Goal: Task Accomplishment & Management: Complete application form

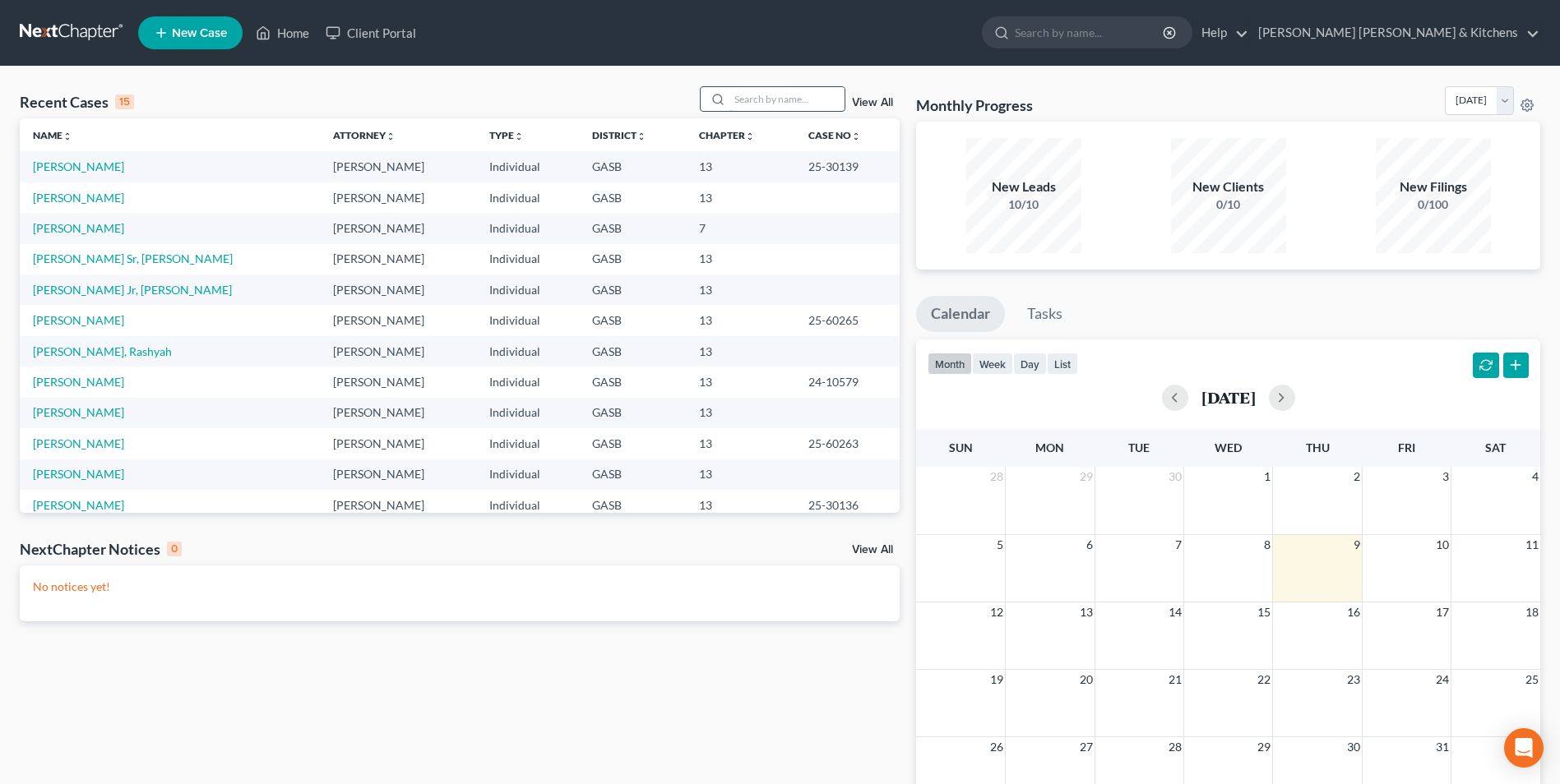
click at [757, 97] on input "search" at bounding box center [787, 98] width 115 height 24
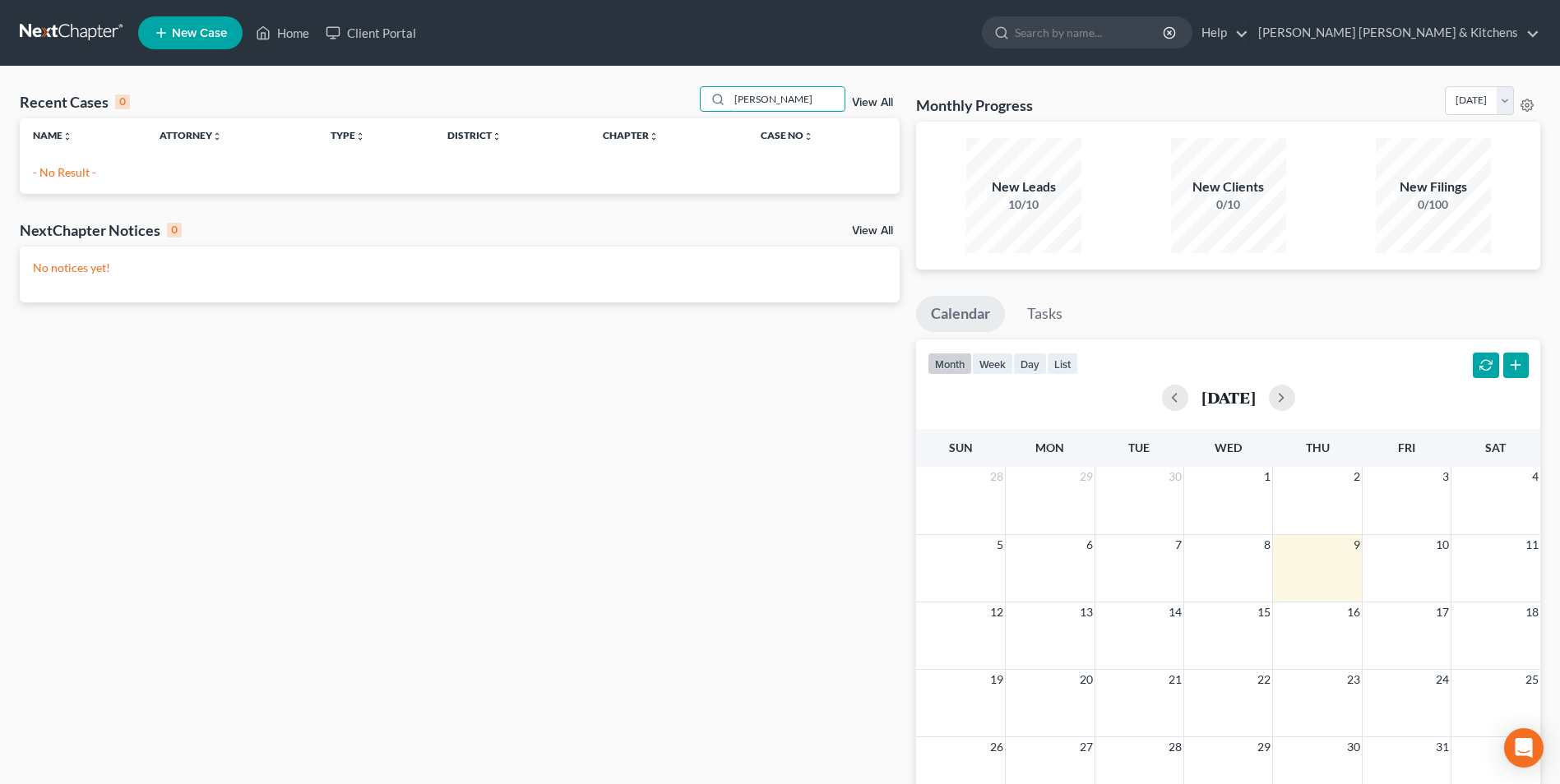
type input "carmen"
click at [182, 24] on link "New Case" at bounding box center [190, 32] width 104 height 33
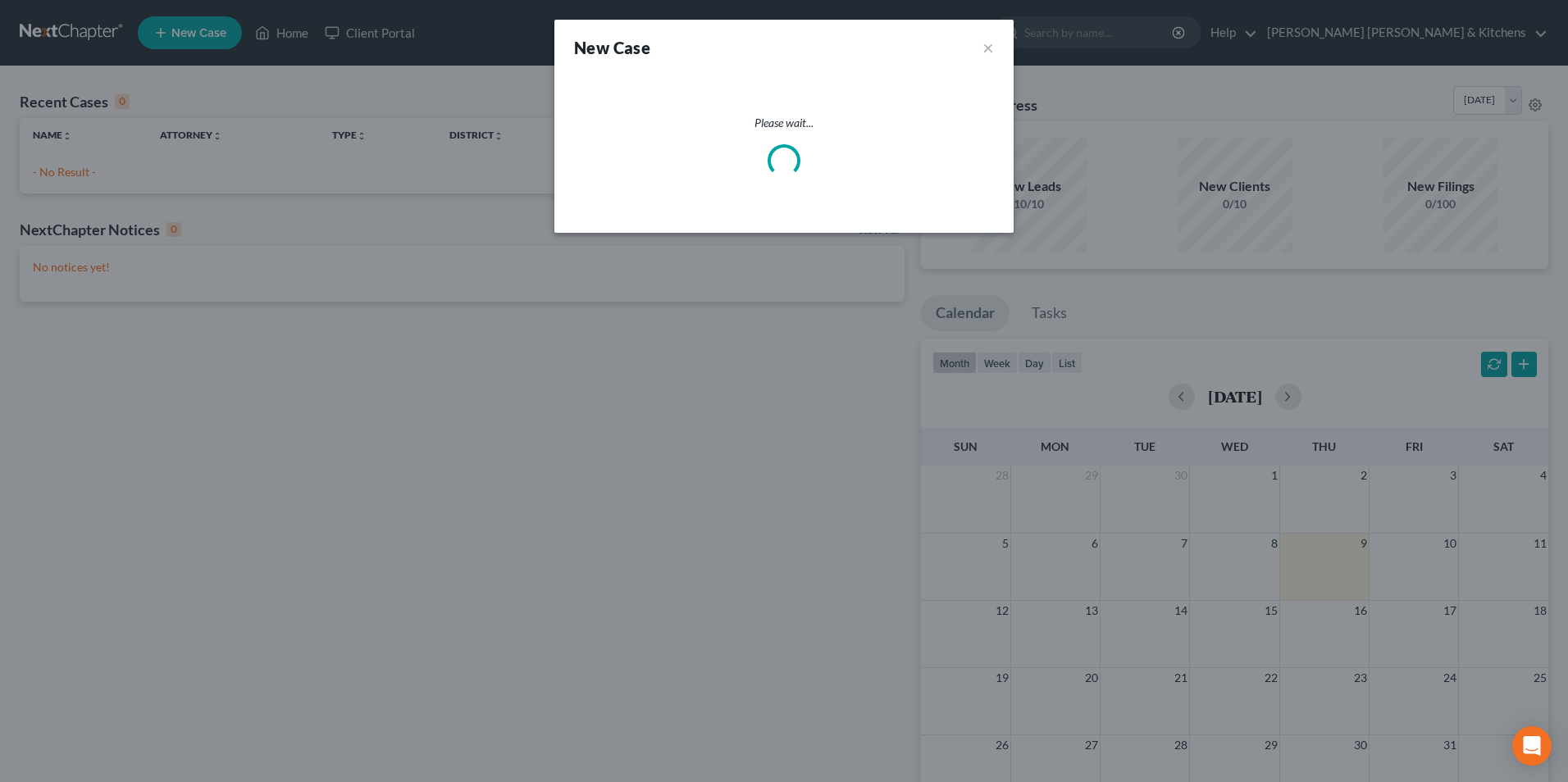
select select "20"
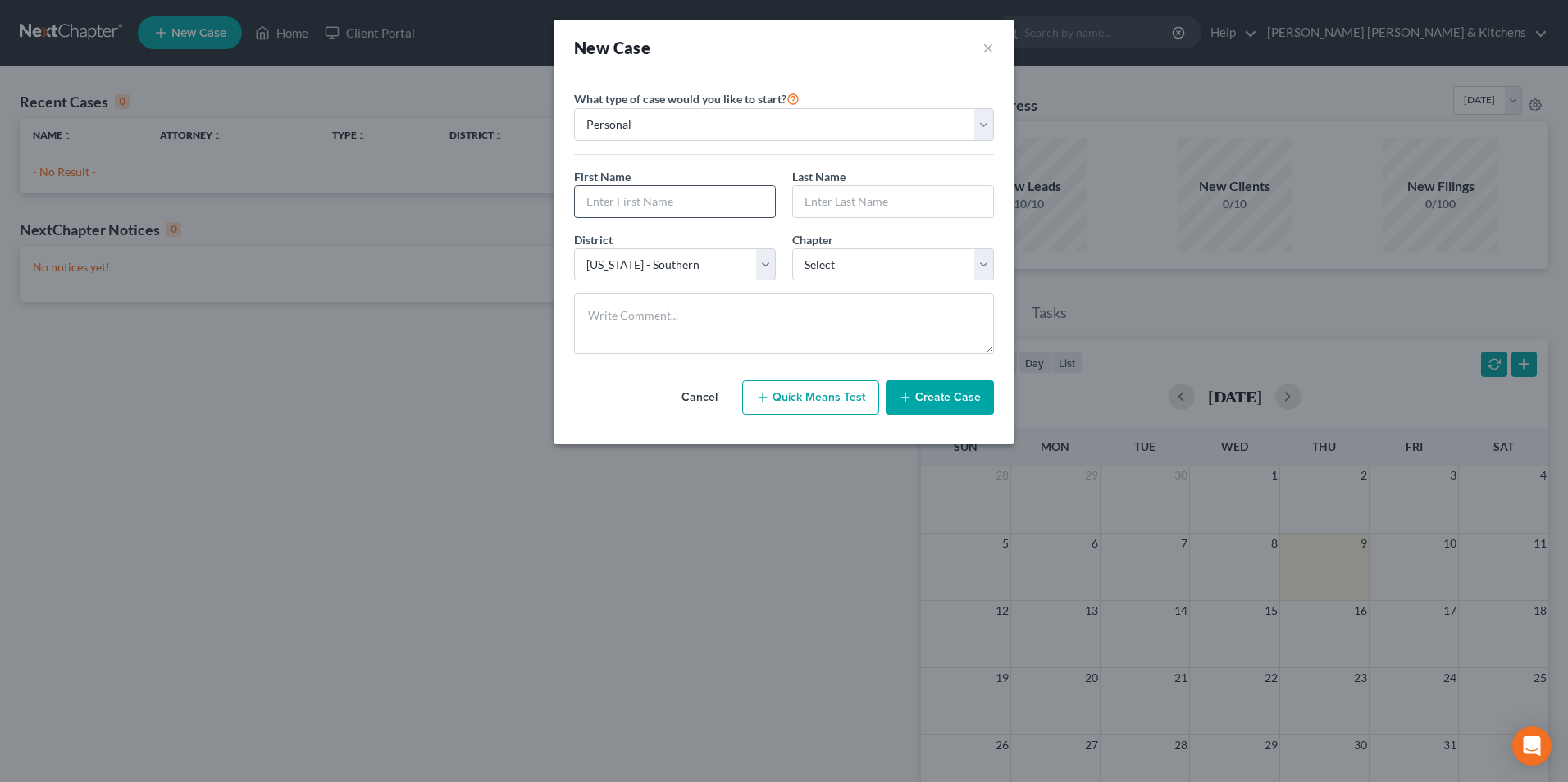
click at [654, 196] on input "text" at bounding box center [675, 201] width 200 height 31
type input "Carmen"
type input "Butler"
click at [821, 268] on select "Select 7 11 12 13" at bounding box center [893, 264] width 202 height 33
select select "3"
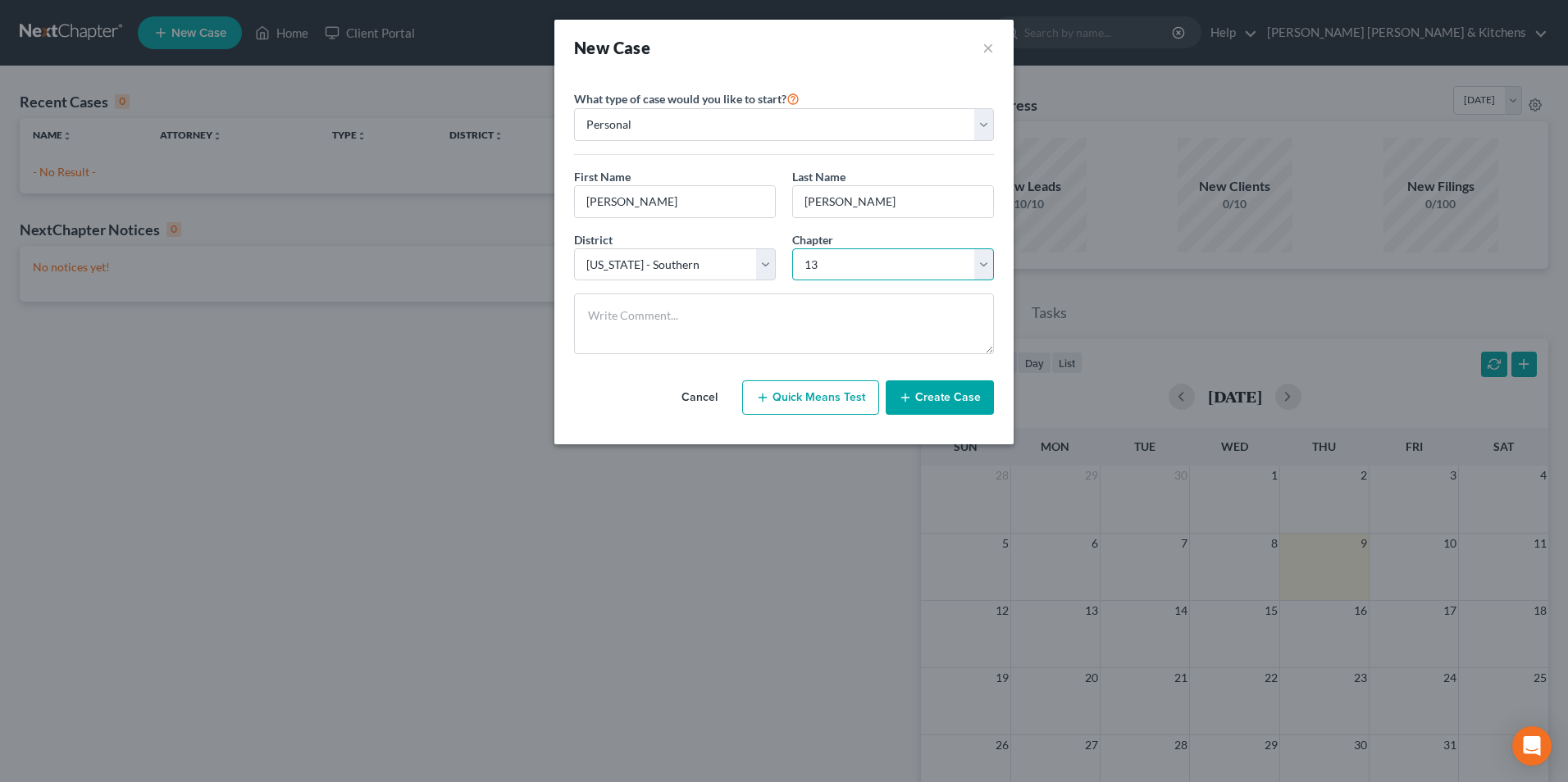
click at [792, 248] on select "Select 7 11 12 13" at bounding box center [893, 264] width 202 height 33
click at [911, 407] on button "Create Case" at bounding box center [940, 397] width 108 height 35
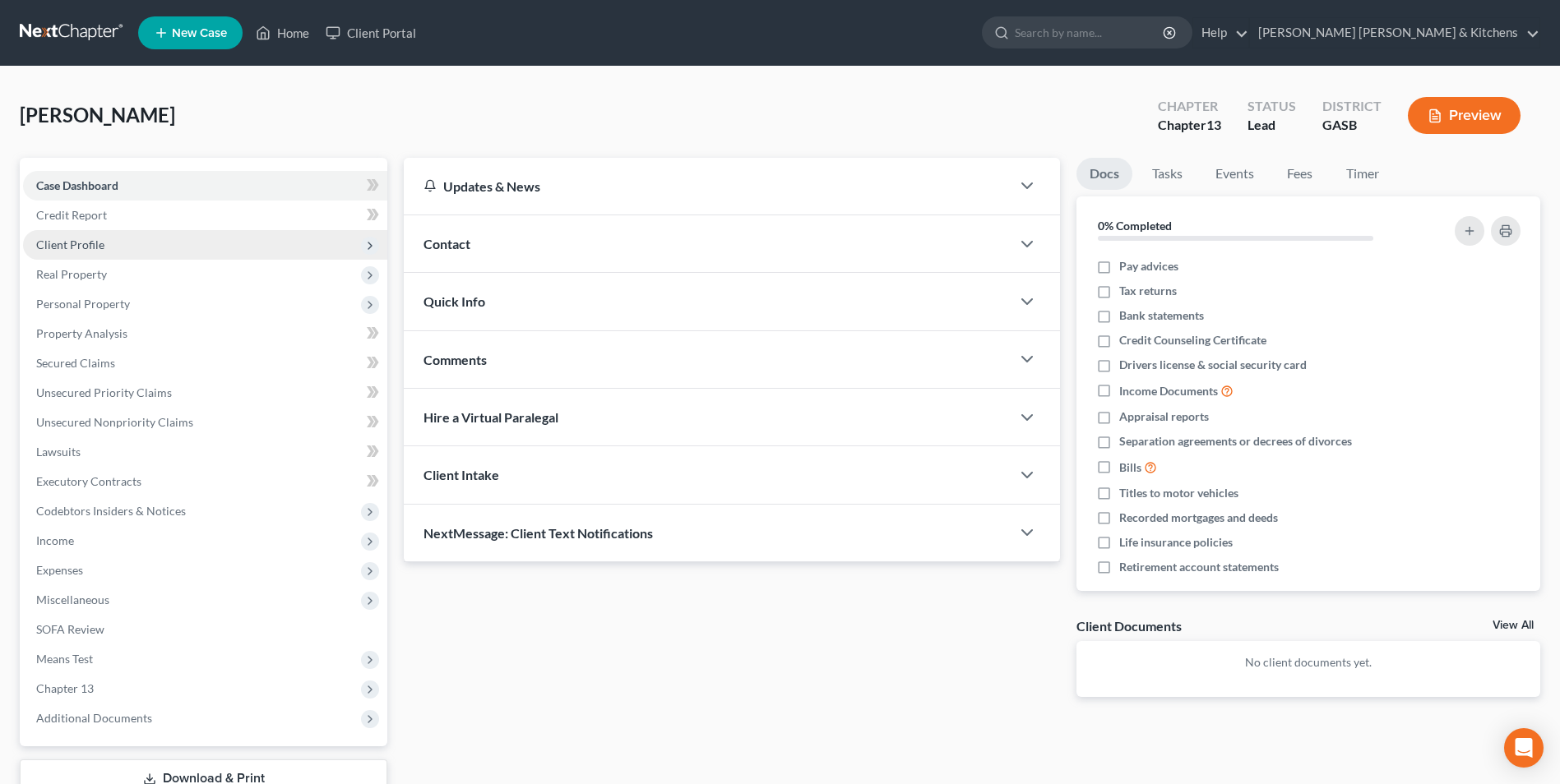
click at [62, 243] on span "Client Profile" at bounding box center [70, 244] width 68 height 14
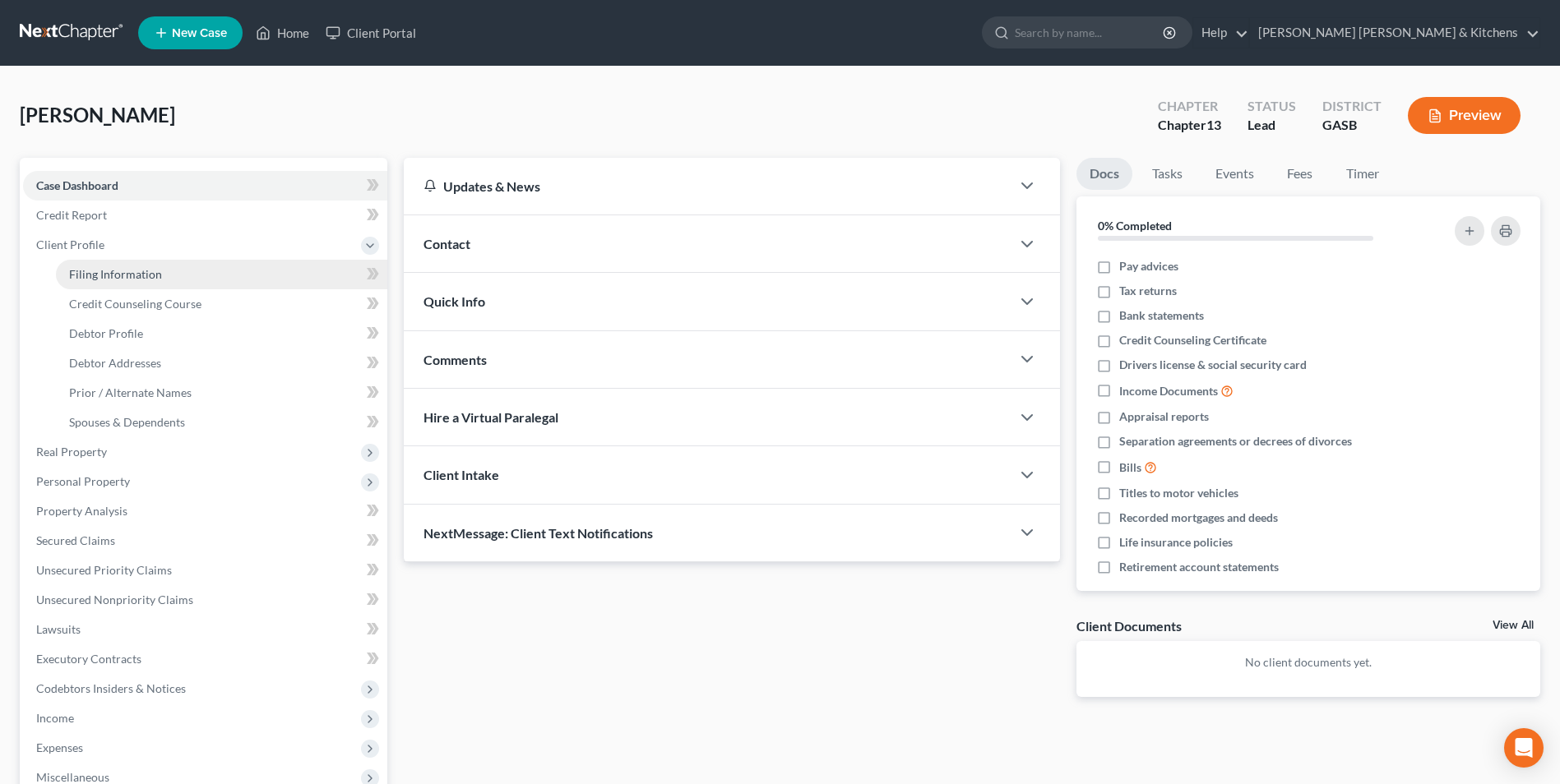
click at [79, 279] on span "Filing Information" at bounding box center [115, 274] width 93 height 14
select select "1"
select select "0"
select select "3"
select select "20"
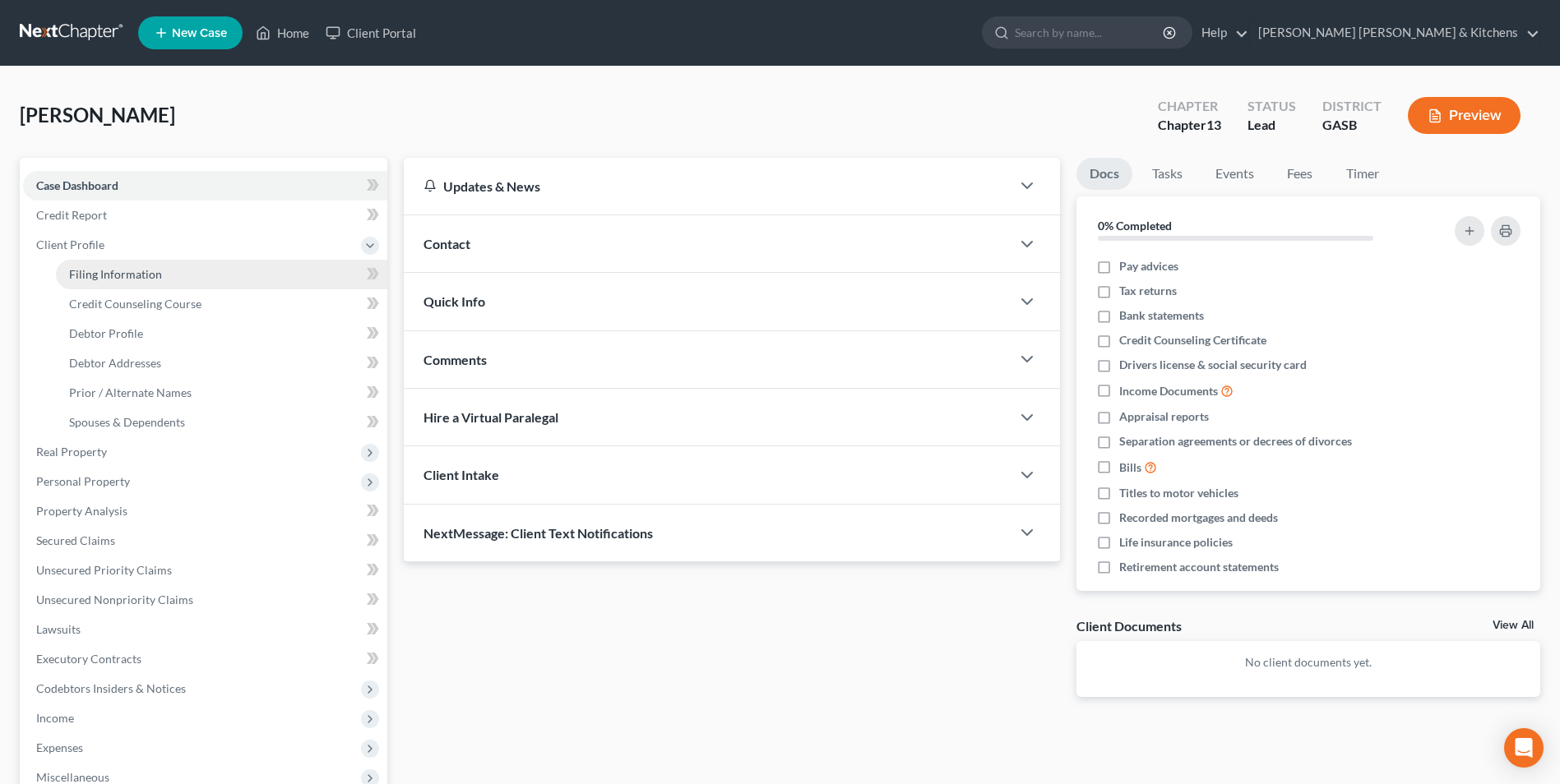
select select "0"
select select "10"
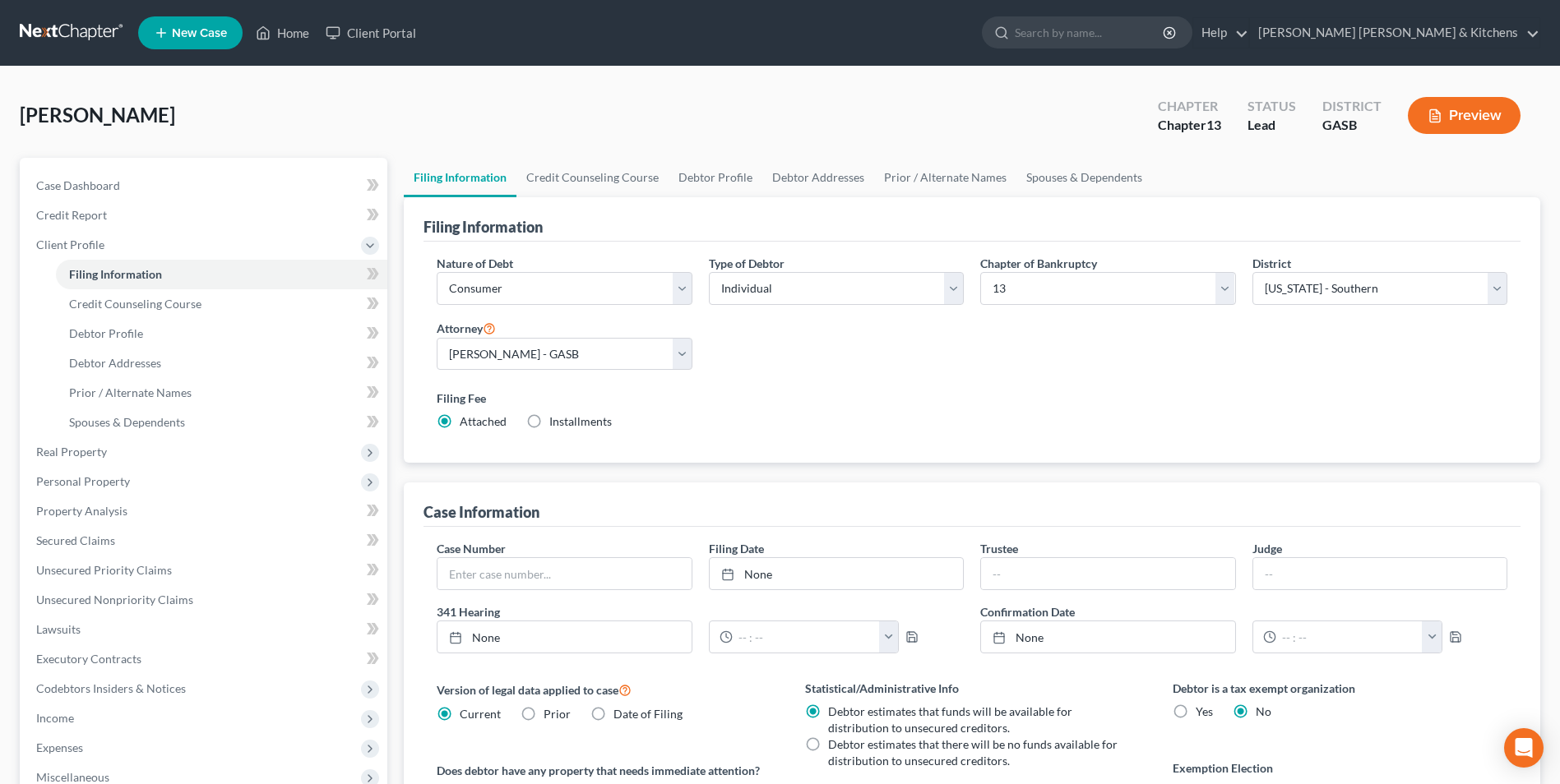
click at [550, 419] on label "Installments Installments" at bounding box center [581, 421] width 62 height 16
click at [556, 419] on input "Installments Installments" at bounding box center [561, 418] width 10 height 10
radio input "true"
radio input "false"
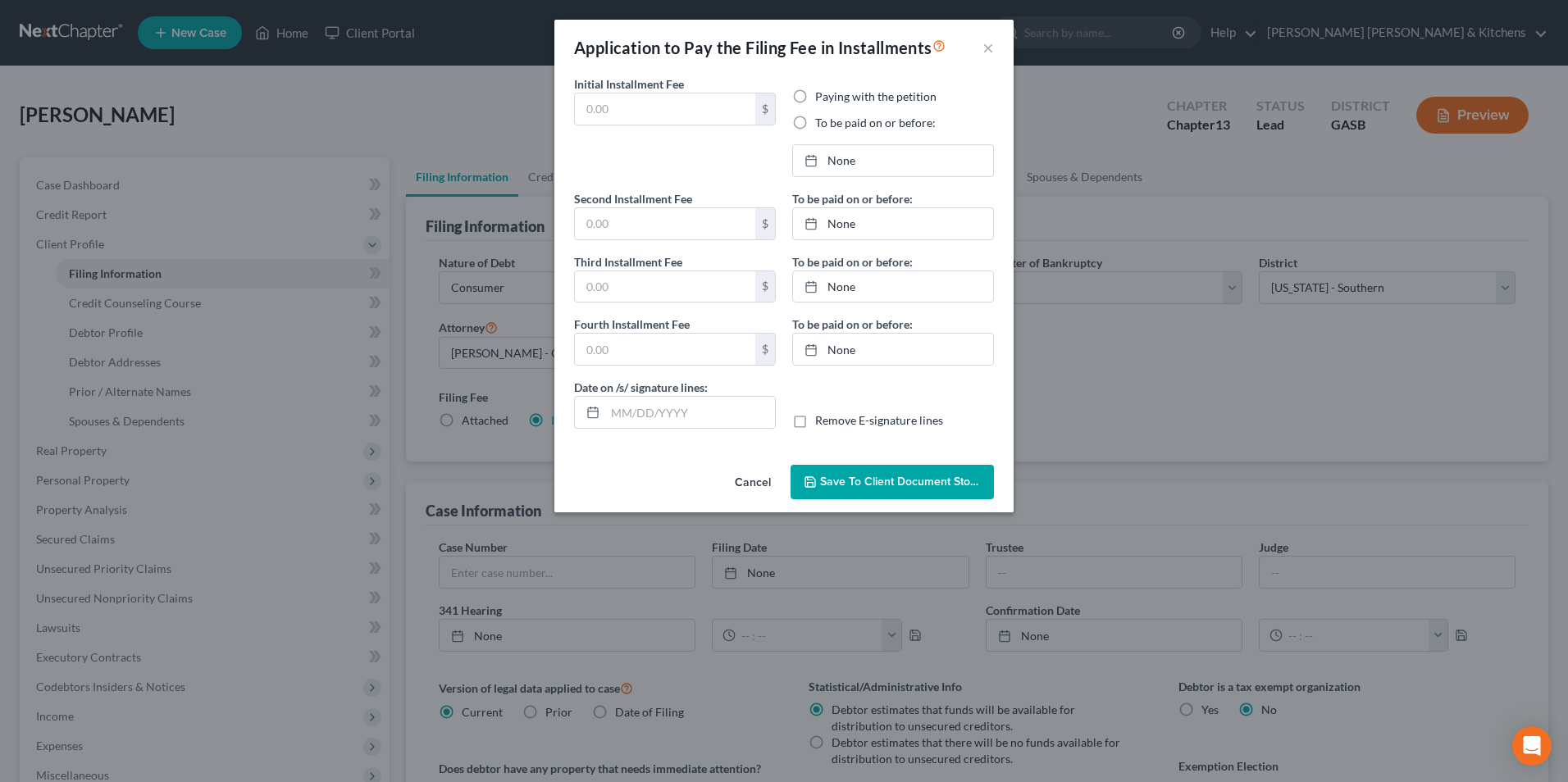
type input "0.00"
radio input "true"
type input "0.00"
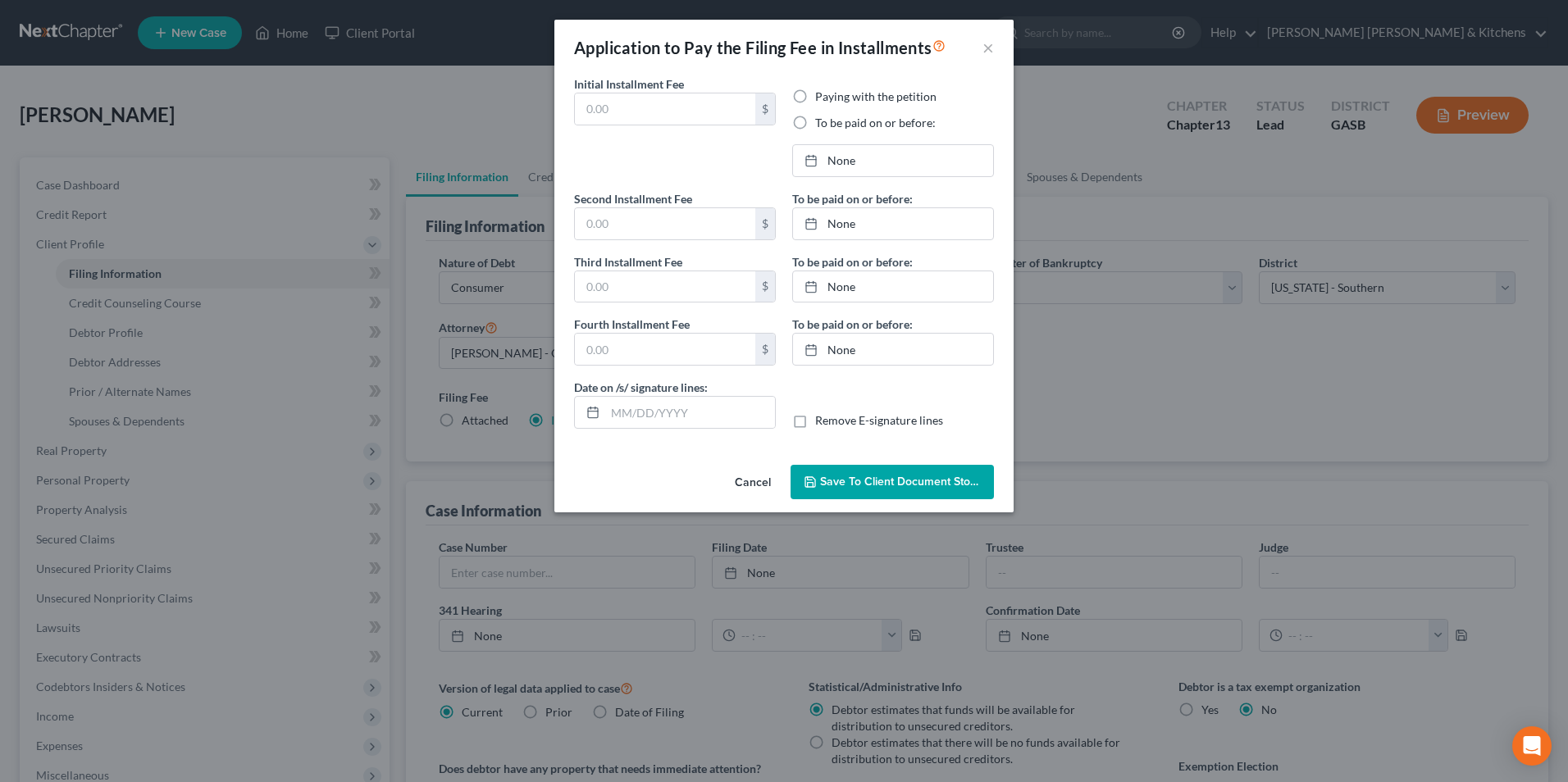
type input "[DATE]"
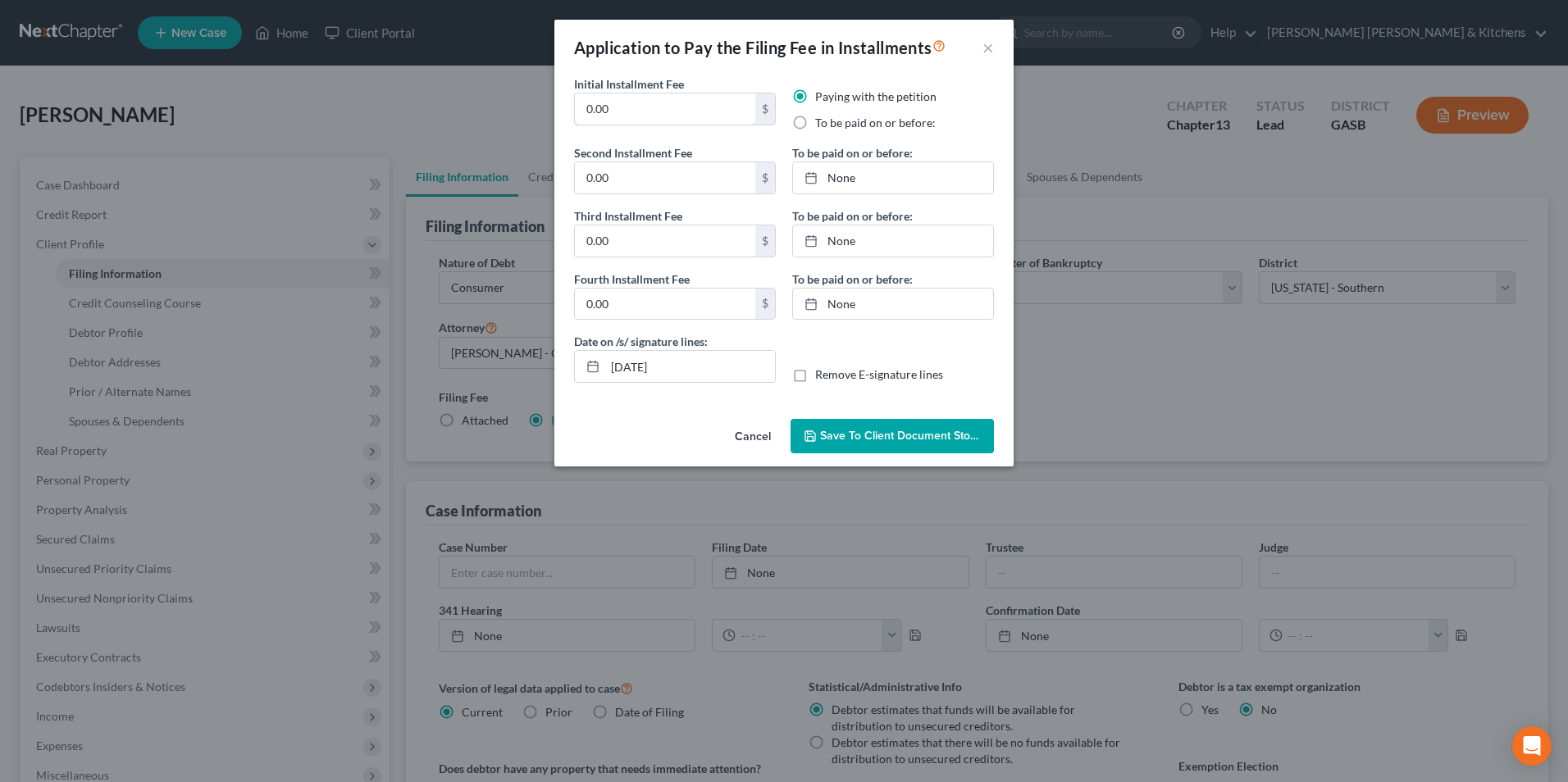
drag, startPoint x: 618, startPoint y: 121, endPoint x: 542, endPoint y: 79, distance: 86.8
click at [565, 97] on div "Initial Installment Fee 0.00 $ Paying with the petition To be paid on or before…" at bounding box center [784, 243] width 459 height 337
type input "313.00"
click at [815, 123] on label "To be paid on or before:" at bounding box center [876, 123] width 121 height 16
click at [822, 123] on input "To be paid on or before:" at bounding box center [826, 120] width 10 height 10
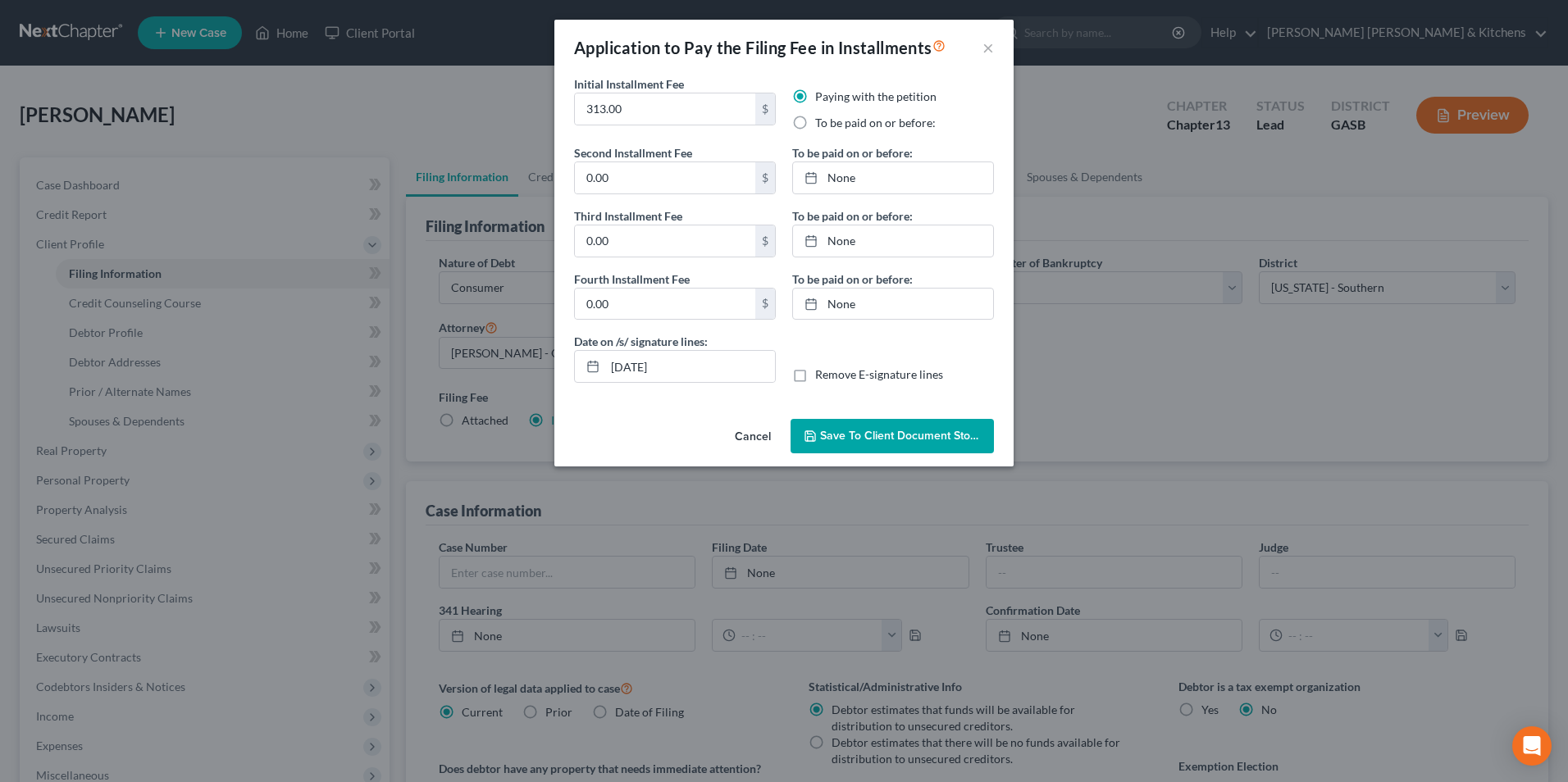
radio input "true"
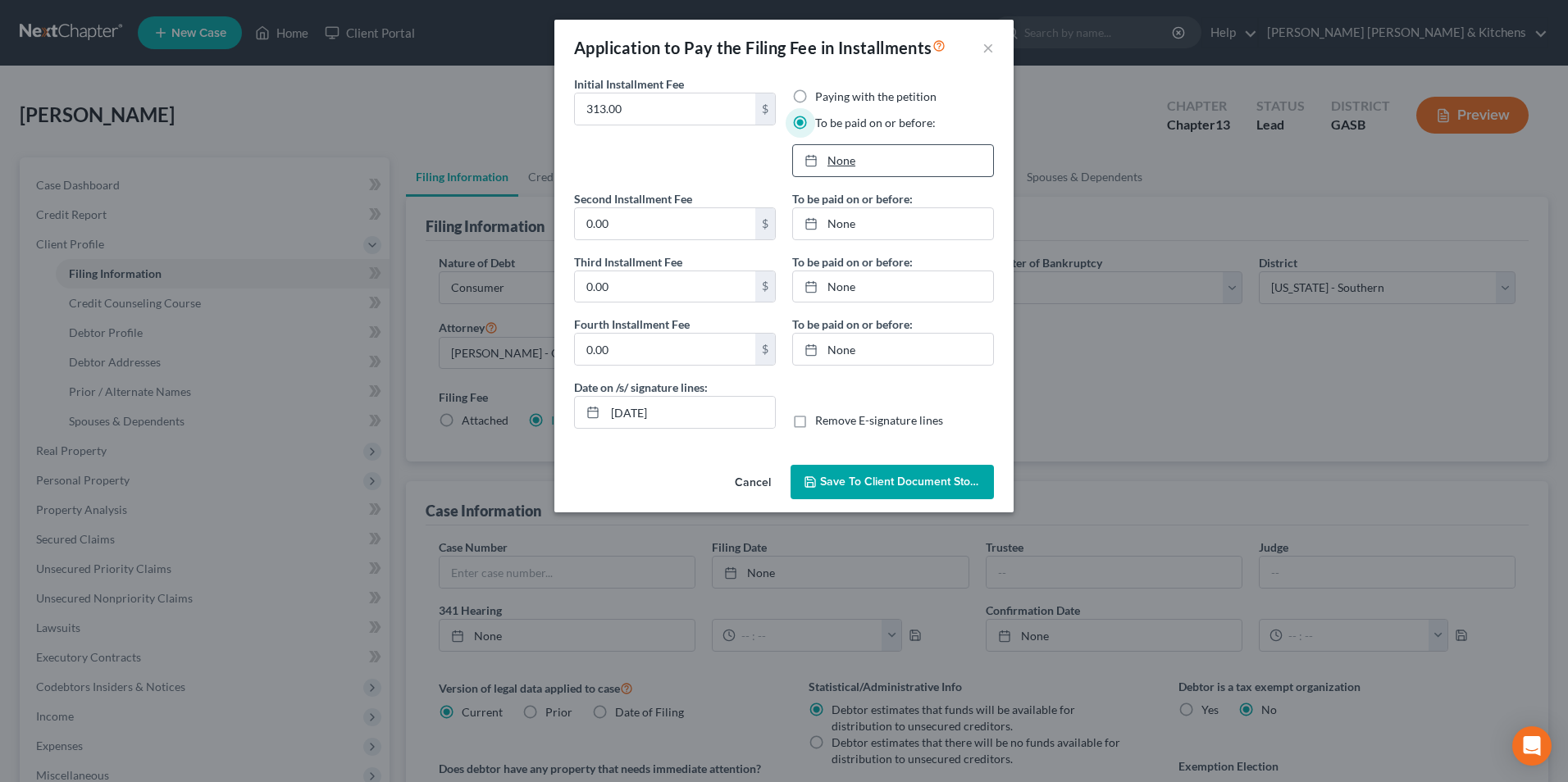
type input "10/9/2025"
click at [839, 158] on link "10/9/2025" at bounding box center [893, 160] width 200 height 31
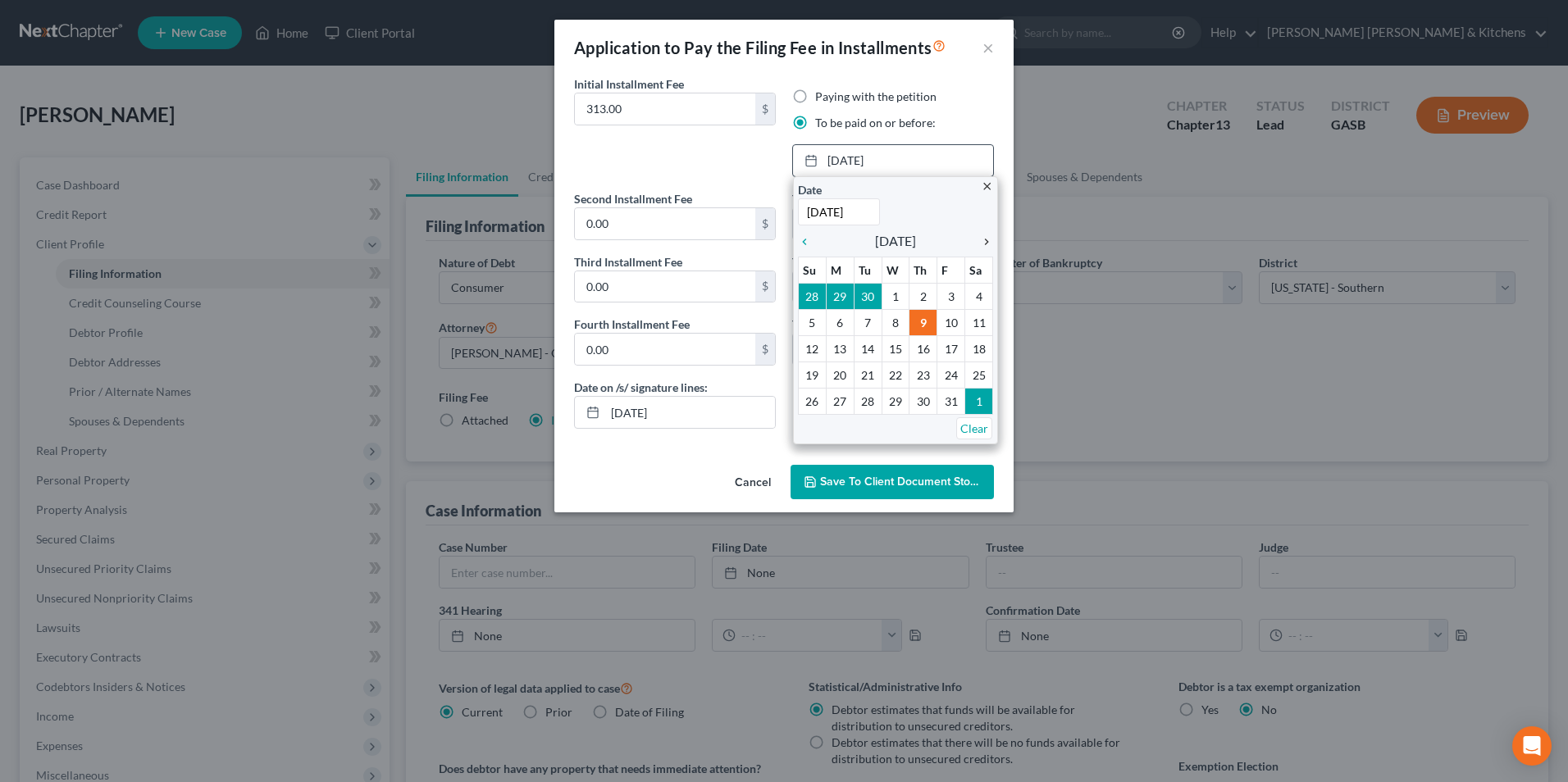
click at [987, 240] on icon "chevron_right" at bounding box center [982, 242] width 22 height 13
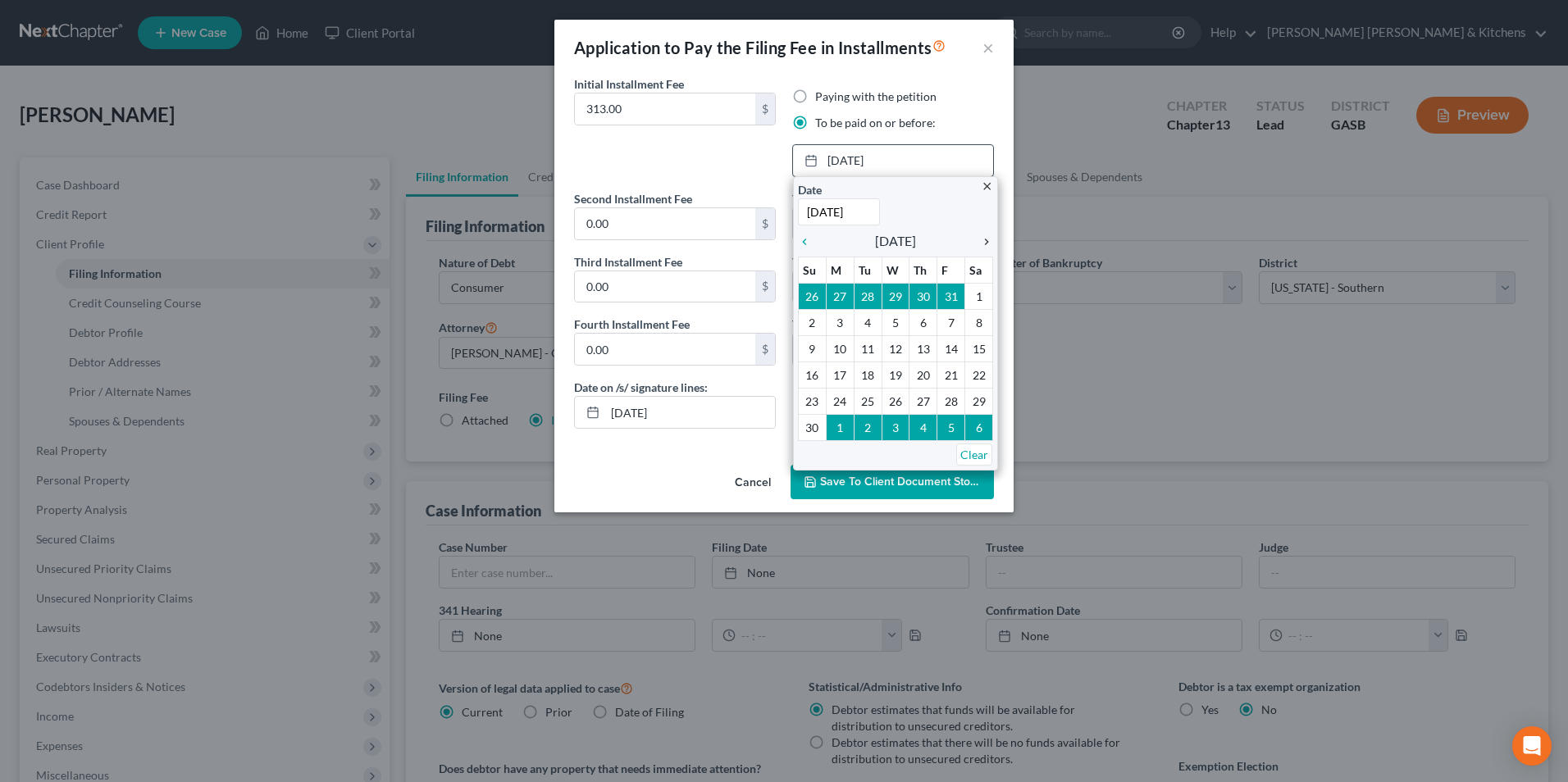
click at [987, 240] on icon "chevron_right" at bounding box center [982, 242] width 22 height 13
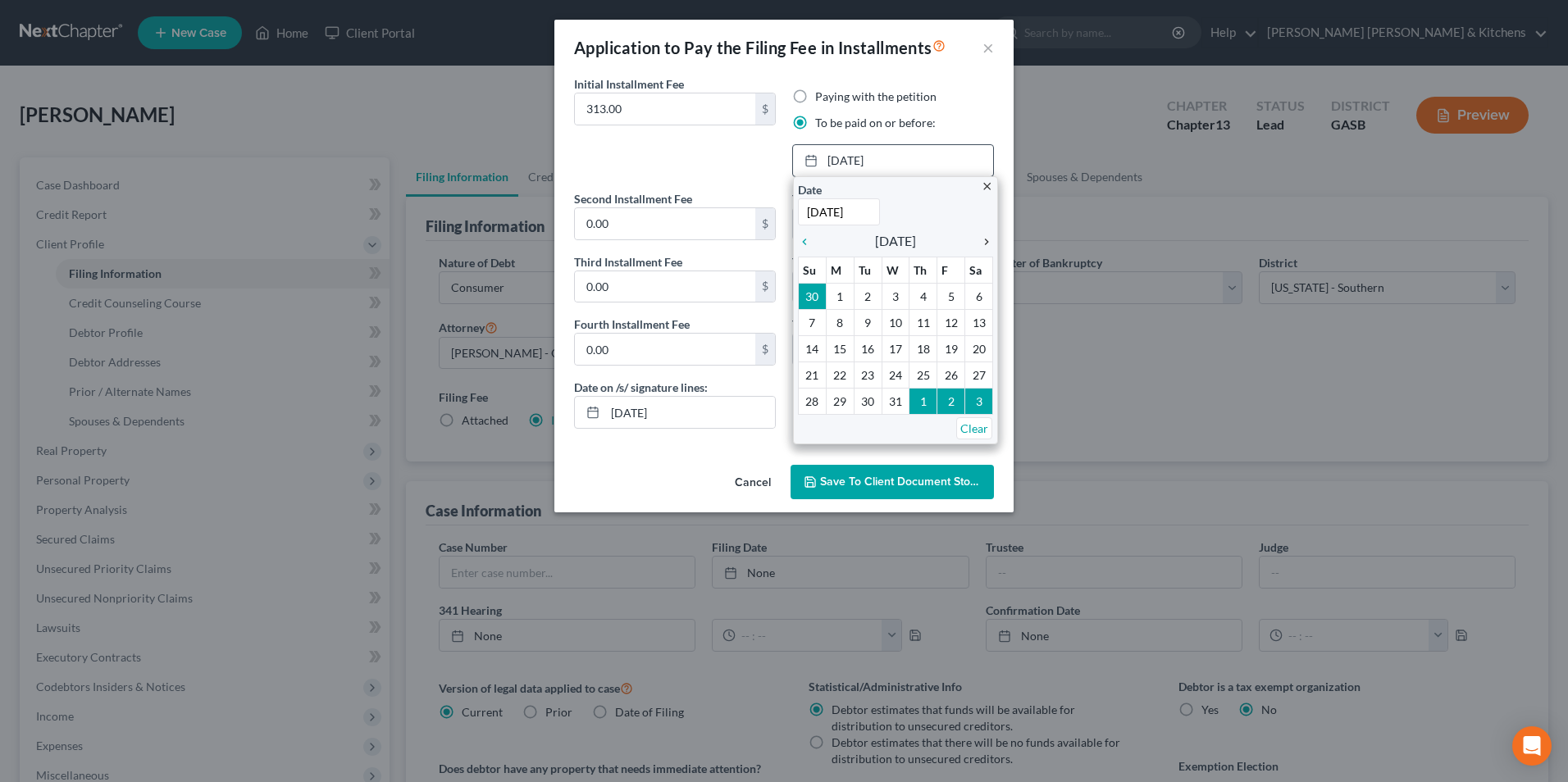
click at [987, 240] on icon "chevron_right" at bounding box center [982, 242] width 22 height 13
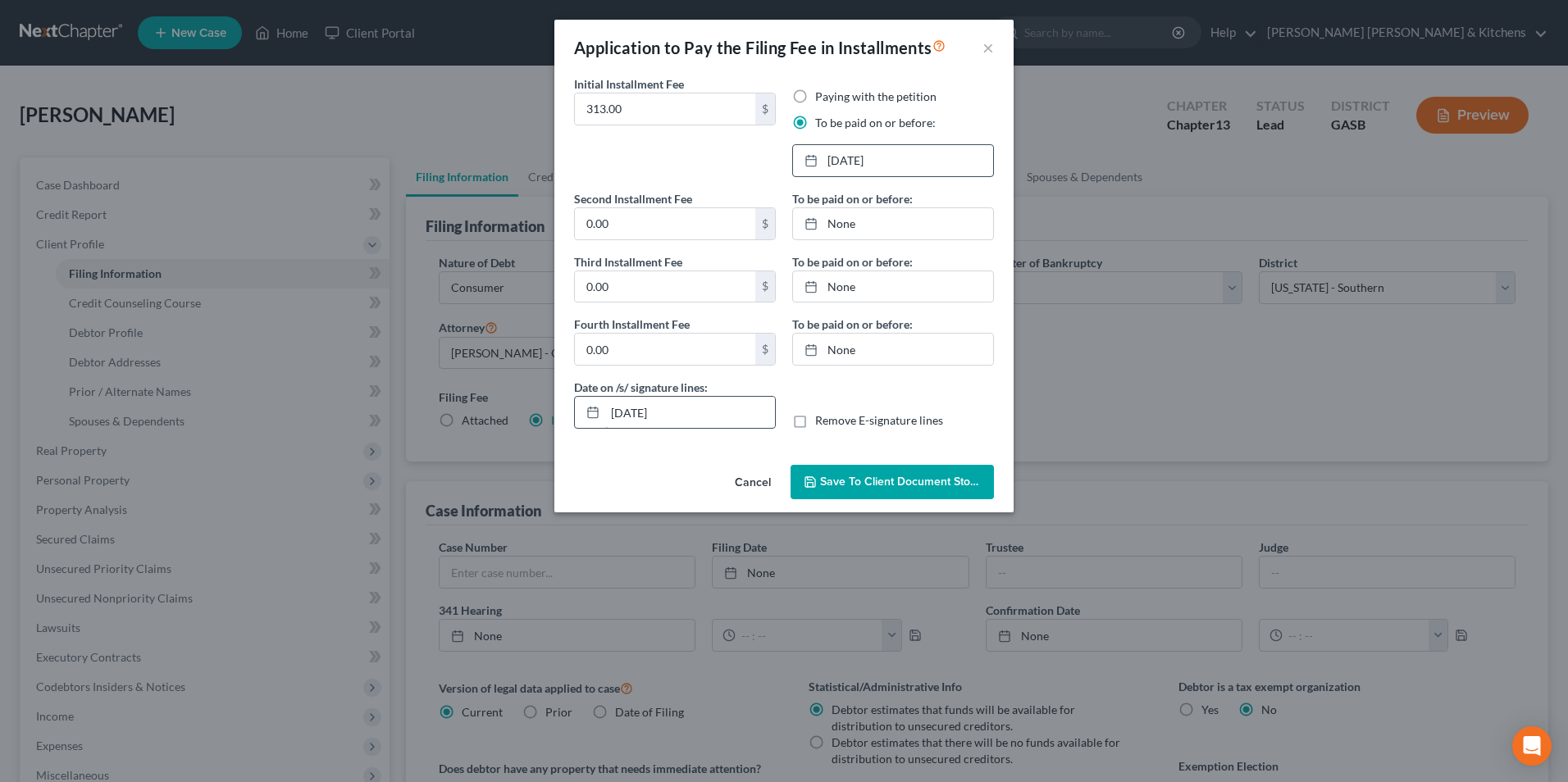
drag, startPoint x: 692, startPoint y: 412, endPoint x: 582, endPoint y: 420, distance: 110.3
click at [582, 420] on div "[DATE]" at bounding box center [676, 412] width 202 height 33
click at [815, 422] on label "Remove E-signature lines" at bounding box center [879, 420] width 128 height 16
click at [822, 422] on input "Remove E-signature lines" at bounding box center [826, 417] width 10 height 10
checkbox input "true"
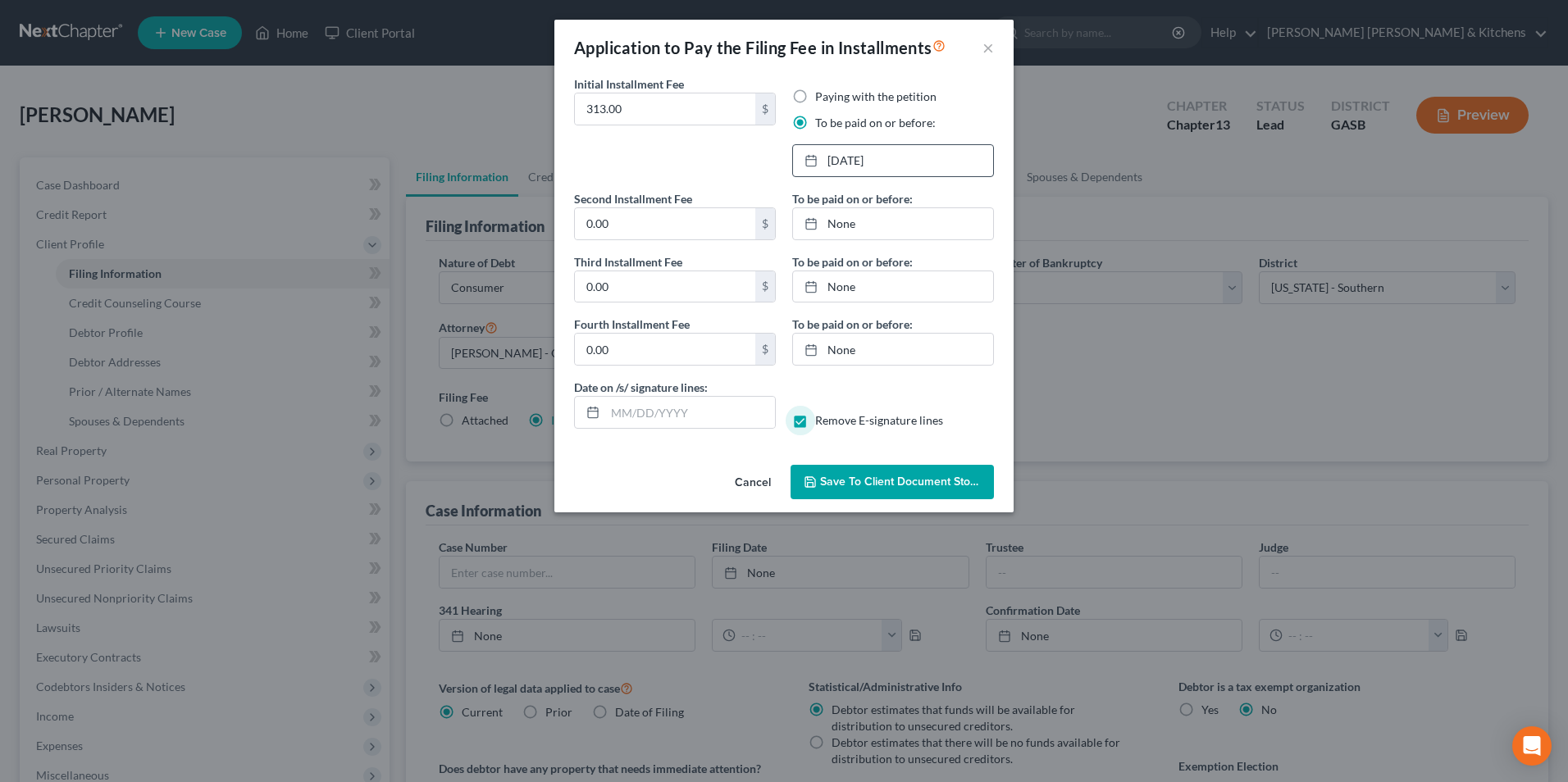
click at [824, 474] on span "Save to Client Document Storage" at bounding box center [907, 481] width 174 height 14
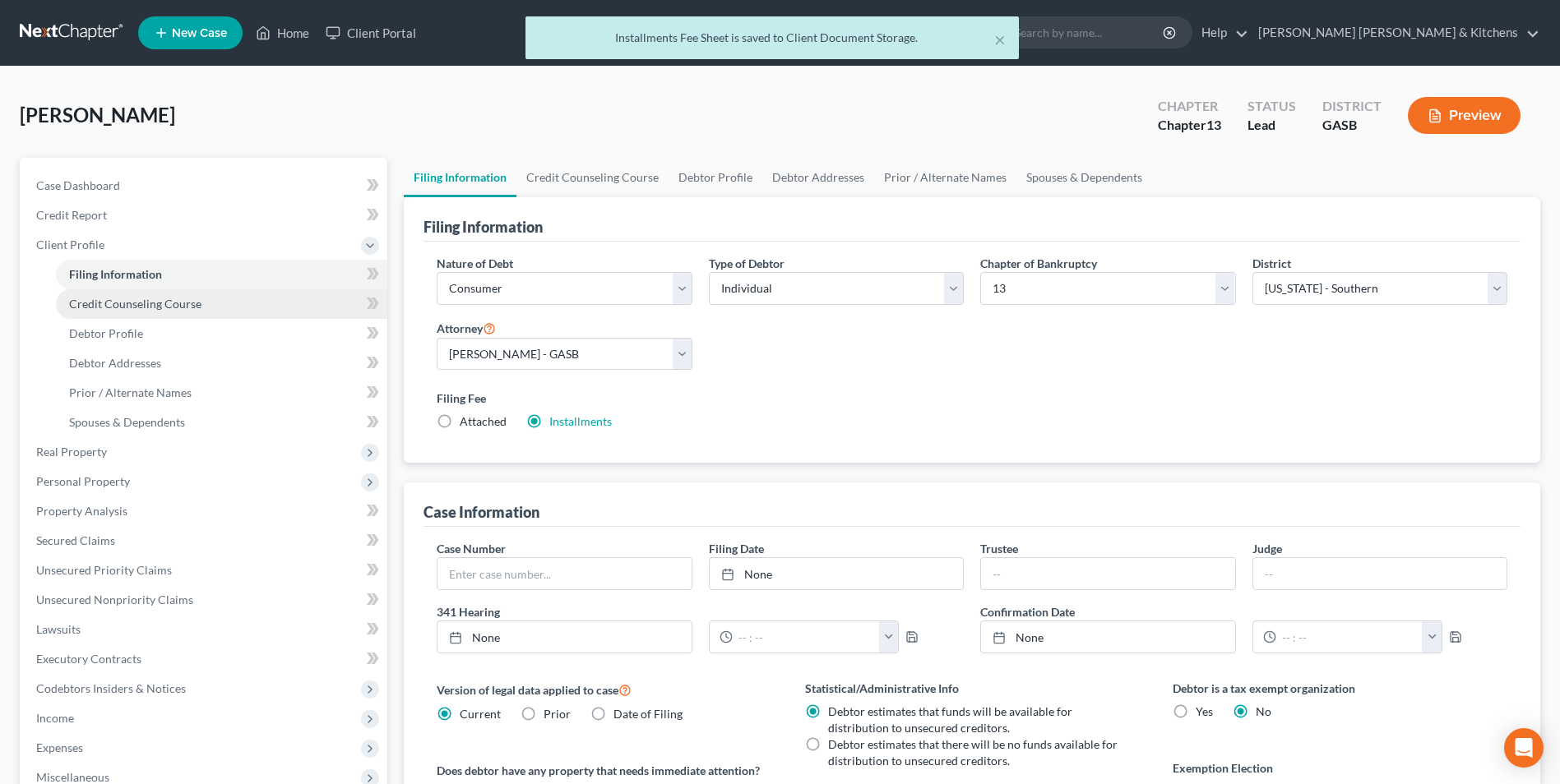
click at [124, 300] on span "Credit Counseling Course" at bounding box center [135, 304] width 132 height 14
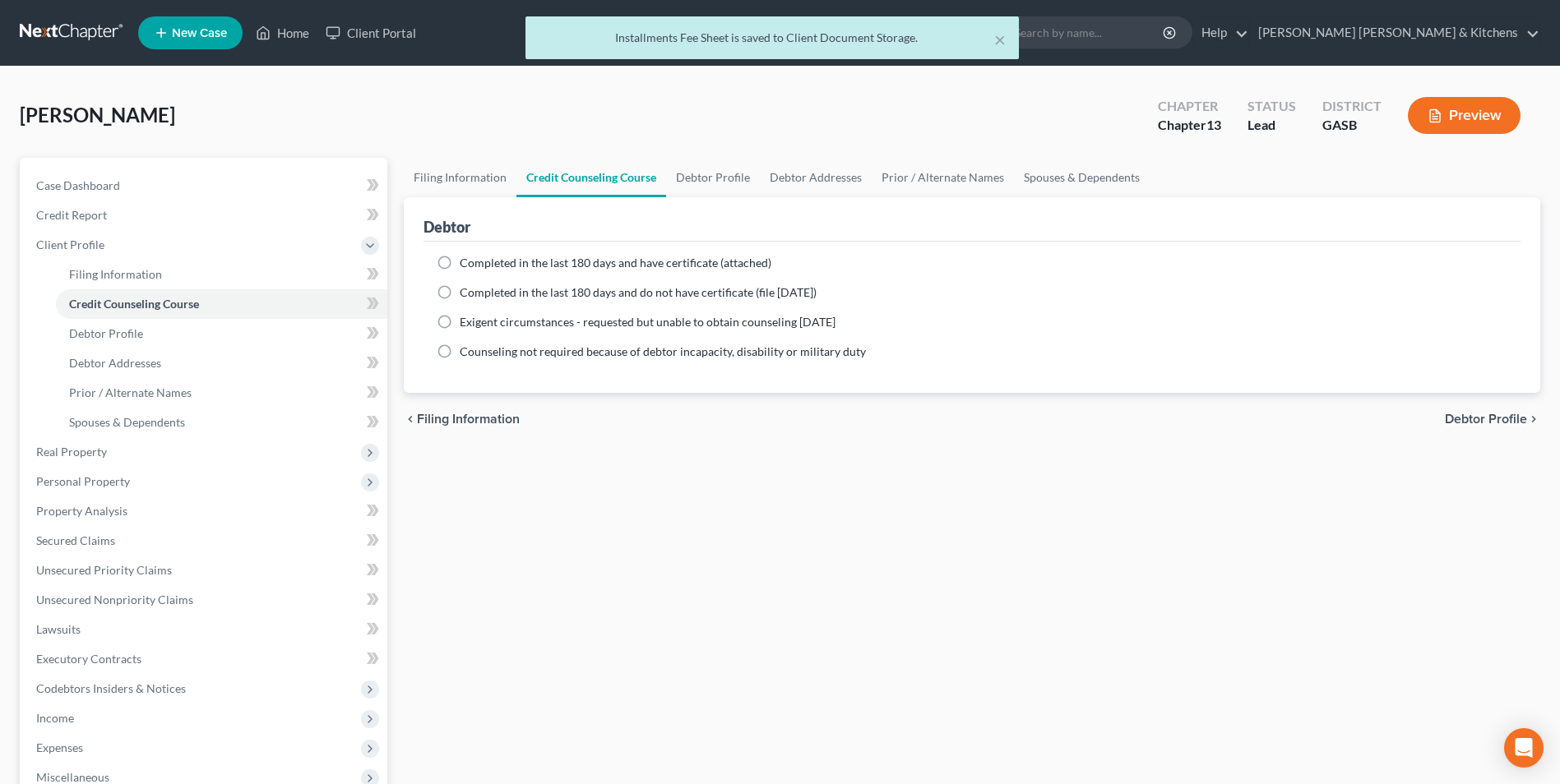
drag, startPoint x: 447, startPoint y: 255, endPoint x: 447, endPoint y: 267, distance: 12.0
click at [460, 255] on label "Completed in the last 180 days and have certificate (attached)" at bounding box center [616, 263] width 312 height 16
click at [466, 255] on input "Completed in the last 180 days and have certificate (attached)" at bounding box center [471, 260] width 10 height 10
radio input "true"
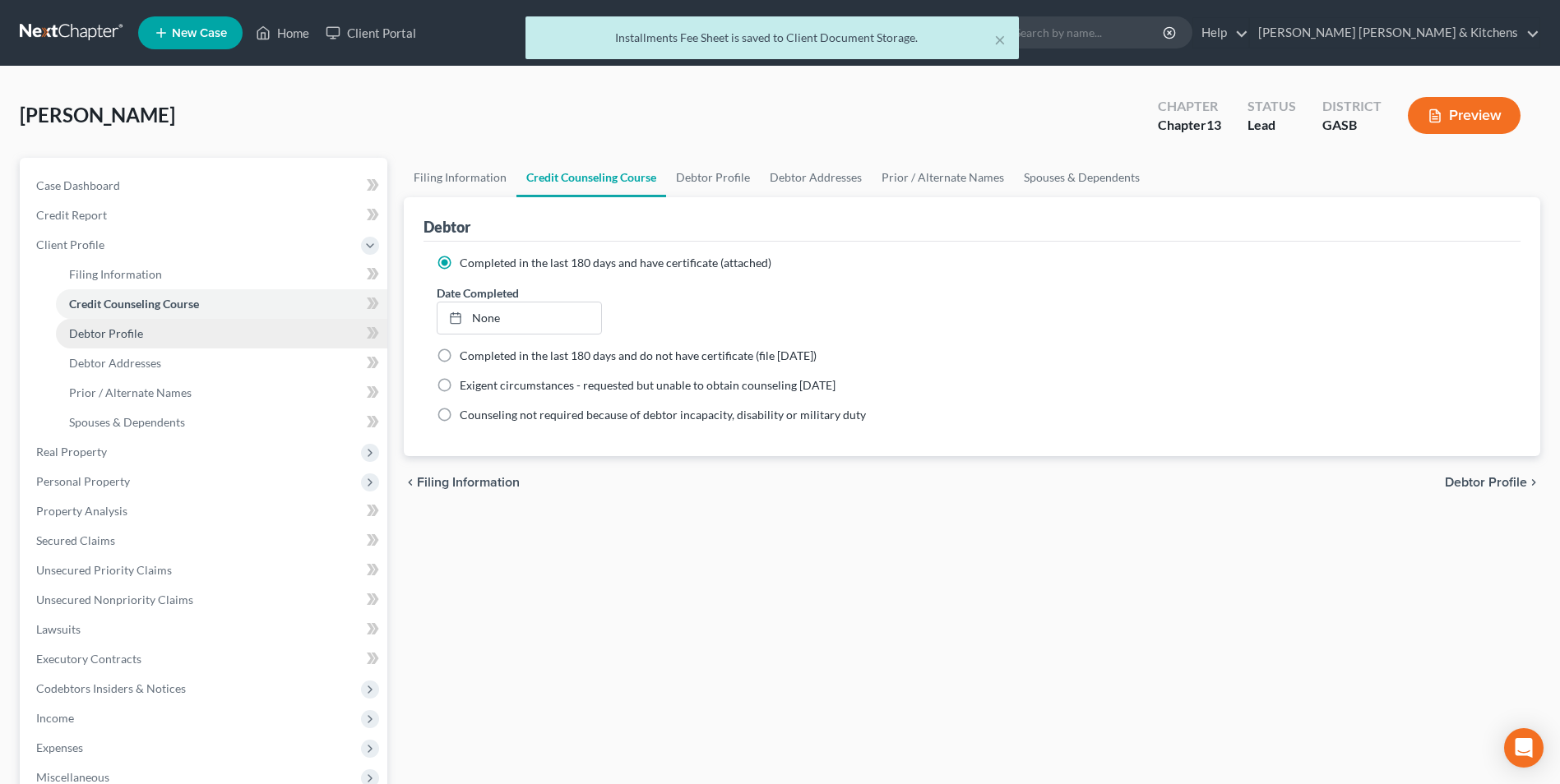
click at [116, 330] on span "Debtor Profile" at bounding box center [106, 333] width 74 height 14
select select "0"
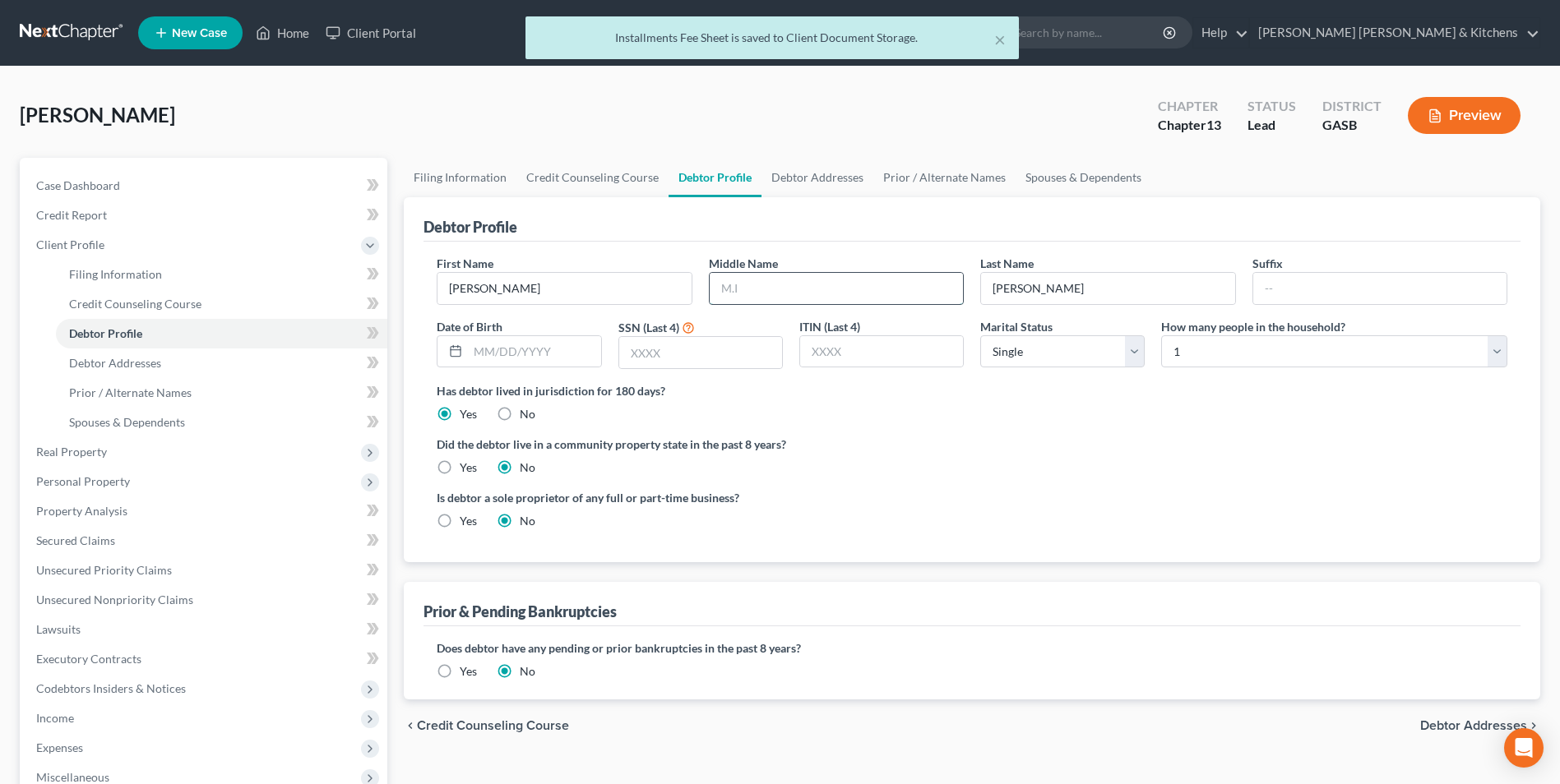
click at [810, 289] on input "text" at bounding box center [836, 288] width 254 height 31
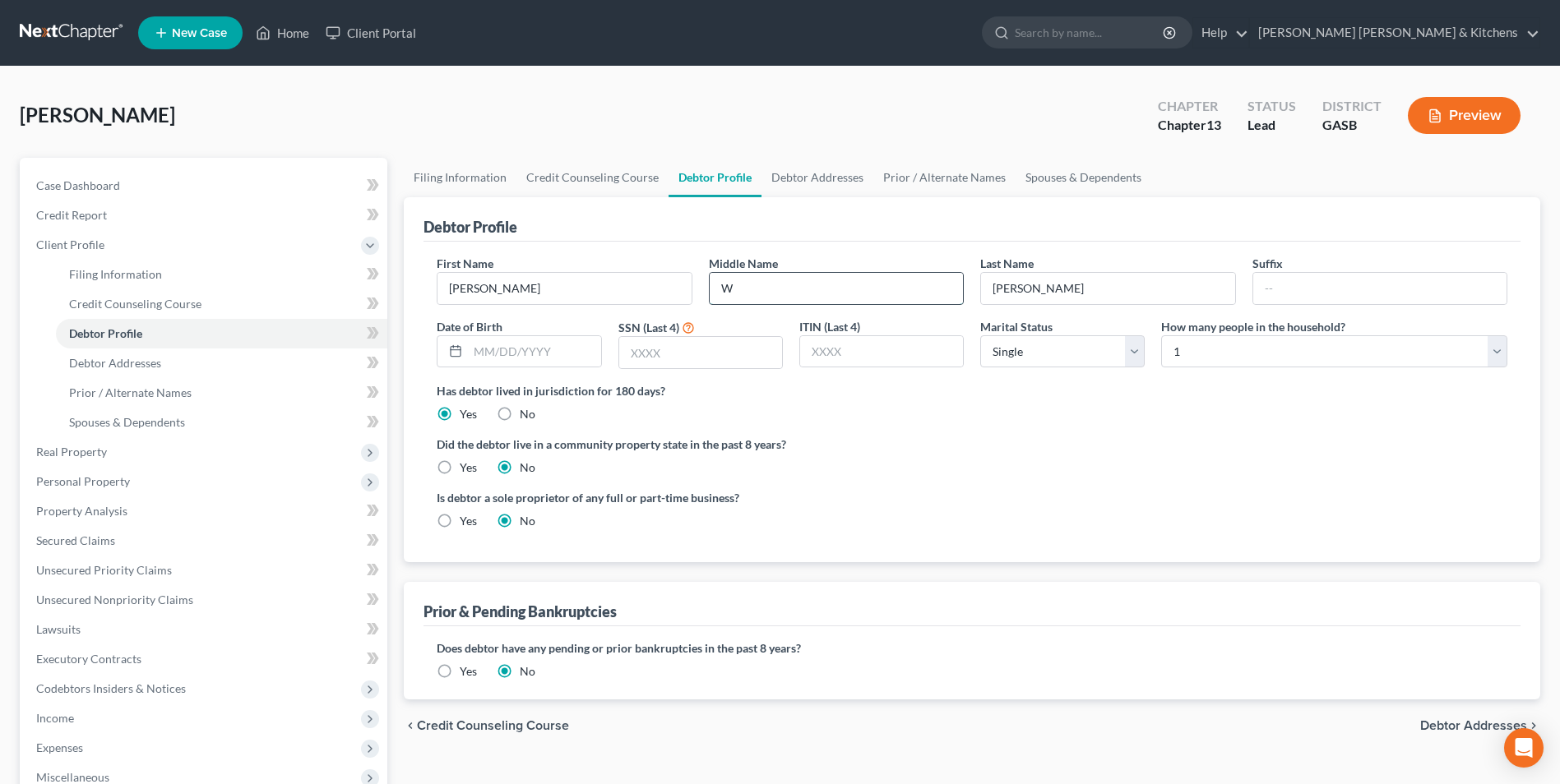
type input "W"
click at [82, 390] on span "Prior / Alternate Names" at bounding box center [131, 392] width 123 height 14
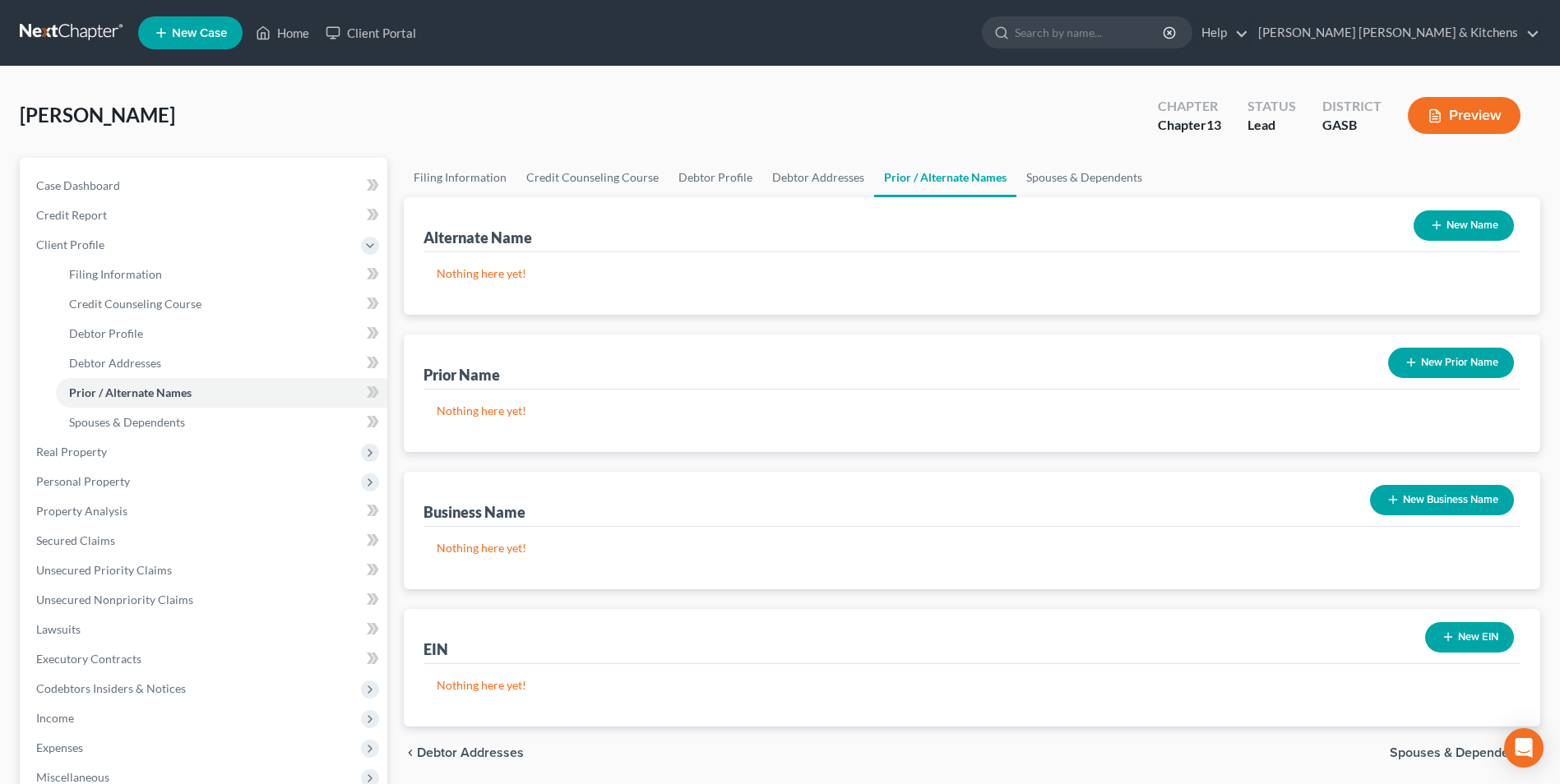
click at [1448, 219] on button "New Name" at bounding box center [1464, 226] width 100 height 30
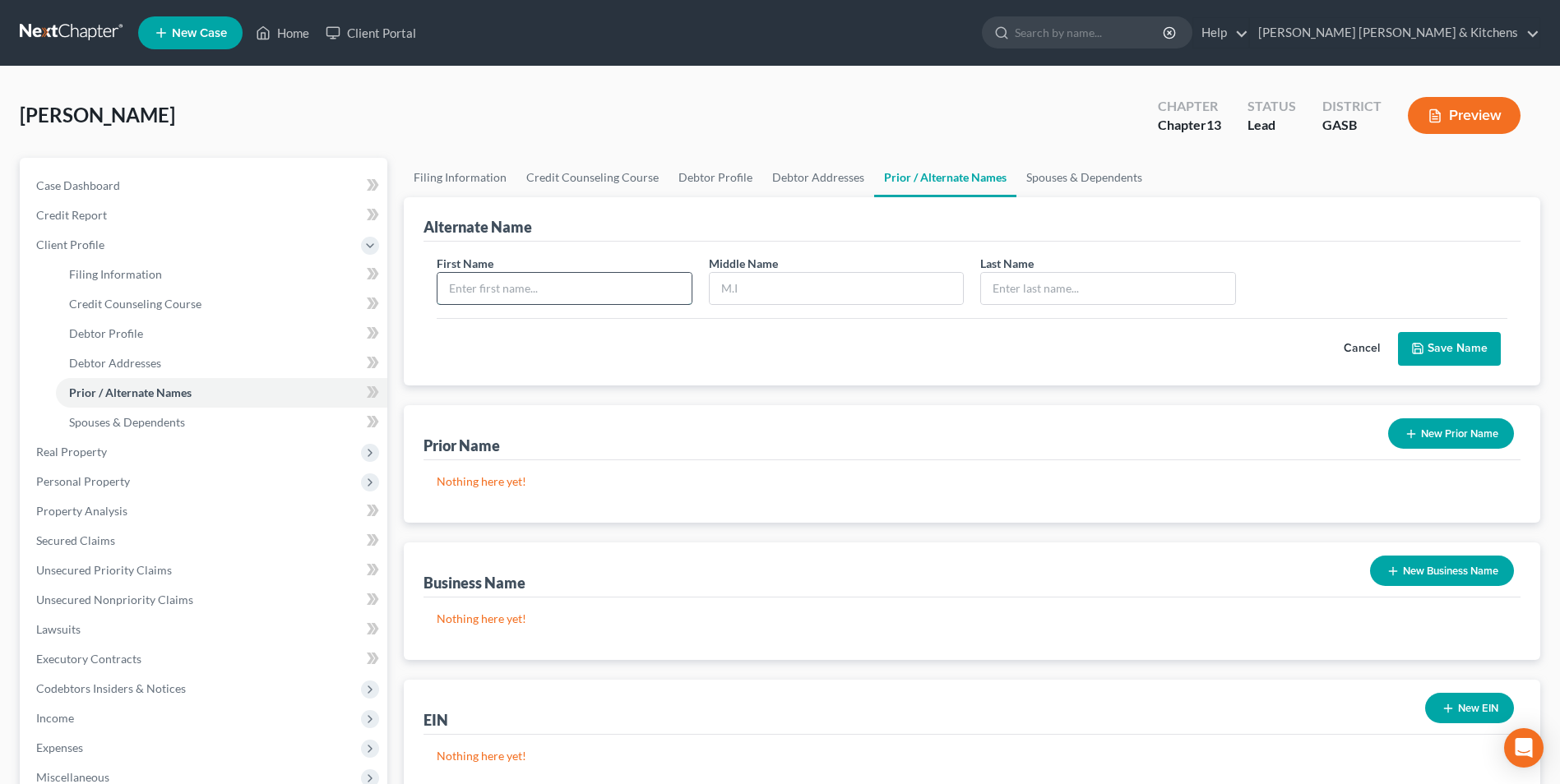
click at [463, 285] on input "text" at bounding box center [565, 288] width 254 height 31
type input "Carmen"
type input "Williams"
type input "Butler"
click at [1414, 357] on button "Save Name" at bounding box center [1449, 349] width 103 height 35
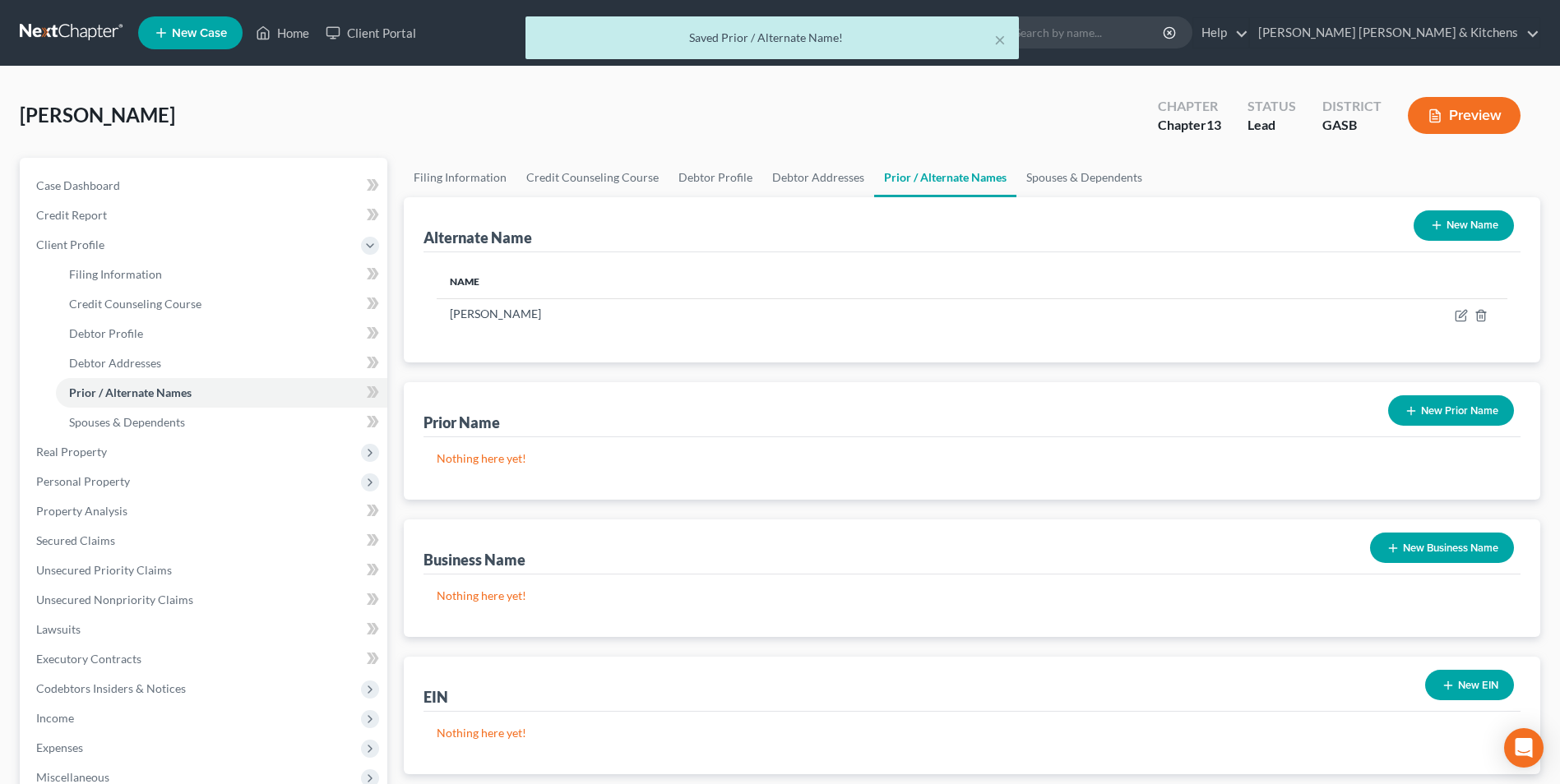
click at [1466, 226] on button "New Name" at bounding box center [1464, 226] width 100 height 30
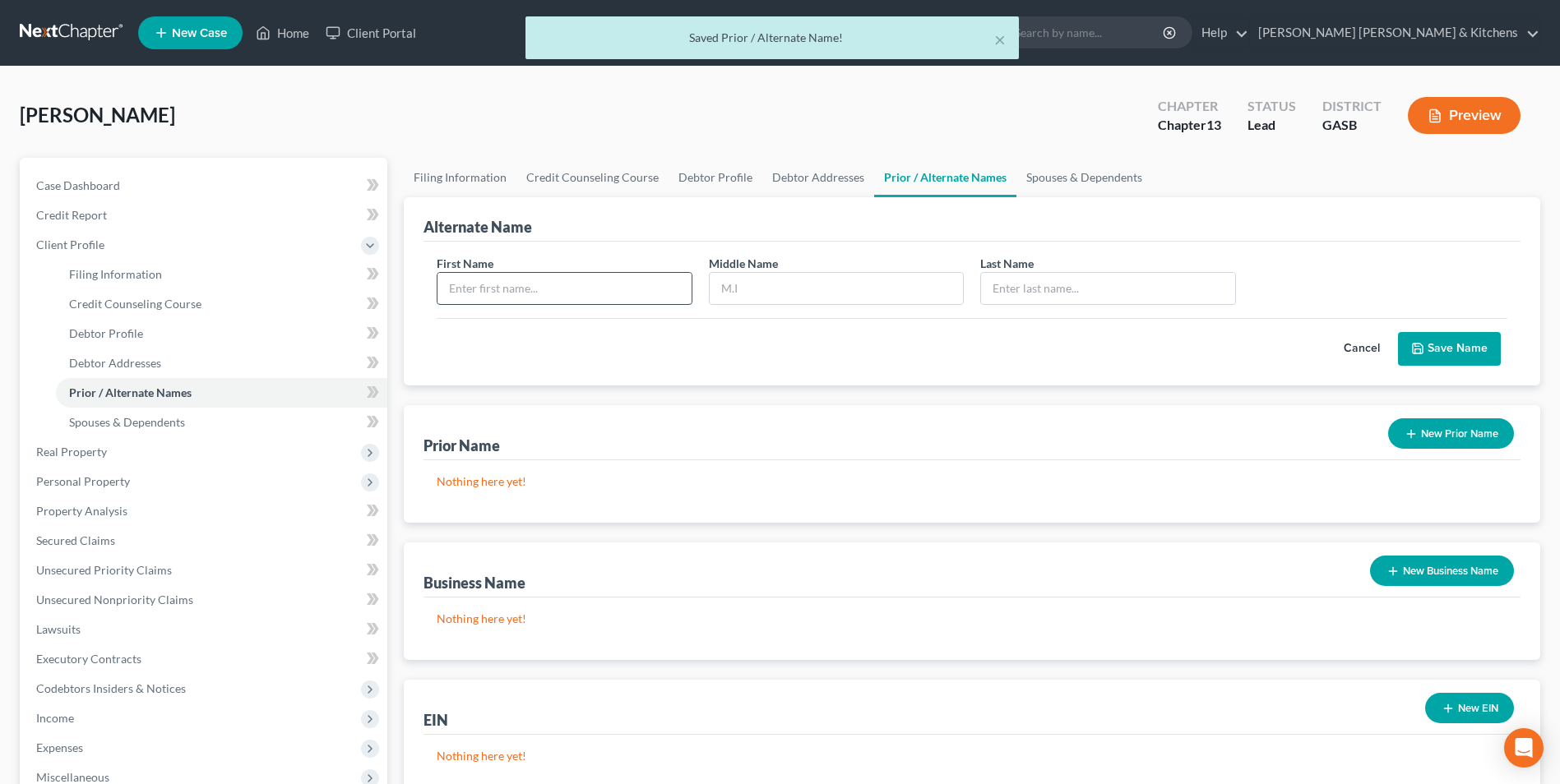
click at [557, 277] on input "text" at bounding box center [565, 288] width 254 height 31
type input "Carmen"
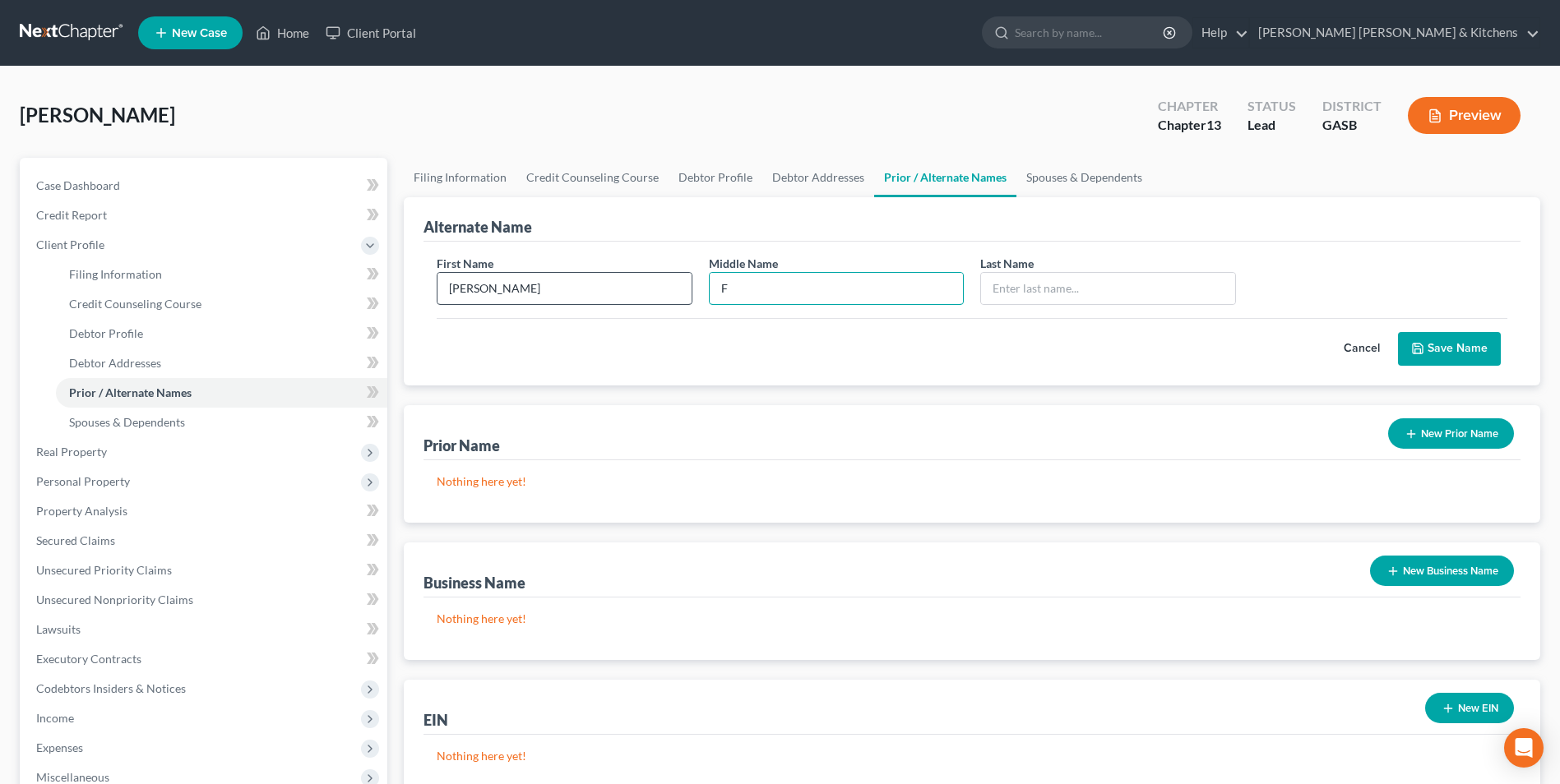
type input "F"
type input "Williams"
click at [1455, 349] on button "Save Name" at bounding box center [1449, 349] width 103 height 35
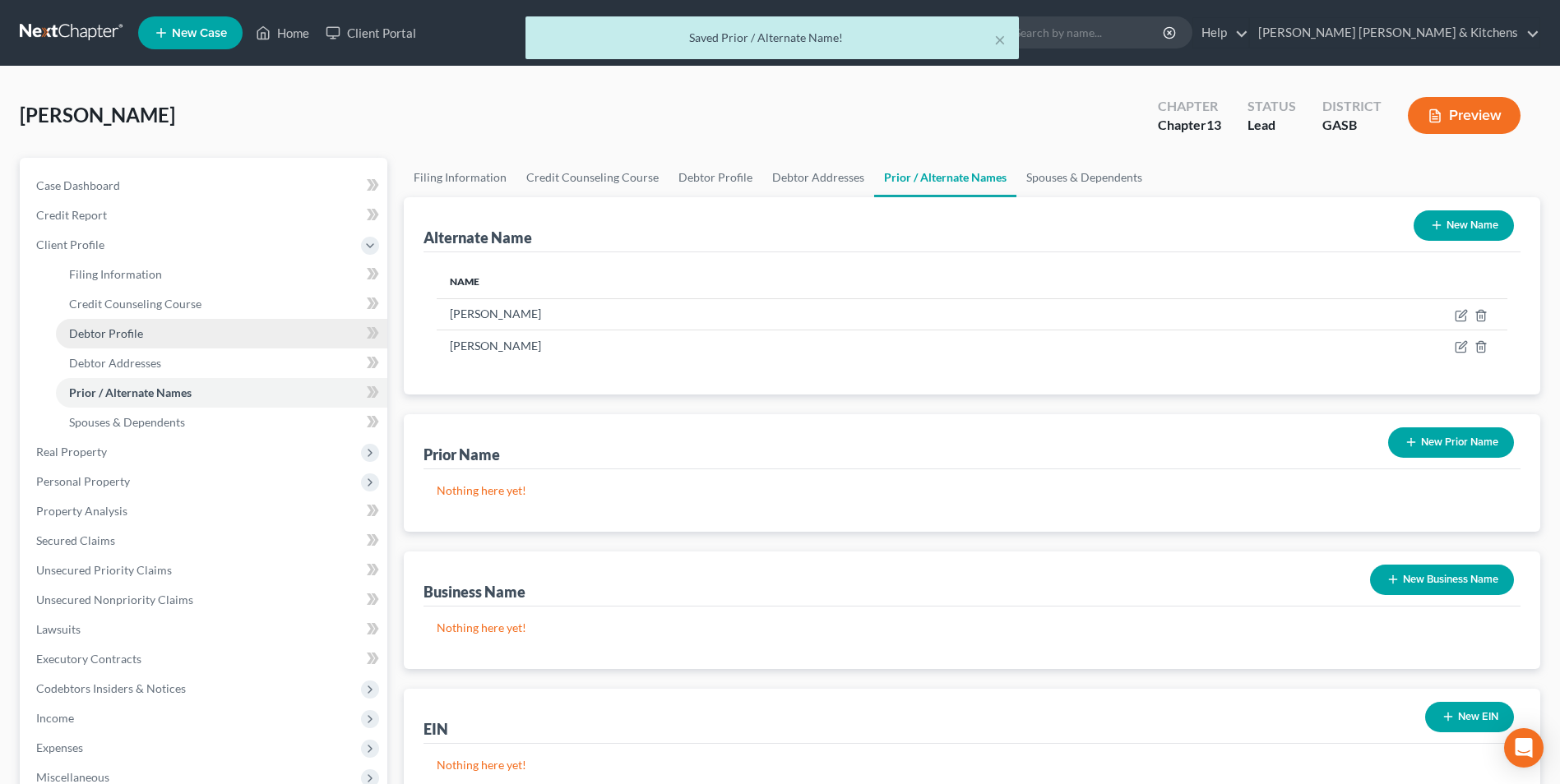
click at [90, 335] on span "Debtor Profile" at bounding box center [106, 333] width 74 height 14
select select "0"
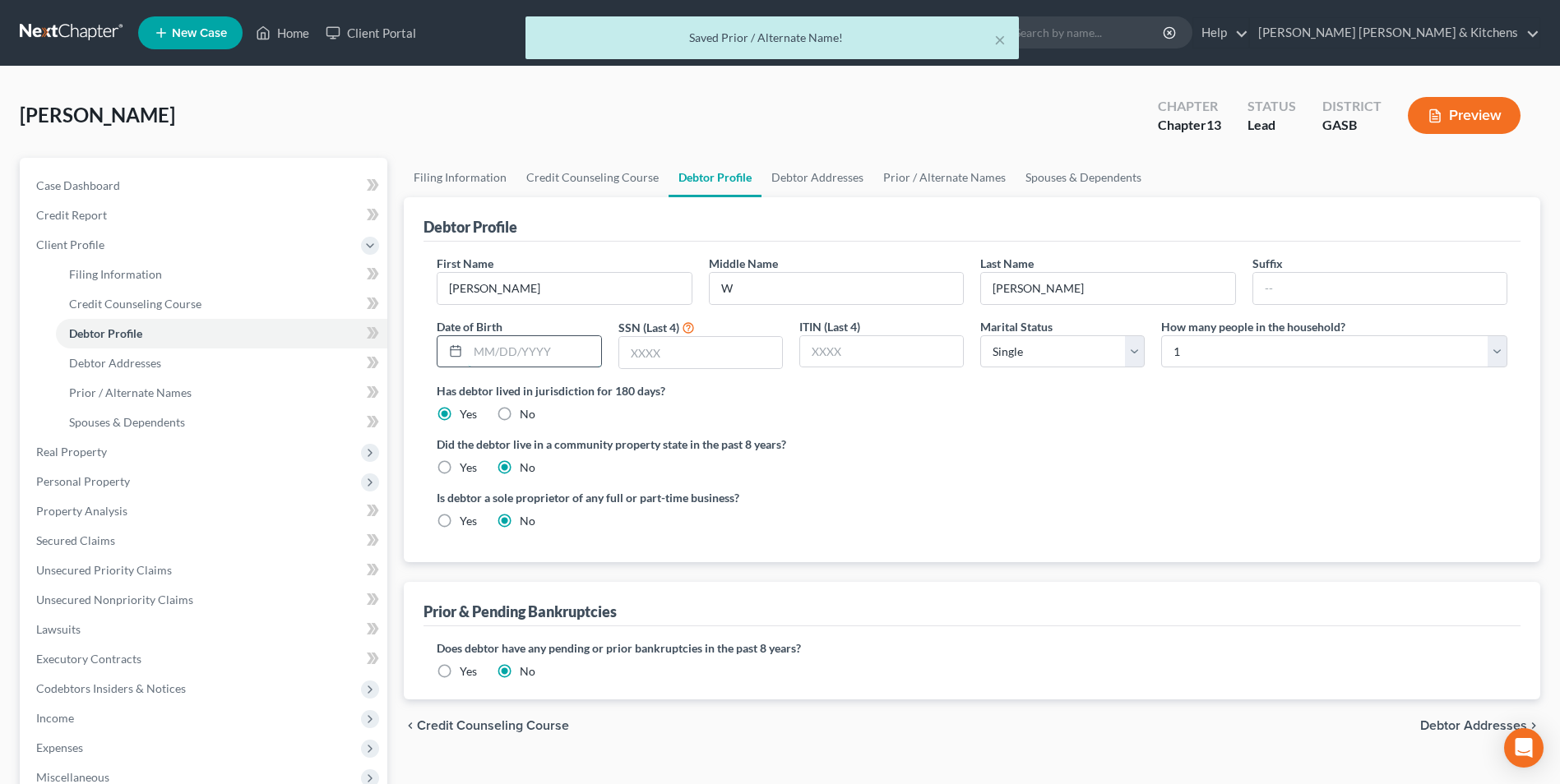
click at [553, 354] on input "text" at bounding box center [535, 352] width 132 height 31
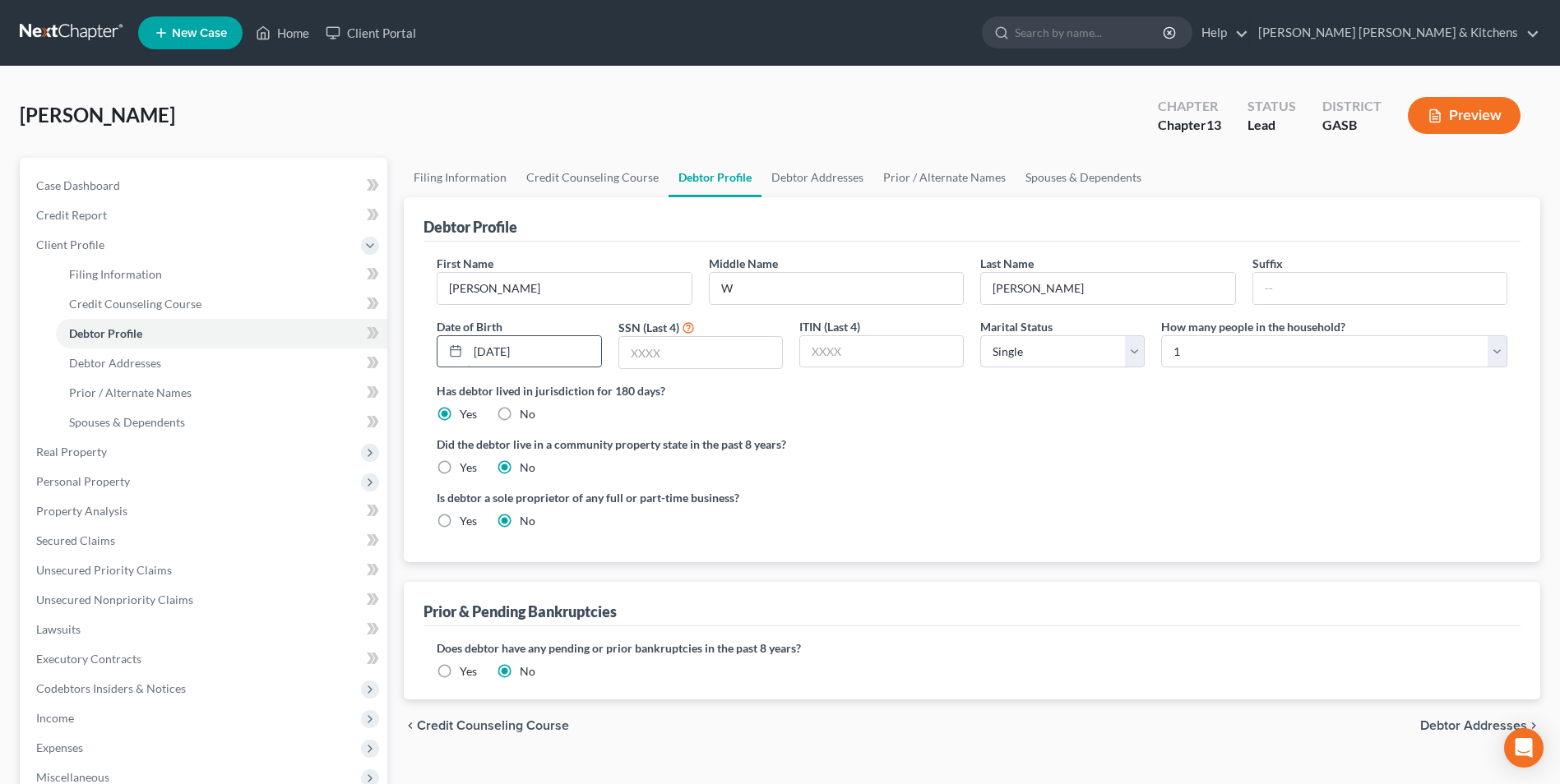
type input "04/08/1959"
type input "7646"
click at [1005, 367] on select "Select Single Married Separated Divorced Widowed" at bounding box center [1062, 352] width 165 height 33
select select "1"
click at [980, 336] on select "Select Single Married Separated Divorced Widowed" at bounding box center [1062, 352] width 165 height 33
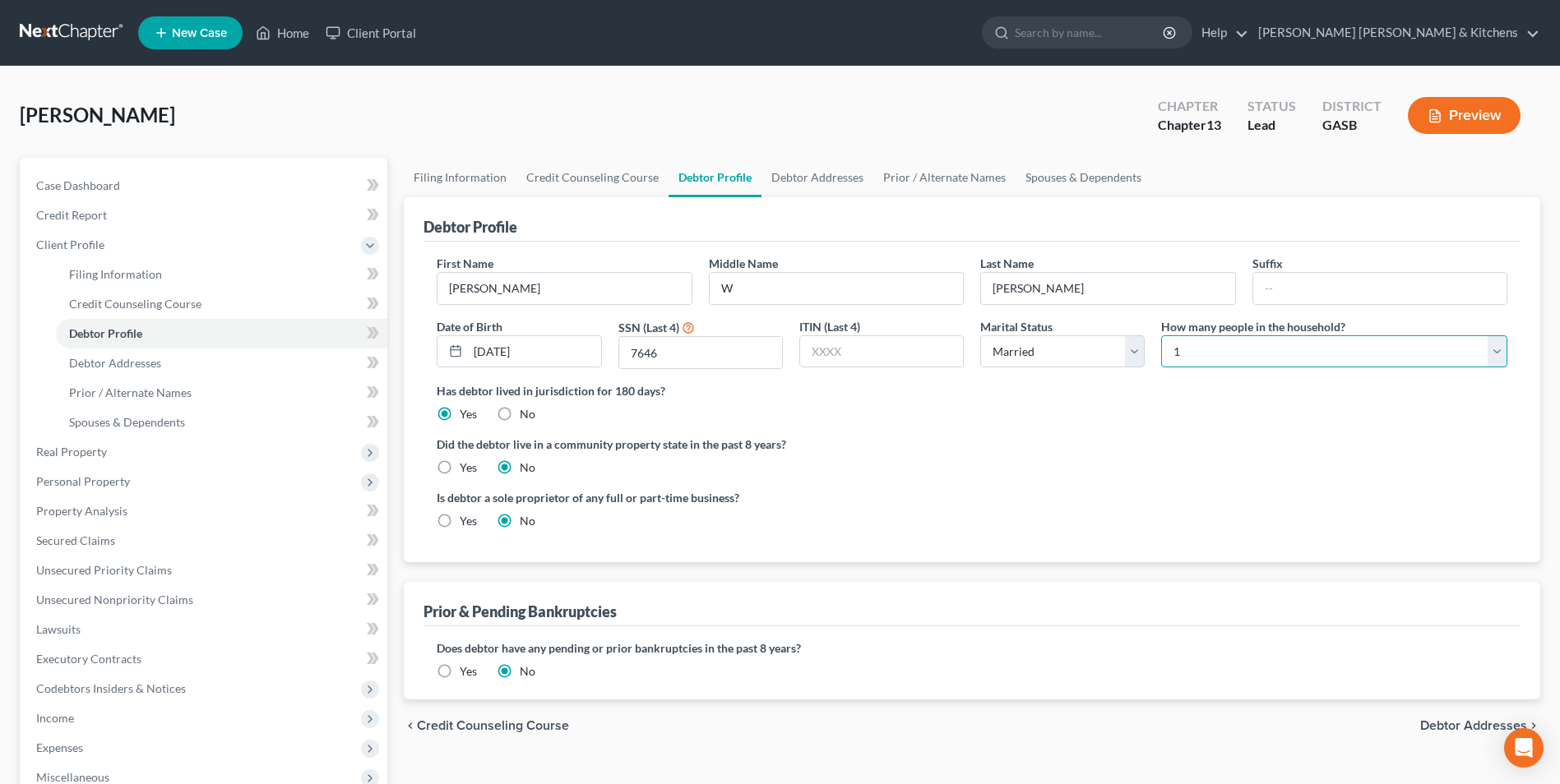
click at [1181, 357] on select "Select 1 2 3 4 5 6 7 8 9 10 11 12 13 14 15 16 17 18 19 20" at bounding box center [1335, 352] width 346 height 33
select select "1"
click at [1162, 336] on select "Select 1 2 3 4 5 6 7 8 9 10 11 12 13 14 15 16 17 18 19 20" at bounding box center [1335, 352] width 346 height 33
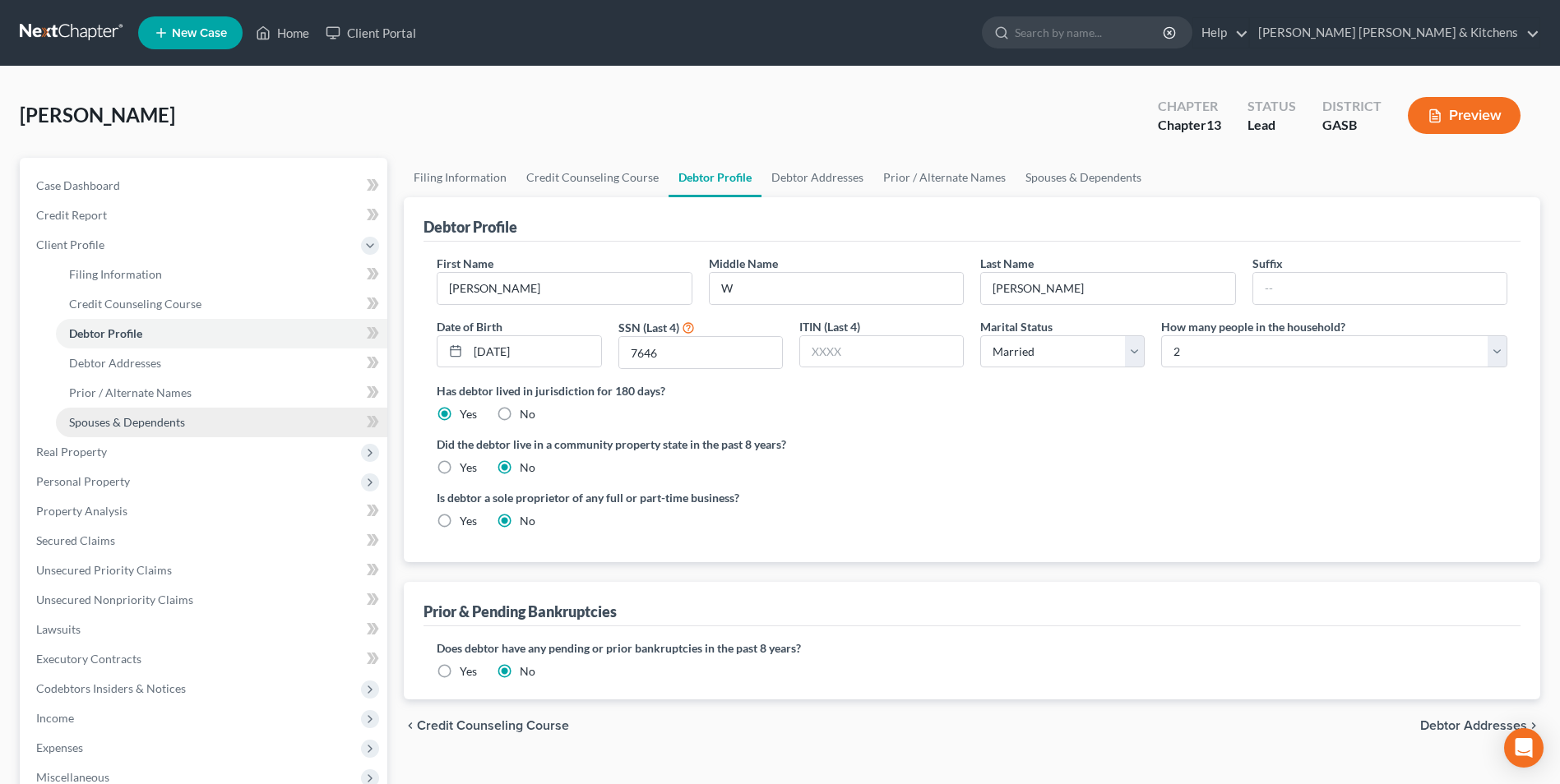
drag, startPoint x: 180, startPoint y: 426, endPoint x: 250, endPoint y: 417, distance: 70.6
click at [180, 426] on span "Spouses & Dependents" at bounding box center [127, 422] width 116 height 14
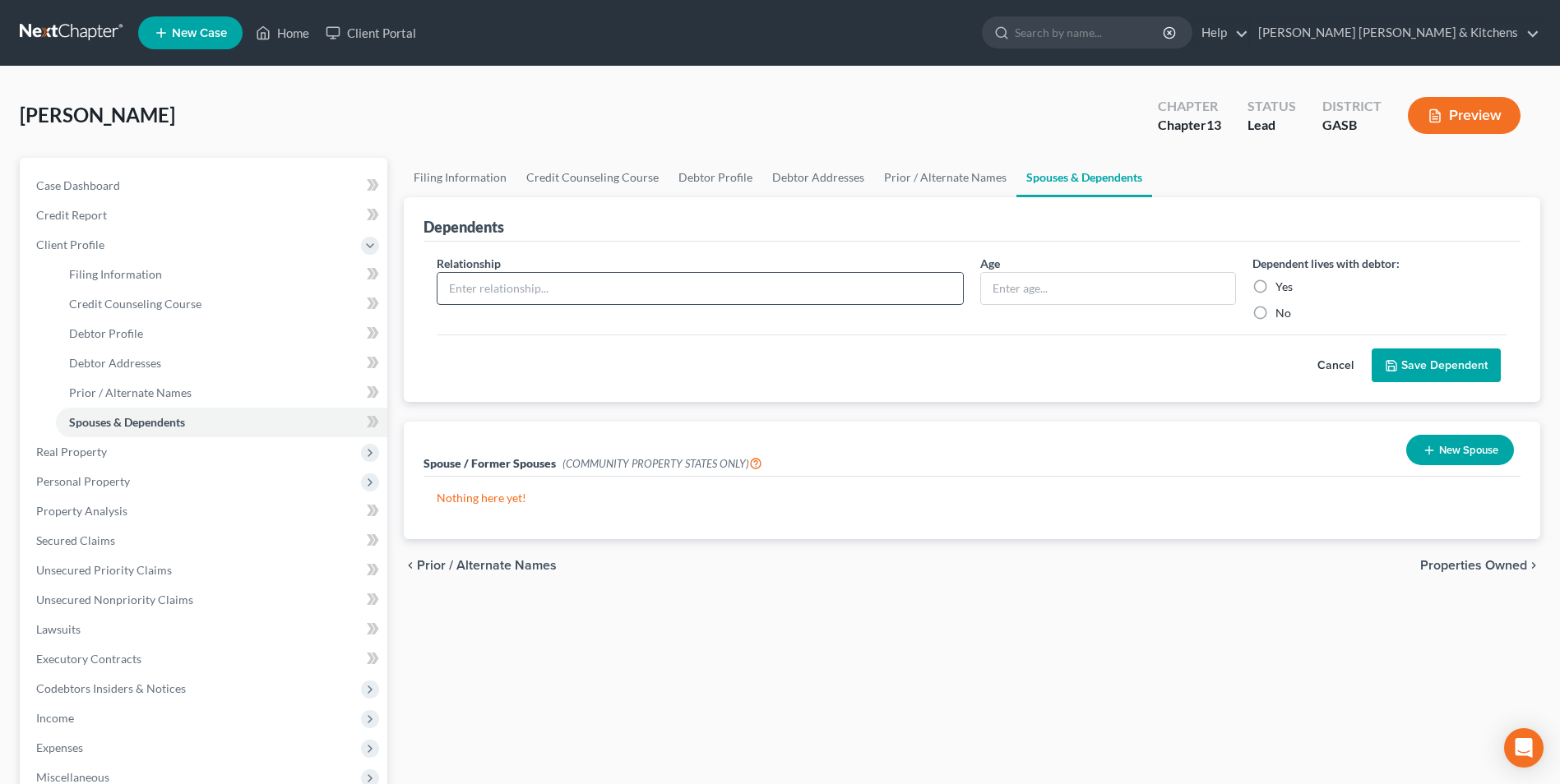
click at [570, 286] on input "text" at bounding box center [701, 288] width 526 height 31
type input "spouse"
click at [1276, 281] on label "Yes" at bounding box center [1285, 287] width 17 height 16
click at [1282, 281] on input "Yes" at bounding box center [1287, 284] width 10 height 10
radio input "true"
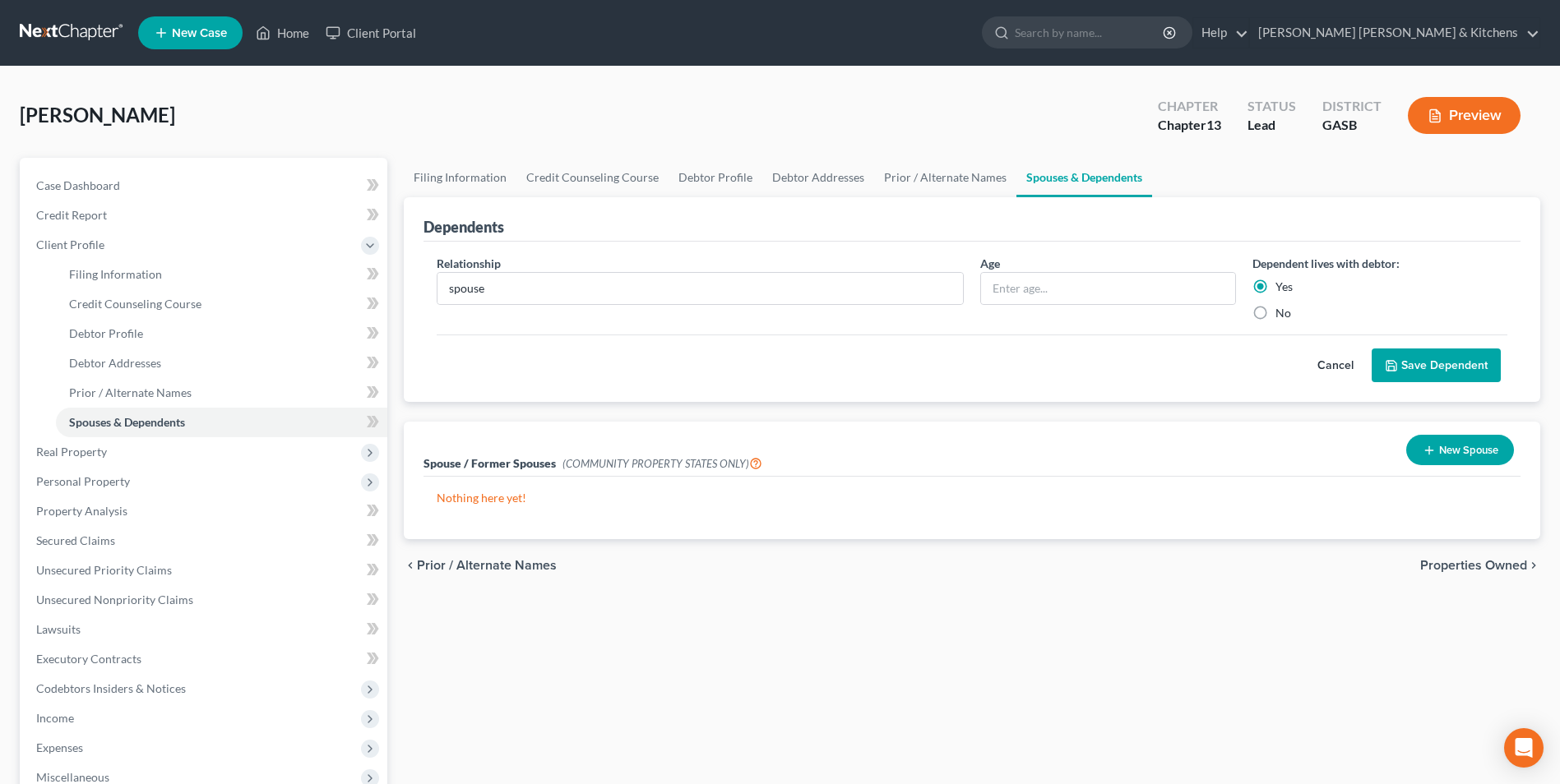
click at [1402, 370] on button "Save Dependent" at bounding box center [1436, 366] width 130 height 35
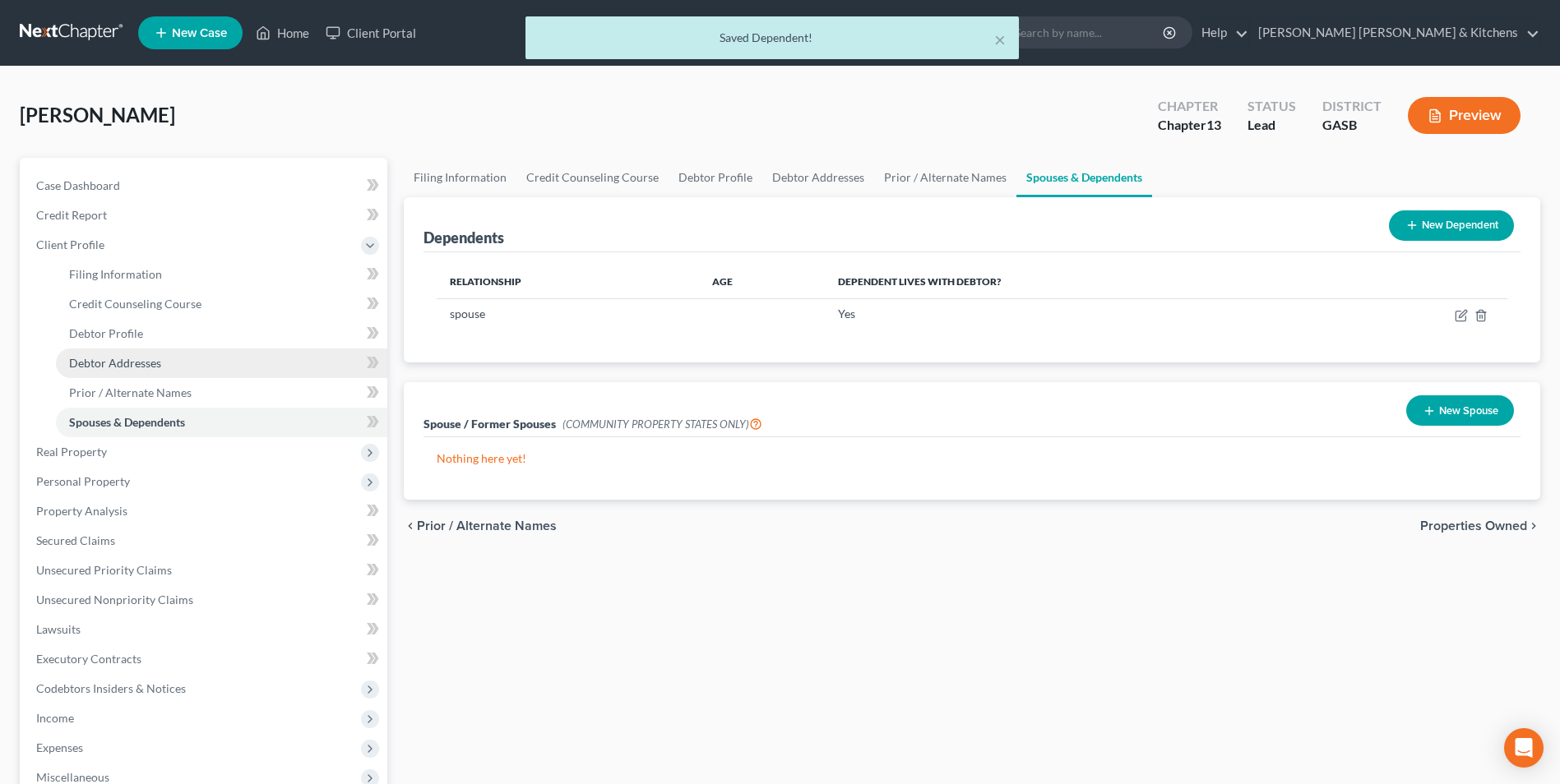
click at [74, 365] on span "Debtor Addresses" at bounding box center [114, 362] width 92 height 14
select select "0"
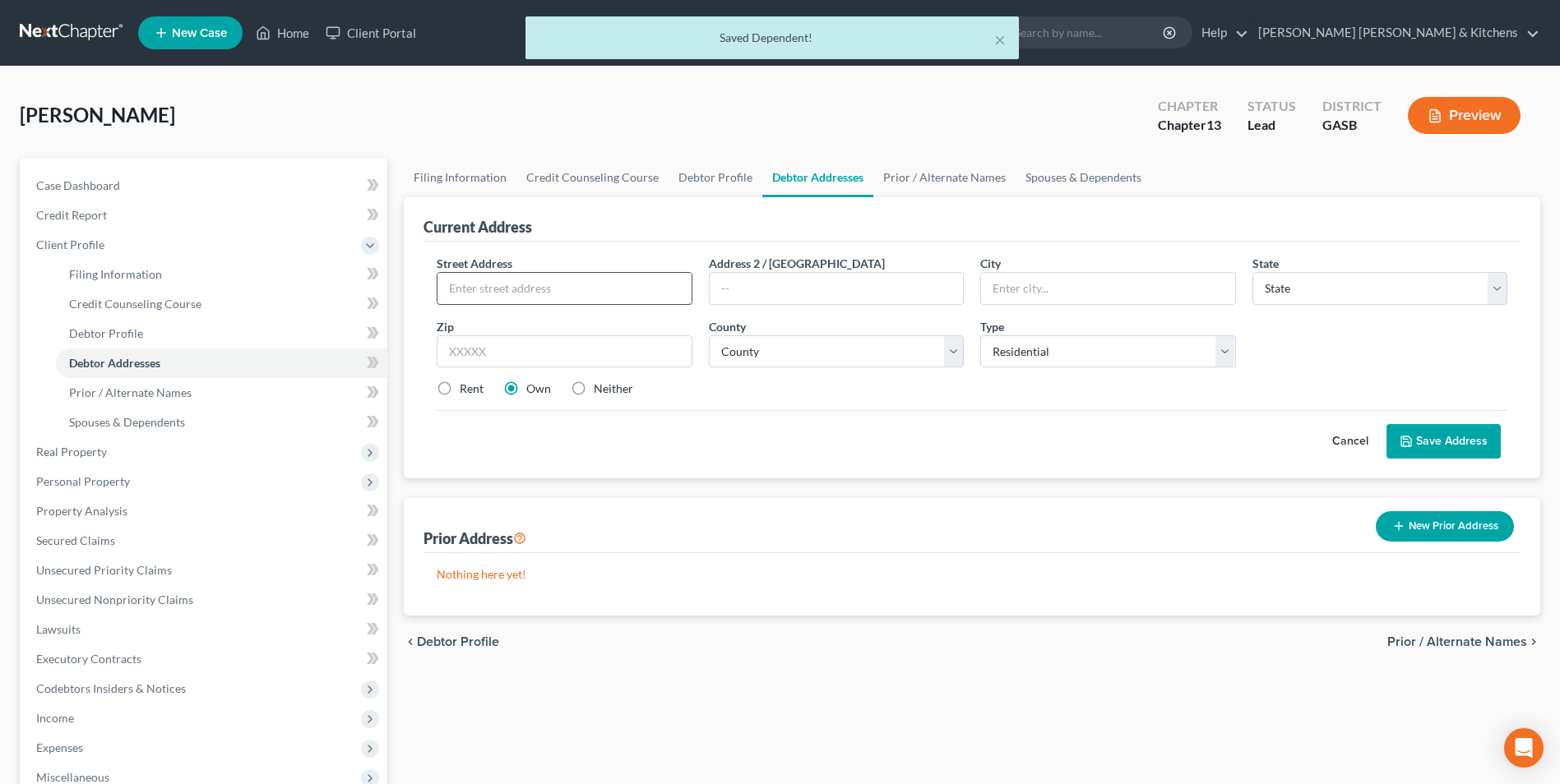
click at [469, 293] on input "text" at bounding box center [565, 288] width 254 height 31
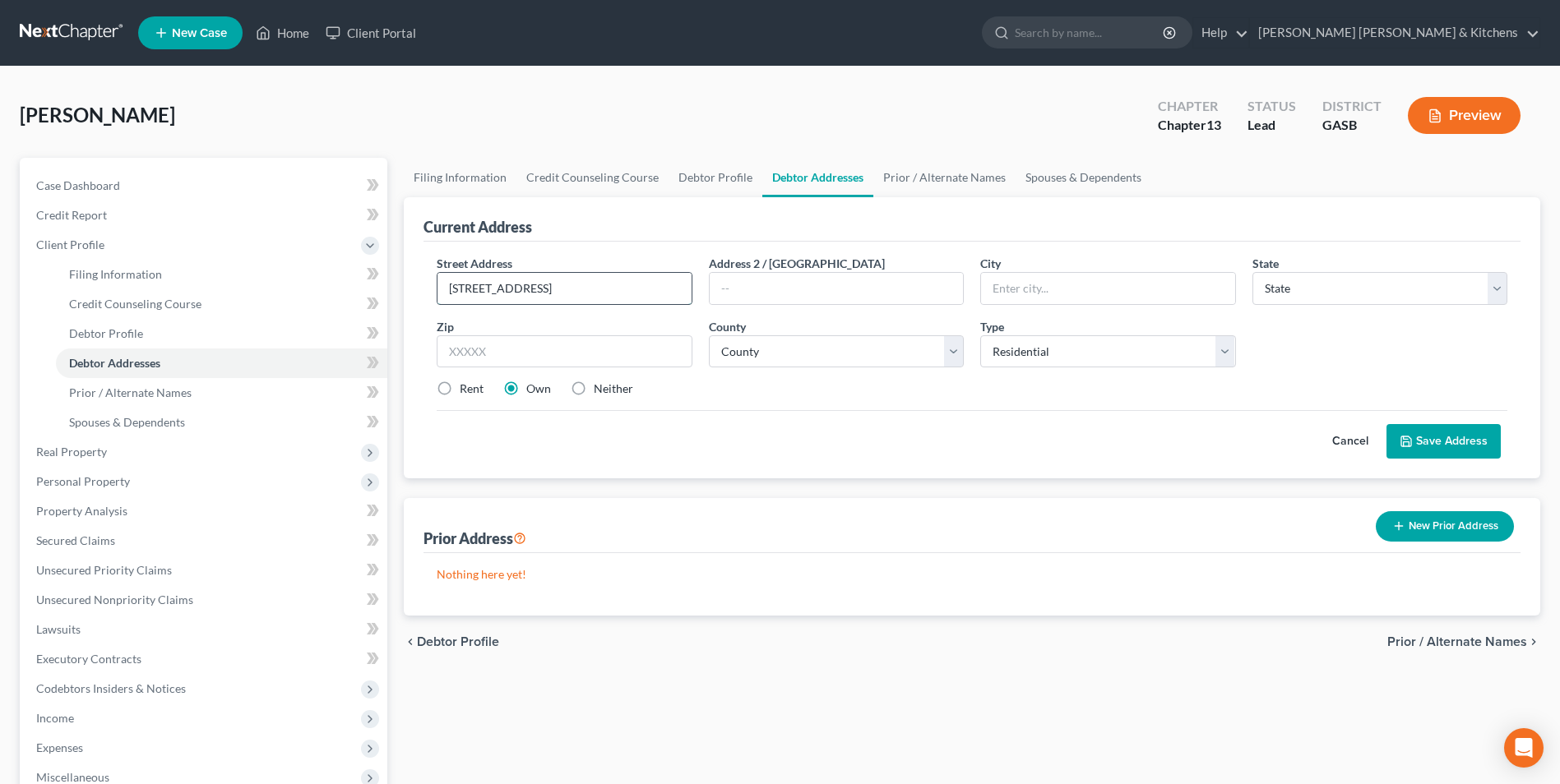
type input "[STREET_ADDRESS]"
type input "30815"
type input "Hephzibah"
select select "10"
click at [508, 358] on input "30815" at bounding box center [565, 352] width 255 height 33
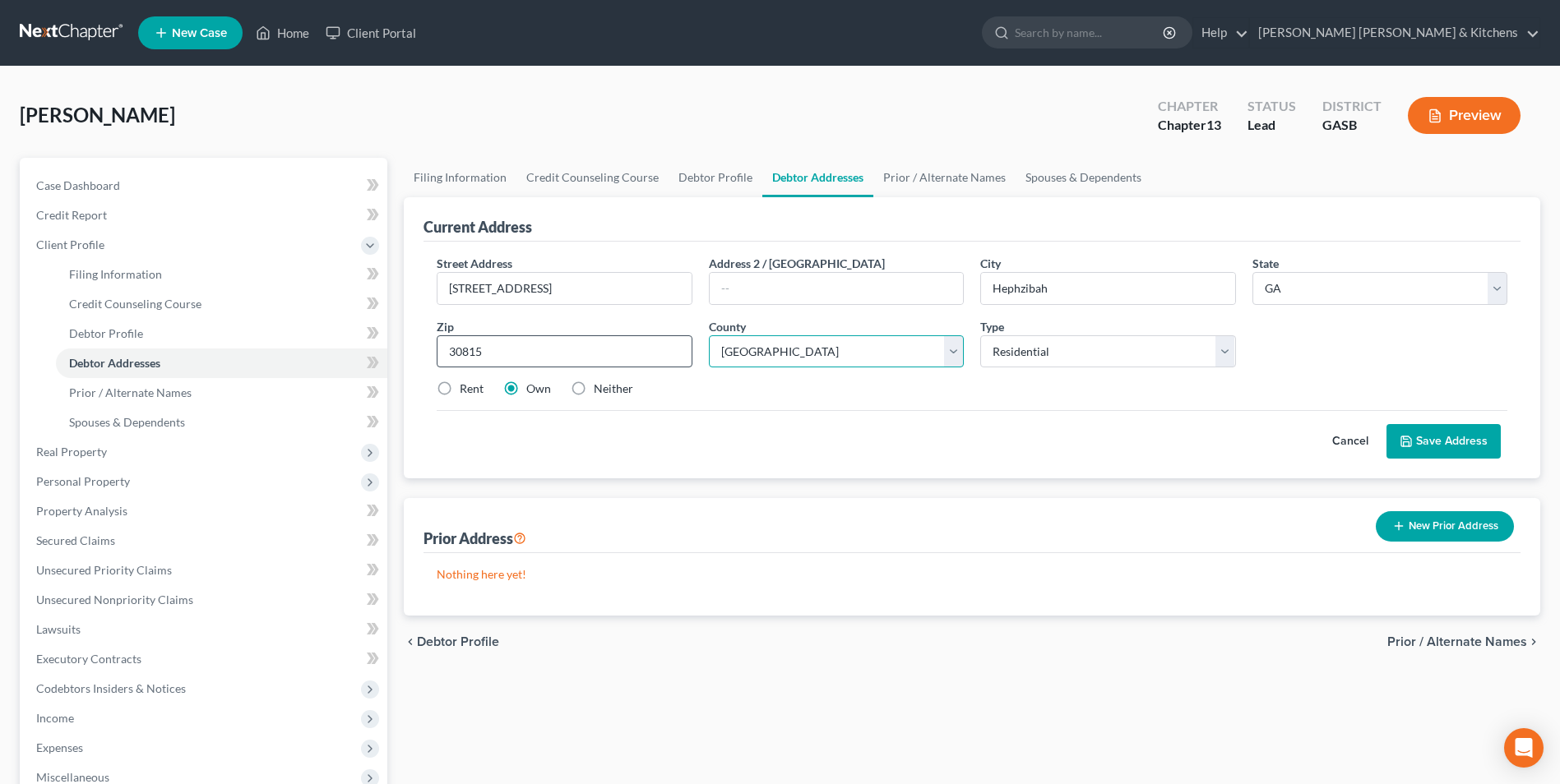
select select "120"
click at [1437, 444] on button "Save Address" at bounding box center [1444, 442] width 114 height 35
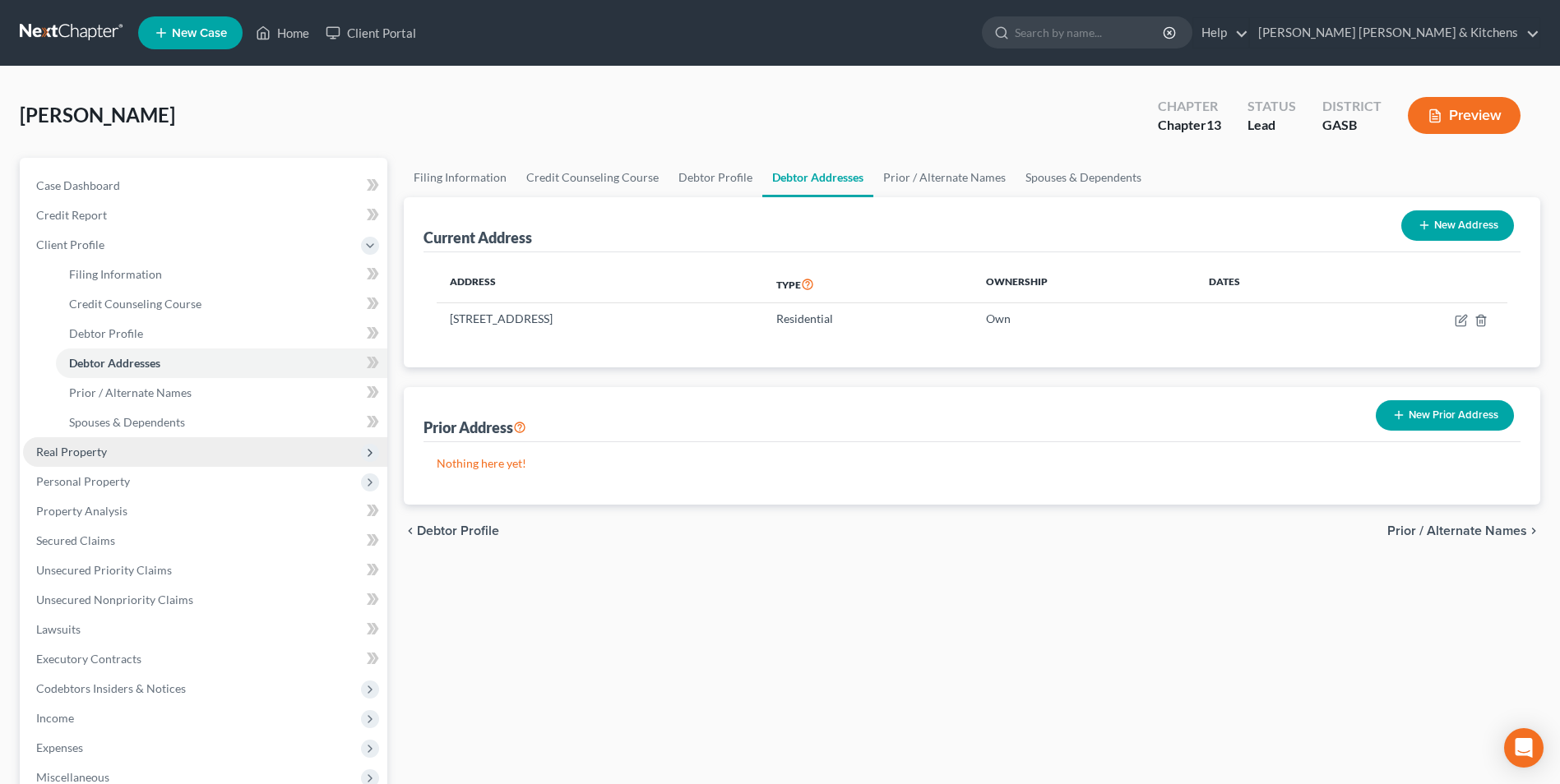
click at [71, 450] on span "Real Property" at bounding box center [71, 451] width 71 height 14
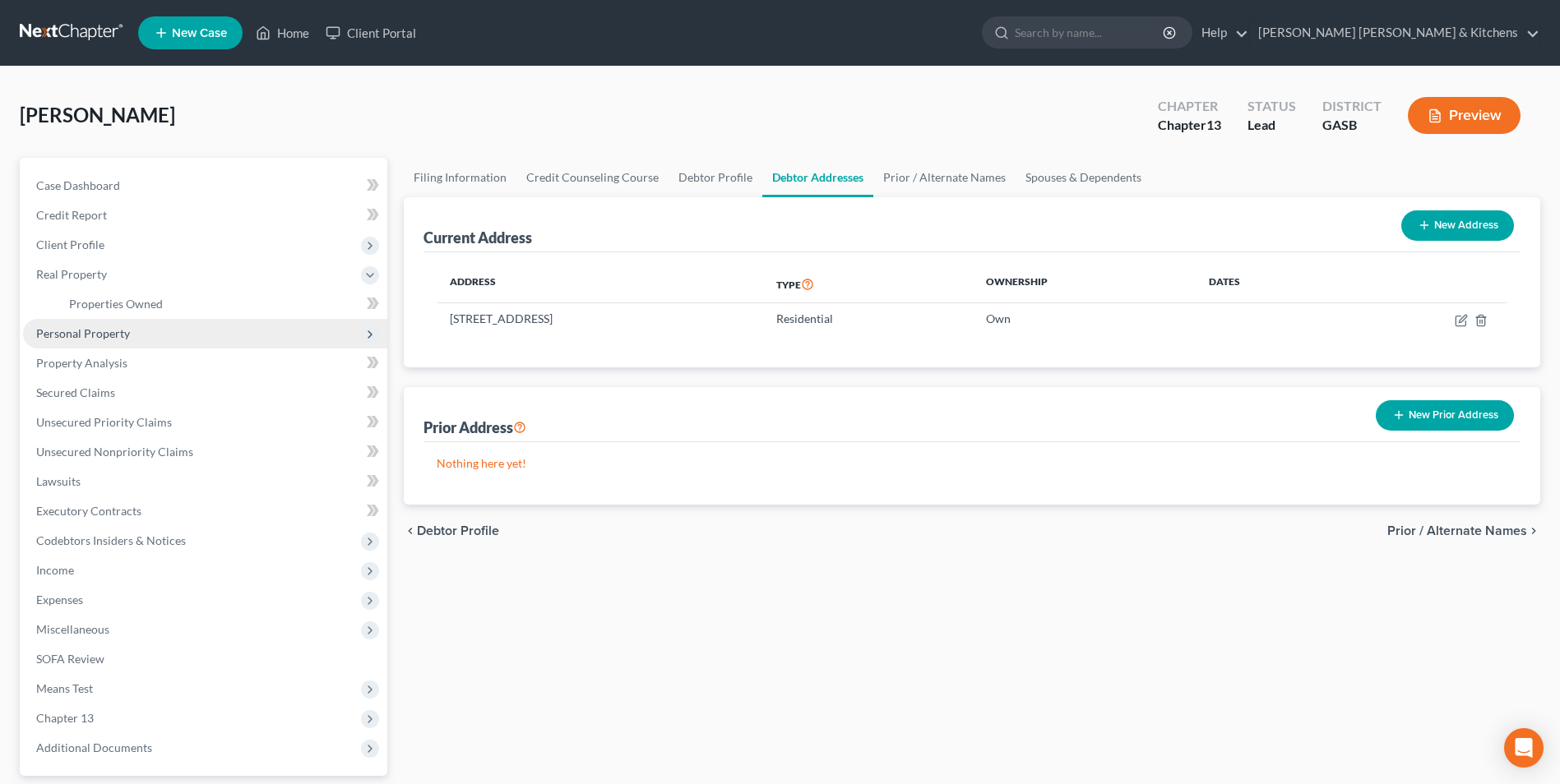
click at [85, 335] on span "Personal Property" at bounding box center [82, 333] width 94 height 14
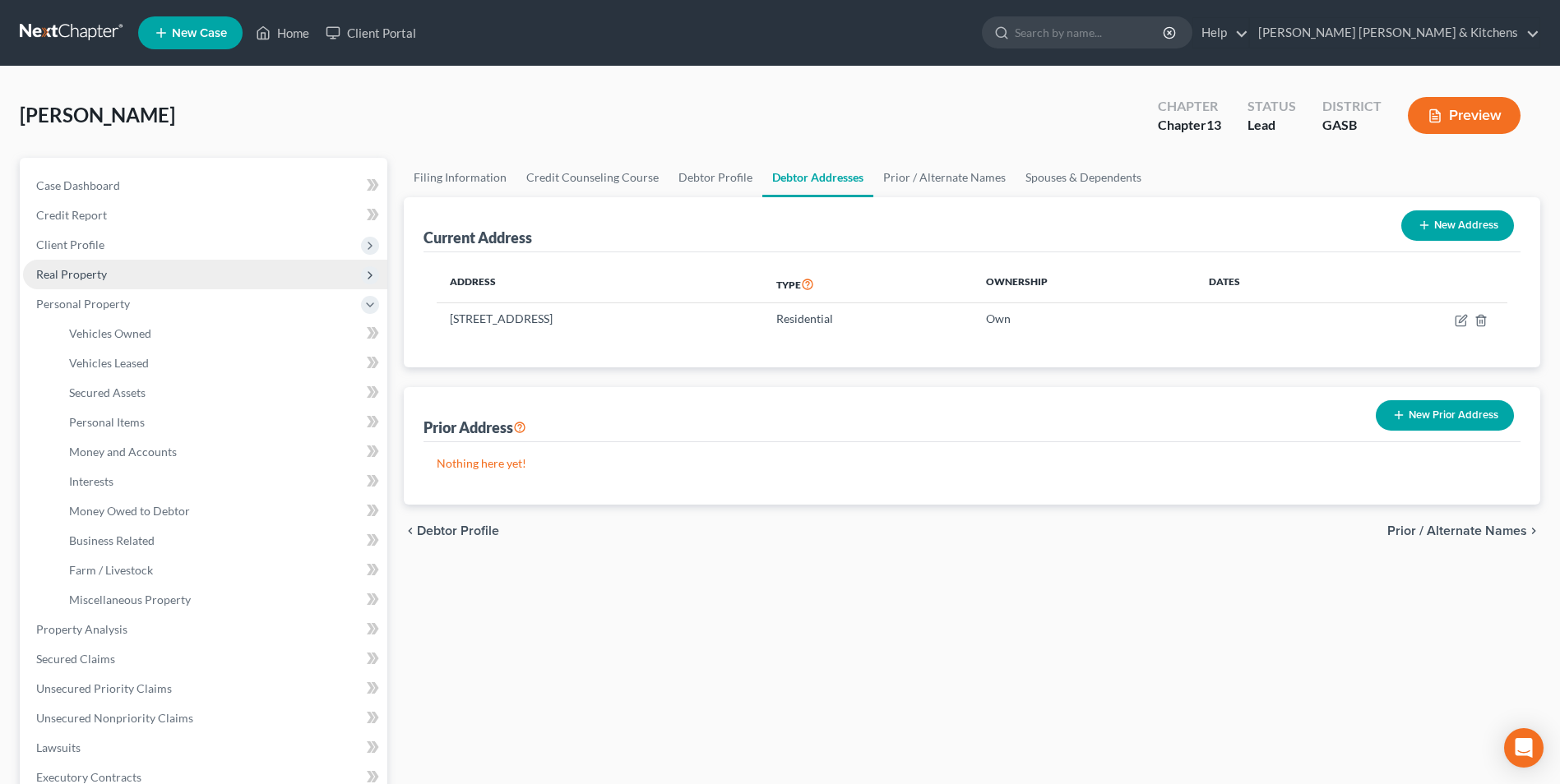
click at [92, 285] on span "Real Property" at bounding box center [204, 274] width 364 height 29
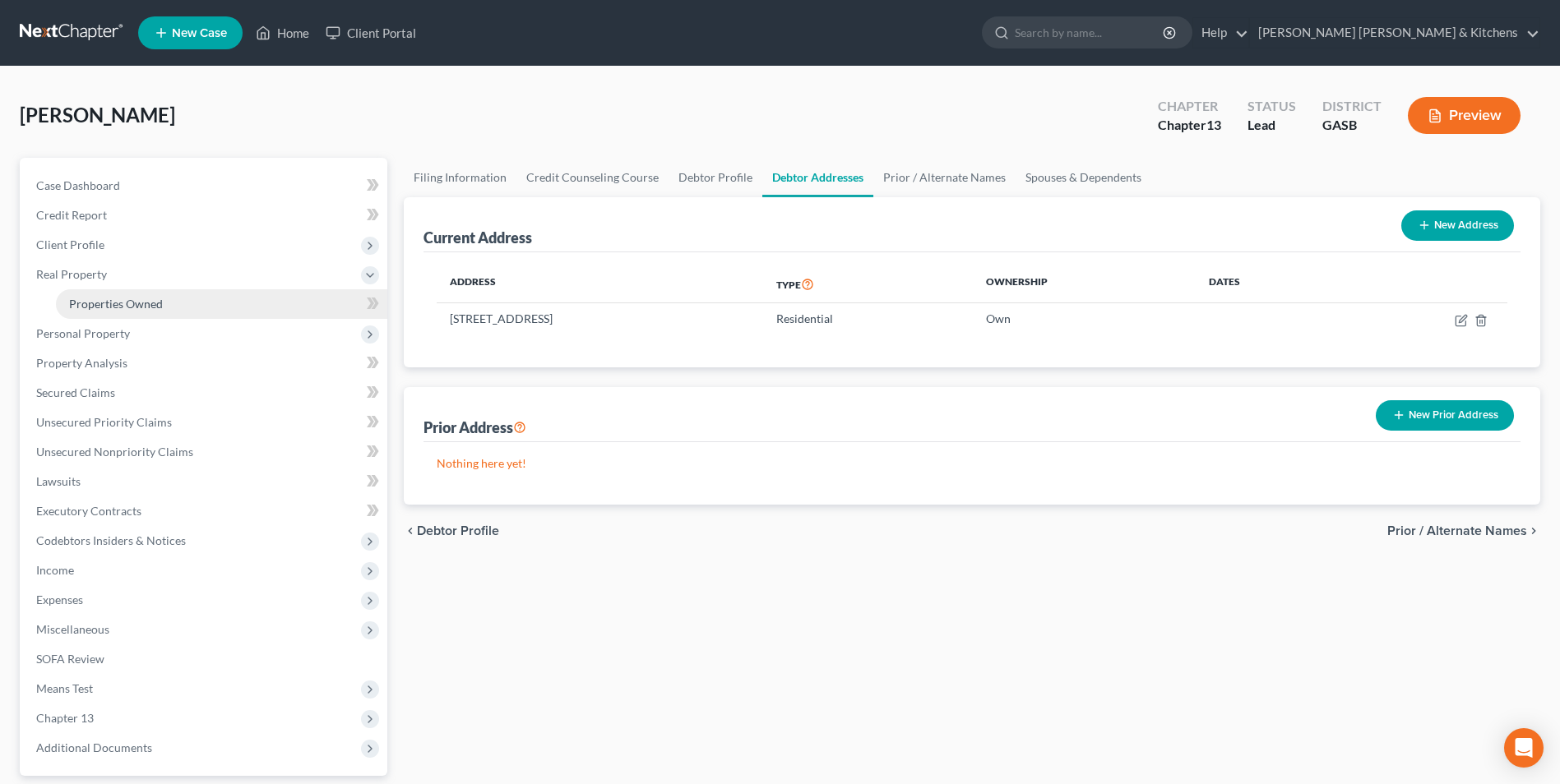
click at [92, 298] on span "Properties Owned" at bounding box center [115, 304] width 94 height 14
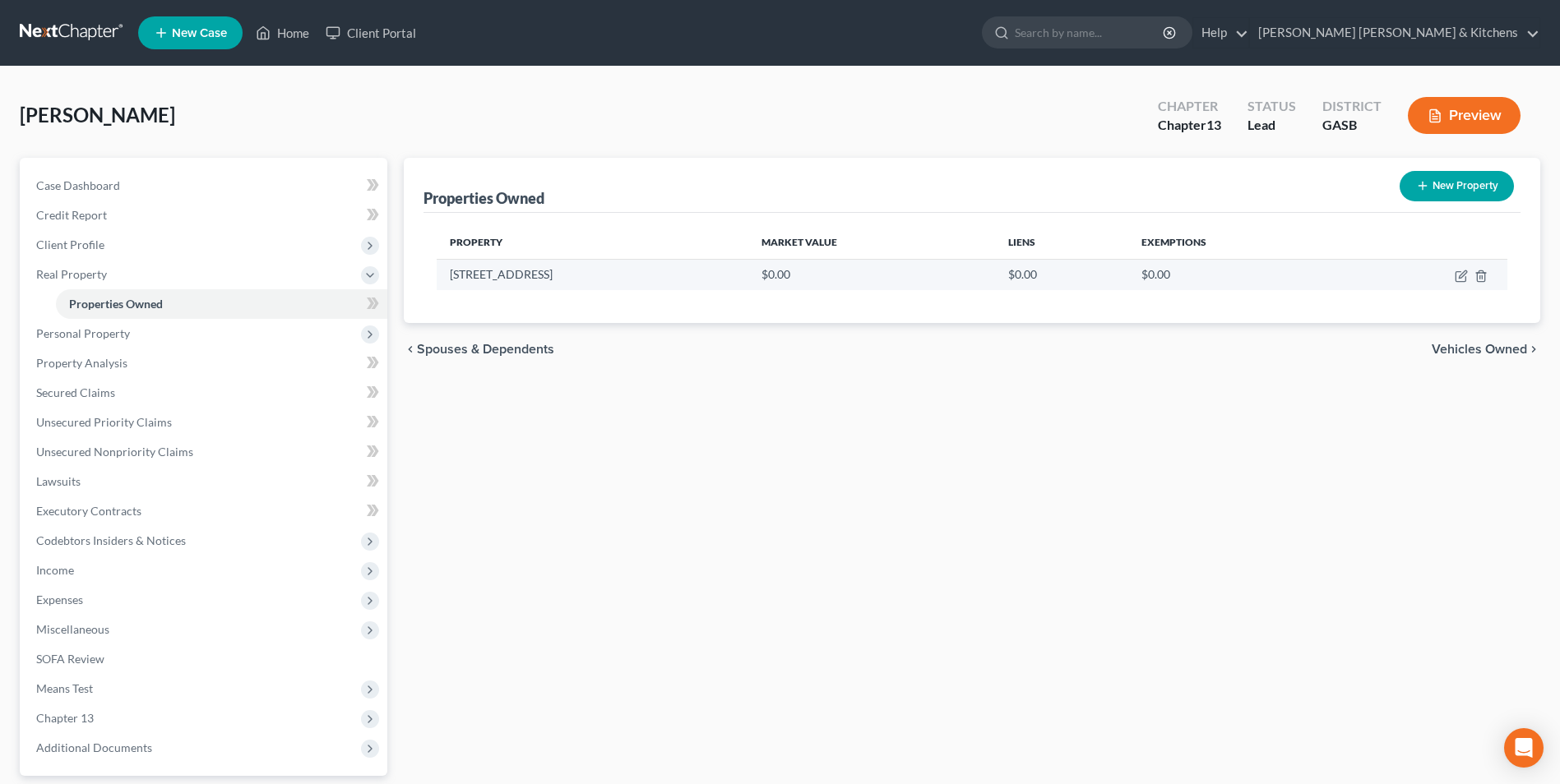
click at [1461, 284] on td at bounding box center [1429, 274] width 159 height 31
click at [1463, 273] on icon "button" at bounding box center [1463, 274] width 8 height 8
select select "10"
select select "120"
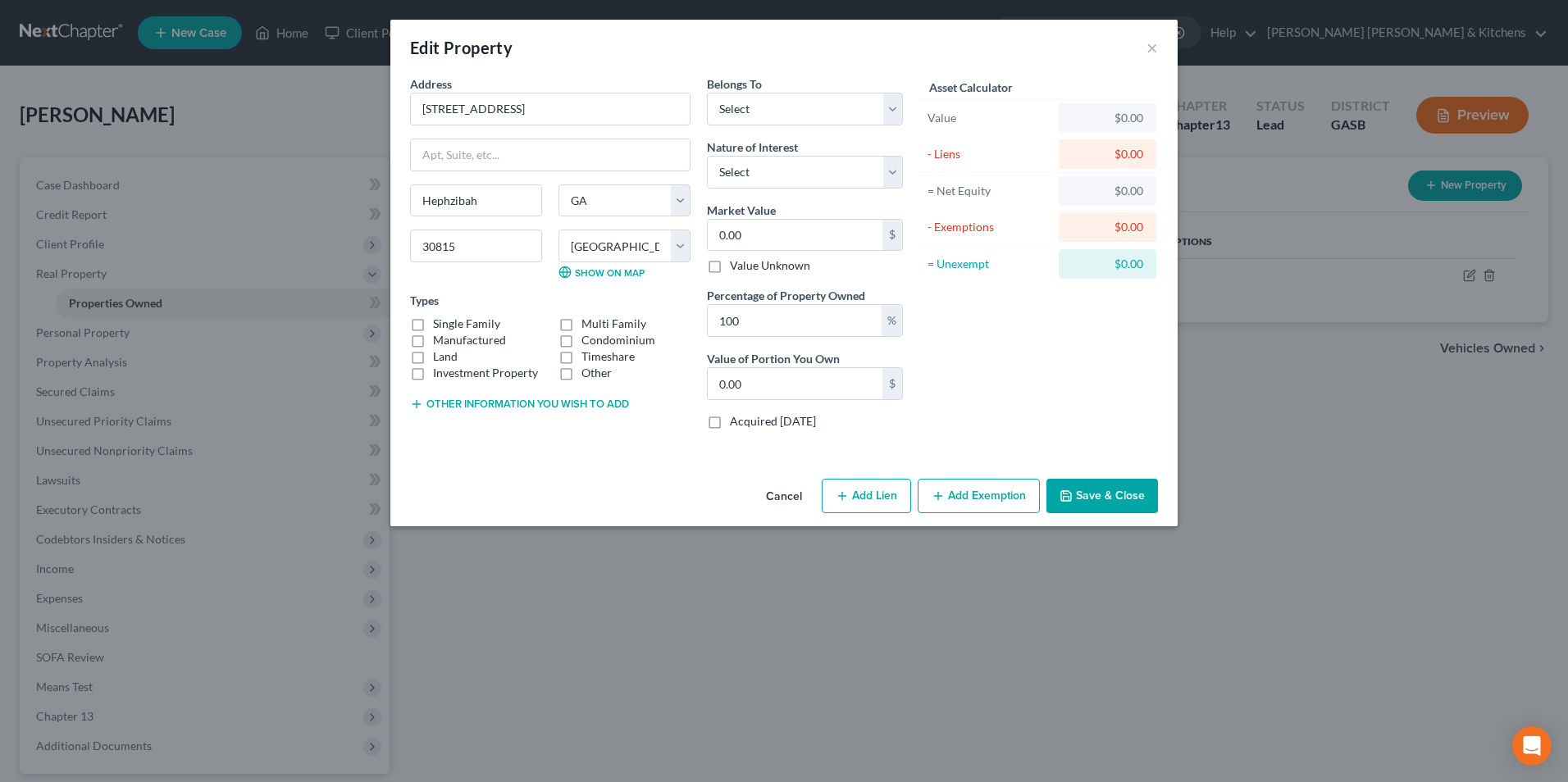
click at [433, 322] on label "Single Family" at bounding box center [466, 324] width 67 height 16
click at [440, 322] on input "Single Family" at bounding box center [444, 321] width 10 height 10
checkbox input "true"
click at [437, 406] on button "Other information you wish to add" at bounding box center [520, 405] width 219 height 13
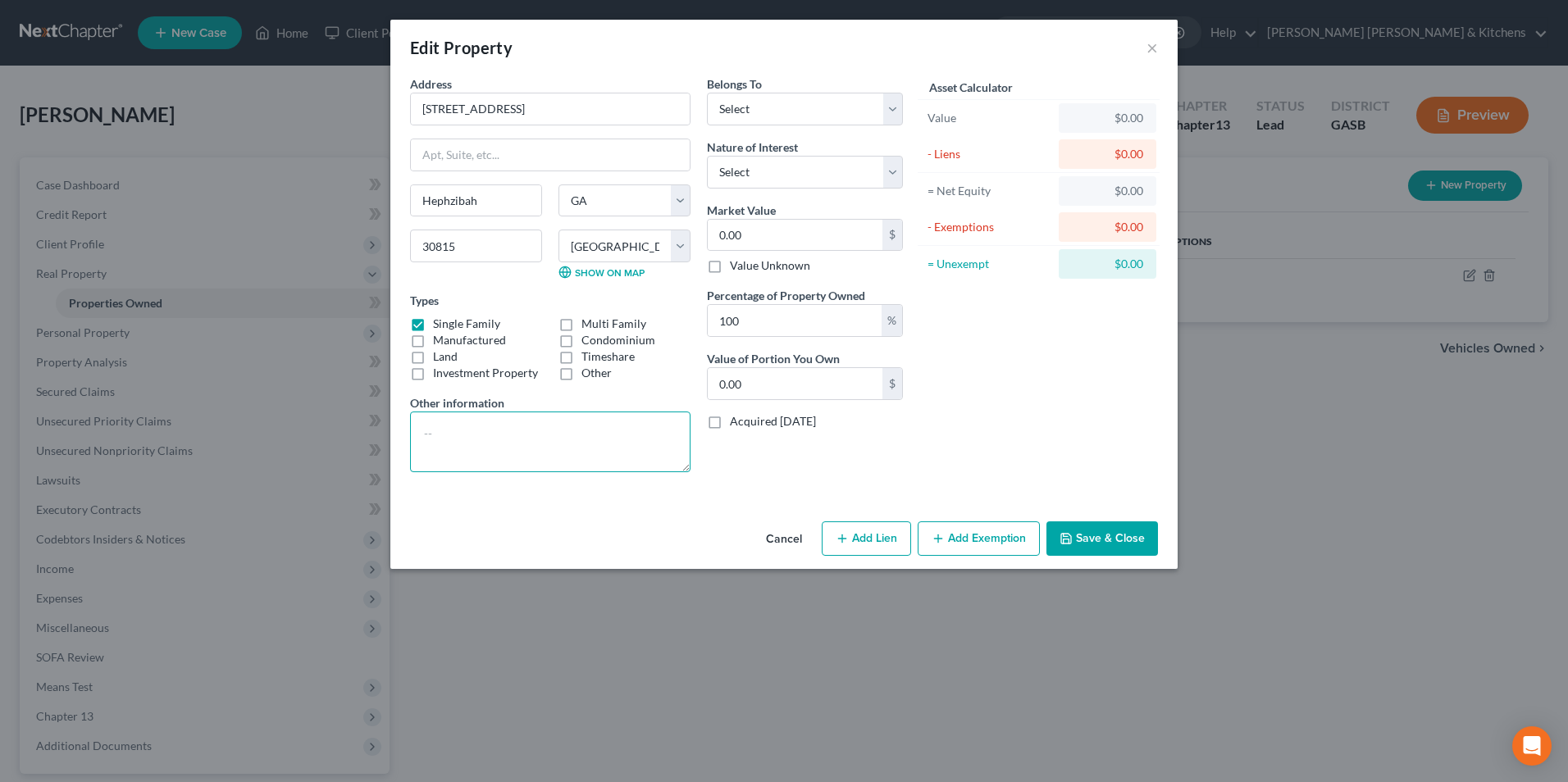
click at [457, 450] on textarea at bounding box center [550, 441] width 280 height 60
type textarea "Residence, tax value - joint w/spouse"
click at [750, 116] on select "Select Debtor 1 Only Debtor 2 Only Debtor 1 And Debtor 2 Only At Least One Of T…" at bounding box center [805, 108] width 196 height 33
select select "3"
click at [707, 92] on select "Select Debtor 1 Only Debtor 2 Only Debtor 1 And Debtor 2 Only At Least One Of T…" at bounding box center [805, 108] width 196 height 33
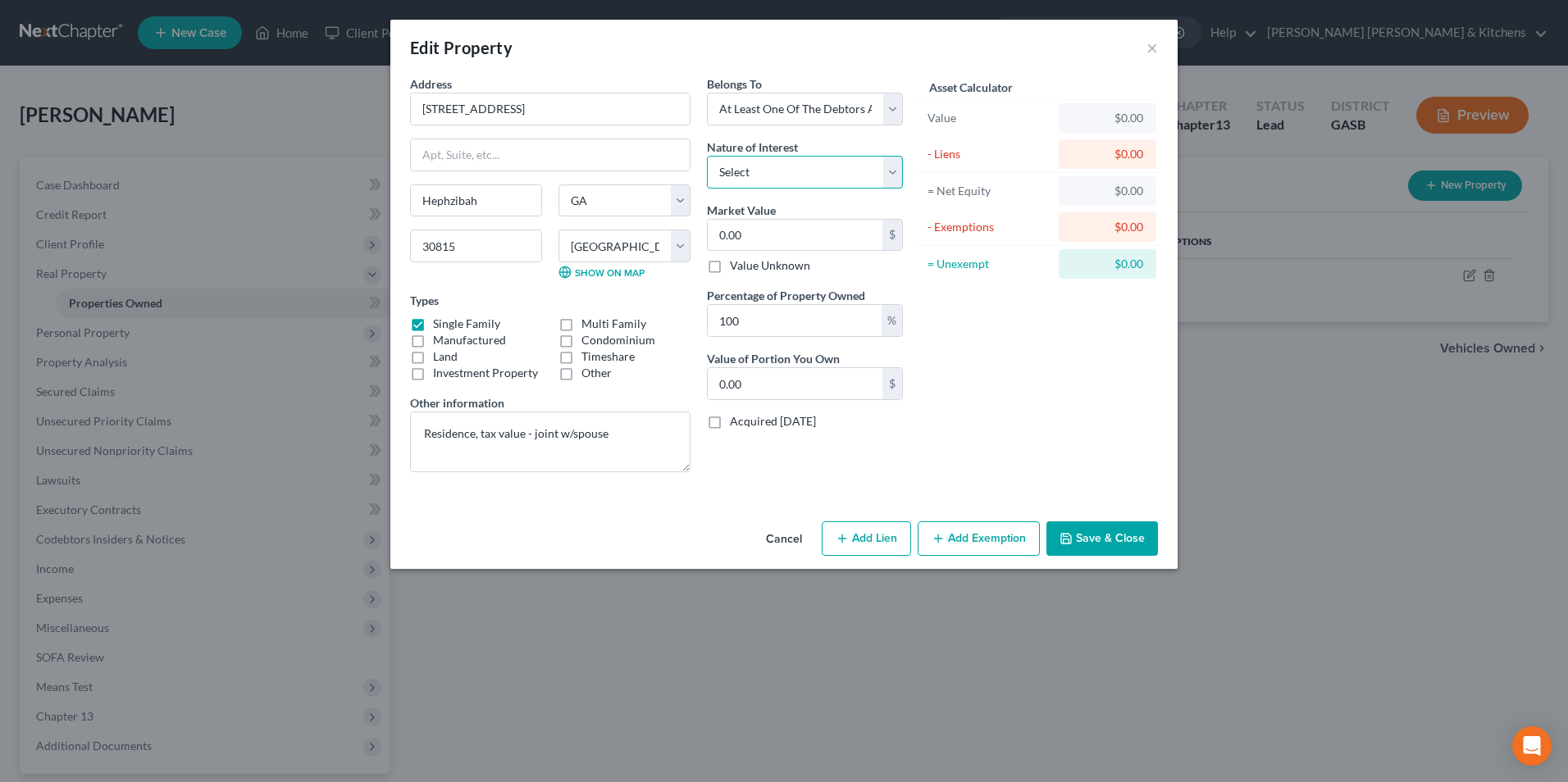
click at [750, 179] on select "Select Fee Simple Joint Tenant Life Estate Equitable Interest Future Interest T…" at bounding box center [805, 172] width 196 height 33
select select "0"
click at [707, 156] on select "Select Fee Simple Joint Tenant Life Estate Equitable Interest Future Interest T…" at bounding box center [805, 172] width 196 height 33
click at [749, 229] on input "0.00" at bounding box center [794, 235] width 175 height 31
type input "2"
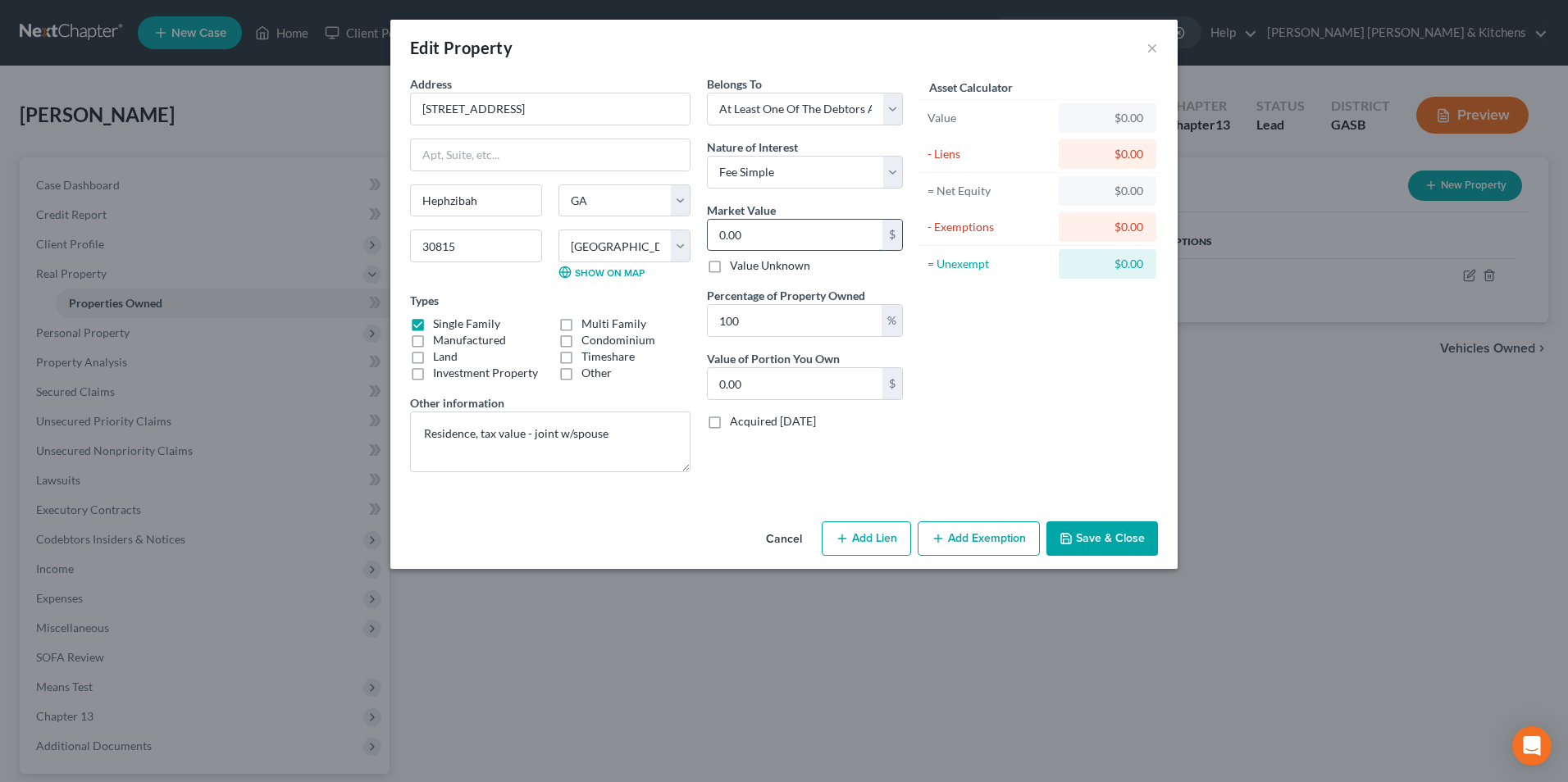
type input "2.00"
type input "22"
type input "22.00"
type input "220"
type input "220.00"
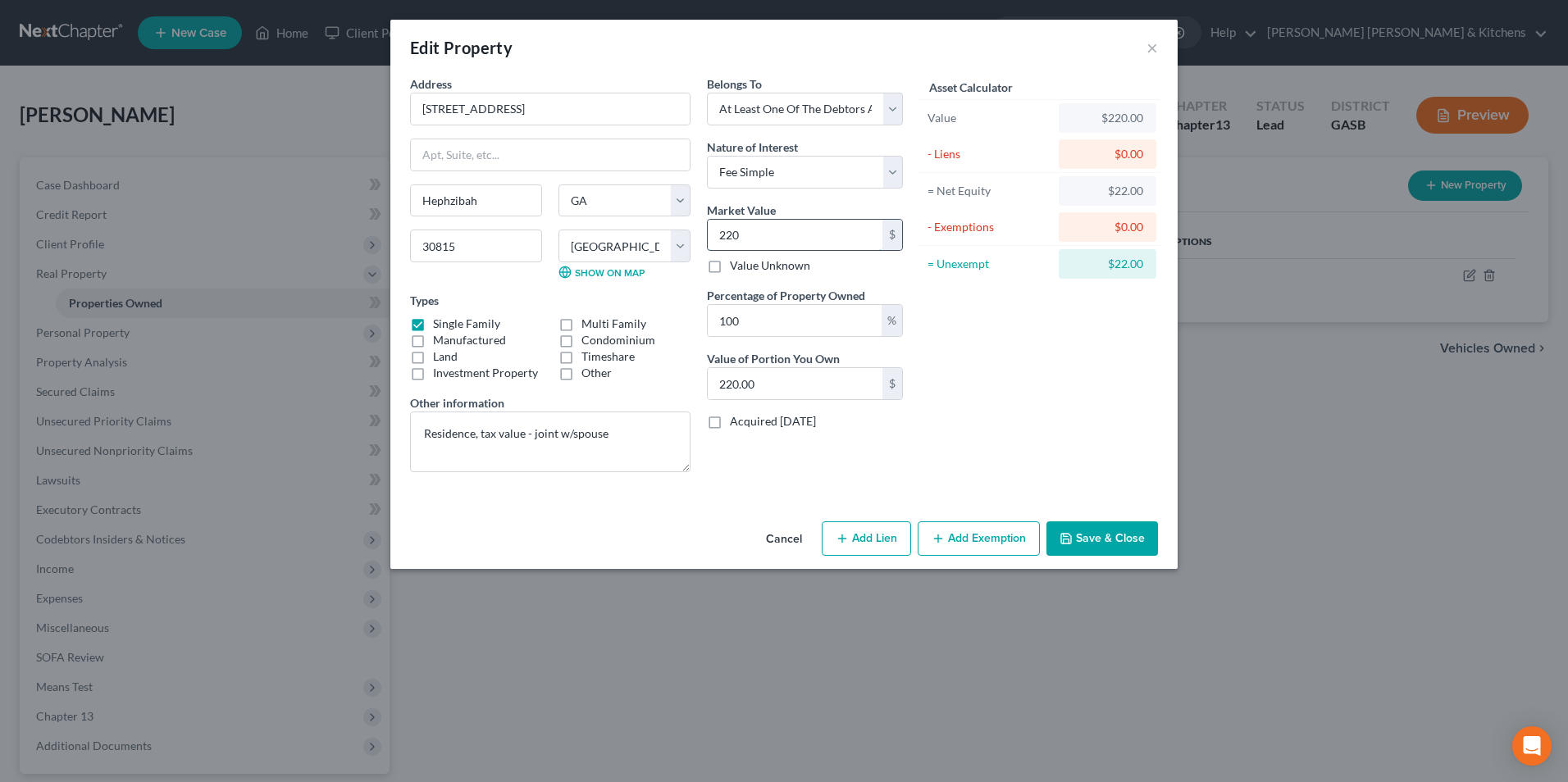
type input "2200"
type input "2,200.00"
type input "2,2000"
type input "22,000.00"
type input "22,0000"
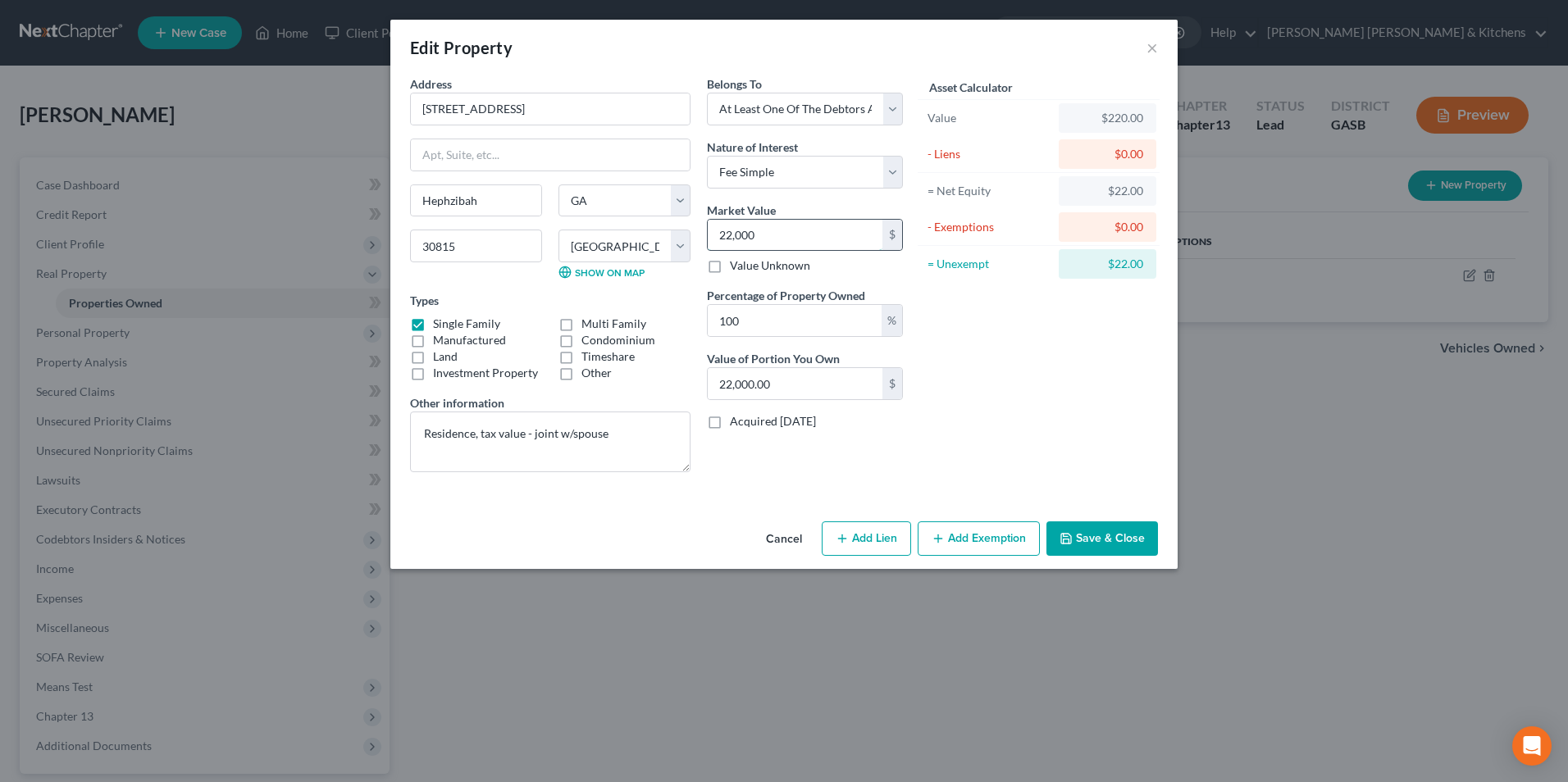
type input "220,000.00"
type input "220,000"
click at [750, 318] on input "100" at bounding box center [794, 320] width 174 height 31
type input "10"
type input "22,000.00"
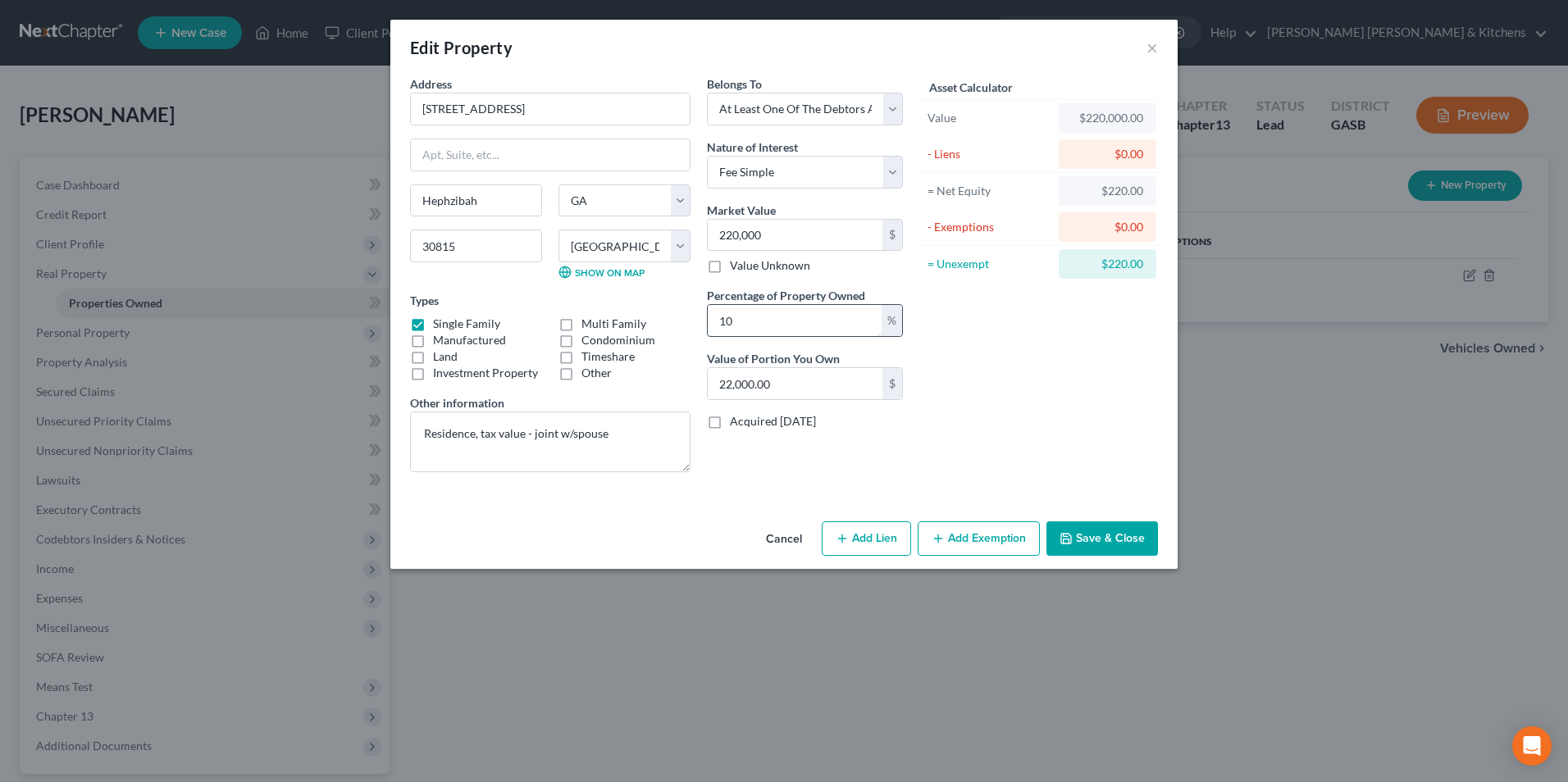
type input "1"
type input "2,200.00"
type input "5"
type input "11,000.00"
type input "50"
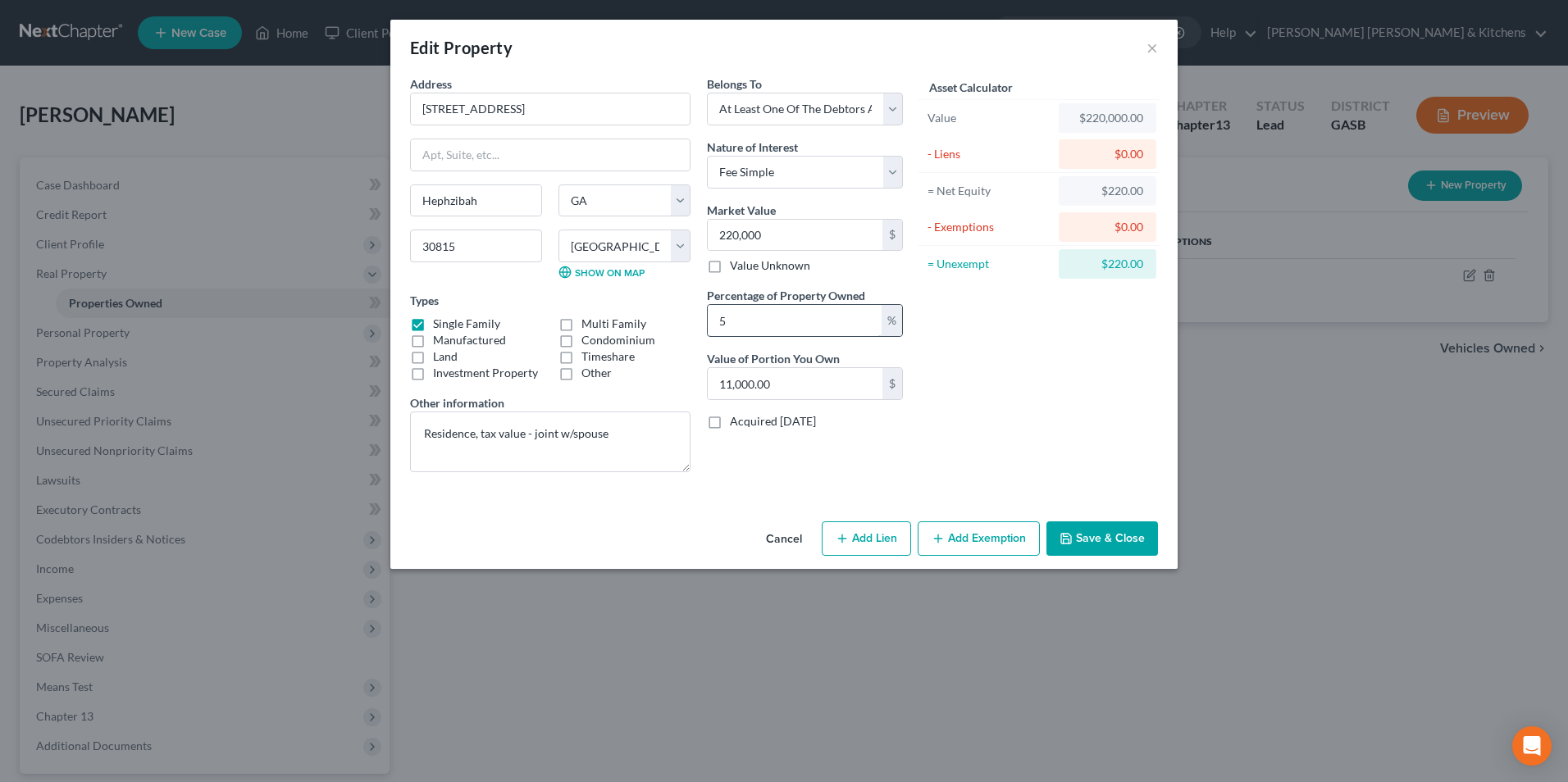
type input "110,000.00"
type input "50"
click at [849, 550] on button "Add Lien" at bounding box center [866, 539] width 90 height 35
select select "3"
select select "0"
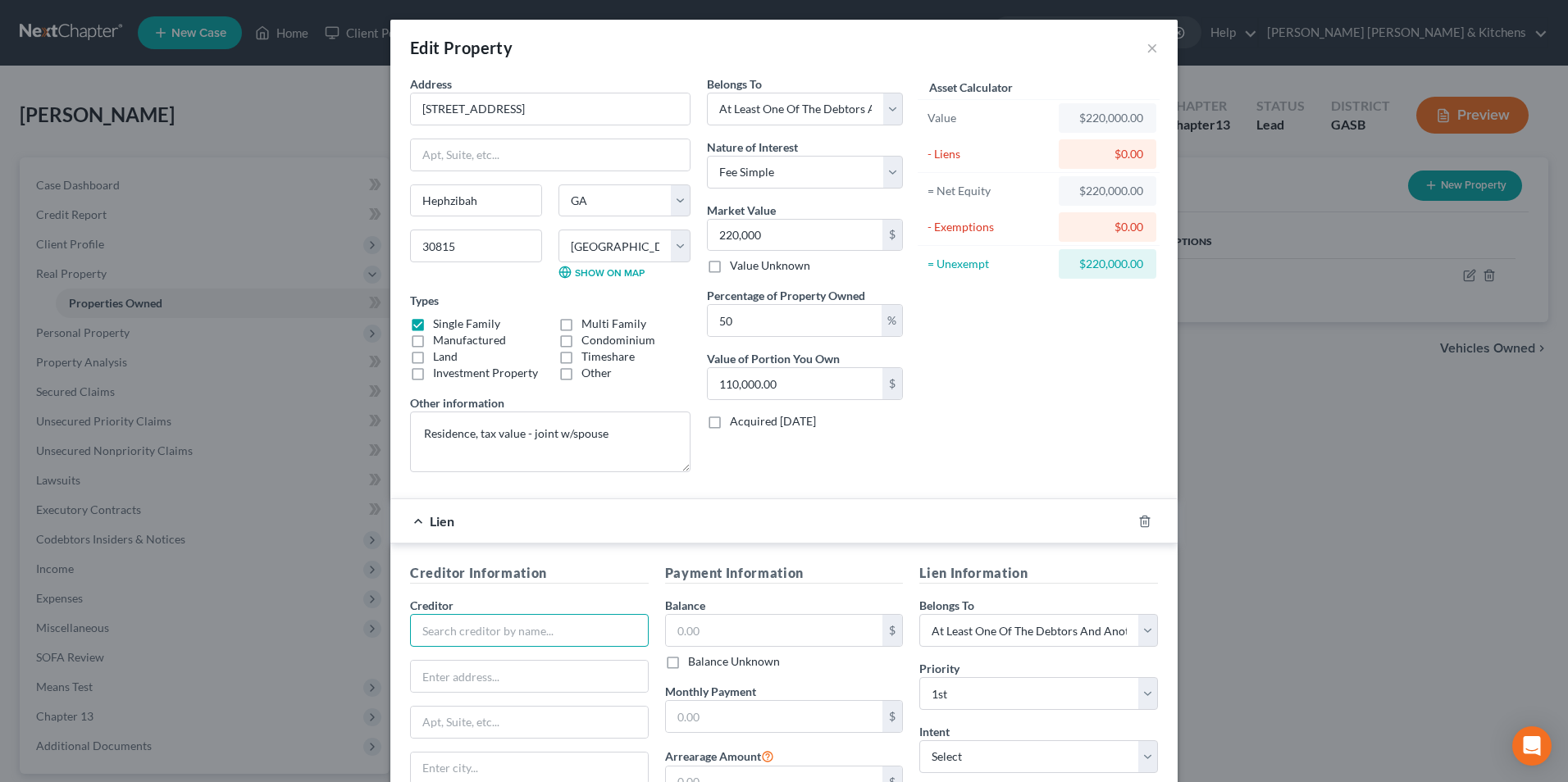
click at [434, 635] on input "text" at bounding box center [529, 630] width 239 height 33
click at [440, 660] on div "PHH Mortgage" at bounding box center [509, 658] width 171 height 16
type input "PHH Mortgage"
type input "PO Box 5452"
type input "Mount Laurel"
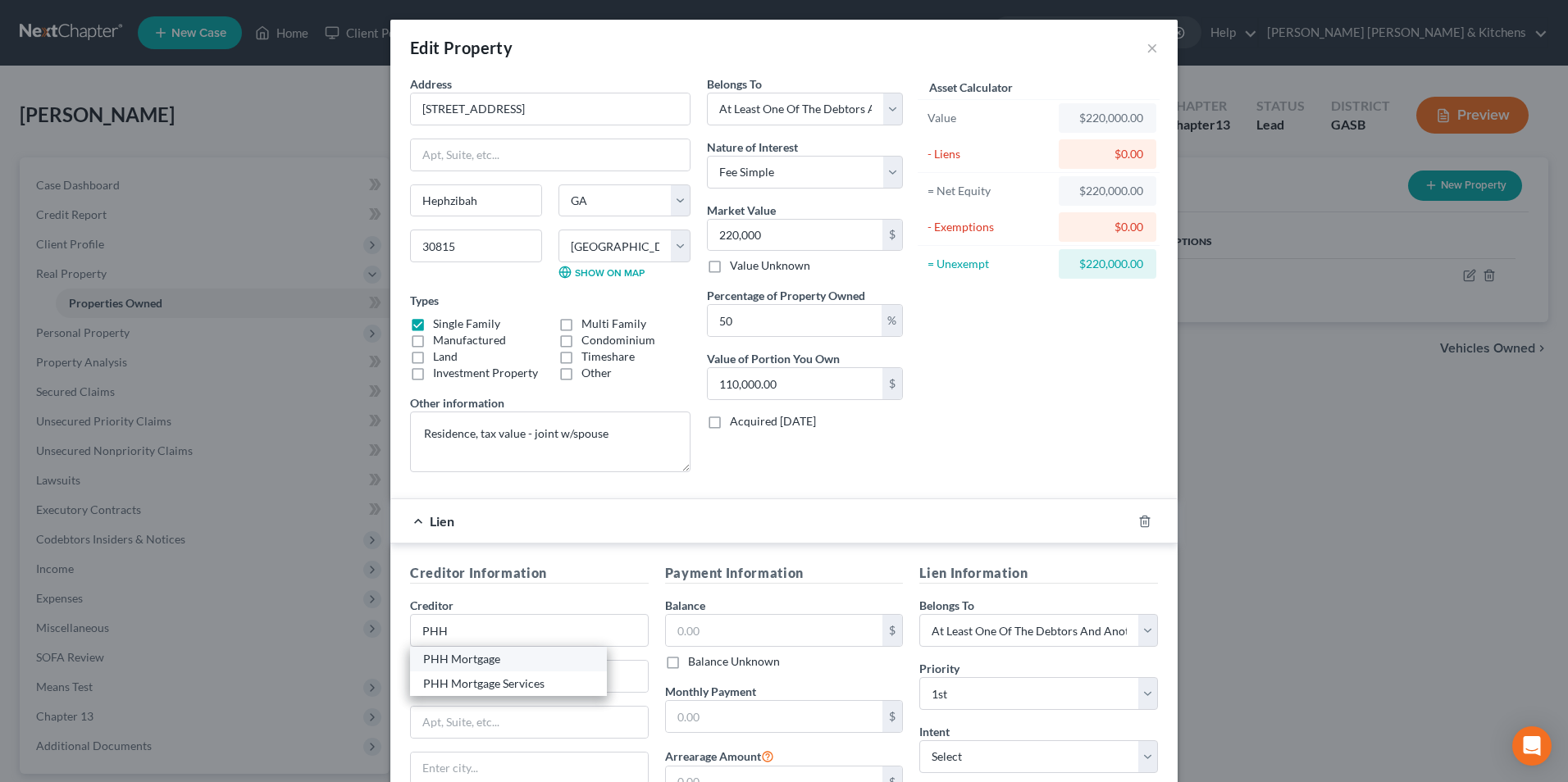
select select "33"
type input "08054"
click at [739, 641] on input "text" at bounding box center [775, 630] width 217 height 31
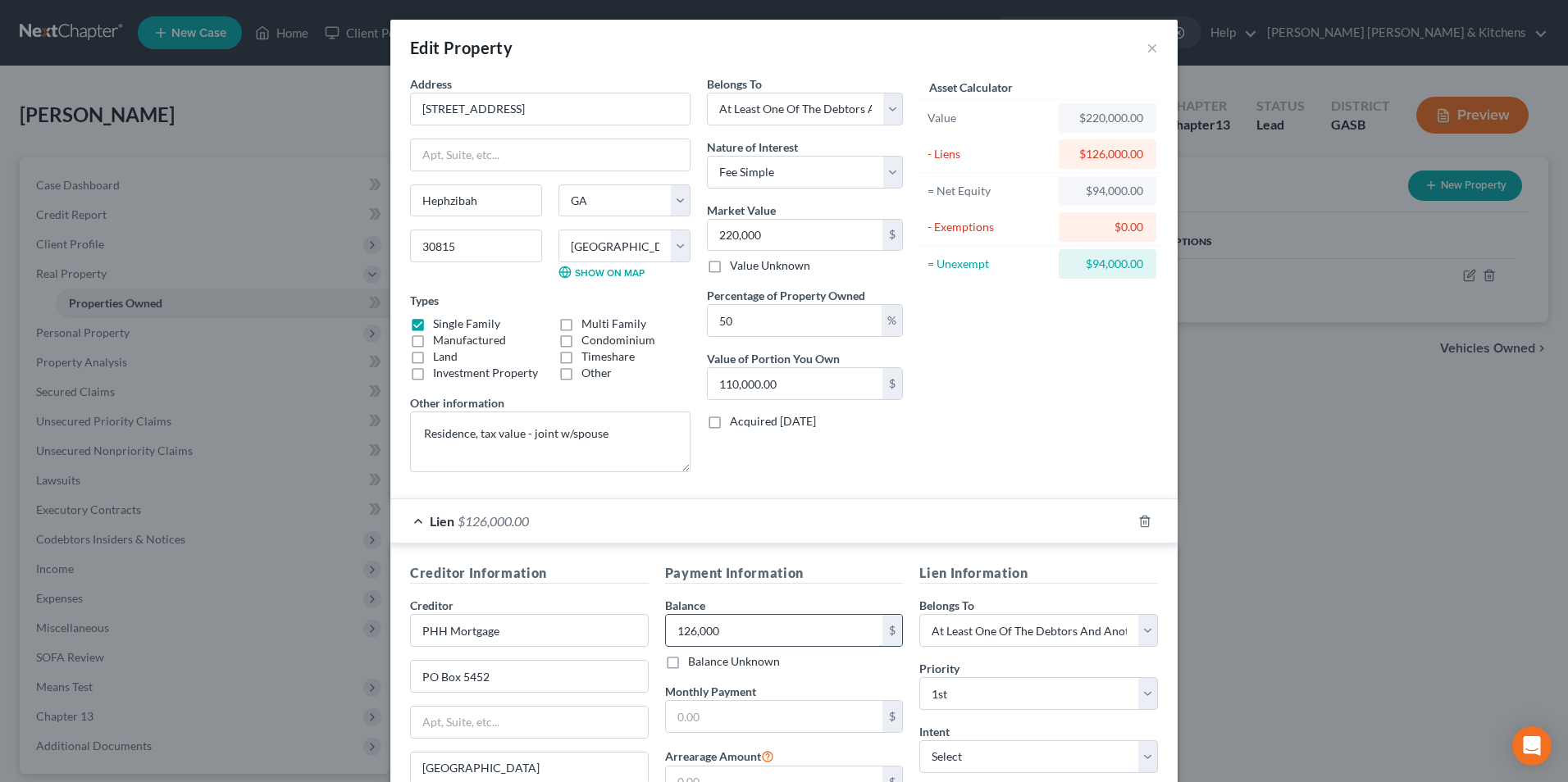
type input "126,000"
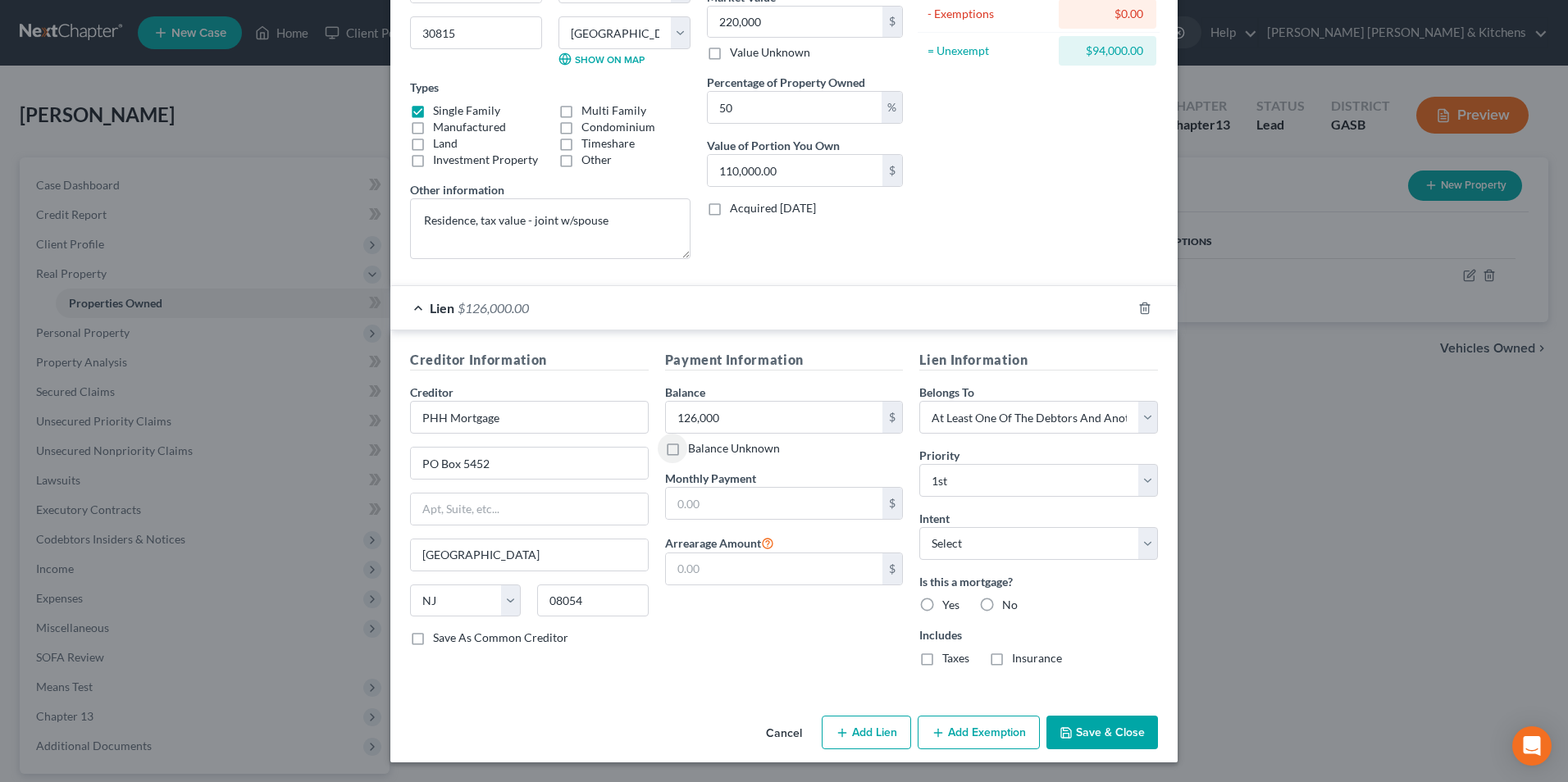
click at [956, 727] on button "Add Exemption" at bounding box center [979, 733] width 123 height 35
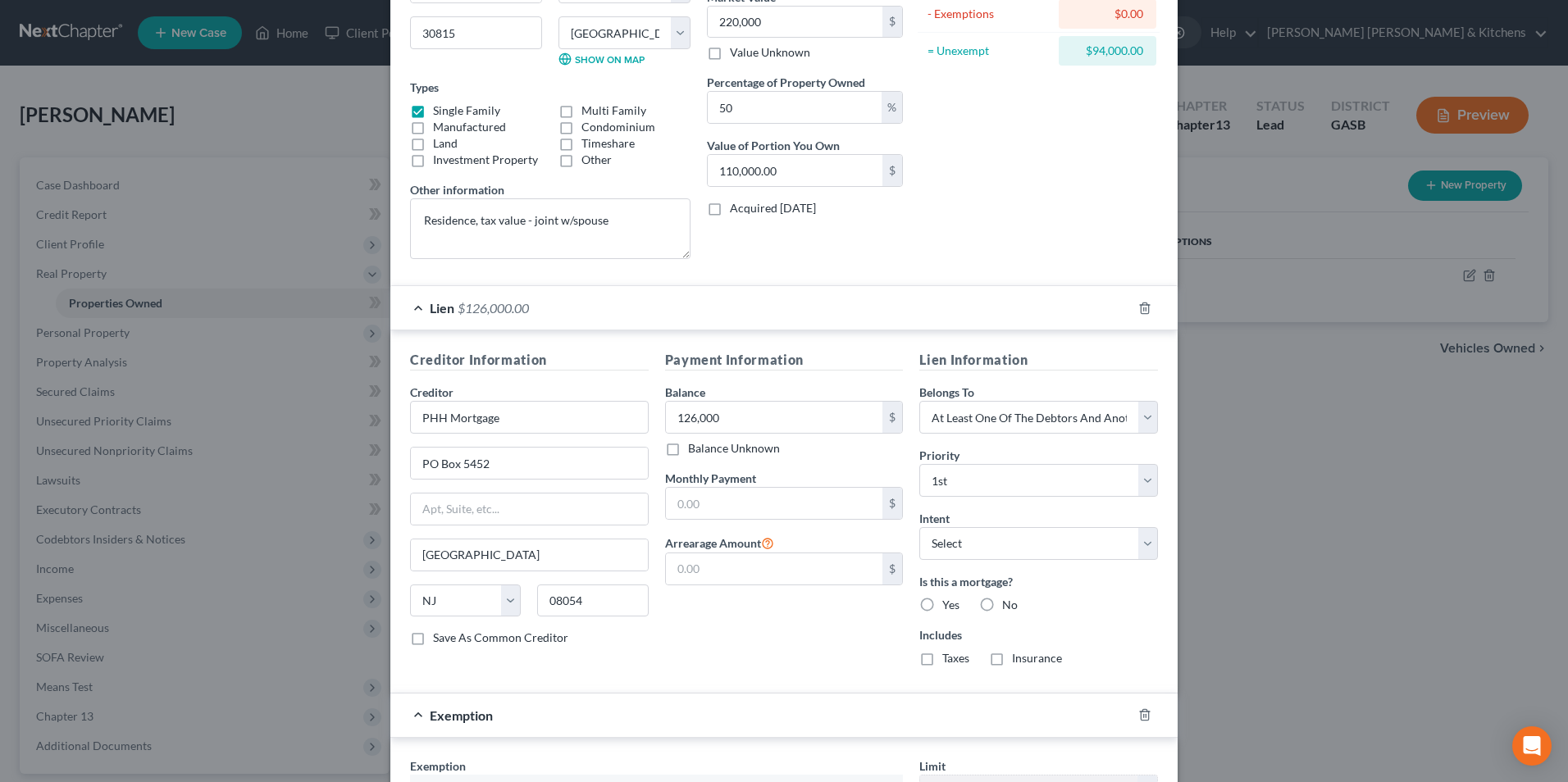
scroll to position [541, 0]
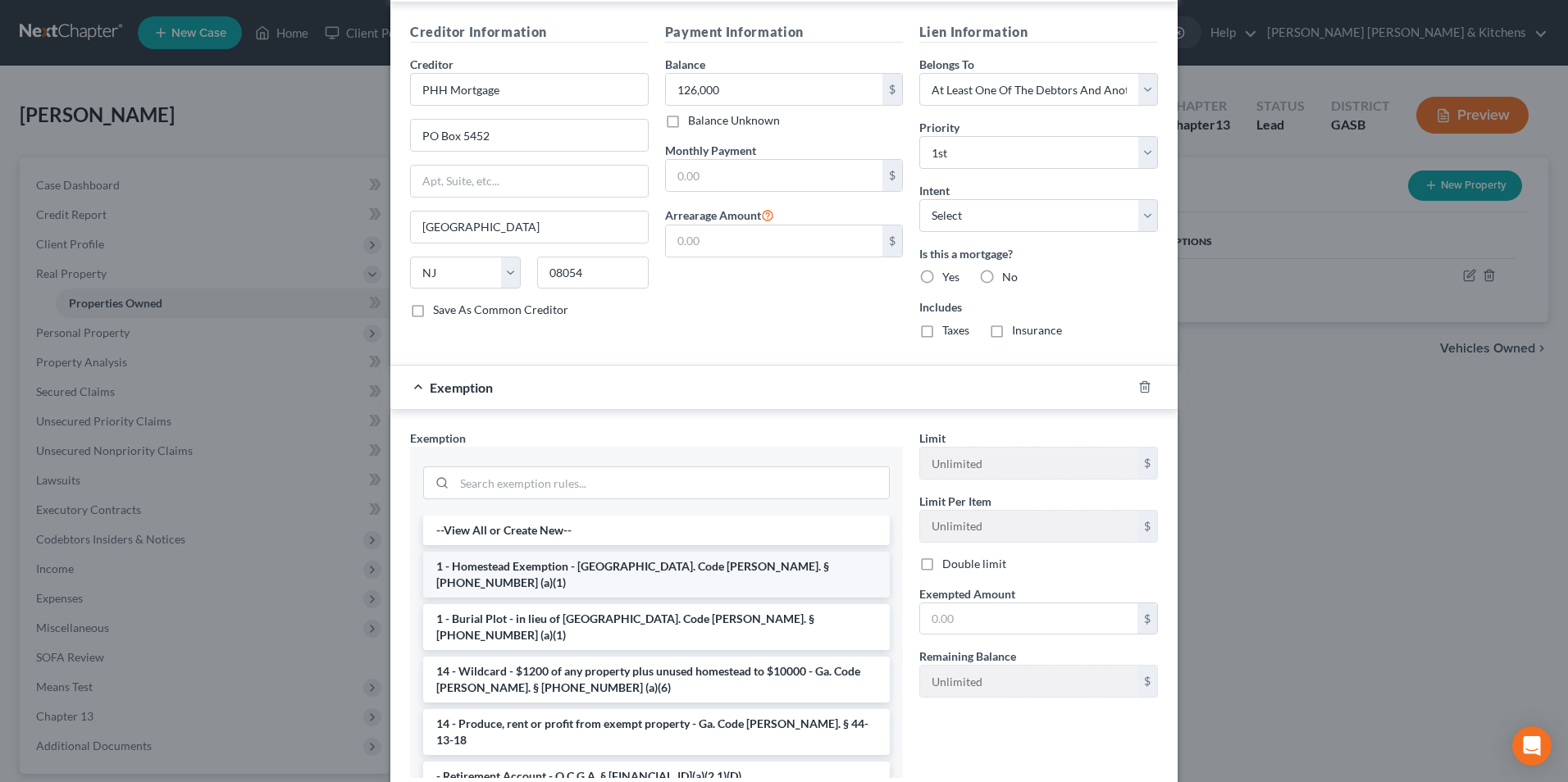
click at [593, 574] on li "1 - Homestead Exemption - [GEOGRAPHIC_DATA]. Code [PERSON_NAME]. § [PHONE_NUMBE…" at bounding box center [657, 574] width 467 height 46
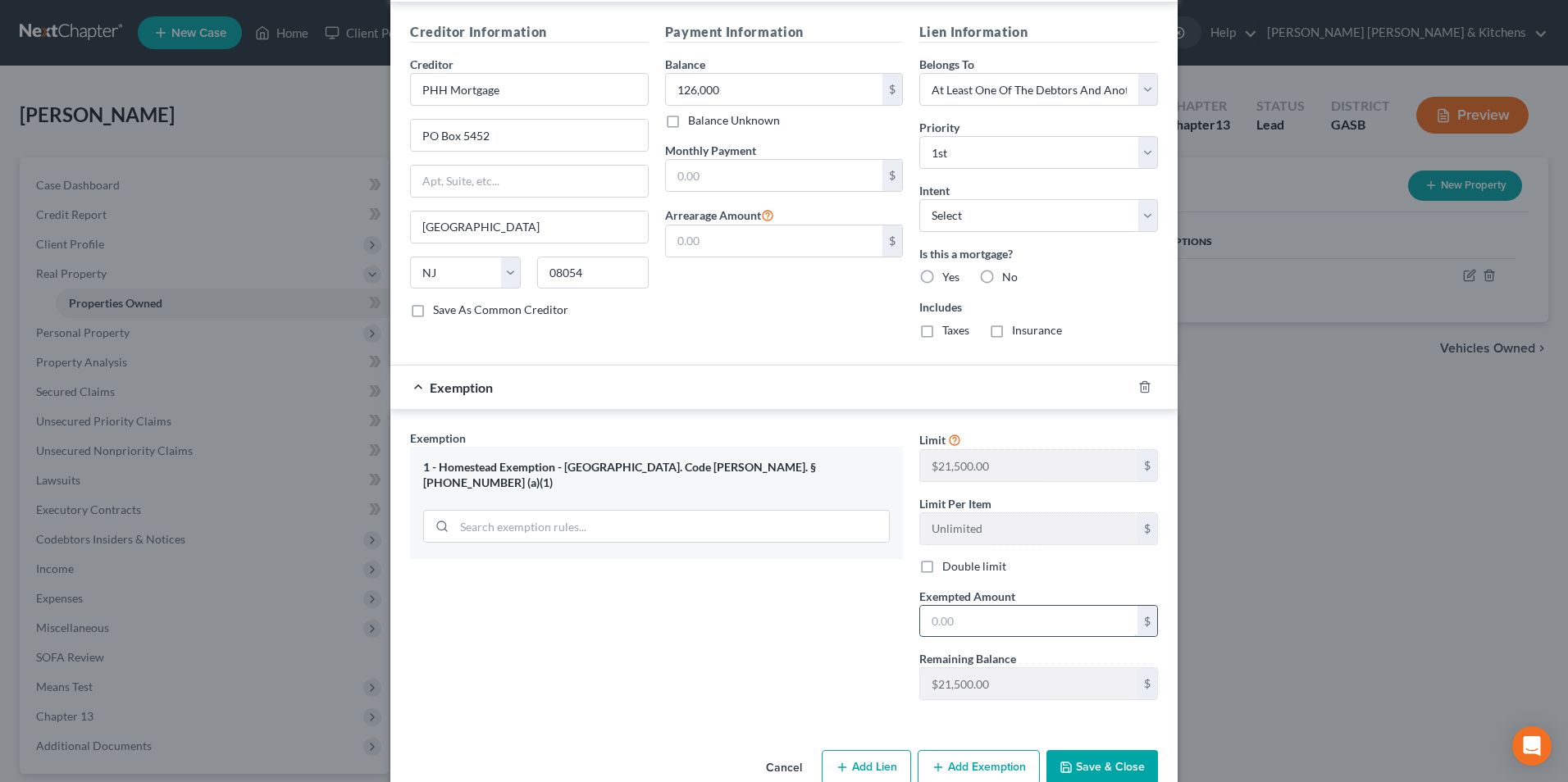
click at [931, 624] on input "text" at bounding box center [1029, 622] width 217 height 31
type input "21,500"
click at [1117, 759] on button "Save & Close" at bounding box center [1102, 765] width 111 height 35
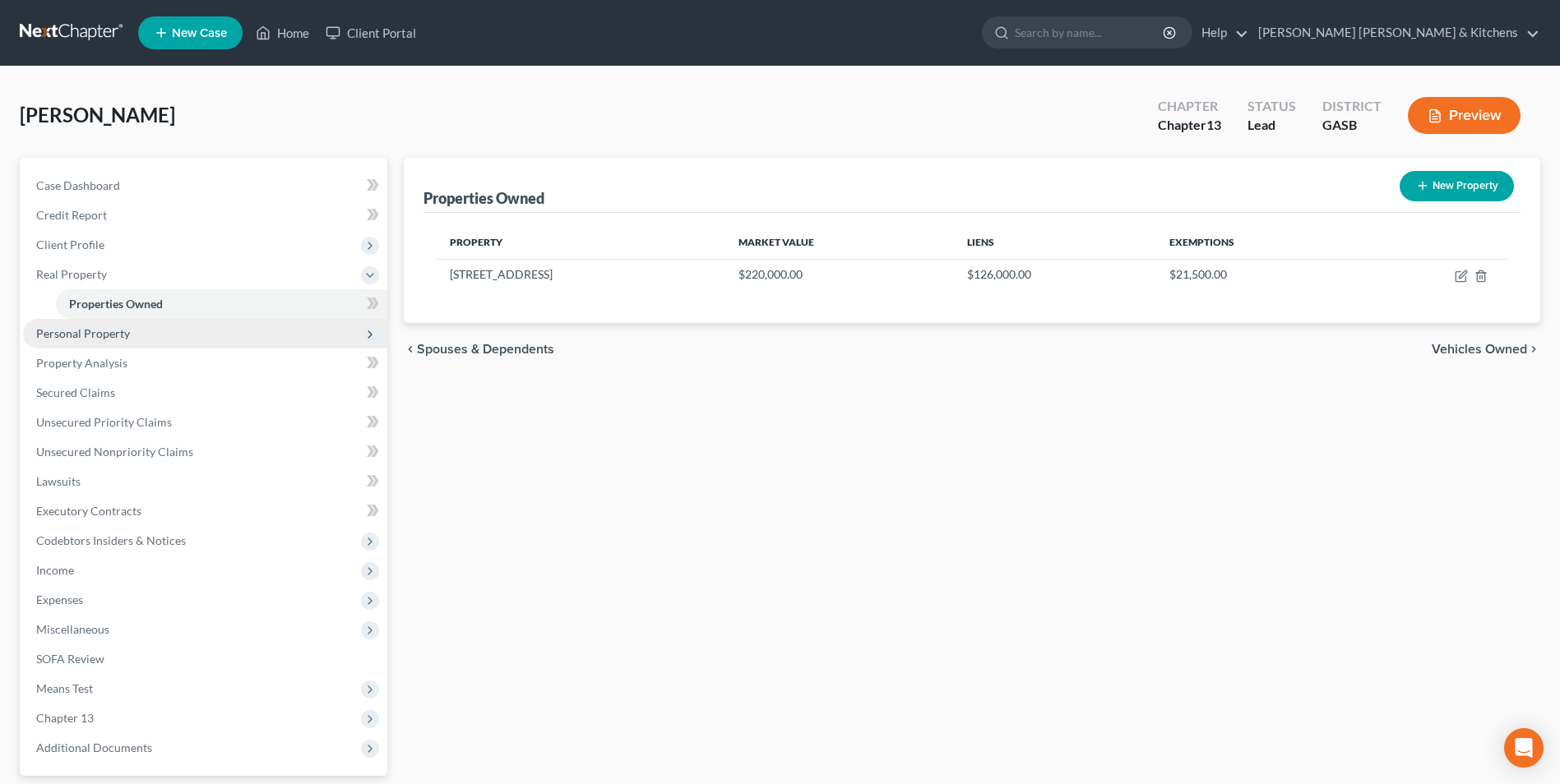
click at [79, 340] on span "Personal Property" at bounding box center [82, 333] width 94 height 14
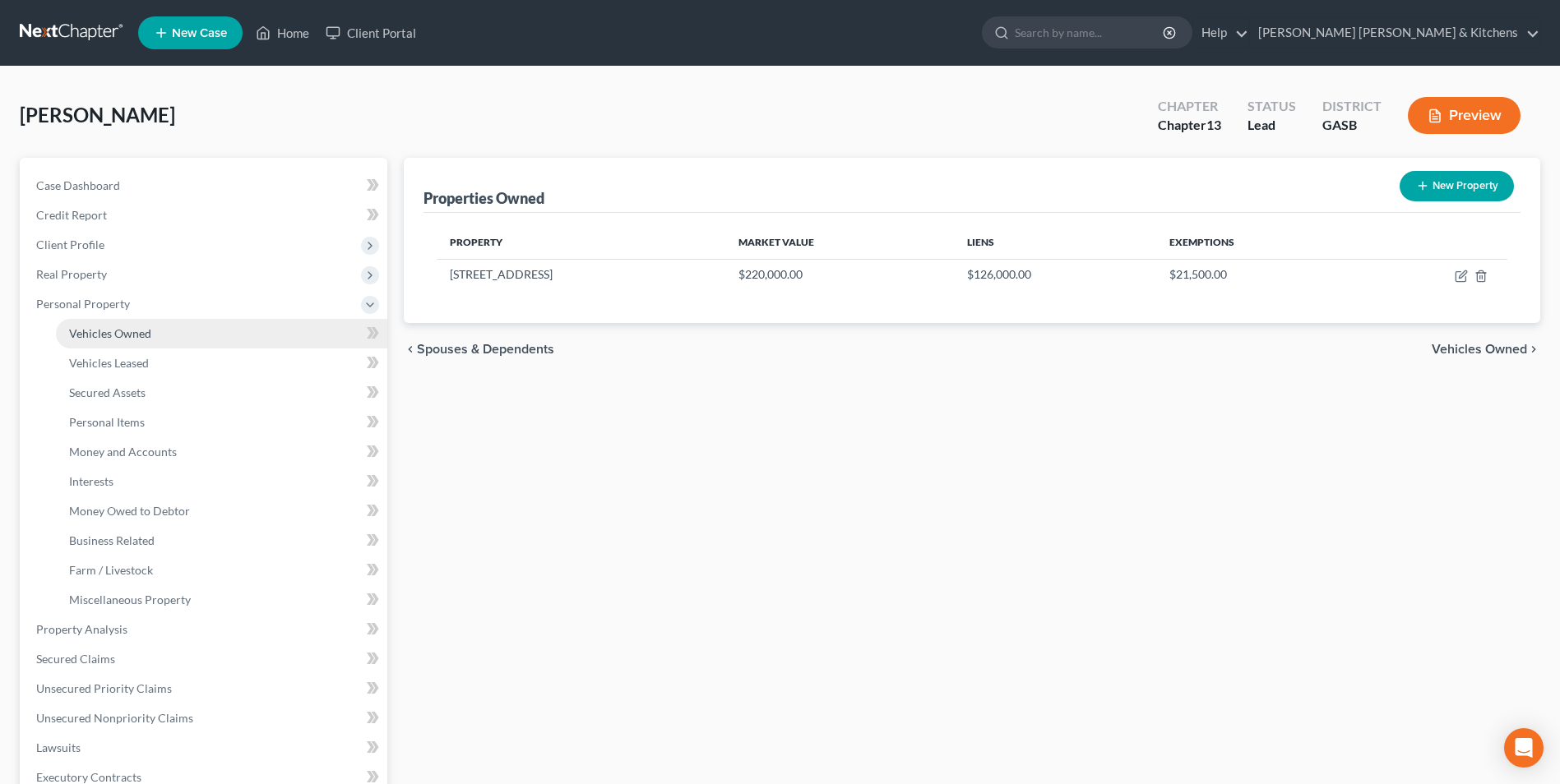
drag, startPoint x: 79, startPoint y: 338, endPoint x: 355, endPoint y: 366, distance: 277.4
click at [80, 337] on span "Vehicles Owned" at bounding box center [110, 333] width 82 height 14
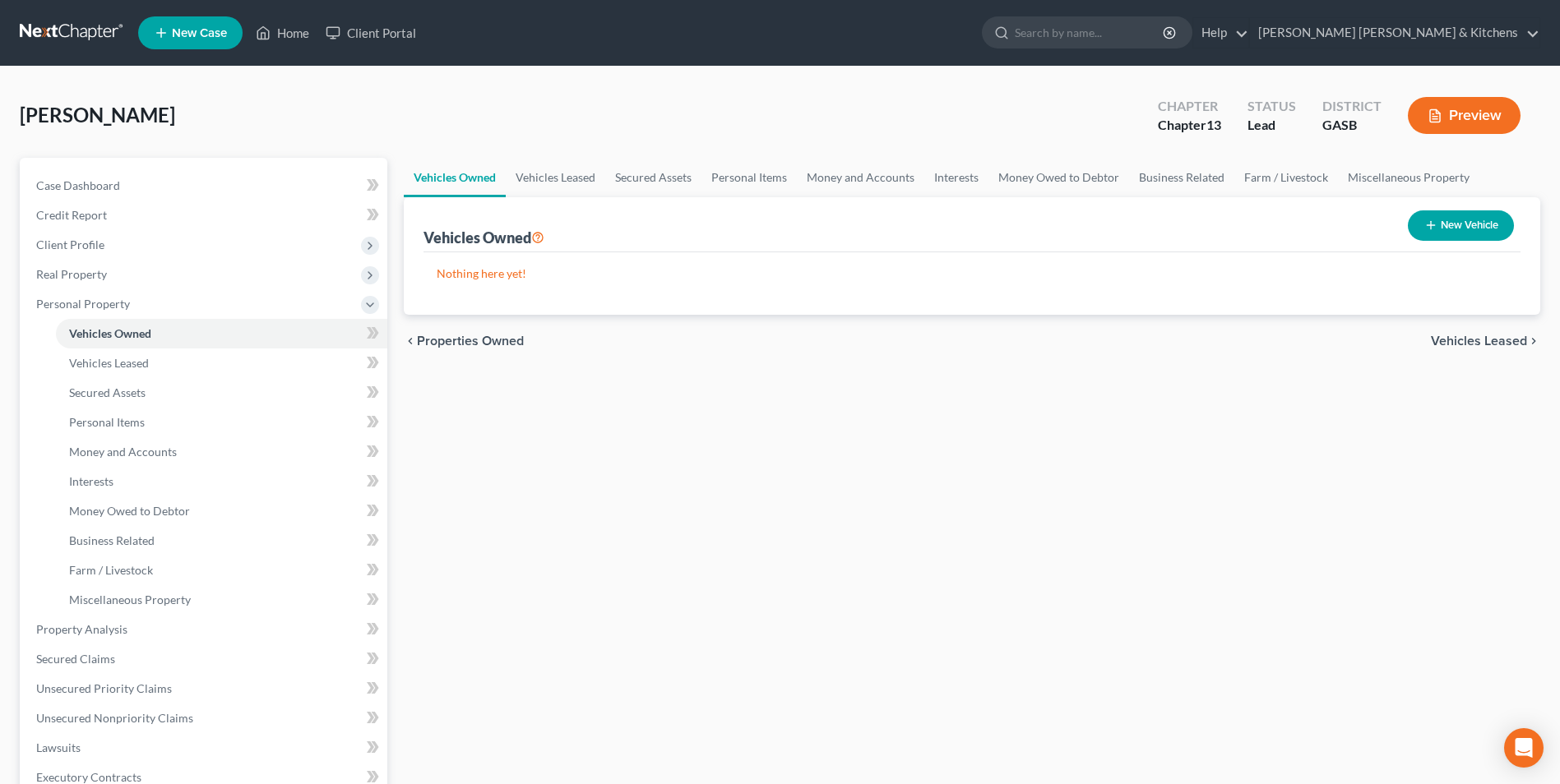
click at [1467, 233] on button "New Vehicle" at bounding box center [1462, 226] width 106 height 30
select select "0"
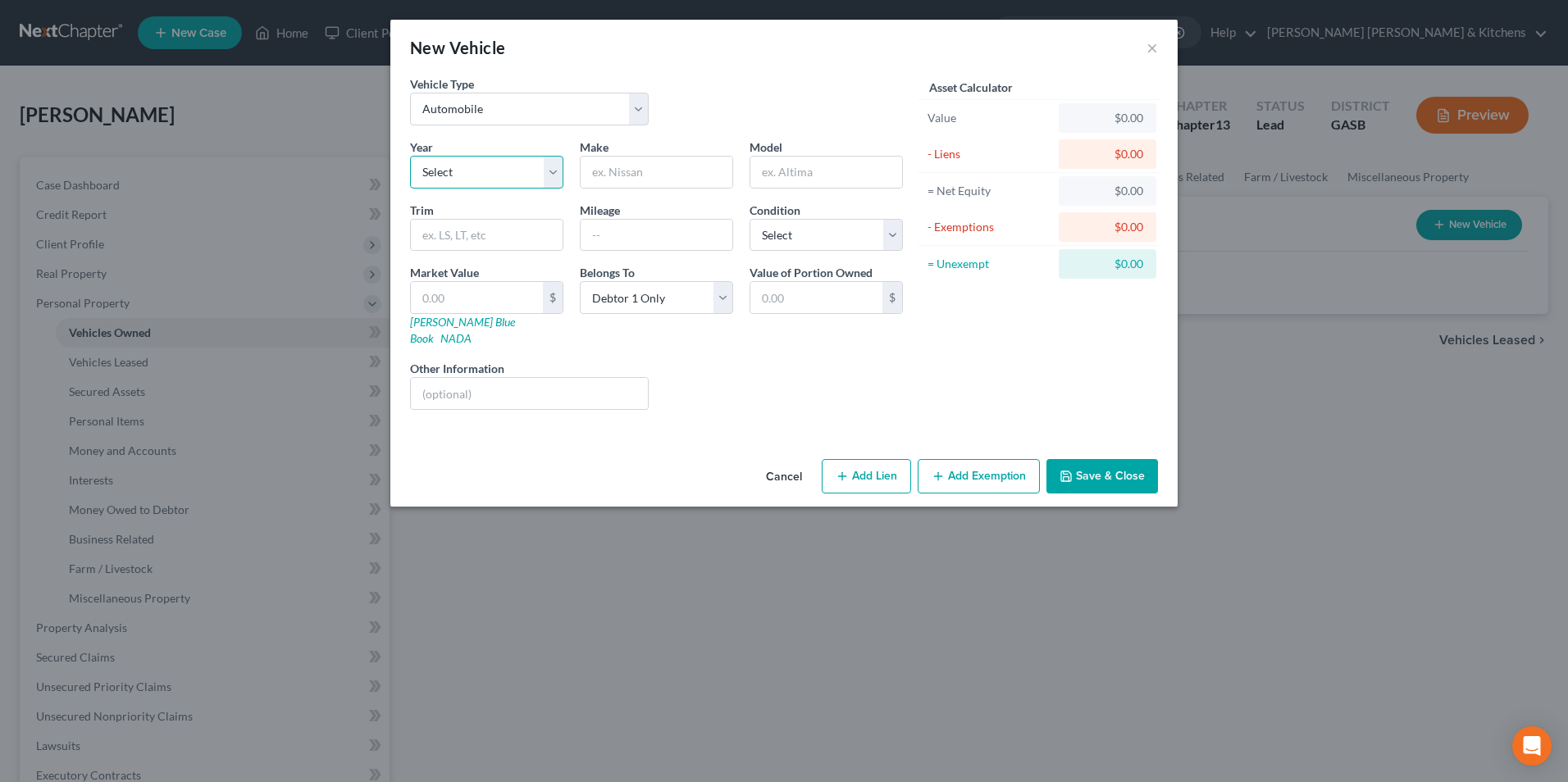
click at [476, 177] on select "Select 2026 2025 2024 2023 2022 2021 2020 2019 2018 2017 2016 2015 2014 2013 20…" at bounding box center [487, 172] width 154 height 33
select select "7"
click at [410, 156] on select "Select 2026 2025 2024 2023 2022 2021 2020 2019 2018 2017 2016 2015 2014 2013 20…" at bounding box center [487, 172] width 154 height 33
click at [642, 170] on input "text" at bounding box center [657, 172] width 152 height 31
type input "Infiniti"
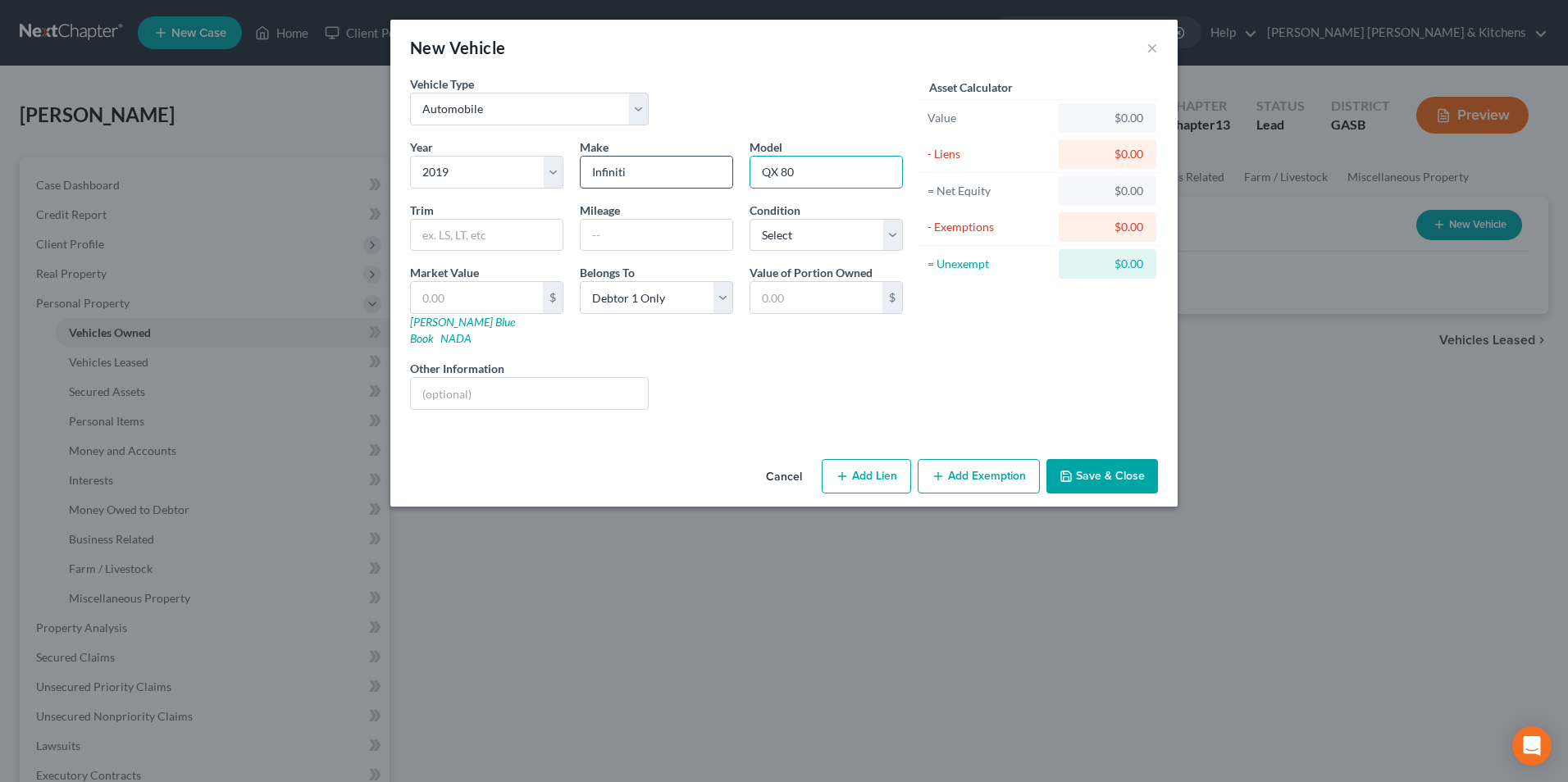
type input "QX 80"
type input "92,000"
type input "3"
type input "3.00"
type input "36"
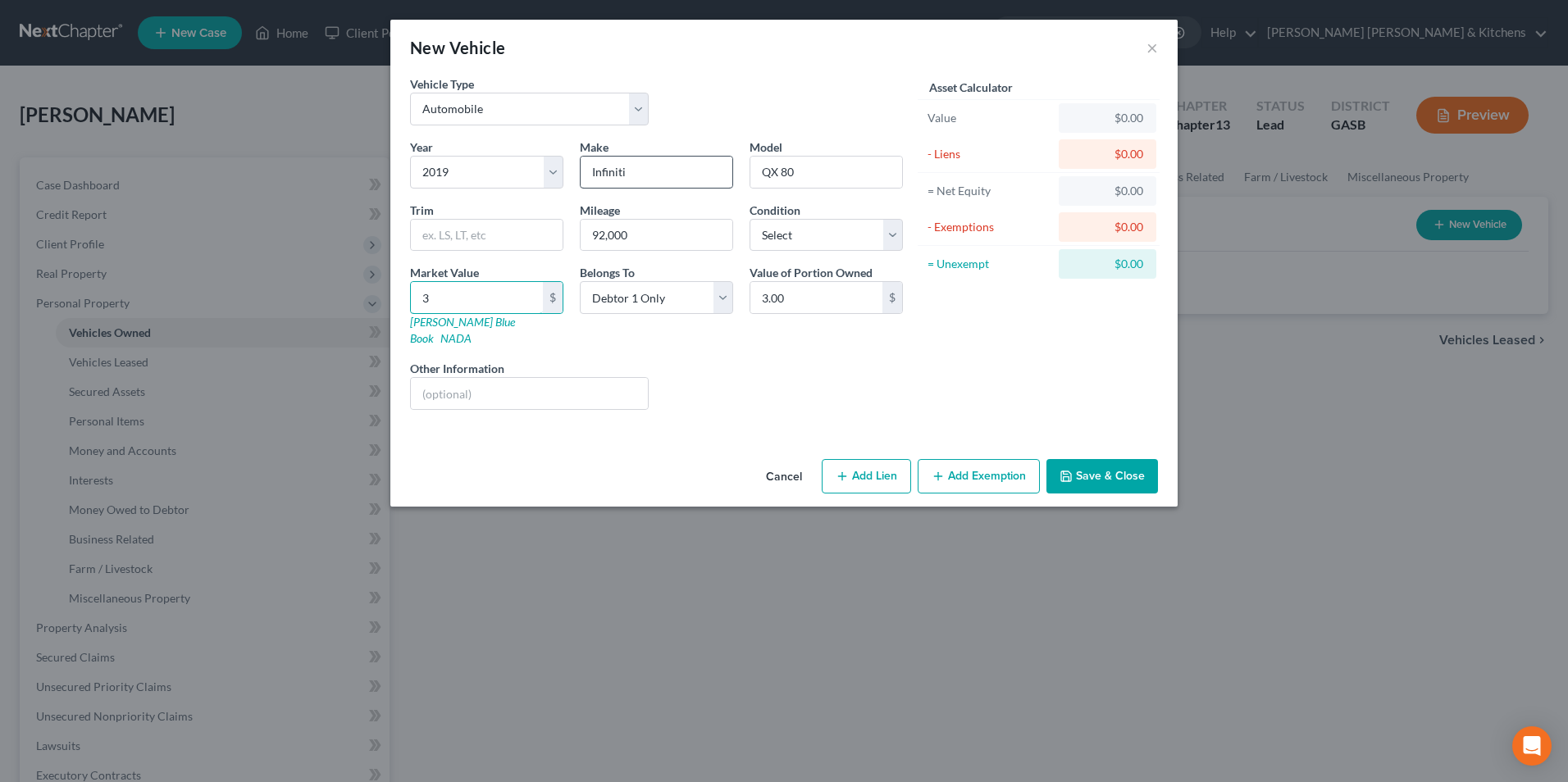
type input "36.00"
type input "367"
type input "367.00"
type input "3673"
type input "3,673.00"
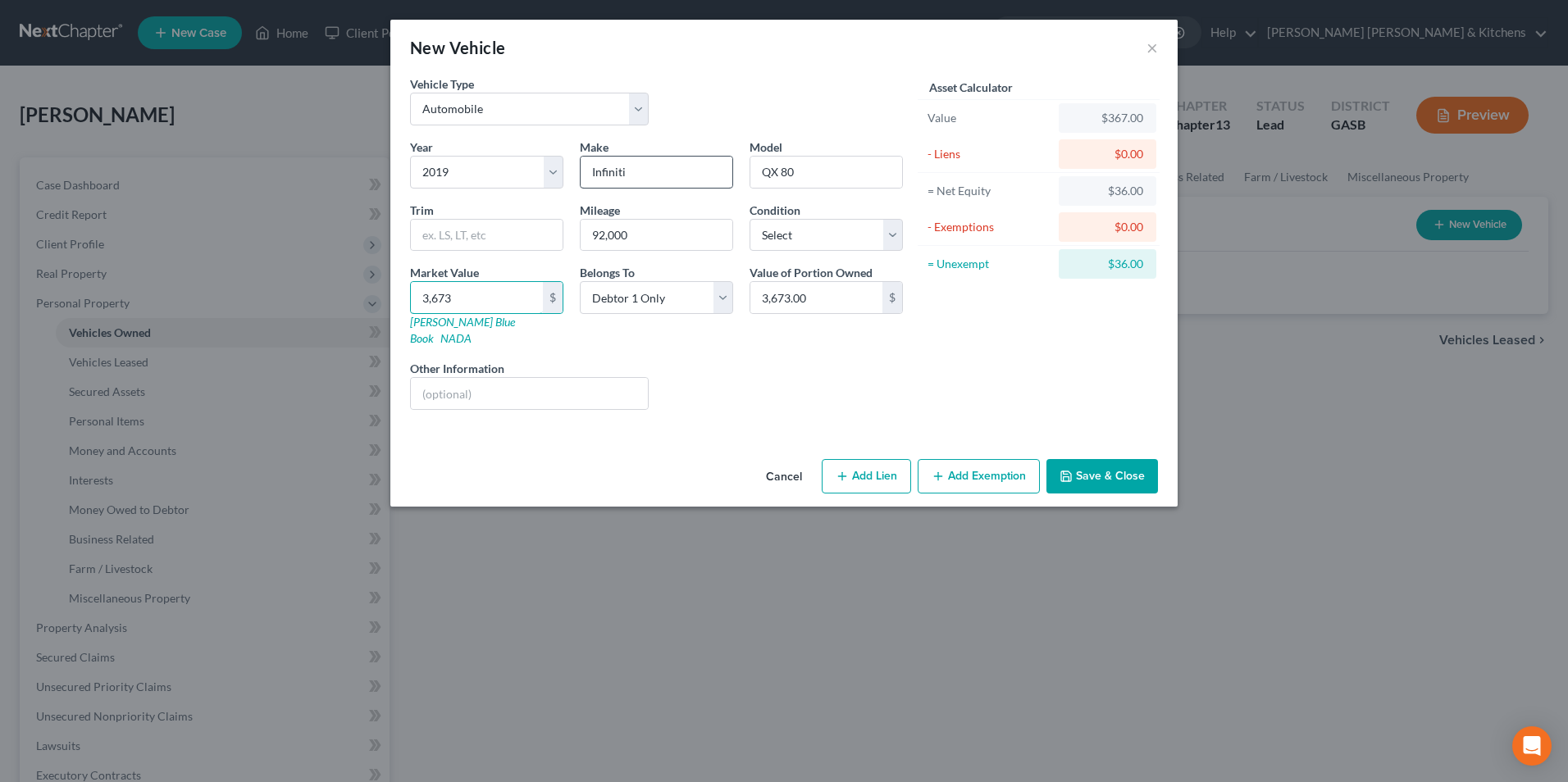
type input "3,6735"
type input "36,735.00"
type input "36,735"
click at [842, 470] on icon "button" at bounding box center [842, 476] width 13 height 13
select select "0"
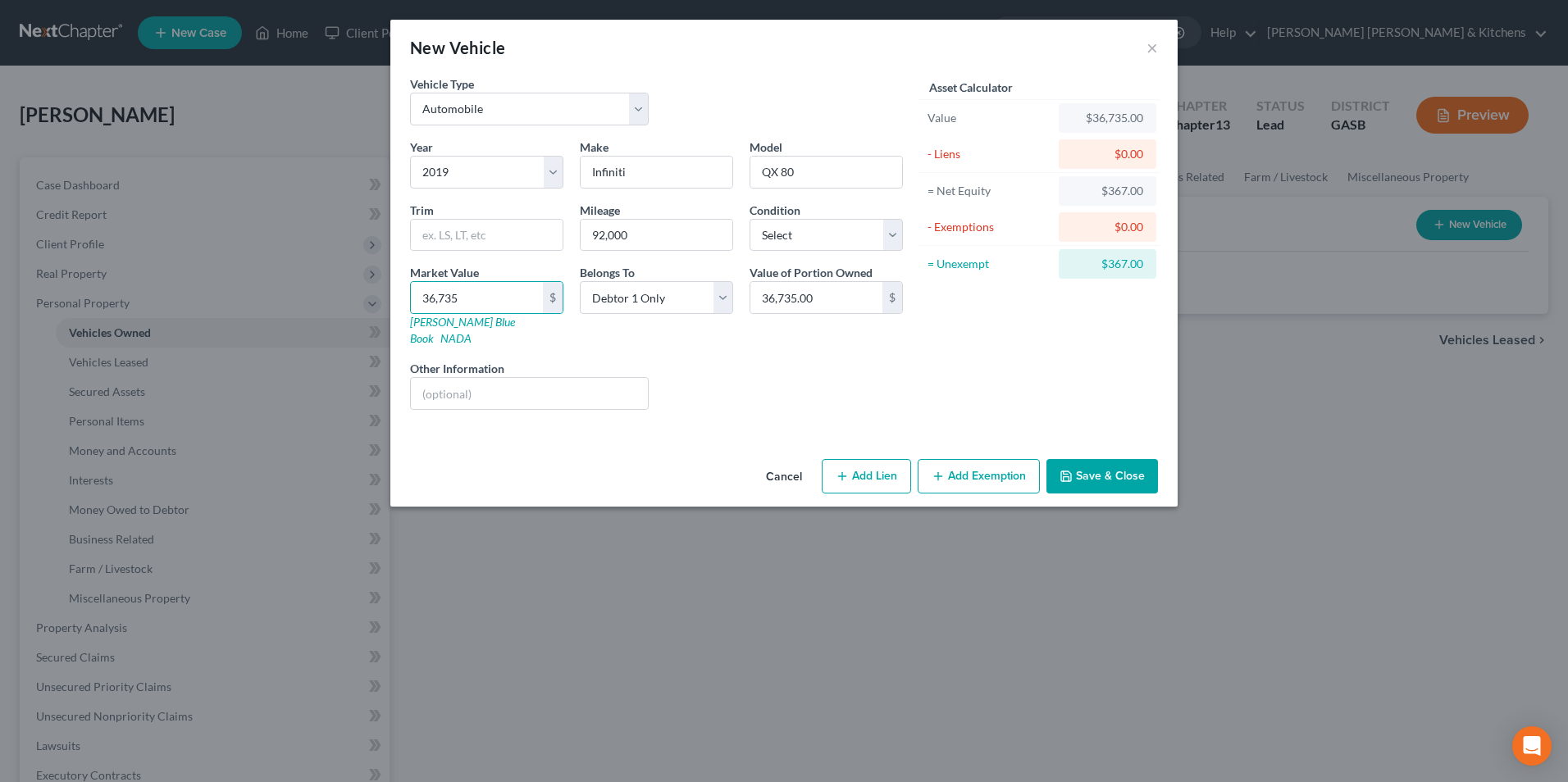
select select "0"
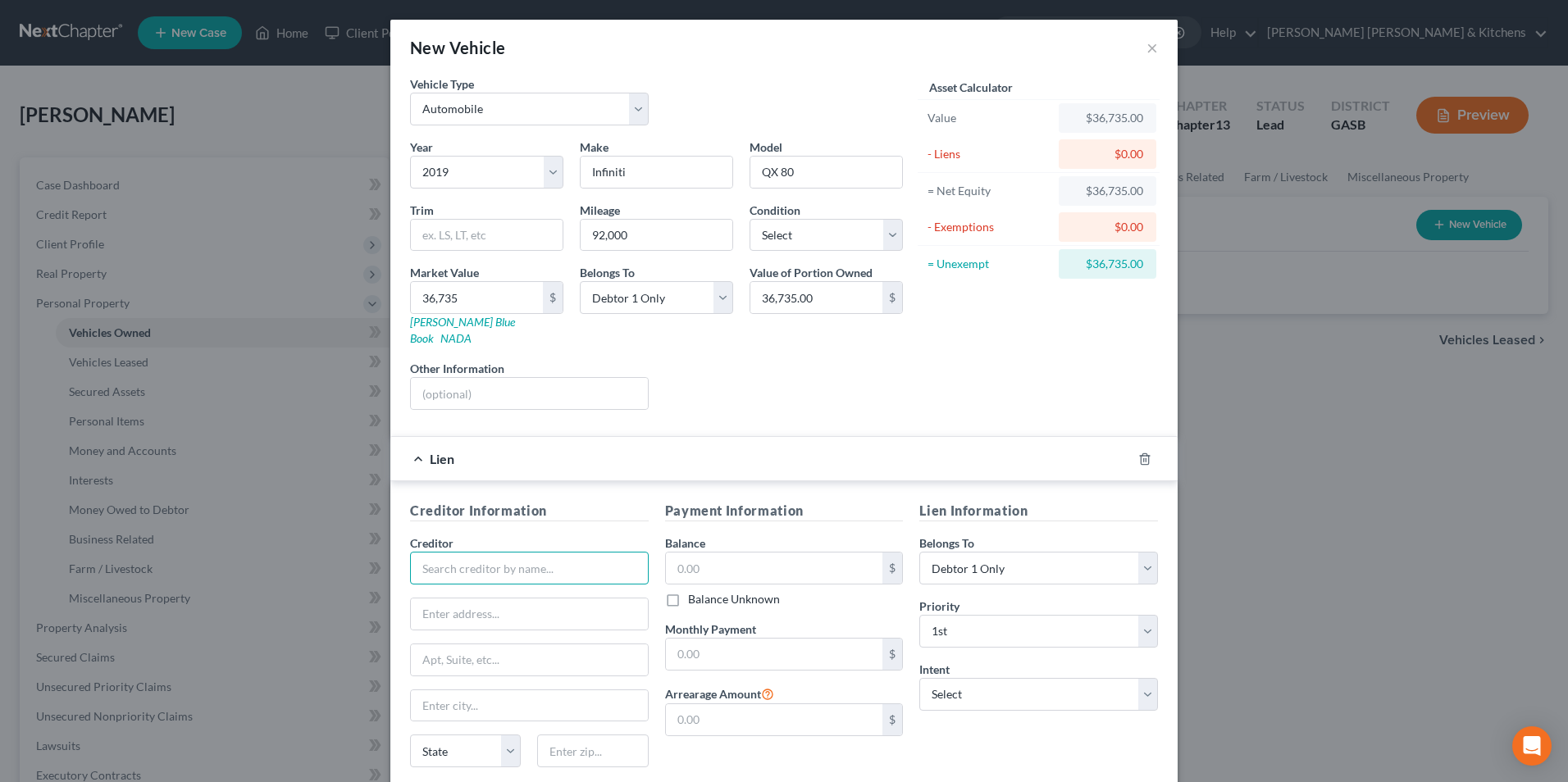
click at [509, 553] on input "text" at bounding box center [529, 568] width 239 height 33
click at [497, 589] on div "Peach State FCU" at bounding box center [509, 596] width 171 height 16
type input "Peach State FCU"
type input "[STREET_ADDRESS]"
type input "Ste 100"
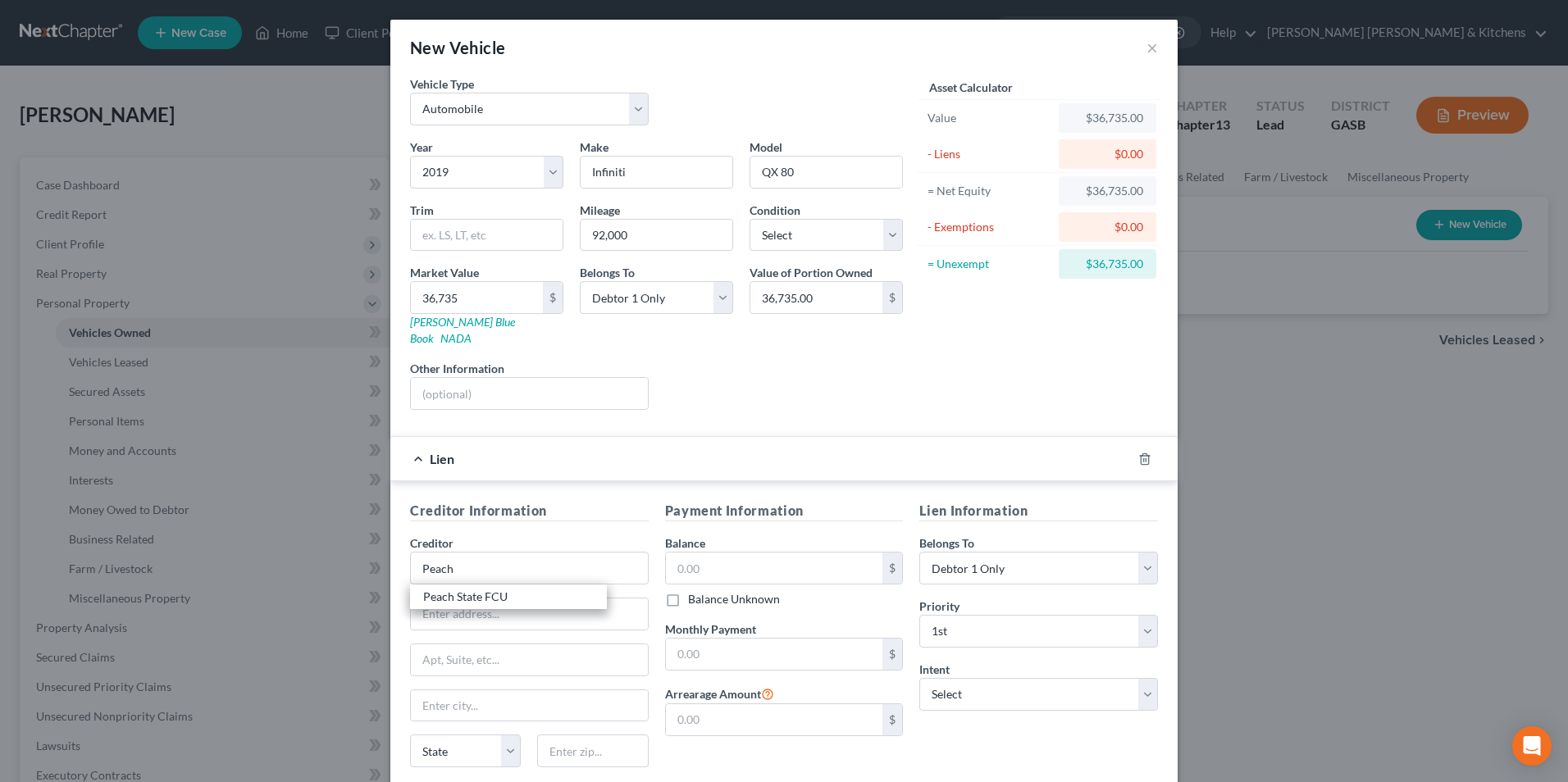
type input "[GEOGRAPHIC_DATA]"
select select "10"
type input "30043"
click at [702, 556] on input "text" at bounding box center [775, 568] width 217 height 31
type input "36,000"
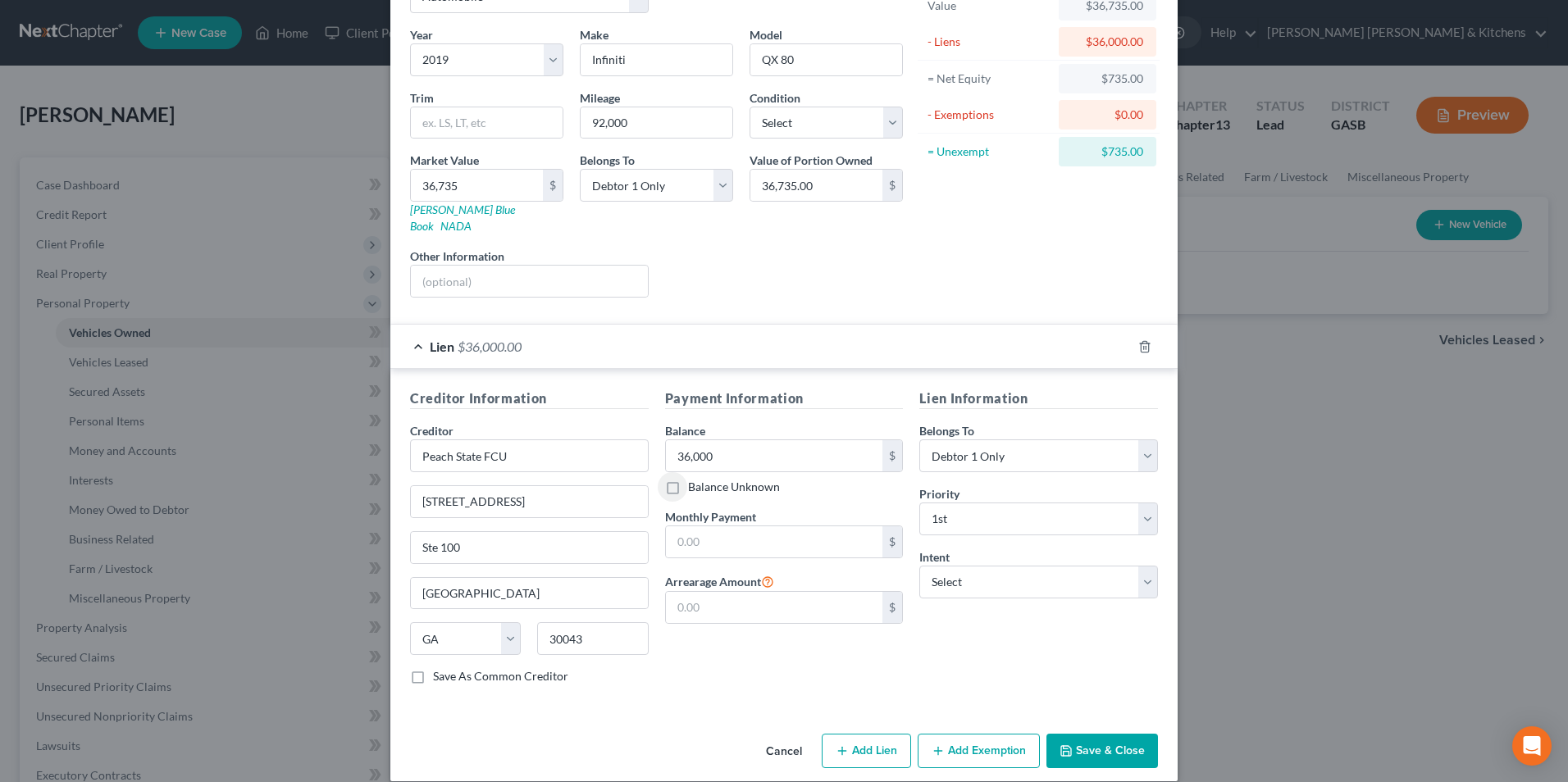
scroll to position [115, 0]
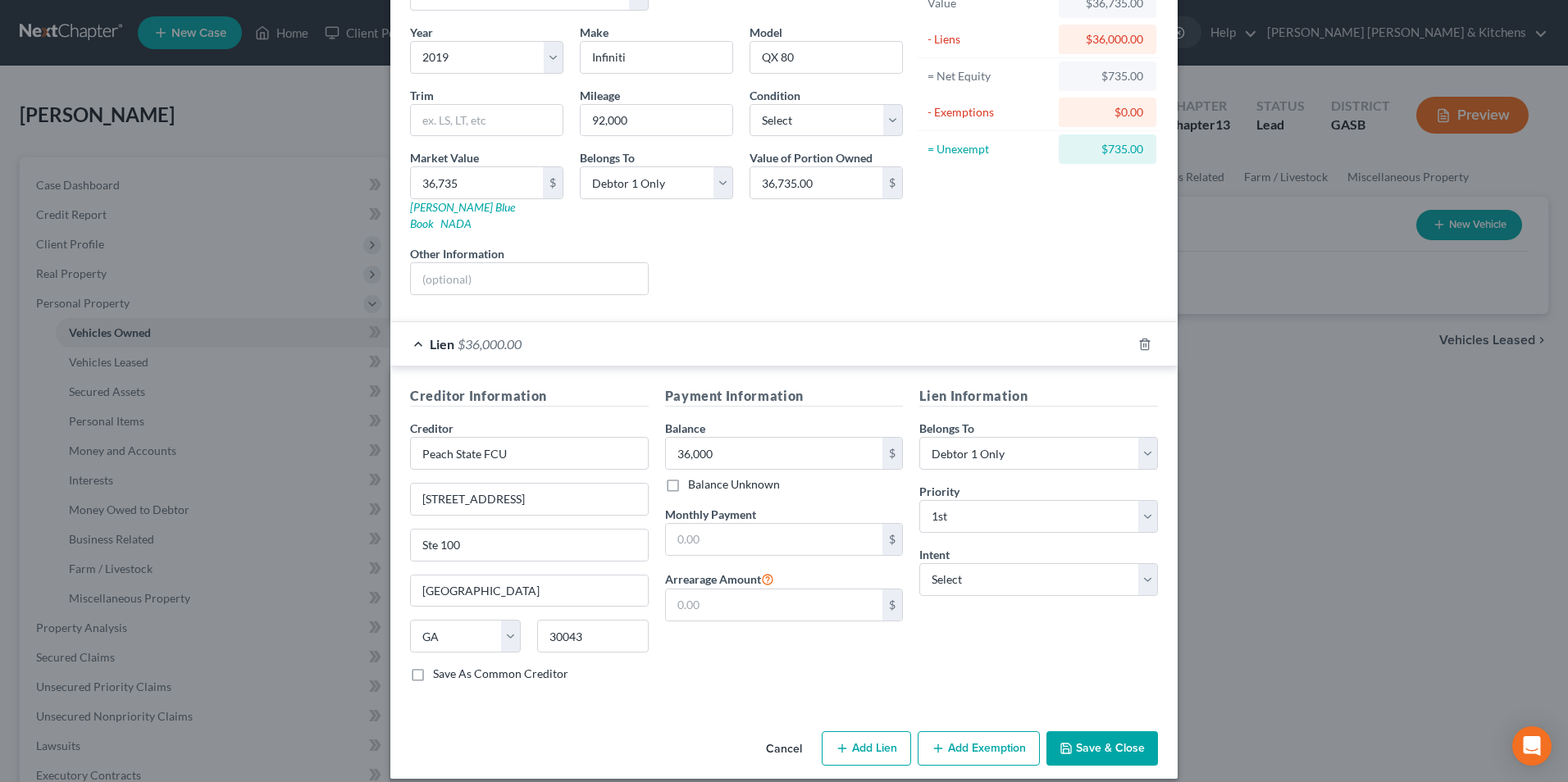
click at [1016, 734] on button "Add Exemption" at bounding box center [979, 749] width 123 height 35
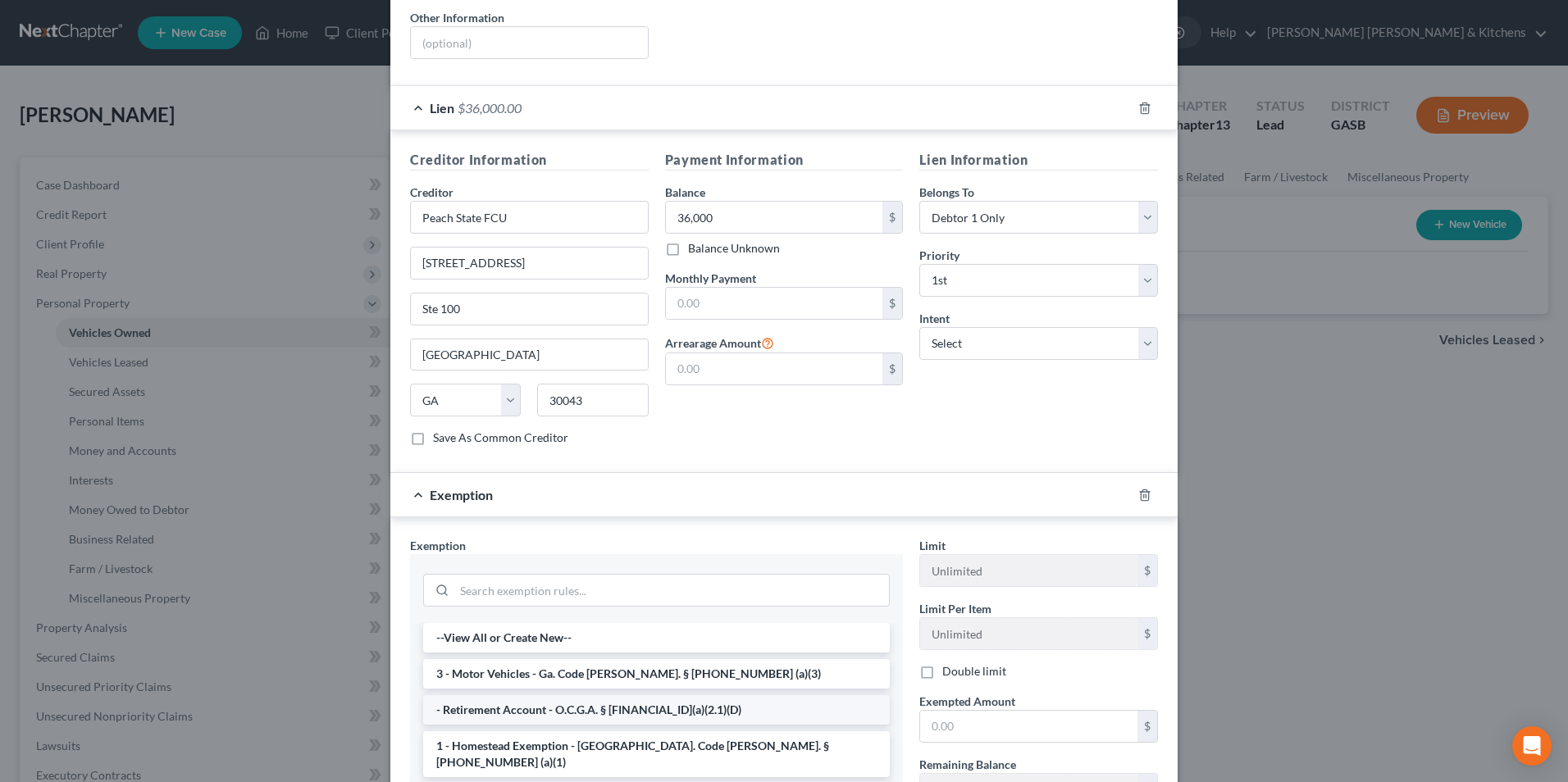
scroll to position [361, 0]
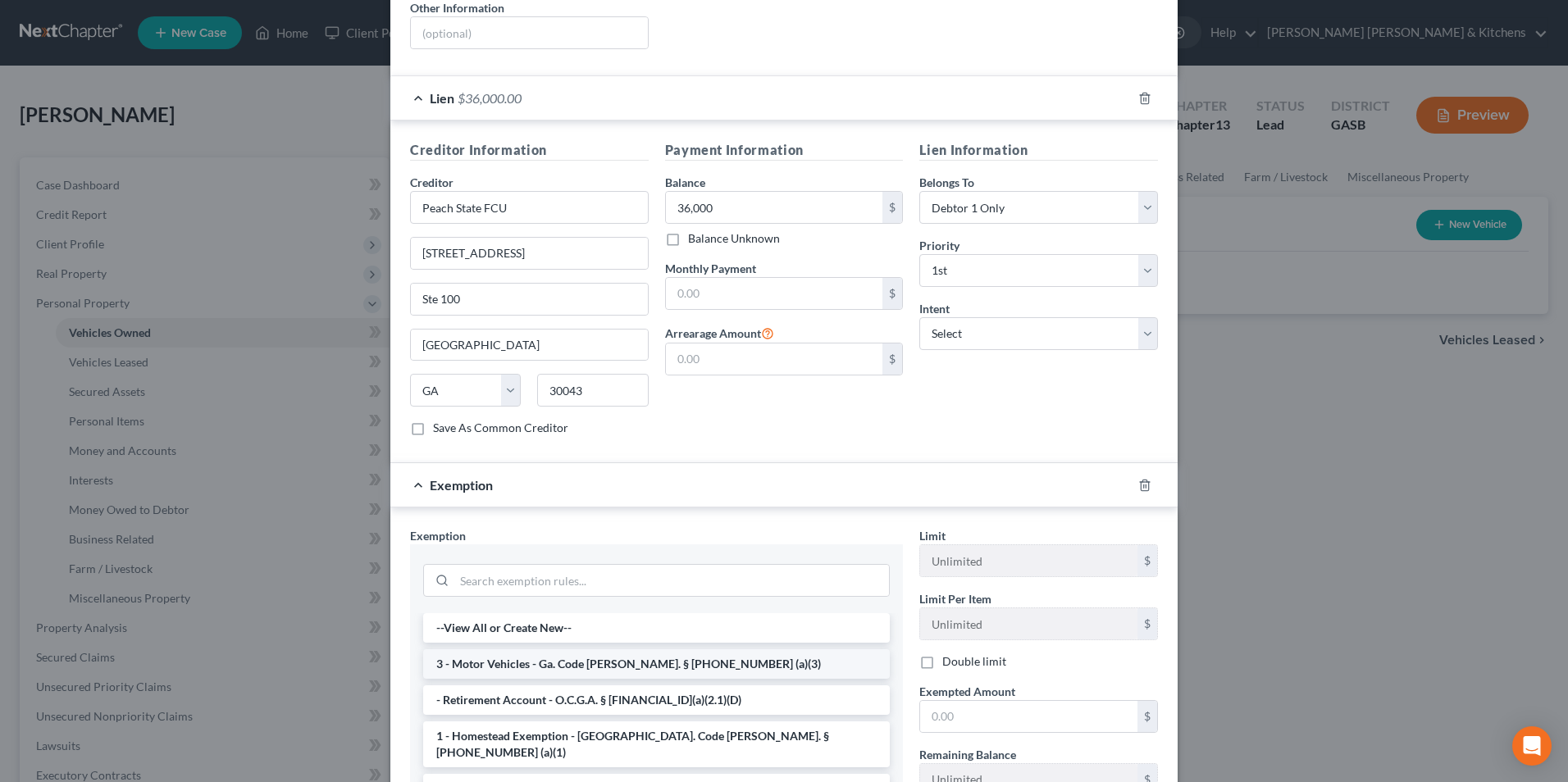
click at [537, 652] on li "3 - Motor Vehicles - Ga. Code [PERSON_NAME]. § [PHONE_NUMBER] (a)(3)" at bounding box center [657, 664] width 467 height 29
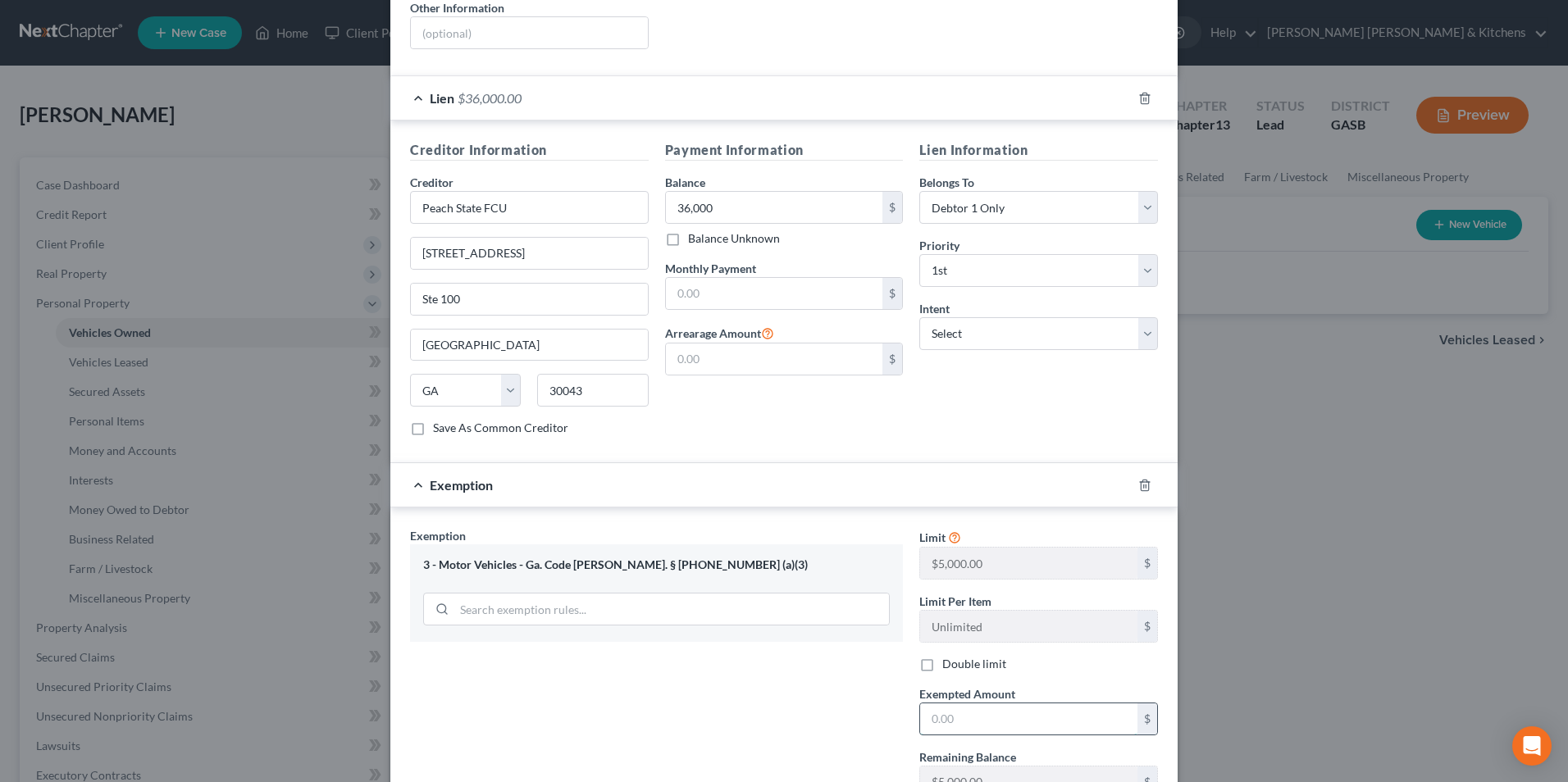
click at [966, 704] on input "text" at bounding box center [1029, 719] width 217 height 31
type input "735"
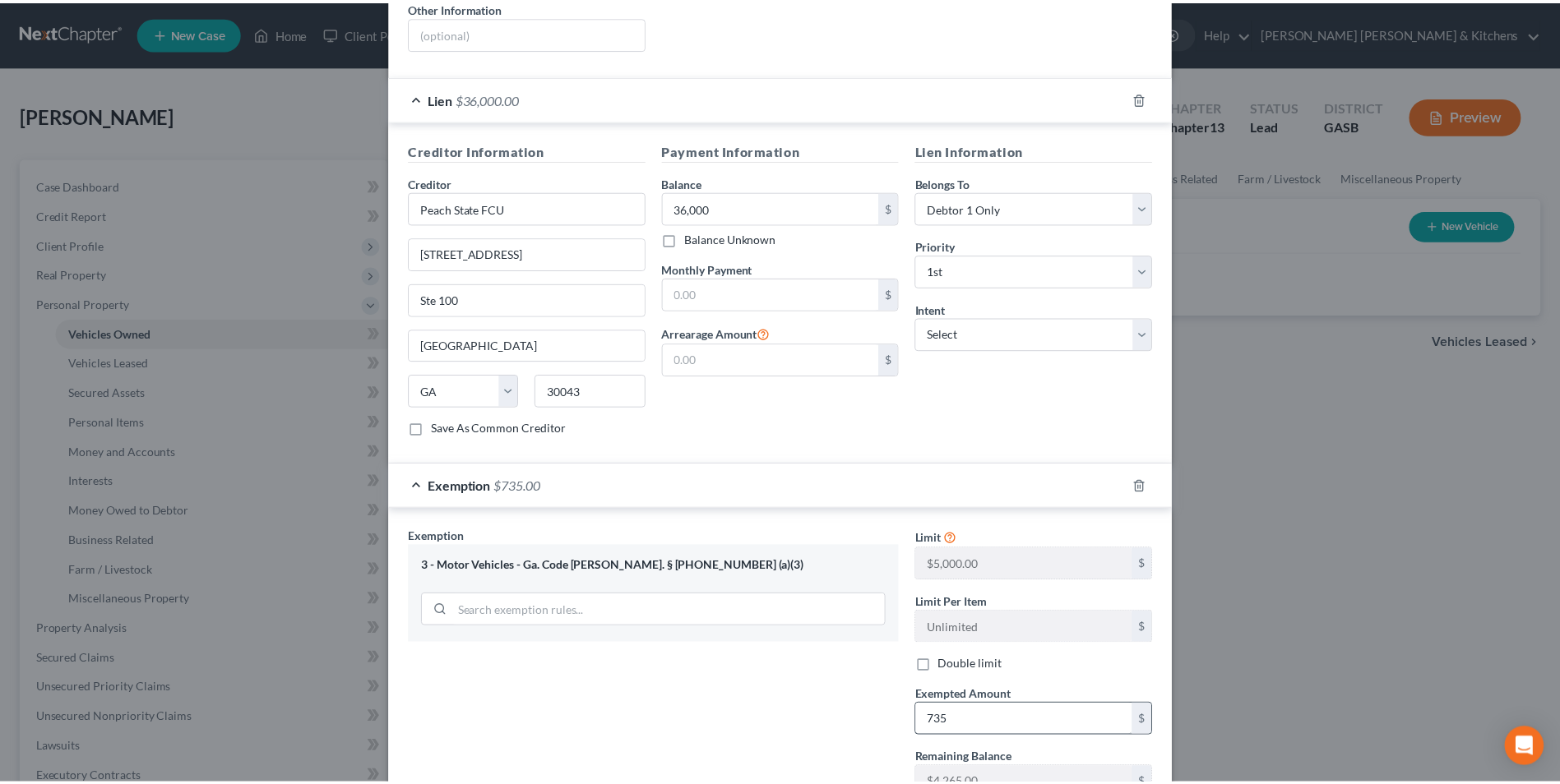
scroll to position [479, 0]
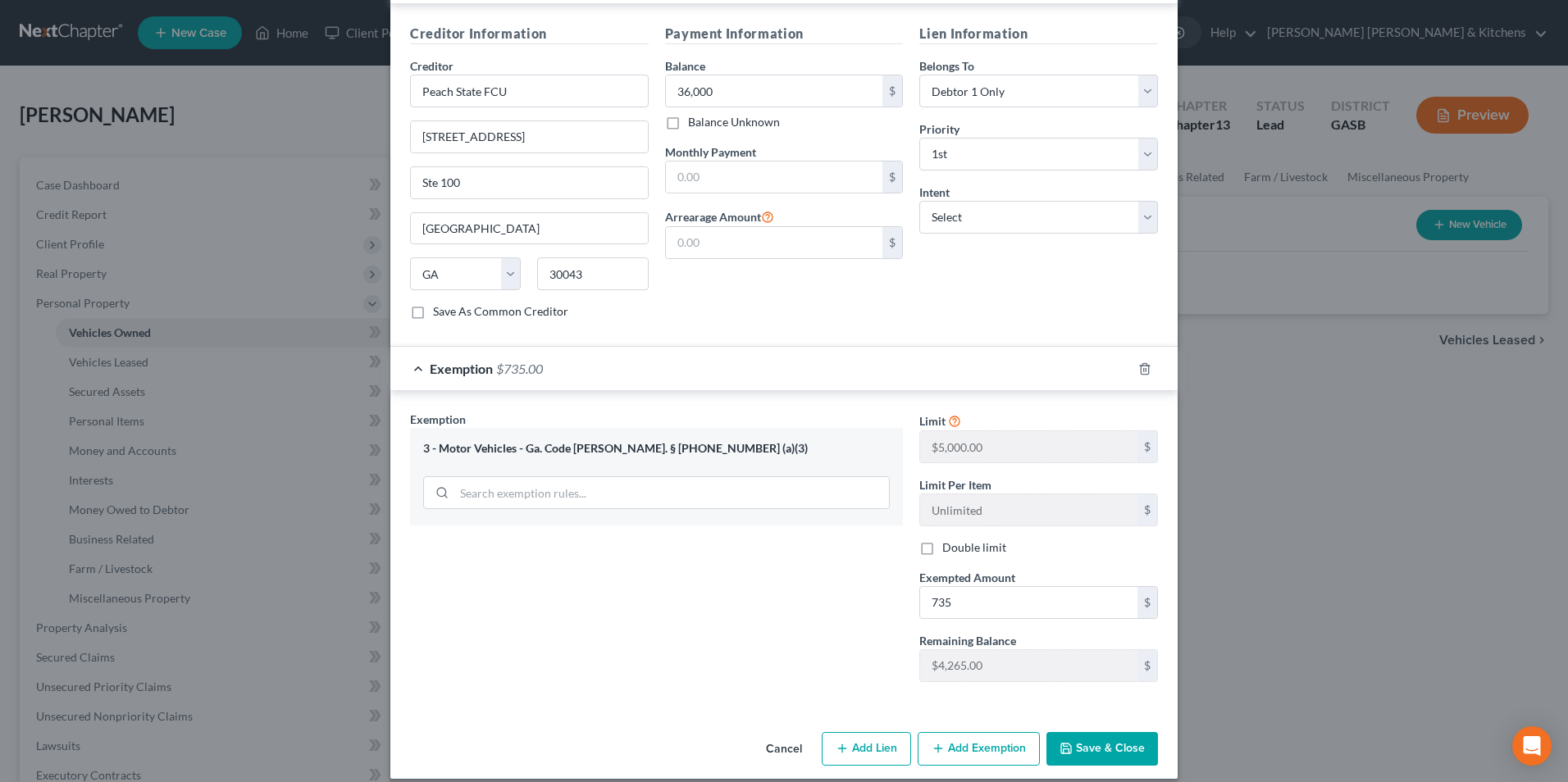
click at [1091, 744] on button "Save & Close" at bounding box center [1102, 749] width 111 height 35
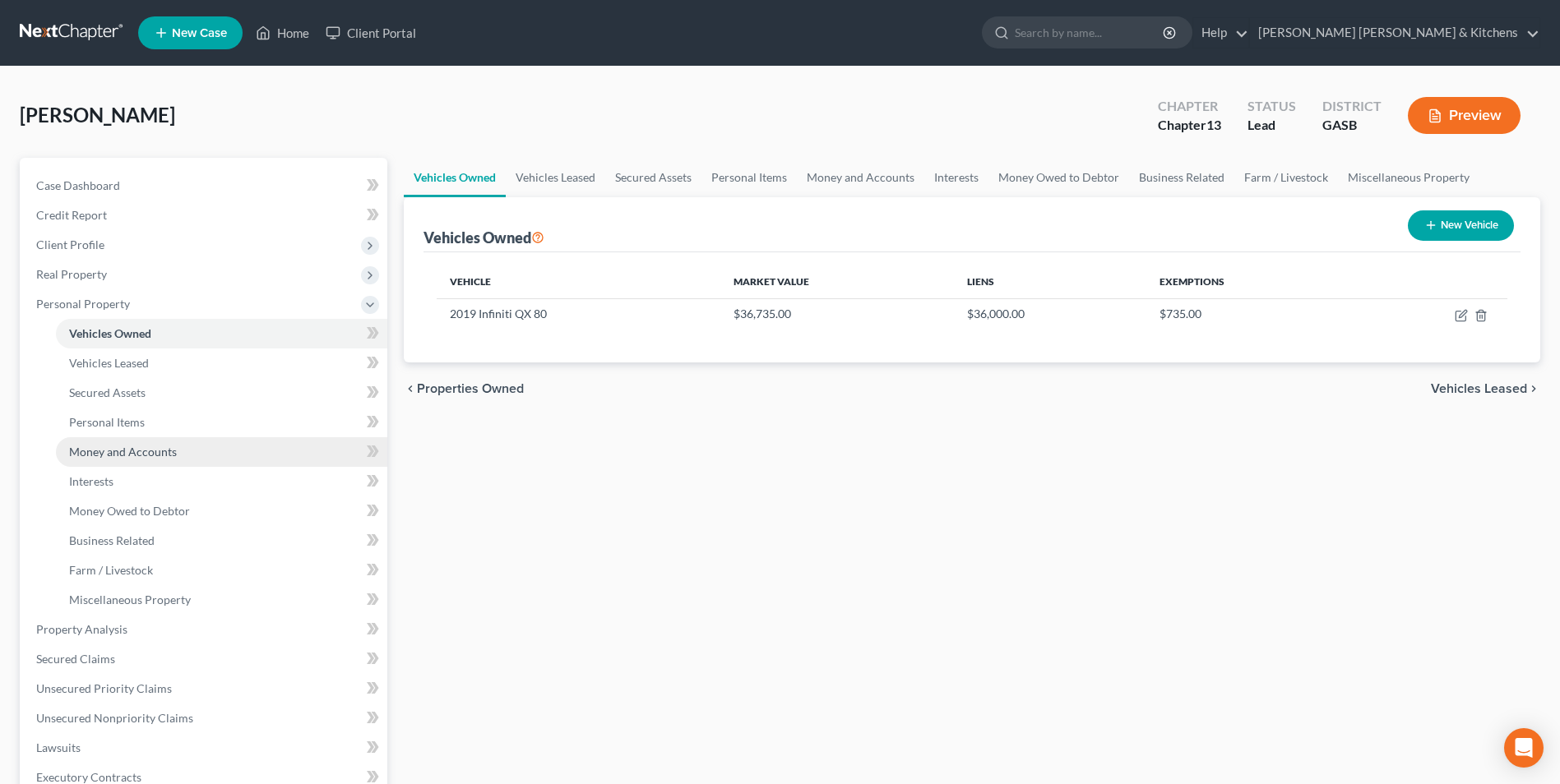
click at [111, 449] on span "Money and Accounts" at bounding box center [123, 451] width 108 height 14
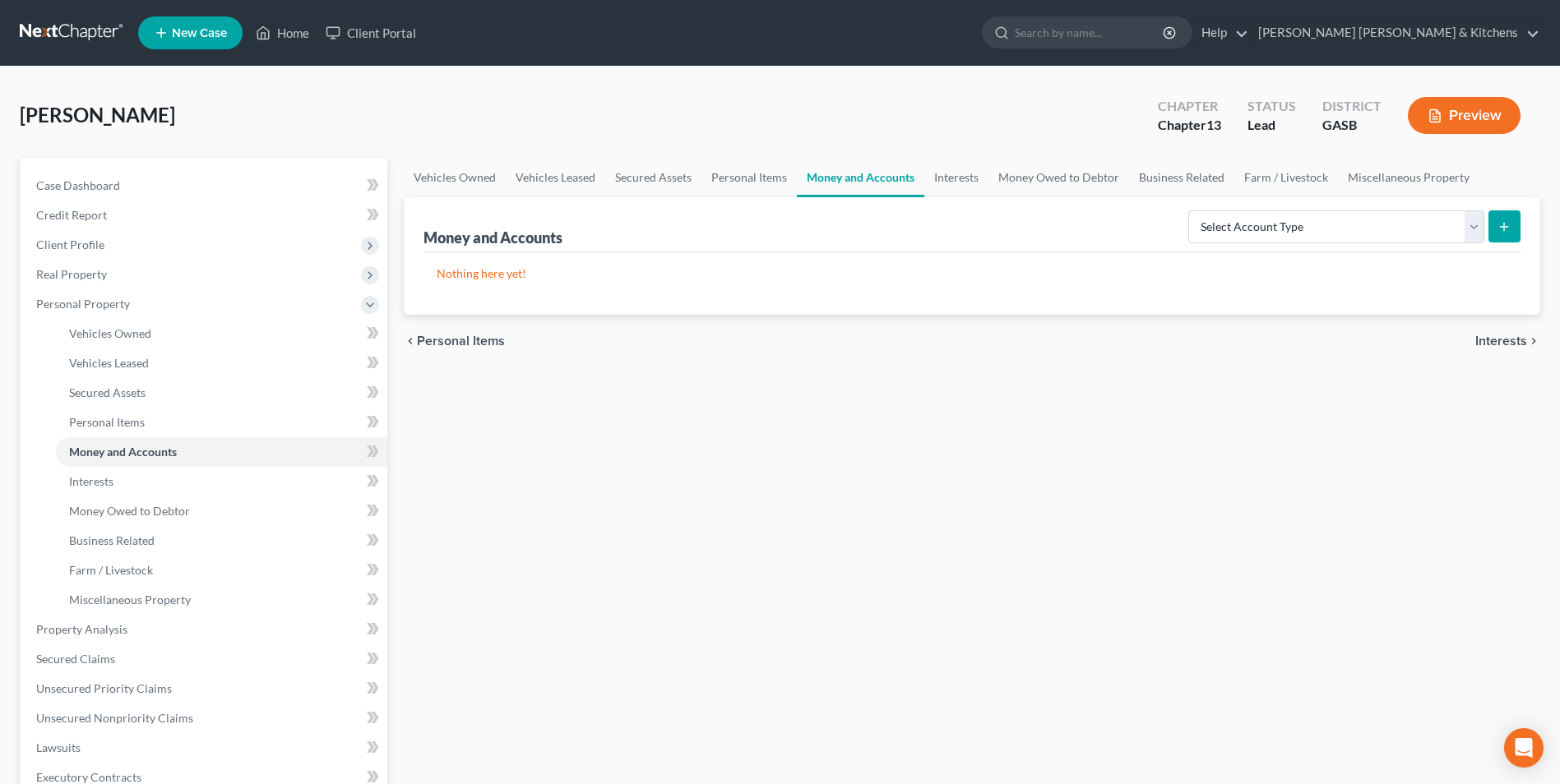
click at [1257, 209] on div "Select Account Type Brokerage Cash on Hand Certificates of Deposit Checking Acc…" at bounding box center [1351, 226] width 339 height 44
click at [1257, 218] on select "Select Account Type Brokerage Cash on Hand Certificates of Deposit Checking Acc…" at bounding box center [1336, 227] width 296 height 33
select select "checking"
click at [1192, 211] on select "Select Account Type Brokerage Cash on Hand Certificates of Deposit Checking Acc…" at bounding box center [1336, 227] width 296 height 33
click at [1503, 224] on icon "submit" at bounding box center [1504, 227] width 13 height 13
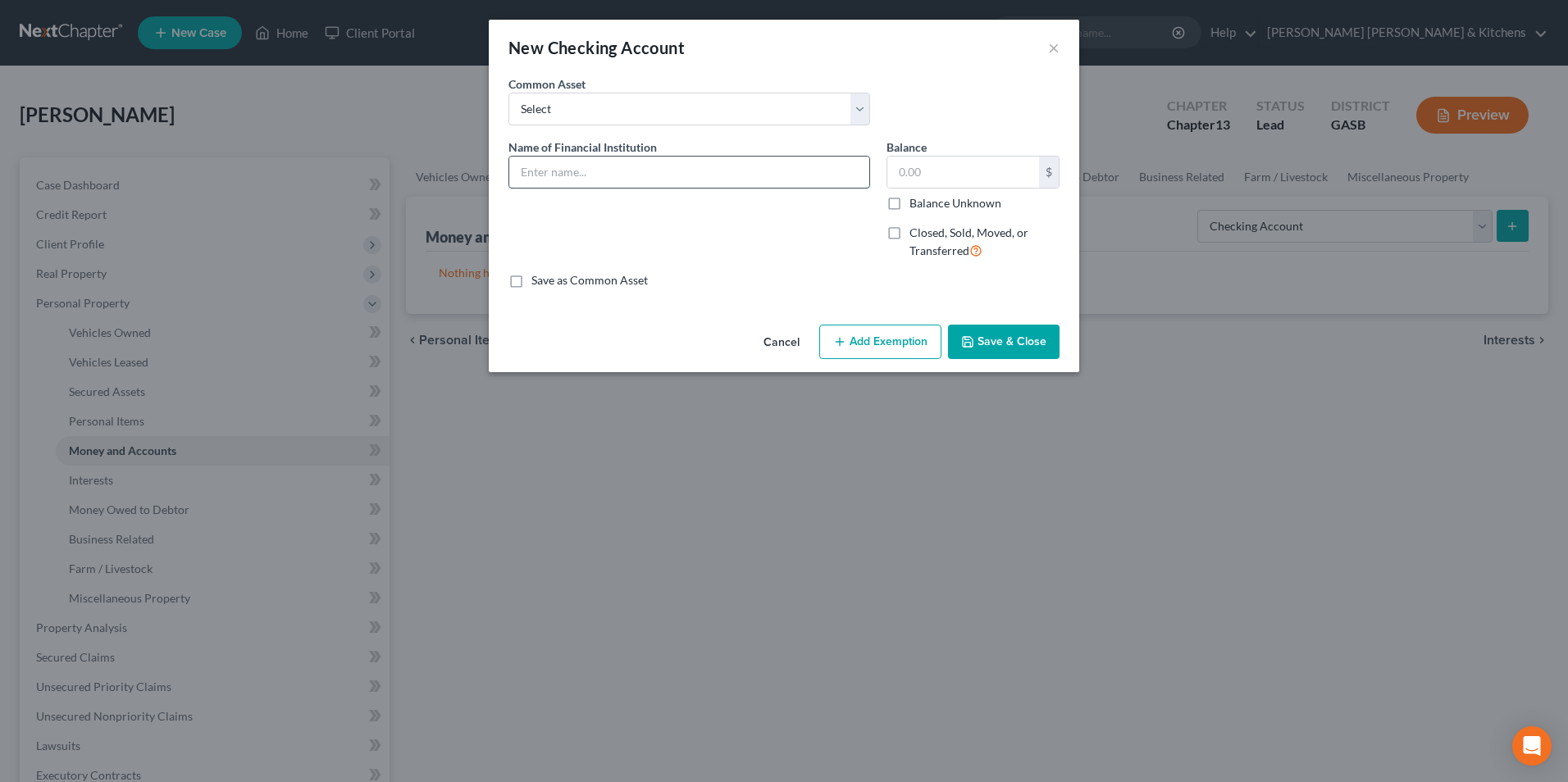
click at [588, 182] on input "text" at bounding box center [690, 172] width 360 height 31
type input "Wells Fargo"
click at [897, 178] on input "text" at bounding box center [963, 172] width 152 height 31
type input "48"
click at [902, 335] on button "Add Exemption" at bounding box center [881, 341] width 123 height 35
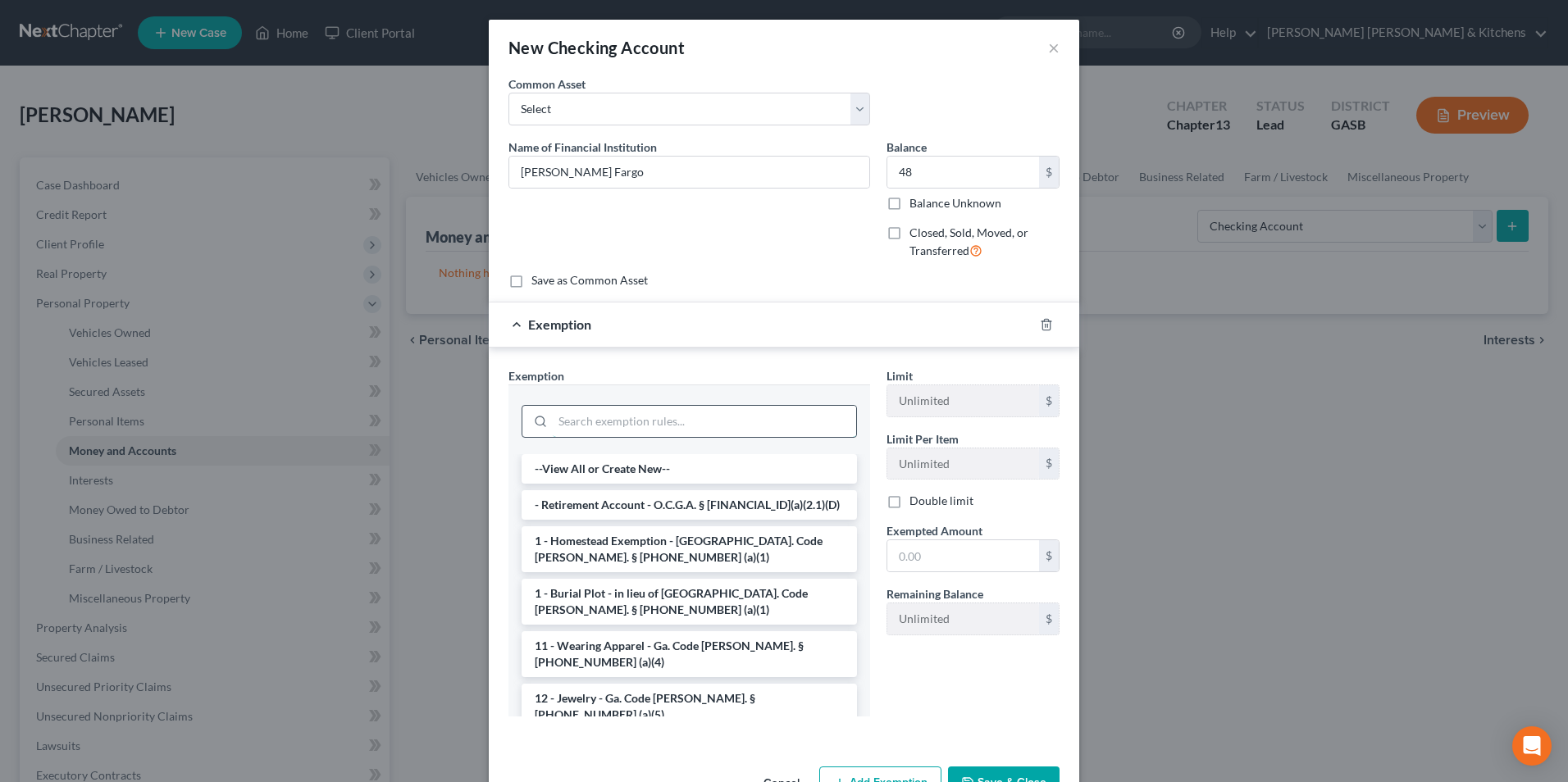
click at [631, 429] on input "search" at bounding box center [705, 421] width 304 height 31
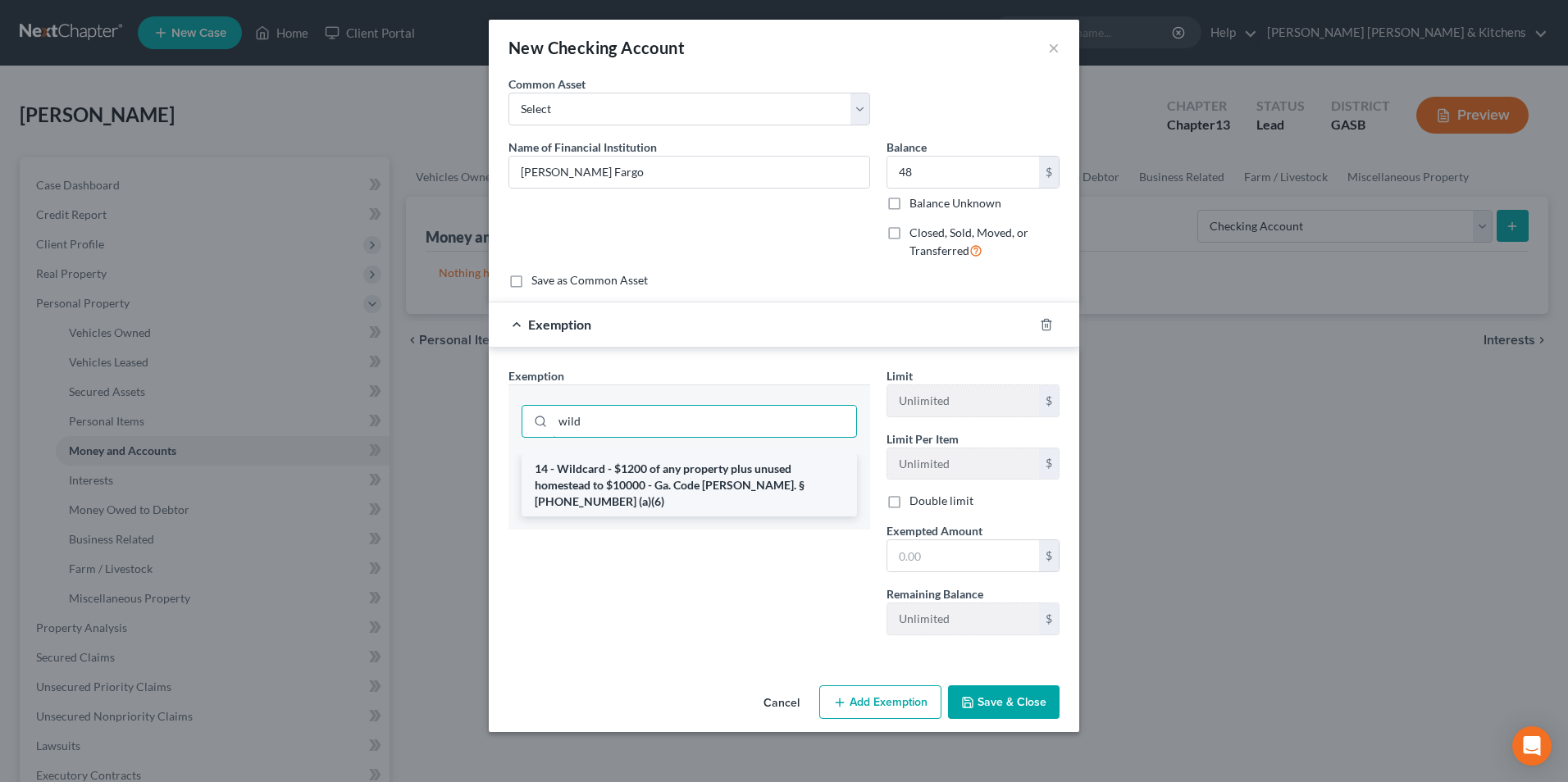
type input "wild"
click at [631, 481] on li "14 - Wildcard - $1200 of any property plus unused homestead to $10000 - Ga. Cod…" at bounding box center [690, 486] width 336 height 62
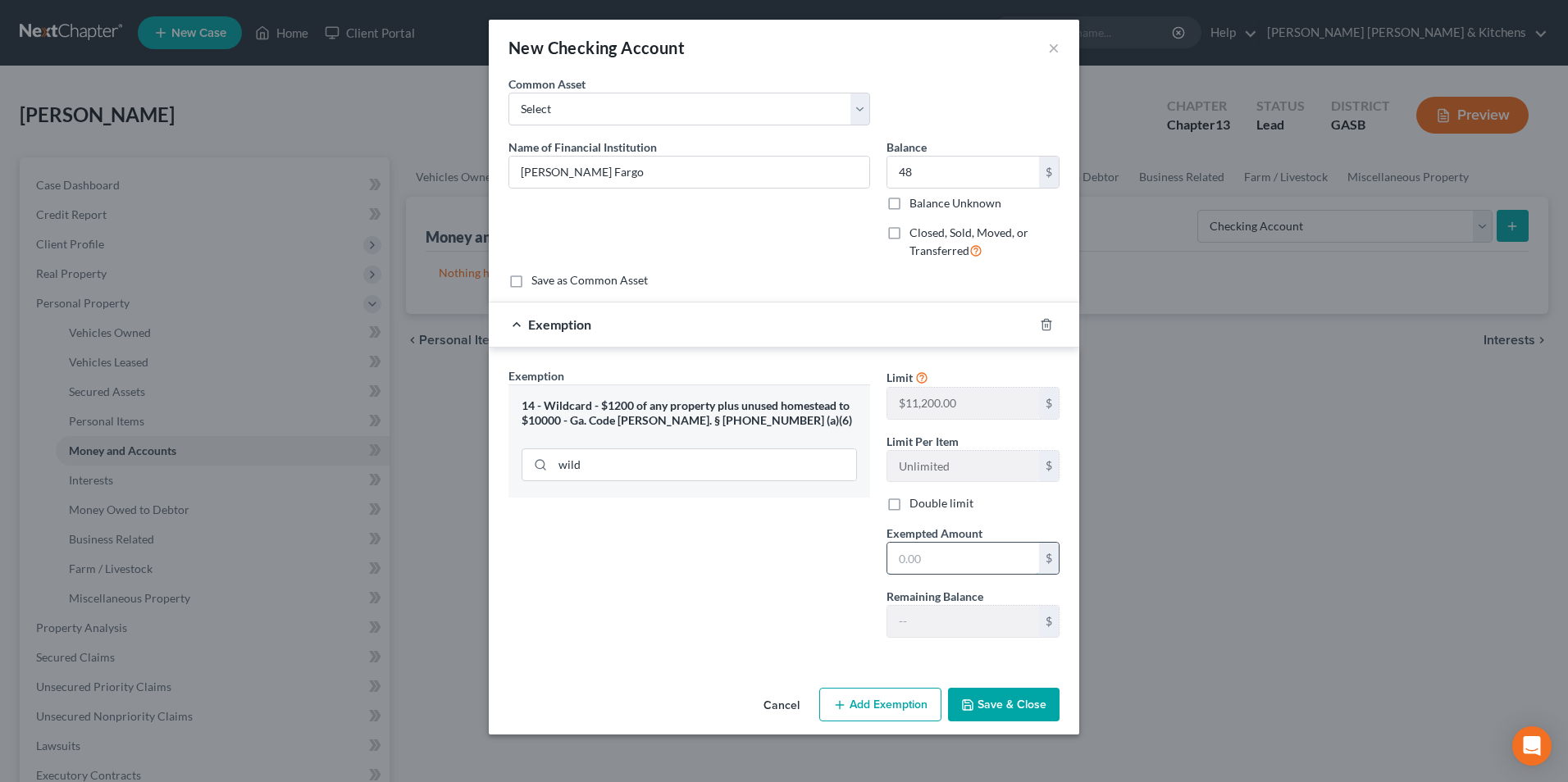
click at [916, 557] on input "text" at bounding box center [963, 558] width 152 height 31
type input "48"
click at [1011, 701] on button "Save & Close" at bounding box center [1004, 705] width 111 height 35
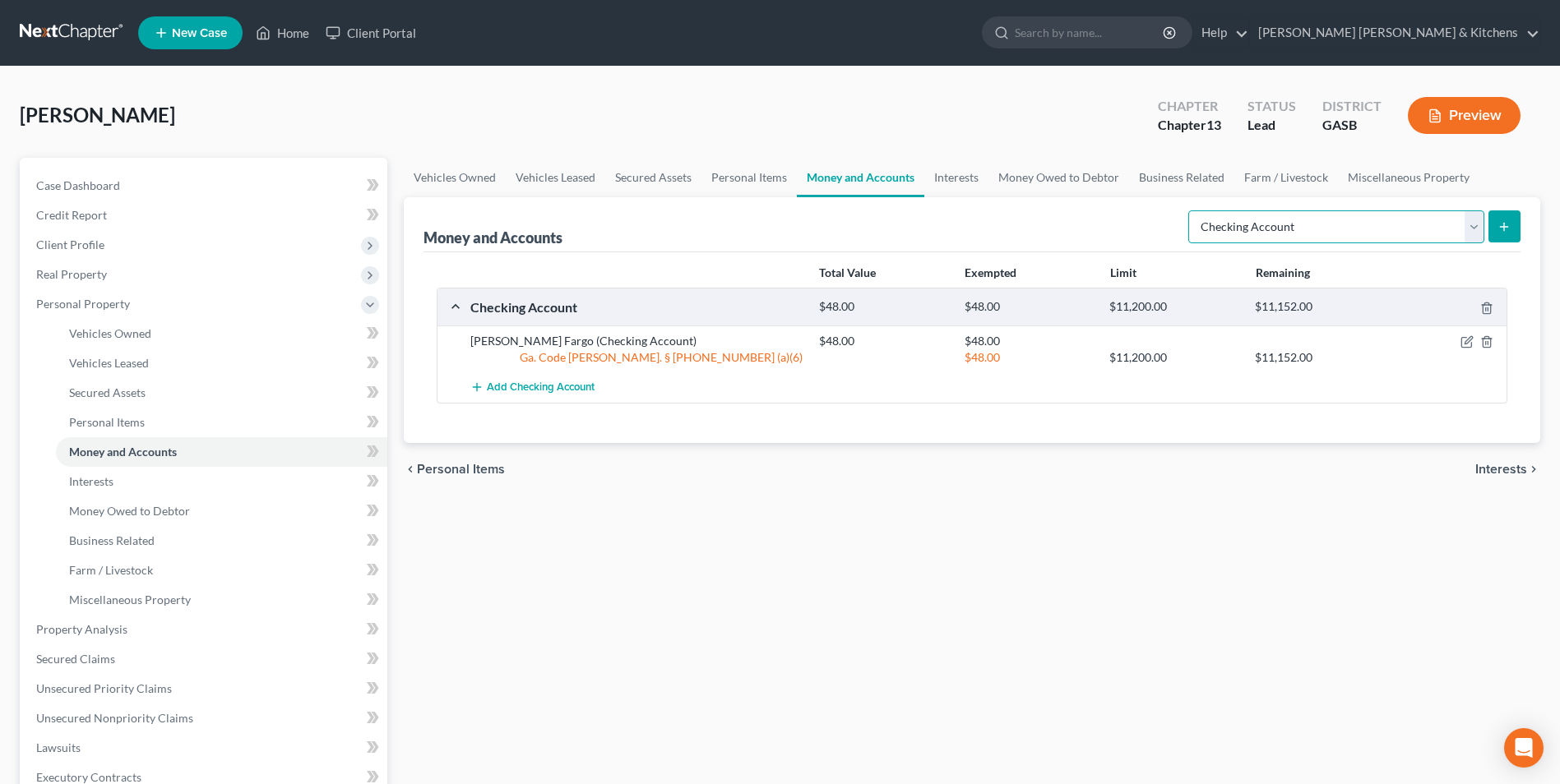
click at [1294, 236] on select "Select Account Type Brokerage Cash on Hand Certificates of Deposit Checking Acc…" at bounding box center [1336, 227] width 296 height 33
select select "savings"
click at [1192, 211] on select "Select Account Type Brokerage Cash on Hand Certificates of Deposit Checking Acc…" at bounding box center [1336, 227] width 296 height 33
click at [1495, 230] on button "submit" at bounding box center [1505, 227] width 32 height 32
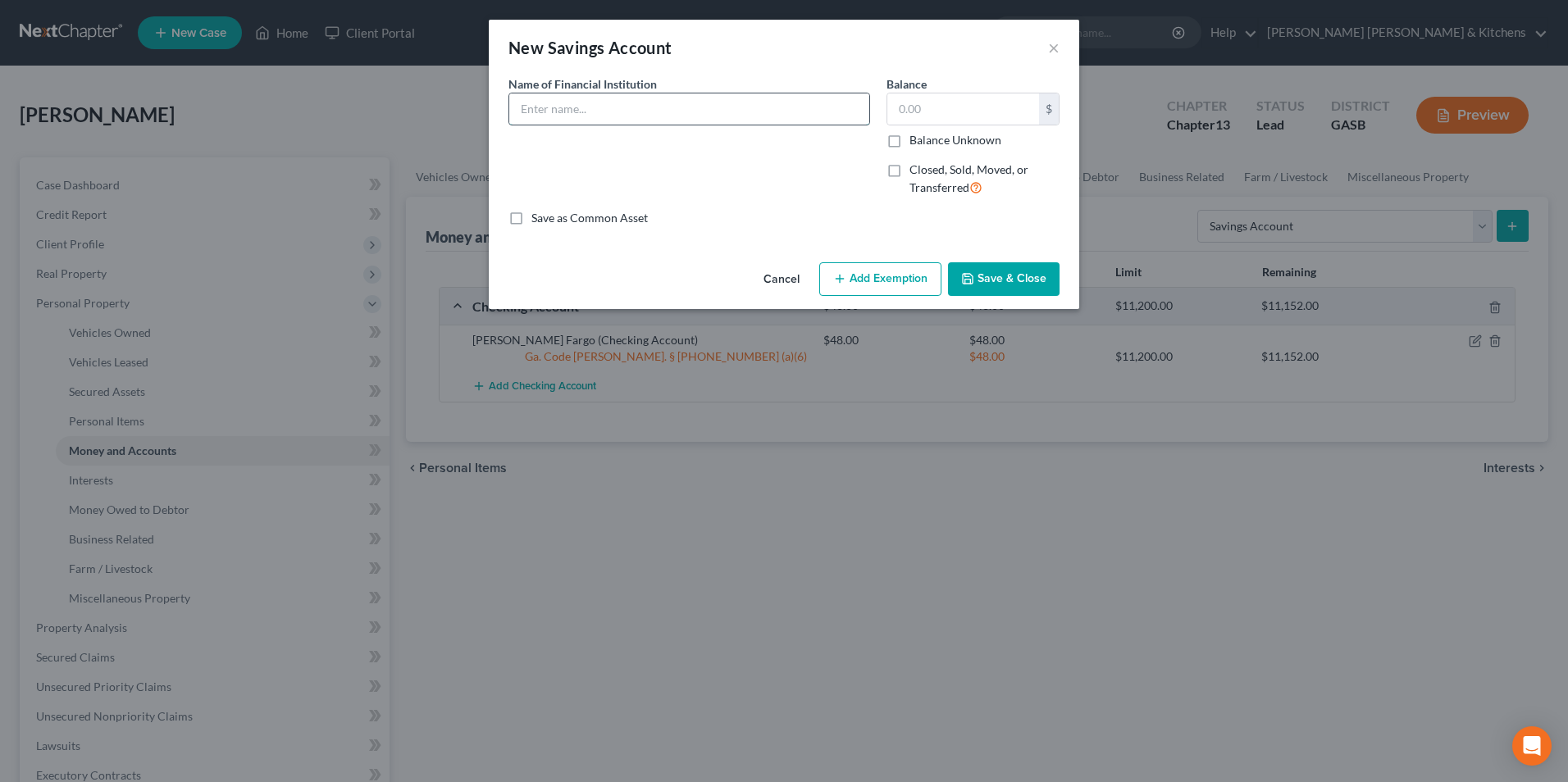
click at [570, 117] on input "text" at bounding box center [690, 108] width 360 height 31
type input "Wells Fargo"
drag, startPoint x: 947, startPoint y: 115, endPoint x: 891, endPoint y: 113, distance: 56.0
click at [891, 113] on input "48" at bounding box center [963, 108] width 152 height 31
type input "5"
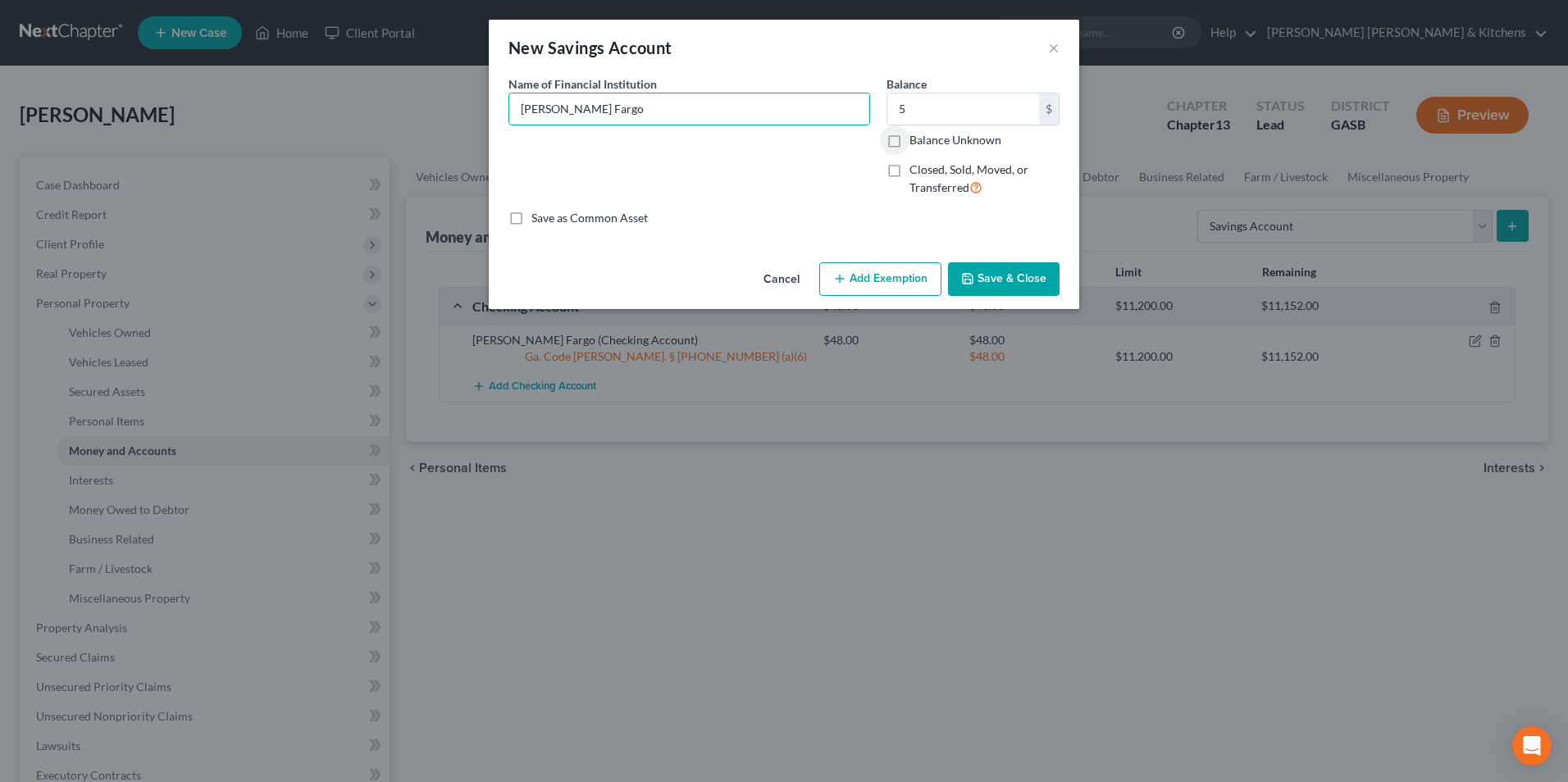
drag, startPoint x: 883, startPoint y: 265, endPoint x: 883, endPoint y: 275, distance: 10.0
click at [883, 275] on button "Add Exemption" at bounding box center [881, 279] width 123 height 35
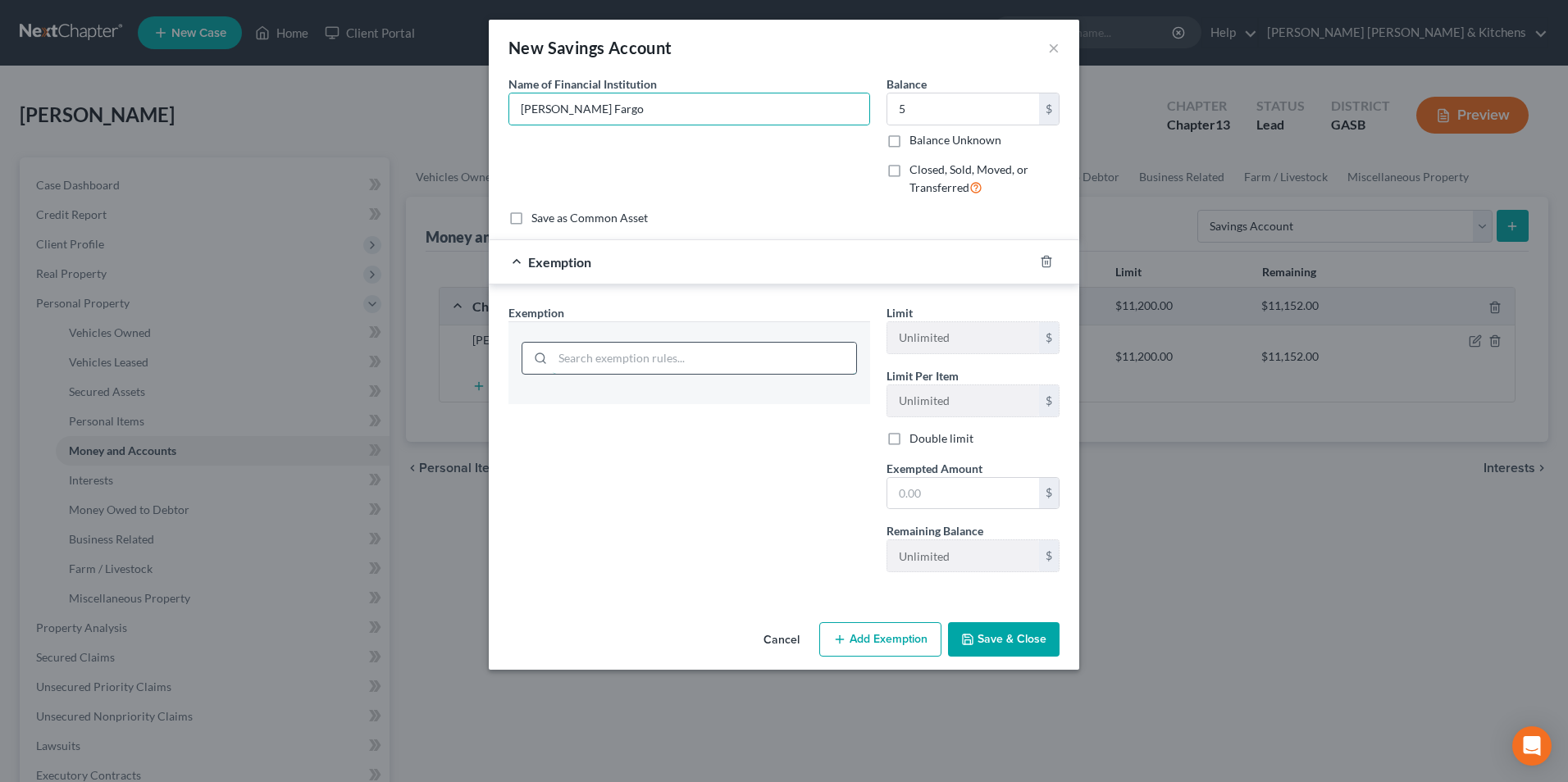
click at [607, 358] on input "search" at bounding box center [705, 358] width 304 height 31
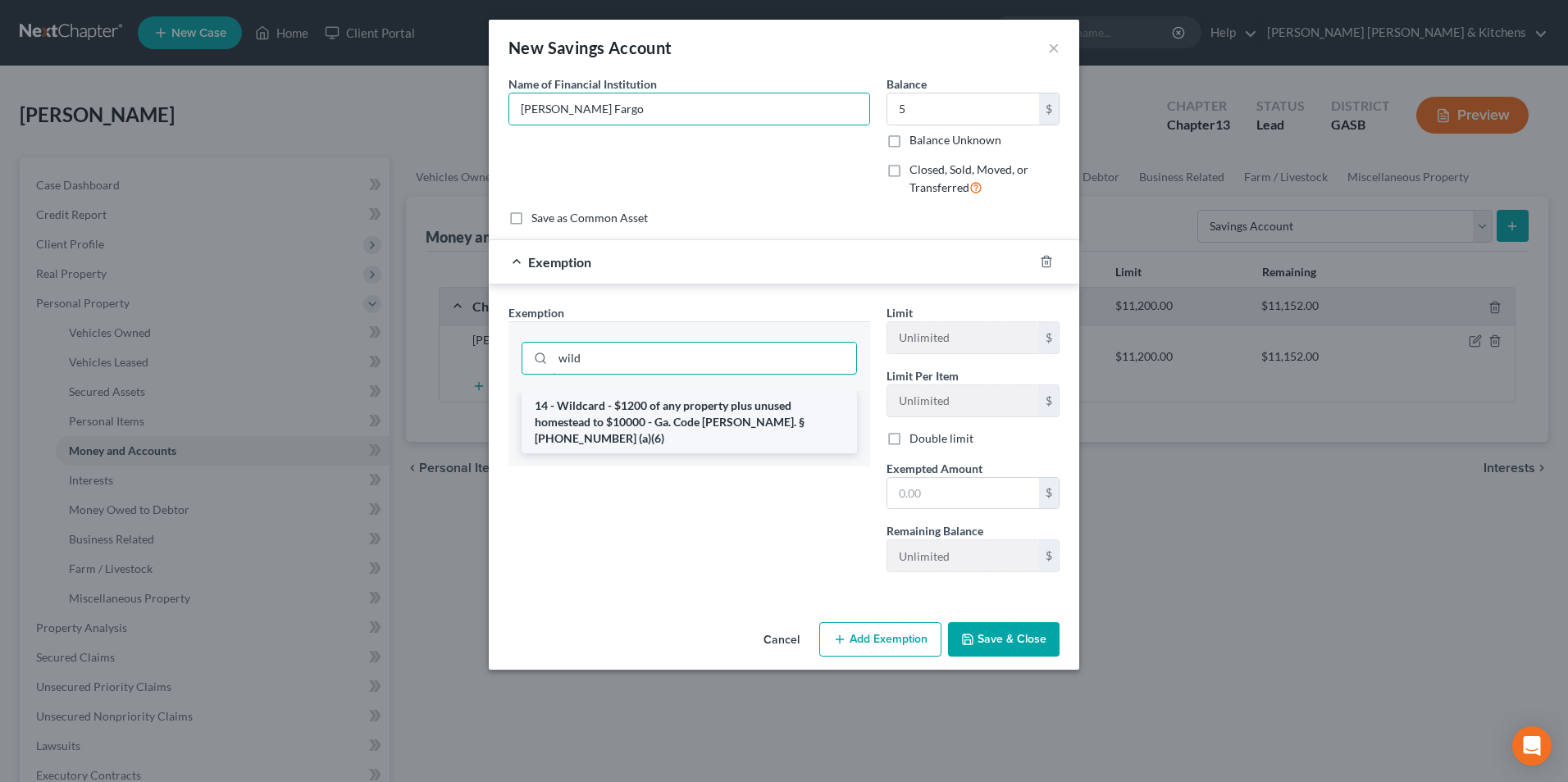
type input "wild"
click at [614, 427] on li "14 - Wildcard - $1200 of any property plus unused homestead to $10000 - Ga. Cod…" at bounding box center [690, 423] width 336 height 62
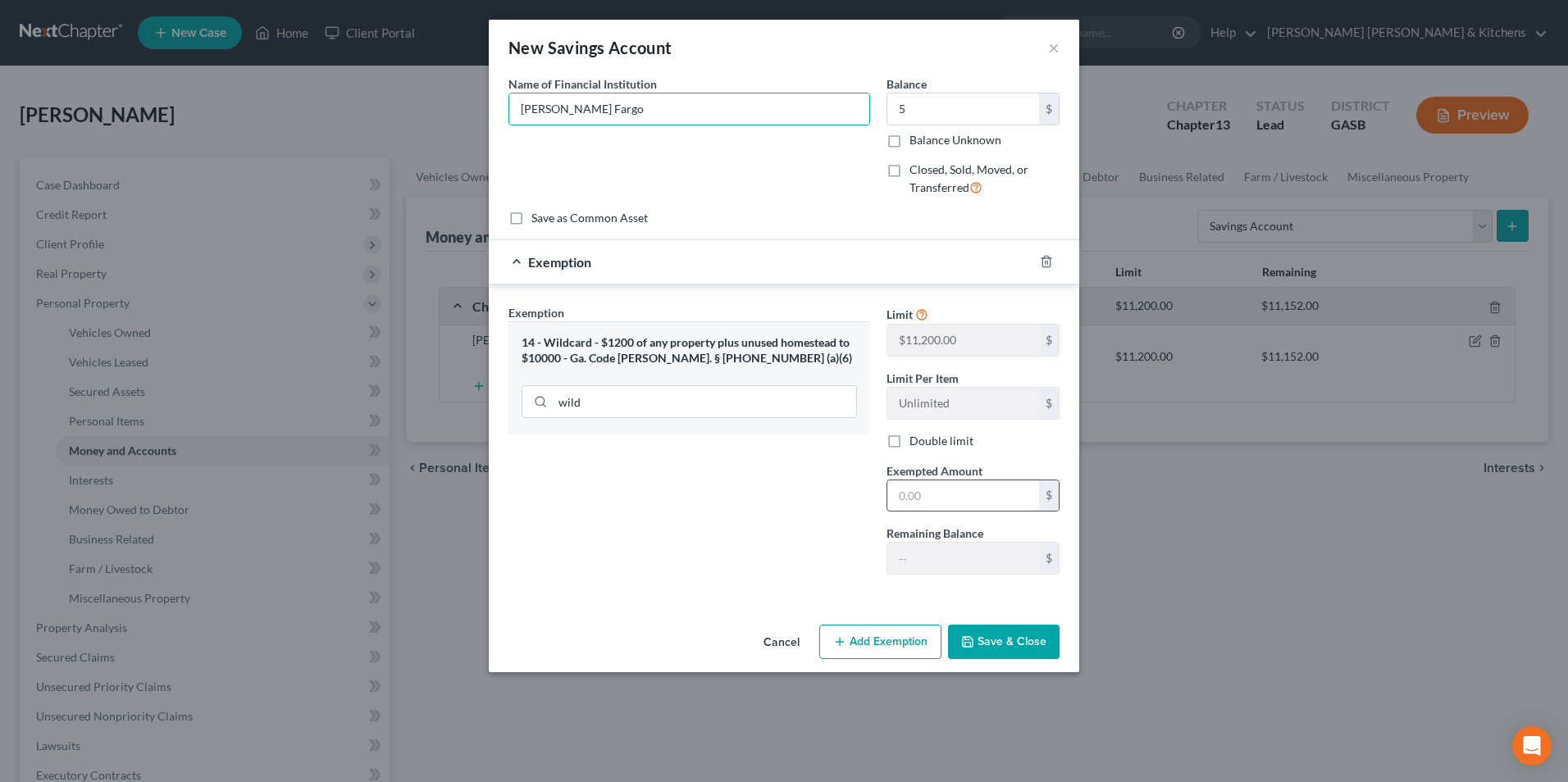
drag, startPoint x: 913, startPoint y: 491, endPoint x: 898, endPoint y: 491, distance: 15.0
click at [914, 492] on input "text" at bounding box center [963, 496] width 152 height 31
type input "5.00"
click at [1015, 638] on button "Save & Close" at bounding box center [1004, 642] width 111 height 35
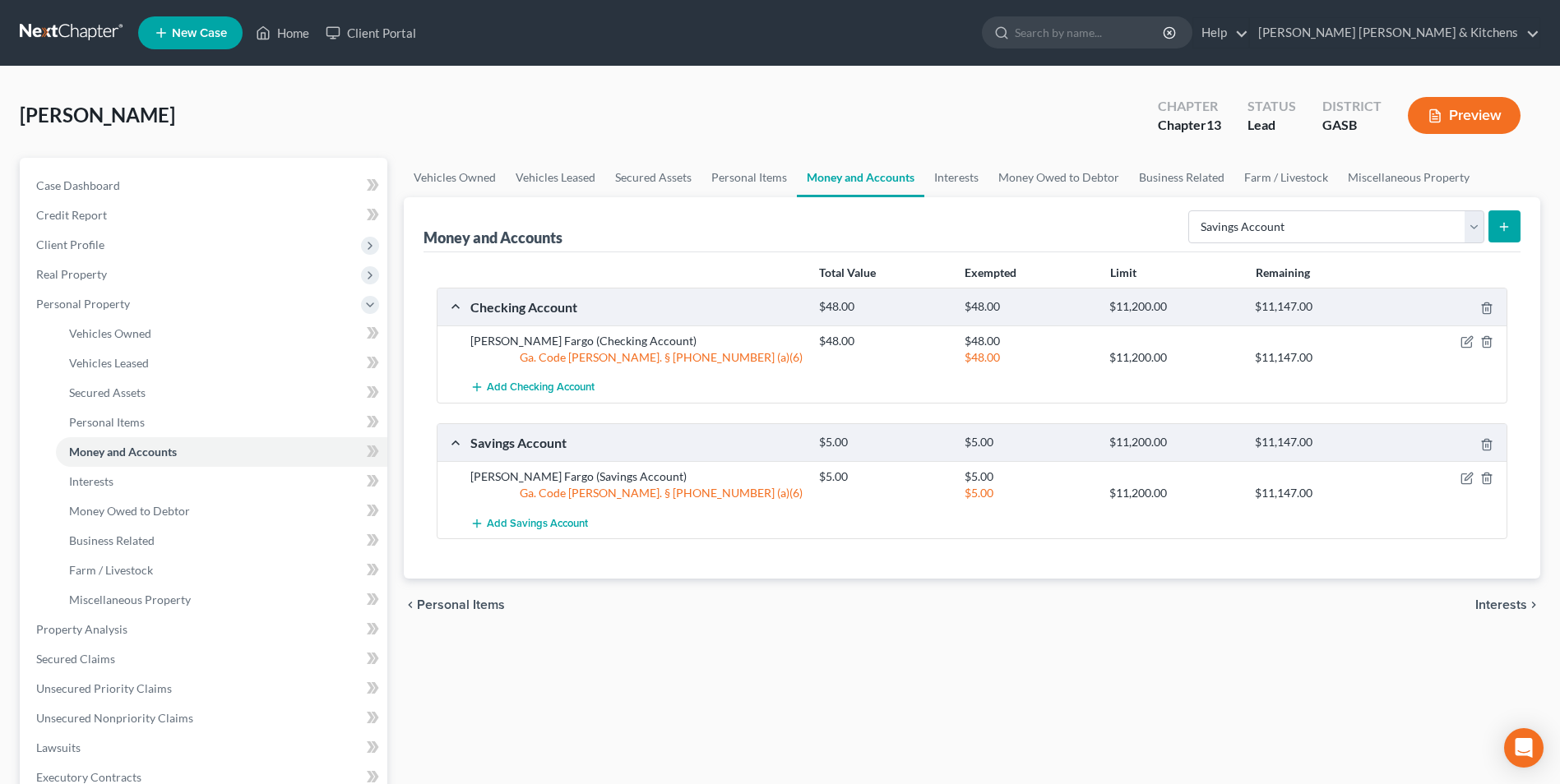
click at [1499, 238] on button "submit" at bounding box center [1505, 227] width 32 height 32
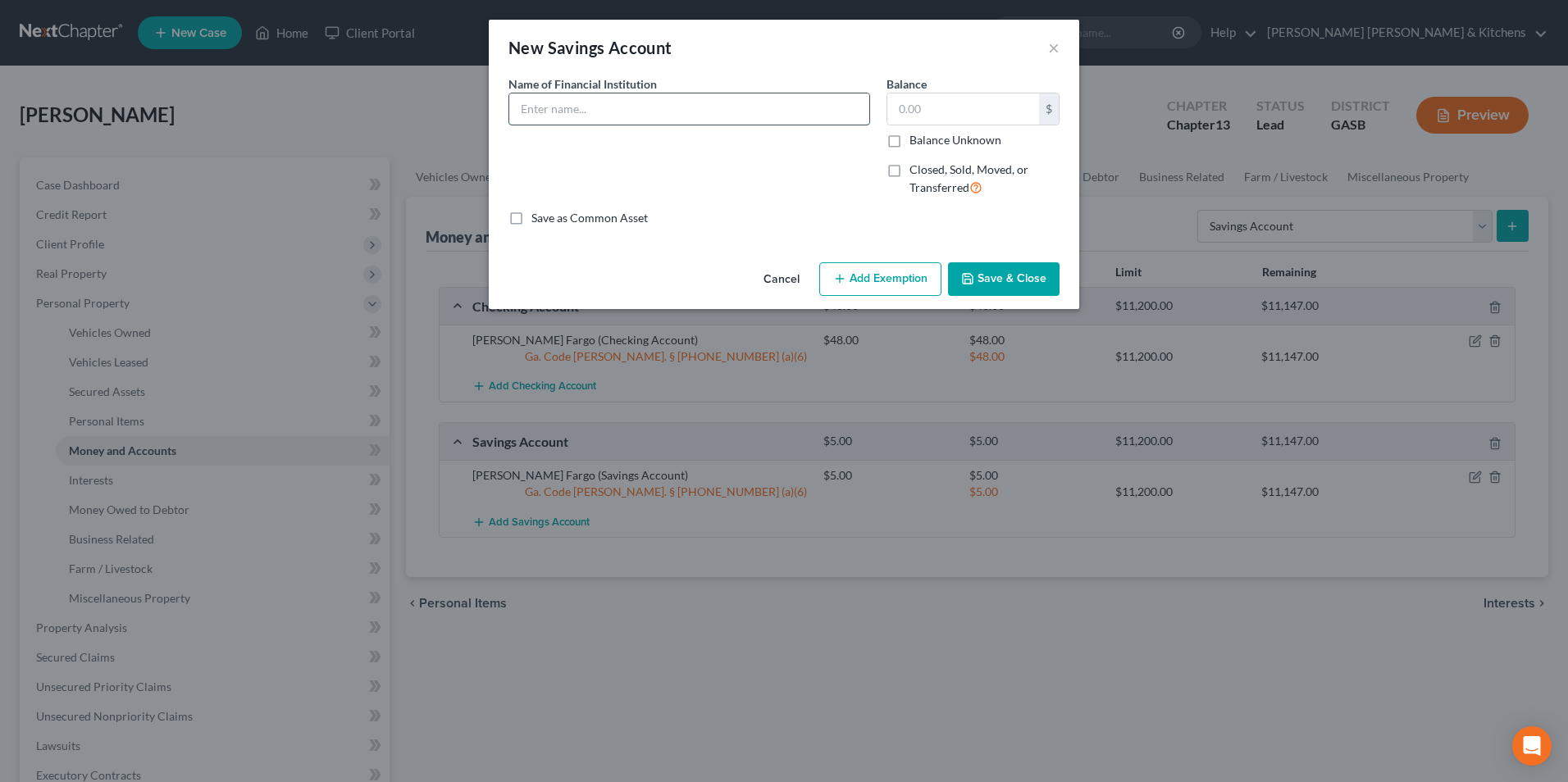
click at [644, 111] on input "text" at bounding box center [690, 108] width 360 height 31
type input "PeachState"
click at [904, 115] on input "text" at bounding box center [963, 108] width 152 height 31
type input "0.00"
click at [1000, 291] on button "Save & Close" at bounding box center [1004, 279] width 111 height 35
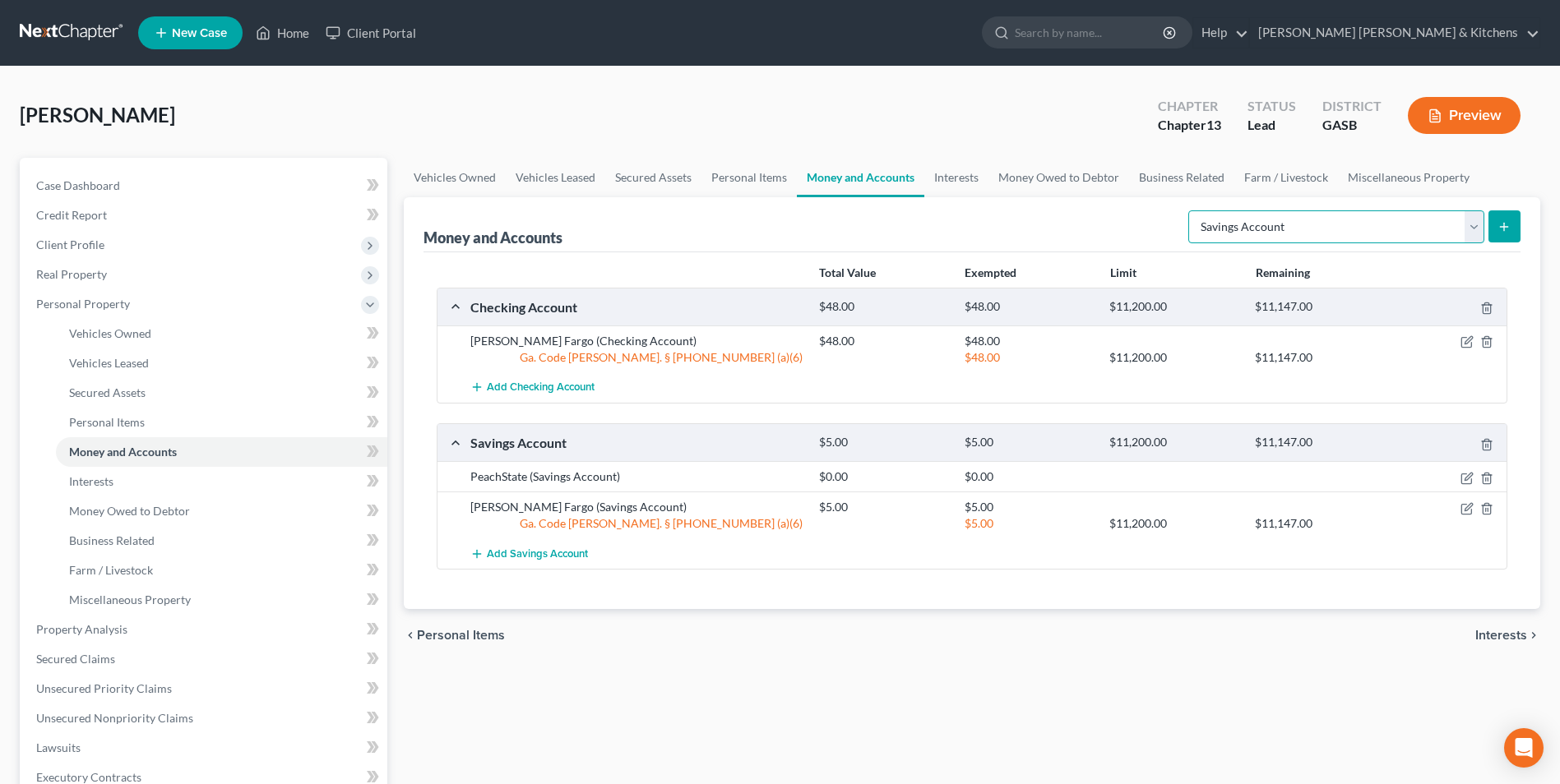
click at [1326, 227] on select "Select Account Type Brokerage Cash on Hand Certificates of Deposit Checking Acc…" at bounding box center [1336, 227] width 296 height 33
select select "checking"
click at [1192, 211] on select "Select Account Type Brokerage Cash on Hand Certificates of Deposit Checking Acc…" at bounding box center [1336, 227] width 296 height 33
click at [1503, 222] on icon "submit" at bounding box center [1504, 227] width 13 height 13
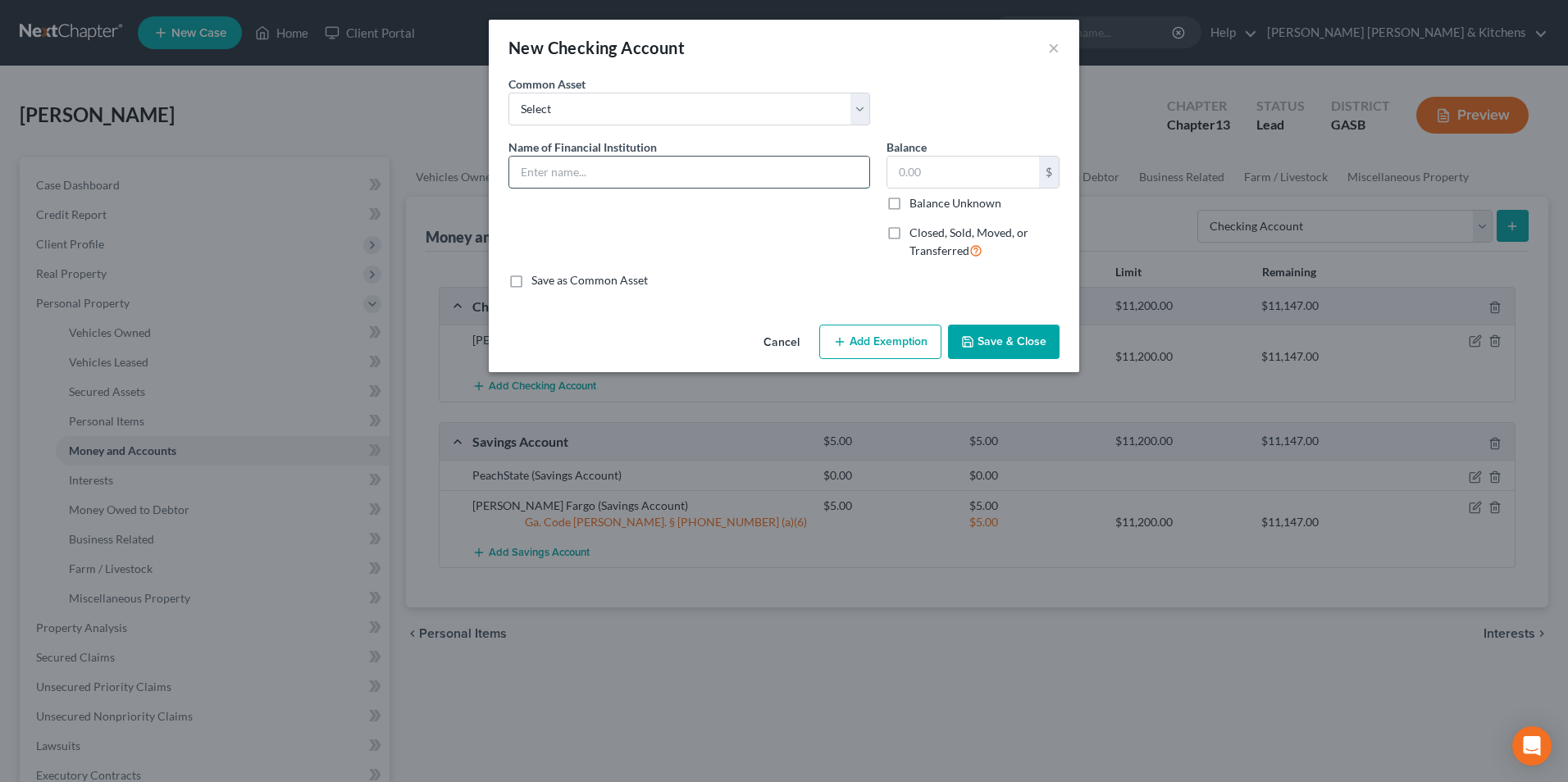
click at [630, 164] on input "text" at bounding box center [690, 172] width 360 height 31
type input "PeachState"
type input "18"
drag, startPoint x: 848, startPoint y: 347, endPoint x: 841, endPoint y: 370, distance: 24.0
click at [849, 347] on button "Add Exemption" at bounding box center [881, 341] width 123 height 35
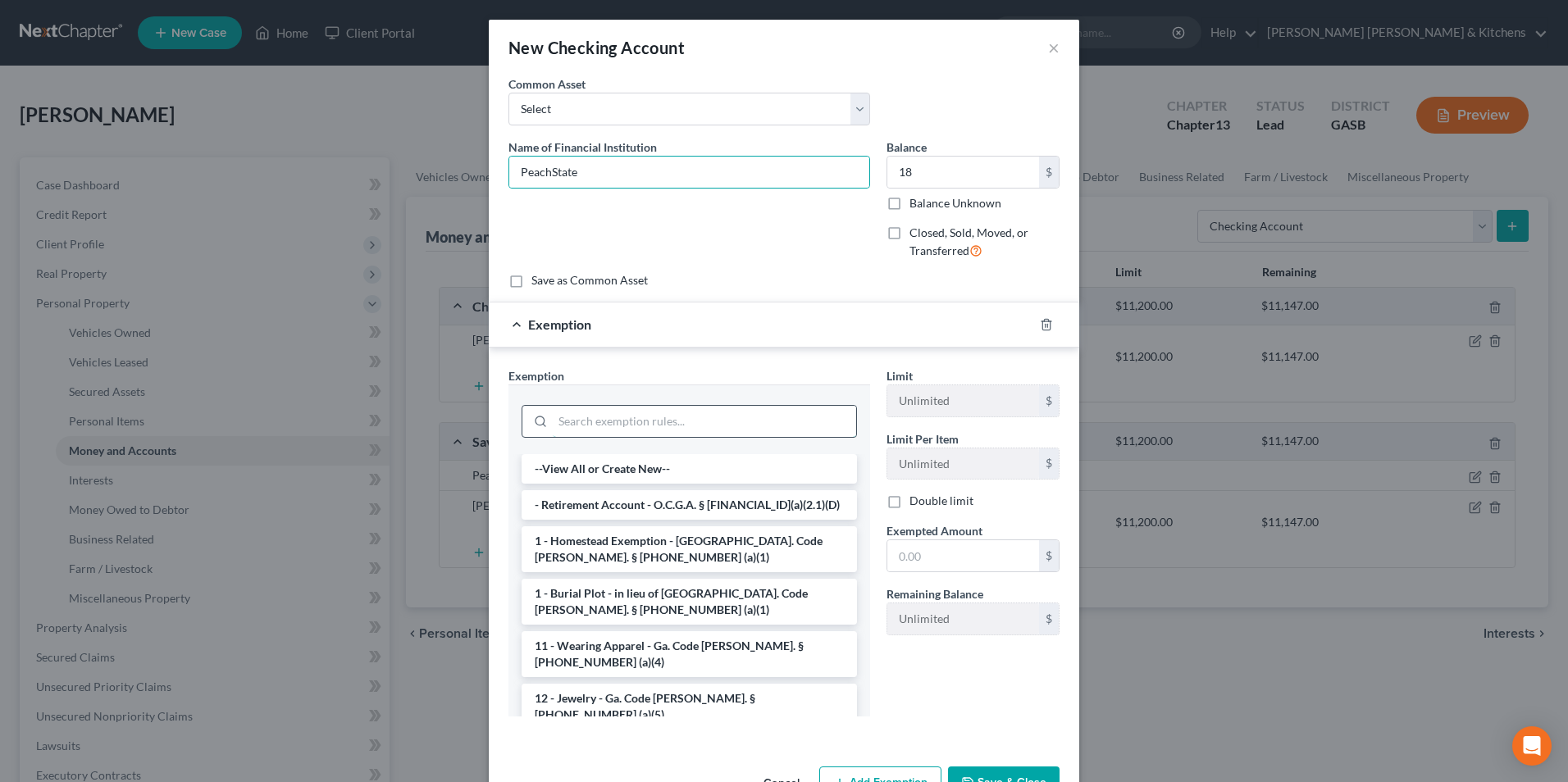
click at [704, 423] on input "search" at bounding box center [705, 421] width 304 height 31
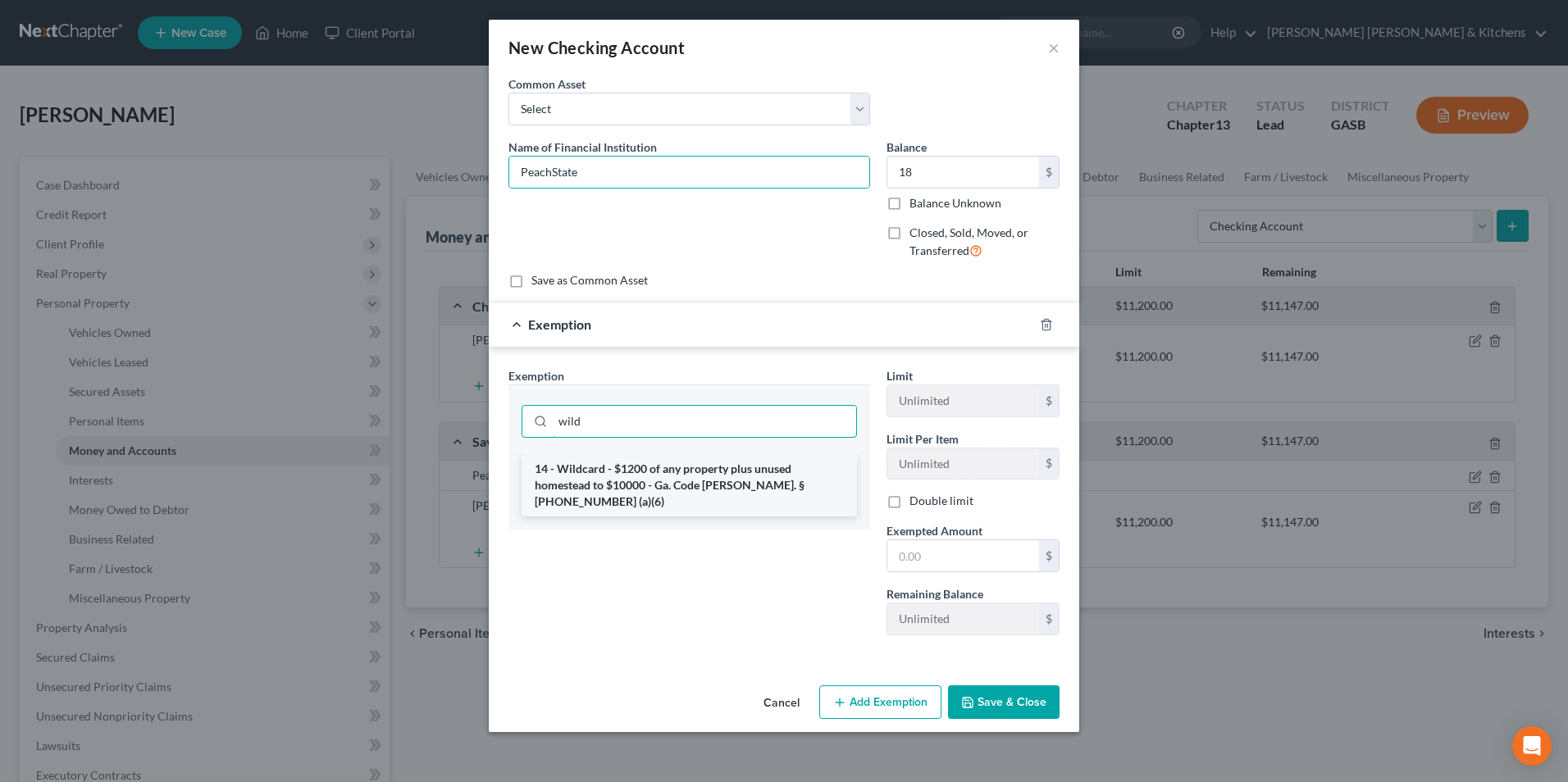
type input "wild"
click at [659, 478] on li "14 - Wildcard - $1200 of any property plus unused homestead to $10000 - Ga. Cod…" at bounding box center [690, 486] width 336 height 62
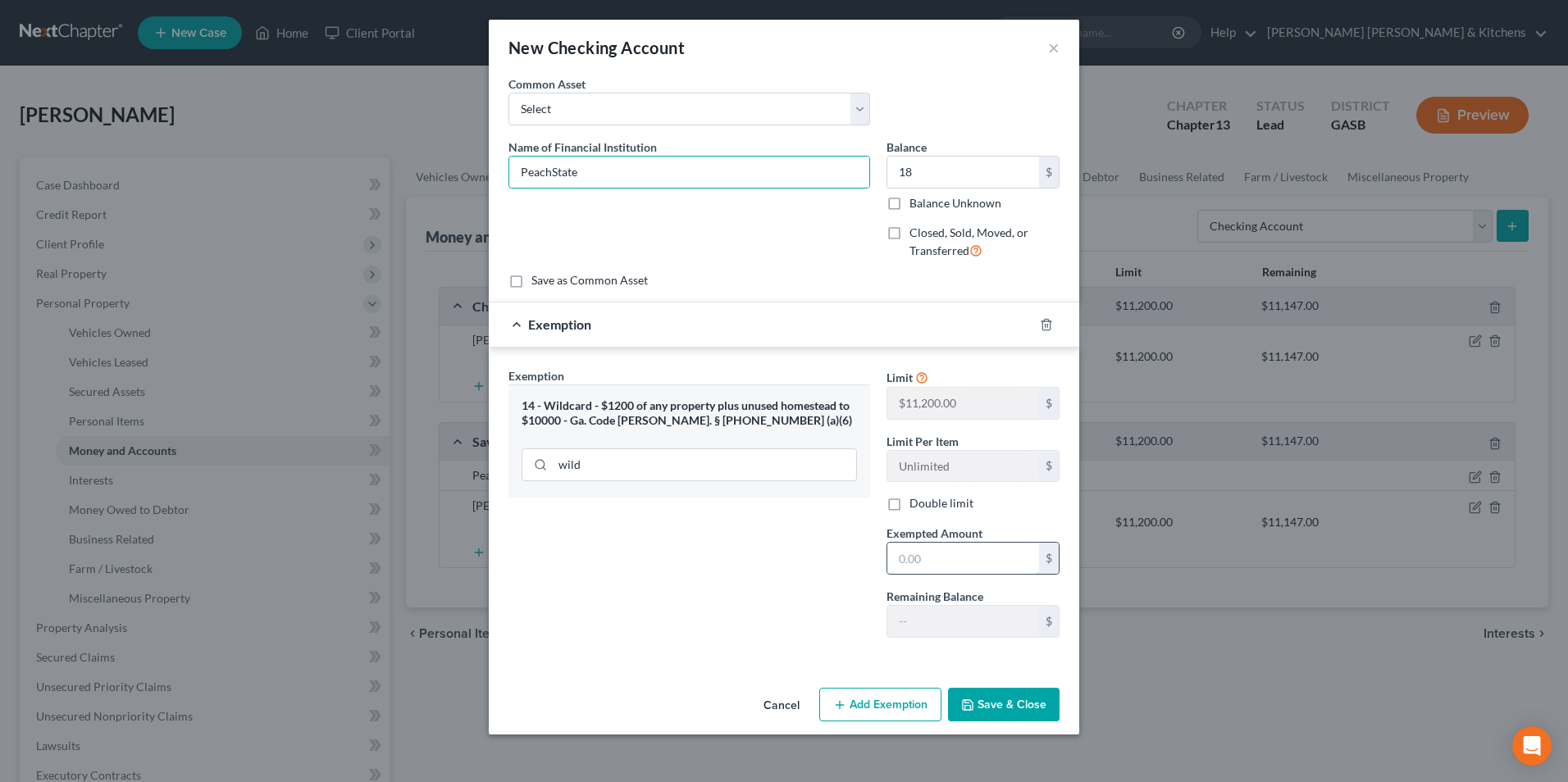
click at [928, 567] on input "text" at bounding box center [963, 558] width 152 height 31
type input "18"
click at [986, 707] on button "Save & Close" at bounding box center [1004, 705] width 111 height 35
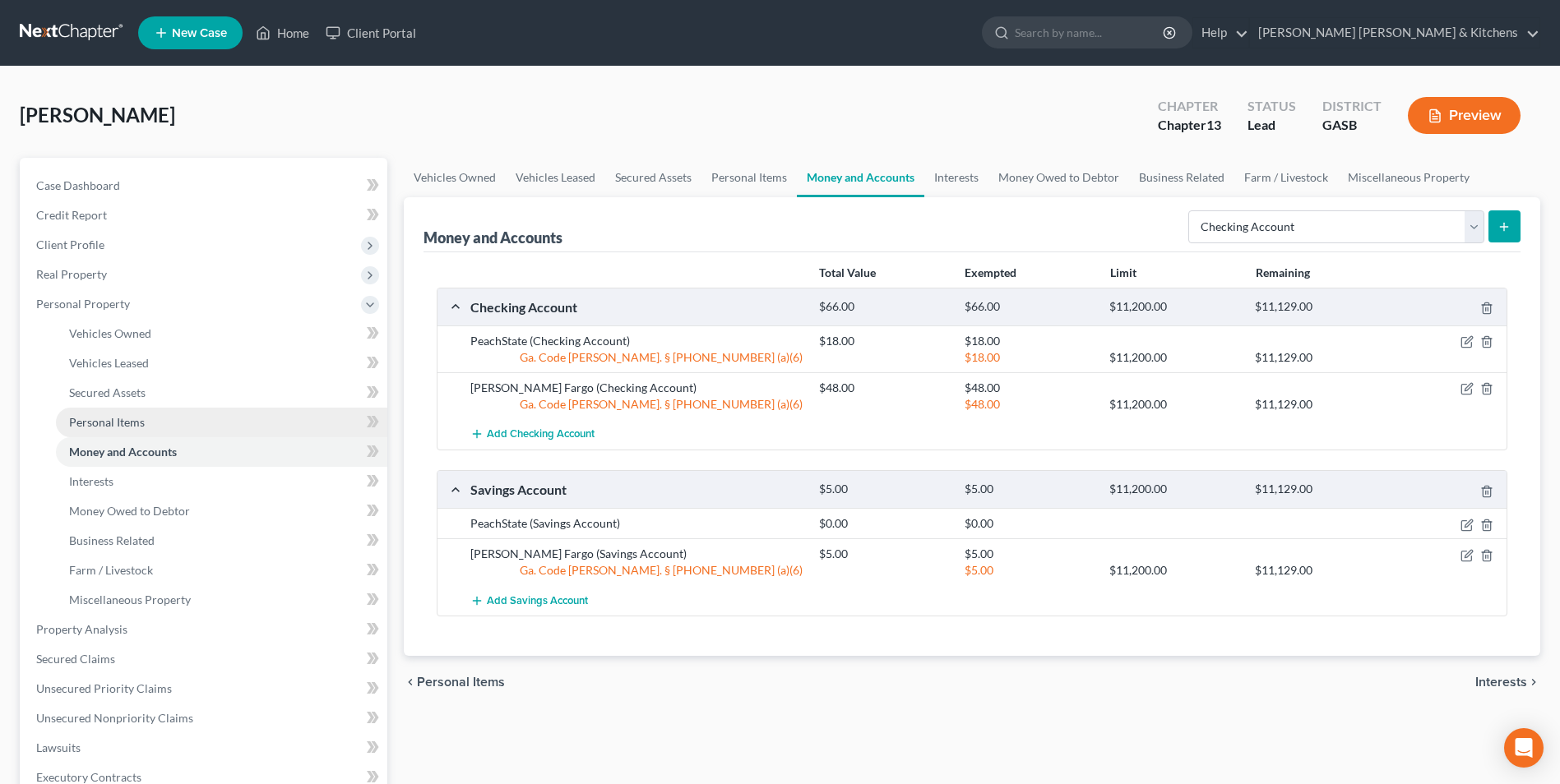
click at [114, 415] on span "Personal Items" at bounding box center [107, 422] width 76 height 14
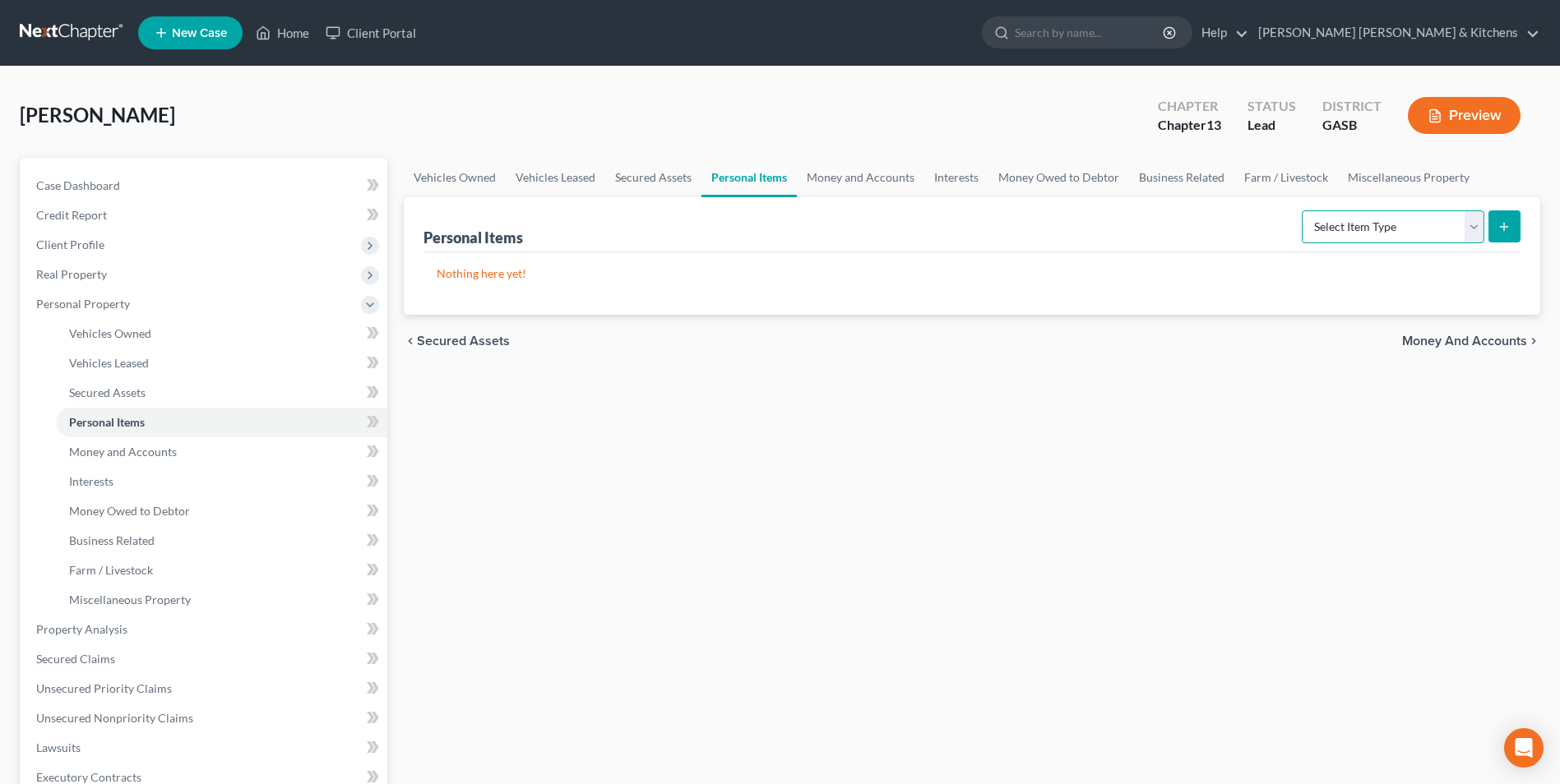
drag, startPoint x: 1339, startPoint y: 223, endPoint x: 1341, endPoint y: 235, distance: 12.2
click at [1339, 223] on select "Select Item Type Clothing Collectibles Of Value Electronics Firearms Household …" at bounding box center [1393, 227] width 183 height 33
select select "clothing"
click at [1304, 211] on select "Select Item Type Clothing Collectibles Of Value Electronics Firearms Household …" at bounding box center [1393, 227] width 183 height 33
click at [1503, 230] on icon "submit" at bounding box center [1504, 227] width 13 height 13
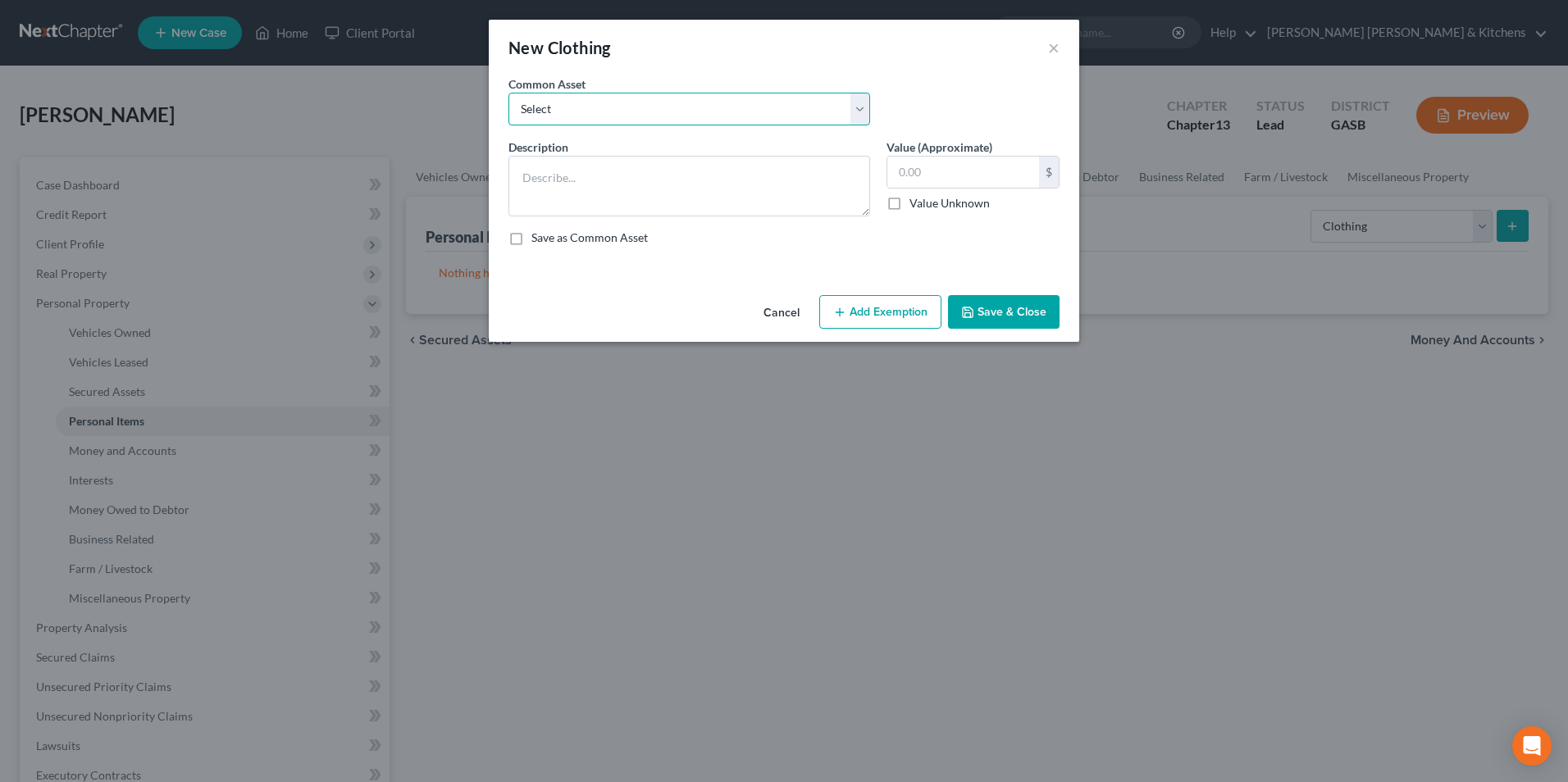
click at [547, 117] on select "Select misc wearing apparel on person & at residence" at bounding box center [689, 108] width 361 height 33
select select "0"
click at [509, 92] on select "Select misc wearing apparel on person & at residence" at bounding box center [689, 108] width 361 height 33
type textarea "misc wearing apparel on person & at residence"
type input "400.00"
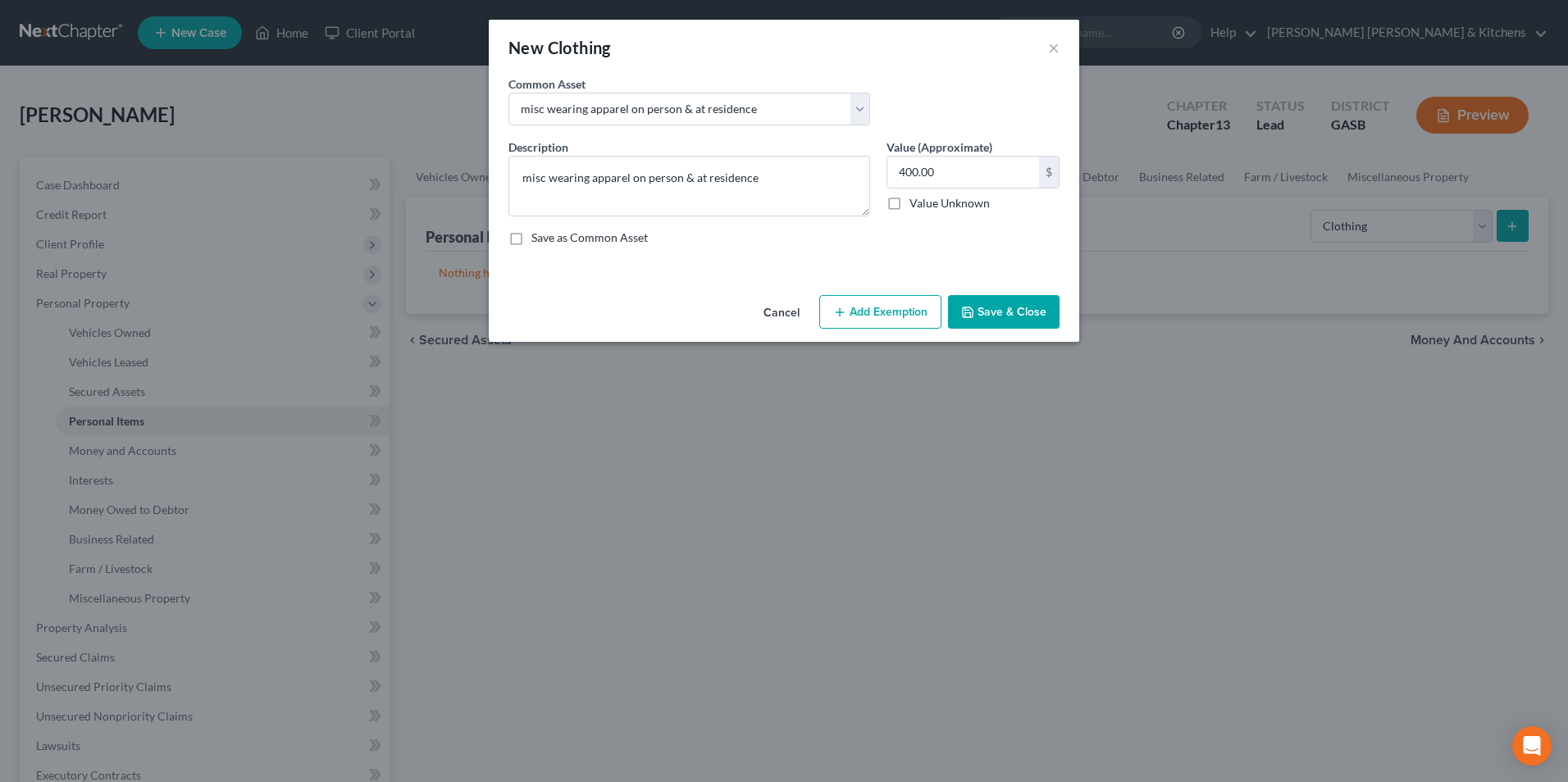
drag, startPoint x: 893, startPoint y: 318, endPoint x: 759, endPoint y: 505, distance: 230.1
click at [893, 322] on button "Add Exemption" at bounding box center [881, 312] width 123 height 35
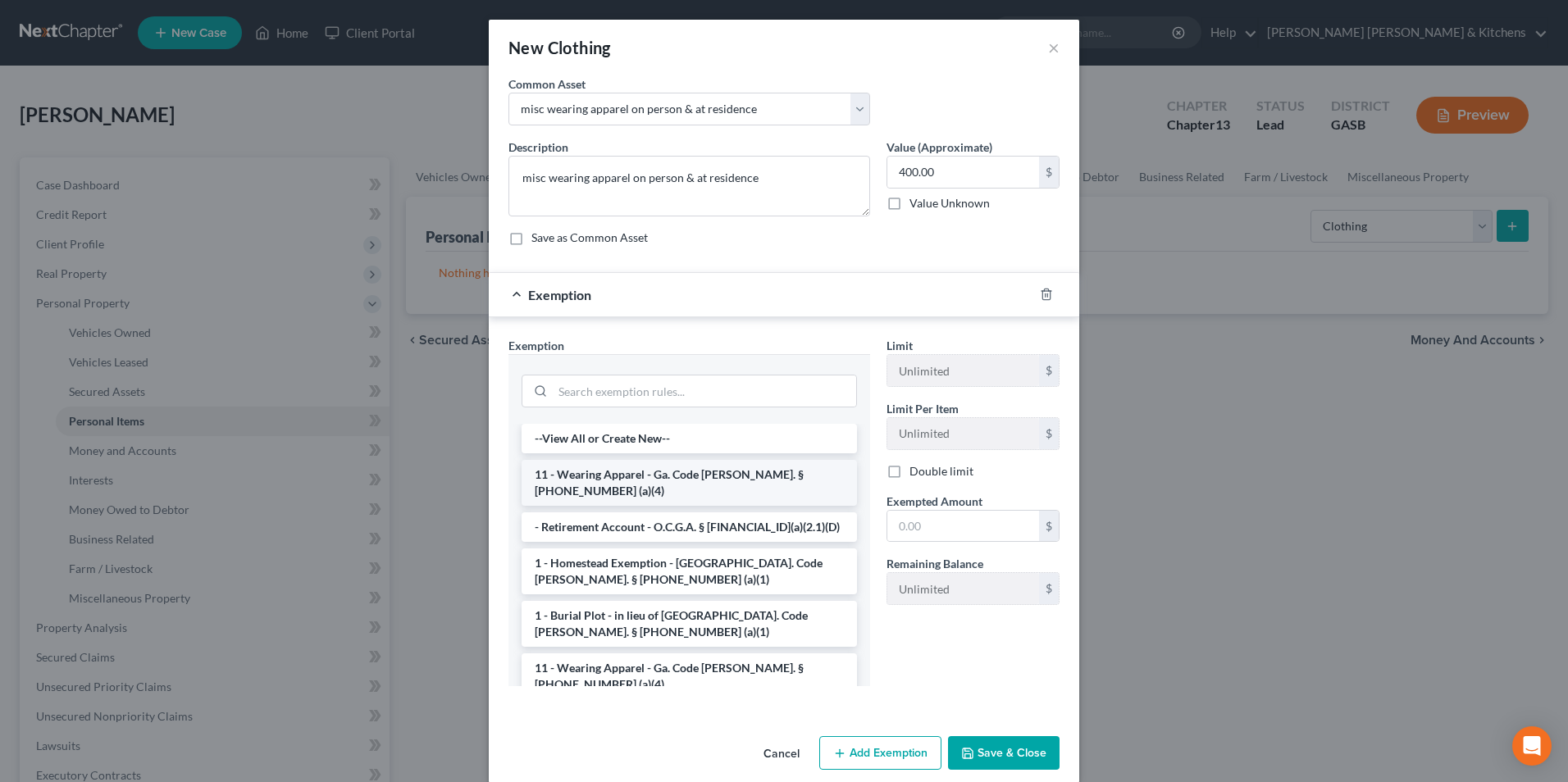
click at [636, 477] on li "11 - Wearing Apparel - Ga. Code [PERSON_NAME]. § [PHONE_NUMBER] (a)(4)" at bounding box center [690, 483] width 336 height 46
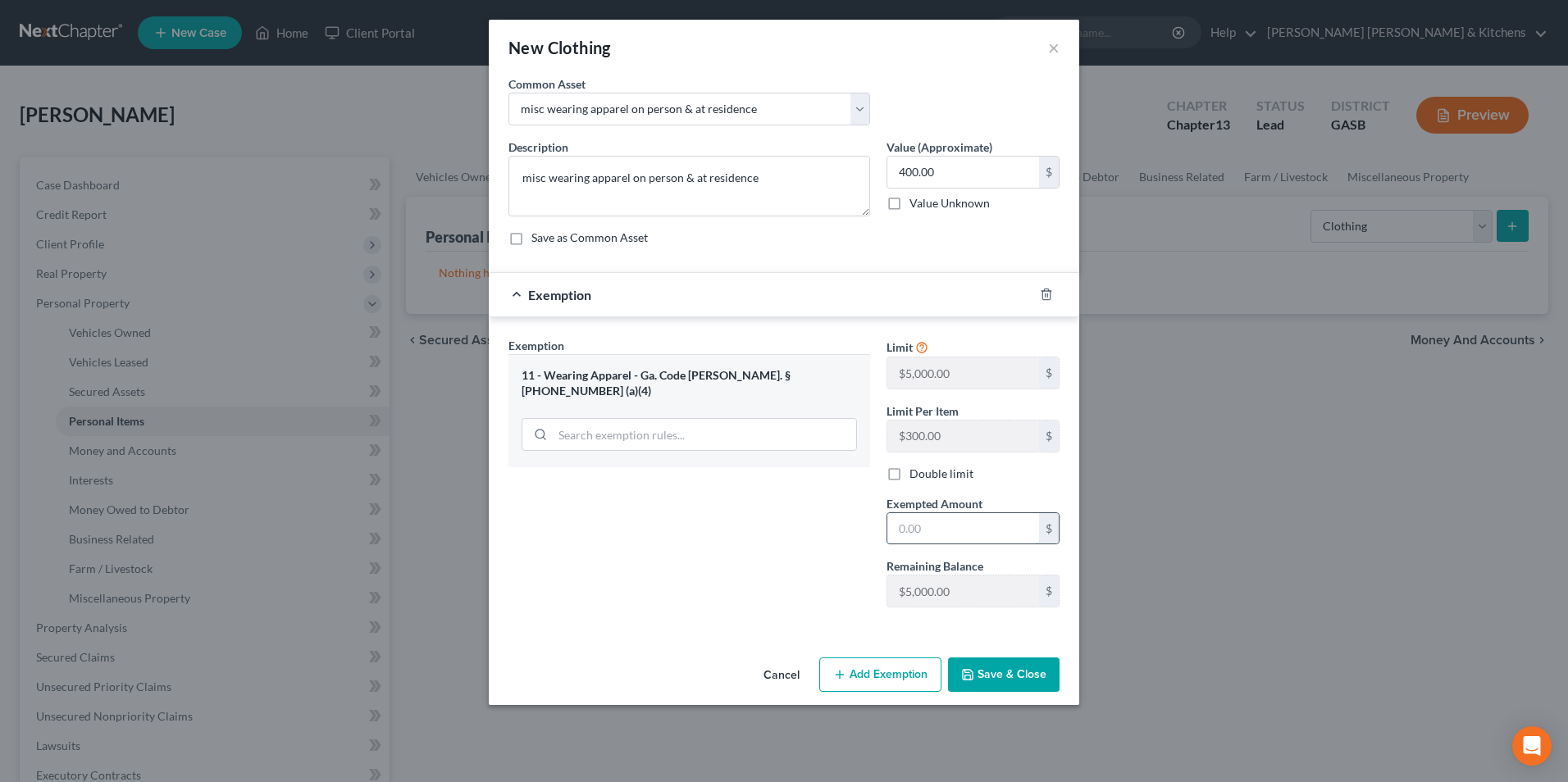
click at [932, 535] on input "text" at bounding box center [963, 528] width 152 height 31
type input "400"
click at [1025, 666] on button "Save & Close" at bounding box center [1004, 674] width 111 height 35
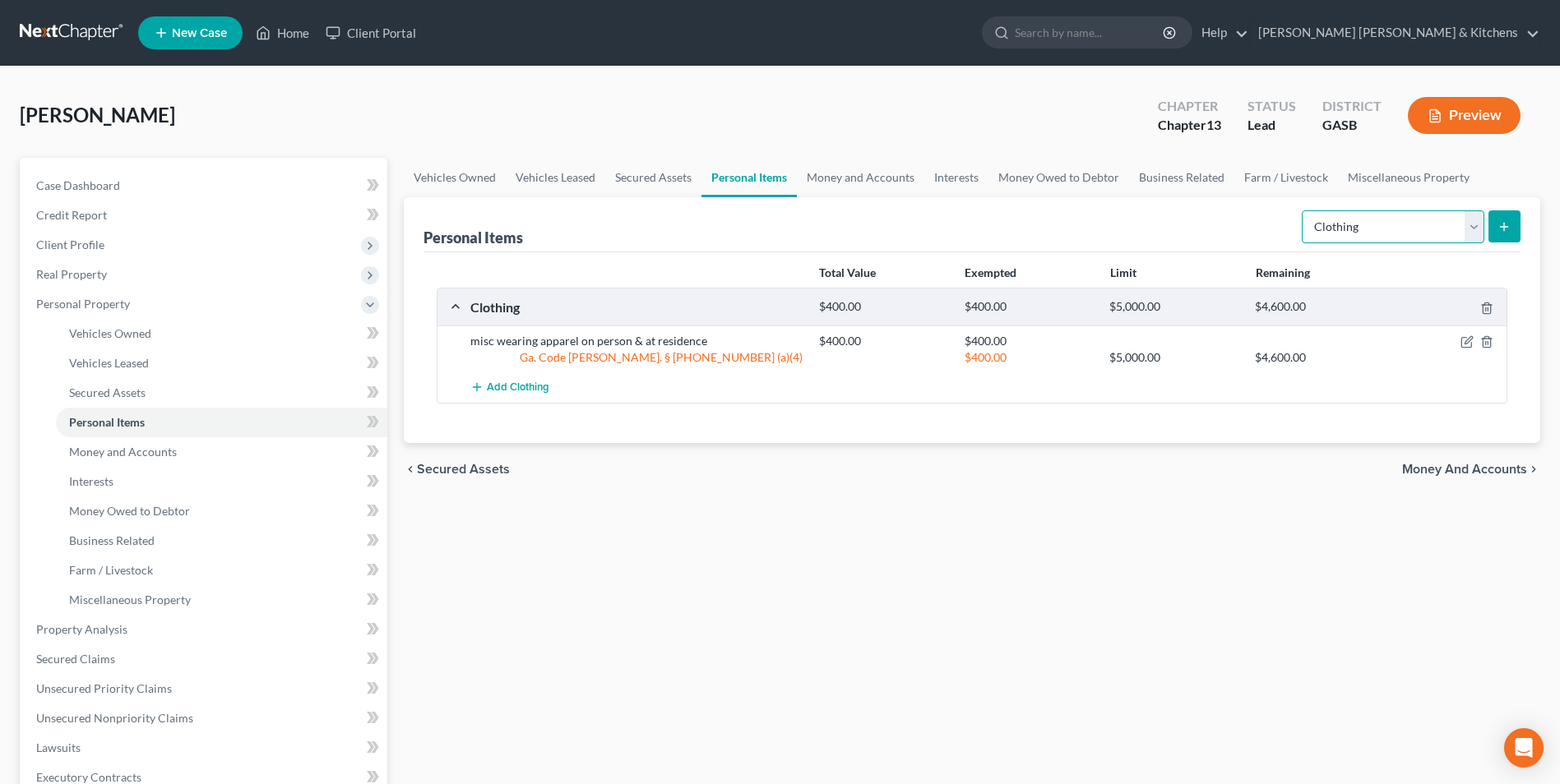
click at [1333, 242] on select "Select Item Type Clothing Collectibles Of Value Electronics Firearms Household …" at bounding box center [1393, 227] width 183 height 33
select select "electronics"
click at [1304, 211] on select "Select Item Type Clothing Collectibles Of Value Electronics Firearms Household …" at bounding box center [1393, 227] width 183 height 33
click at [1500, 214] on button "submit" at bounding box center [1505, 227] width 32 height 32
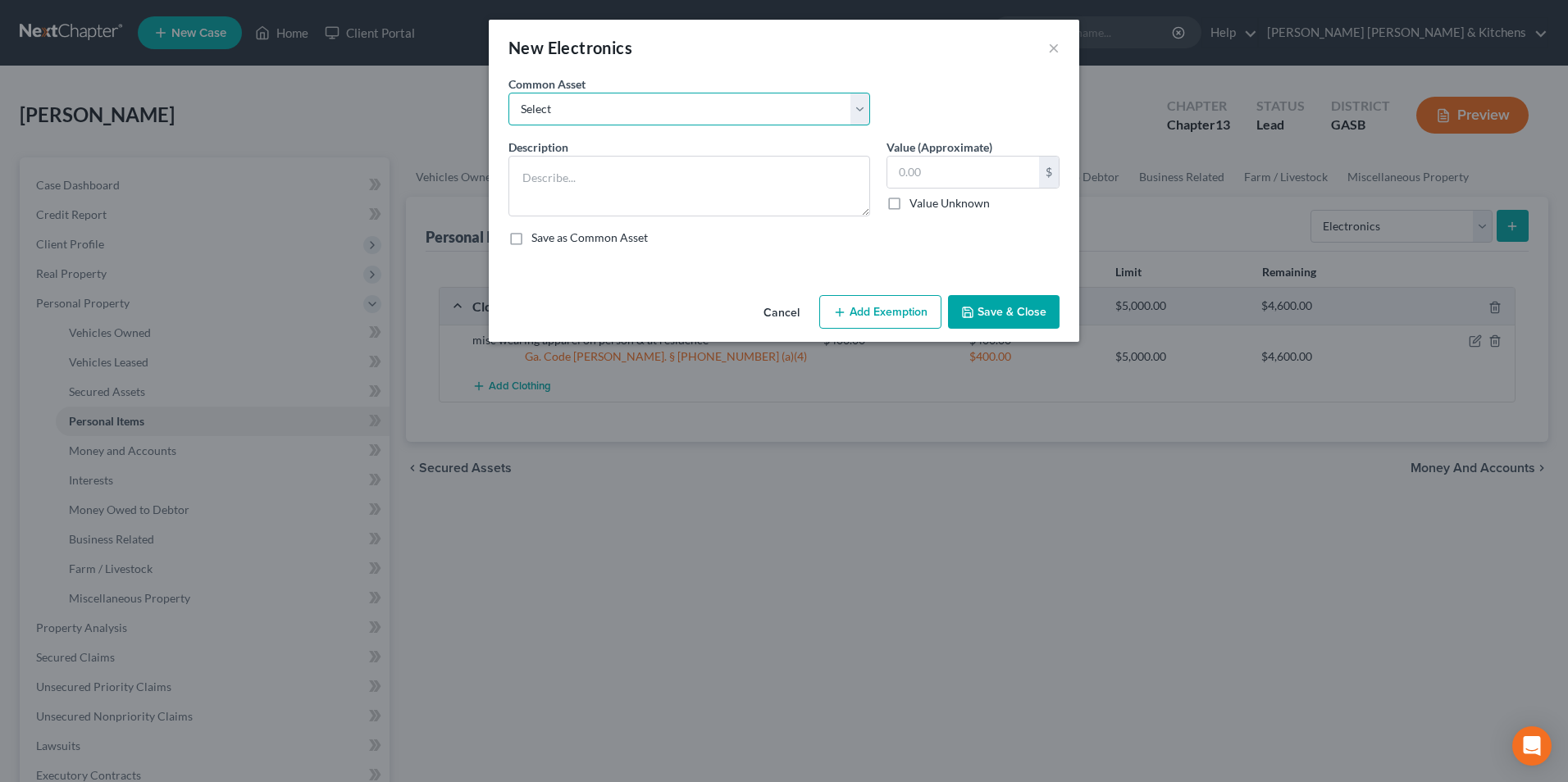
drag, startPoint x: 575, startPoint y: 101, endPoint x: 564, endPoint y: 110, distance: 14.2
click at [575, 101] on select "Select misc electronics located at residence 1/2 interest w/spouse - misc elect…" at bounding box center [689, 108] width 361 height 33
select select "1"
click at [509, 92] on select "Select misc electronics located at residence 1/2 interest w/spouse - misc elect…" at bounding box center [689, 108] width 361 height 33
type textarea "1/2 interest w/spouse - misc electronics located at residence (no single item v…"
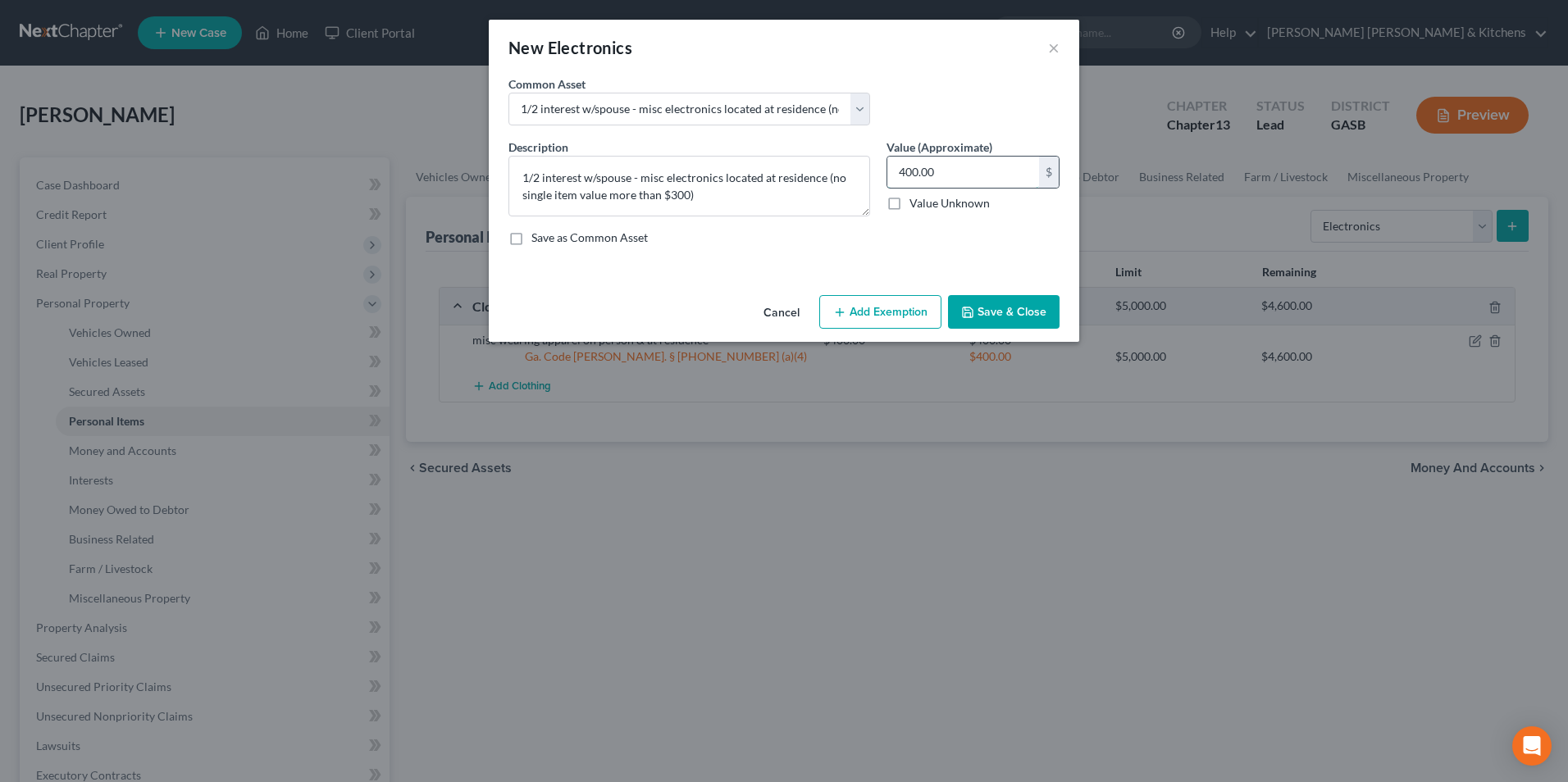
click at [996, 174] on input "400.00" at bounding box center [963, 172] width 152 height 31
type input "2,000"
click at [904, 311] on button "Add Exemption" at bounding box center [881, 312] width 123 height 35
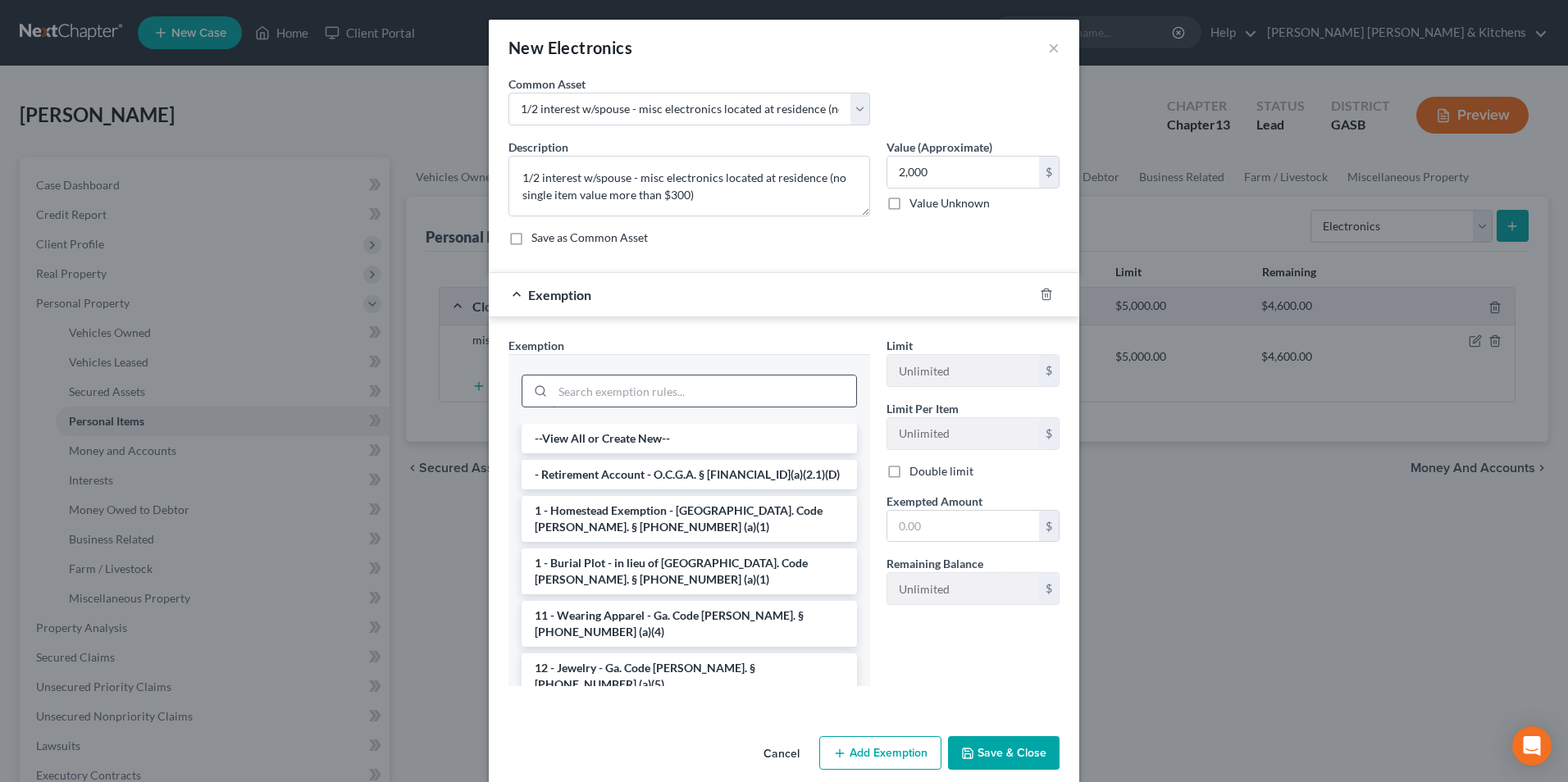
click at [582, 388] on input "search" at bounding box center [705, 391] width 304 height 31
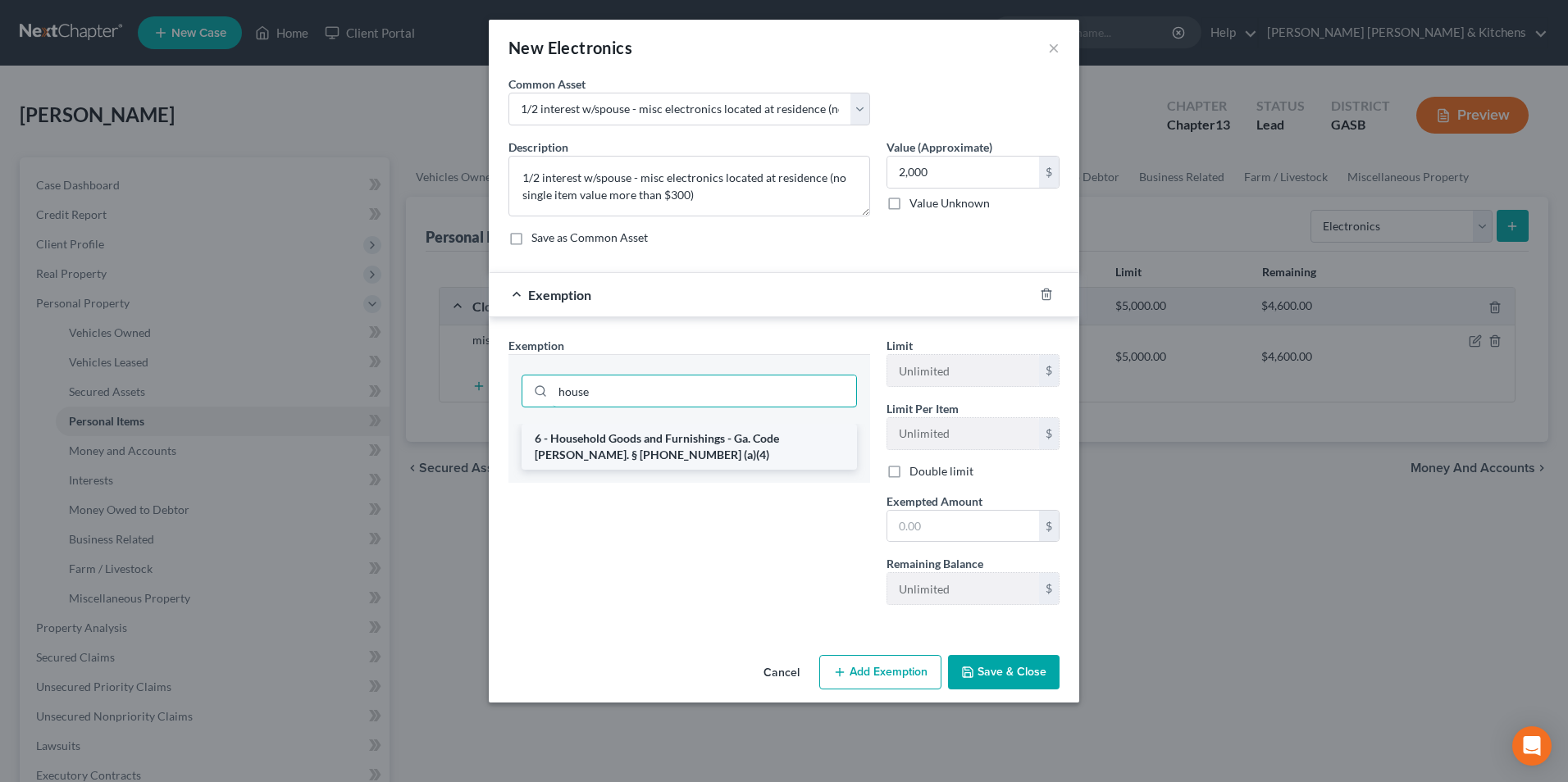
type input "house"
click at [581, 441] on li "6 - Household Goods and Furnishings - Ga. Code [PERSON_NAME]. § [PHONE_NUMBER] …" at bounding box center [690, 447] width 336 height 46
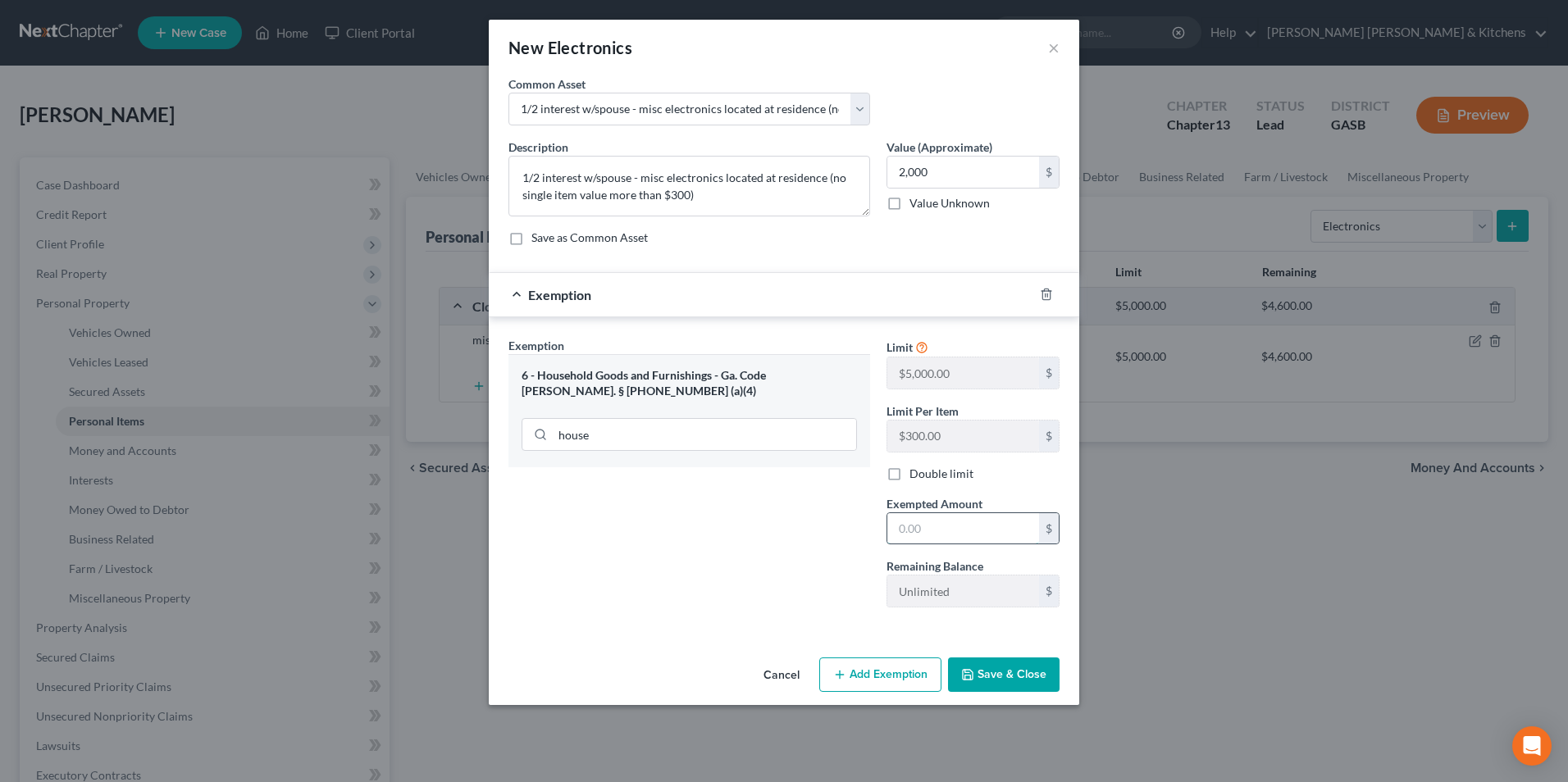
click at [910, 526] on input "text" at bounding box center [963, 528] width 152 height 31
type input "2,000"
click at [1019, 676] on button "Save & Close" at bounding box center [1004, 674] width 111 height 35
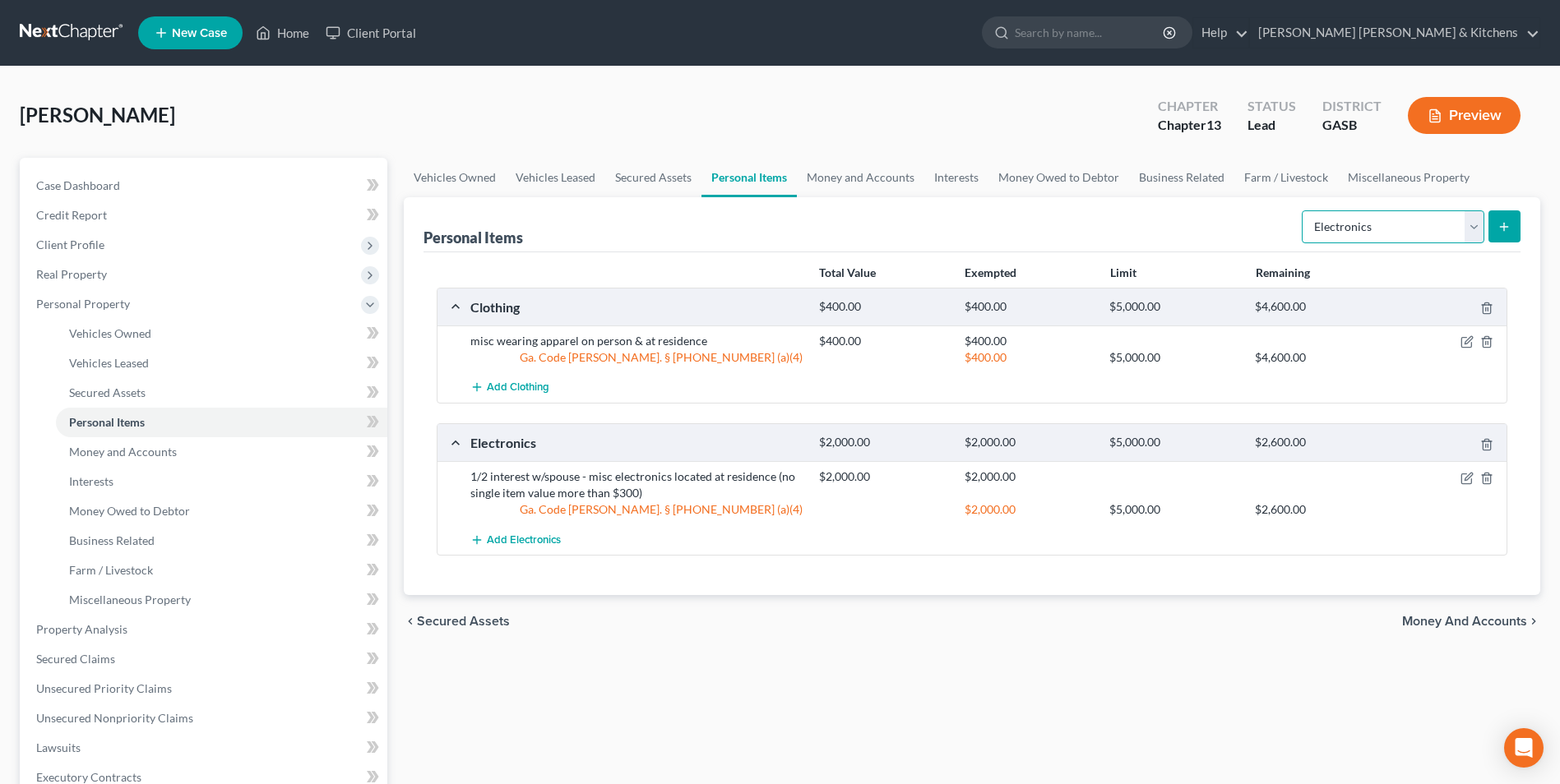
click at [1347, 241] on select "Select Item Type Clothing Collectibles Of Value Electronics Firearms Household …" at bounding box center [1393, 227] width 183 height 33
select select "household_goods"
click at [1304, 211] on select "Select Item Type Clothing Collectibles Of Value Electronics Firearms Household …" at bounding box center [1393, 227] width 183 height 33
click at [1506, 232] on icon "submit" at bounding box center [1504, 227] width 13 height 13
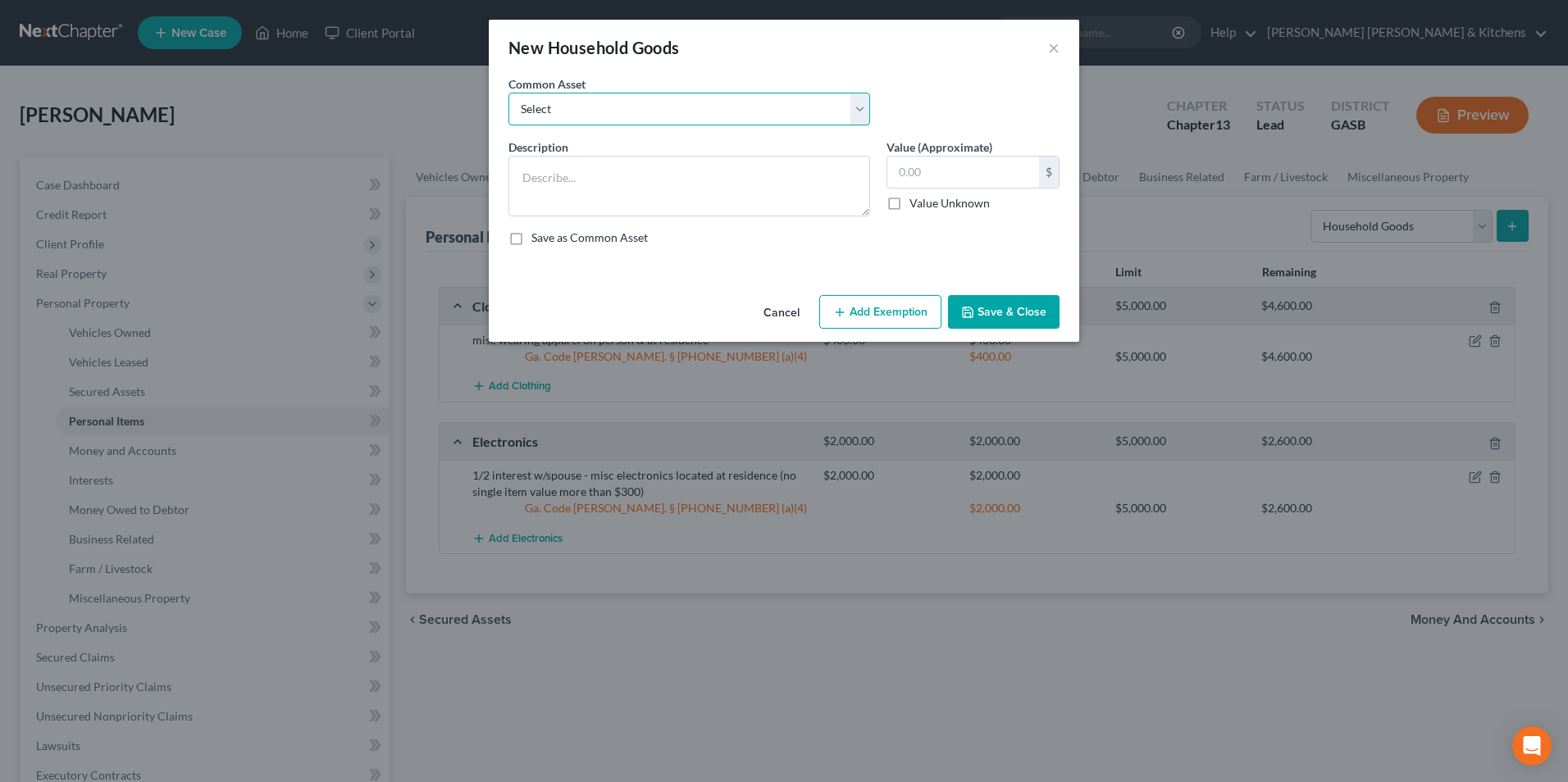
click at [626, 97] on select "Select misc furnishings & appliances at residence misc furnishings & appliances…" at bounding box center [689, 108] width 361 height 33
select select "2"
click at [509, 92] on select "Select misc furnishings & appliances at residence misc furnishings & appliances…" at bounding box center [689, 108] width 361 height 33
type textarea "1/2 interest w/spouse - misc furnishings & appliances at residence (no single i…"
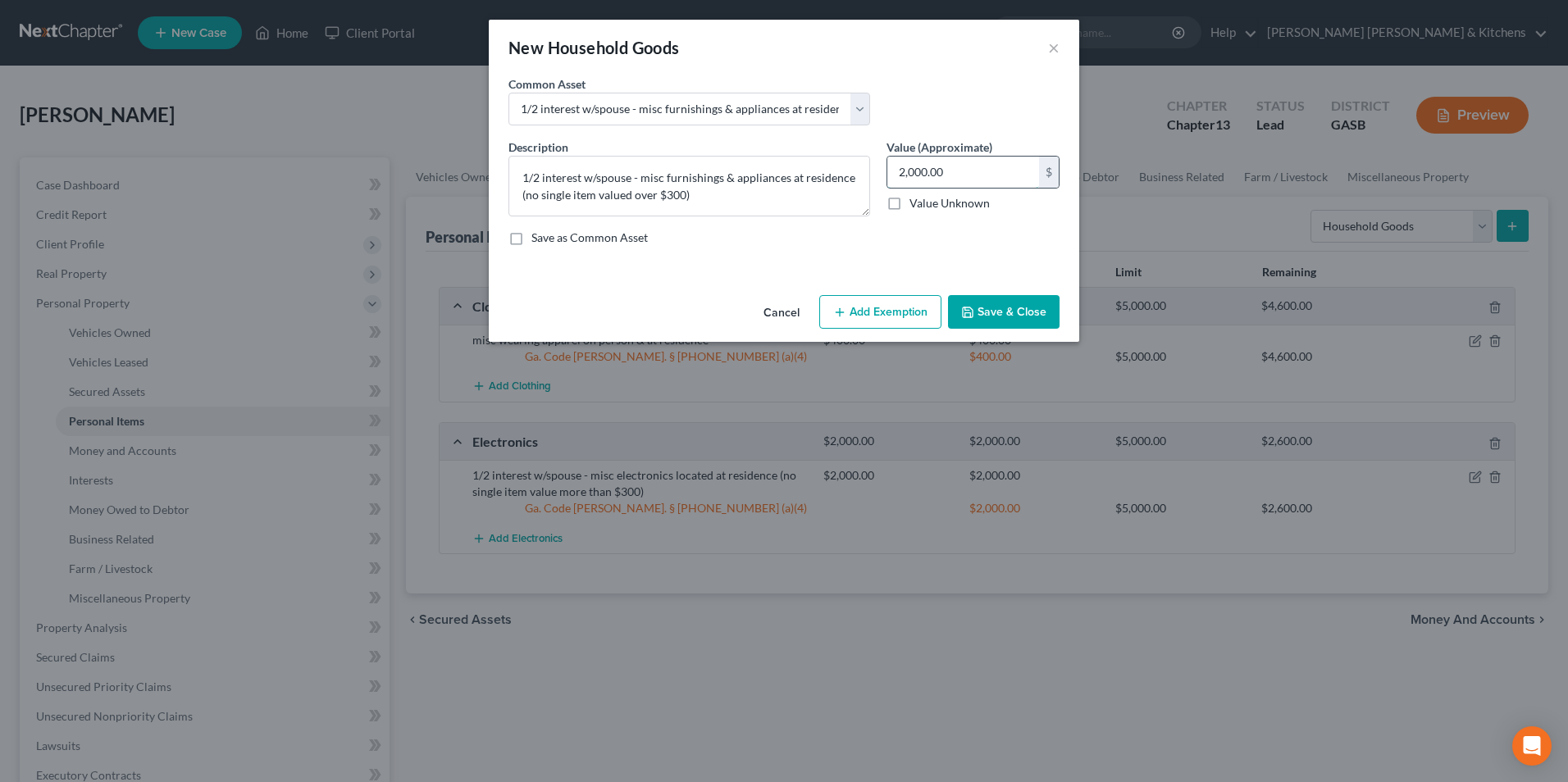
click at [979, 169] on input "2,000.00" at bounding box center [963, 172] width 152 height 31
type input "1,500"
click at [904, 329] on button "Add Exemption" at bounding box center [881, 312] width 123 height 35
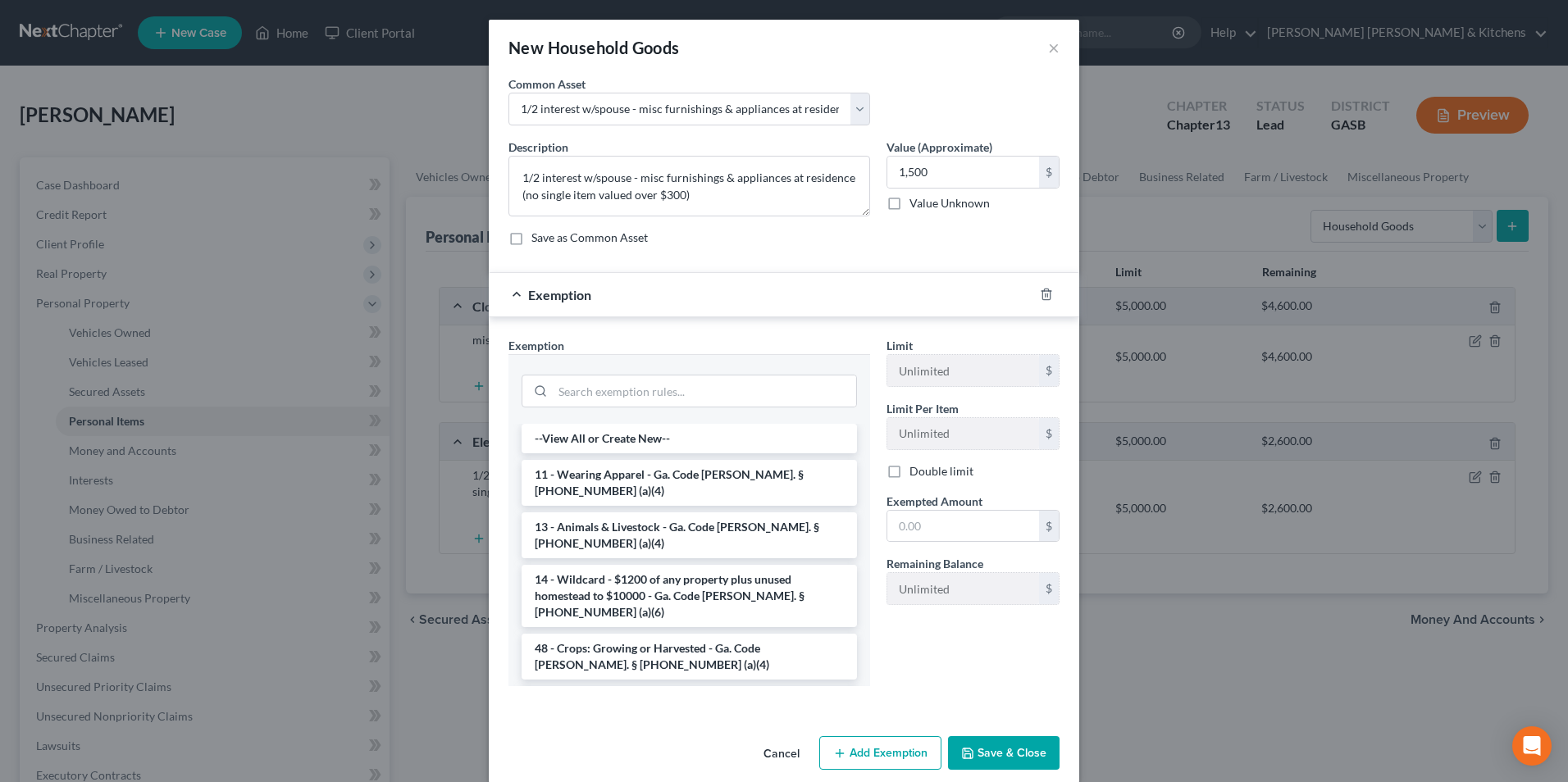
click at [636, 687] on li "6 - Household Goods and Furnishings - Ga. Code [PERSON_NAME]. § [PHONE_NUMBER] …" at bounding box center [690, 709] width 336 height 46
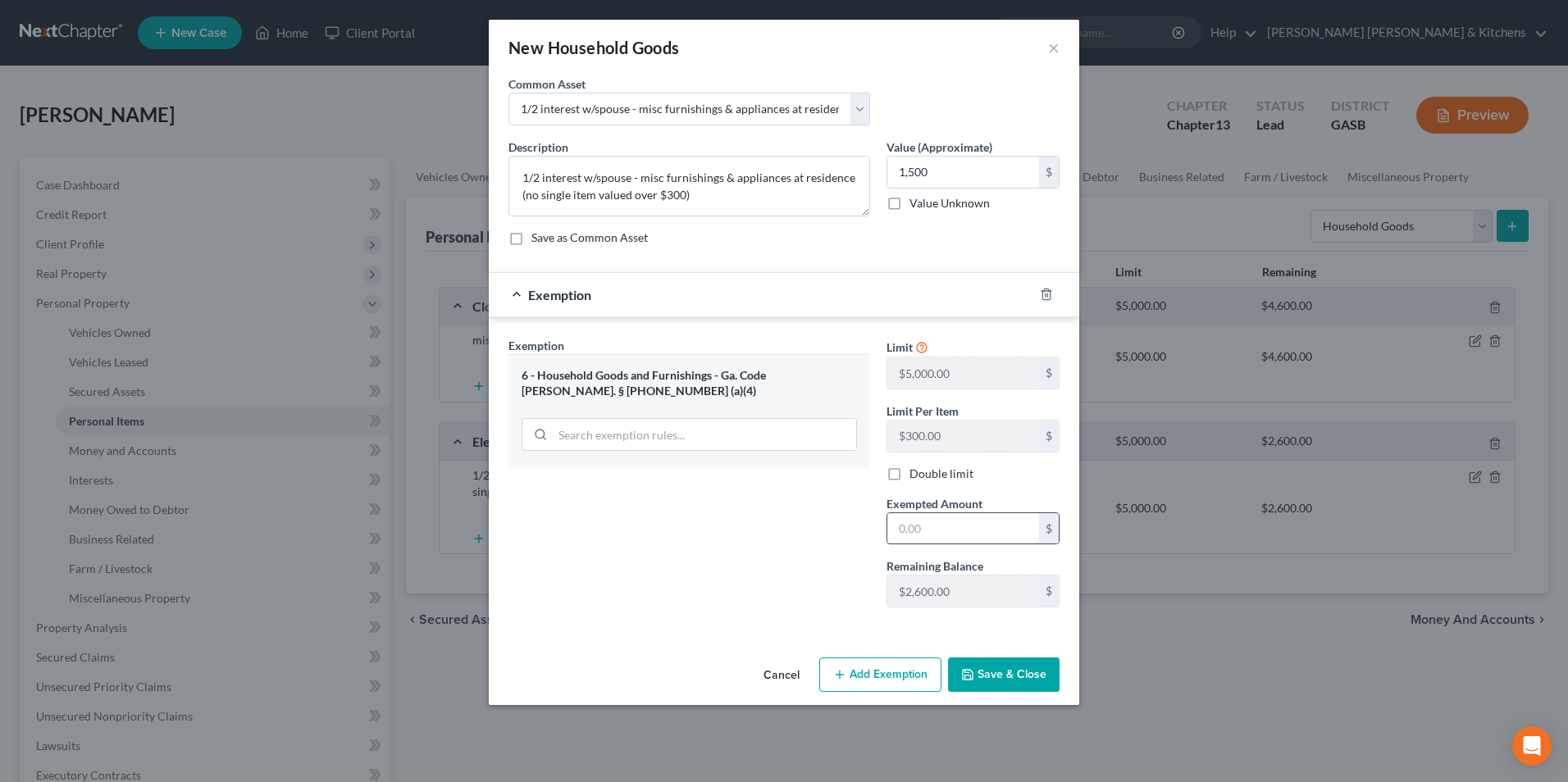
click at [912, 531] on input "text" at bounding box center [963, 528] width 152 height 31
type input "1,500"
click at [1027, 688] on button "Save & Close" at bounding box center [1004, 674] width 111 height 35
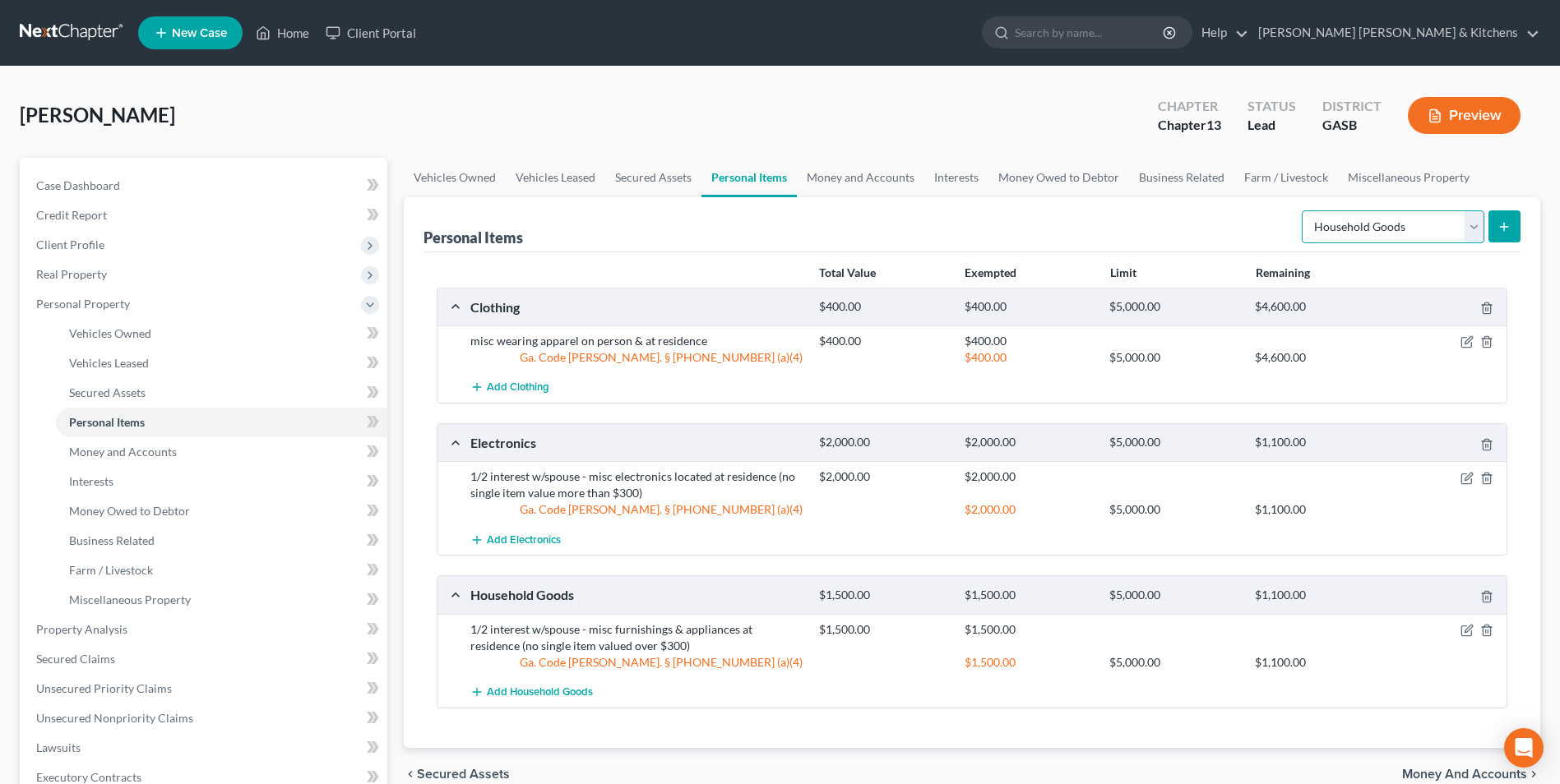
click at [1383, 230] on select "Select Item Type Clothing Collectibles Of Value Electronics Firearms Household …" at bounding box center [1393, 227] width 183 height 33
select select "jewelry"
click at [1304, 211] on select "Select Item Type Clothing Collectibles Of Value Electronics Firearms Household …" at bounding box center [1393, 227] width 183 height 33
click at [1499, 226] on icon "submit" at bounding box center [1504, 227] width 13 height 13
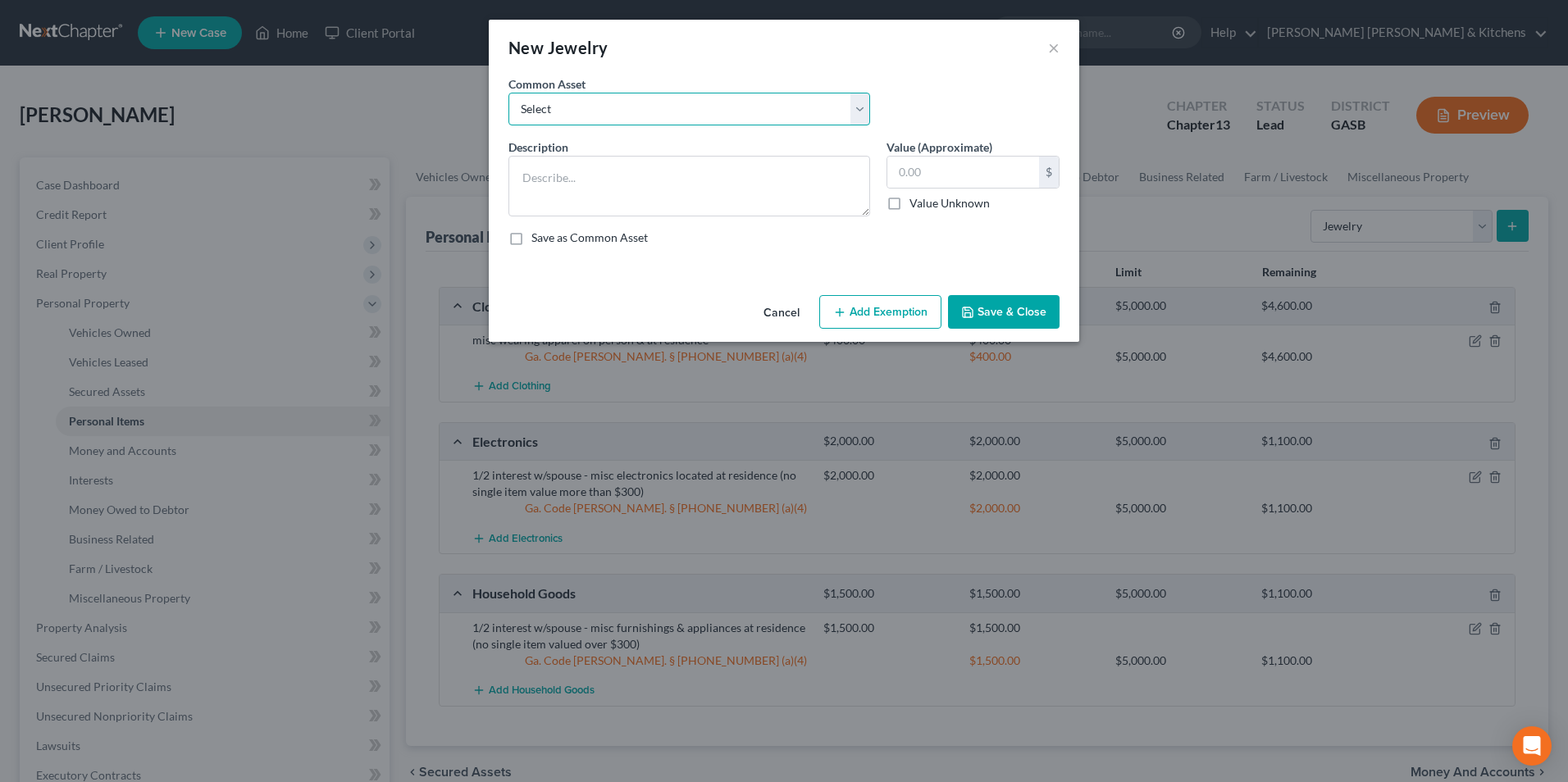
click at [526, 111] on select "Select misc jewelry on person & at residence" at bounding box center [689, 108] width 361 height 33
select select "0"
click at [509, 92] on select "Select misc jewelry on person & at residence" at bounding box center [689, 108] width 361 height 33
type textarea "misc jewelry on person & at residence"
click at [961, 174] on input "100.00" at bounding box center [963, 172] width 152 height 31
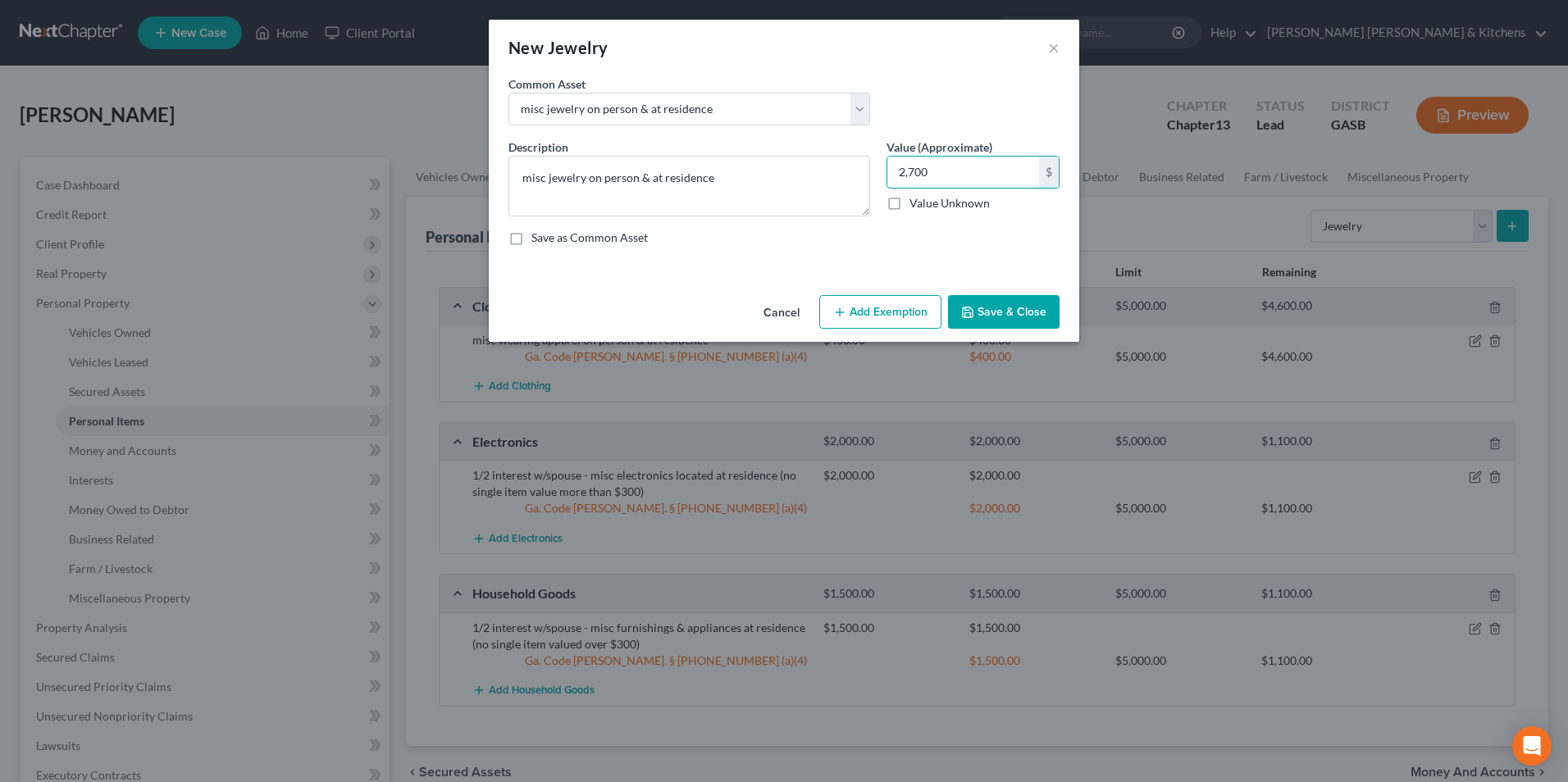
type input "2,700"
click at [899, 324] on button "Add Exemption" at bounding box center [881, 312] width 123 height 35
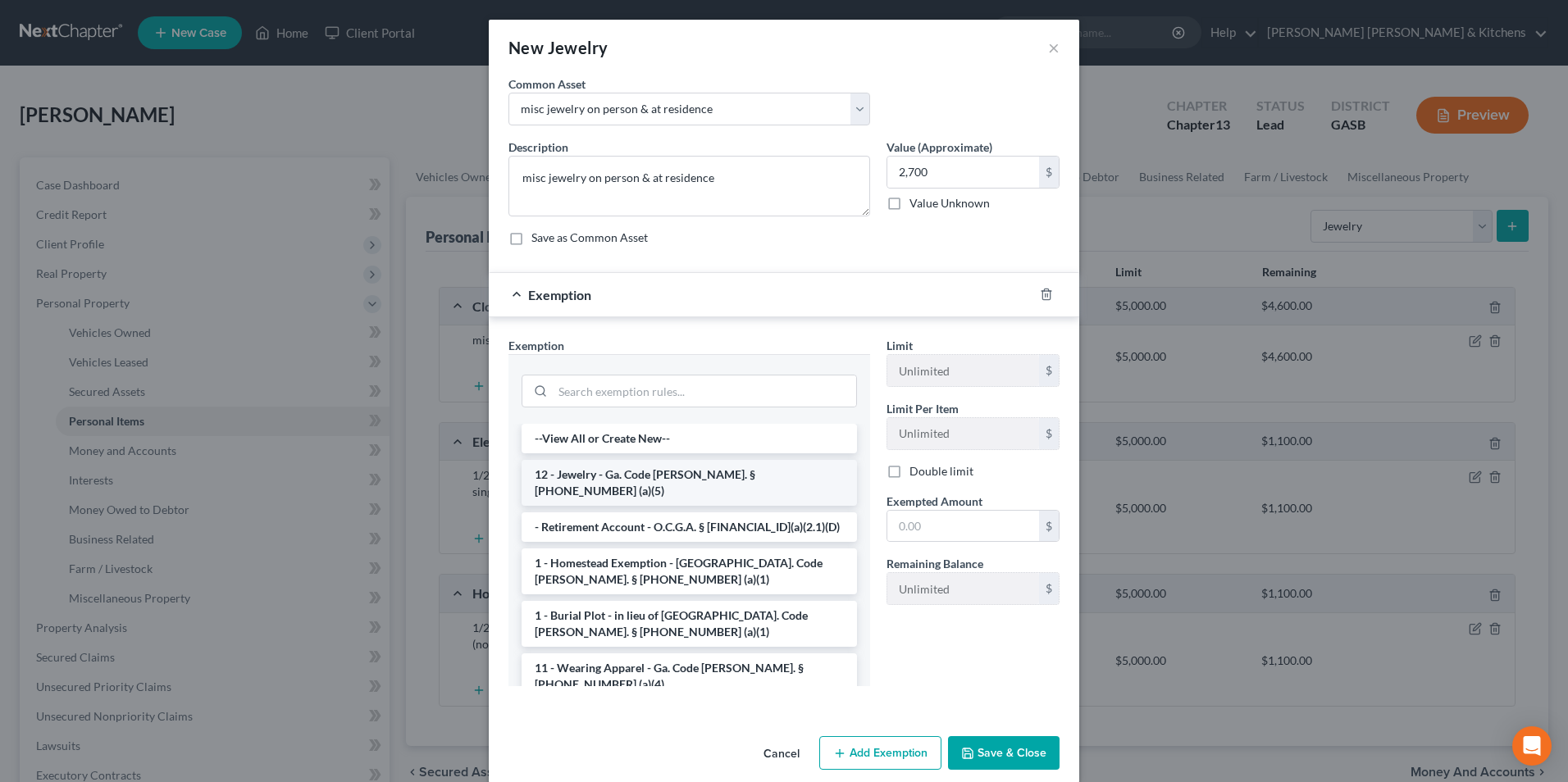
click at [681, 479] on li "12 - Jewelry - Ga. Code [PERSON_NAME]. § [PHONE_NUMBER] (a)(5)" at bounding box center [690, 483] width 336 height 46
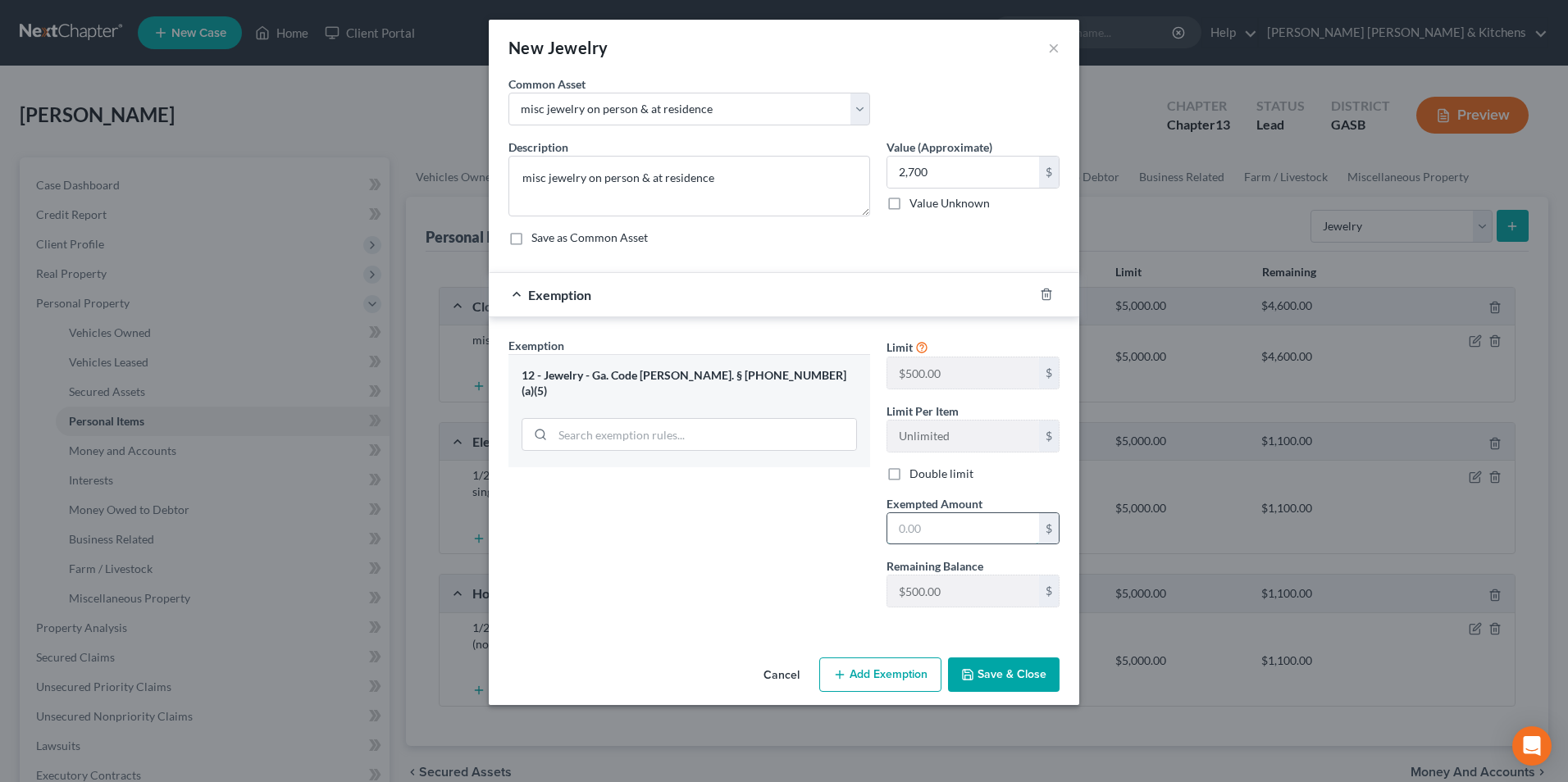
click at [936, 540] on input "text" at bounding box center [963, 528] width 152 height 31
type input "500"
click at [1020, 690] on button "Save & Close" at bounding box center [1004, 674] width 111 height 35
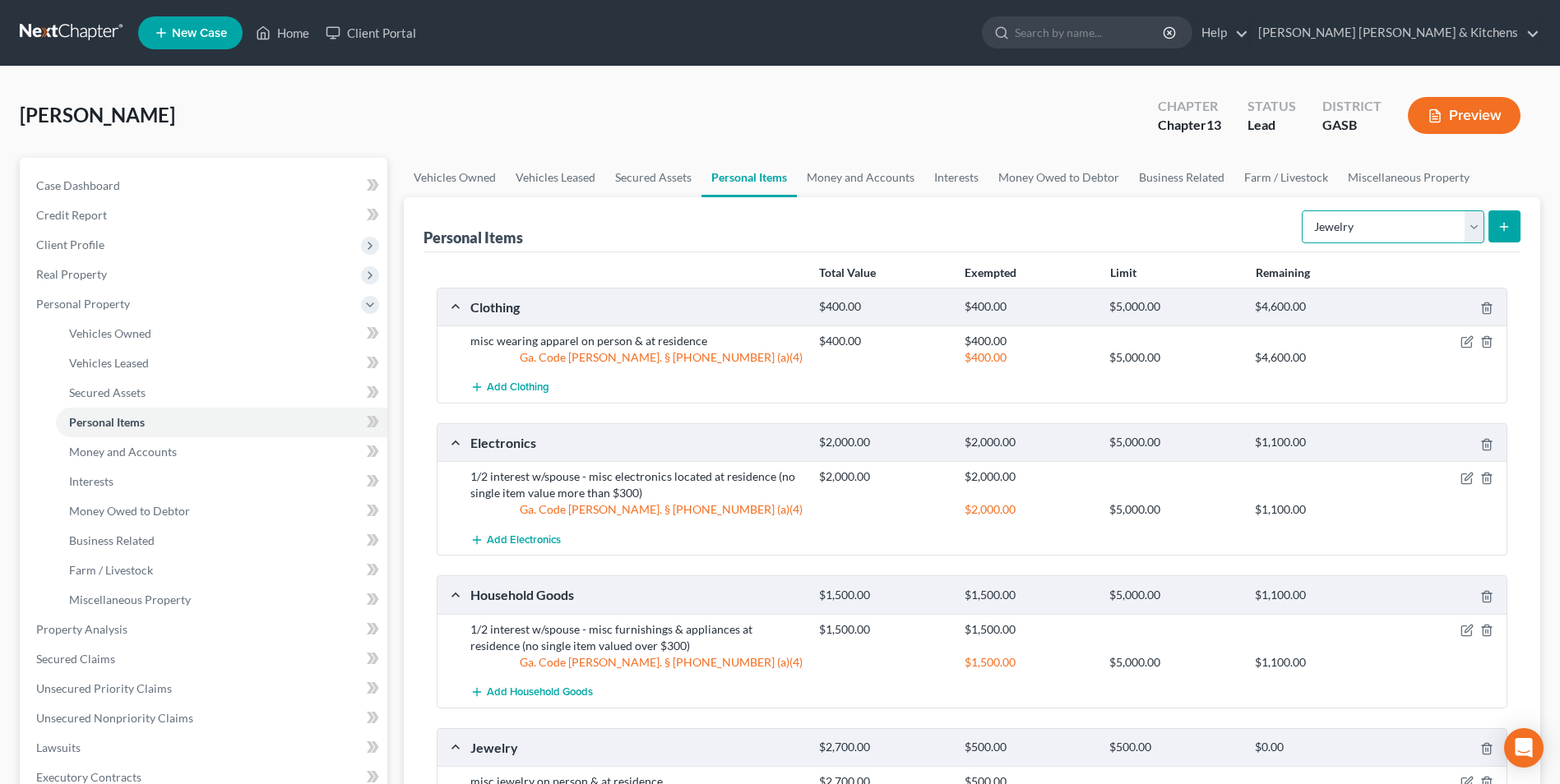
drag, startPoint x: 1341, startPoint y: 231, endPoint x: 1342, endPoint y: 240, distance: 9.1
click at [1341, 231] on select "Select Item Type Clothing Collectibles Of Value Electronics Firearms Household …" at bounding box center [1393, 227] width 183 height 33
select select "sports_and_hobby_equipment"
click at [1304, 211] on select "Select Item Type Clothing Collectibles Of Value Electronics Firearms Household …" at bounding box center [1393, 227] width 183 height 33
click at [1503, 218] on button "submit" at bounding box center [1505, 227] width 32 height 32
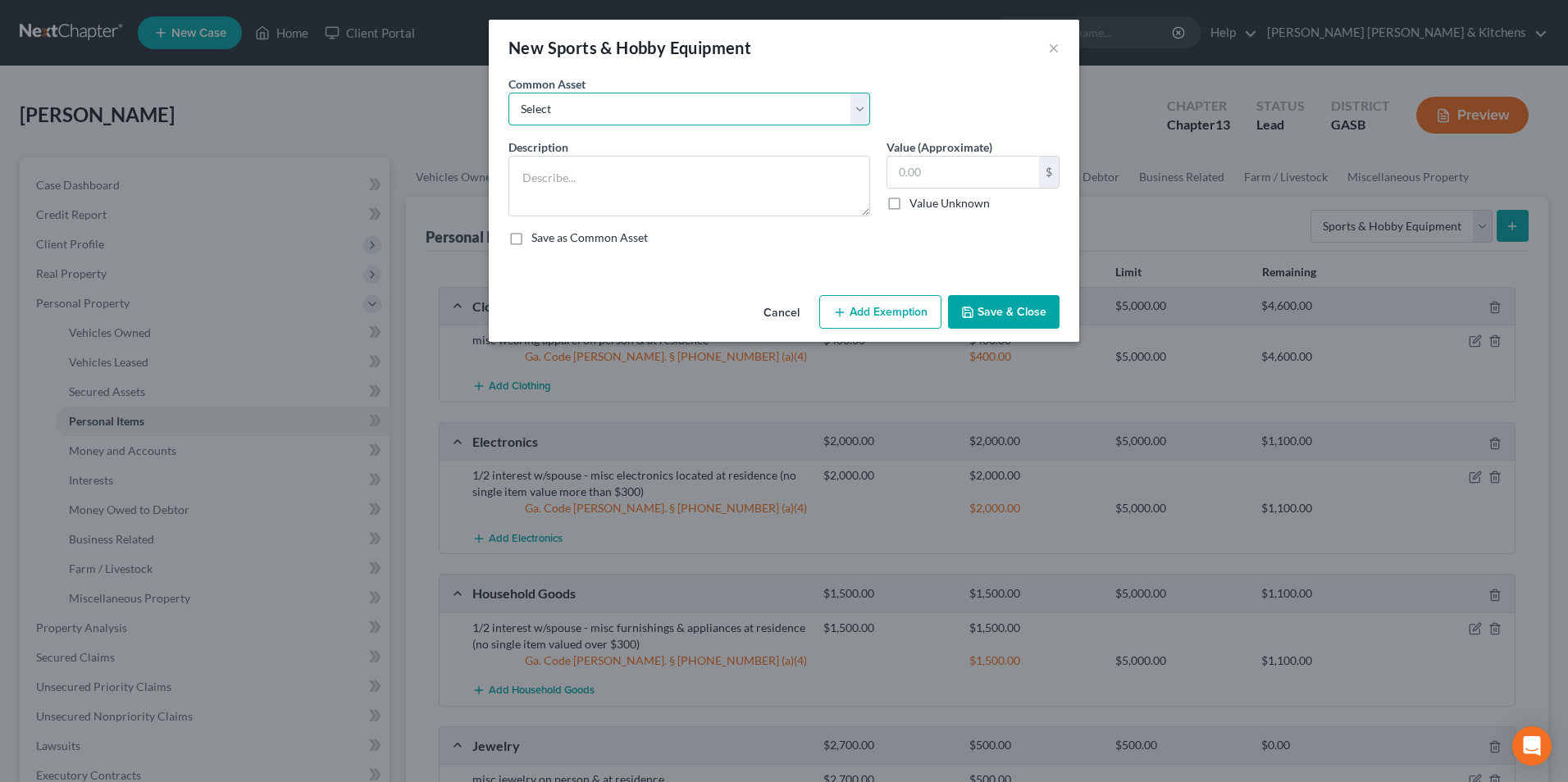
click at [559, 112] on select "Select misc items located at residence" at bounding box center [689, 108] width 361 height 33
select select "0"
click at [509, 92] on select "Select misc items located at residence" at bounding box center [689, 108] width 361 height 33
type textarea "misc items located at residence"
type input "100.00"
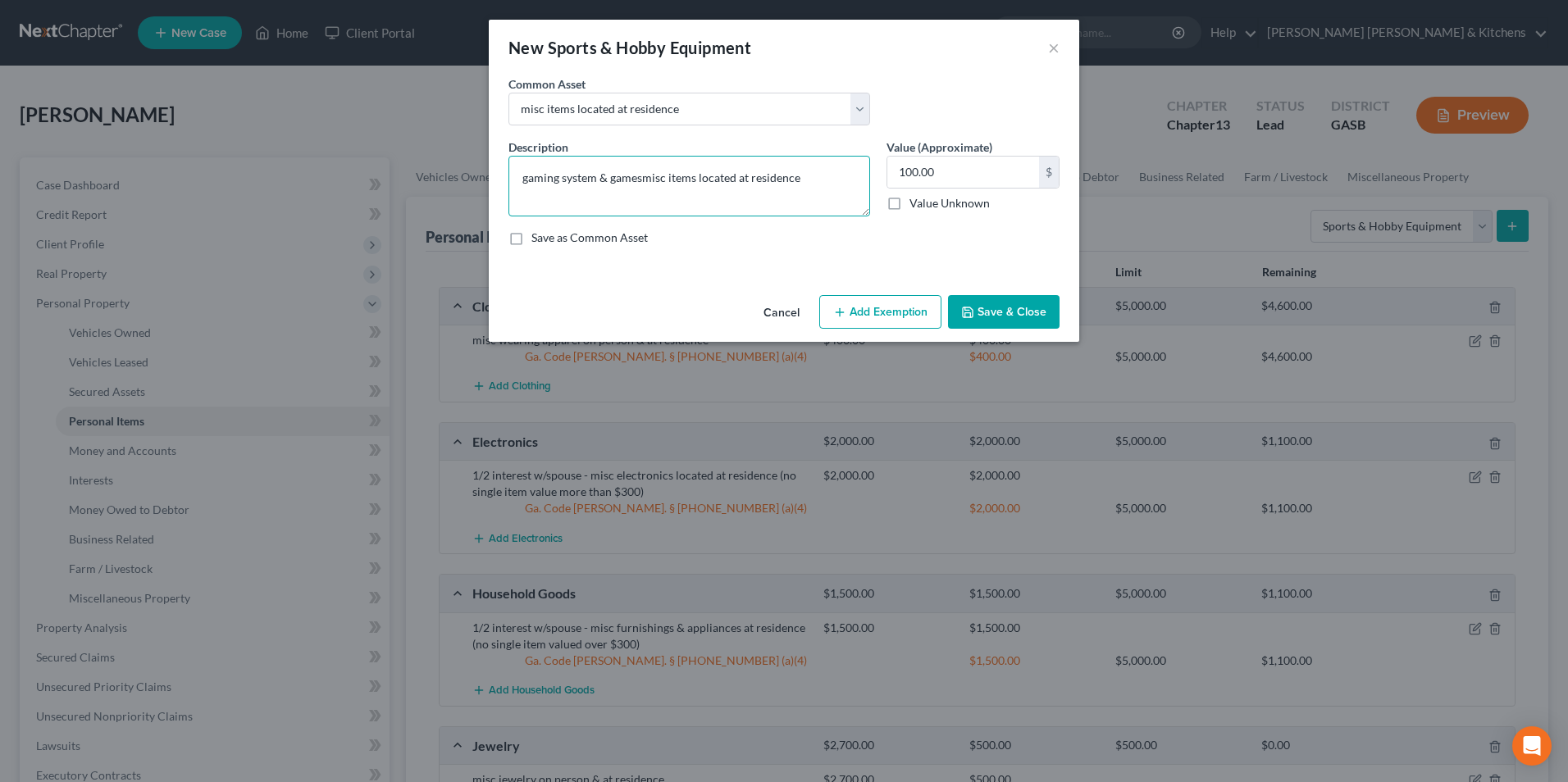
click at [639, 179] on textarea "gaming system & gamesmisc items located at residence" at bounding box center [689, 186] width 361 height 60
type textarea "gaming system & games, misc items located at residence"
type input "800"
drag, startPoint x: 845, startPoint y: 317, endPoint x: 845, endPoint y: 331, distance: 14.0
click at [846, 317] on icon "button" at bounding box center [840, 312] width 13 height 13
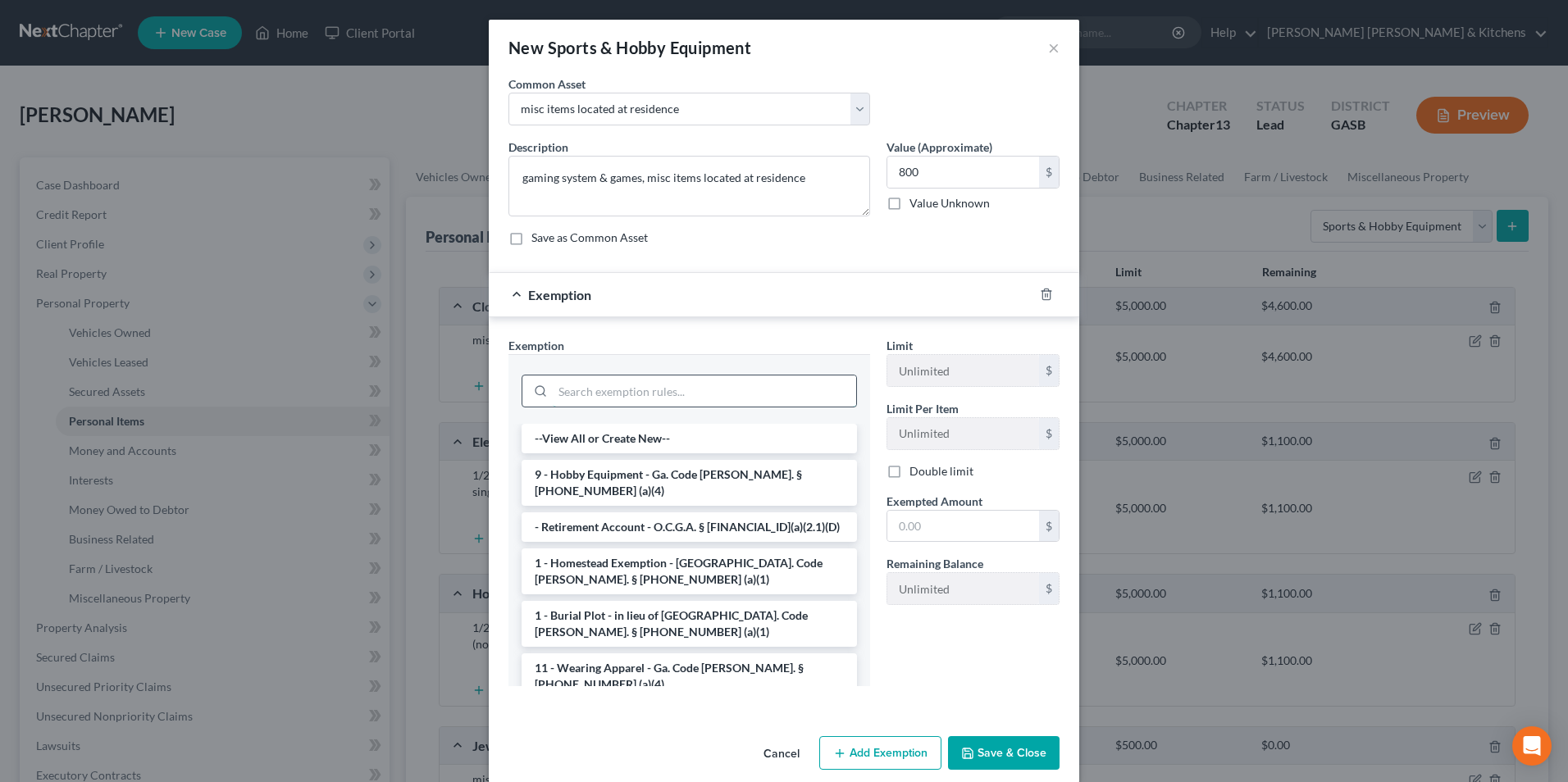
click at [595, 389] on input "search" at bounding box center [705, 391] width 304 height 31
click at [589, 474] on li "9 - Hobby Equipment - Ga. Code [PERSON_NAME]. § [PHONE_NUMBER] (a)(4)" at bounding box center [690, 483] width 336 height 46
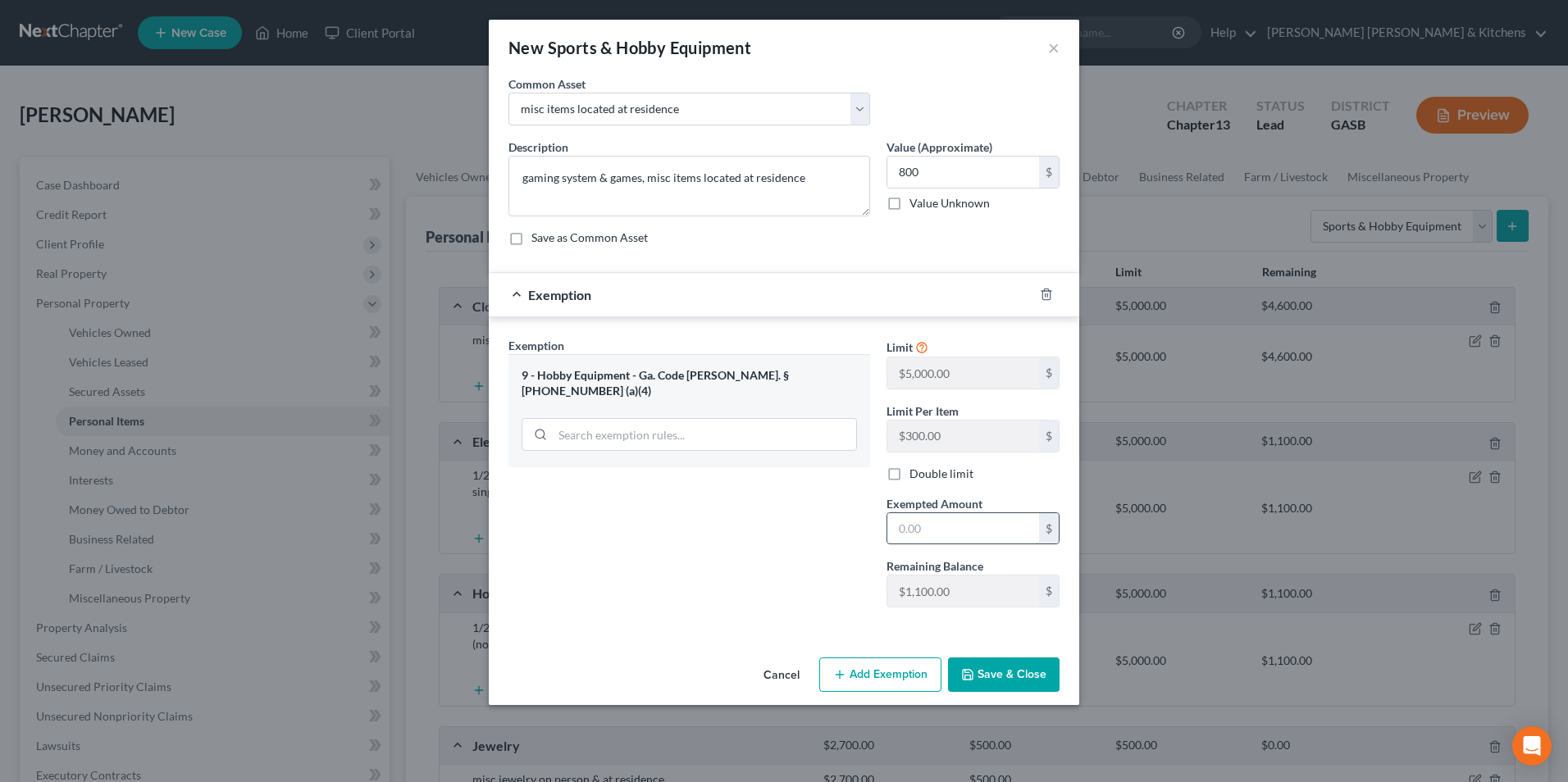
click at [979, 533] on input "text" at bounding box center [963, 528] width 152 height 31
type input "800"
click at [1008, 682] on button "Save & Close" at bounding box center [1004, 674] width 111 height 35
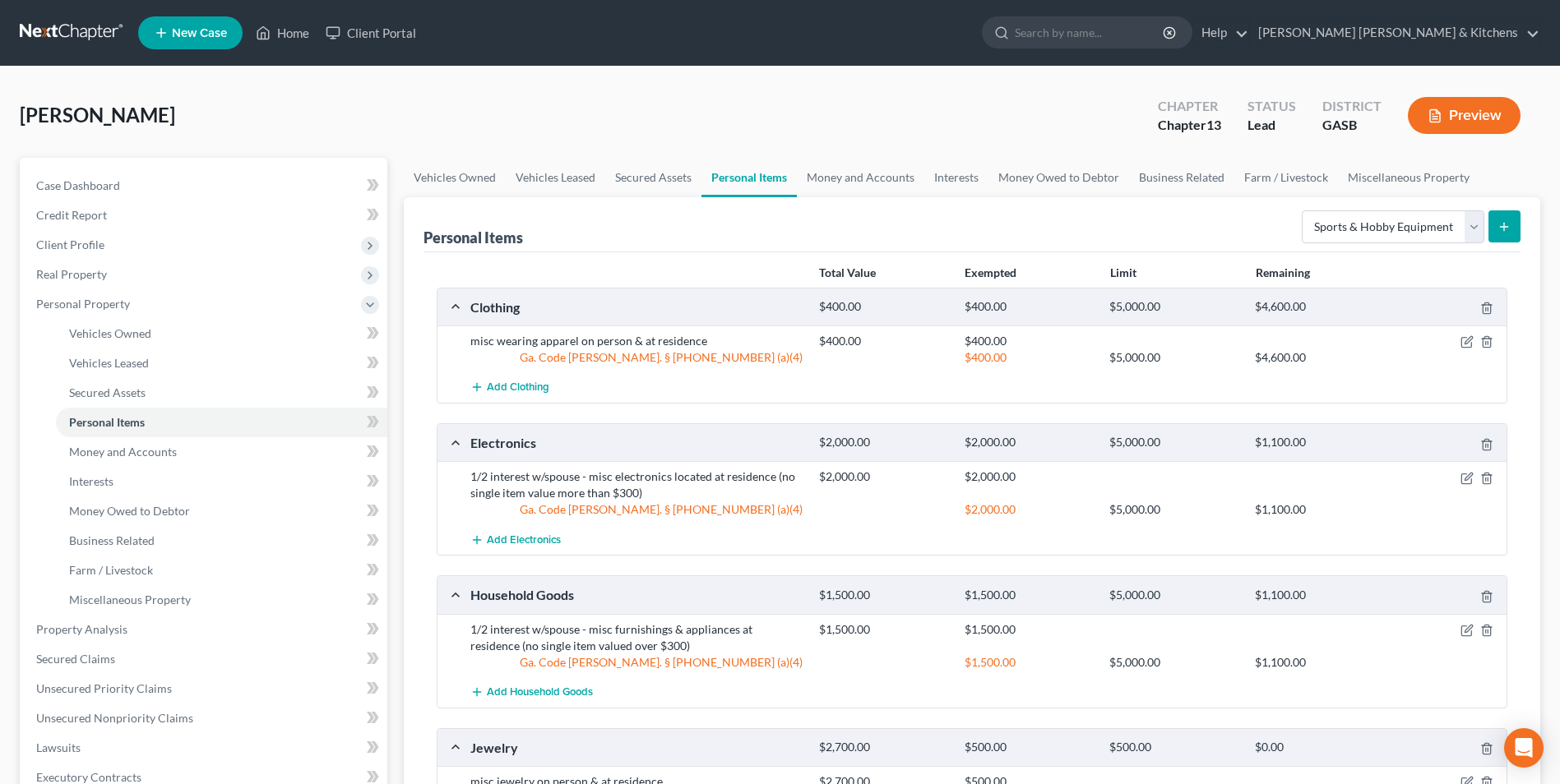
scroll to position [82, 0]
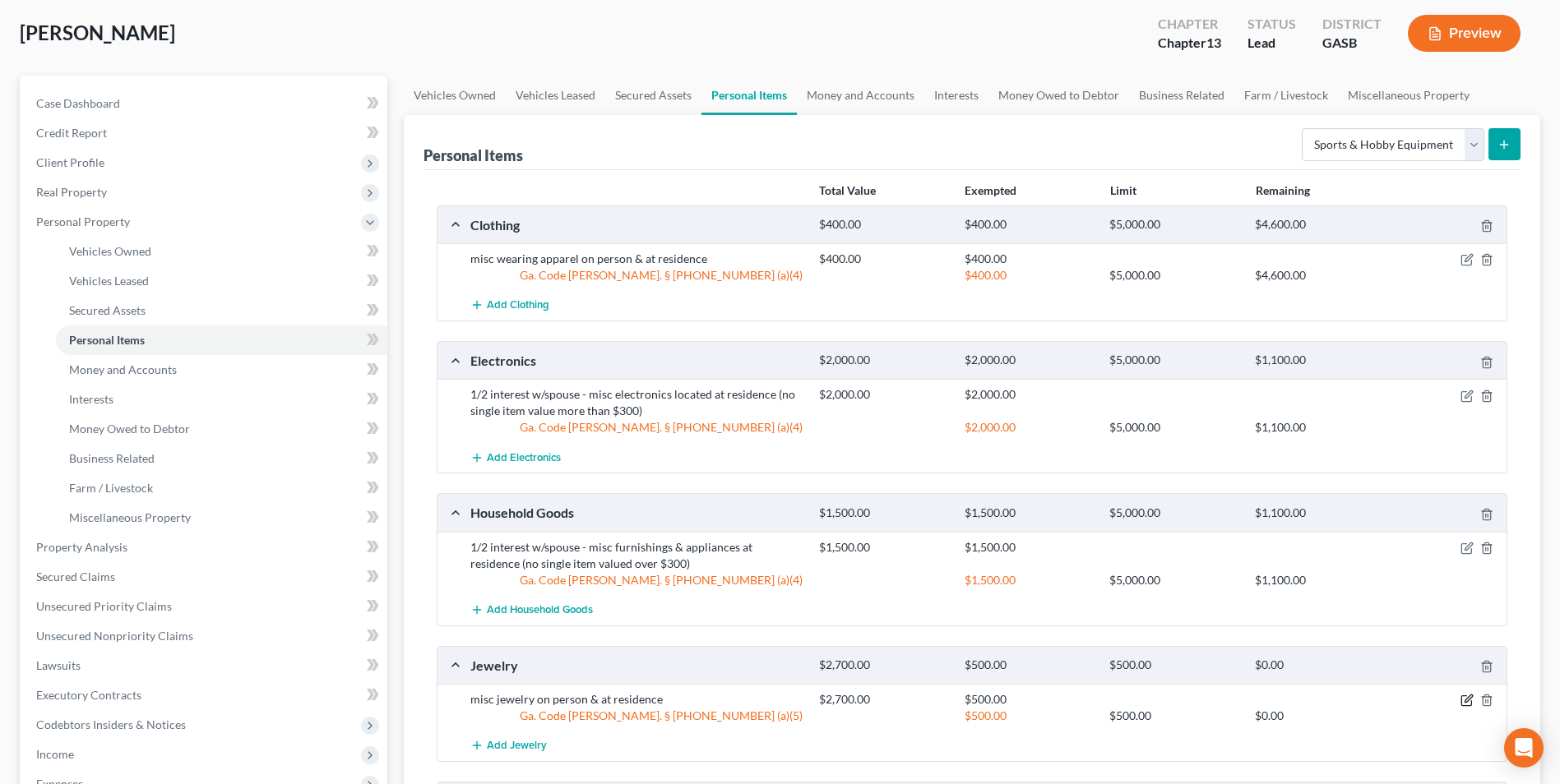
click at [1466, 703] on icon "button" at bounding box center [1469, 700] width 8 height 8
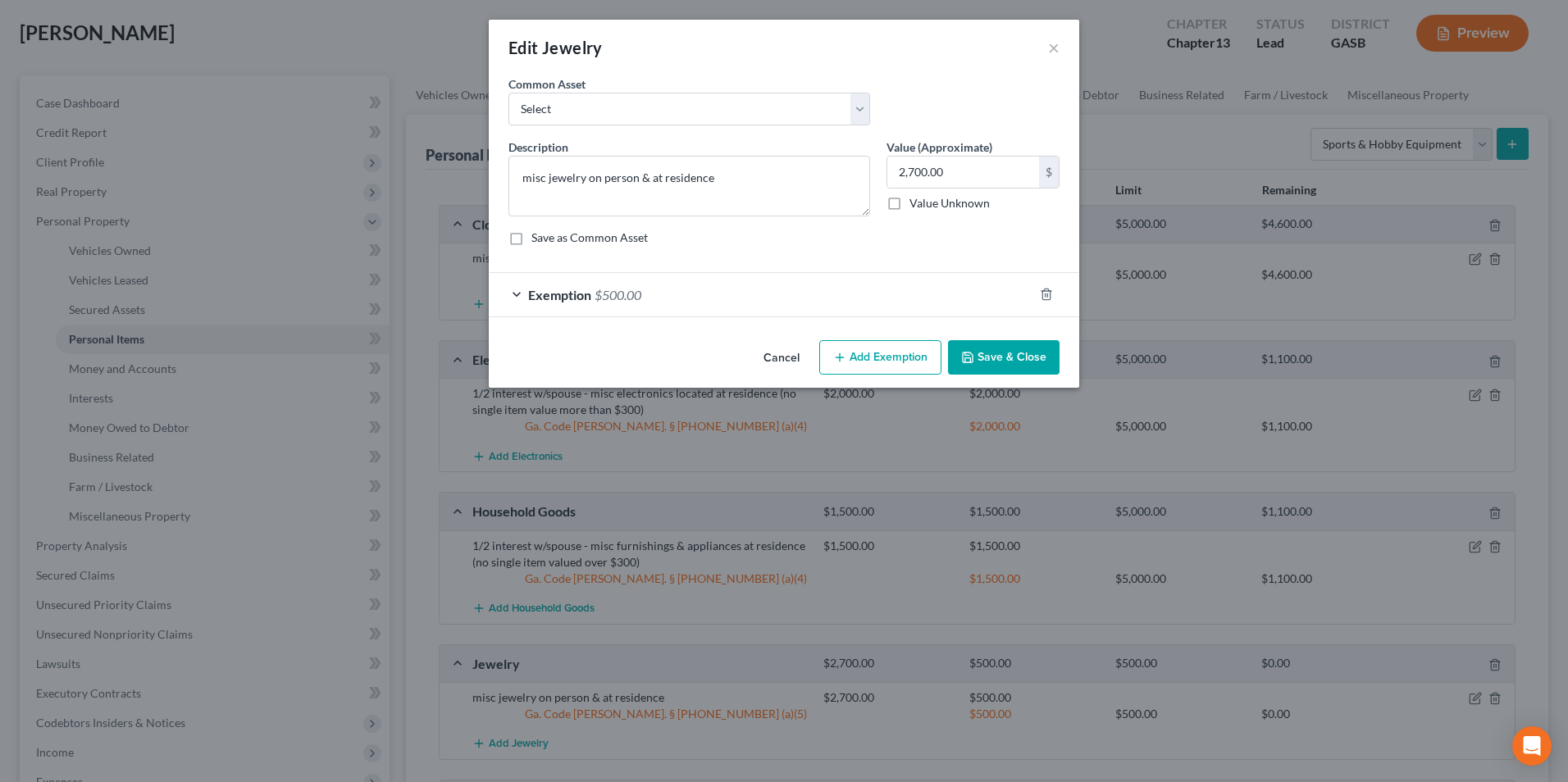
click at [898, 362] on button "Add Exemption" at bounding box center [881, 358] width 123 height 35
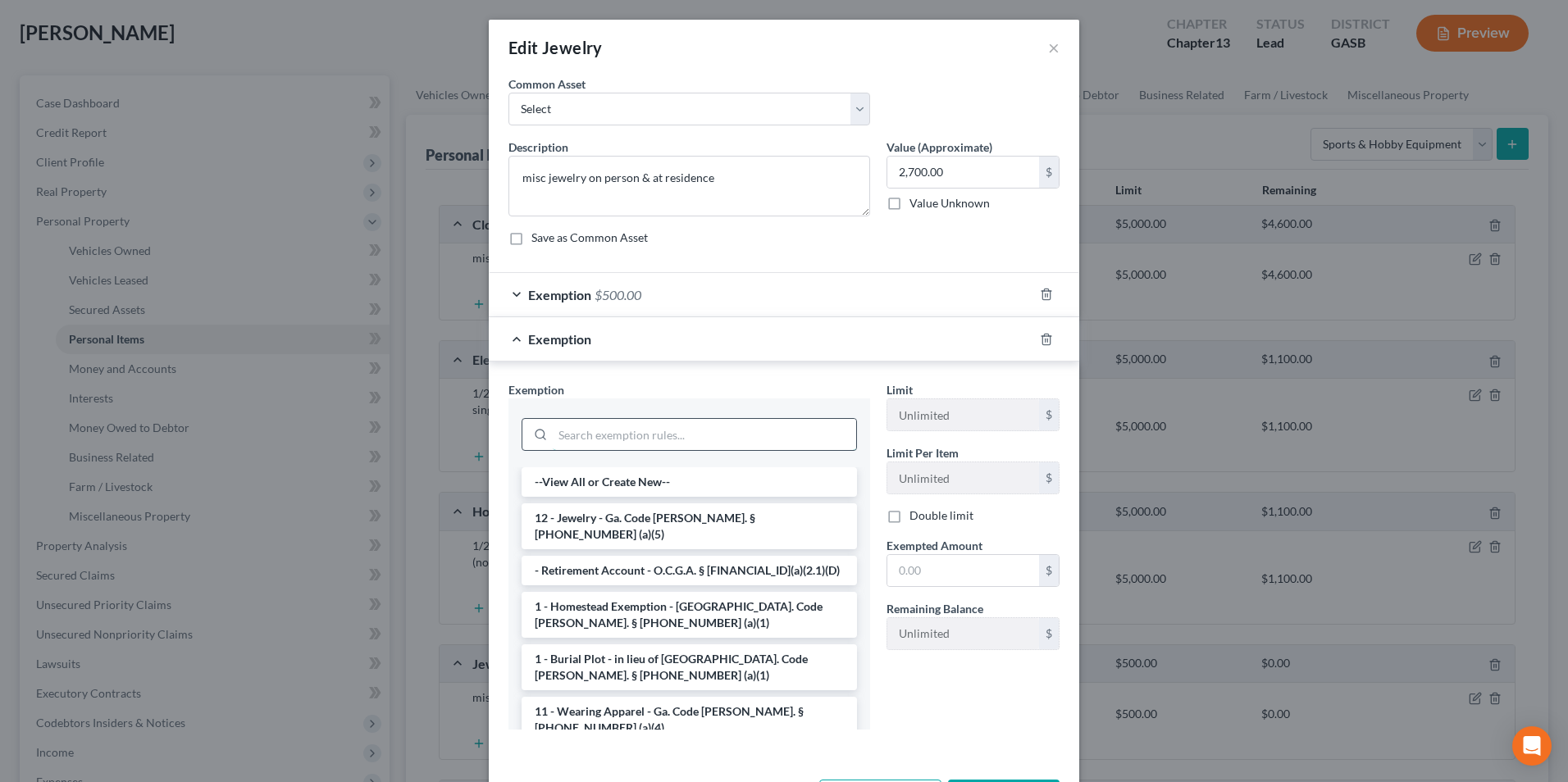
click at [676, 443] on input "search" at bounding box center [705, 434] width 304 height 31
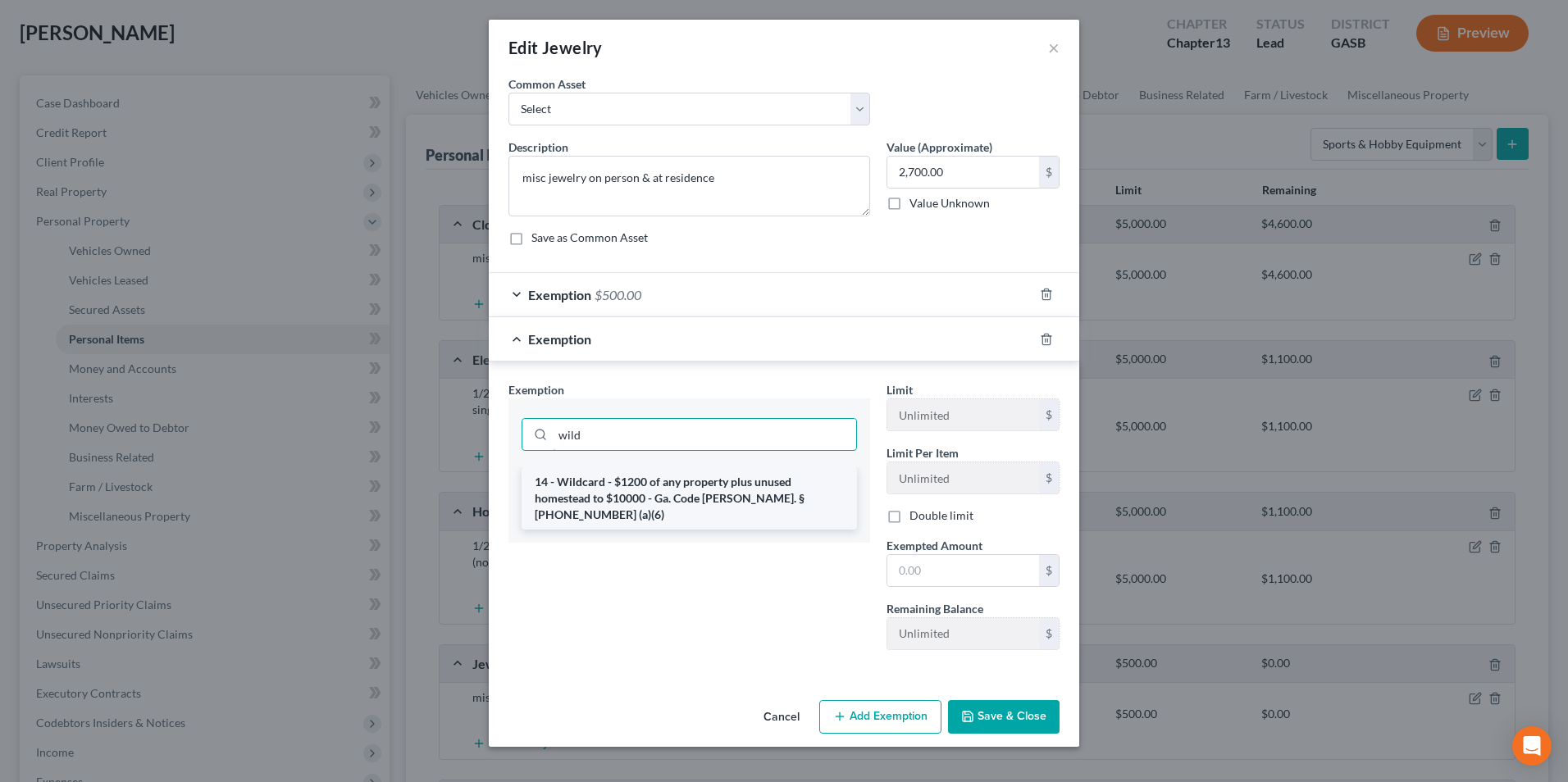
type input "wild"
click at [694, 499] on li "14 - Wildcard - $1200 of any property plus unused homestead to $10000 - Ga. Cod…" at bounding box center [690, 499] width 336 height 62
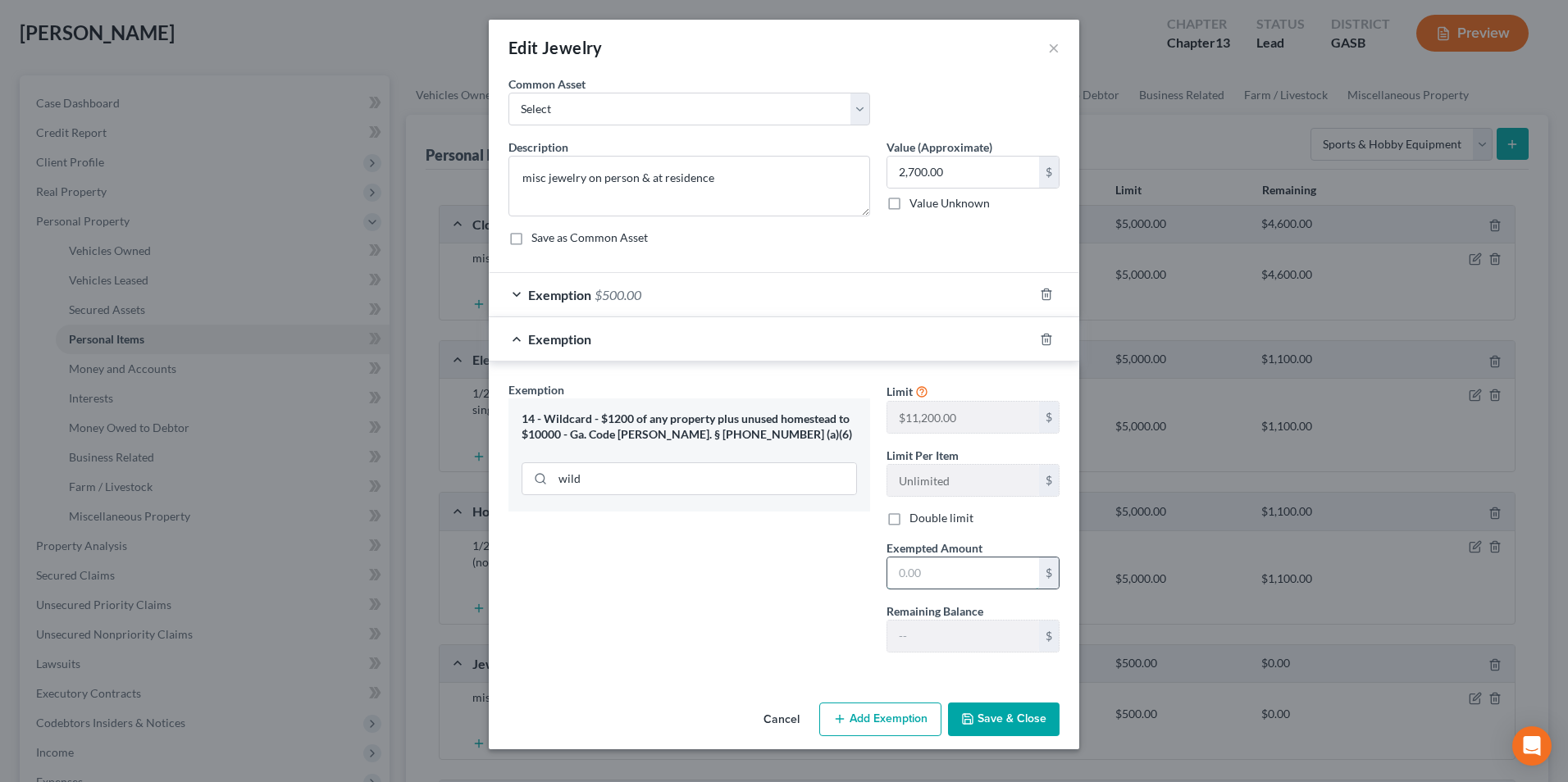
click at [961, 572] on input "text" at bounding box center [963, 573] width 152 height 31
type input "1,129"
click at [1034, 725] on button "Save & Close" at bounding box center [1004, 720] width 111 height 35
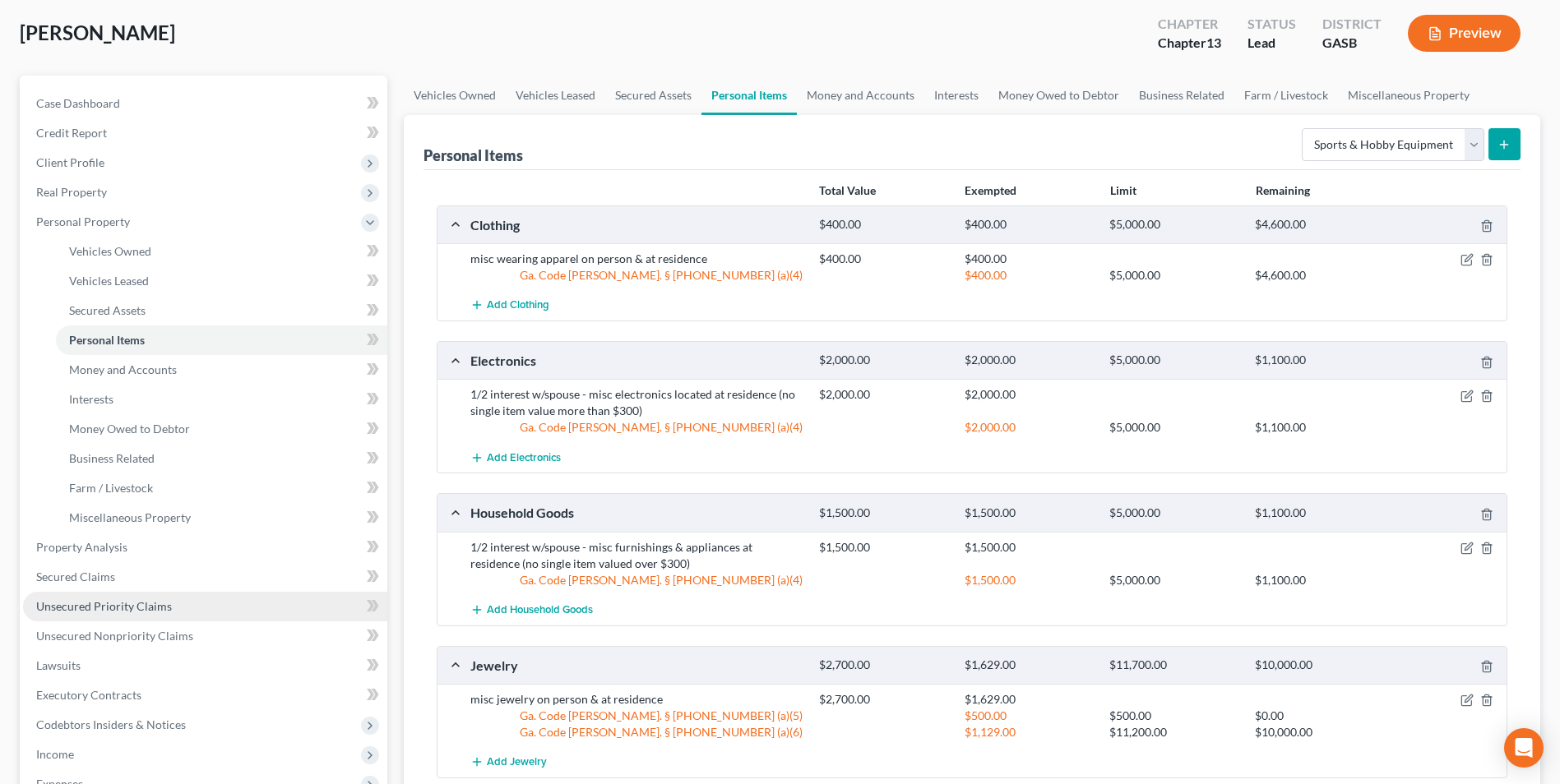
click at [66, 605] on span "Unsecured Priority Claims" at bounding box center [103, 606] width 135 height 14
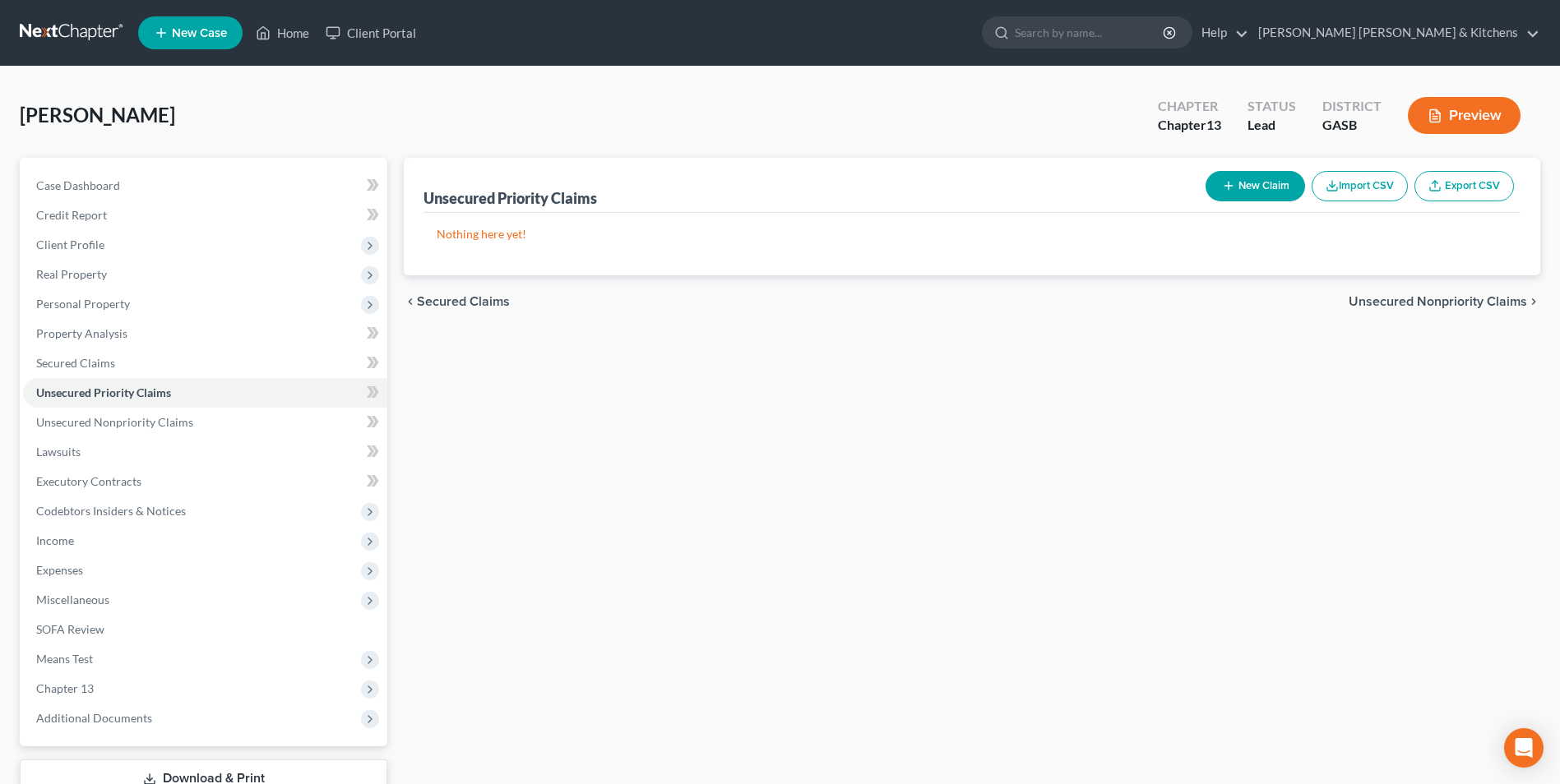
click at [1237, 187] on button "New Claim" at bounding box center [1255, 186] width 99 height 30
select select "0"
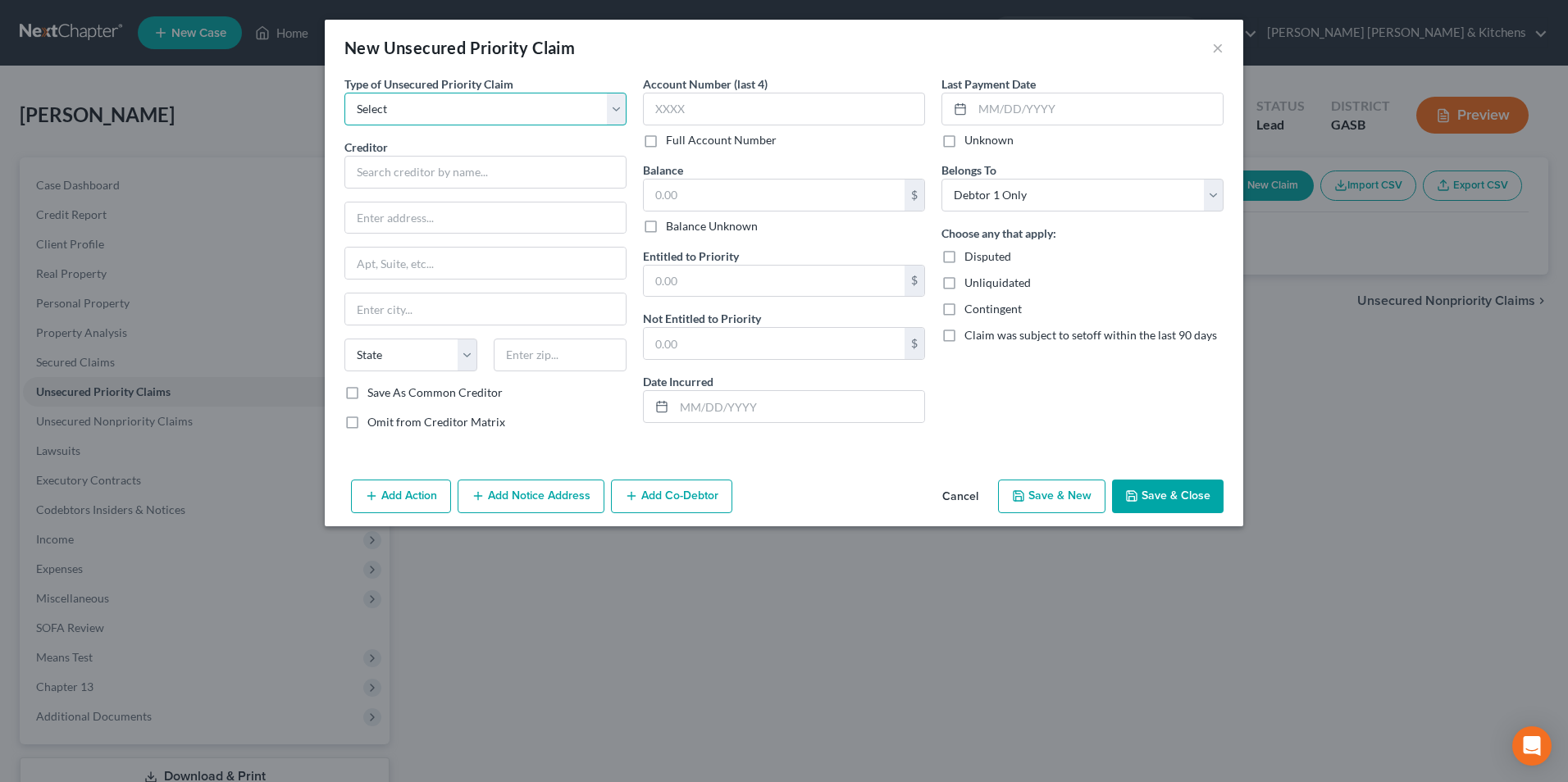
click at [380, 108] on select "Select Taxes & Other Government Units Domestic Support Obligations Extensions o…" at bounding box center [485, 108] width 282 height 33
select select "0"
click at [344, 92] on select "Select Taxes & Other Government Units Domestic Support Obligations Extensions o…" at bounding box center [485, 108] width 282 height 33
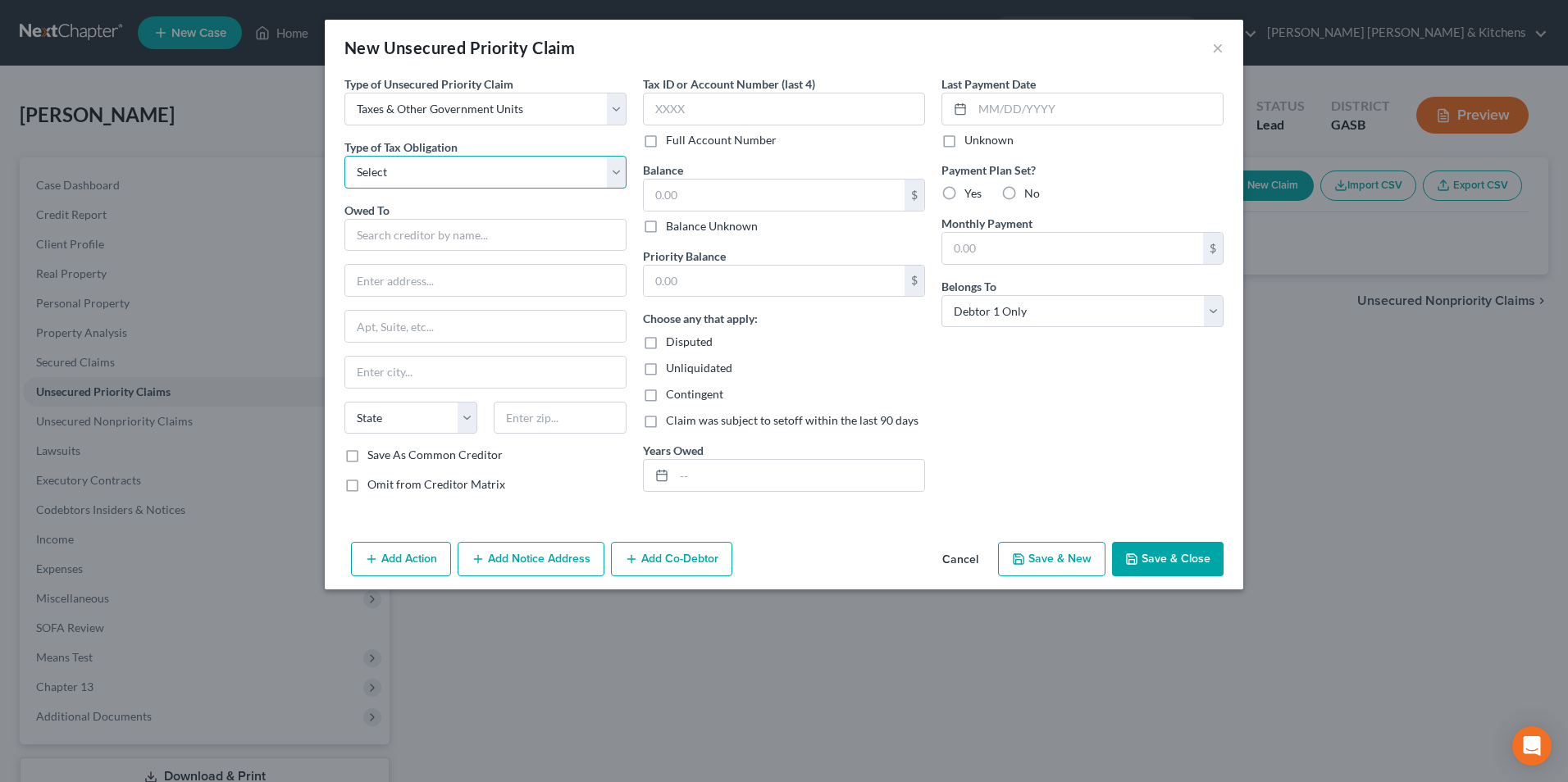
drag, startPoint x: 389, startPoint y: 166, endPoint x: 389, endPoint y: 181, distance: 15.0
click at [389, 167] on select "Select Federal City State Franchise Tax Board Other" at bounding box center [485, 172] width 282 height 33
select select "0"
click at [344, 156] on select "Select Federal City State Franchise Tax Board Other" at bounding box center [485, 172] width 282 height 33
click at [391, 235] on input "text" at bounding box center [485, 235] width 282 height 33
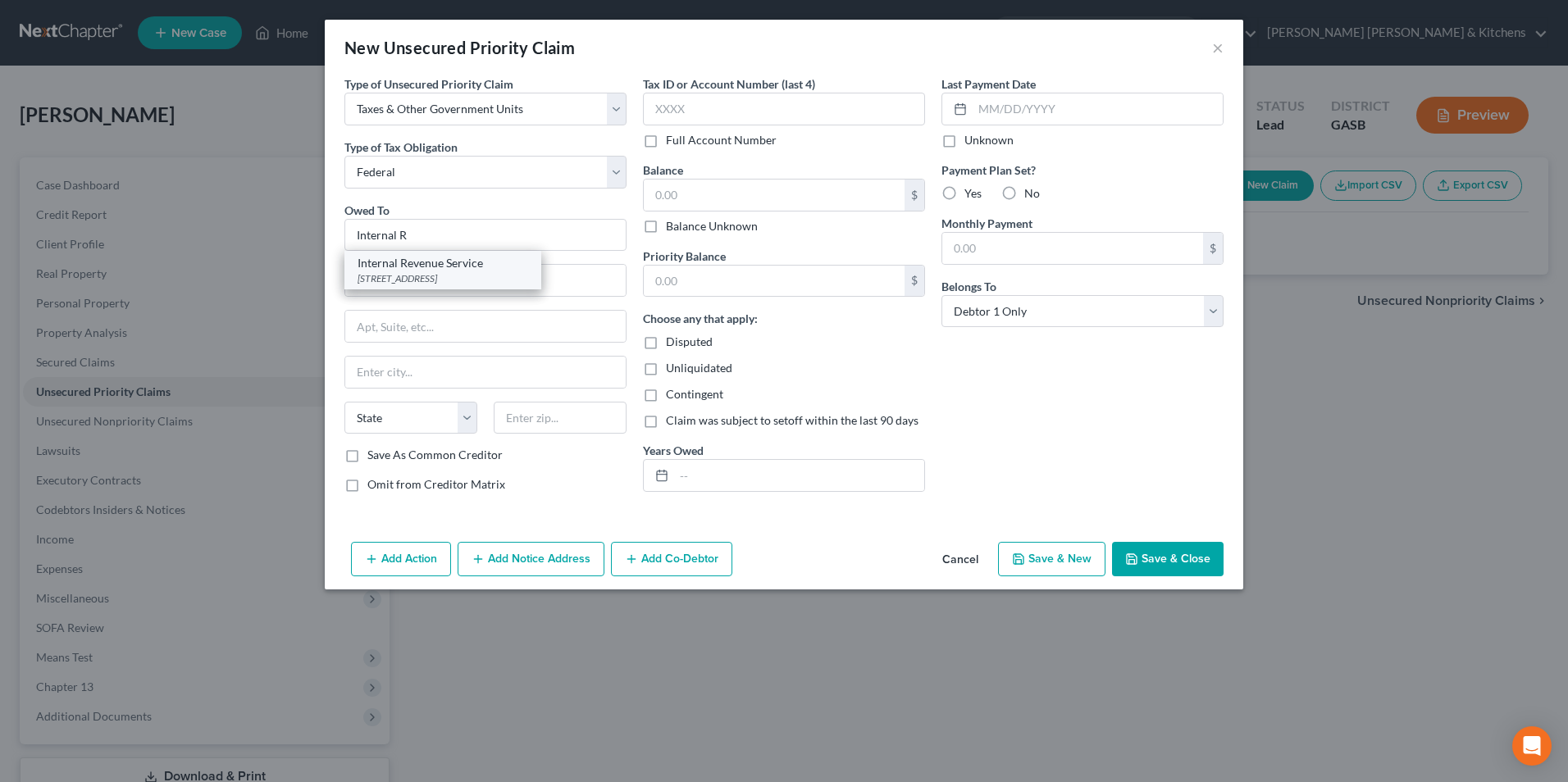
click at [408, 267] on div "Internal Revenue Service" at bounding box center [442, 262] width 171 height 16
type input "Internal Revenue Service"
type input "PO Box 7346"
type input "[GEOGRAPHIC_DATA]"
select select "39"
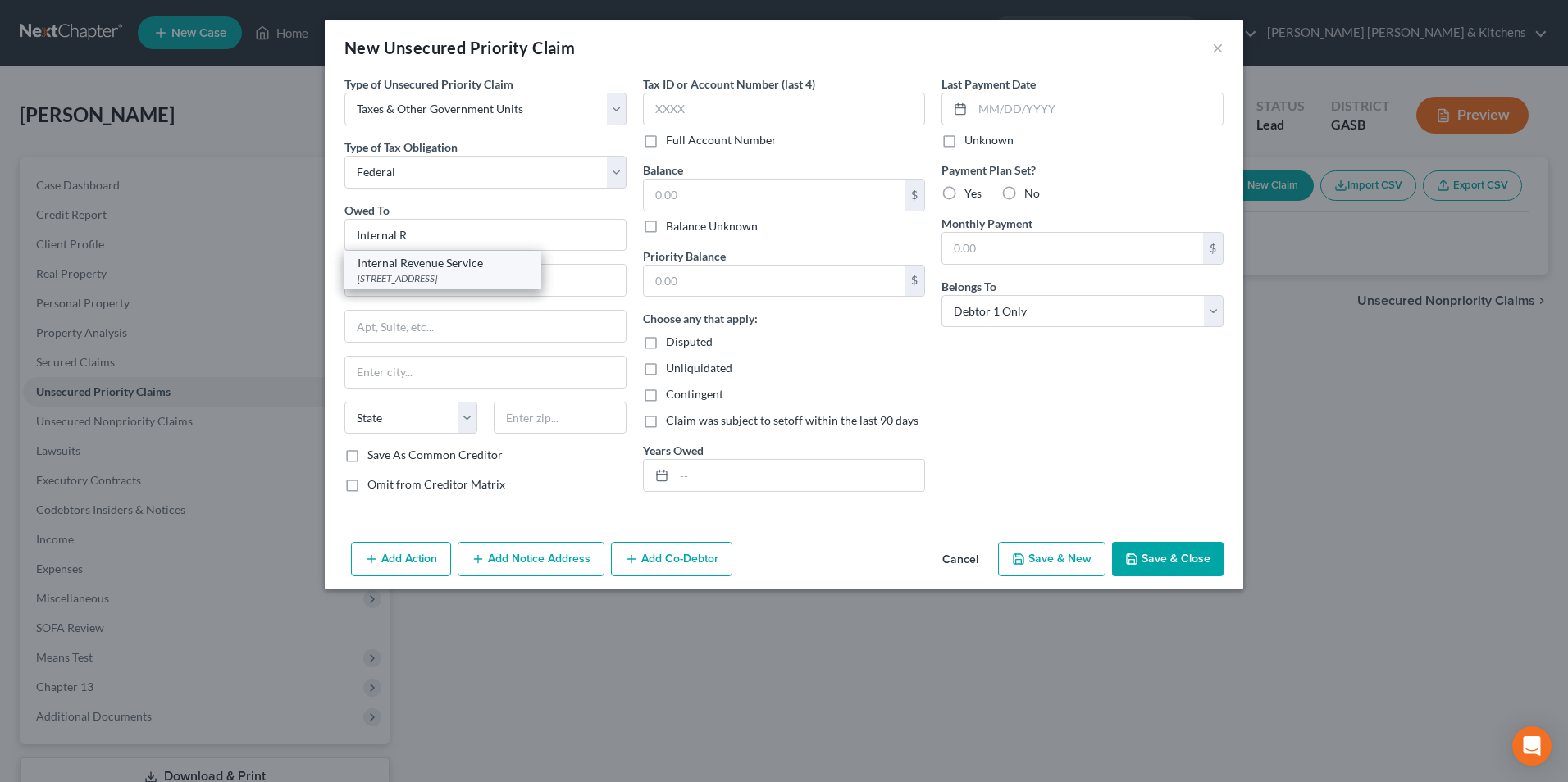
type input "19101"
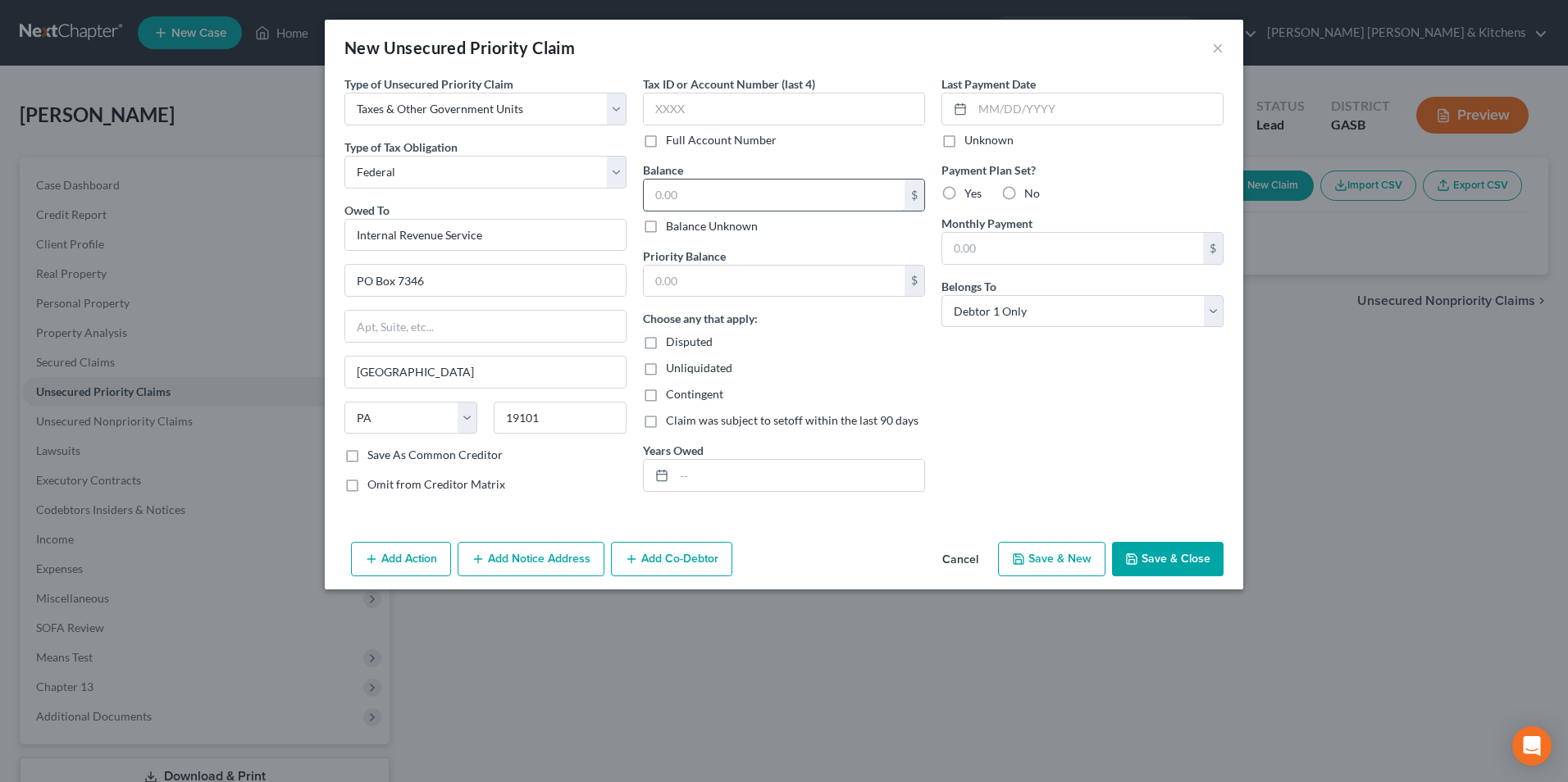
click at [674, 207] on input "text" at bounding box center [775, 194] width 260 height 31
type input "45,000"
click at [1176, 557] on button "Save & Close" at bounding box center [1168, 559] width 111 height 35
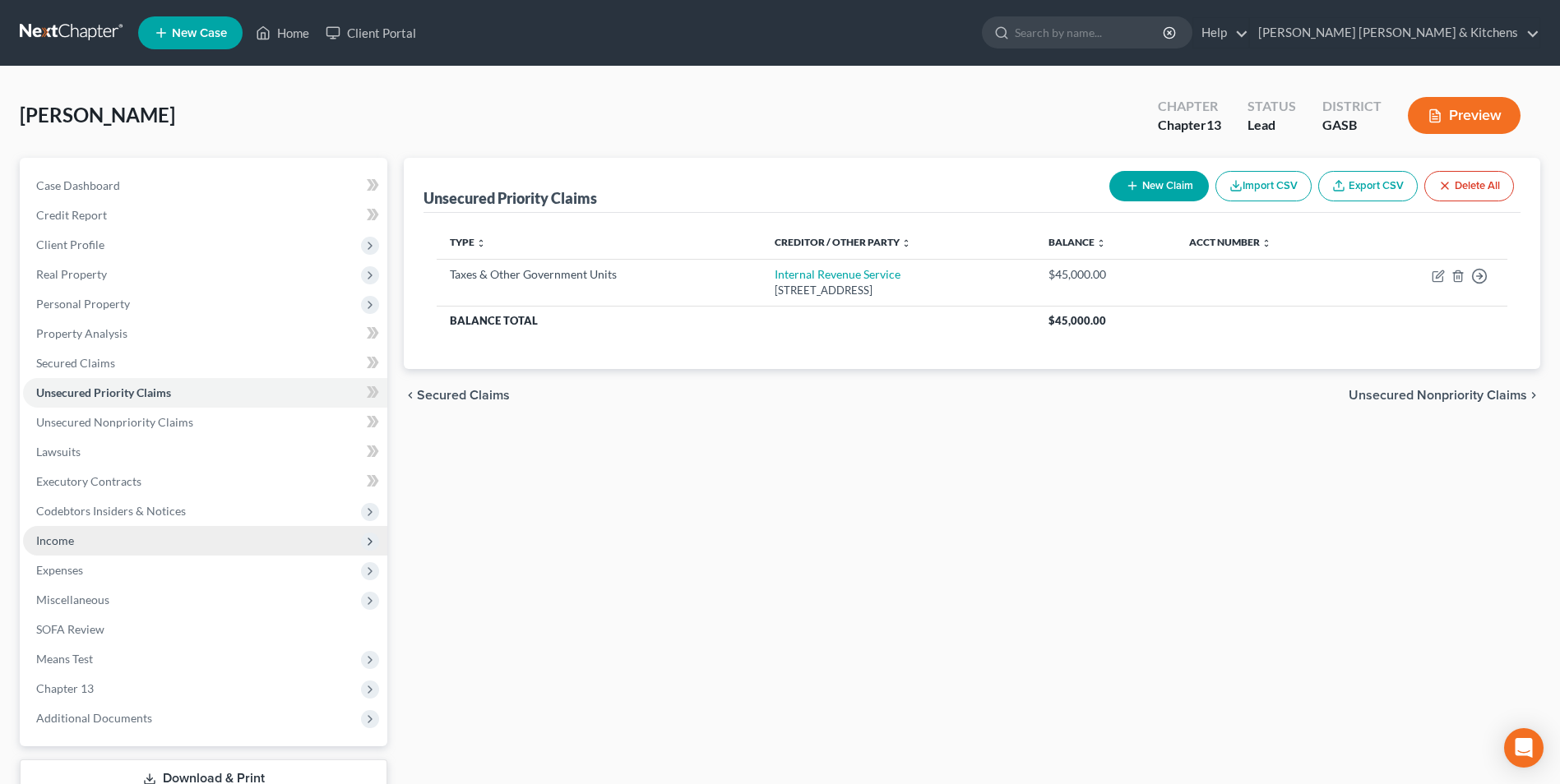
click at [85, 538] on span "Income" at bounding box center [204, 540] width 364 height 29
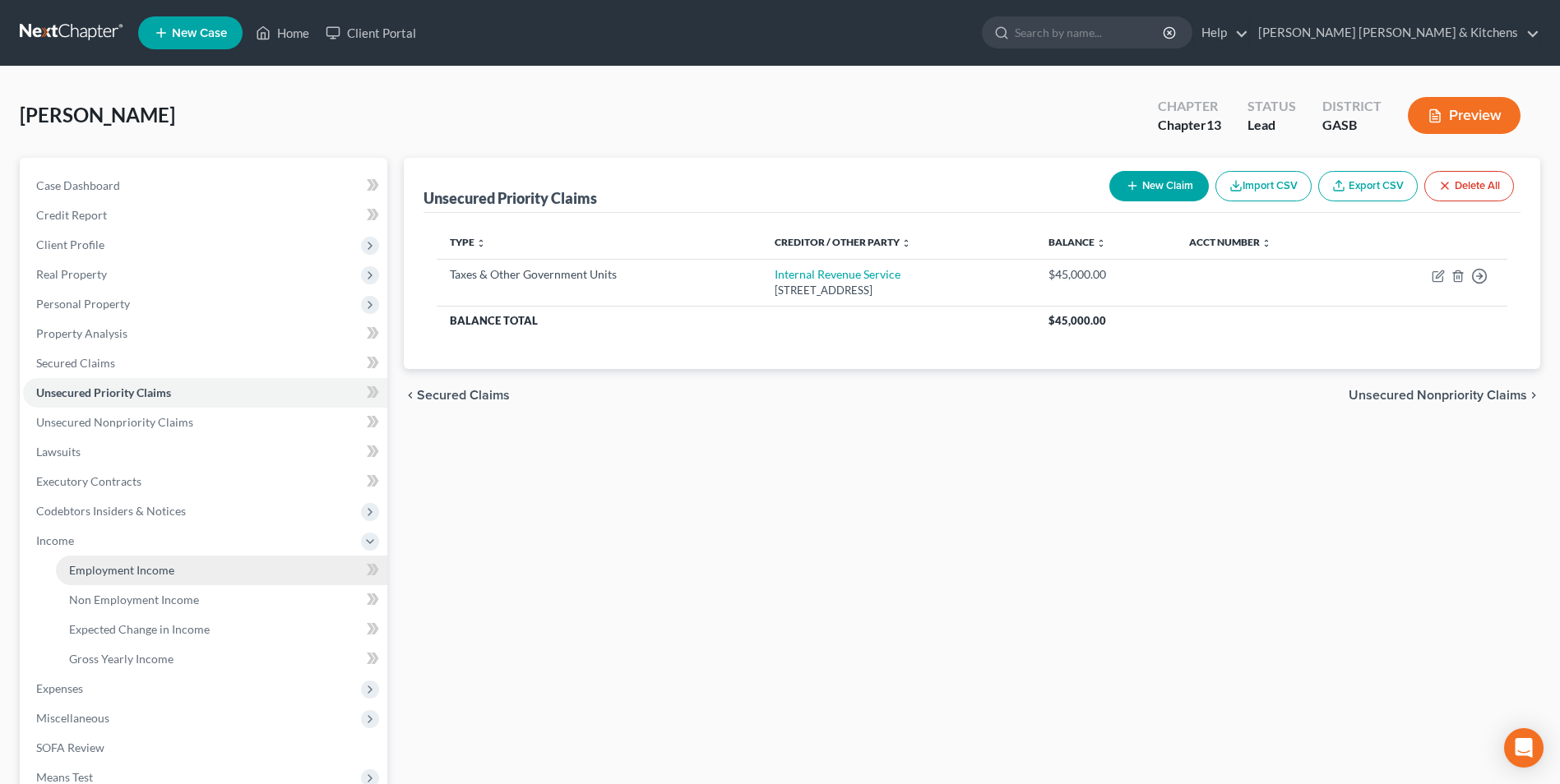
click at [87, 564] on span "Employment Income" at bounding box center [121, 570] width 105 height 14
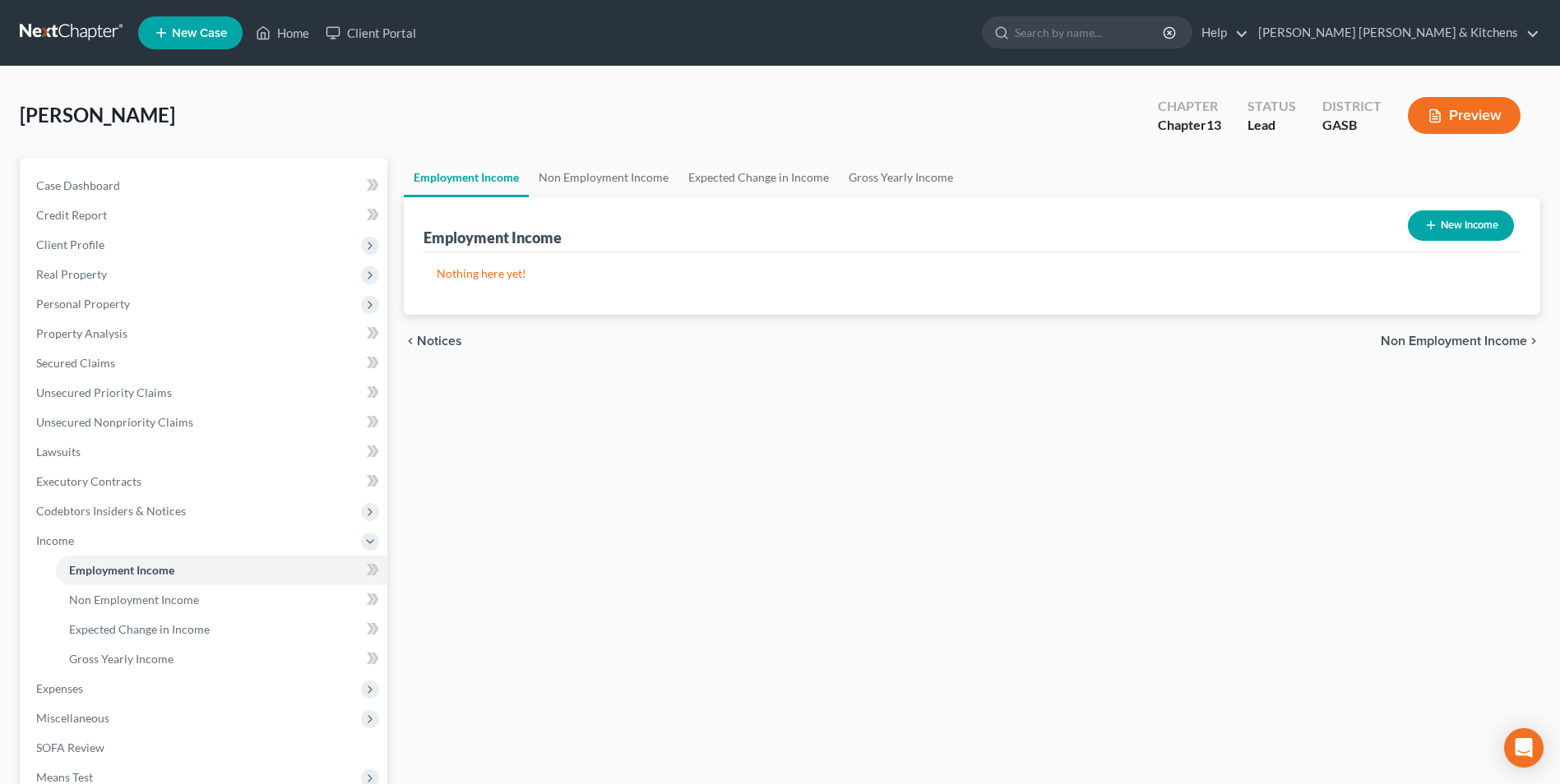
click at [1469, 225] on button "New Income" at bounding box center [1462, 226] width 106 height 30
select select "0"
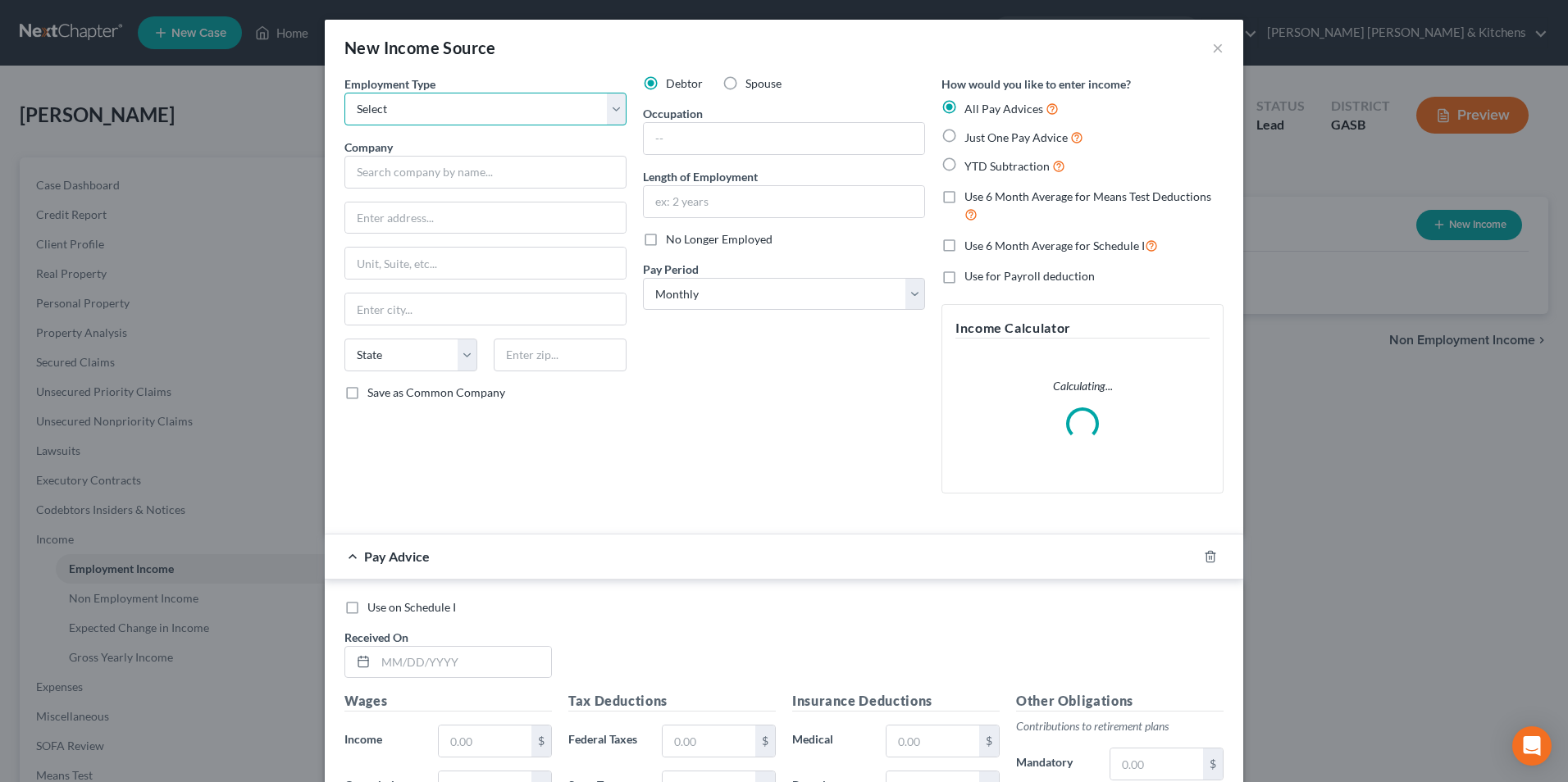
click at [454, 118] on select "Select Full or Part Time Employment Self Employment" at bounding box center [485, 108] width 282 height 33
select select "0"
click at [344, 92] on select "Select Full or Part Time Employment Self Employment" at bounding box center [485, 108] width 282 height 33
click at [718, 148] on input "text" at bounding box center [784, 138] width 280 height 31
type input "sub work"
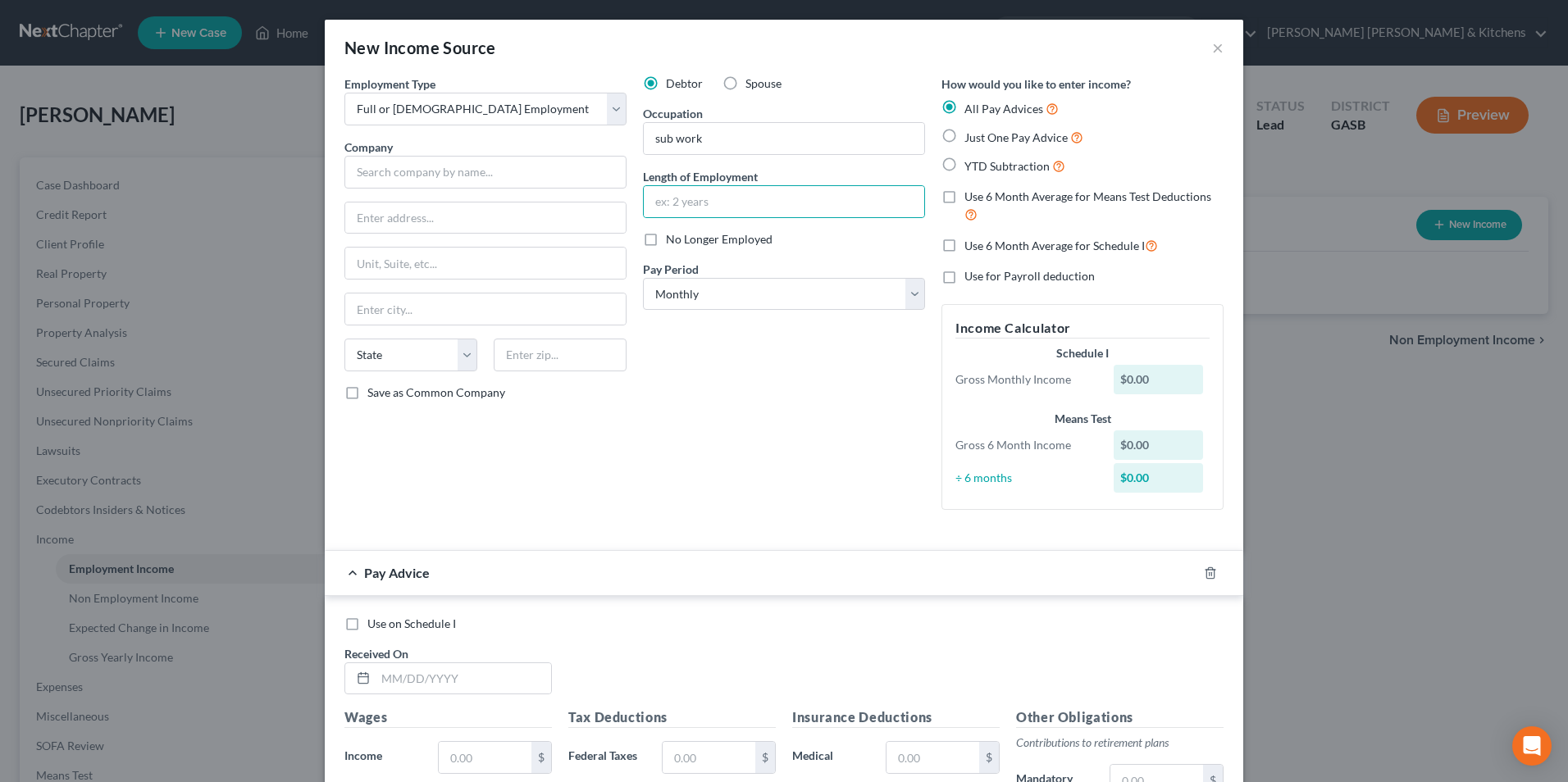
click at [964, 167] on label "YTD Subtraction" at bounding box center [1014, 166] width 101 height 19
click at [971, 167] on input "YTD Subtraction" at bounding box center [976, 161] width 10 height 10
radio input "true"
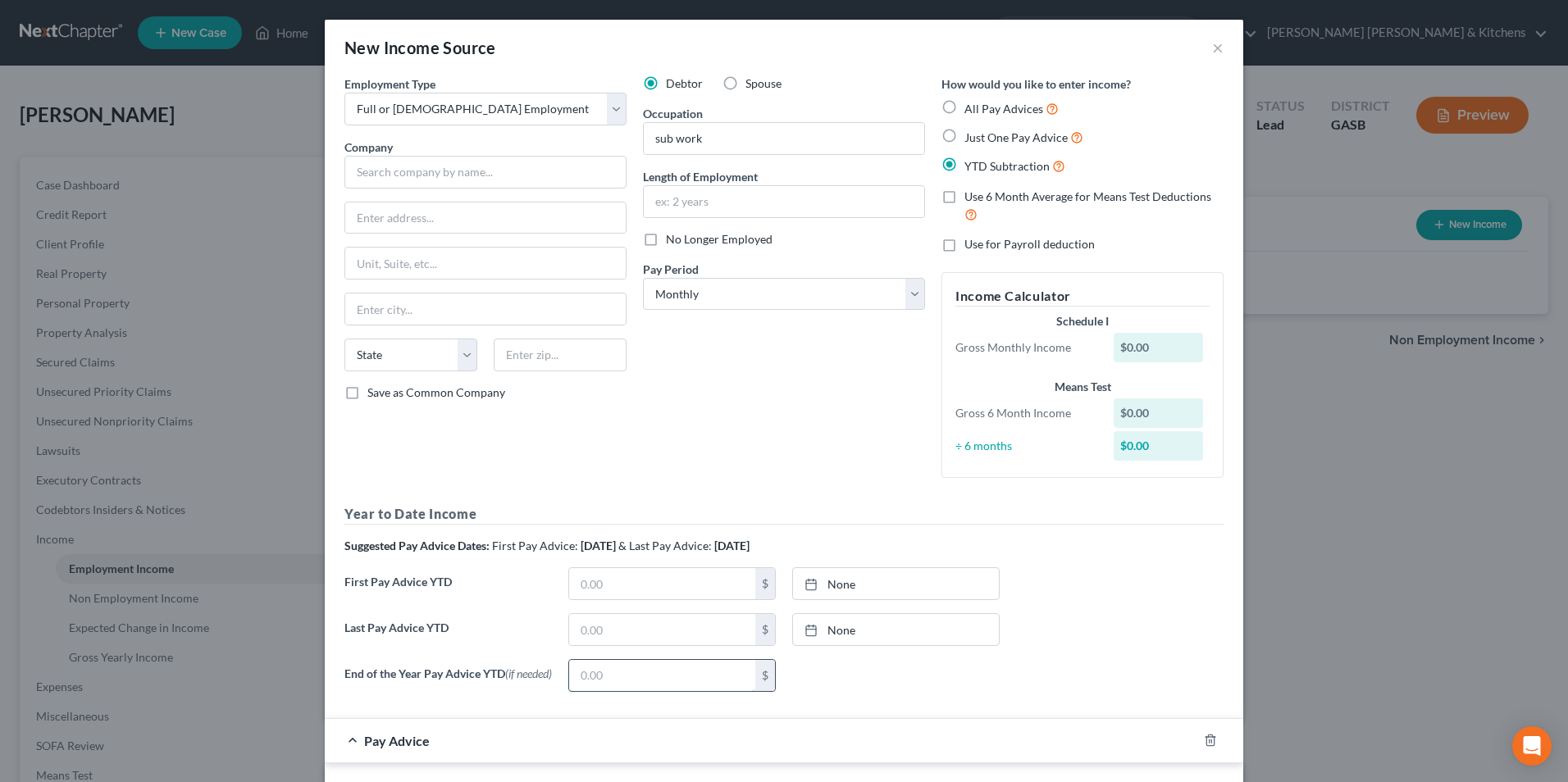
click at [688, 672] on input "text" at bounding box center [661, 675] width 186 height 31
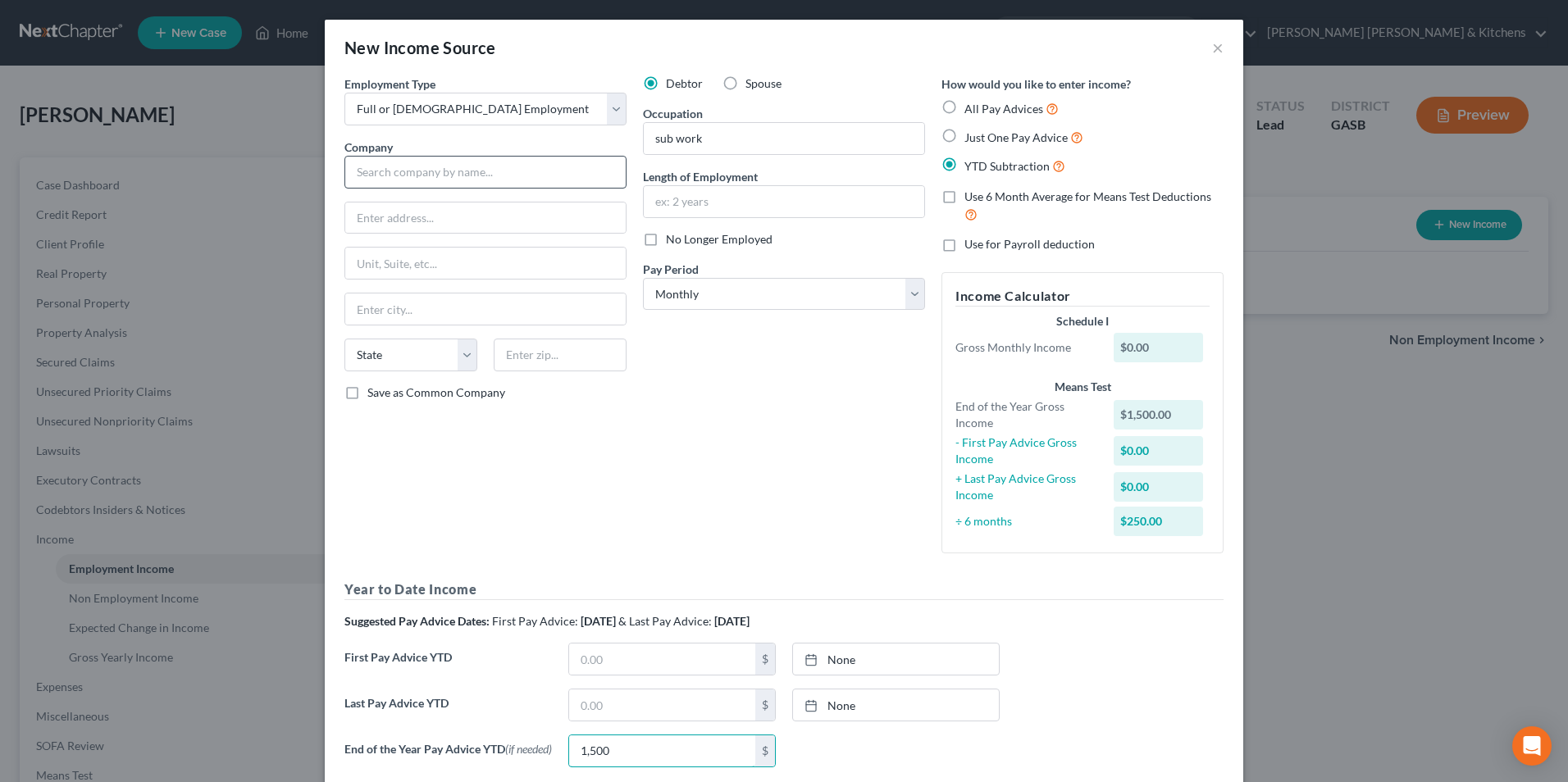
type input "1,500"
click at [426, 173] on input "text" at bounding box center [485, 172] width 282 height 33
type input "."
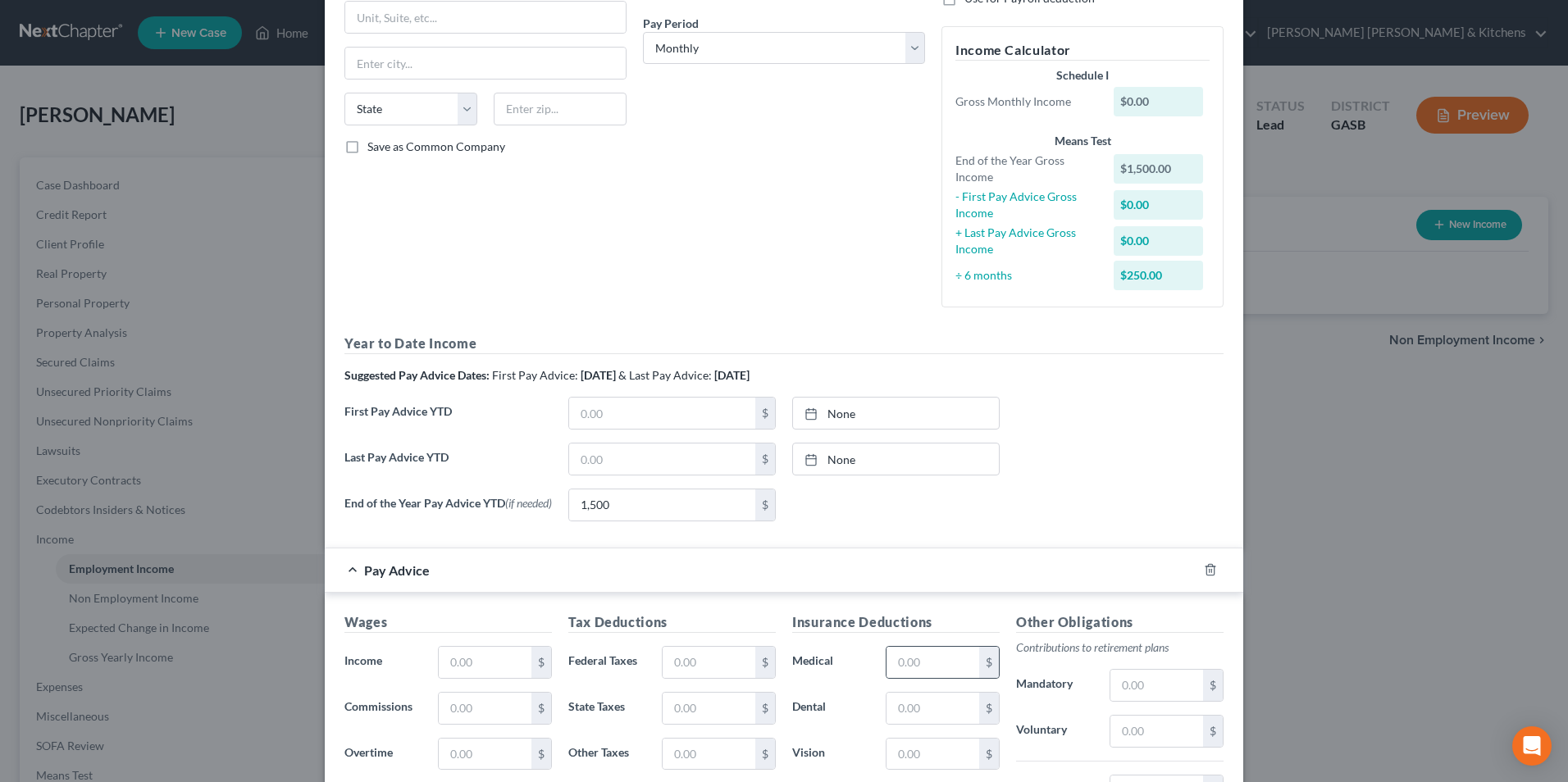
scroll to position [551, 0]
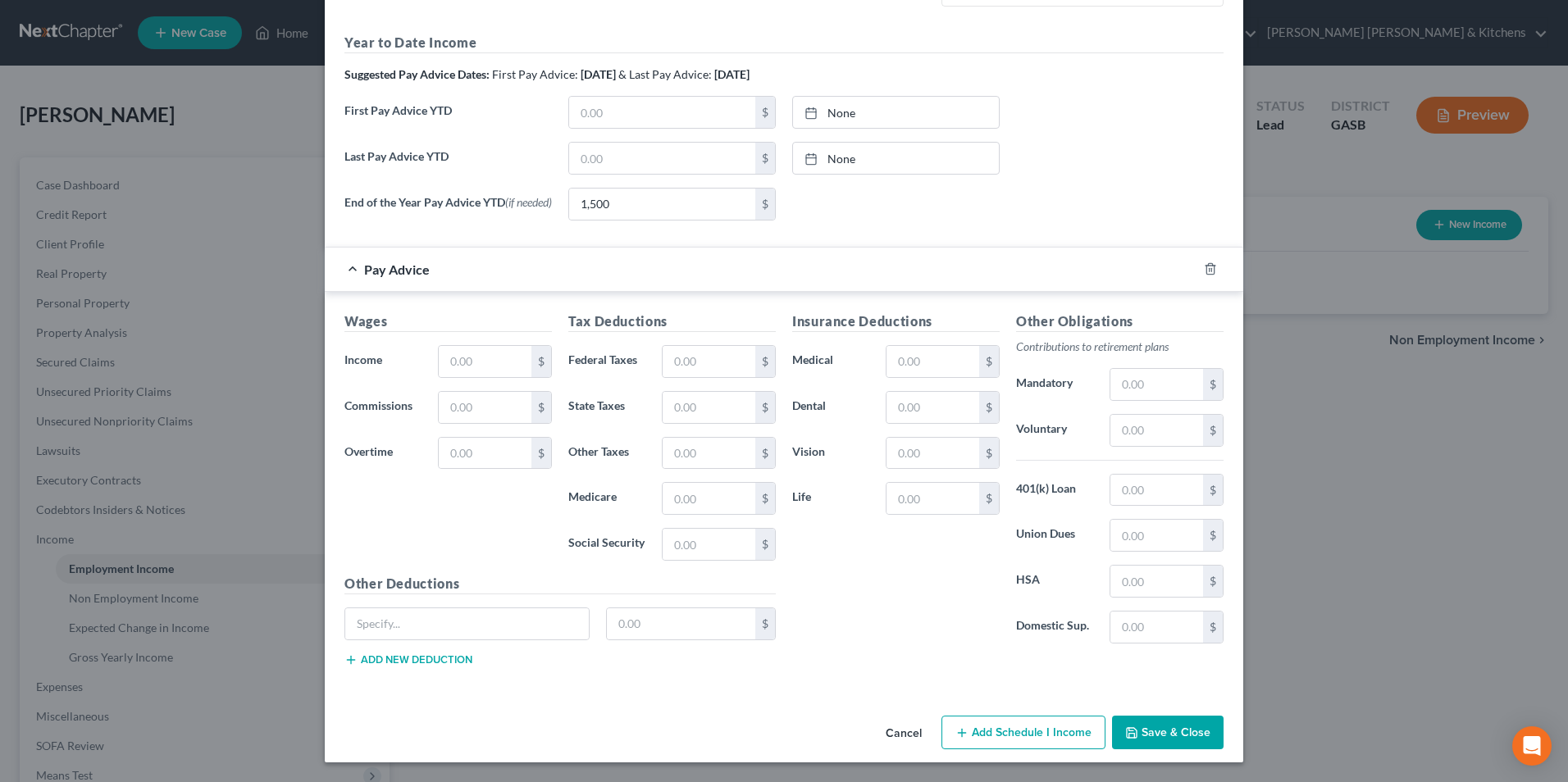
click at [1202, 726] on button "Save & Close" at bounding box center [1168, 733] width 111 height 35
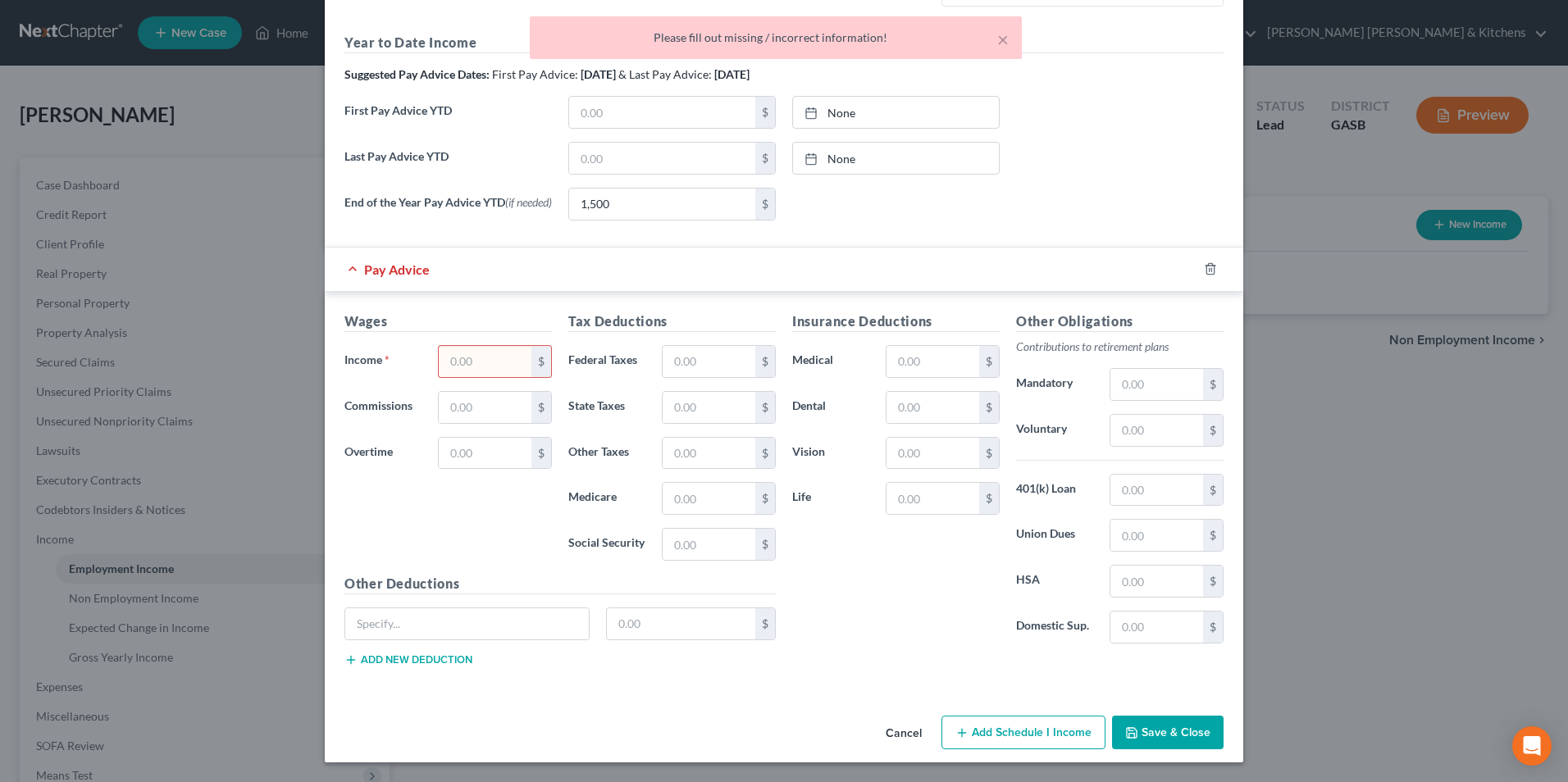
click at [509, 361] on input "text" at bounding box center [485, 361] width 92 height 31
type input "0.00"
click at [1131, 728] on icon "button" at bounding box center [1132, 733] width 9 height 9
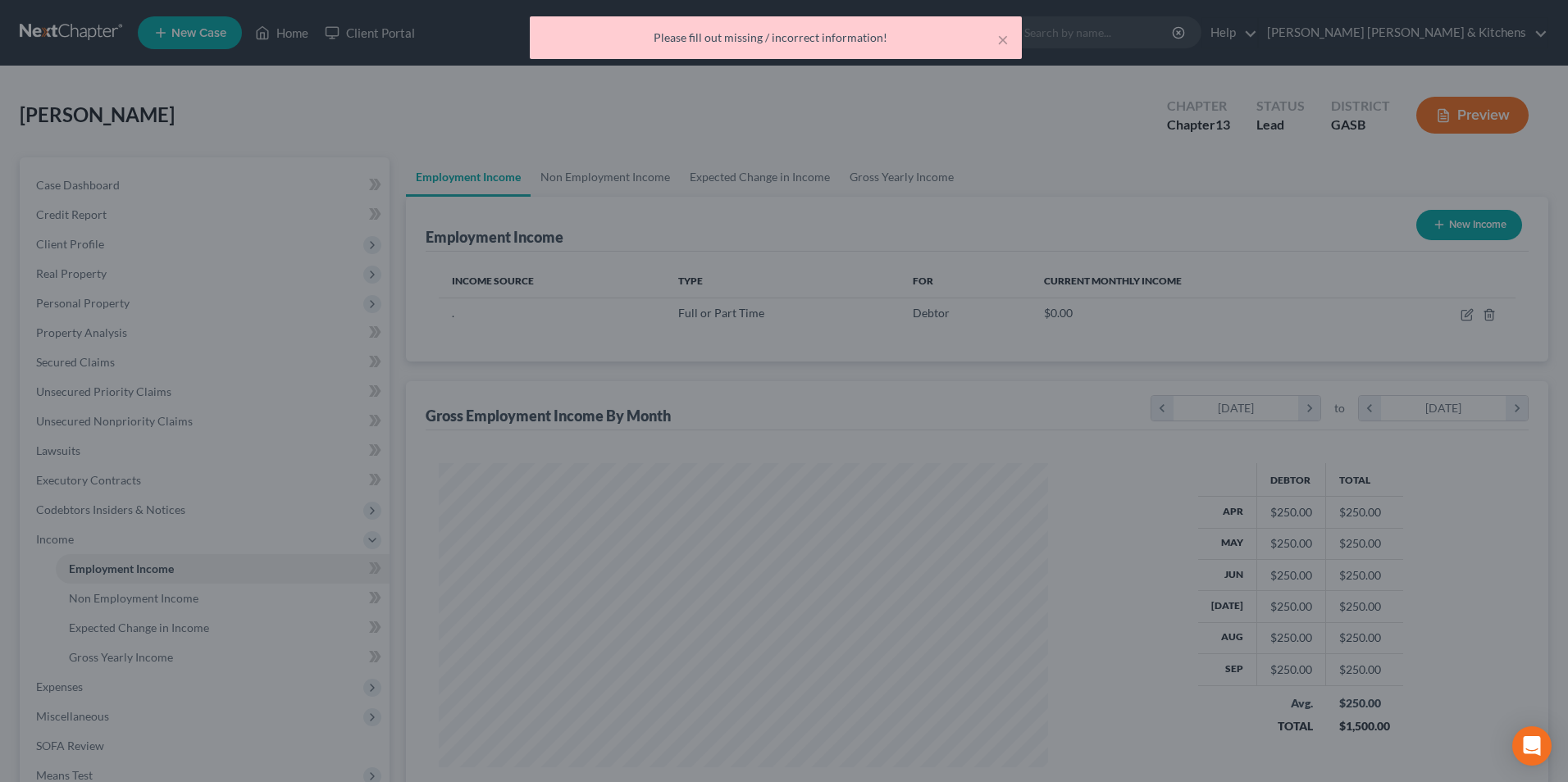
scroll to position [819866, 819647]
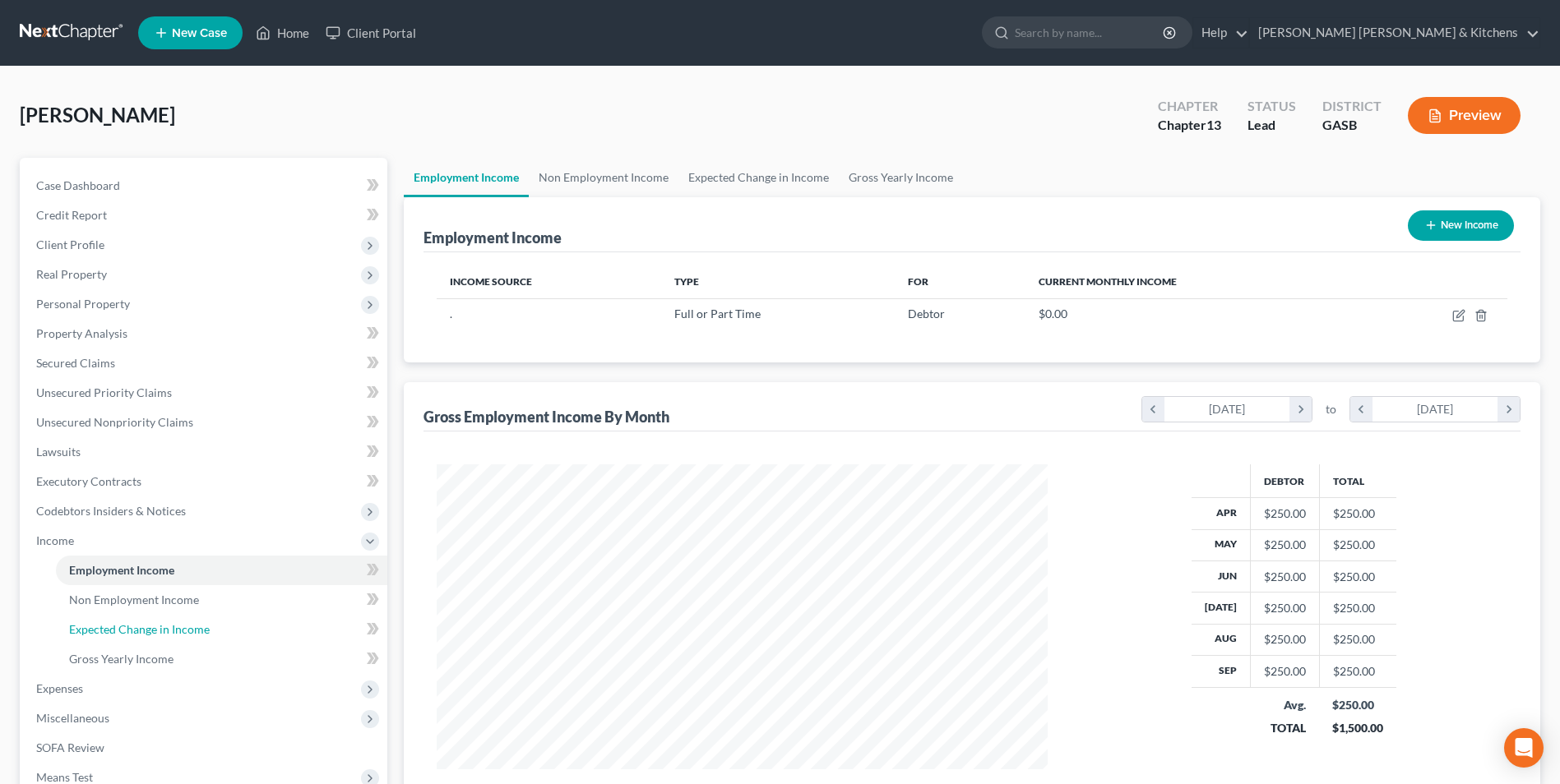
drag, startPoint x: 99, startPoint y: 621, endPoint x: 432, endPoint y: 502, distance: 353.6
click at [99, 622] on span "Expected Change in Income" at bounding box center [139, 629] width 141 height 14
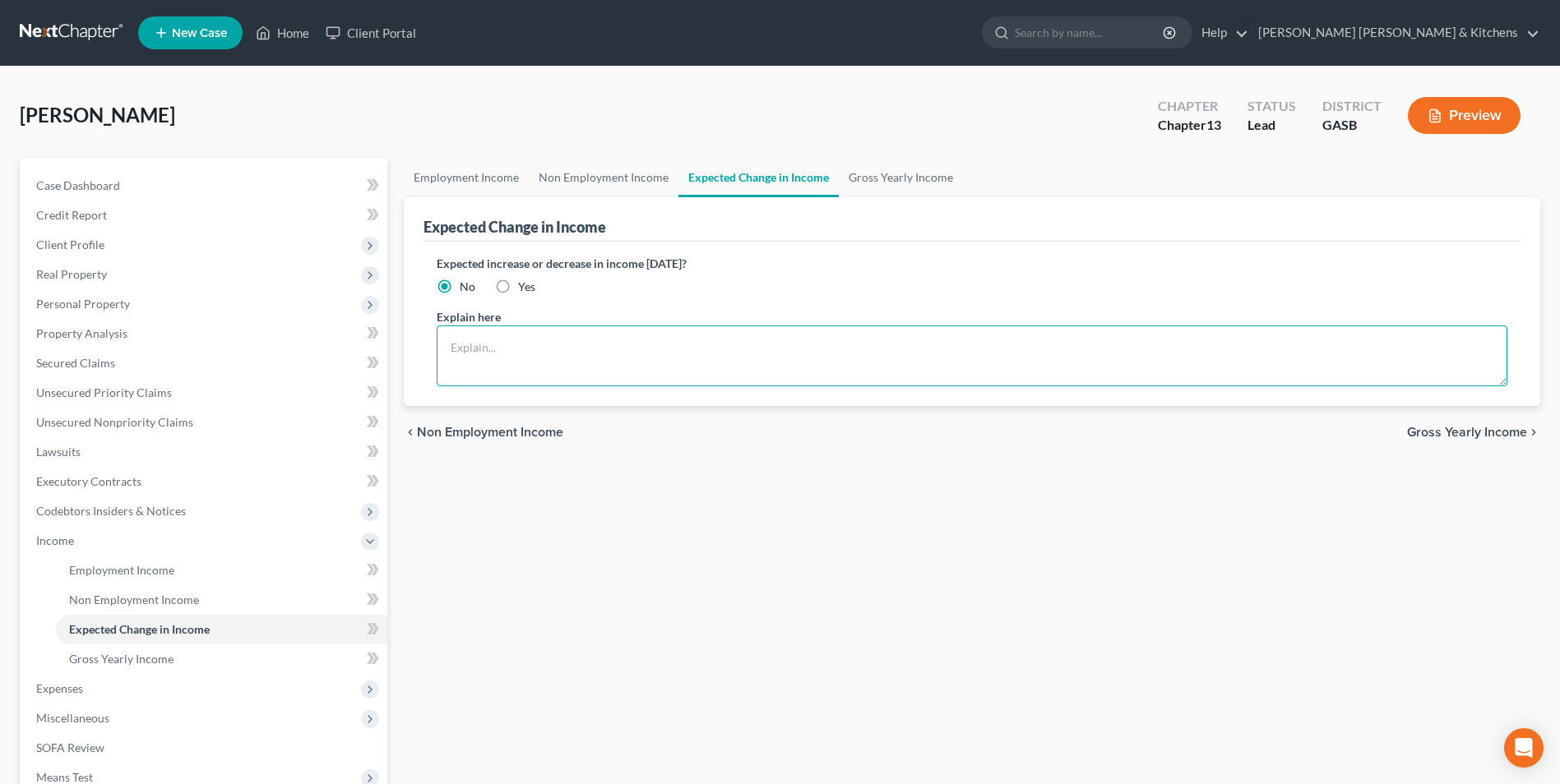
click at [546, 333] on textarea at bounding box center [973, 356] width 1071 height 61
type textarea "Teachers Retirement System, 2 Northside 75 NW, Ste 100, Atlanta GA 30318"
click at [76, 606] on span "Non Employment Income" at bounding box center [133, 600] width 130 height 14
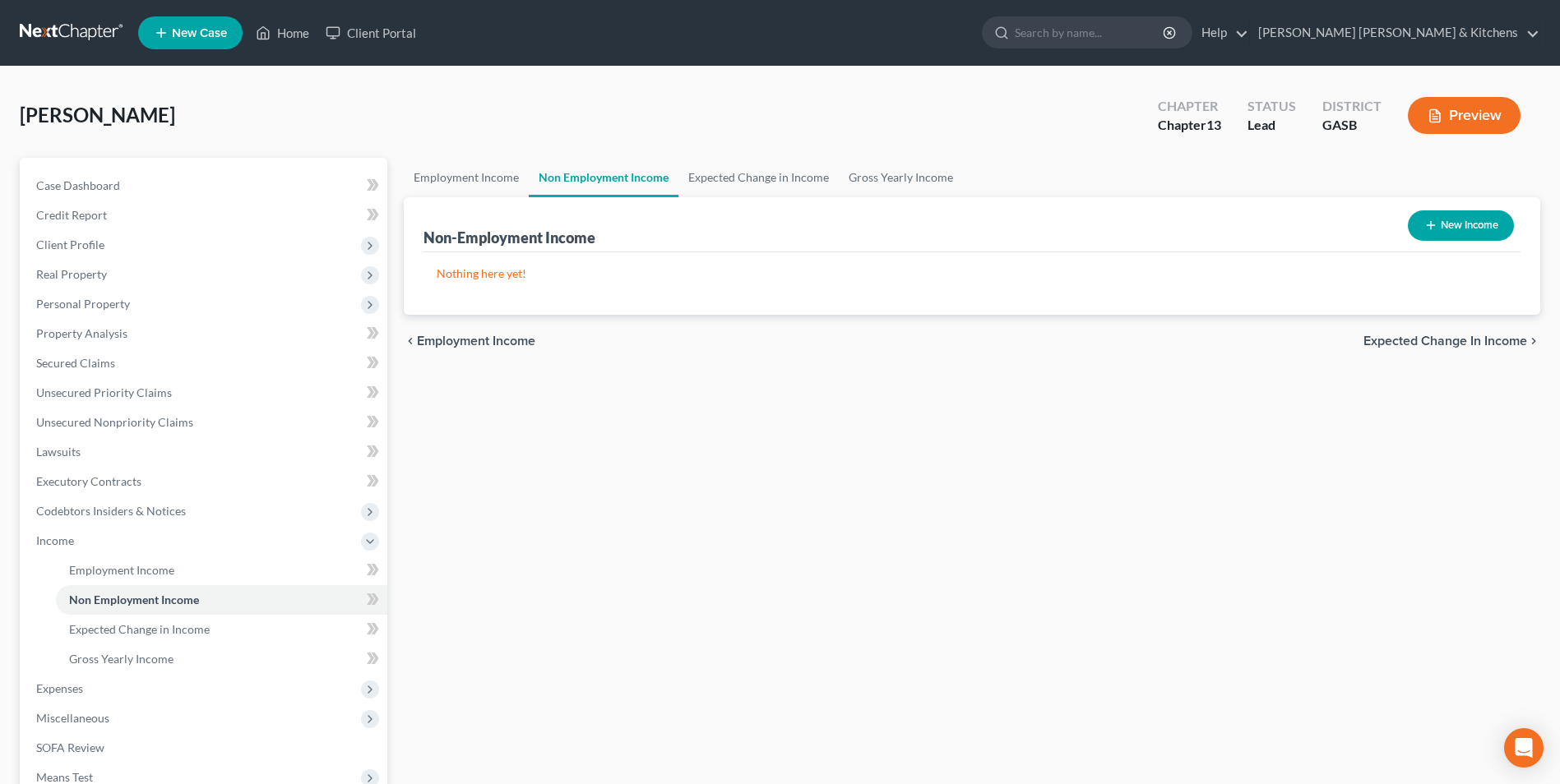
click at [1465, 218] on button "New Income" at bounding box center [1462, 226] width 106 height 30
select select "0"
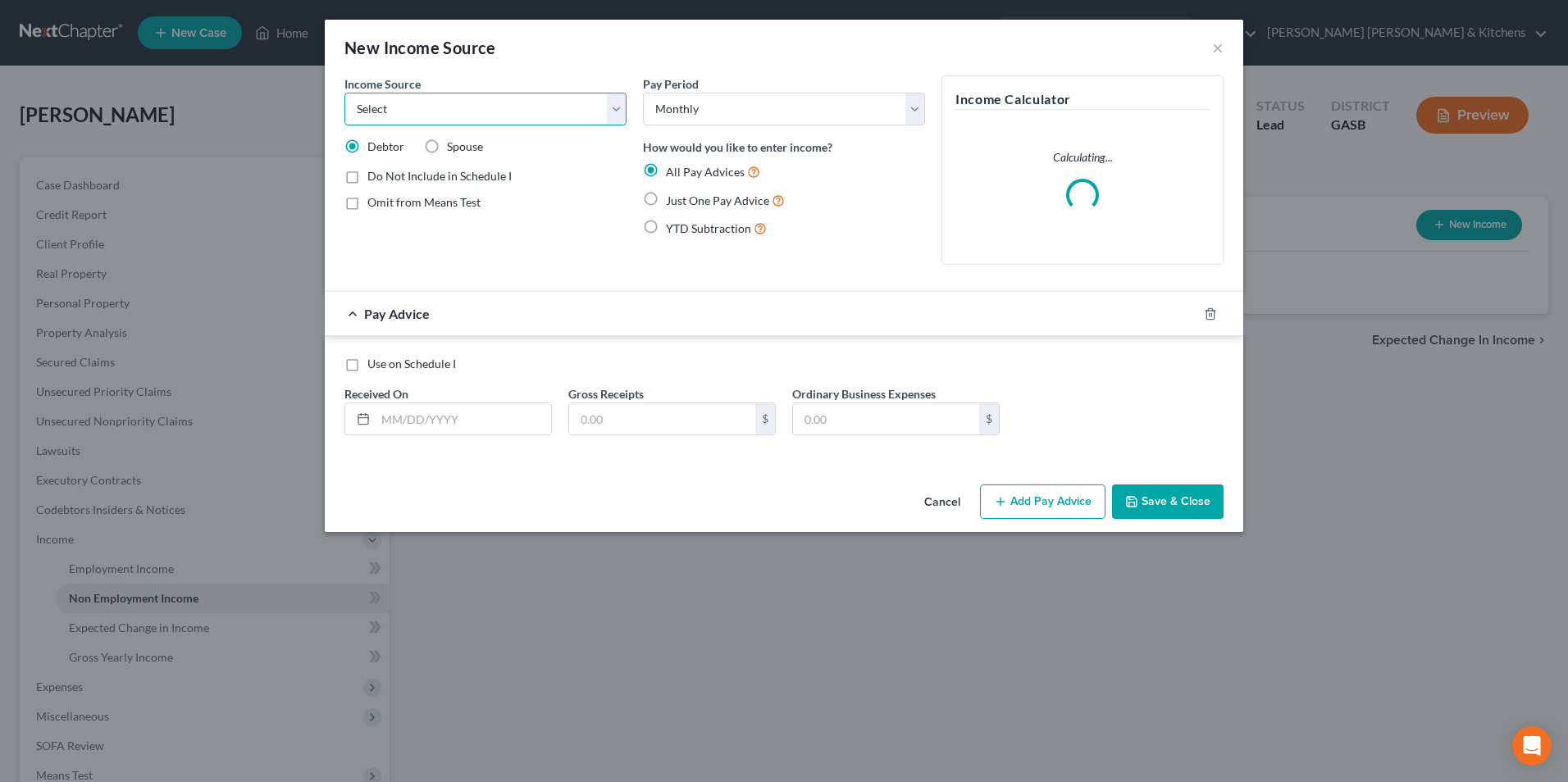
click at [441, 104] on select "Select Unemployment Disability (from employer) Pension Retirement Social Securi…" at bounding box center [485, 108] width 282 height 33
select select "4"
click at [344, 92] on select "Select Unemployment Disability (from employer) Pension Retirement Social Securi…" at bounding box center [485, 108] width 282 height 33
click at [666, 204] on label "Just One Pay Advice" at bounding box center [726, 201] width 119 height 19
click at [673, 202] on input "Just One Pay Advice" at bounding box center [677, 196] width 10 height 10
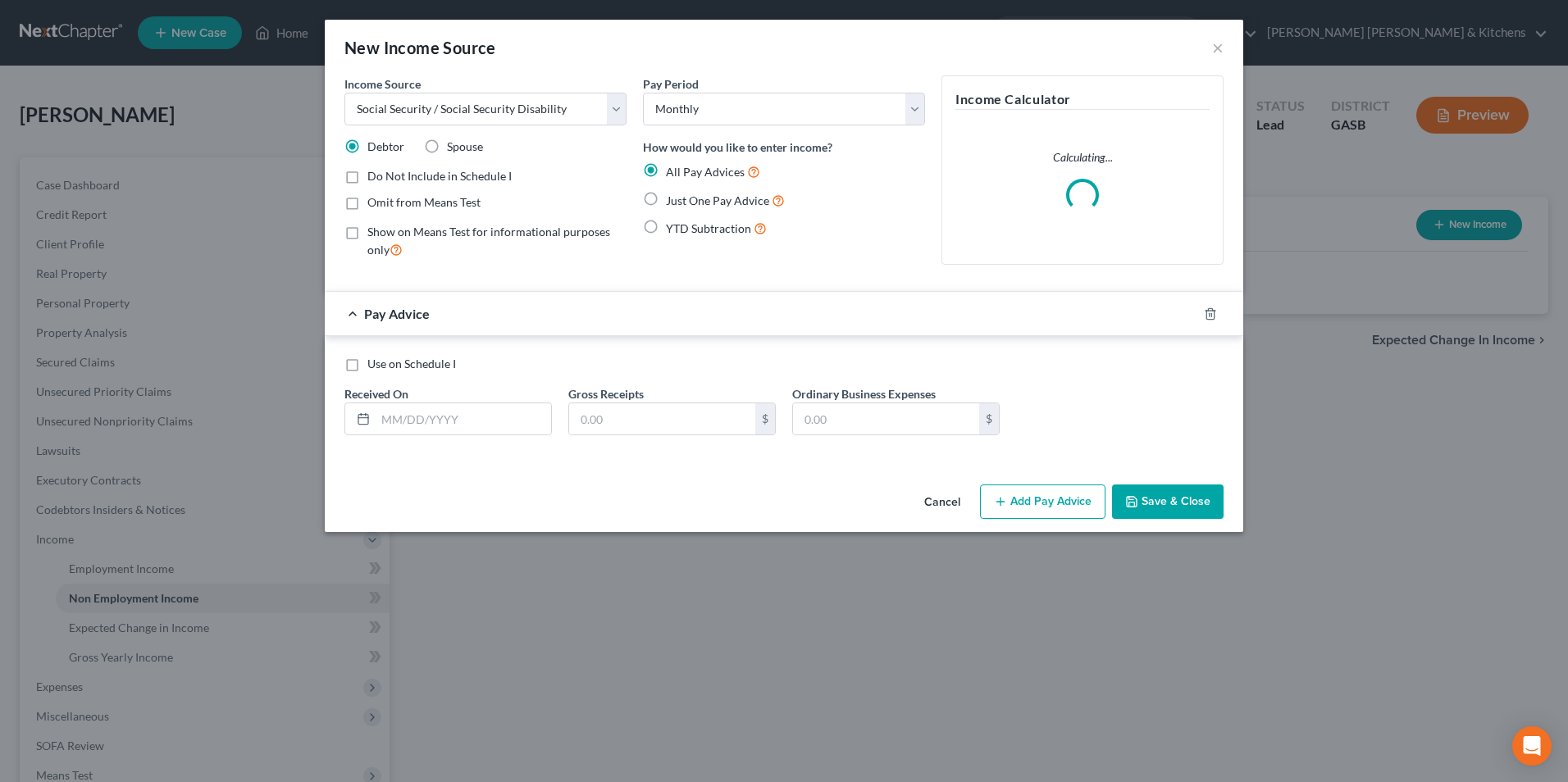
radio input "true"
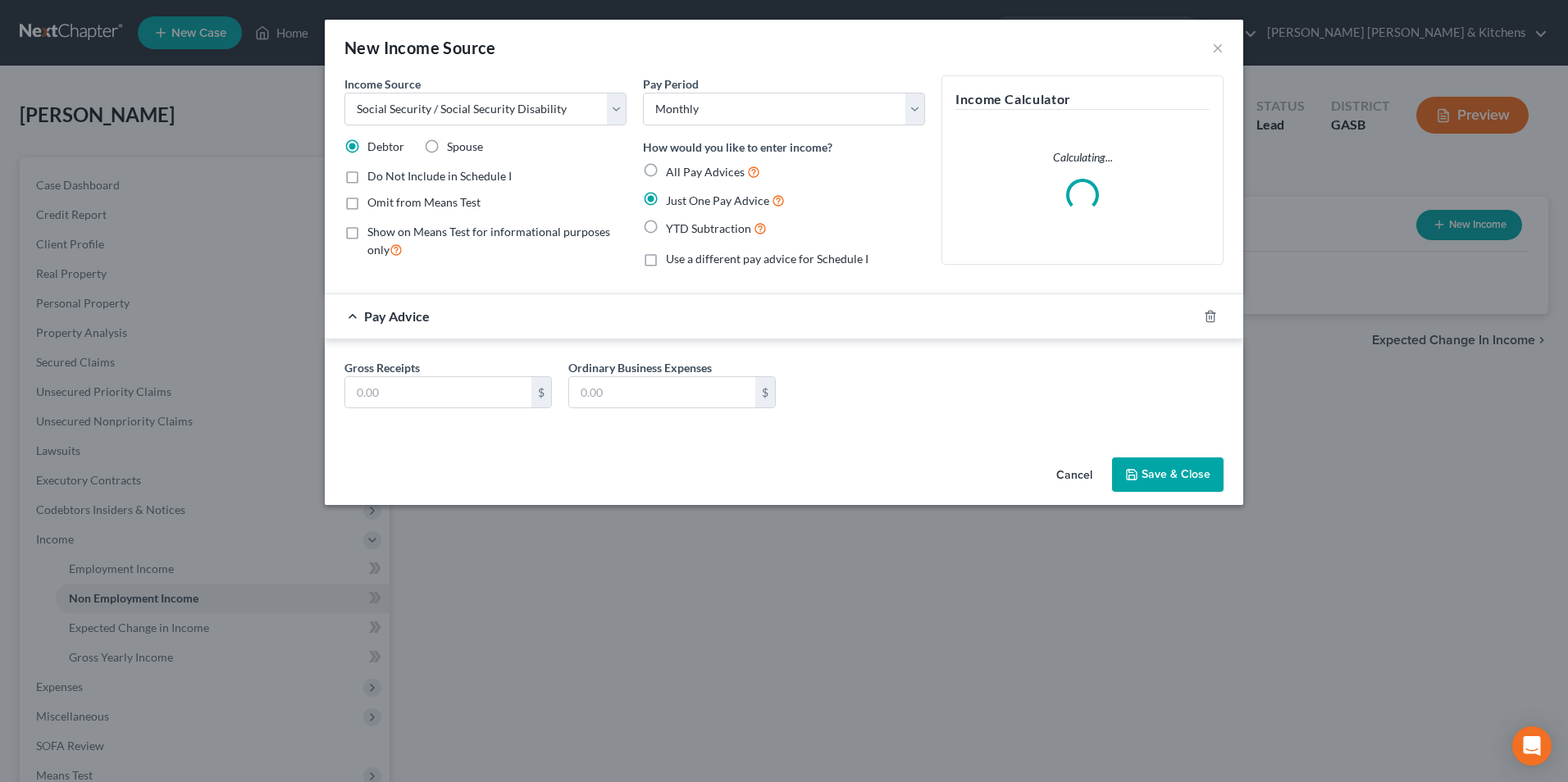
click at [368, 200] on label "Omit from Means Test" at bounding box center [425, 202] width 113 height 16
click at [374, 200] on input "Omit from Means Test" at bounding box center [378, 199] width 10 height 10
checkbox input "true"
click at [425, 402] on input "text" at bounding box center [438, 392] width 186 height 31
type input "1,571.80"
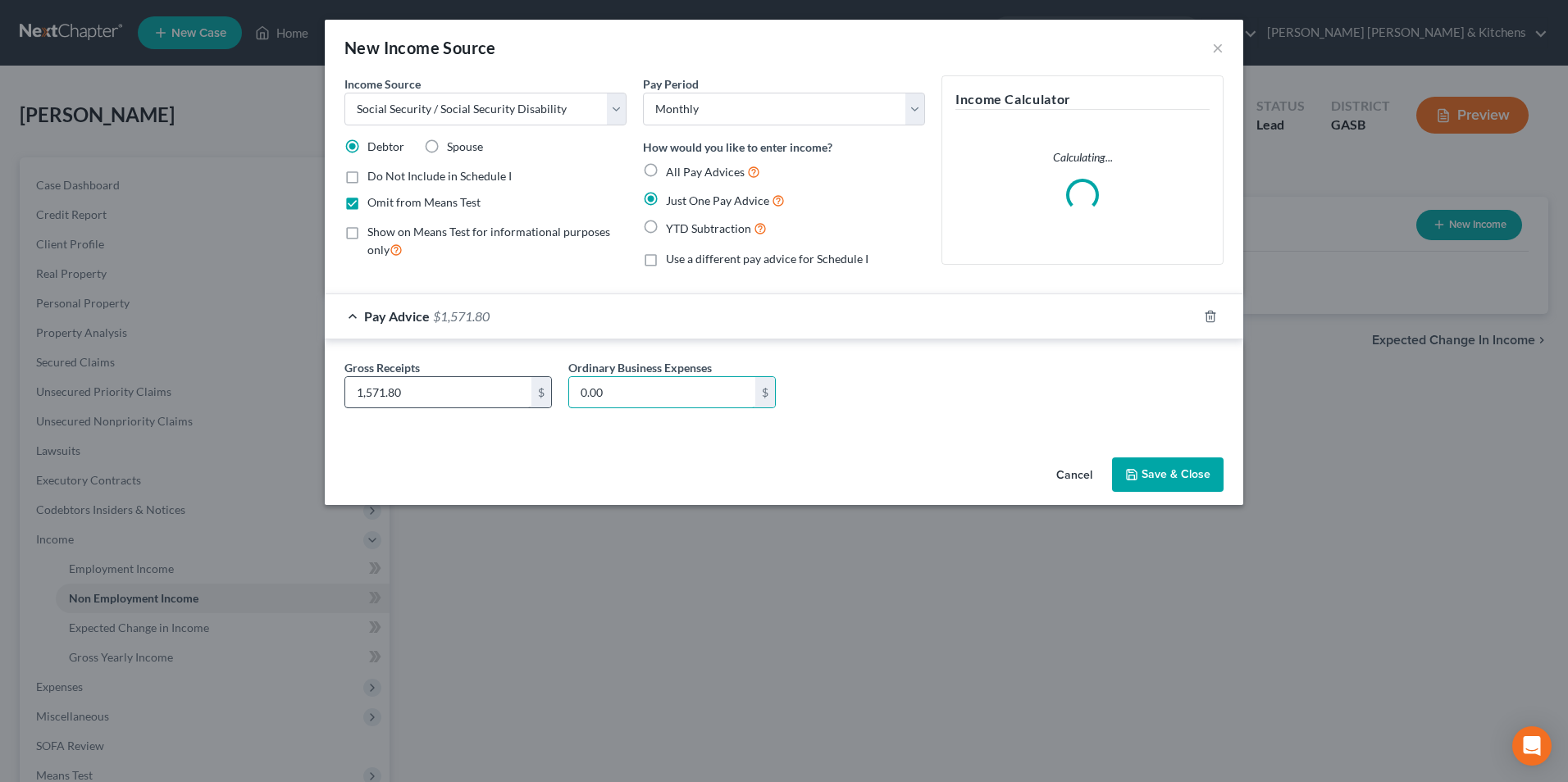
type input "0.00"
click at [1169, 487] on button "Save & Close" at bounding box center [1168, 474] width 111 height 35
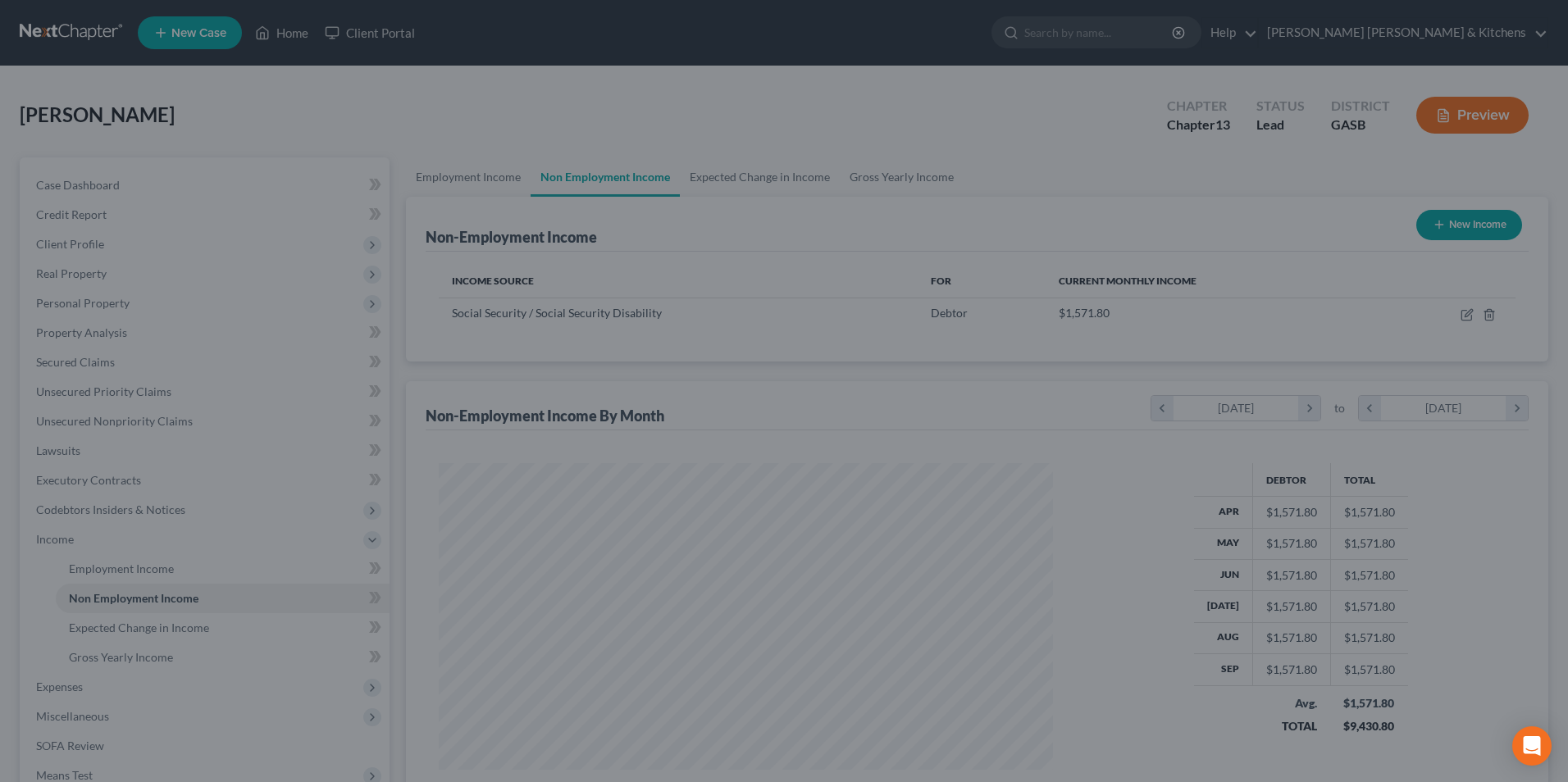
scroll to position [305, 642]
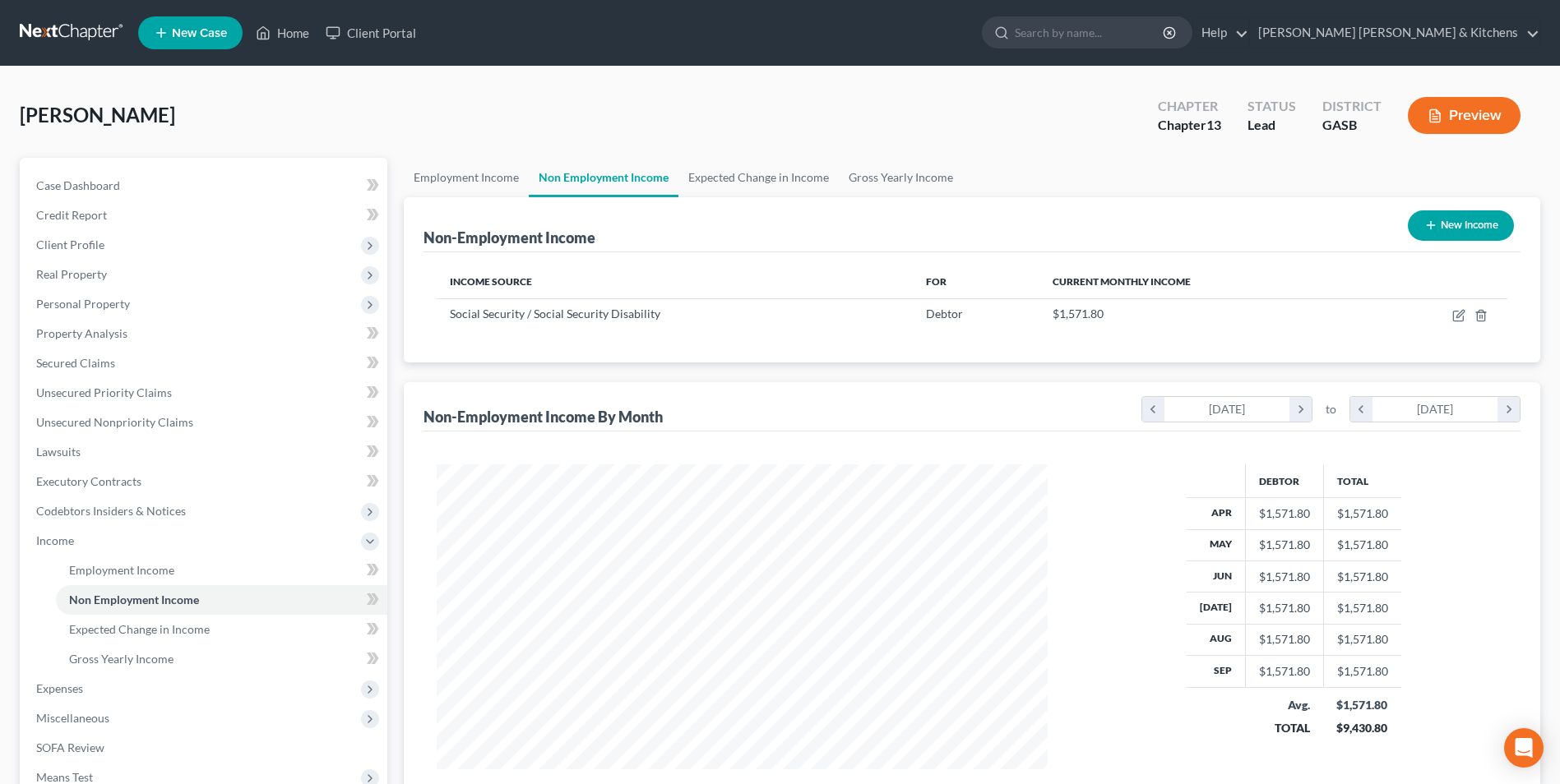
click at [1452, 226] on button "New Income" at bounding box center [1462, 226] width 106 height 30
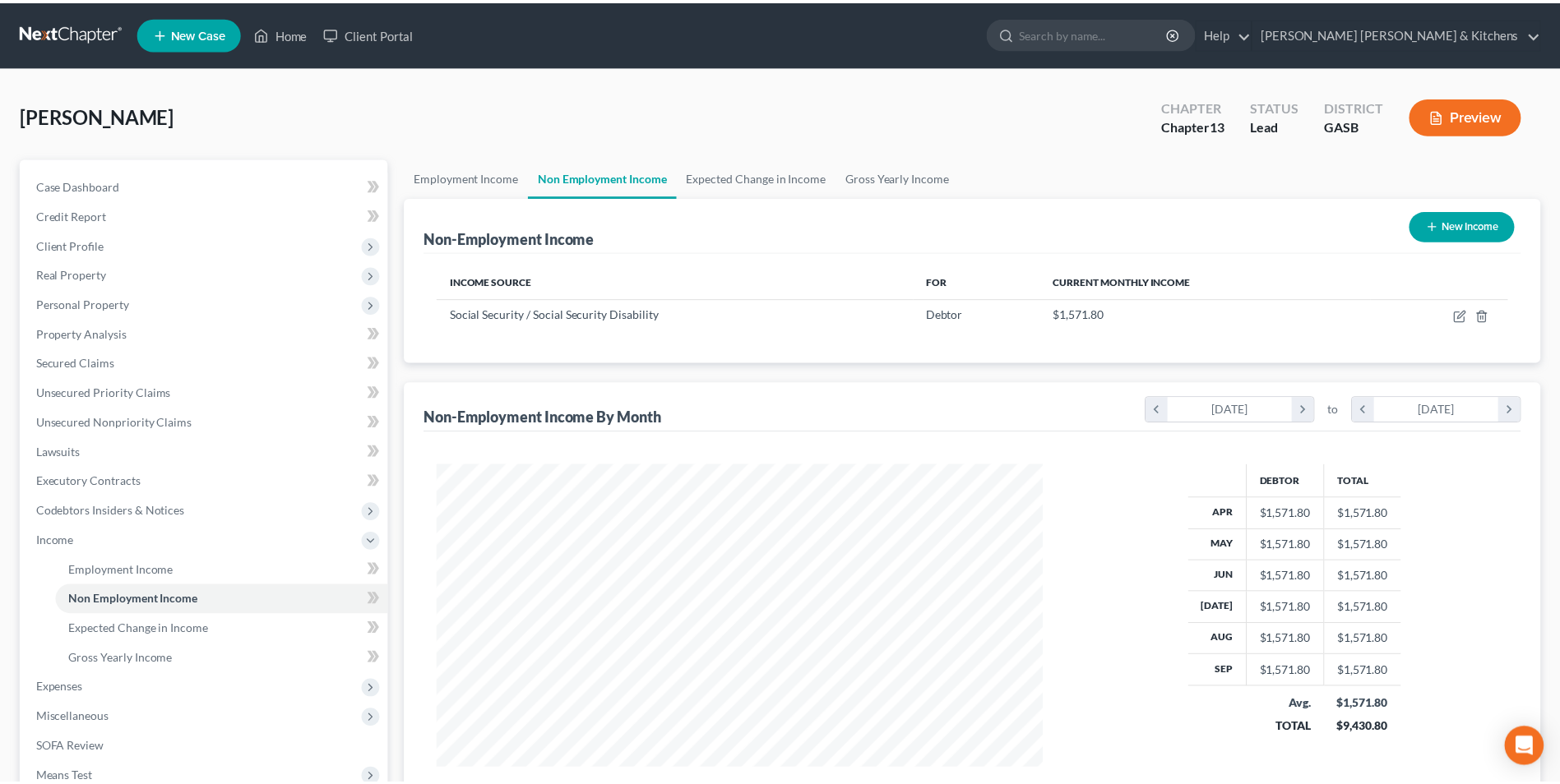
scroll to position [307, 650]
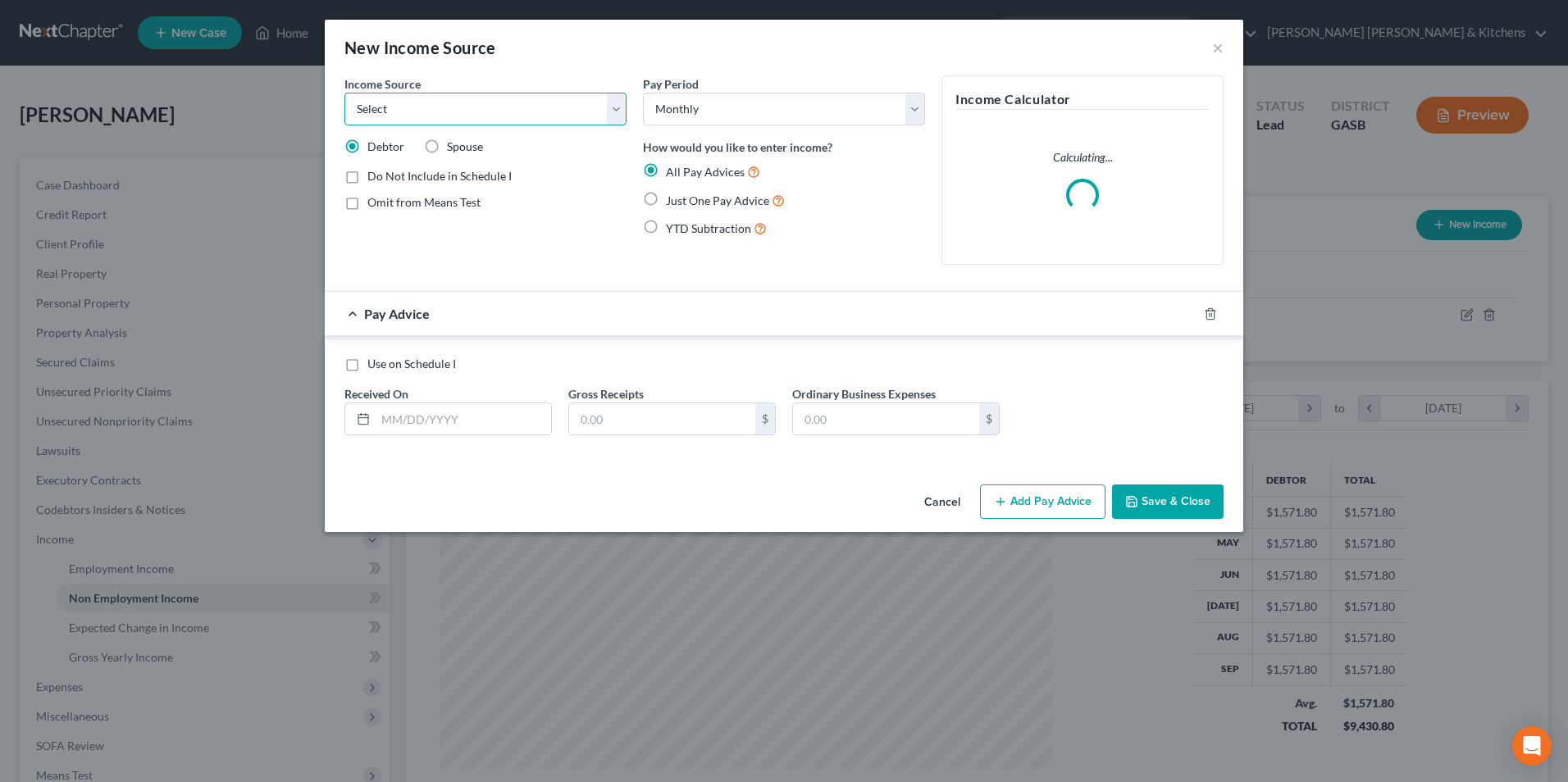
click at [456, 120] on select "Select Unemployment Disability (from employer) Pension Retirement Social Securi…" at bounding box center [485, 108] width 282 height 33
click at [344, 92] on select "Select Unemployment Disability (from employer) Pension Retirement Social Securi…" at bounding box center [485, 108] width 282 height 33
click at [447, 150] on label "Spouse" at bounding box center [465, 146] width 36 height 16
click at [454, 149] on input "Spouse" at bounding box center [459, 143] width 10 height 10
click at [368, 200] on label "Omit from Means Test" at bounding box center [425, 202] width 113 height 16
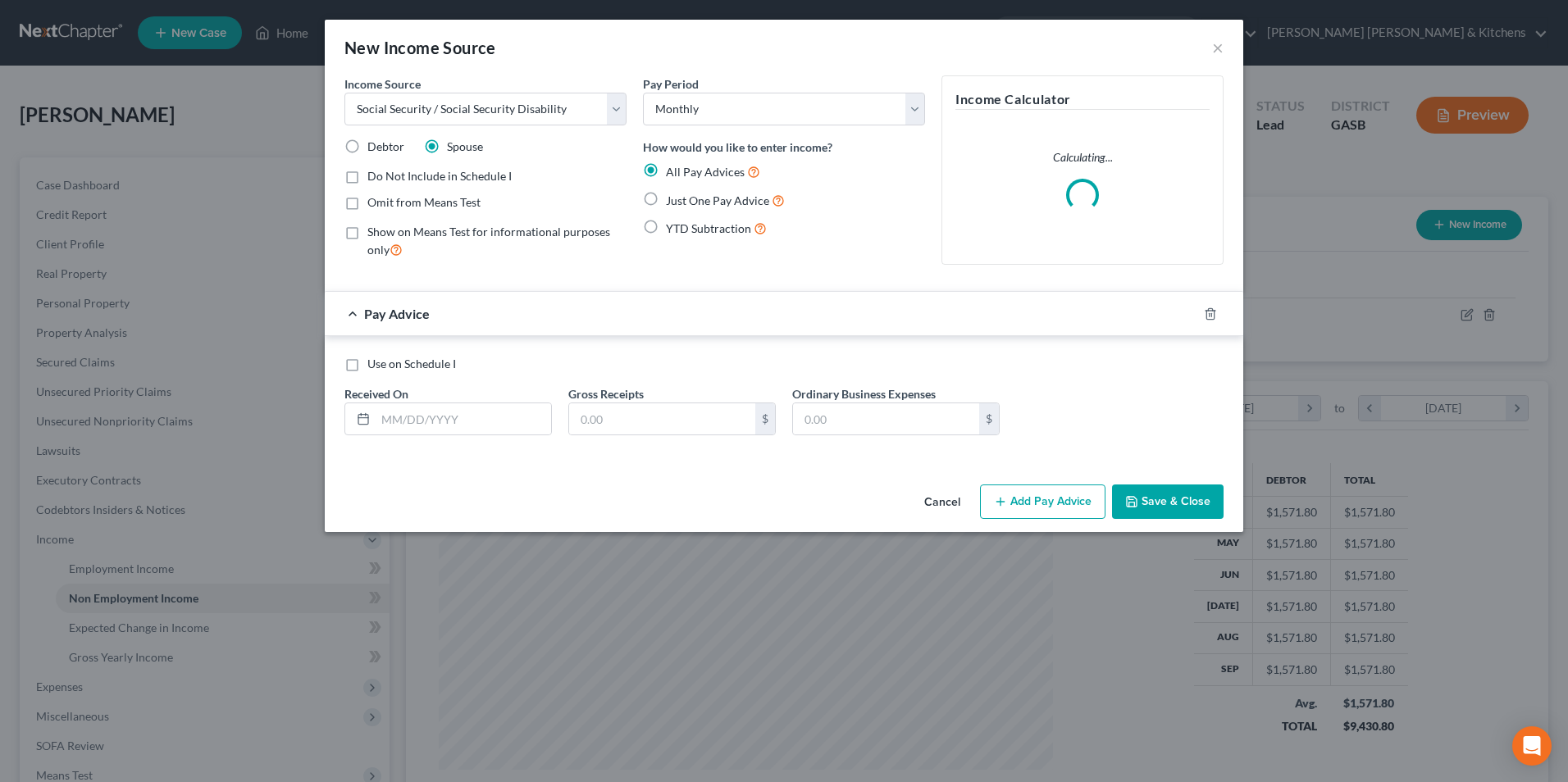
click at [374, 200] on input "Omit from Means Test" at bounding box center [378, 199] width 10 height 10
click at [666, 195] on label "Just One Pay Advice" at bounding box center [726, 201] width 119 height 19
click at [673, 195] on input "Just One Pay Advice" at bounding box center [677, 196] width 10 height 10
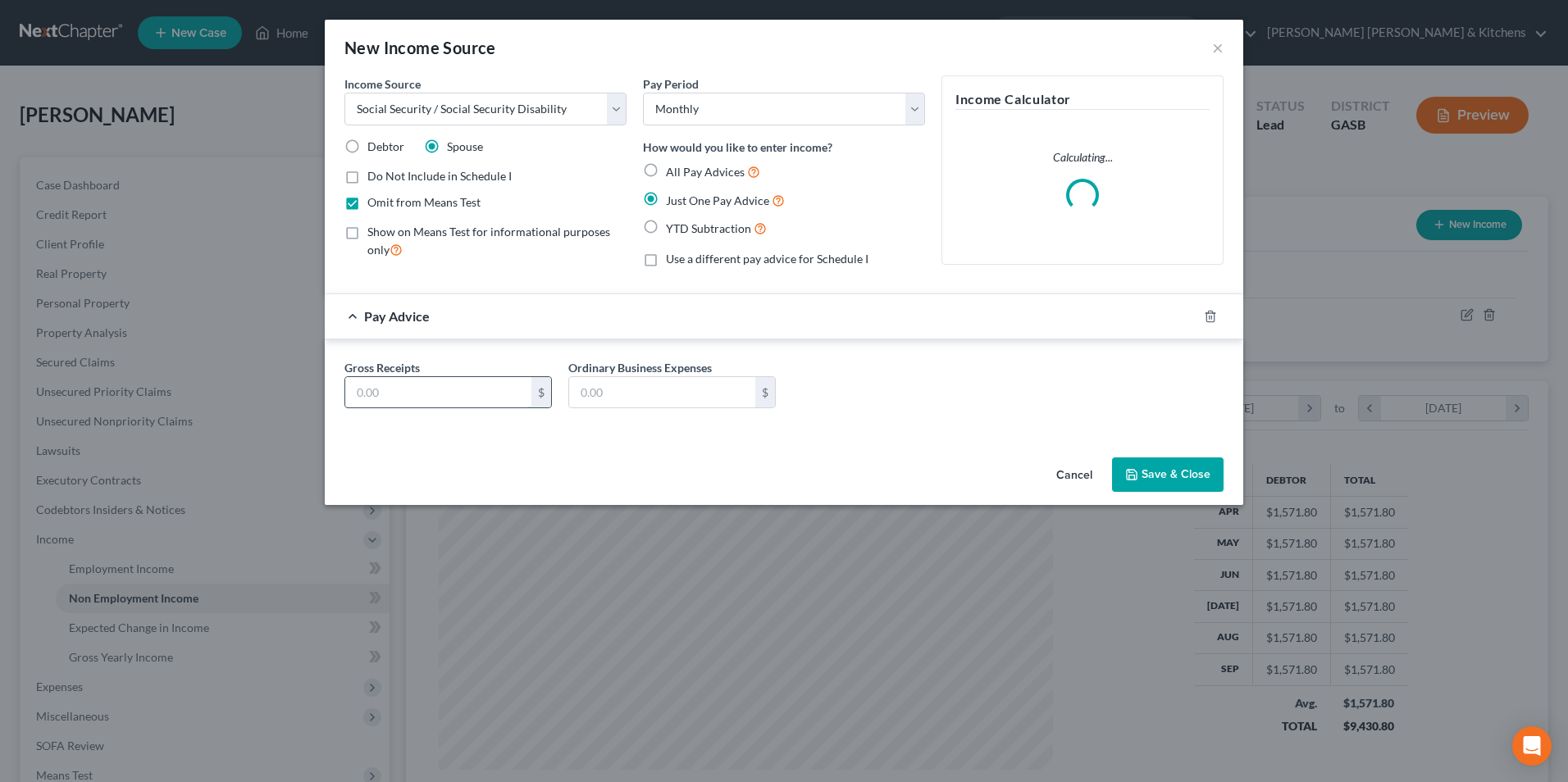
click at [437, 402] on input "text" at bounding box center [438, 392] width 186 height 31
click at [1126, 472] on button "Save & Close" at bounding box center [1168, 474] width 111 height 35
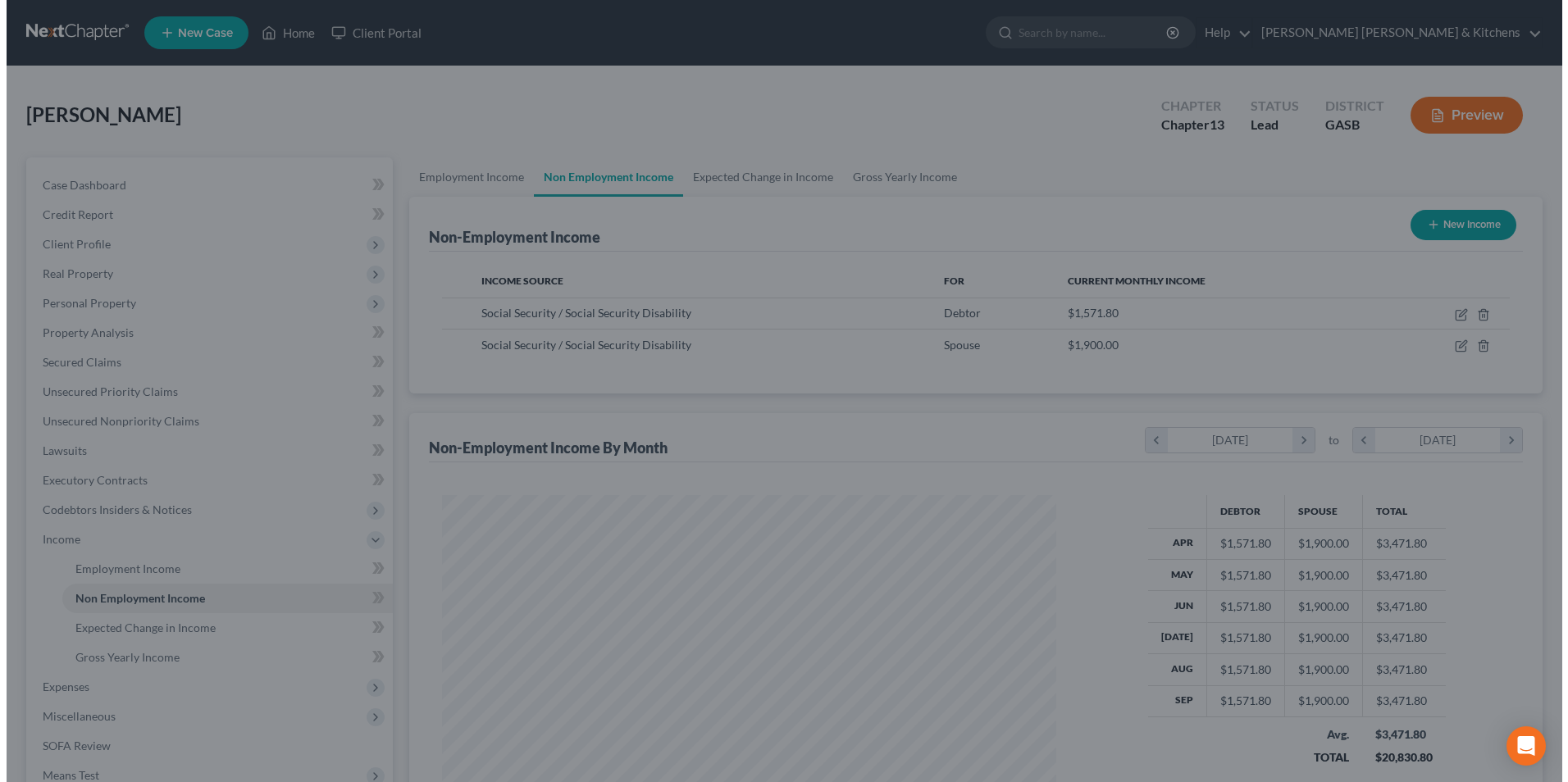
scroll to position [819866, 819647]
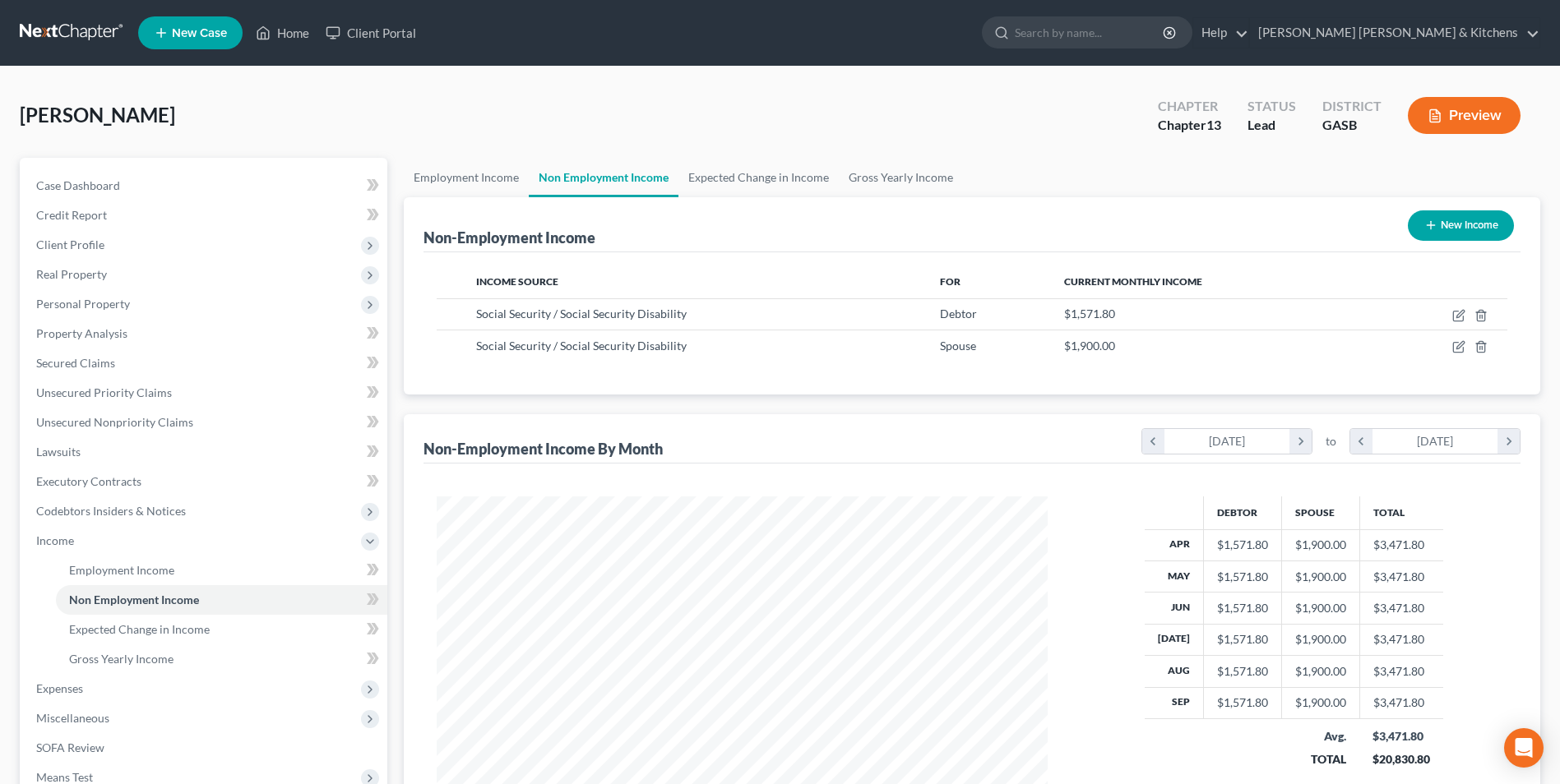
click at [1449, 227] on button "New Income" at bounding box center [1462, 226] width 106 height 30
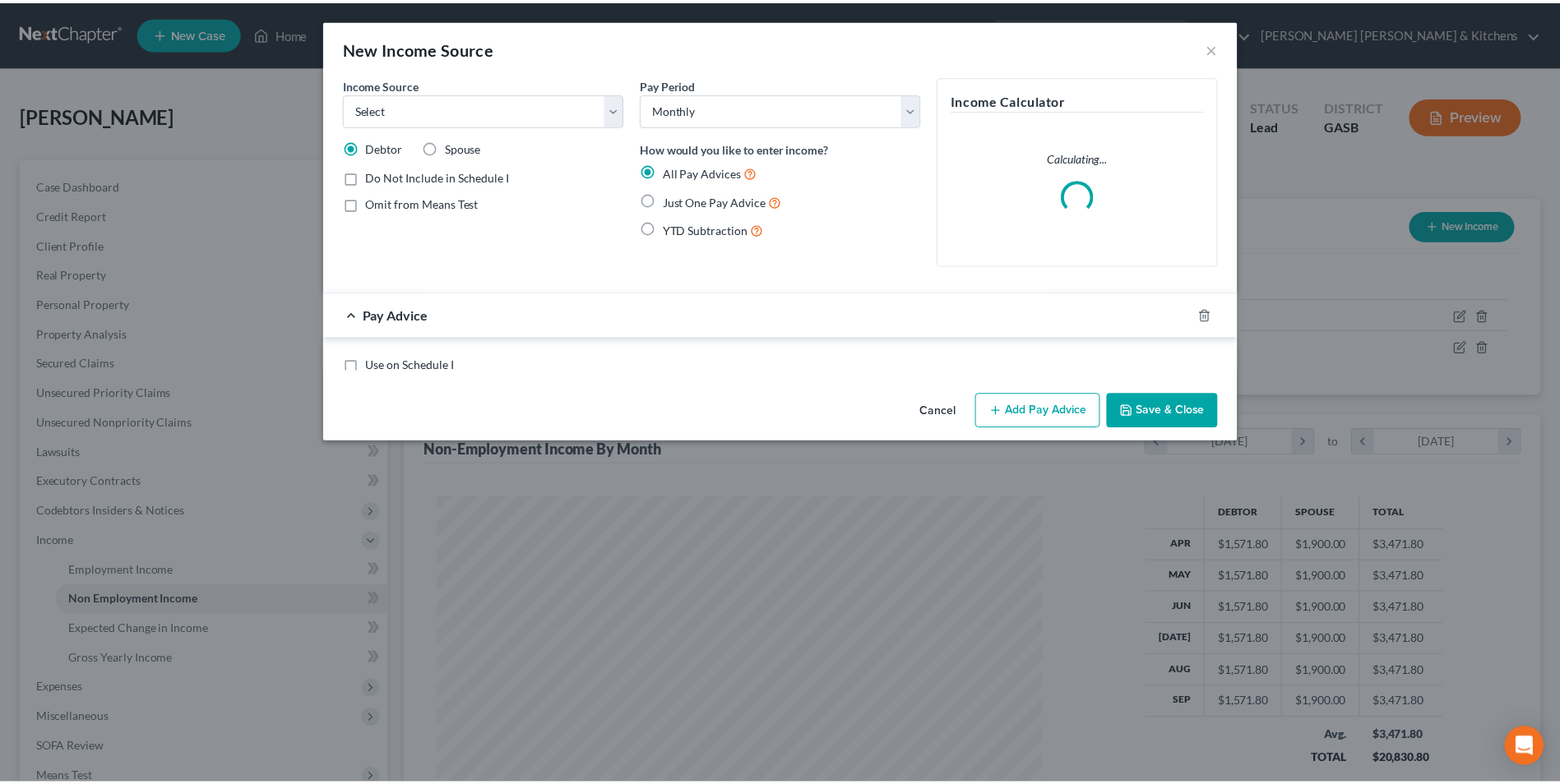
scroll to position [307, 650]
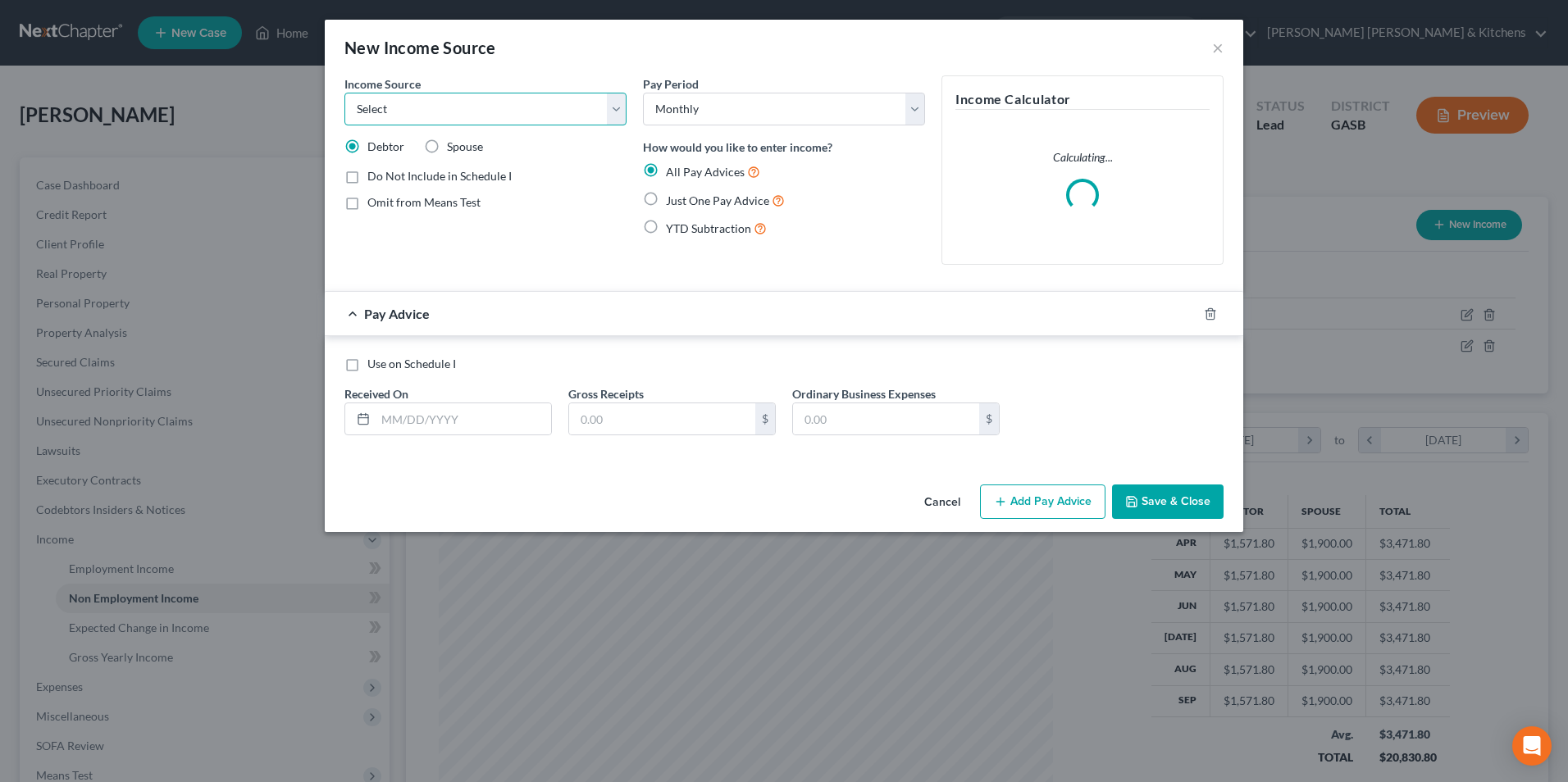
click at [393, 106] on select "Select Unemployment Disability (from employer) Pension Retirement Social Securi…" at bounding box center [485, 108] width 282 height 33
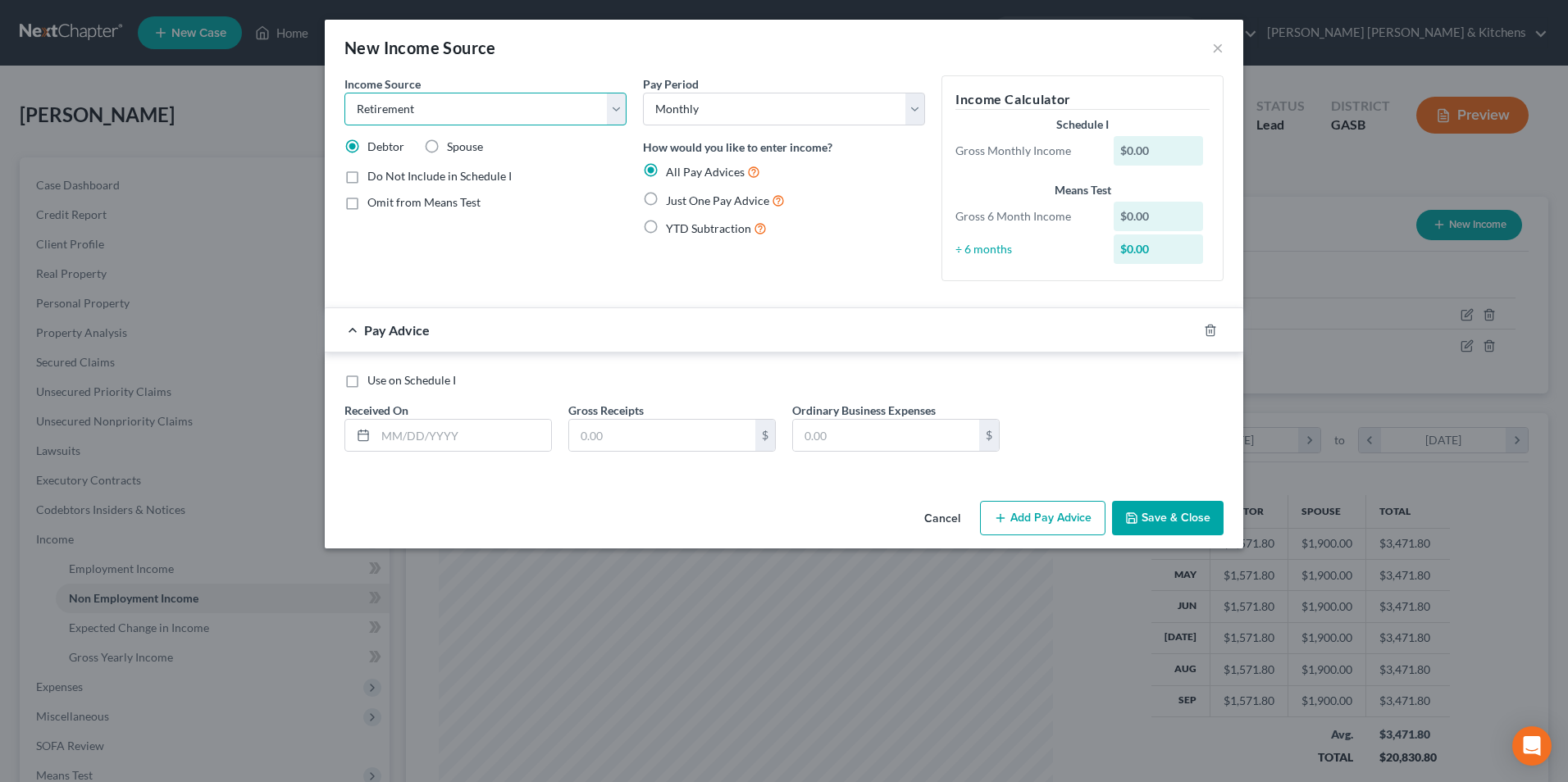
click at [344, 92] on select "Select Unemployment Disability (from employer) Pension Retirement Social Securi…" at bounding box center [485, 108] width 282 height 33
click at [666, 201] on label "Just One Pay Advice" at bounding box center [726, 201] width 119 height 19
click at [673, 201] on input "Just One Pay Advice" at bounding box center [677, 196] width 10 height 10
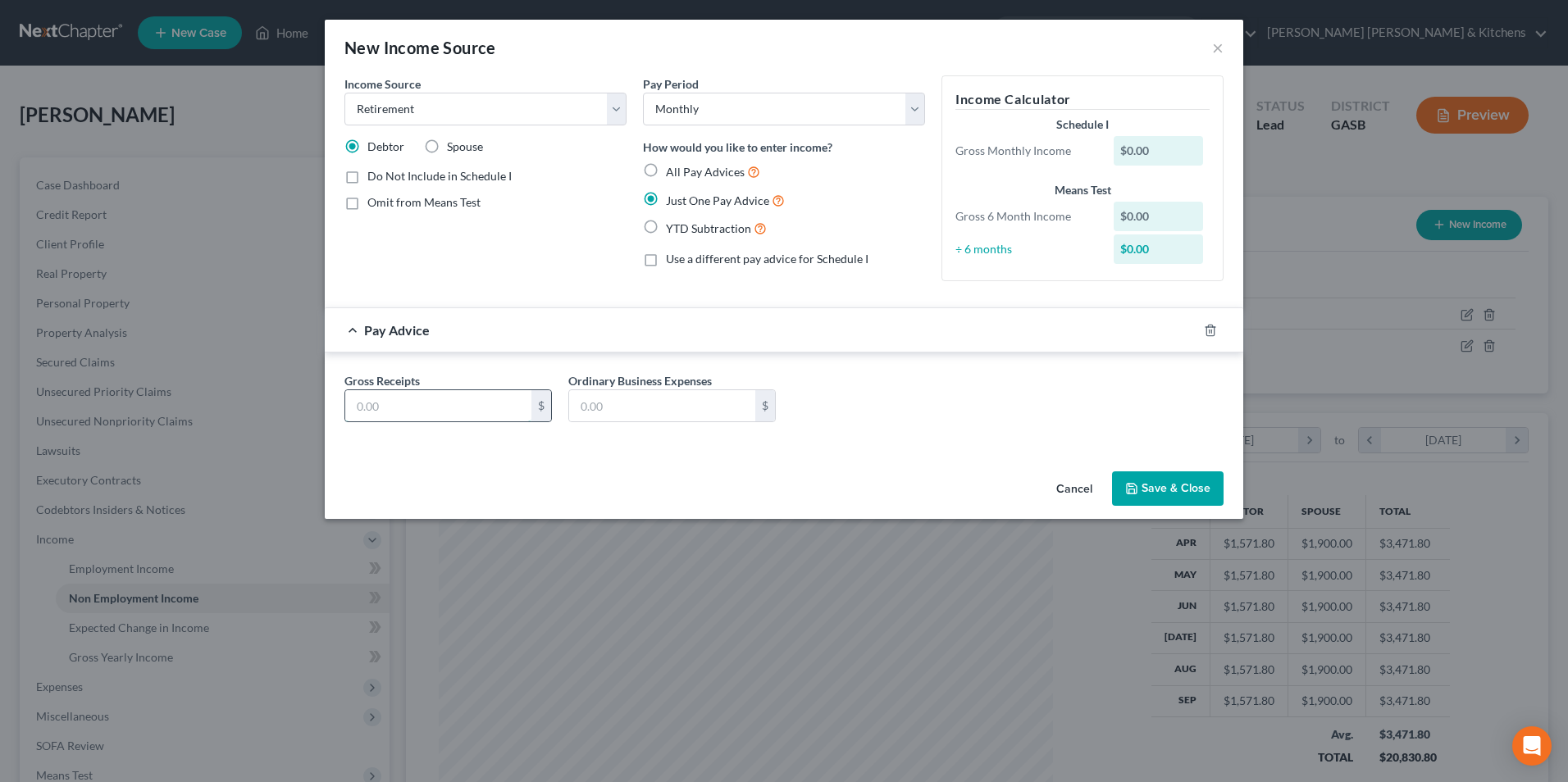
click at [418, 411] on input "text" at bounding box center [438, 406] width 186 height 31
click at [1166, 494] on button "Save & Close" at bounding box center [1168, 489] width 111 height 35
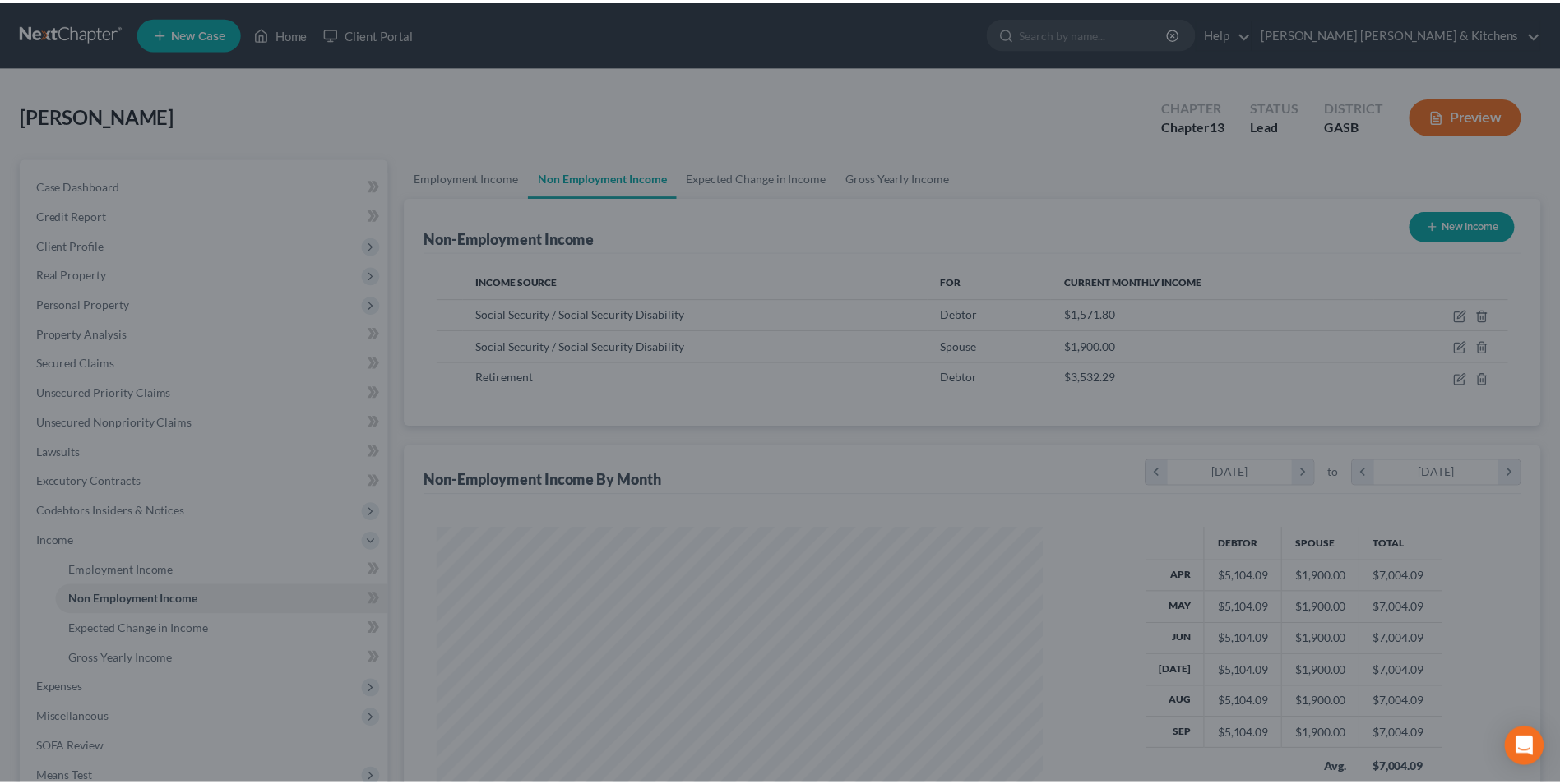
scroll to position [305, 643]
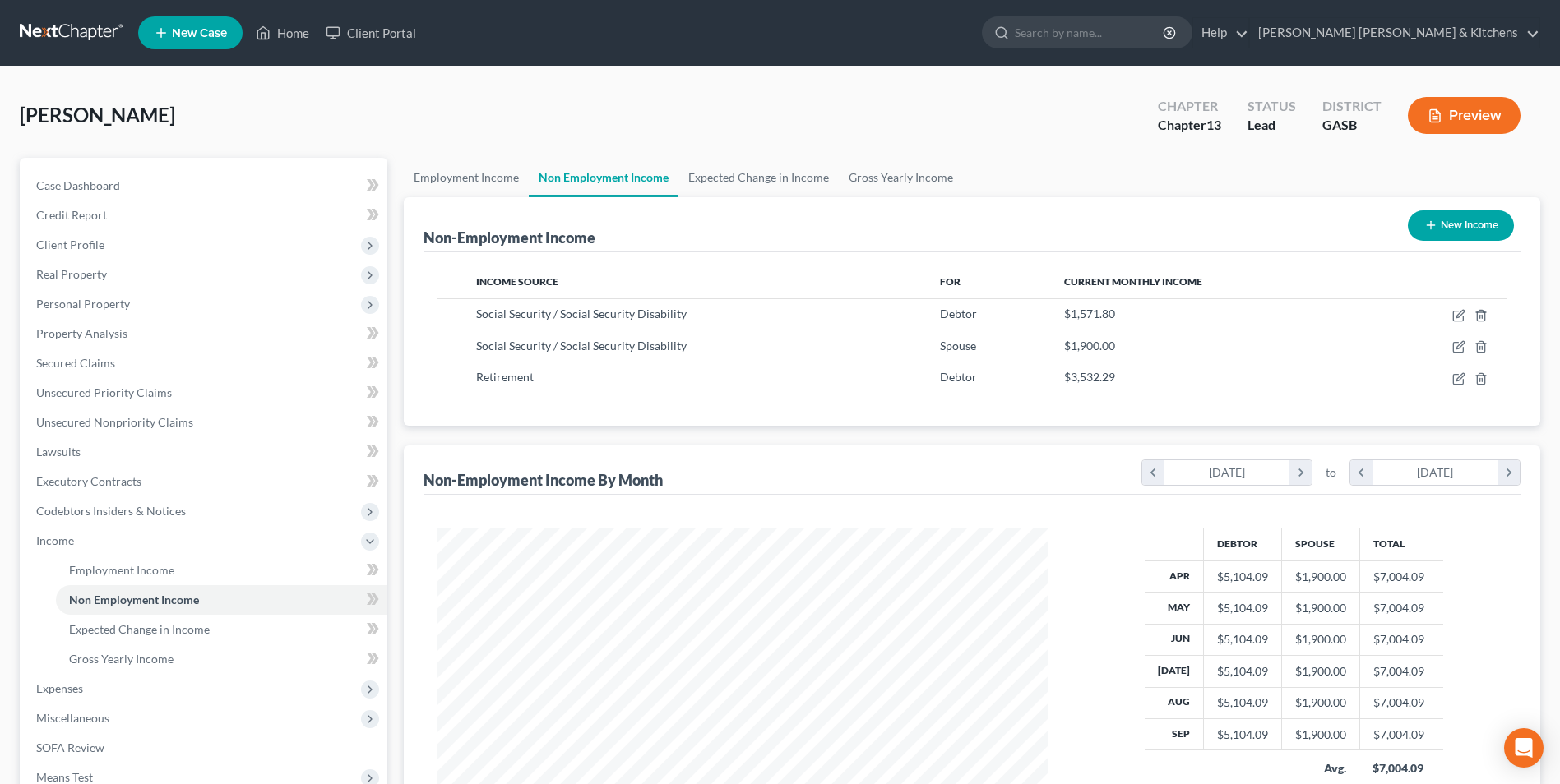
click at [1449, 235] on button "New Income" at bounding box center [1462, 226] width 106 height 30
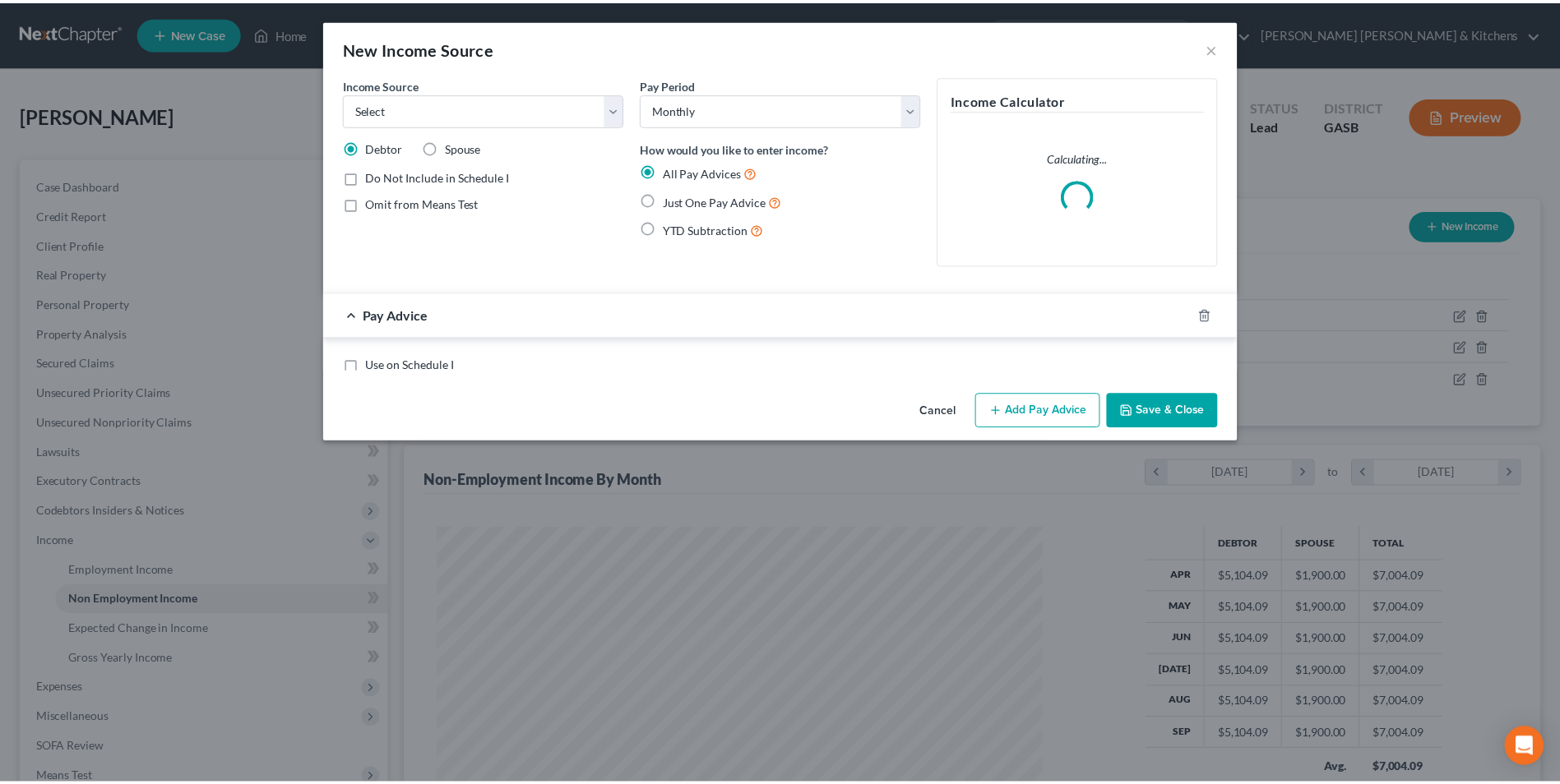
scroll to position [307, 650]
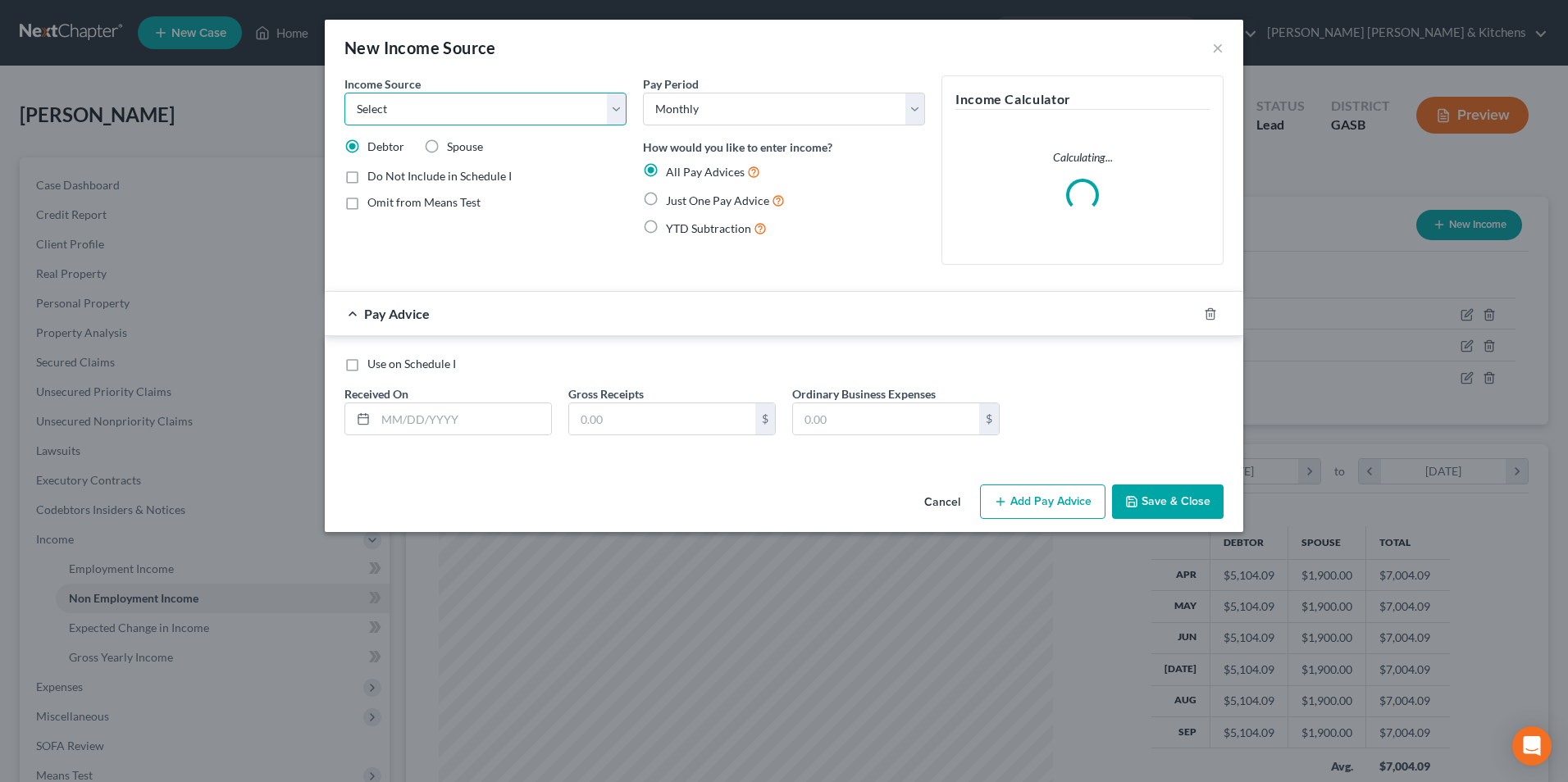
click at [430, 114] on select "Select Unemployment Disability (from employer) Pension Retirement Social Securi…" at bounding box center [485, 108] width 282 height 33
click at [344, 92] on select "Select Unemployment Disability (from employer) Pension Retirement Social Securi…" at bounding box center [485, 108] width 282 height 33
click at [666, 197] on label "Just One Pay Advice" at bounding box center [726, 201] width 119 height 19
click at [673, 197] on input "Just One Pay Advice" at bounding box center [677, 196] width 10 height 10
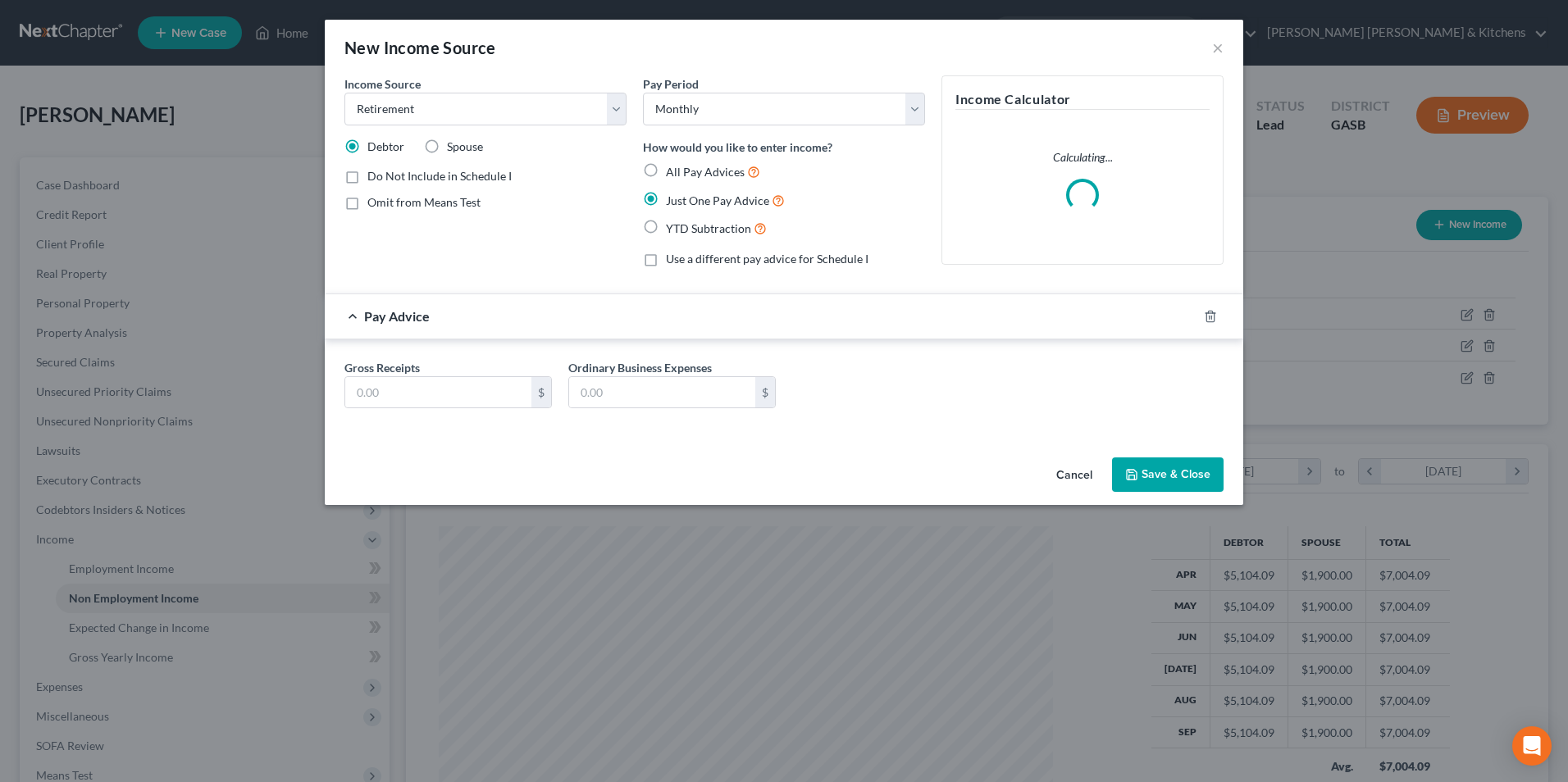
click at [447, 148] on label "Spouse" at bounding box center [465, 146] width 36 height 16
click at [454, 148] on input "Spouse" at bounding box center [459, 143] width 10 height 10
click at [409, 393] on input "text" at bounding box center [438, 392] width 186 height 31
click at [1134, 491] on button "Save & Close" at bounding box center [1168, 474] width 111 height 35
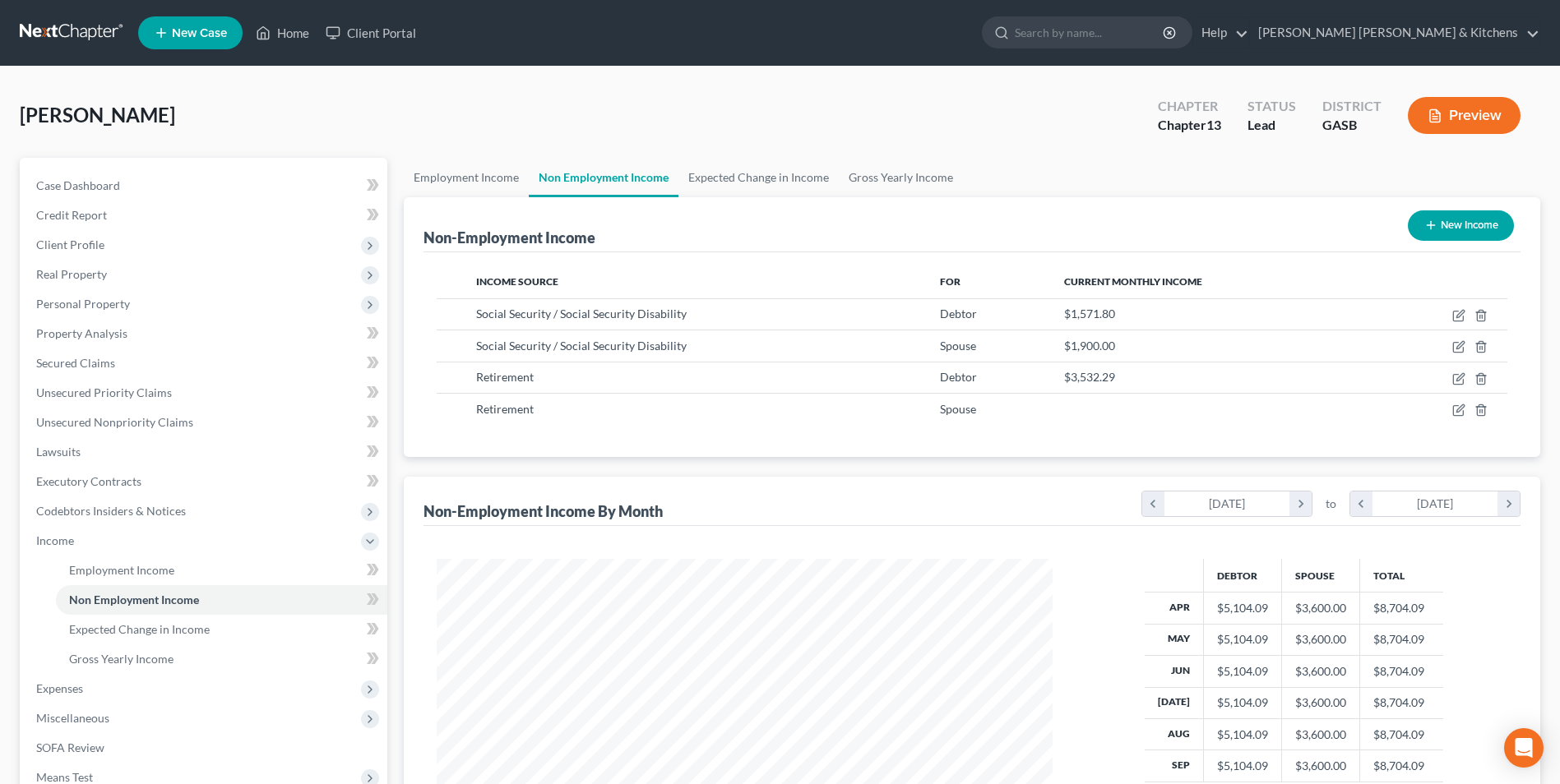
scroll to position [821963, 821894]
click at [93, 660] on span "Gross Yearly Income" at bounding box center [121, 658] width 104 height 14
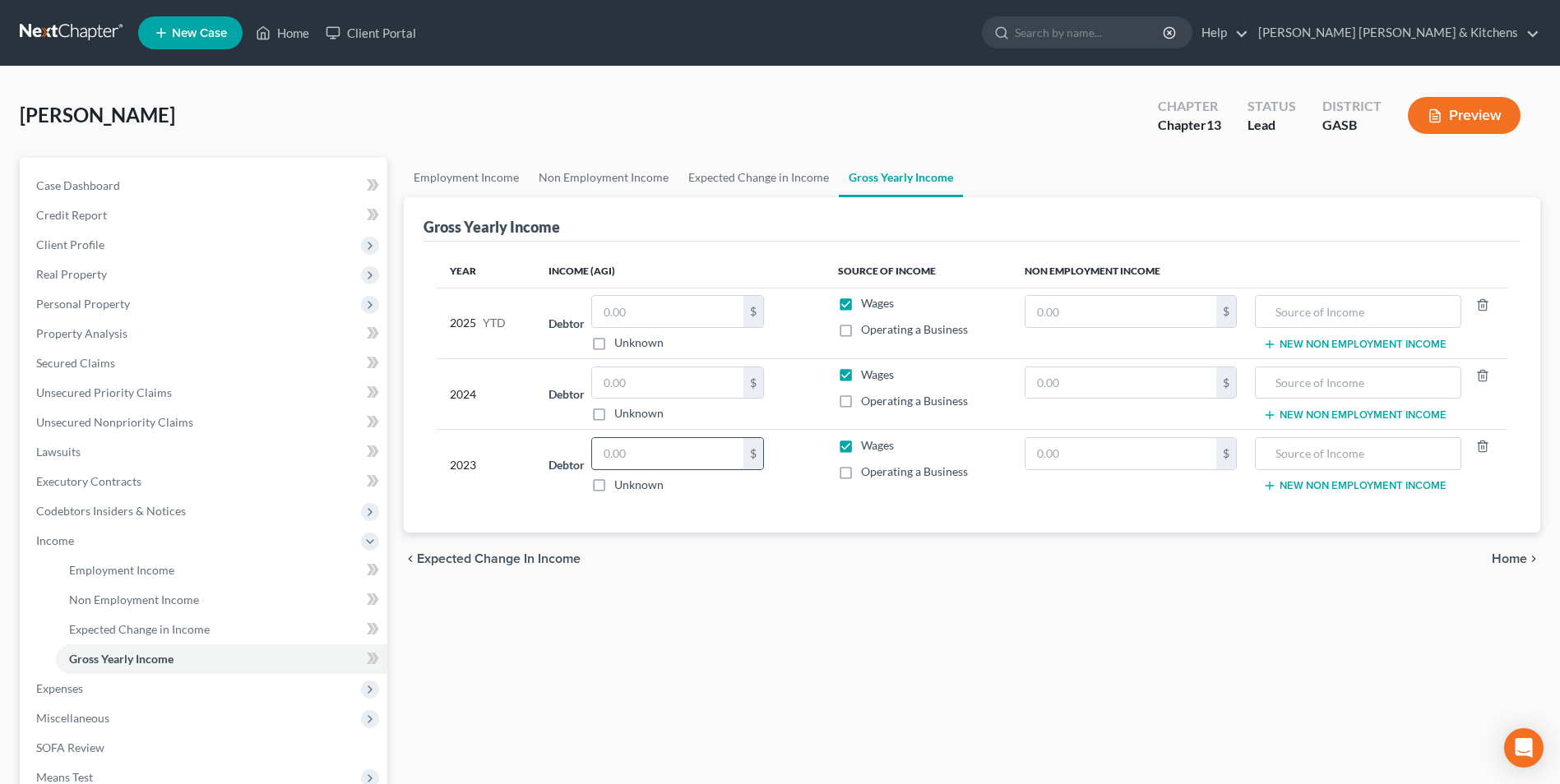
click at [623, 455] on input "text" at bounding box center [668, 453] width 151 height 31
click at [1053, 462] on input "text" at bounding box center [1121, 453] width 191 height 31
click at [1301, 462] on input "text" at bounding box center [1358, 453] width 188 height 31
click at [1301, 486] on button "New Non Employment Income" at bounding box center [1355, 486] width 184 height 13
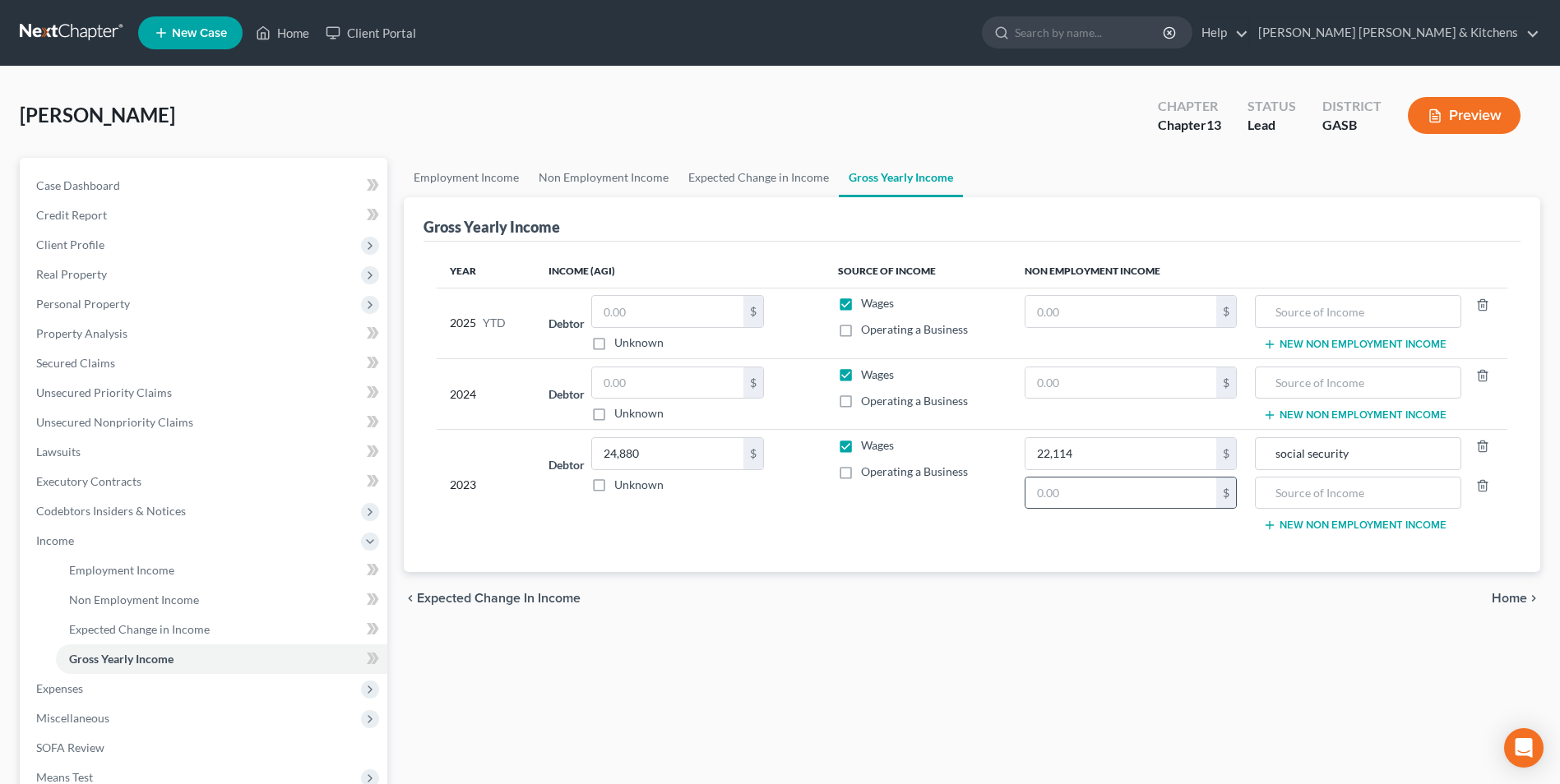
click at [1224, 493] on div "$" at bounding box center [1226, 493] width 20 height 31
click at [1183, 497] on input "text" at bounding box center [1121, 493] width 191 height 31
click at [1341, 488] on input "text" at bounding box center [1358, 493] width 188 height 31
click at [678, 386] on input "text" at bounding box center [668, 383] width 151 height 31
click at [1043, 389] on input "text" at bounding box center [1121, 383] width 191 height 31
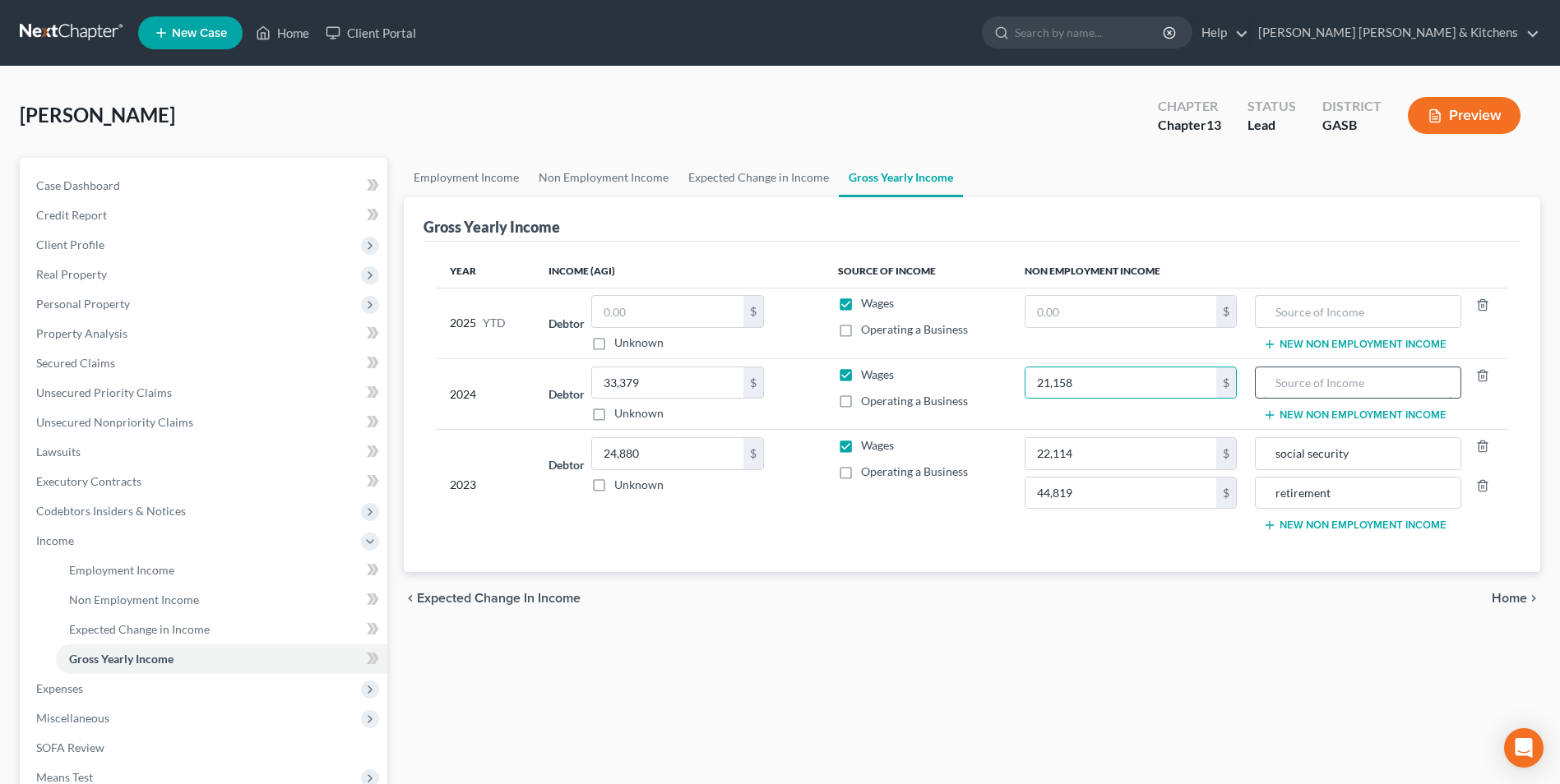
click at [1334, 375] on input "text" at bounding box center [1358, 383] width 188 height 31
click at [1309, 415] on button "New Non Employment Income" at bounding box center [1355, 415] width 184 height 13
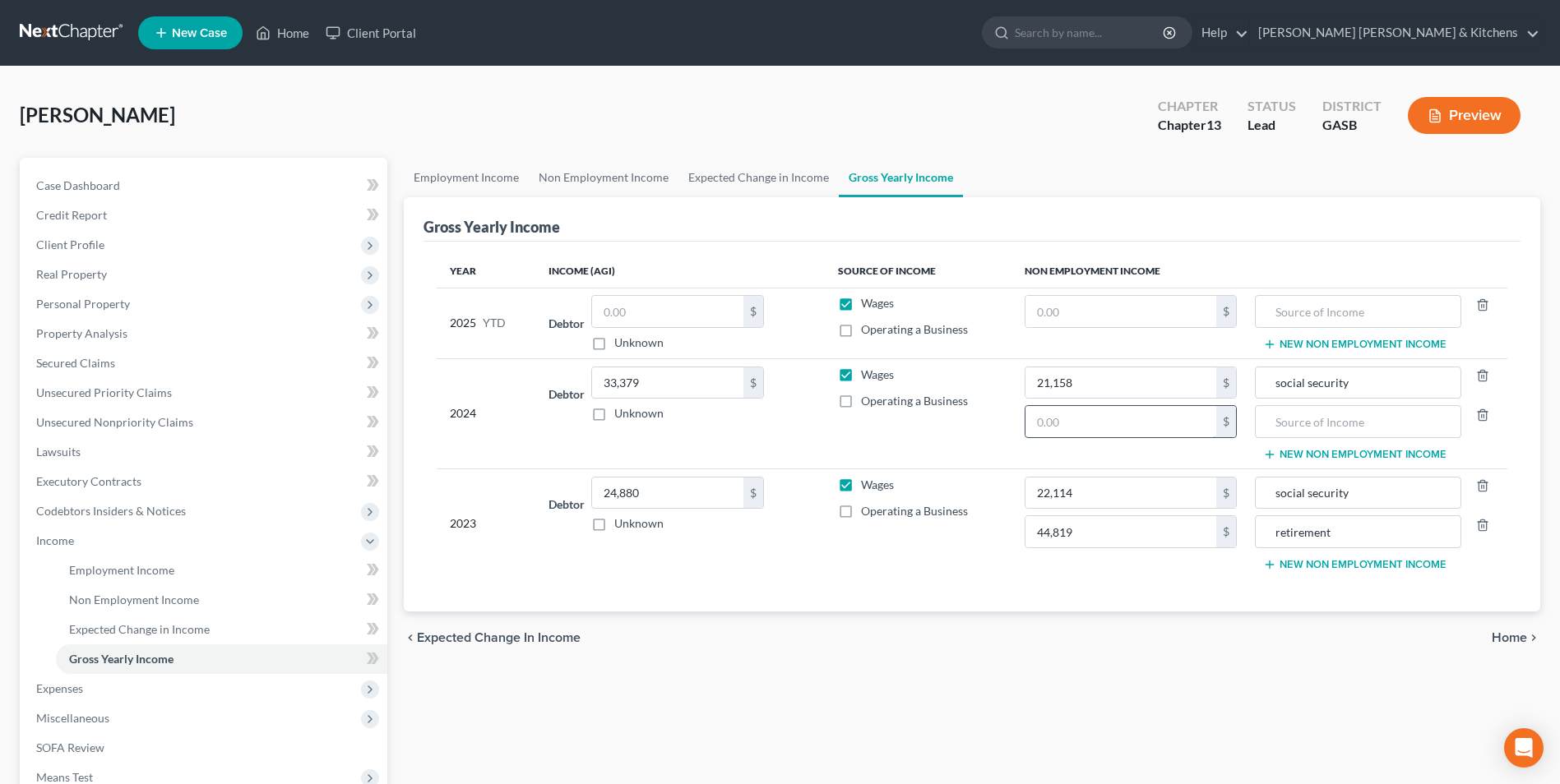
click at [1185, 419] on input "text" at bounding box center [1121, 422] width 191 height 31
click at [1315, 428] on input "text" at bounding box center [1358, 422] width 188 height 31
click at [734, 304] on input "text" at bounding box center [668, 311] width 151 height 31
click at [1129, 307] on input "text" at bounding box center [1121, 311] width 191 height 31
click at [1316, 321] on input "text" at bounding box center [1358, 311] width 188 height 31
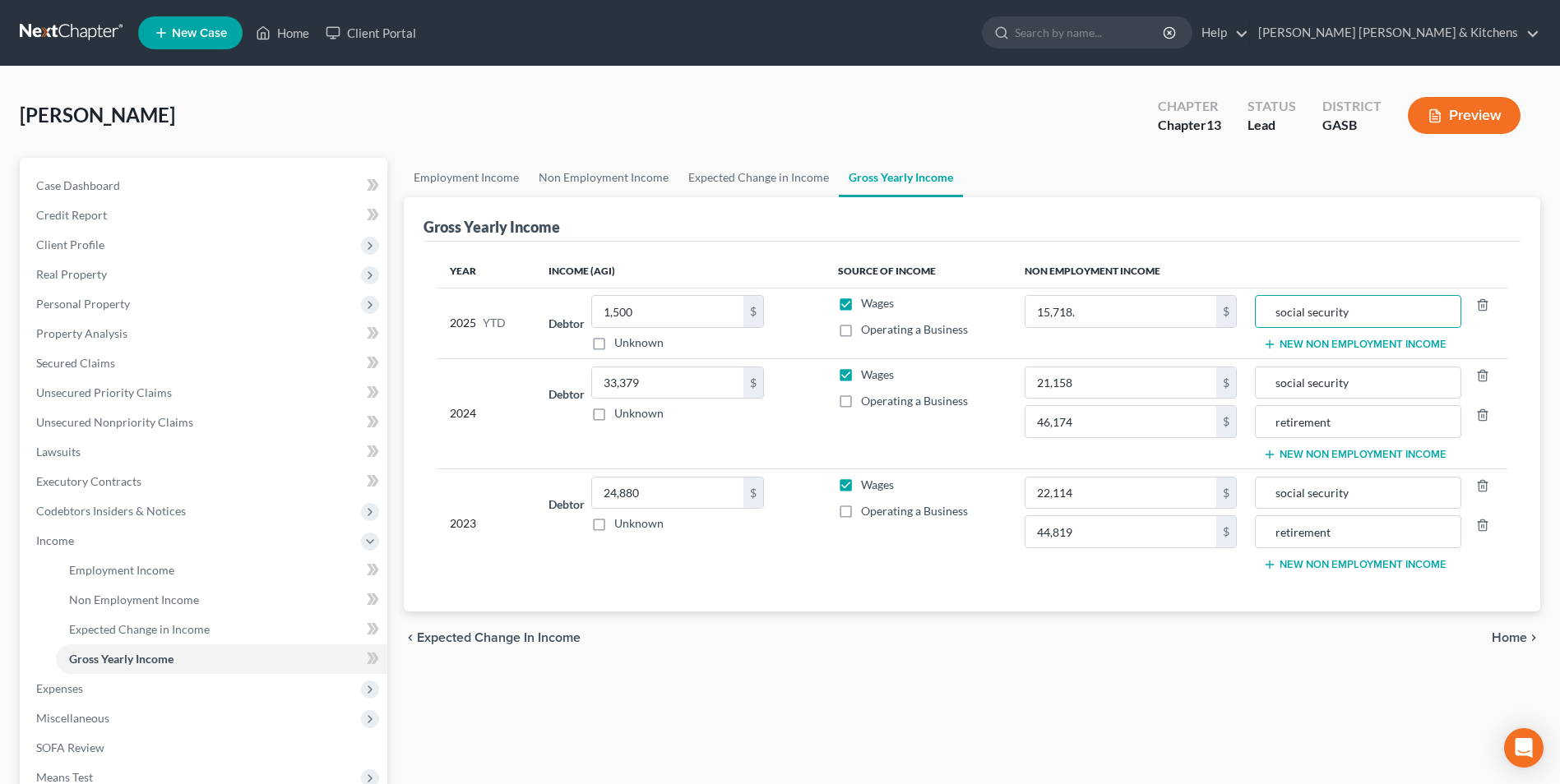
click at [1301, 340] on button "New Non Employment Income" at bounding box center [1355, 344] width 184 height 13
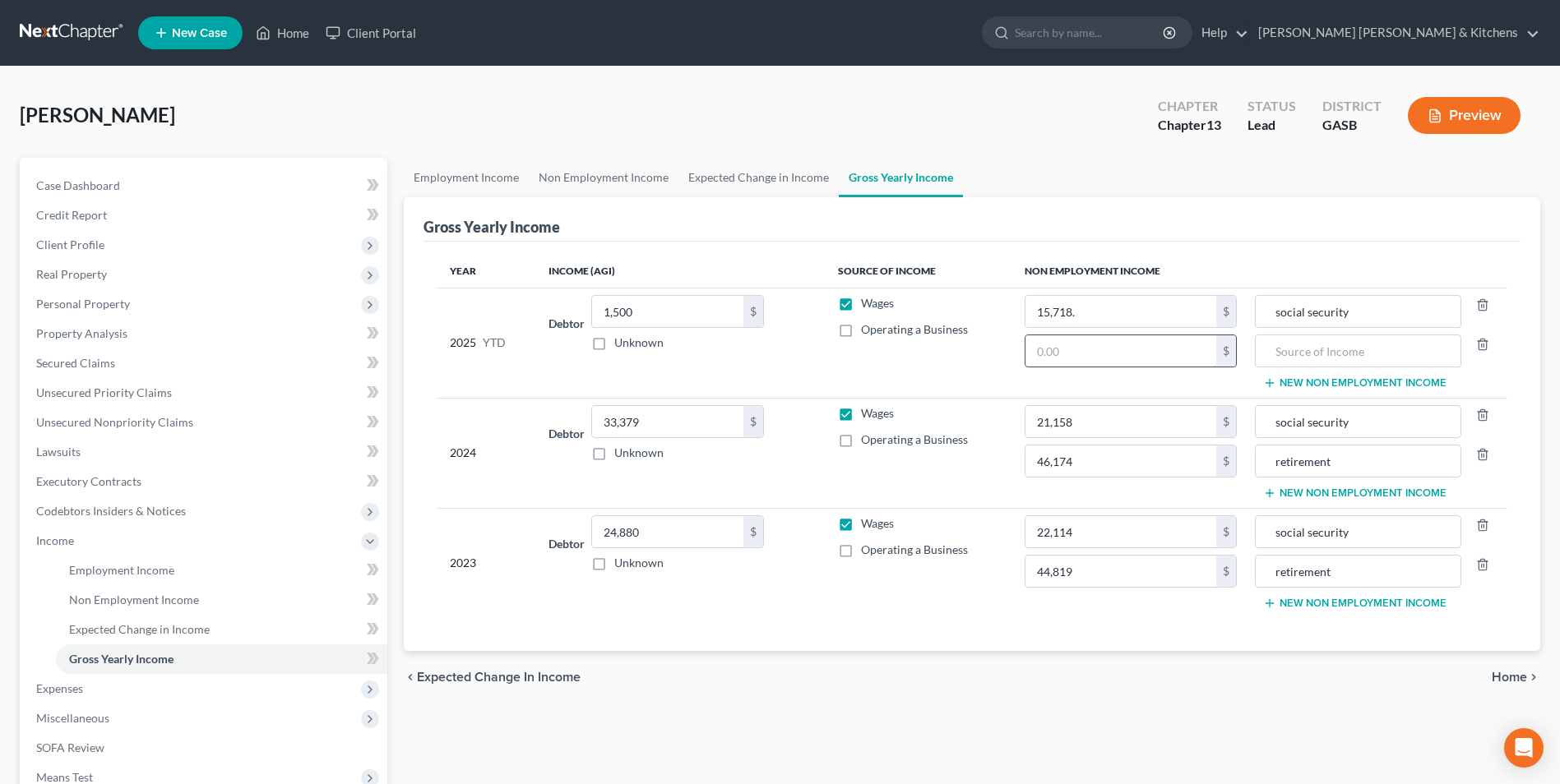
click at [1179, 356] on input "text" at bounding box center [1121, 351] width 191 height 31
click at [1271, 356] on input "text" at bounding box center [1358, 351] width 188 height 31
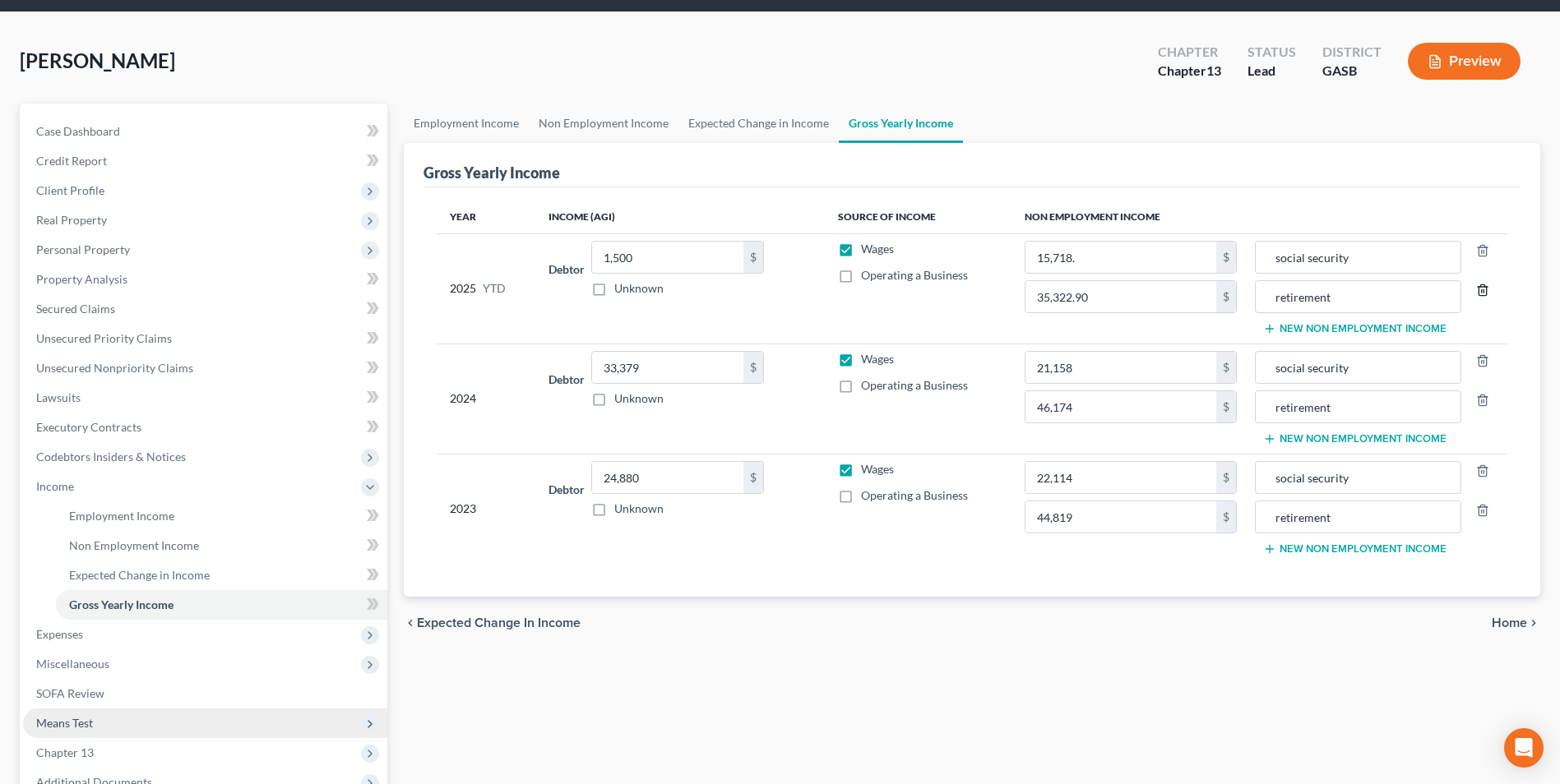
scroll to position [82, 0]
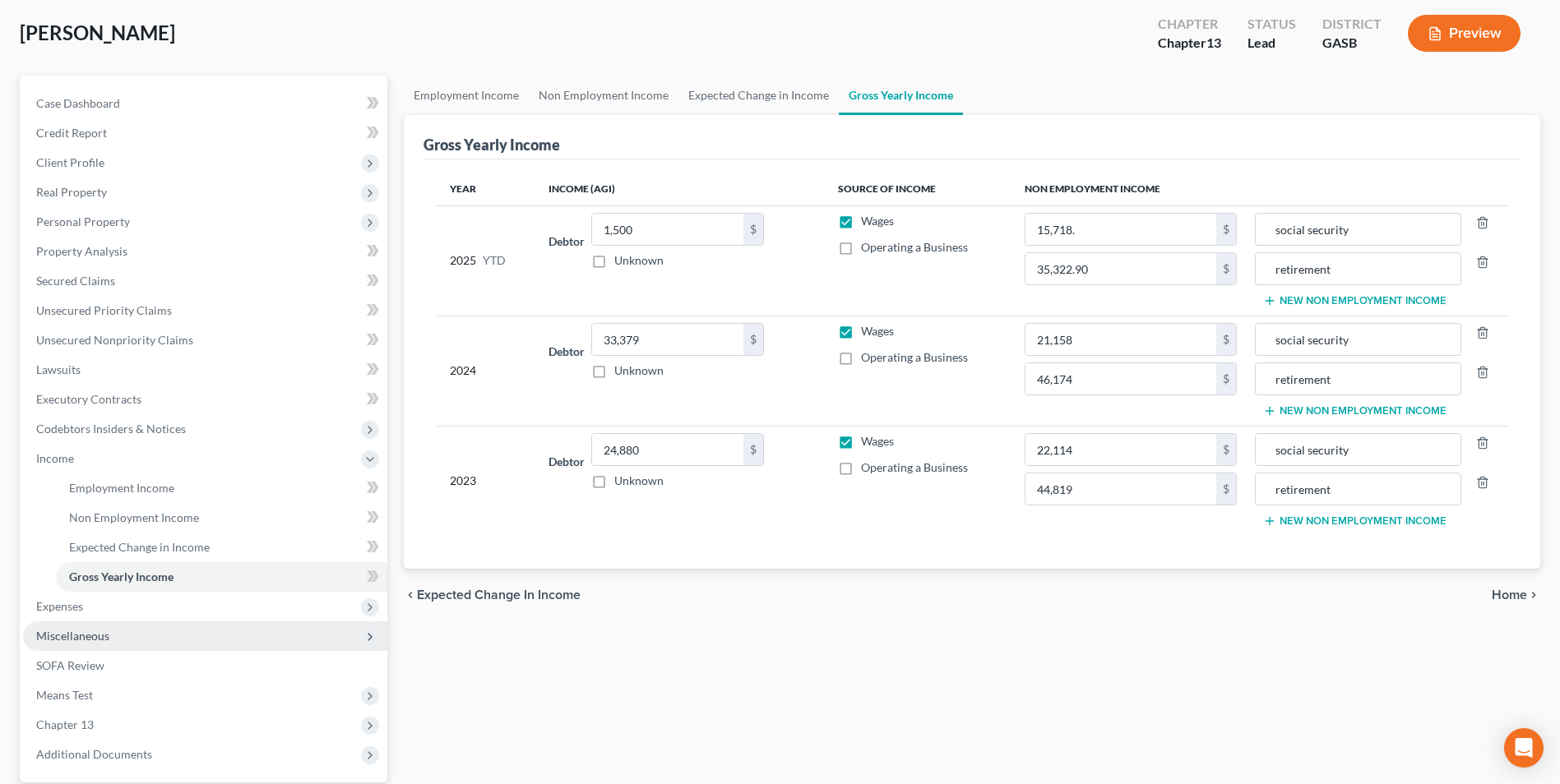
click at [77, 635] on span "Miscellaneous" at bounding box center [72, 636] width 73 height 14
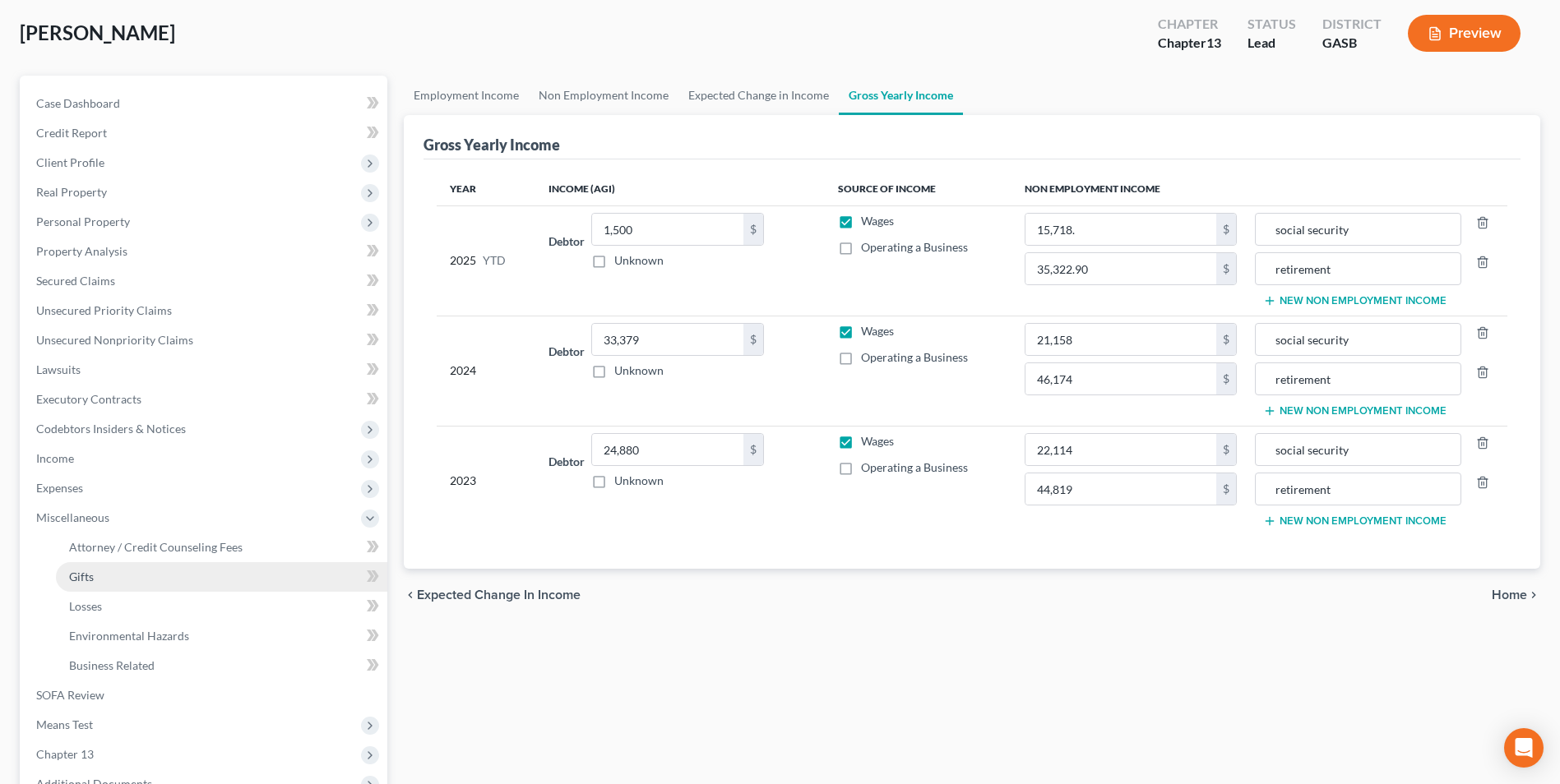
click at [79, 578] on span "Gifts" at bounding box center [81, 577] width 25 height 14
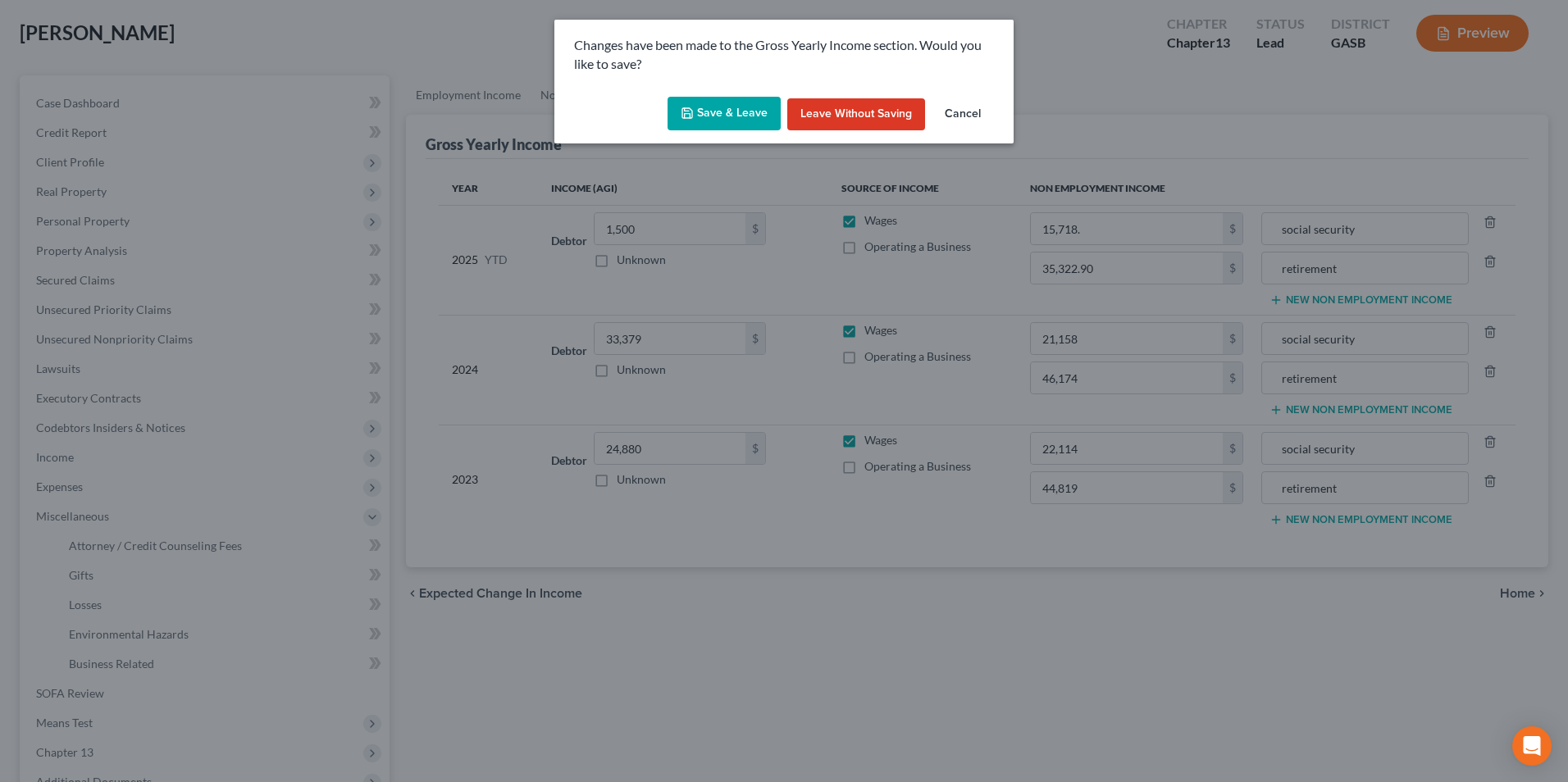
click at [747, 122] on button "Save & Leave" at bounding box center [725, 114] width 113 height 35
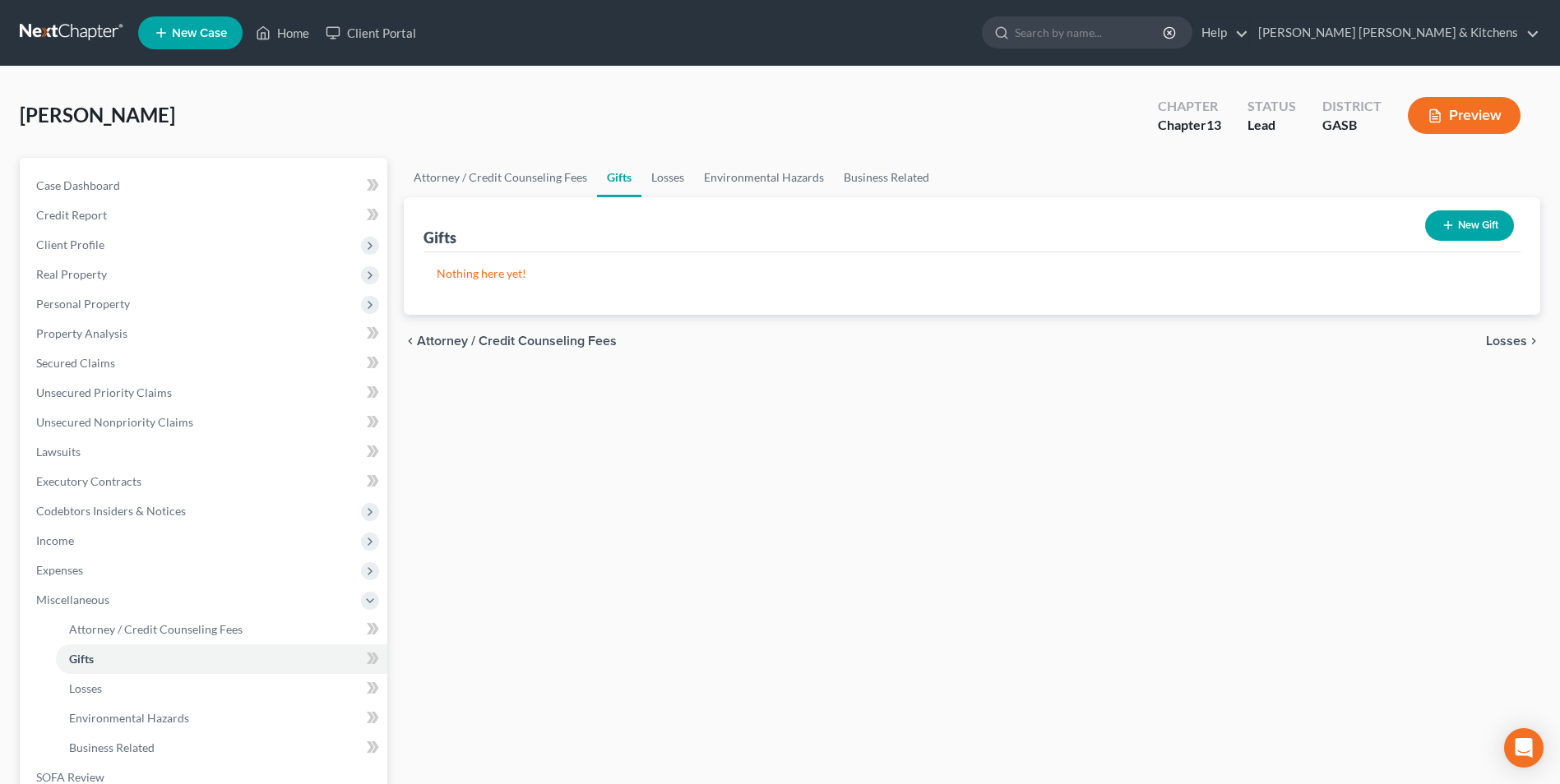
click at [1465, 222] on button "New Gift" at bounding box center [1470, 226] width 89 height 30
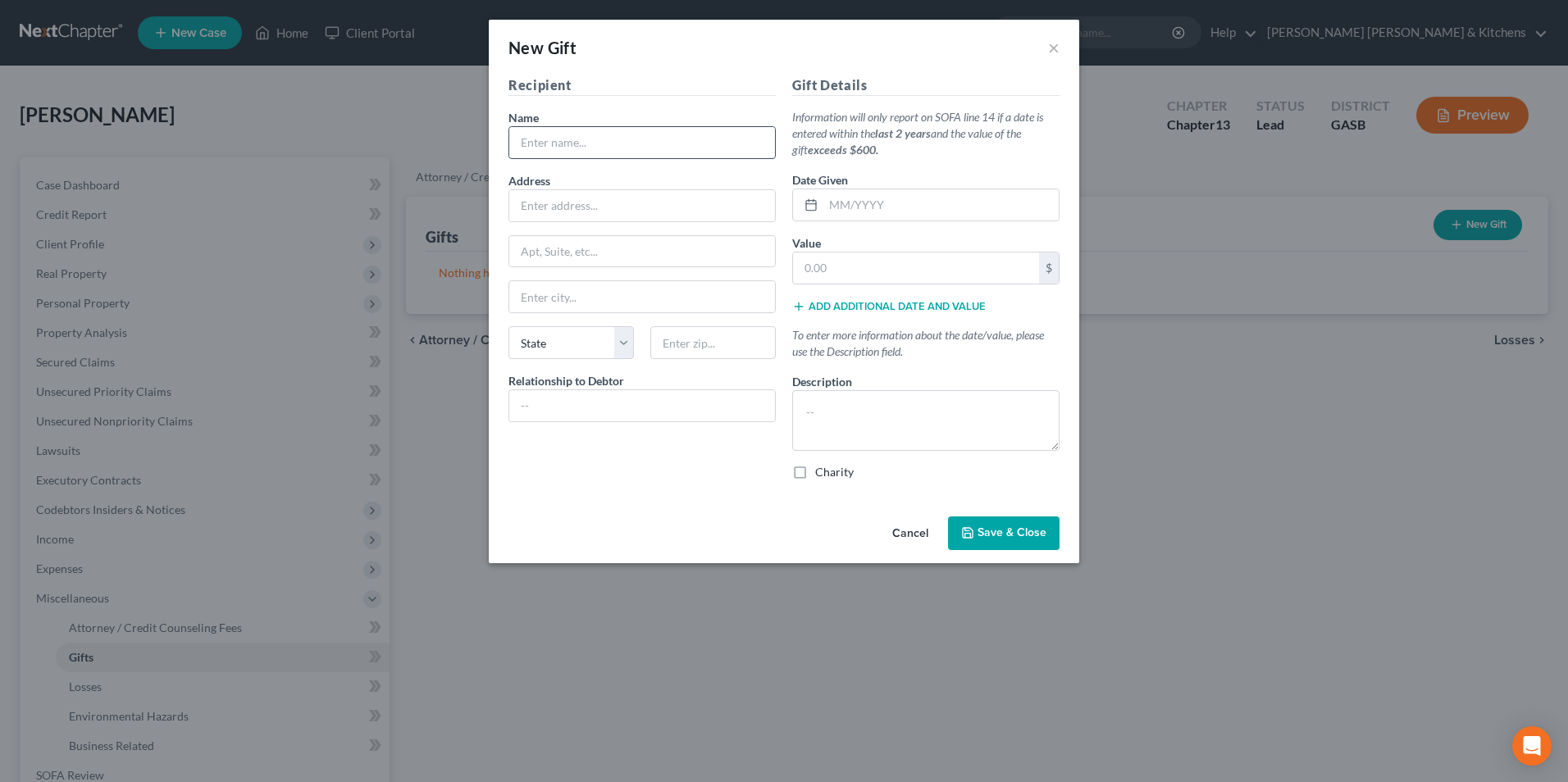
click at [546, 135] on input "text" at bounding box center [642, 142] width 266 height 31
click at [574, 402] on input "text" at bounding box center [642, 406] width 266 height 31
click at [852, 199] on input "text" at bounding box center [942, 205] width 236 height 31
click at [843, 273] on input "text" at bounding box center [916, 268] width 246 height 31
click at [827, 437] on textarea at bounding box center [926, 421] width 267 height 60
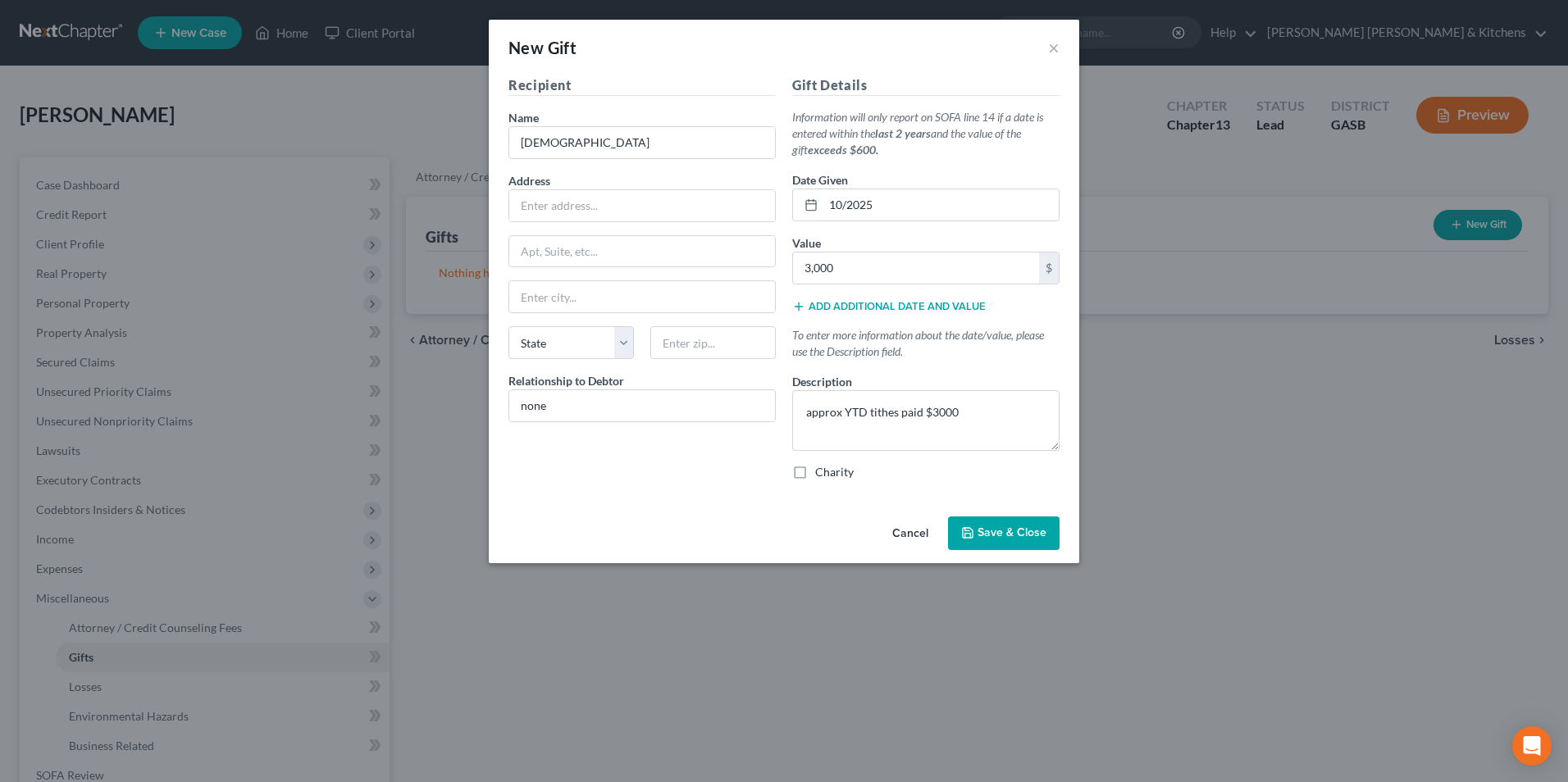
click at [815, 474] on label "Charity" at bounding box center [834, 472] width 39 height 16
click at [822, 474] on input "Charity" at bounding box center [826, 469] width 10 height 10
click at [975, 526] on icon "button" at bounding box center [968, 533] width 13 height 13
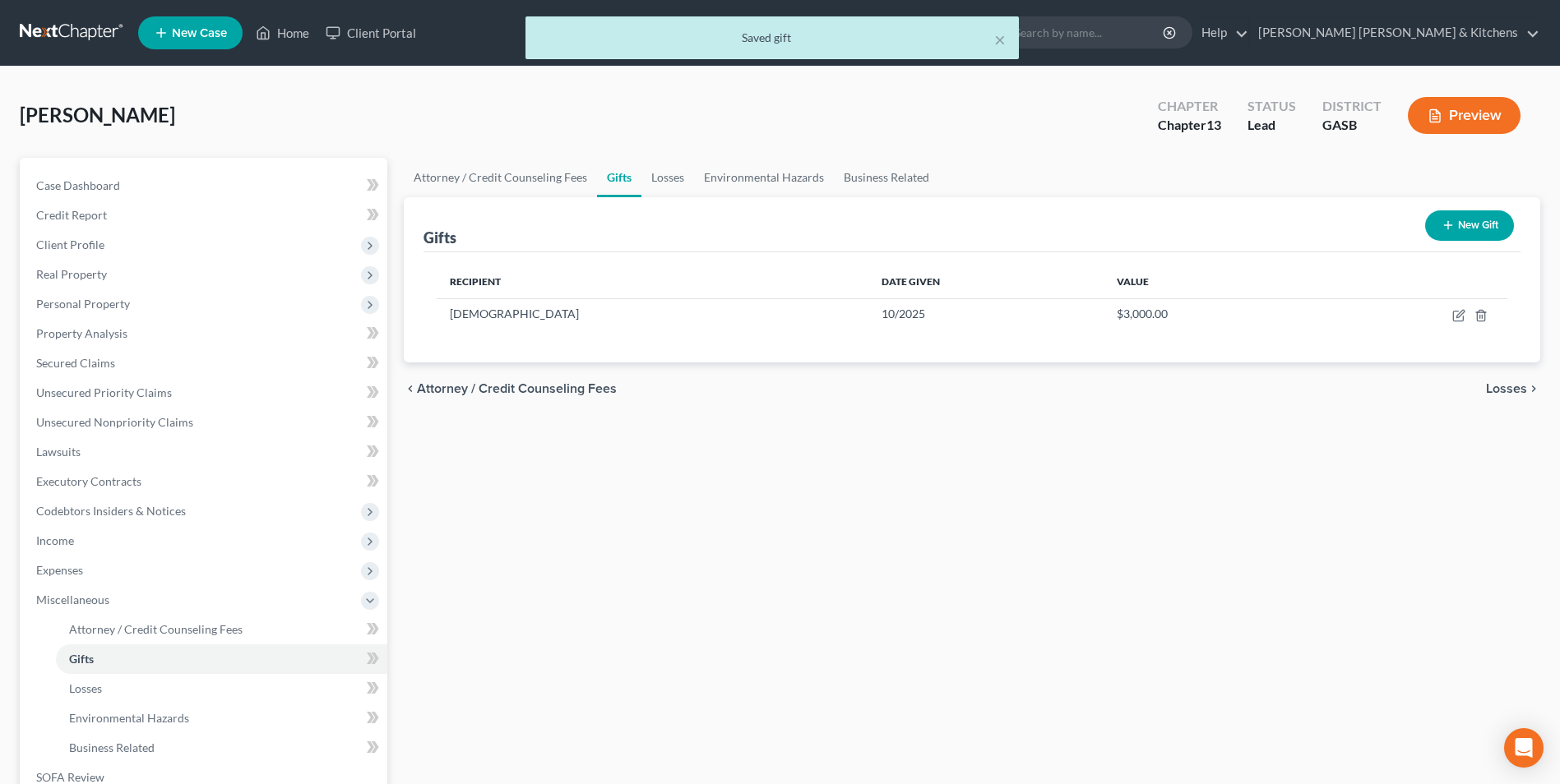
click at [1464, 232] on button "New Gift" at bounding box center [1470, 226] width 89 height 30
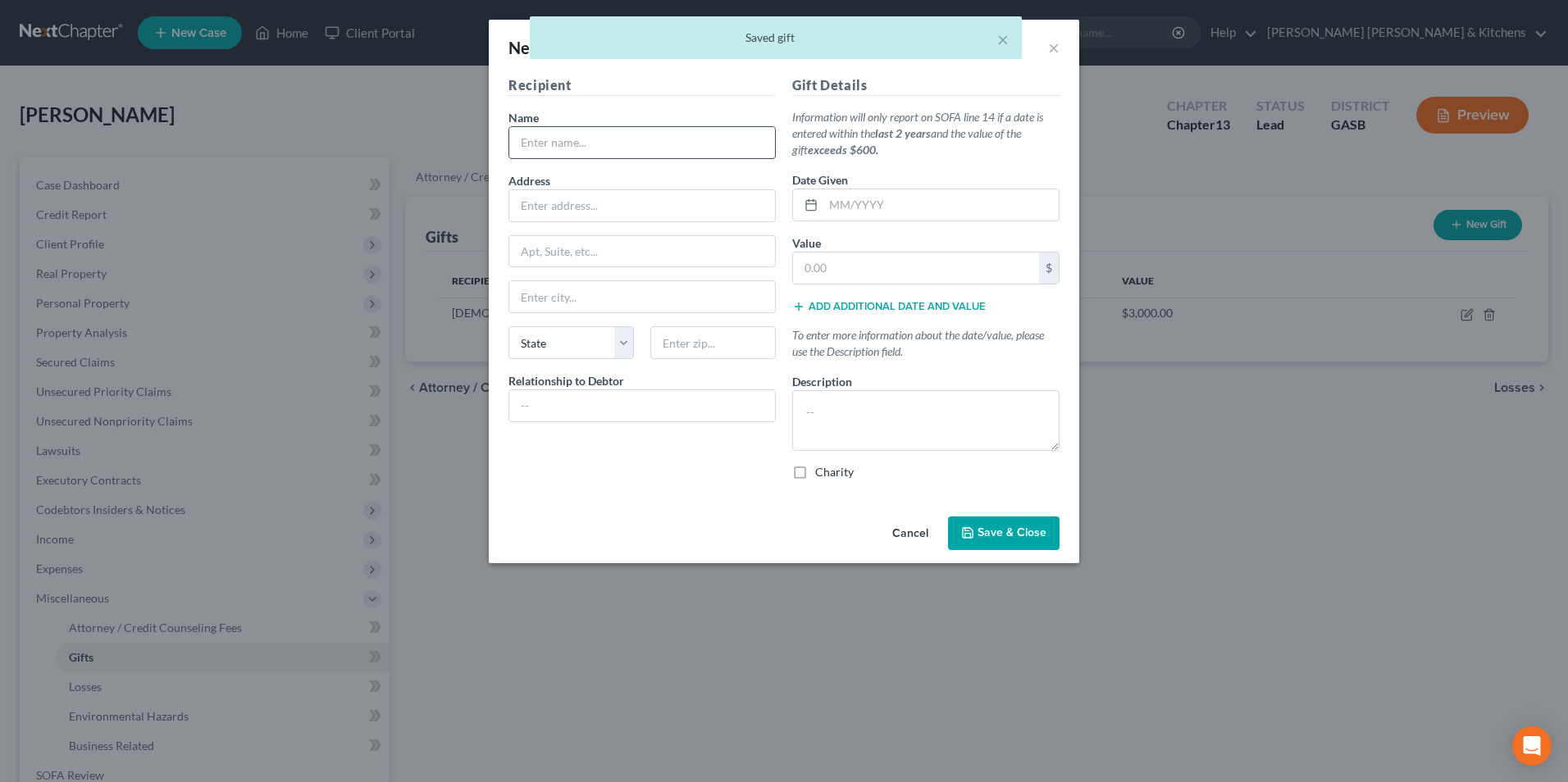
click at [620, 153] on input "text" at bounding box center [642, 142] width 266 height 31
click at [996, 190] on input "10/2025" at bounding box center [942, 205] width 236 height 31
drag, startPoint x: 922, startPoint y: 201, endPoint x: 805, endPoint y: 201, distance: 117.0
click at [805, 201] on div "10/2025" at bounding box center [926, 205] width 267 height 33
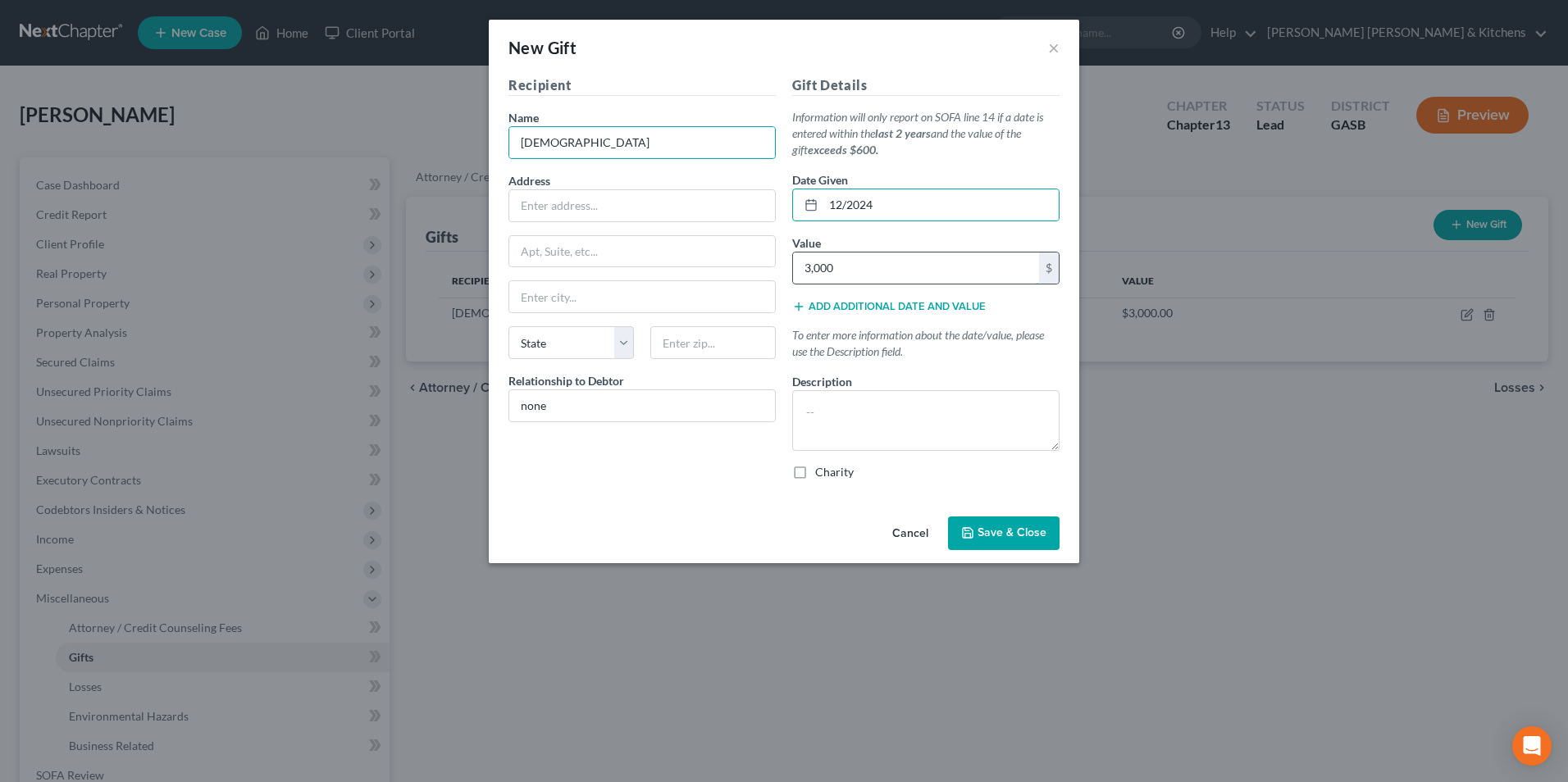
click at [906, 263] on input "3,000" at bounding box center [916, 268] width 246 height 31
click at [880, 422] on textarea at bounding box center [926, 421] width 267 height 60
click at [815, 476] on label "Charity" at bounding box center [834, 472] width 39 height 16
click at [822, 474] on input "Charity" at bounding box center [826, 469] width 10 height 10
click at [1003, 536] on span "Save & Close" at bounding box center [1011, 533] width 69 height 14
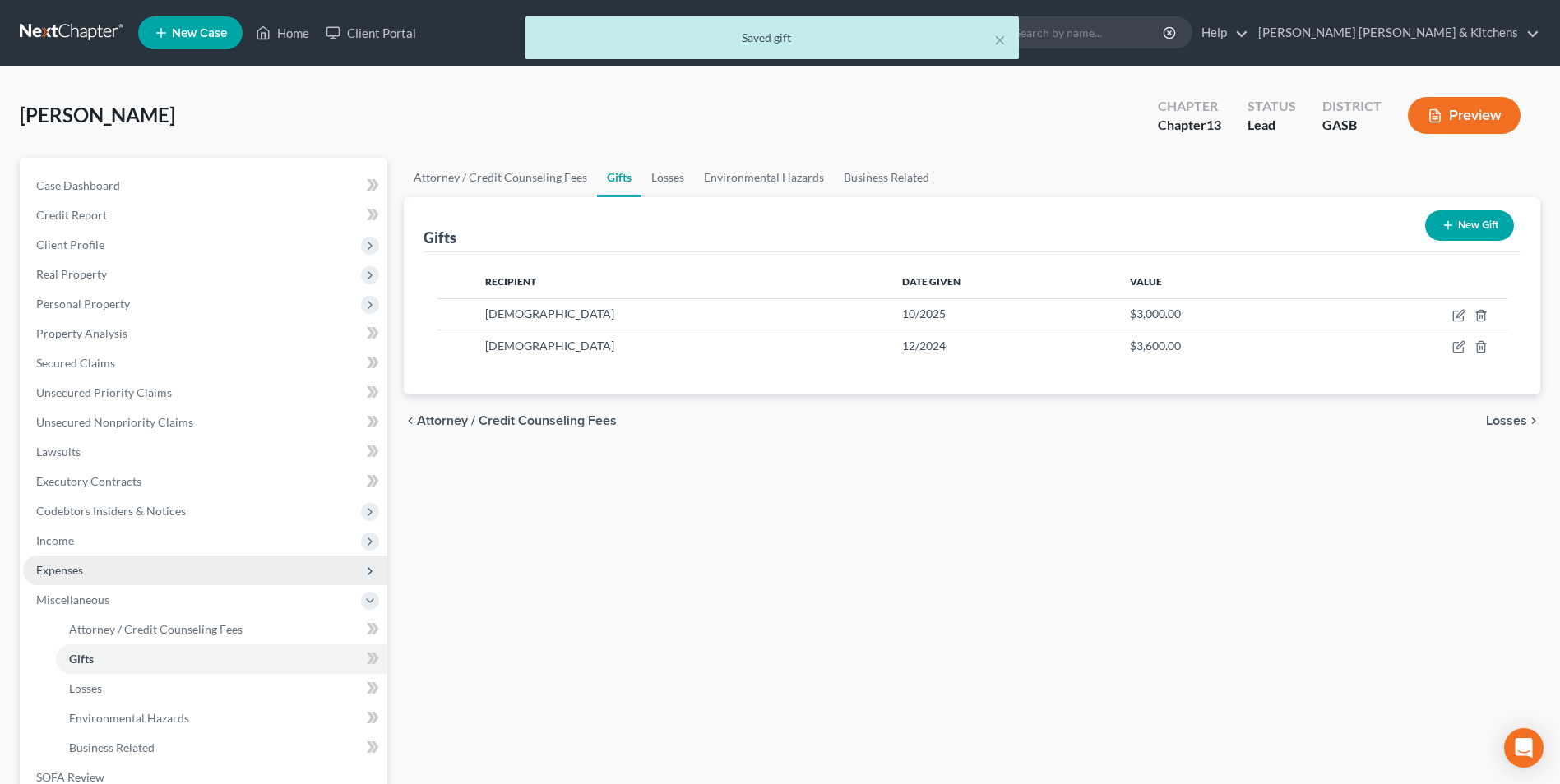
click at [65, 577] on span "Expenses" at bounding box center [204, 570] width 364 height 29
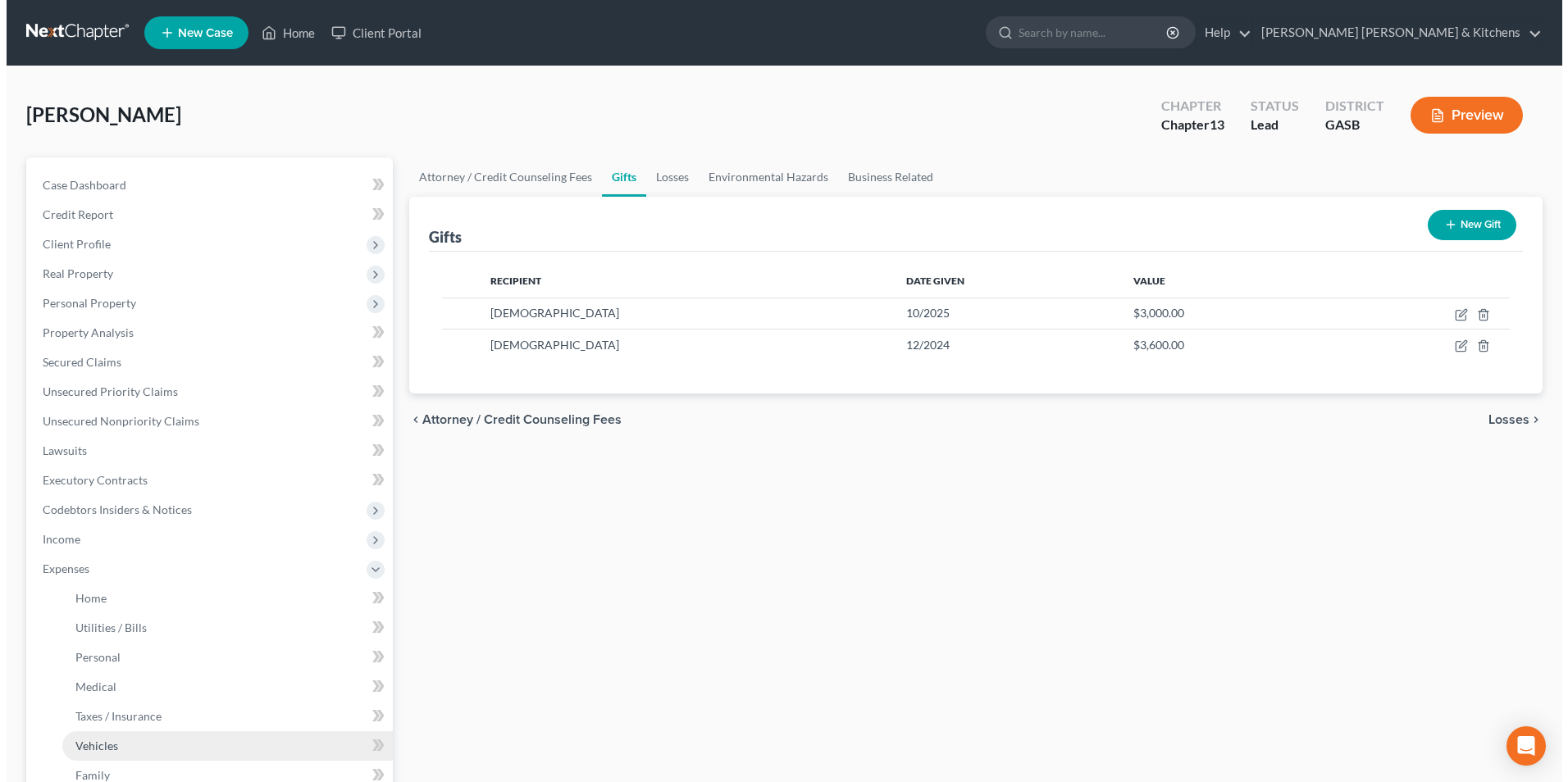
scroll to position [82, 0]
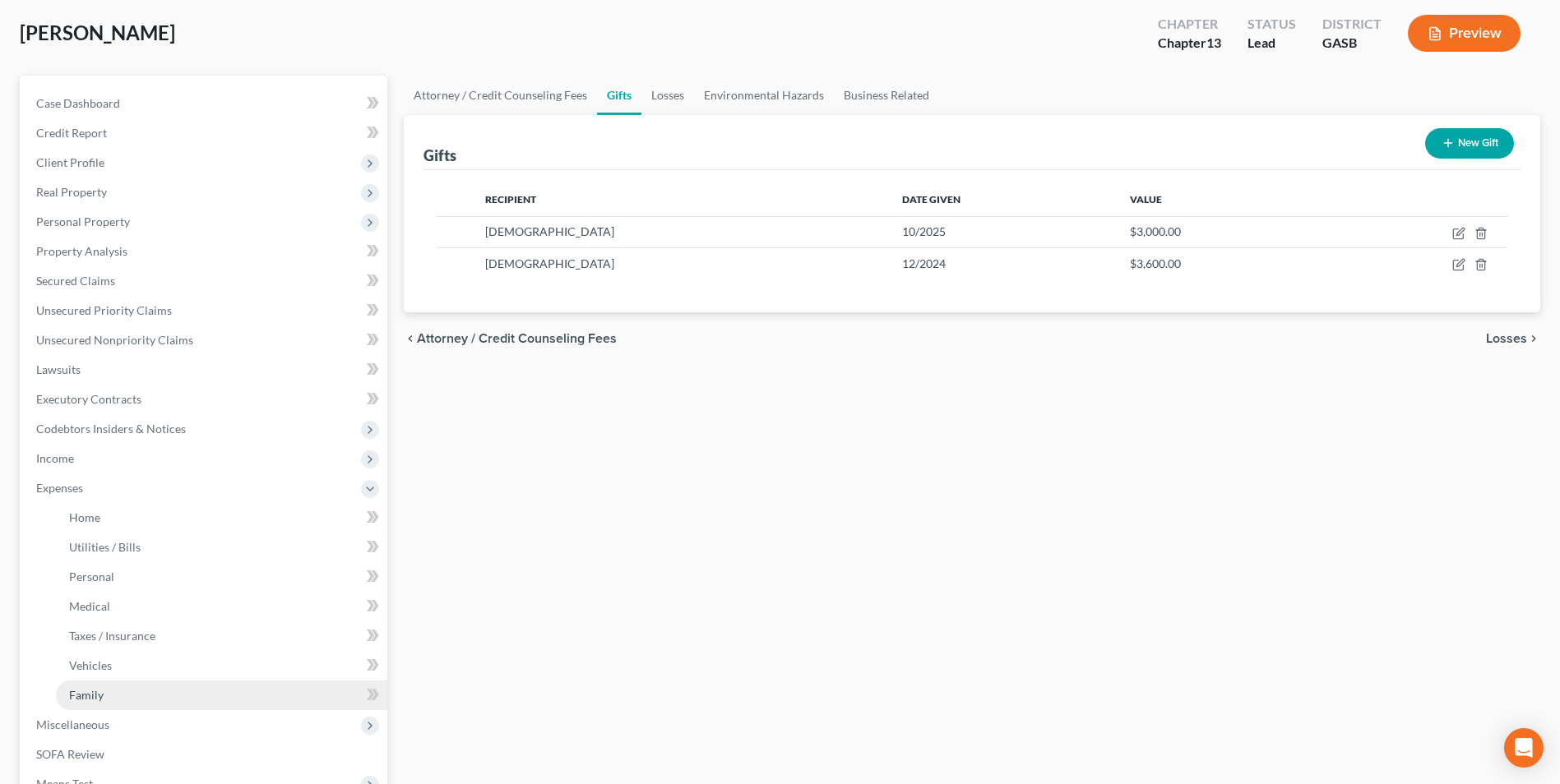
click at [103, 703] on link "Family" at bounding box center [221, 695] width 331 height 29
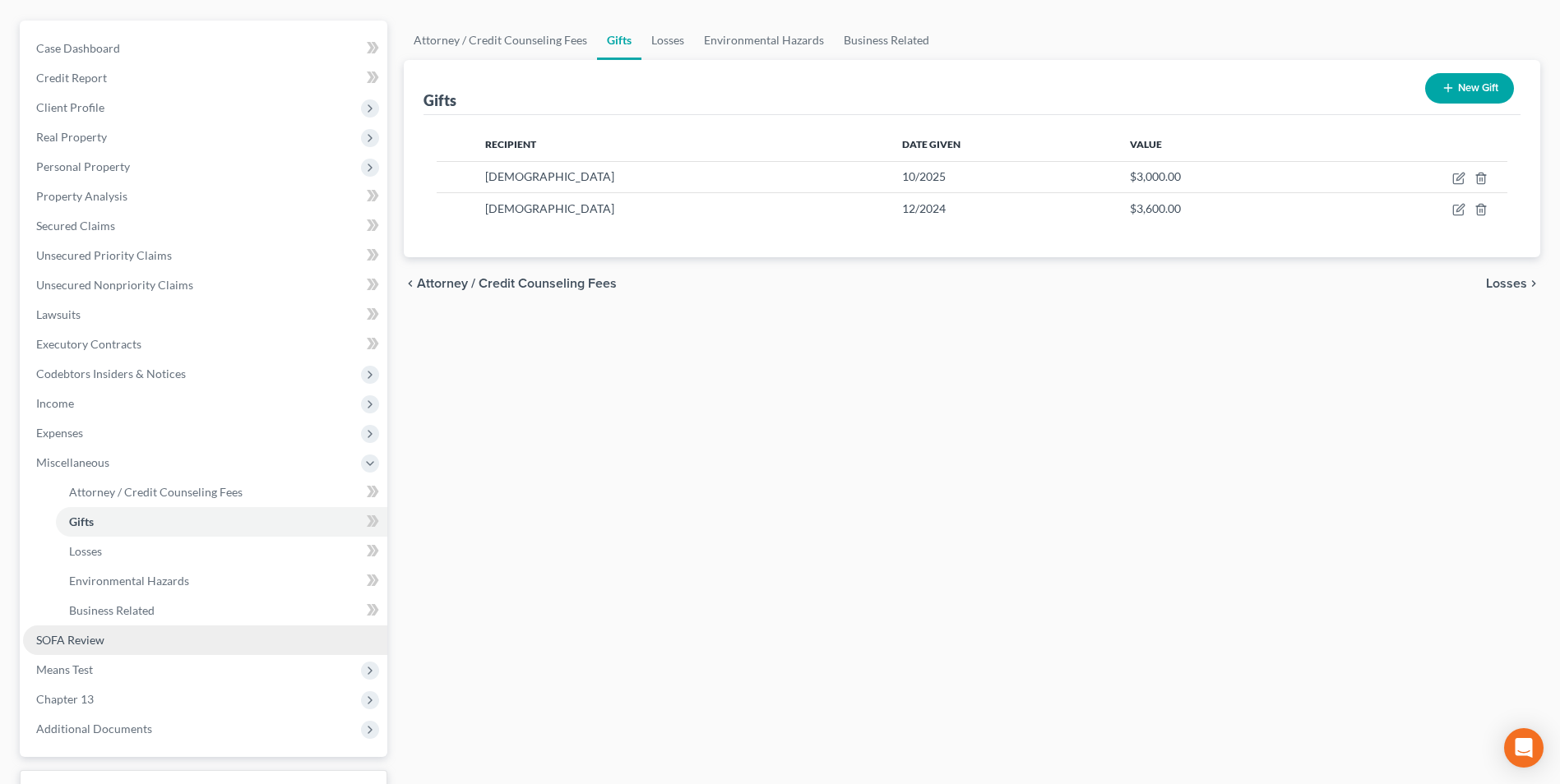
scroll to position [165, 0]
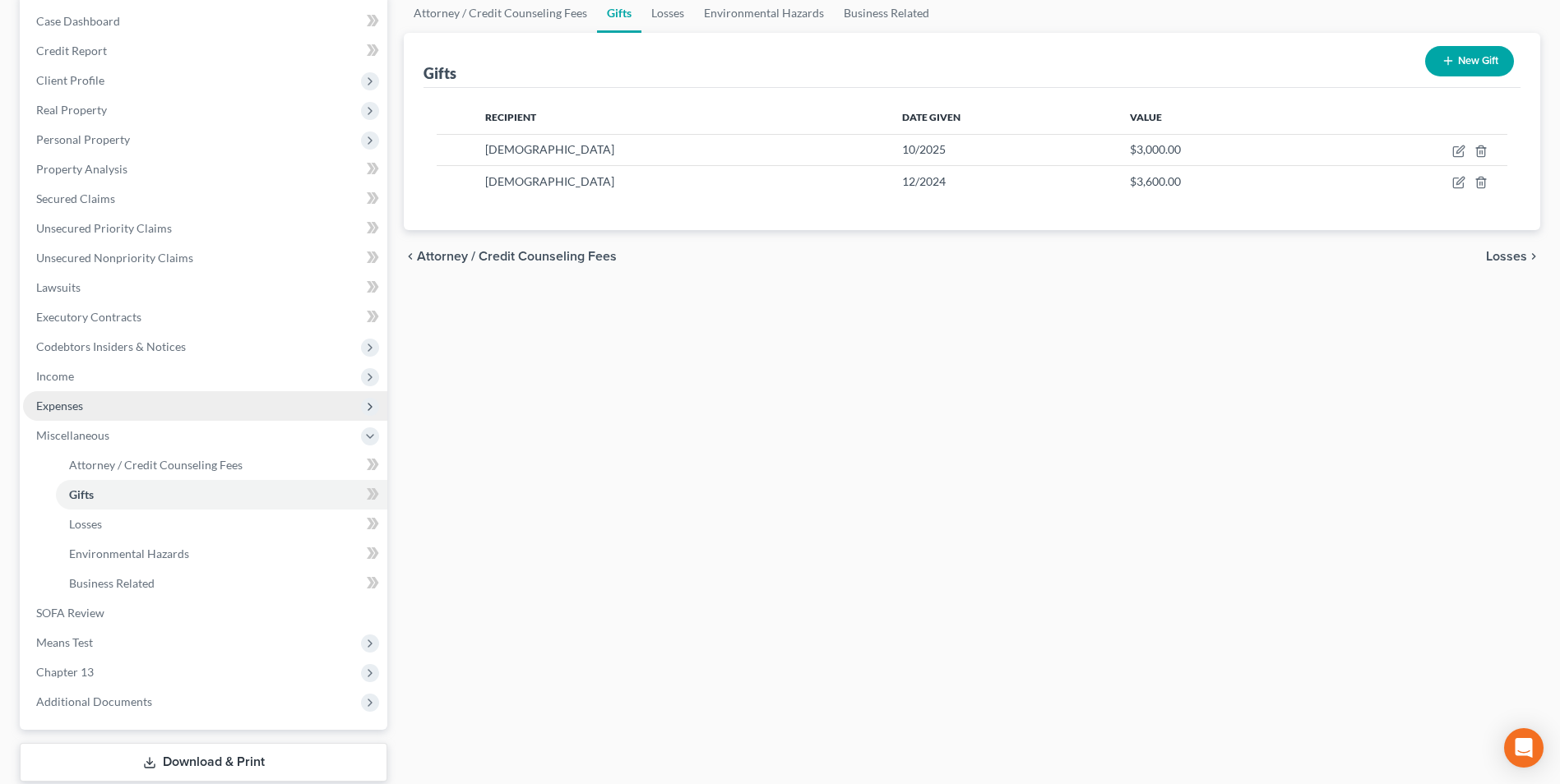
click at [72, 406] on span "Expenses" at bounding box center [60, 406] width 47 height 14
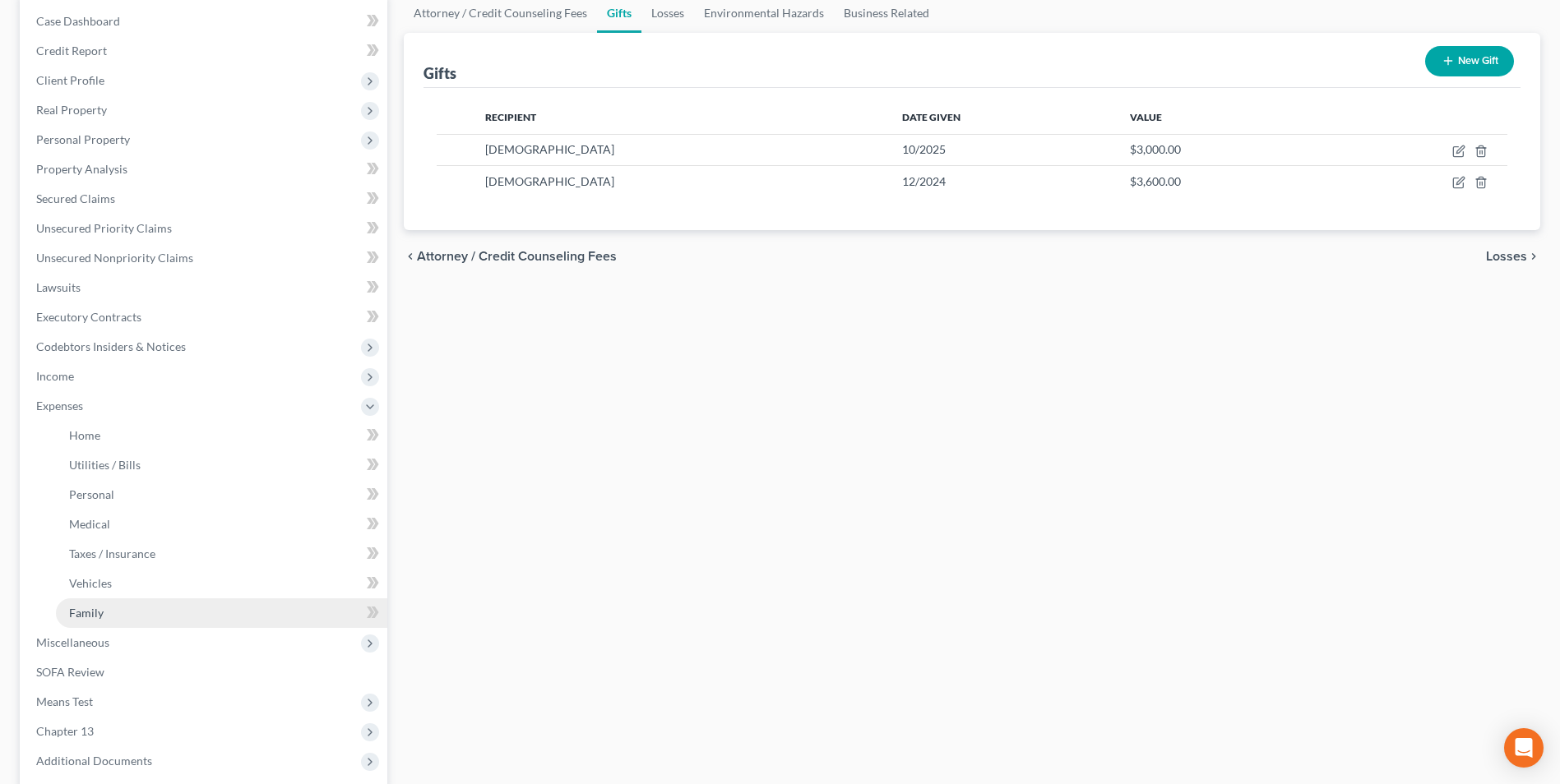
click at [90, 611] on span "Family" at bounding box center [86, 613] width 35 height 14
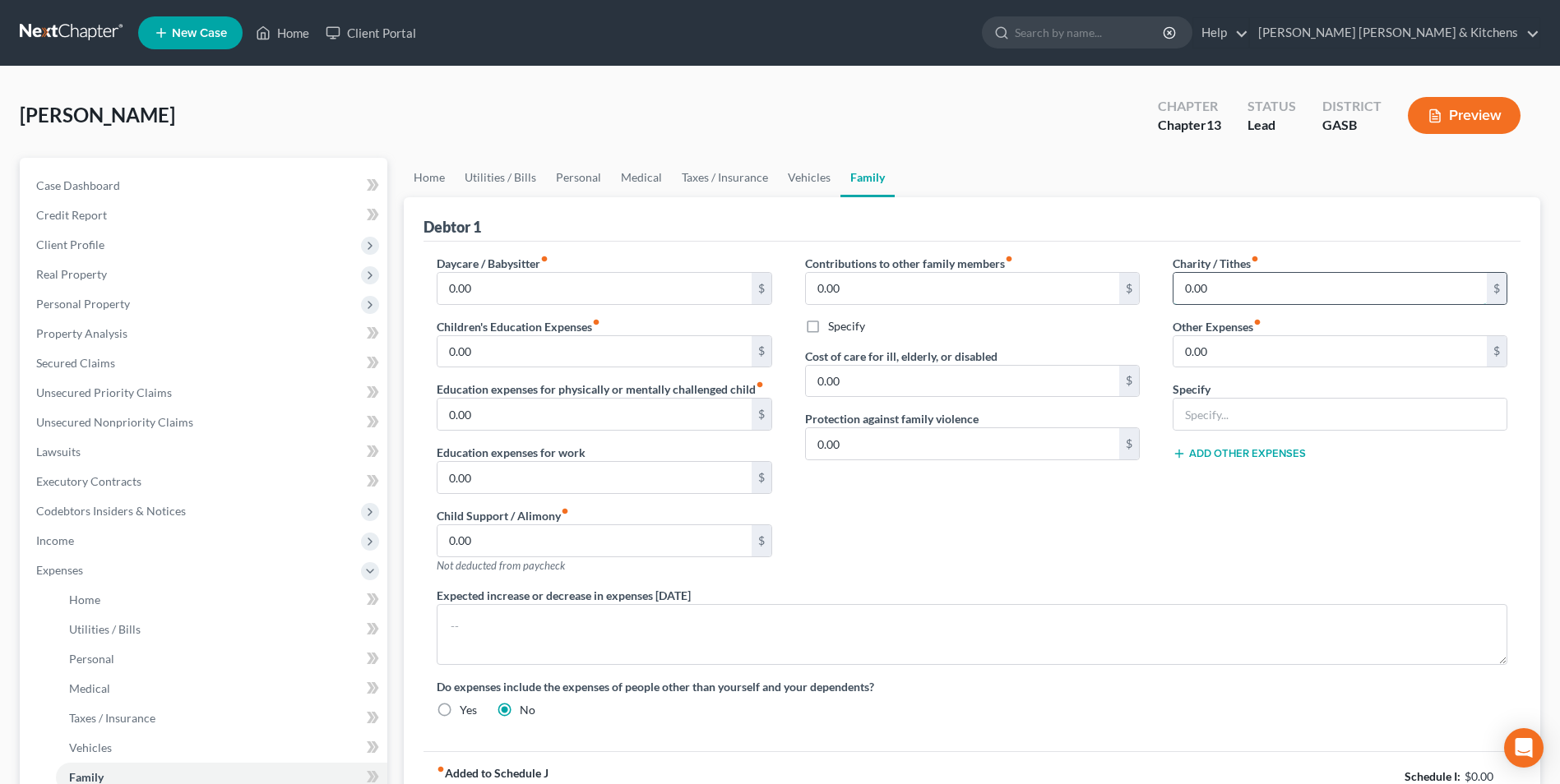
click at [1226, 294] on input "0.00" at bounding box center [1330, 288] width 313 height 31
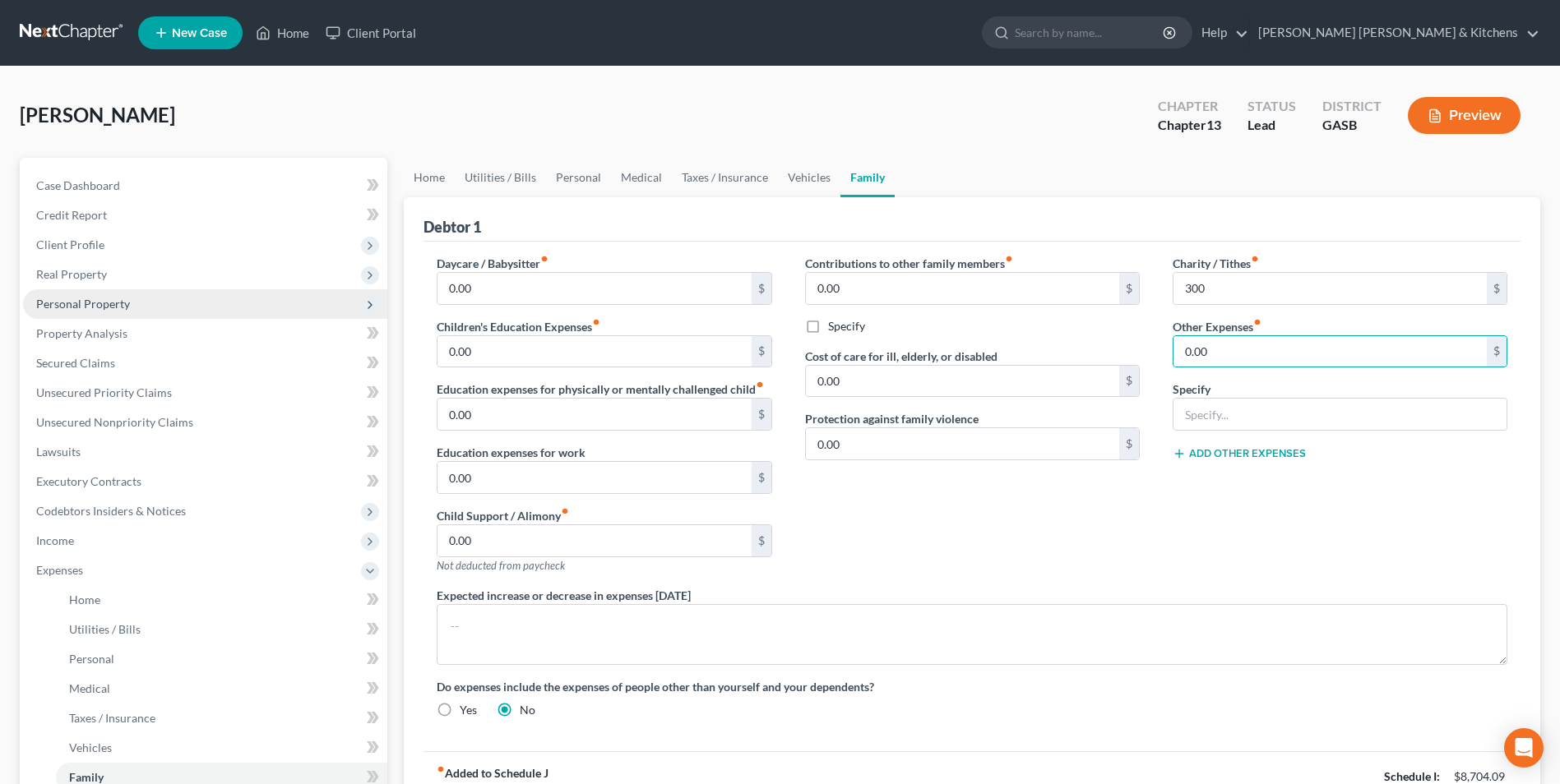
click at [90, 311] on span "Personal Property" at bounding box center [204, 304] width 364 height 29
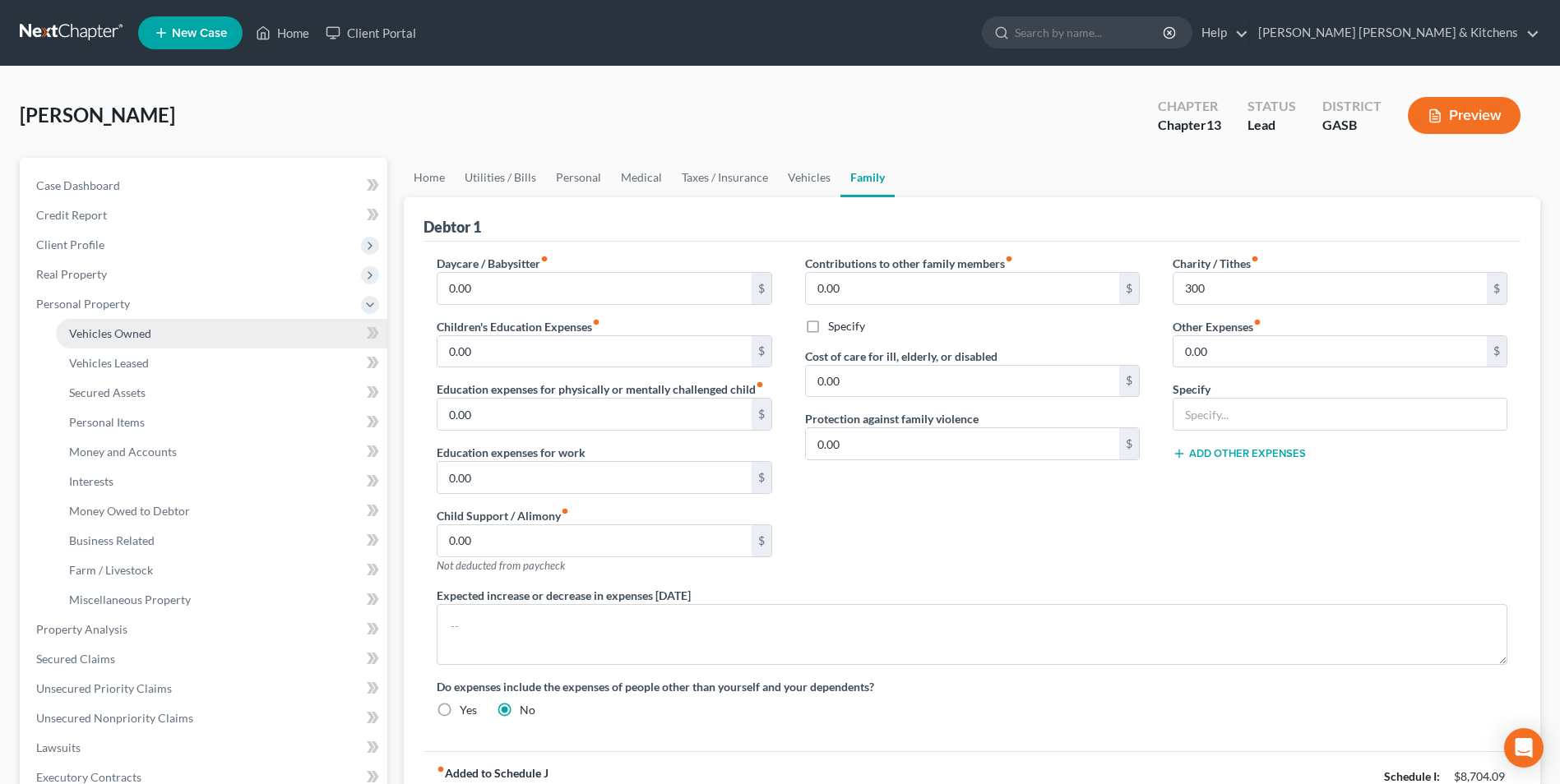
click at [90, 327] on span "Vehicles Owned" at bounding box center [110, 333] width 82 height 14
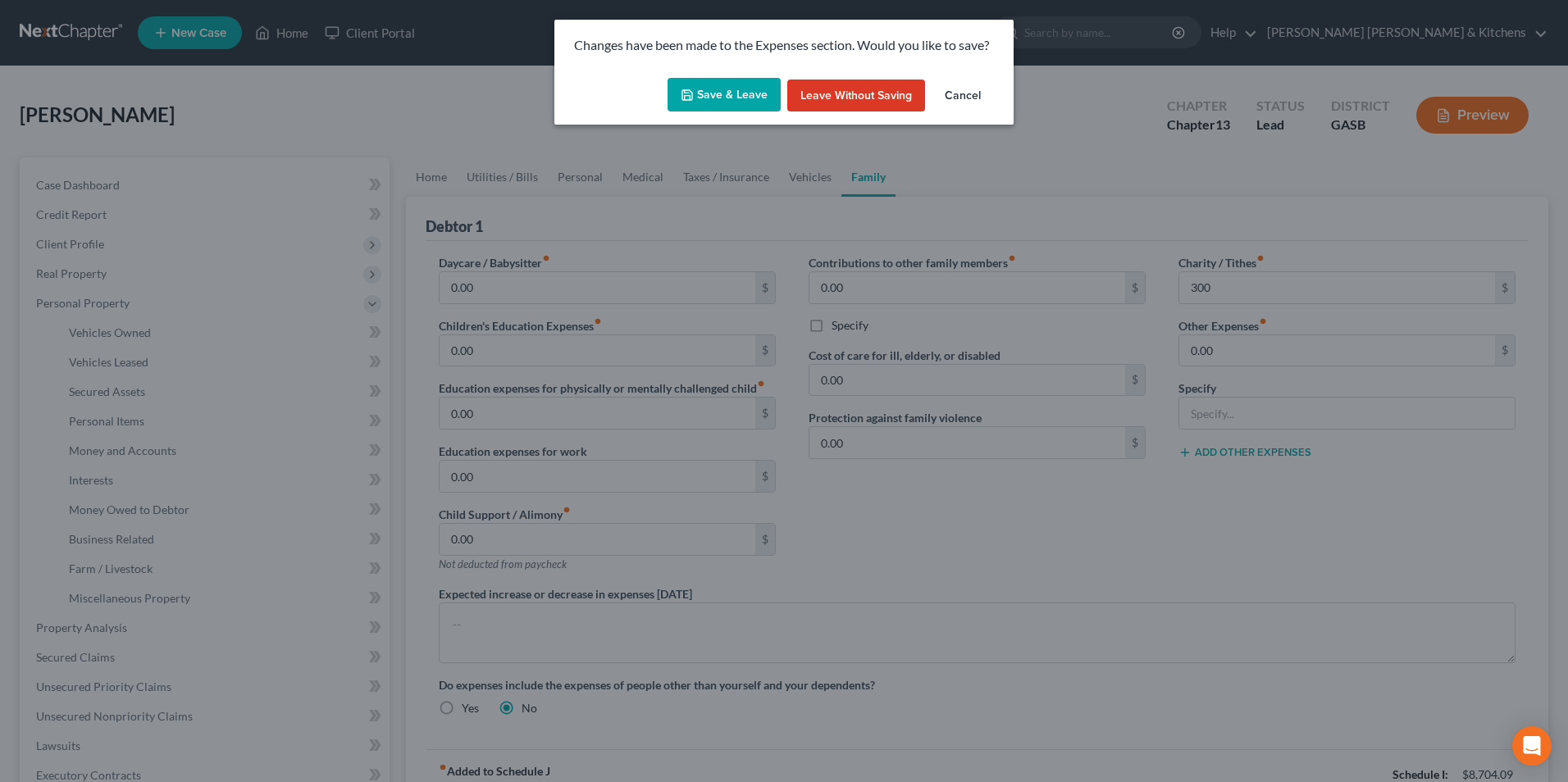
click at [746, 86] on button "Save & Leave" at bounding box center [725, 95] width 113 height 35
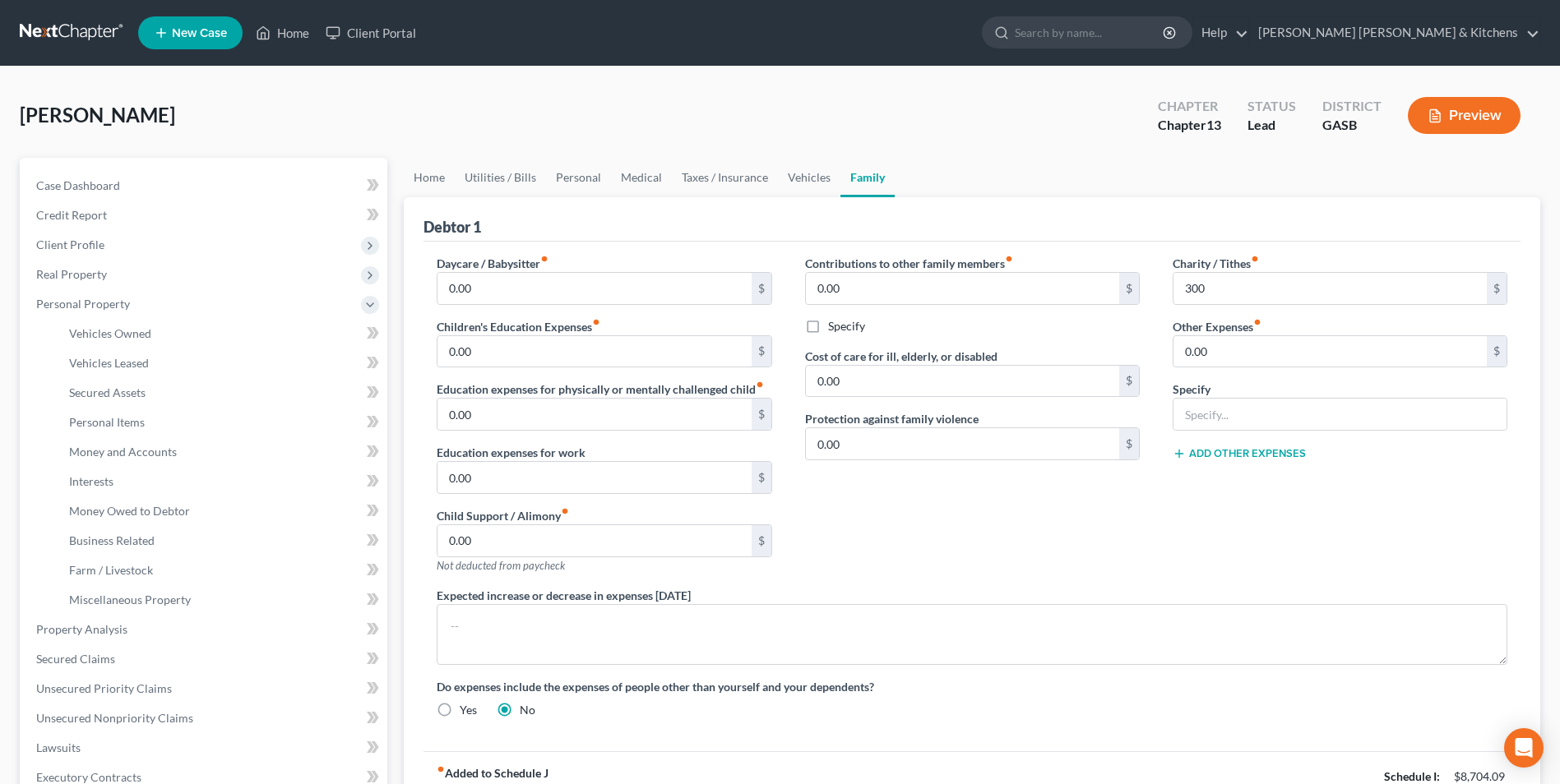
type input "300.00"
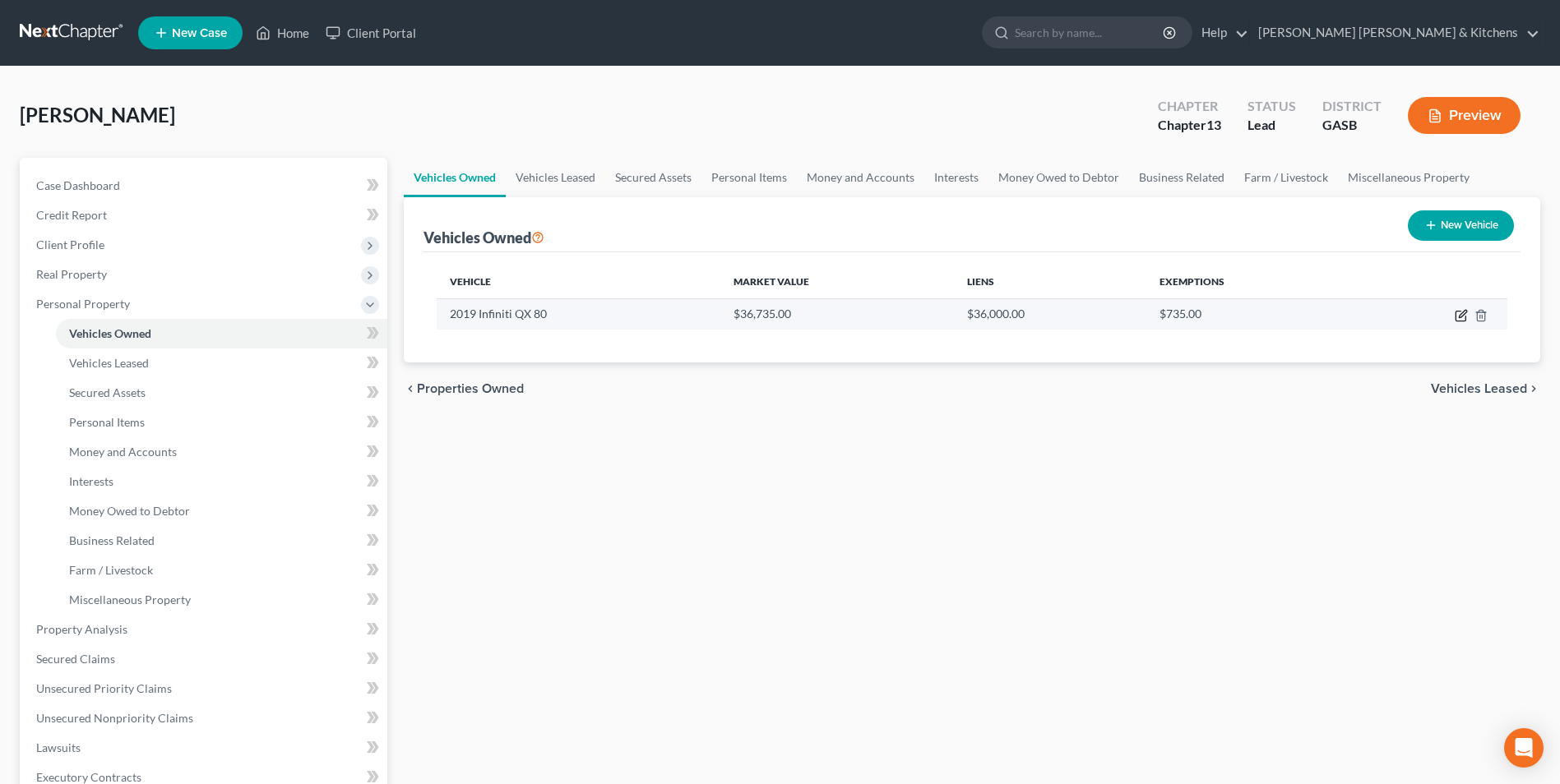
click at [1464, 315] on icon "button" at bounding box center [1463, 314] width 8 height 8
select select "0"
select select "7"
select select "0"
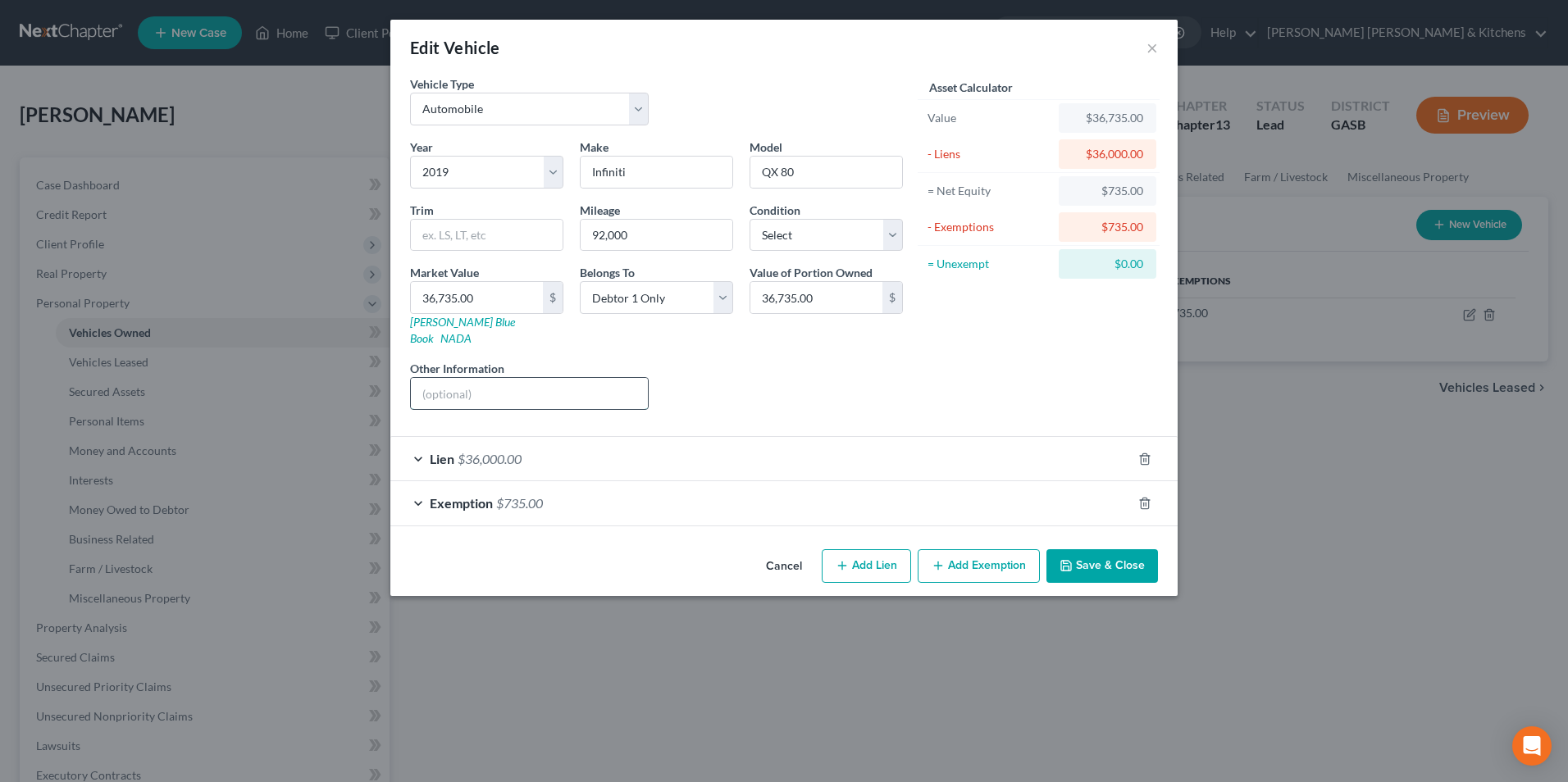
click at [493, 378] on input "text" at bounding box center [529, 393] width 237 height 31
type input "full coverage insurance w/Allstate"
click at [1093, 553] on button "Save & Close" at bounding box center [1102, 567] width 111 height 35
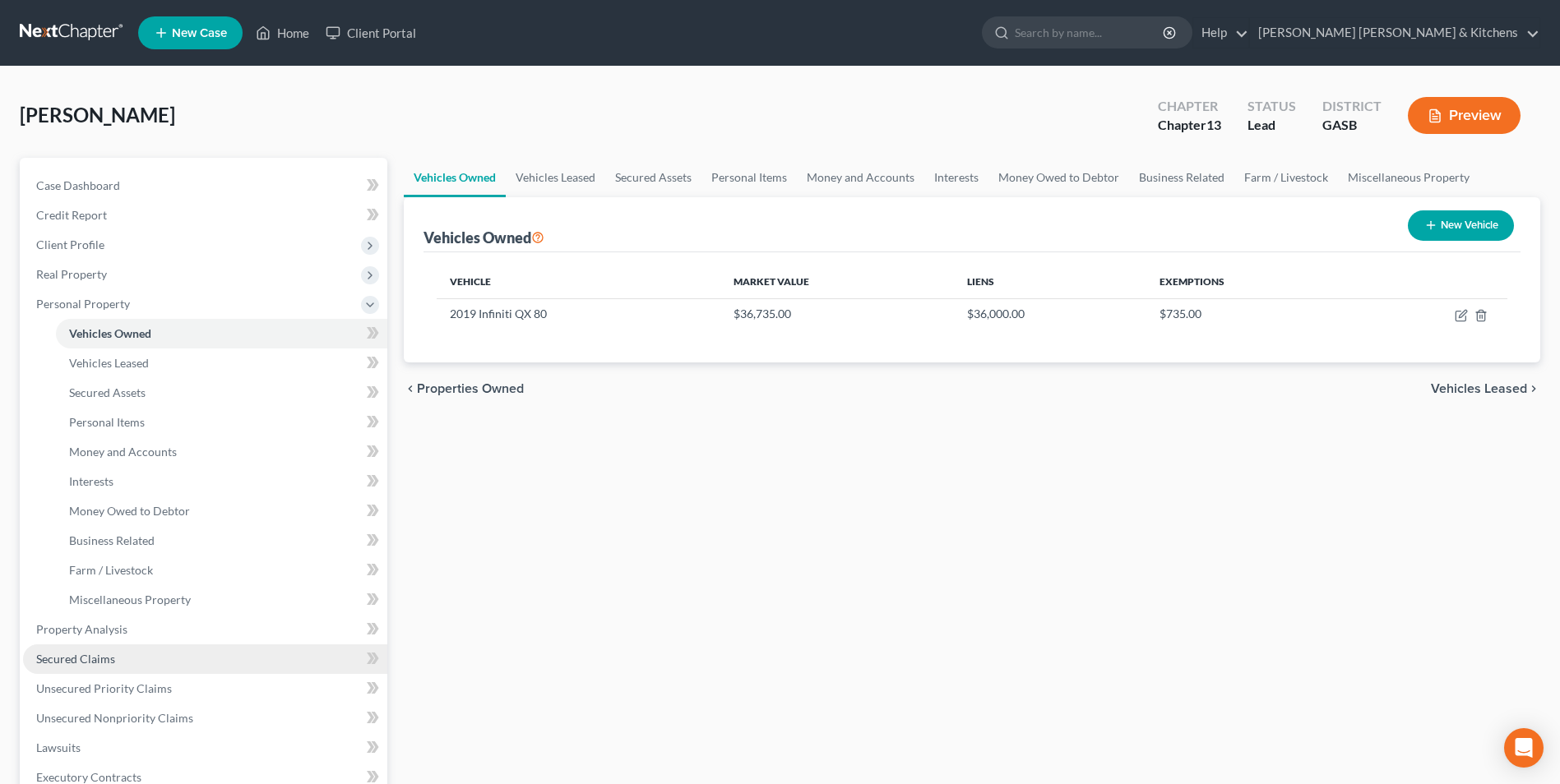
click at [80, 662] on span "Secured Claims" at bounding box center [75, 658] width 79 height 14
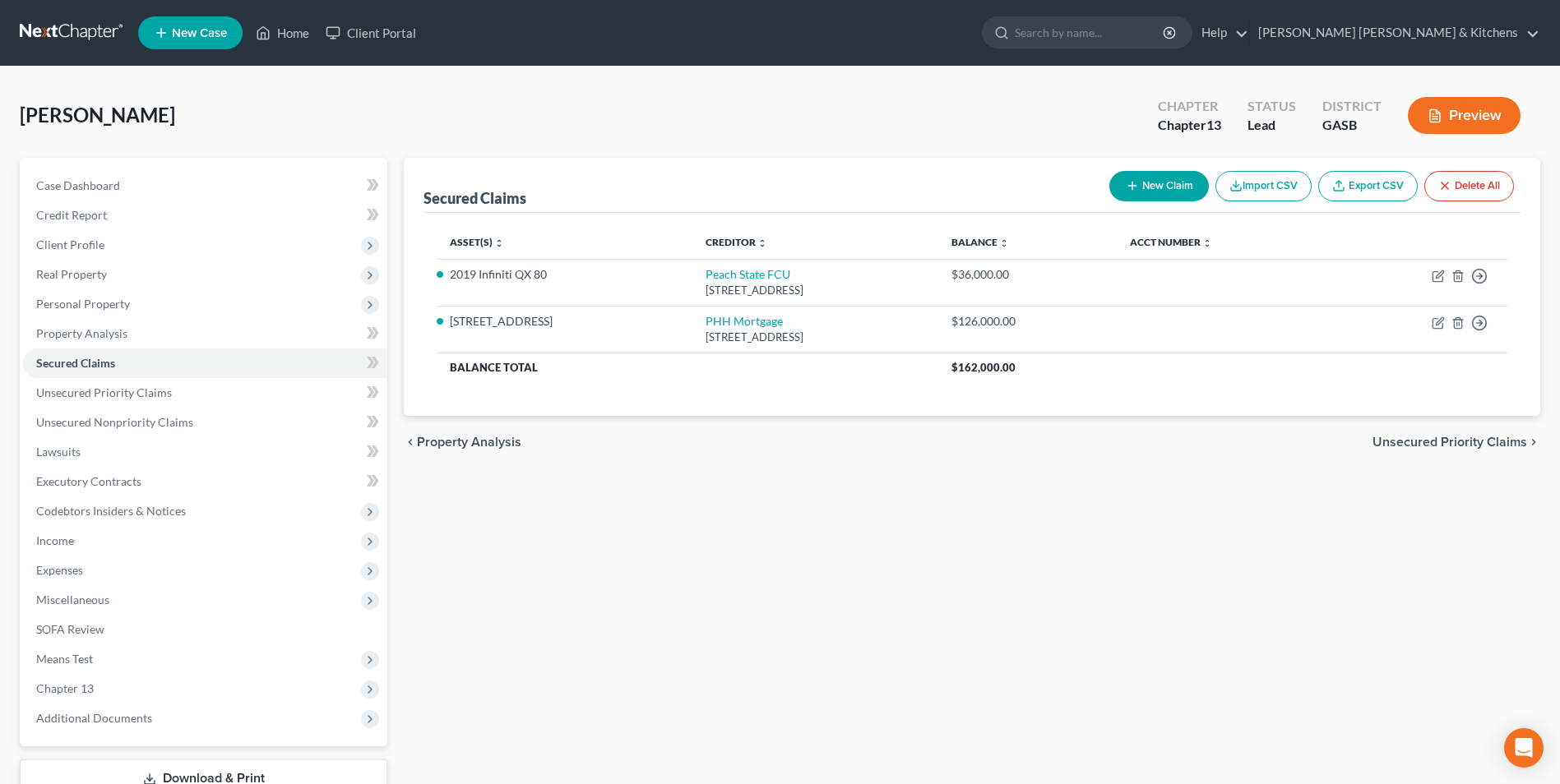
click at [1158, 193] on button "New Claim" at bounding box center [1159, 186] width 99 height 30
select select "0"
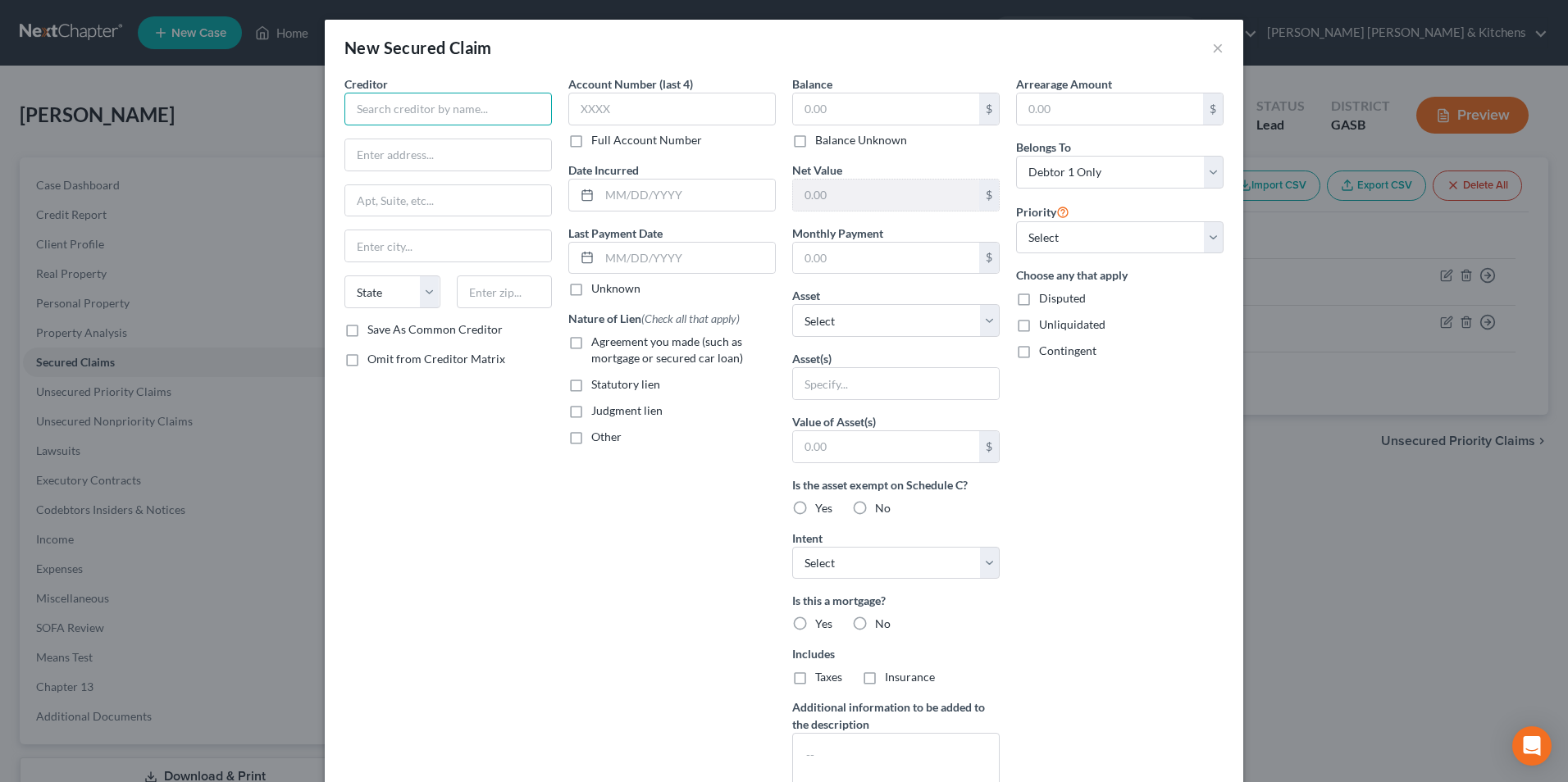
click at [479, 115] on input "text" at bounding box center [448, 108] width 208 height 33
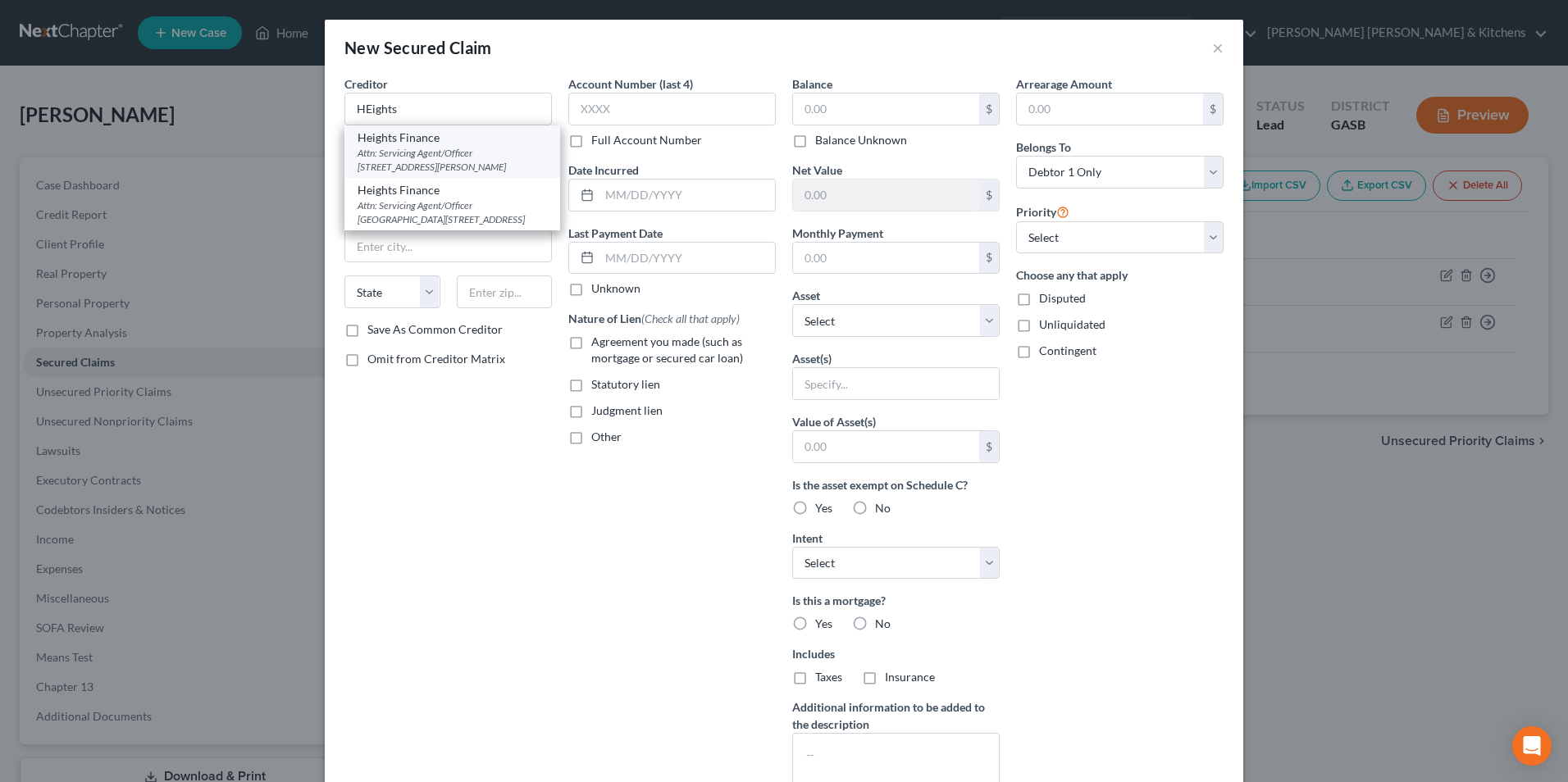
click at [473, 151] on div "Attn: Servicing Agent/Officer [STREET_ADDRESS][PERSON_NAME]" at bounding box center [452, 160] width 190 height 28
type input "Heights Finance"
type input "Attn: Servicing Agent/Officer"
type input "[STREET_ADDRESS][PERSON_NAME]"
type input "Augusta"
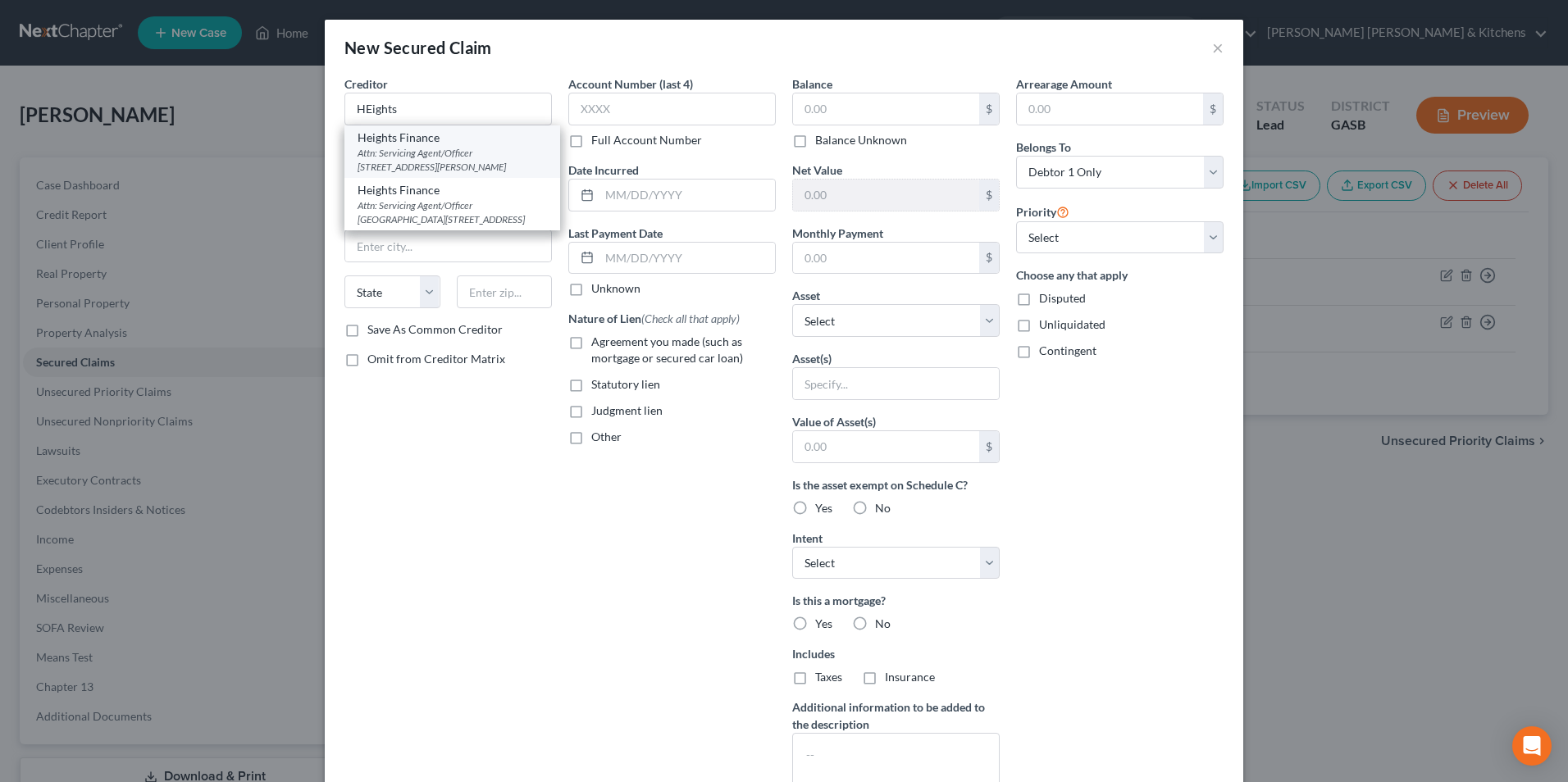
select select "10"
type input "30901"
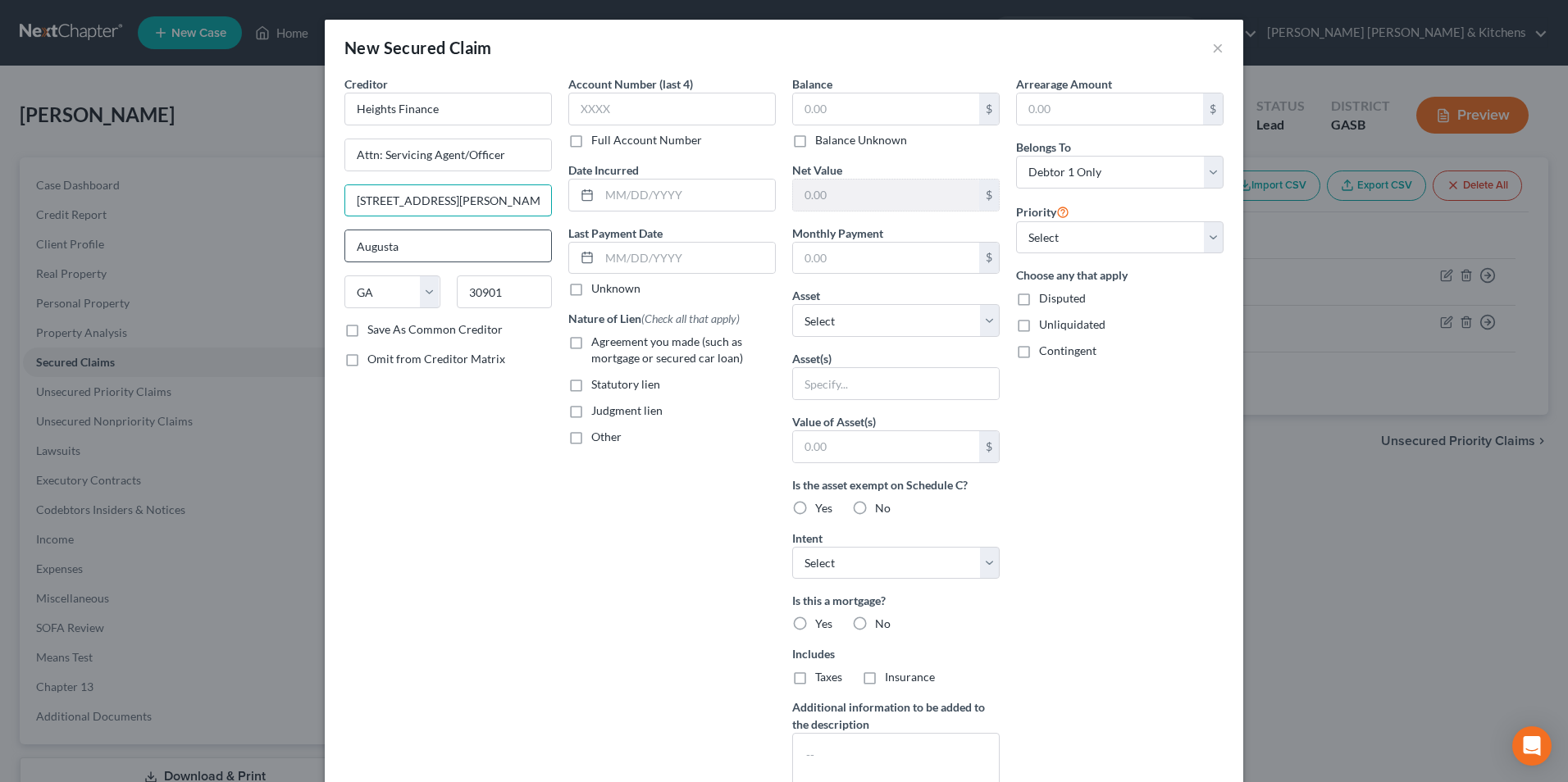
drag, startPoint x: 520, startPoint y: 203, endPoint x: 357, endPoint y: 240, distance: 167.1
click at [357, 240] on div "Creditor * Heights Finance Attn: Servicing Agent/Officer [STREET_ADDRESS][GEOGR…" at bounding box center [448, 198] width 208 height 246
type input "9"
type input "[STREET_ADDRESS]"
click at [592, 343] on label "Agreement you made (such as mortgage or secured car loan)" at bounding box center [684, 350] width 185 height 33
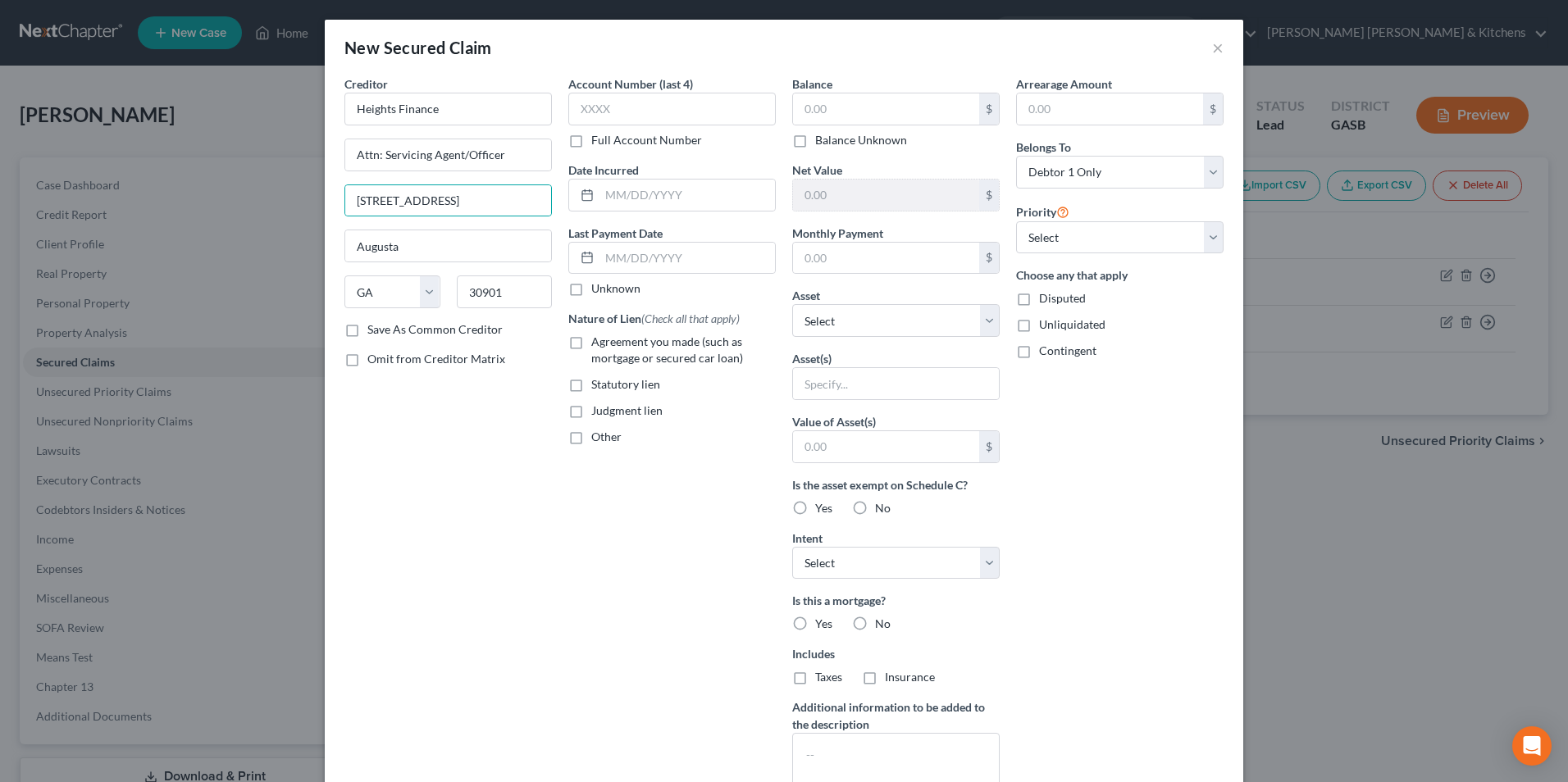
click at [598, 343] on input "Agreement you made (such as mortgage or secured car loan)" at bounding box center [603, 339] width 10 height 10
checkbox input "true"
click at [611, 204] on input "text" at bounding box center [688, 194] width 175 height 31
type input "2025"
click at [832, 108] on input "text" at bounding box center [886, 108] width 186 height 31
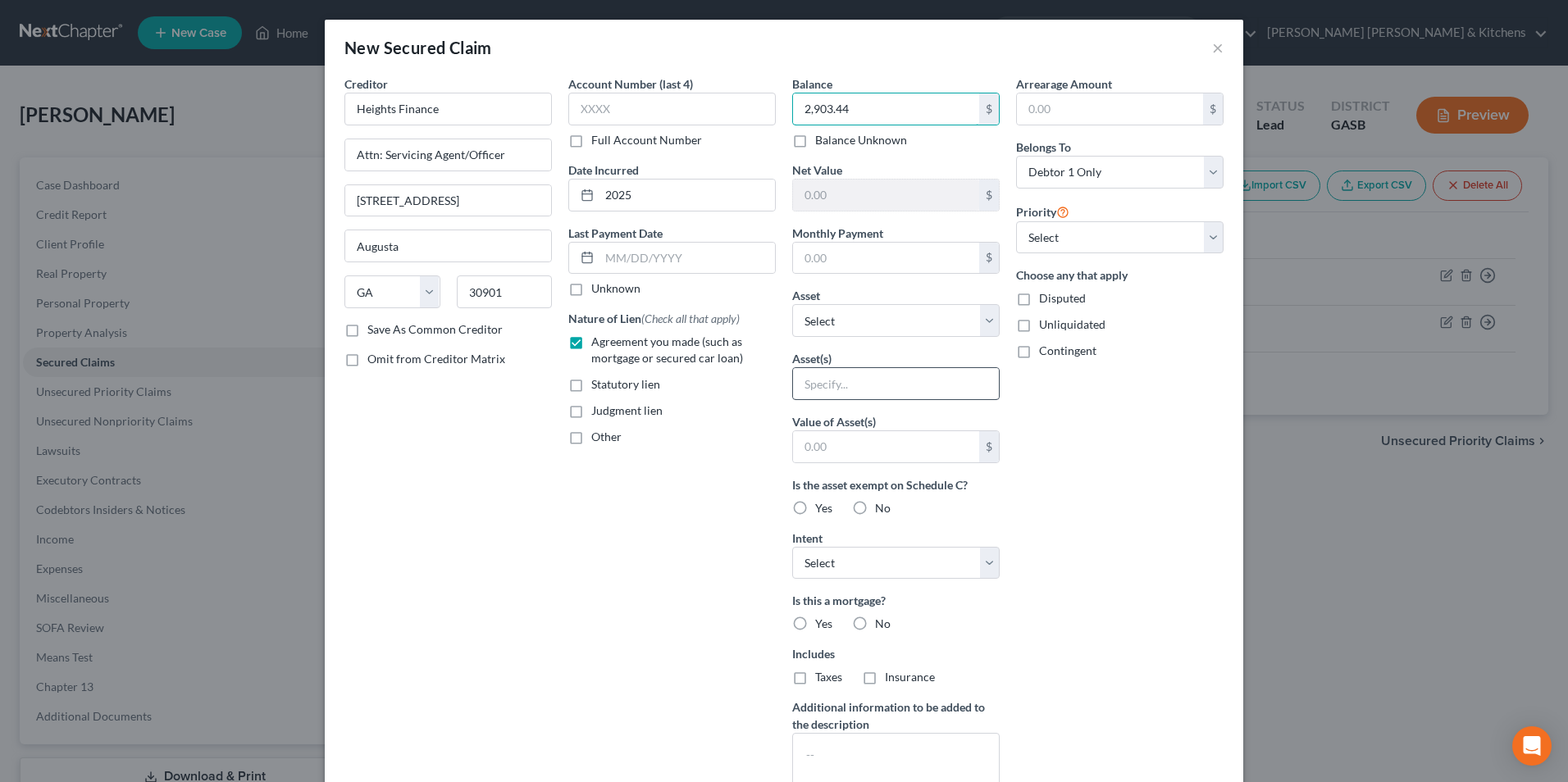
type input "2,903.44"
click at [869, 391] on input "text" at bounding box center [896, 383] width 206 height 31
type input "personal property"
click at [860, 451] on input "text" at bounding box center [886, 446] width 186 height 31
type input "1.00"
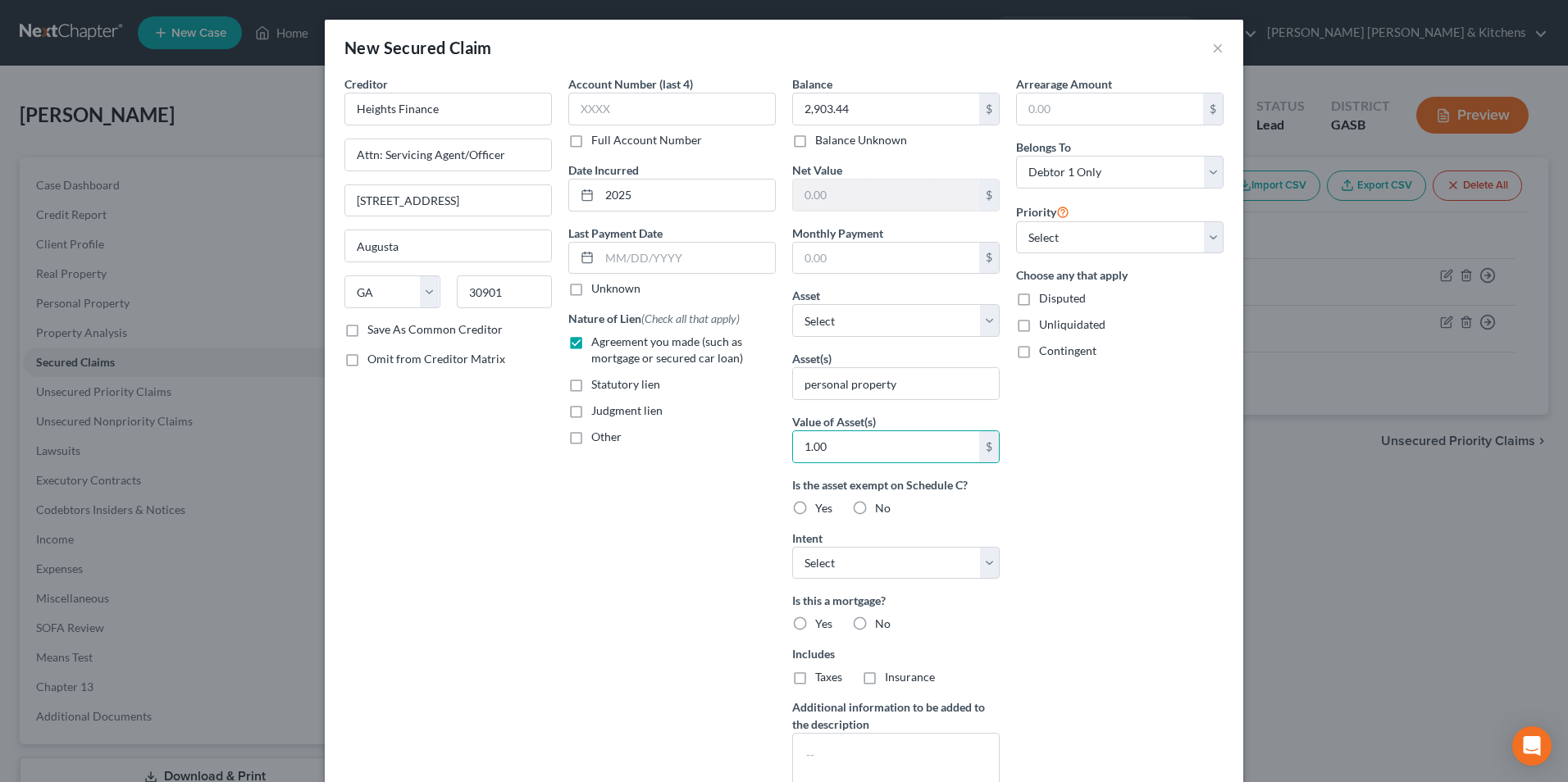
click at [1040, 301] on label "Disputed" at bounding box center [1063, 298] width 47 height 16
click at [1046, 301] on input "Disputed" at bounding box center [1051, 295] width 10 height 10
checkbox input "true"
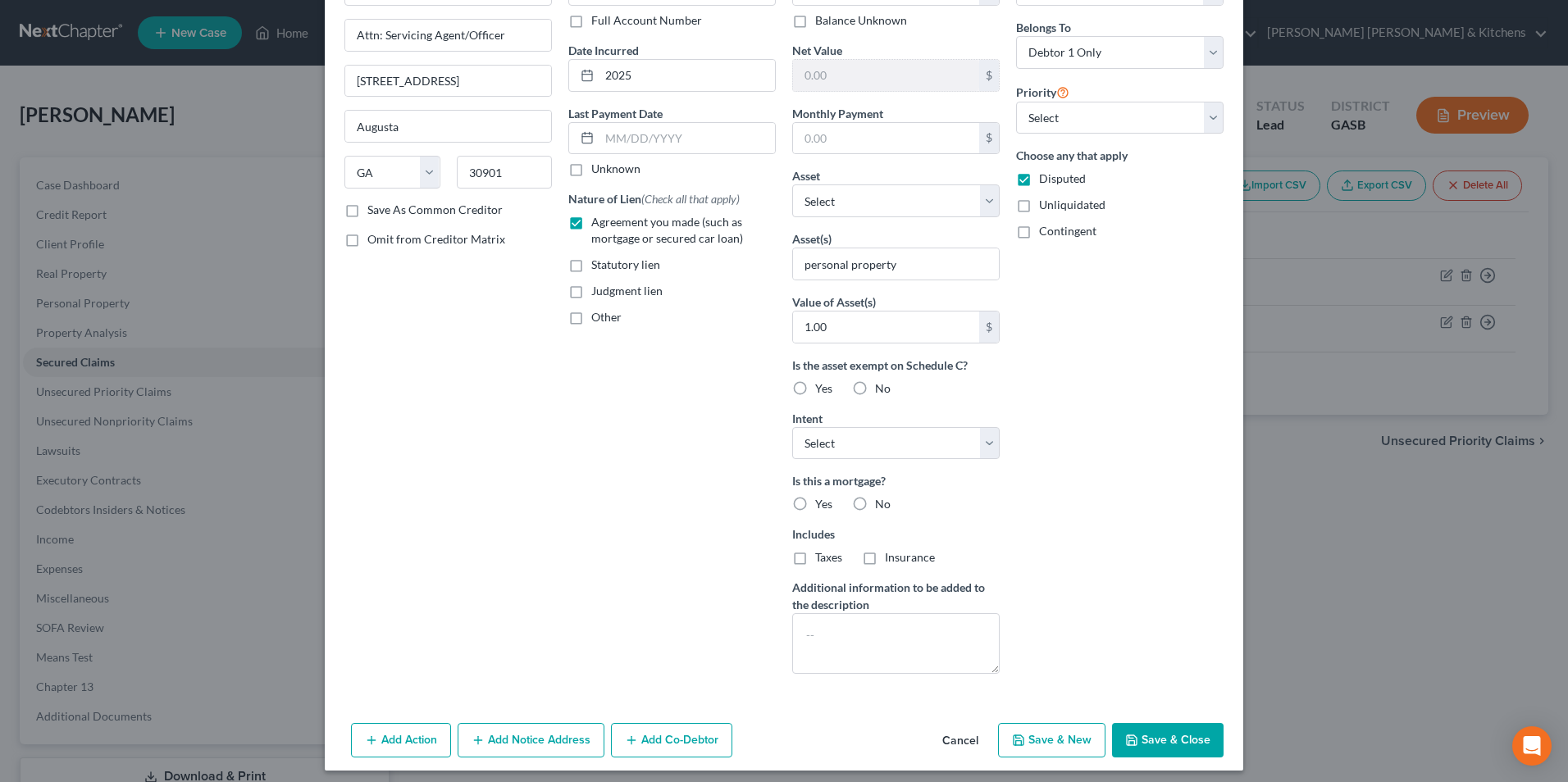
scroll to position [128, 0]
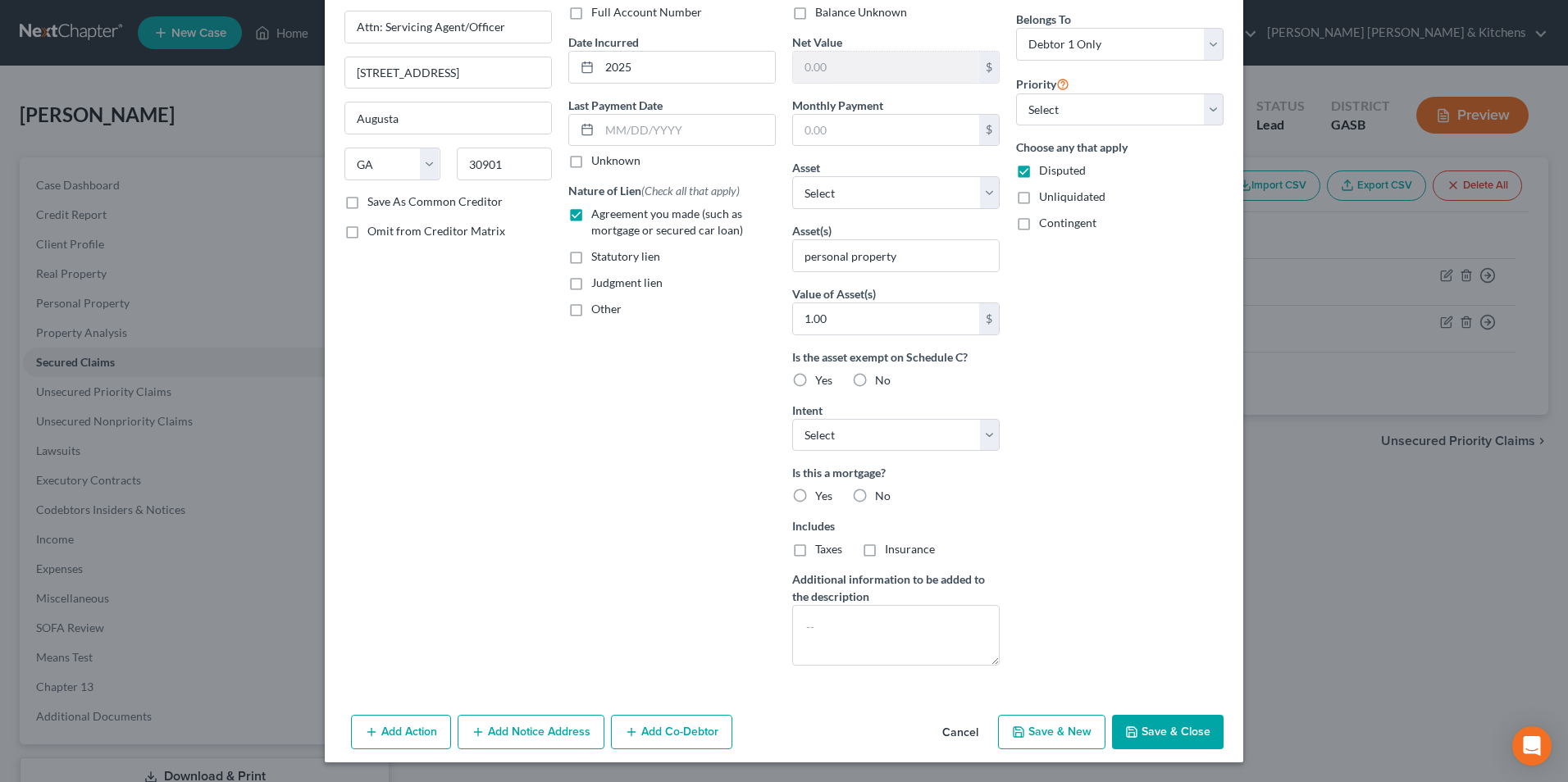
click at [1181, 732] on button "Save & Close" at bounding box center [1168, 732] width 111 height 35
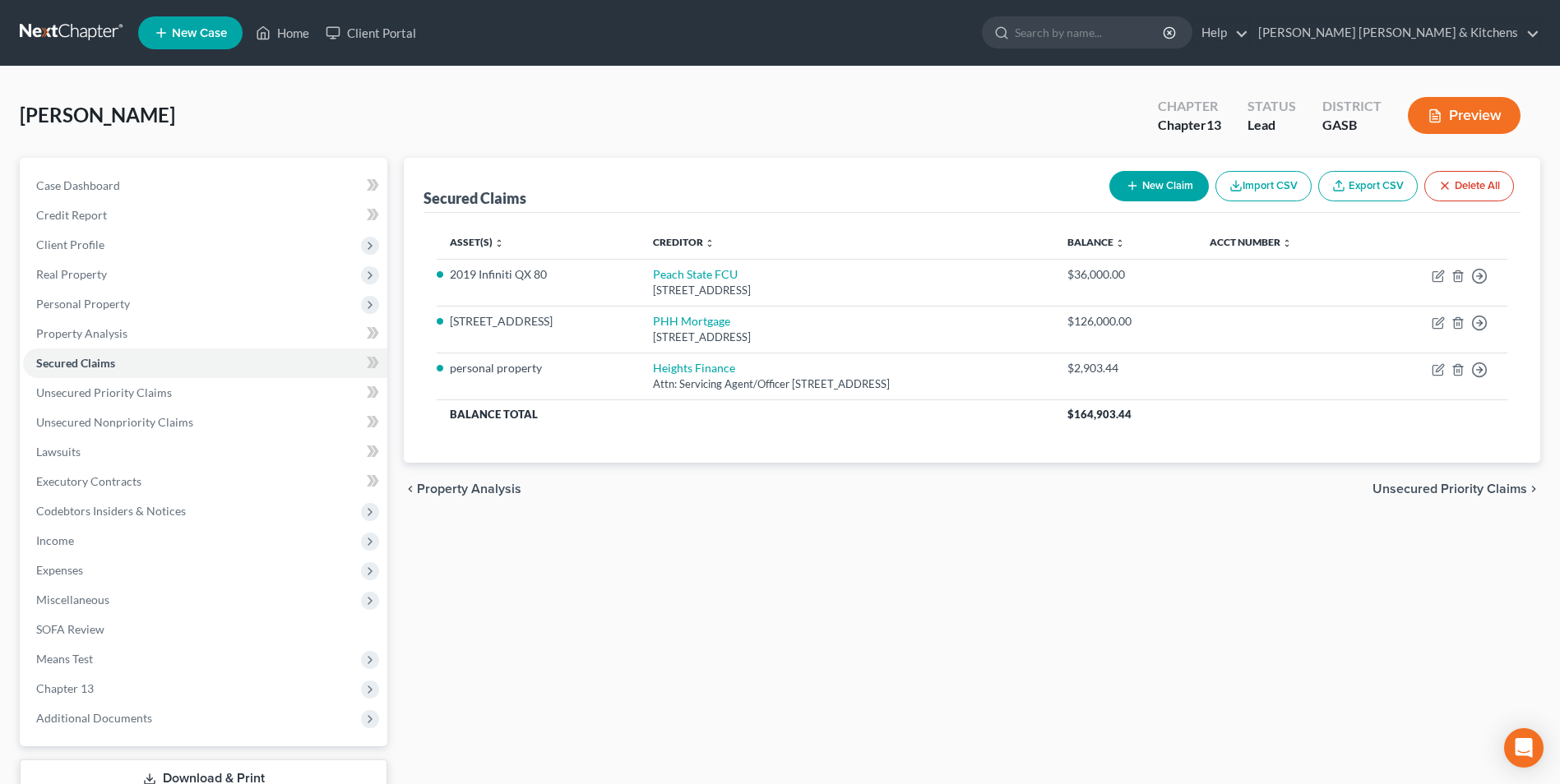
click at [1192, 192] on button "New Claim" at bounding box center [1159, 186] width 99 height 30
select select "0"
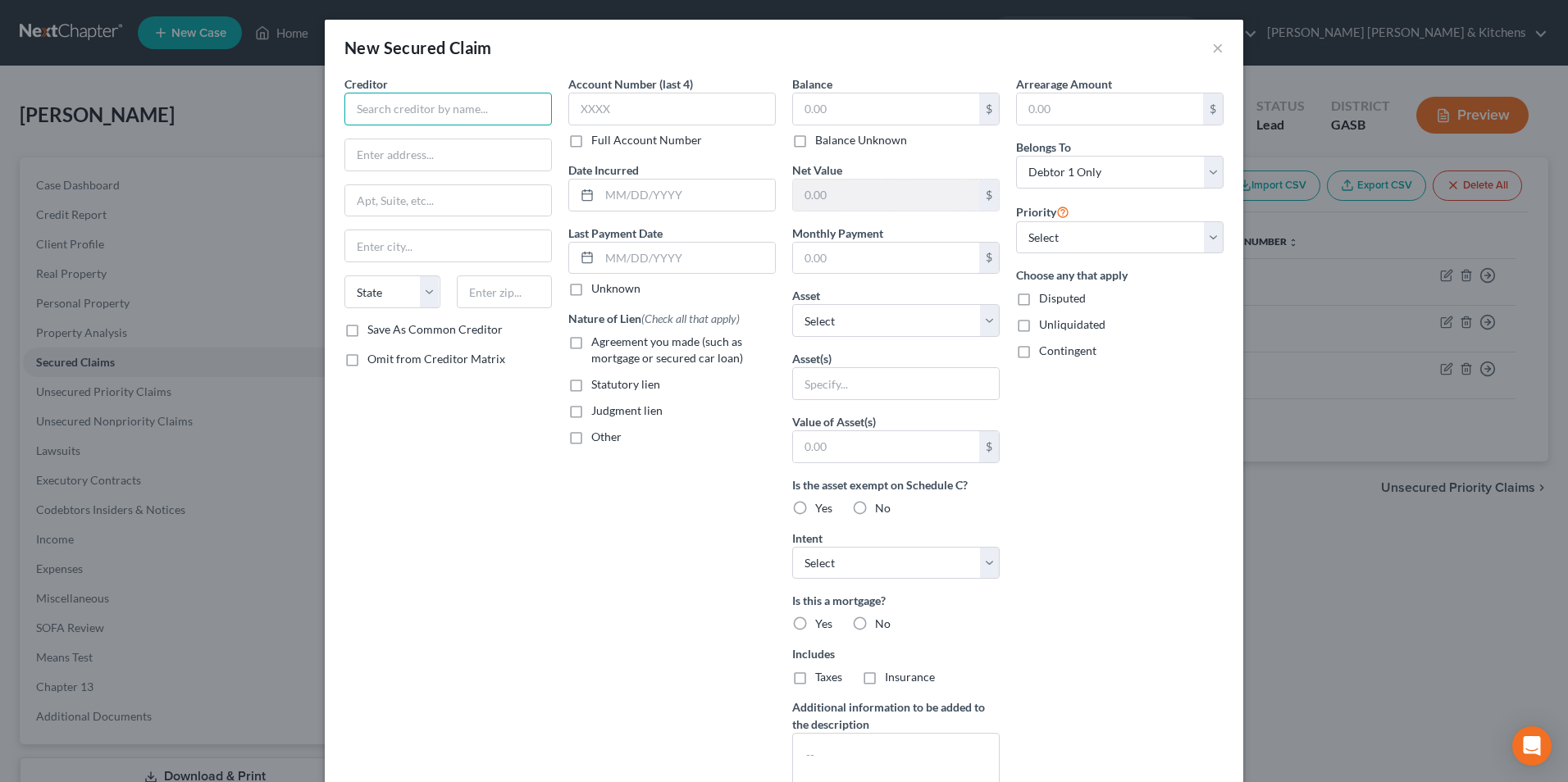
click at [473, 116] on input "text" at bounding box center [448, 108] width 208 height 33
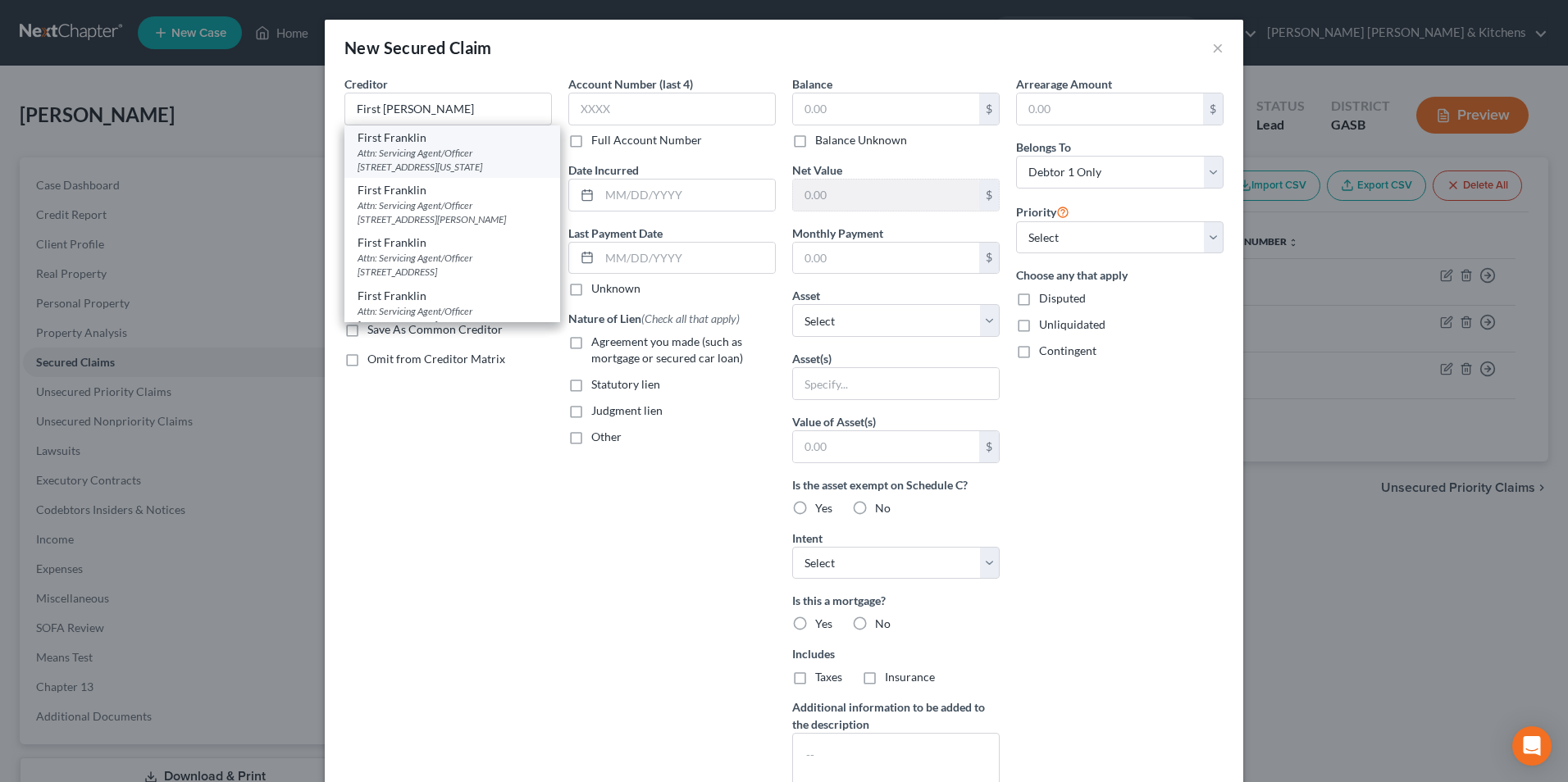
click at [488, 153] on div "Attn: Servicing Agent/Officer [STREET_ADDRESS][US_STATE]" at bounding box center [452, 160] width 190 height 28
type input "First Franklin"
type input "Attn: Servicing Agent/Officer"
type input "[STREET_ADDRESS][US_STATE]"
type input "Augusta"
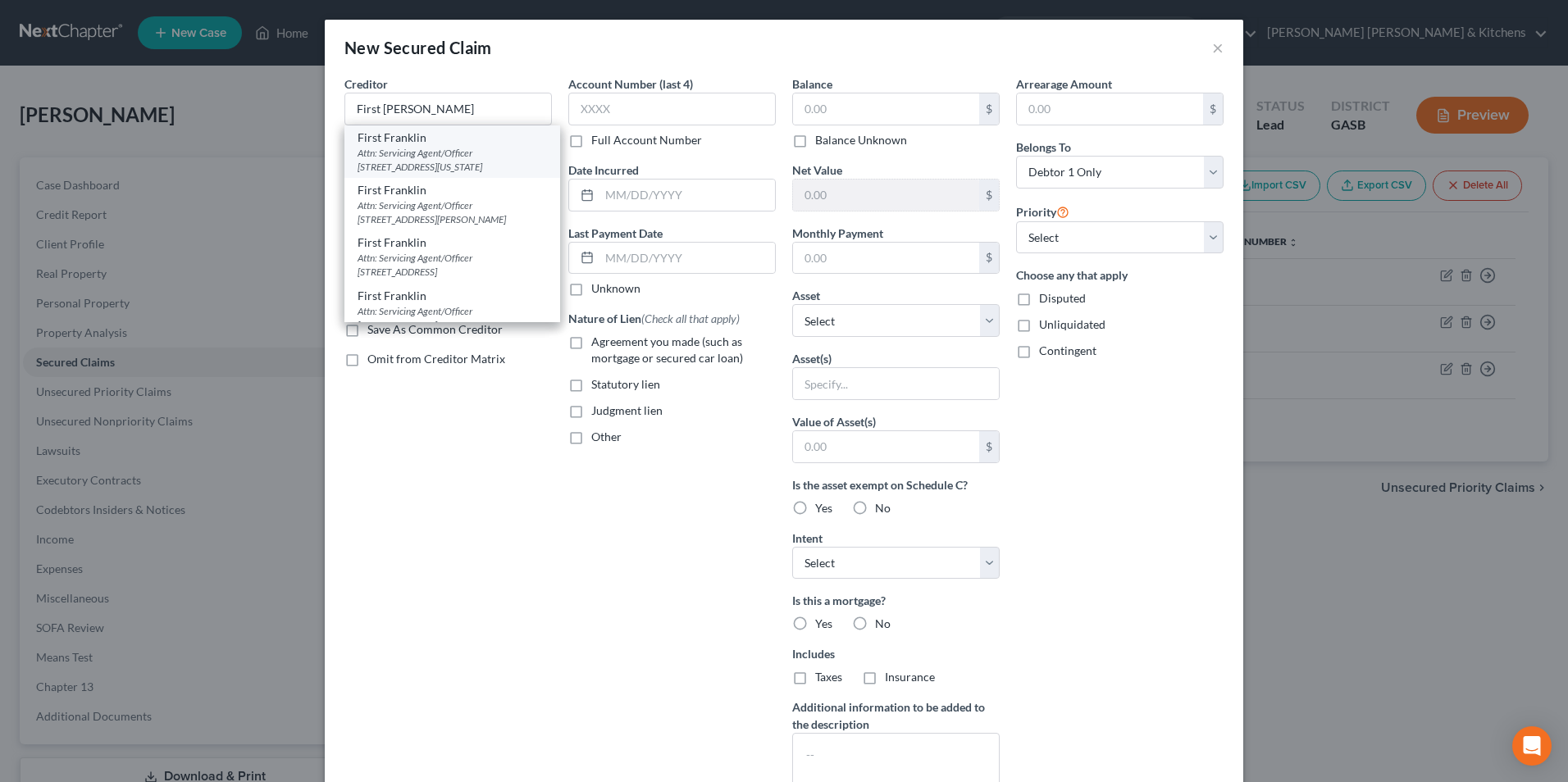
select select "10"
type input "30909"
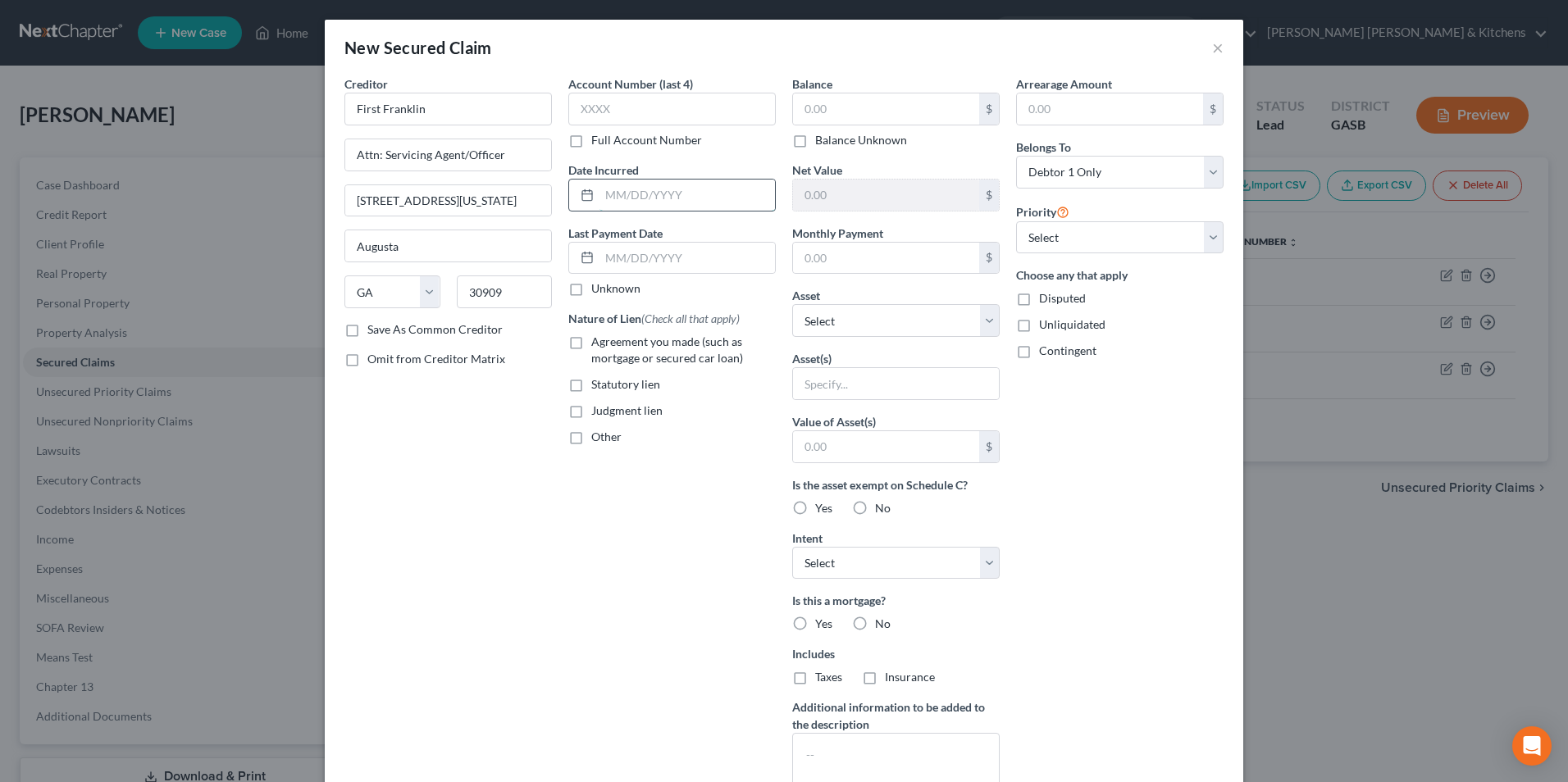
click at [631, 193] on input "text" at bounding box center [688, 194] width 175 height 31
type input "2025"
click at [592, 344] on label "Agreement you made (such as mortgage or secured car loan)" at bounding box center [684, 350] width 185 height 33
click at [598, 344] on input "Agreement you made (such as mortgage or secured car loan)" at bounding box center [603, 339] width 10 height 10
checkbox input "true"
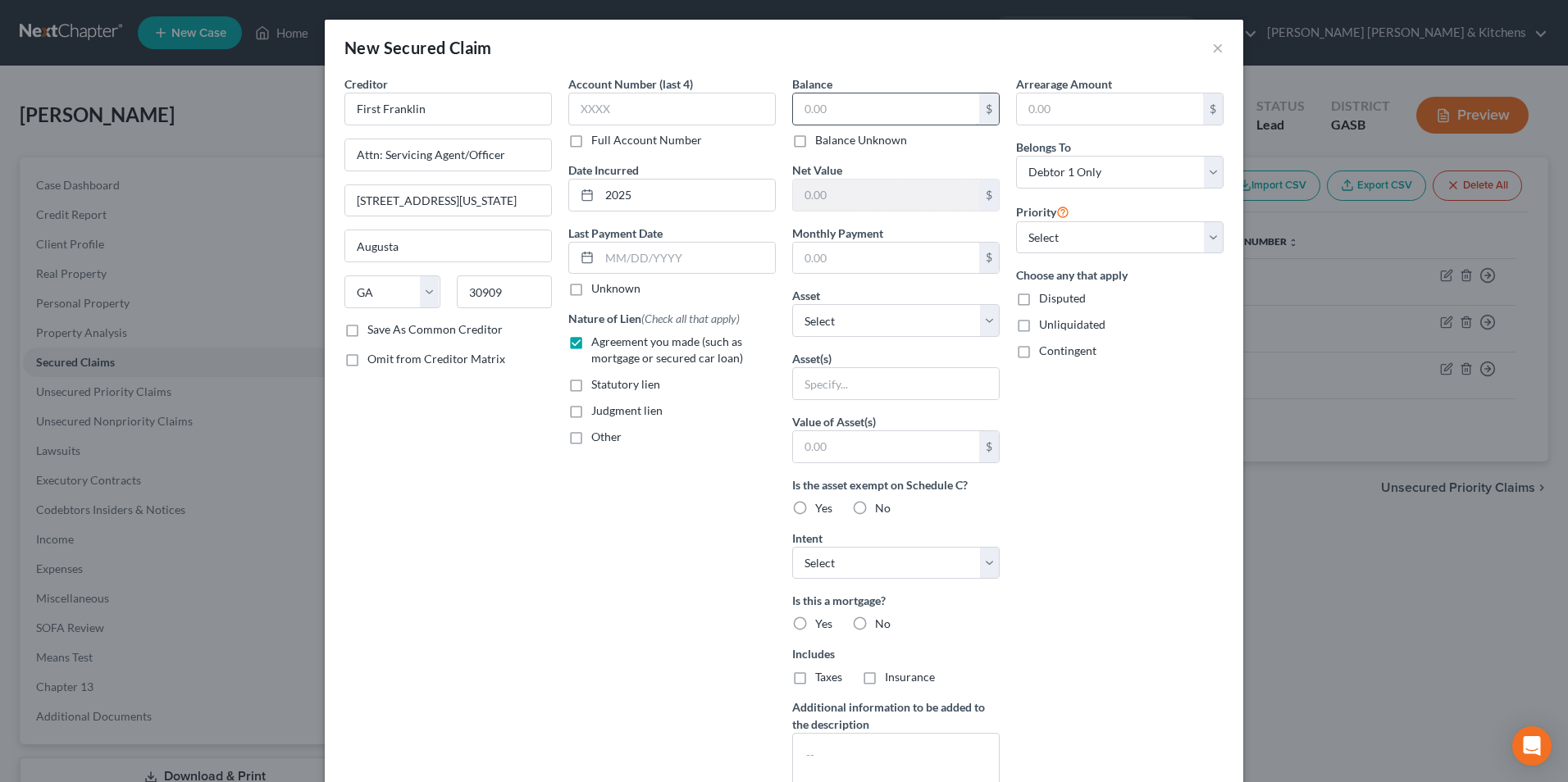
click at [895, 114] on input "text" at bounding box center [886, 108] width 186 height 31
type input "622"
click at [851, 392] on input "text" at bounding box center [896, 383] width 206 height 31
type input "personal property"
click at [852, 443] on input "text" at bounding box center [886, 446] width 186 height 31
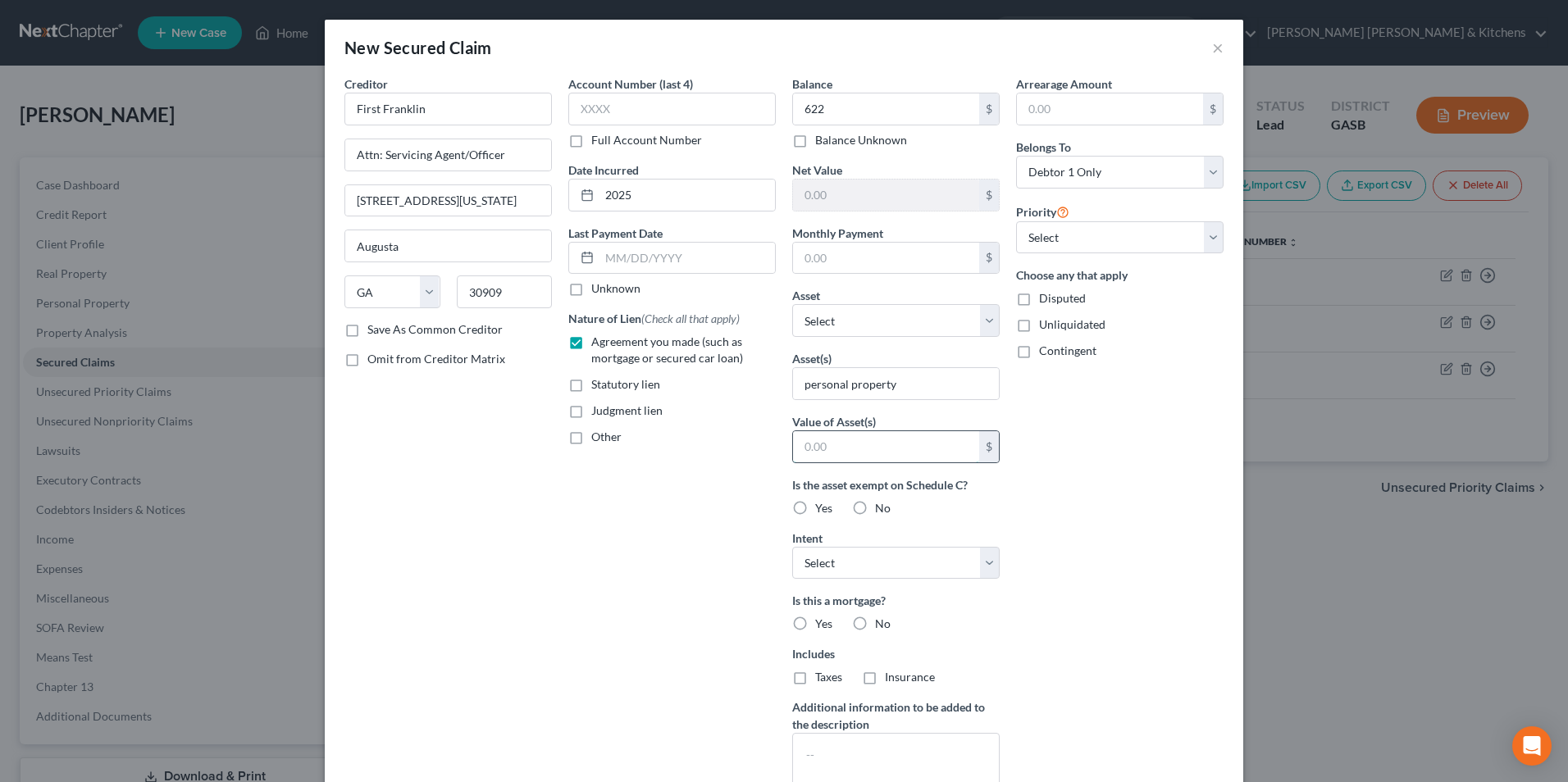
type input "1.00"
click at [1040, 299] on label "Disputed" at bounding box center [1063, 298] width 47 height 16
click at [1046, 299] on input "Disputed" at bounding box center [1051, 295] width 10 height 10
checkbox input "true"
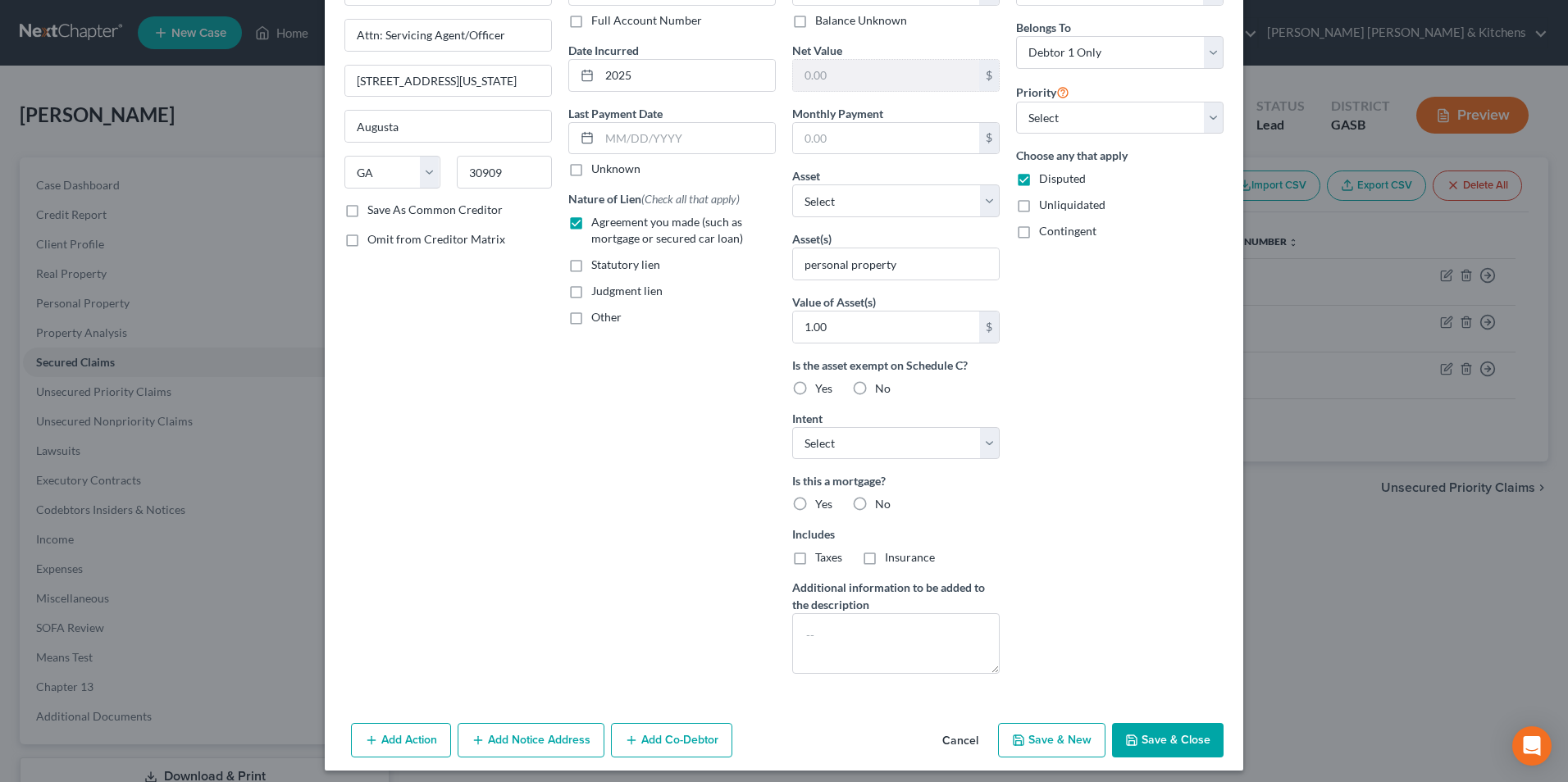
scroll to position [128, 0]
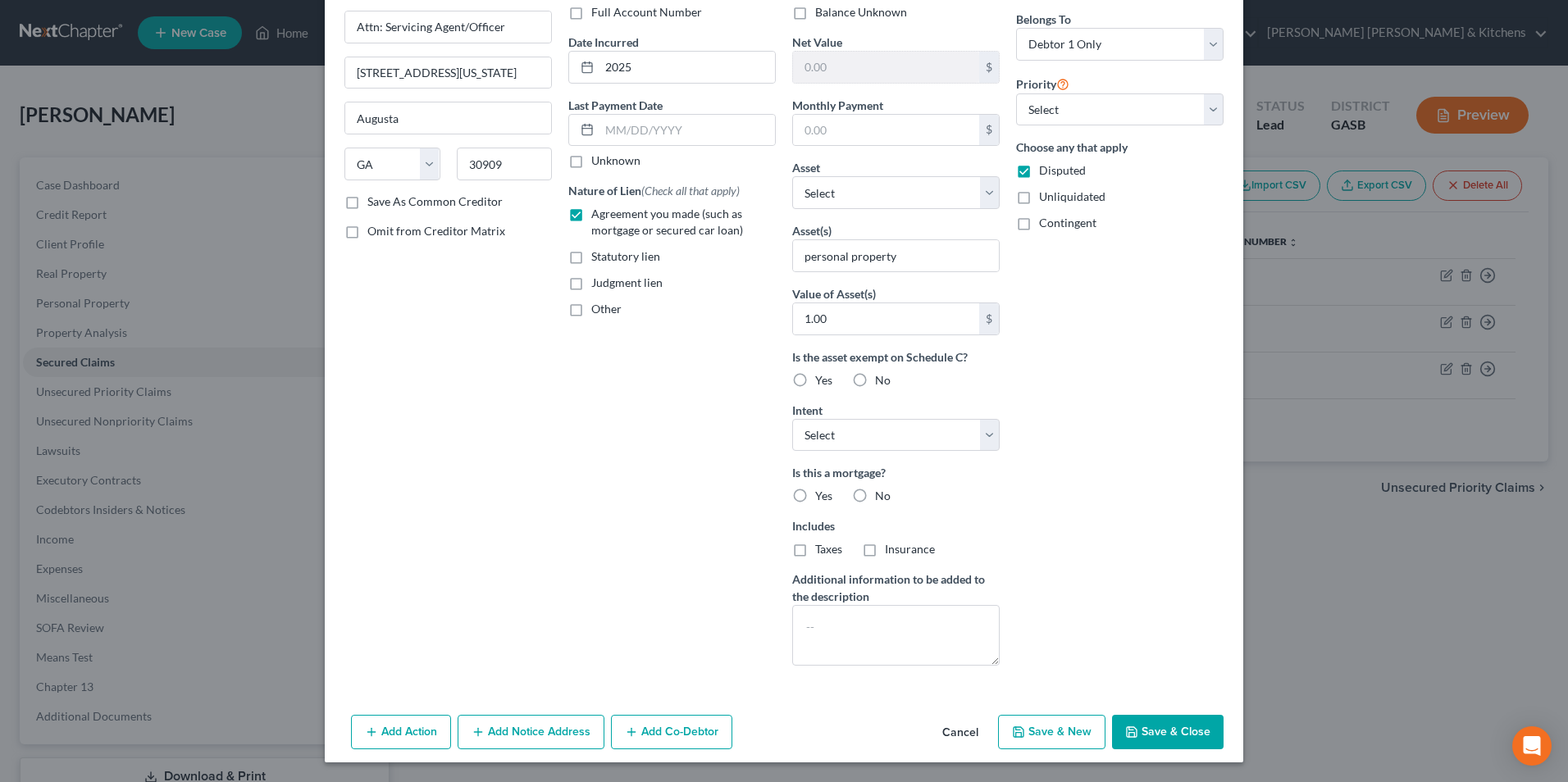
click at [1025, 741] on button "Save & New" at bounding box center [1052, 732] width 108 height 35
select select "0"
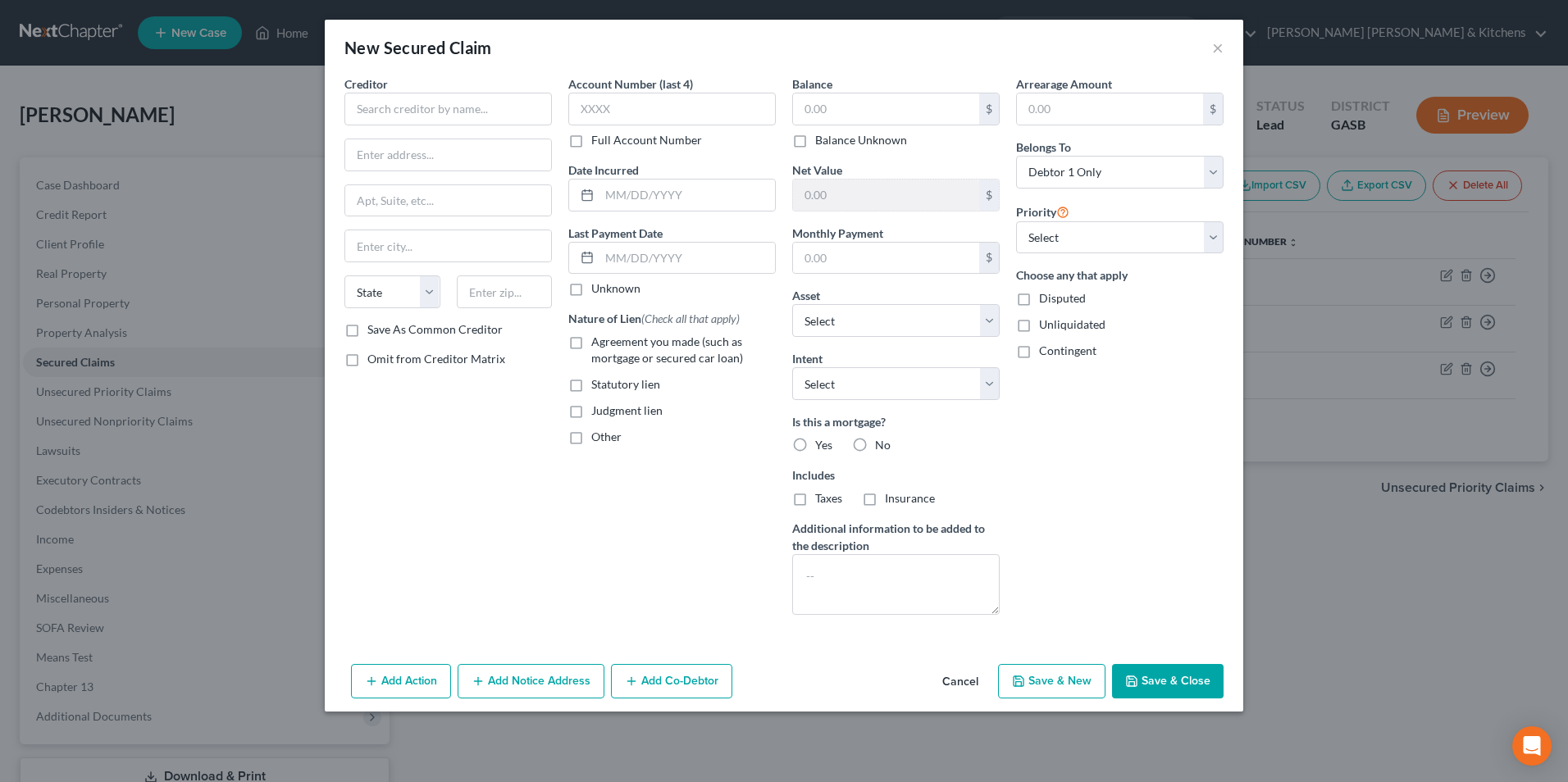
scroll to position [0, 0]
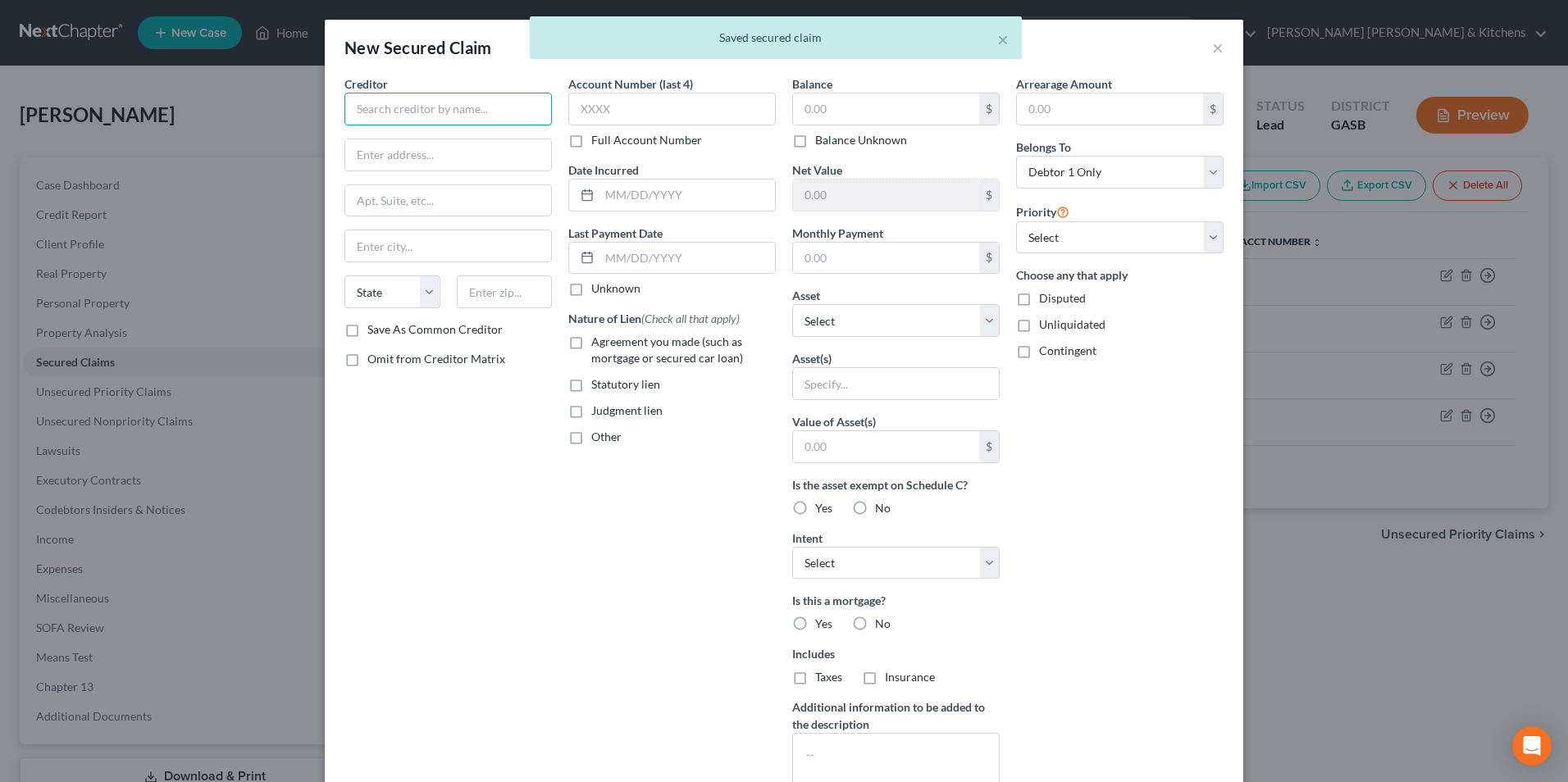
click at [425, 102] on input "text" at bounding box center [448, 108] width 208 height 33
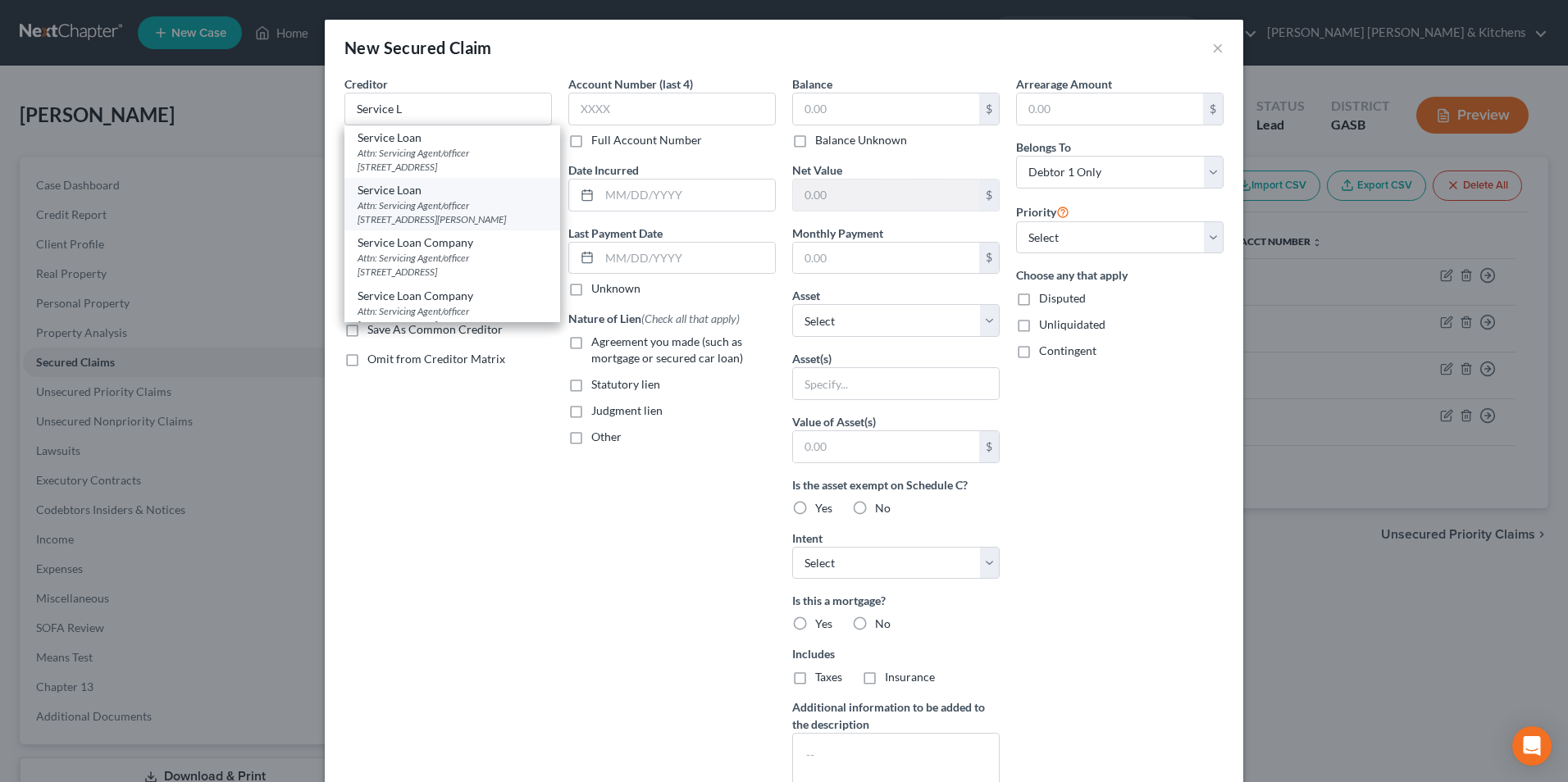
click at [495, 207] on div "Attn: Servicing Agent/officer [STREET_ADDRESS][PERSON_NAME]" at bounding box center [452, 212] width 190 height 28
type input "Service Loan"
type input "Attn: Servicing Agent/officer"
type input "[STREET_ADDRESS][PERSON_NAME]"
type input "Thomson"
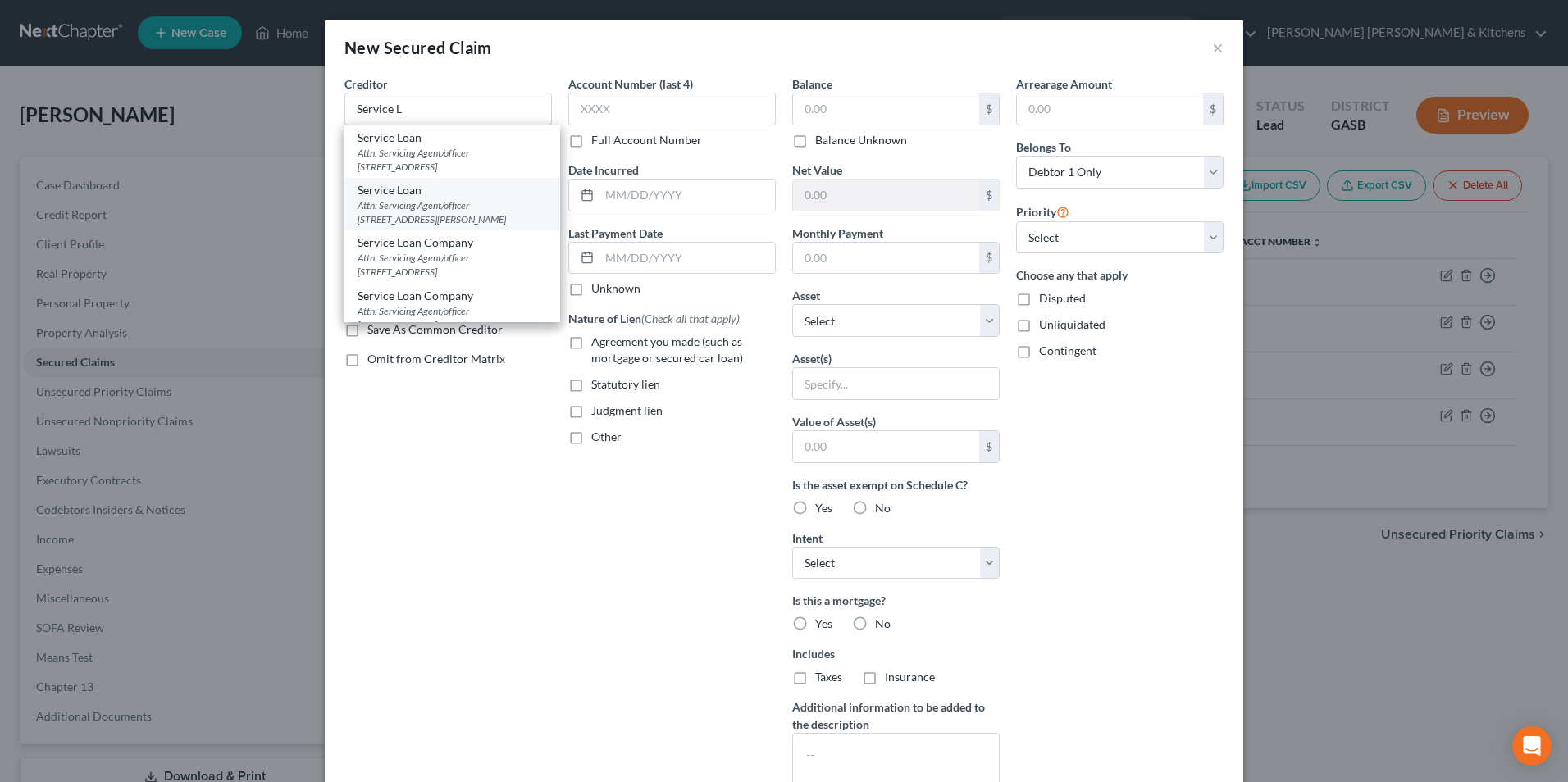
select select "10"
type input "30824"
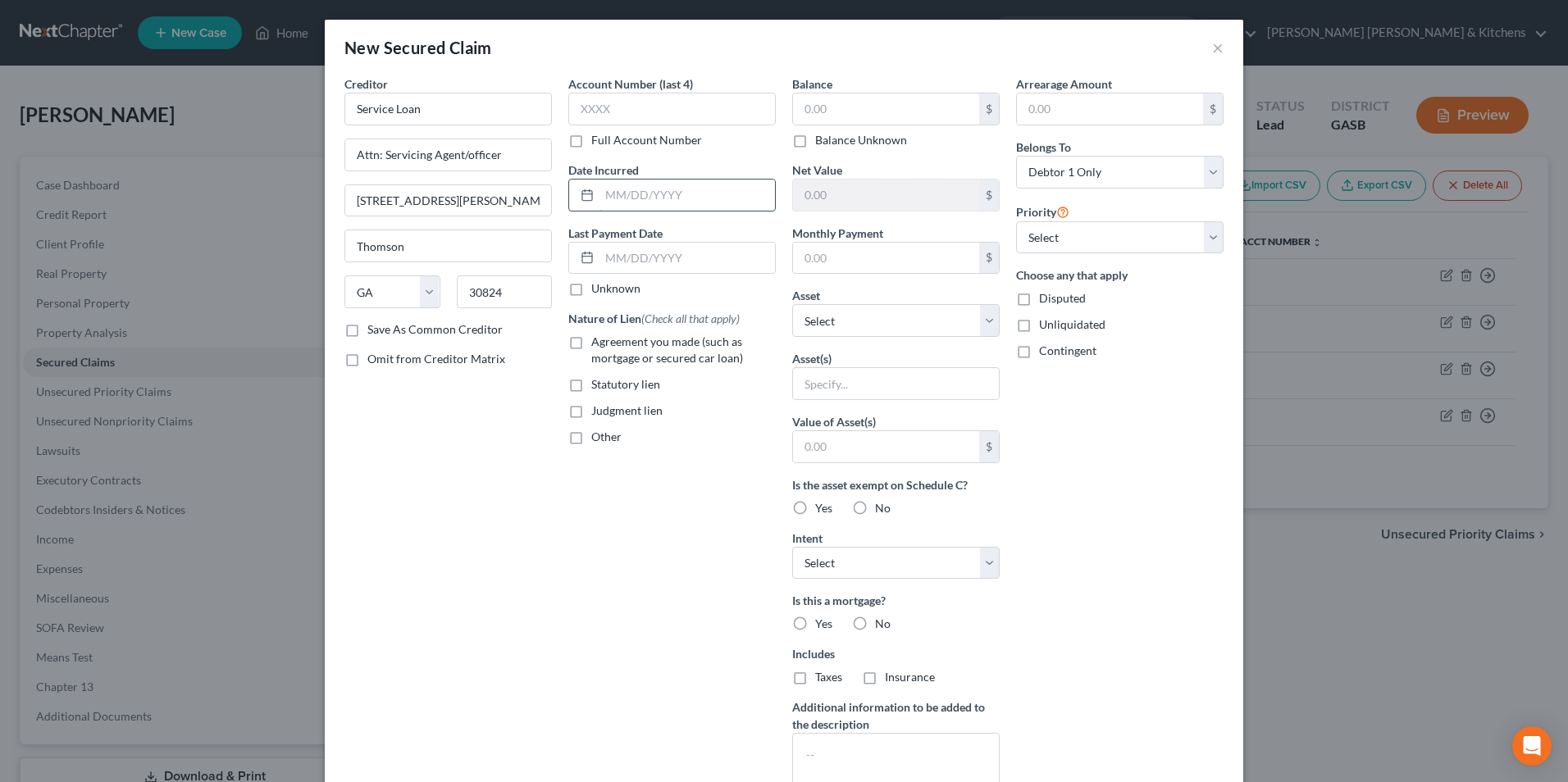
click at [613, 203] on input "text" at bounding box center [688, 194] width 175 height 31
type input "2025"
click at [592, 348] on label "Agreement you made (such as mortgage or secured car loan)" at bounding box center [684, 350] width 185 height 33
click at [598, 344] on input "Agreement you made (such as mortgage or secured car loan)" at bounding box center [603, 339] width 10 height 10
checkbox input "true"
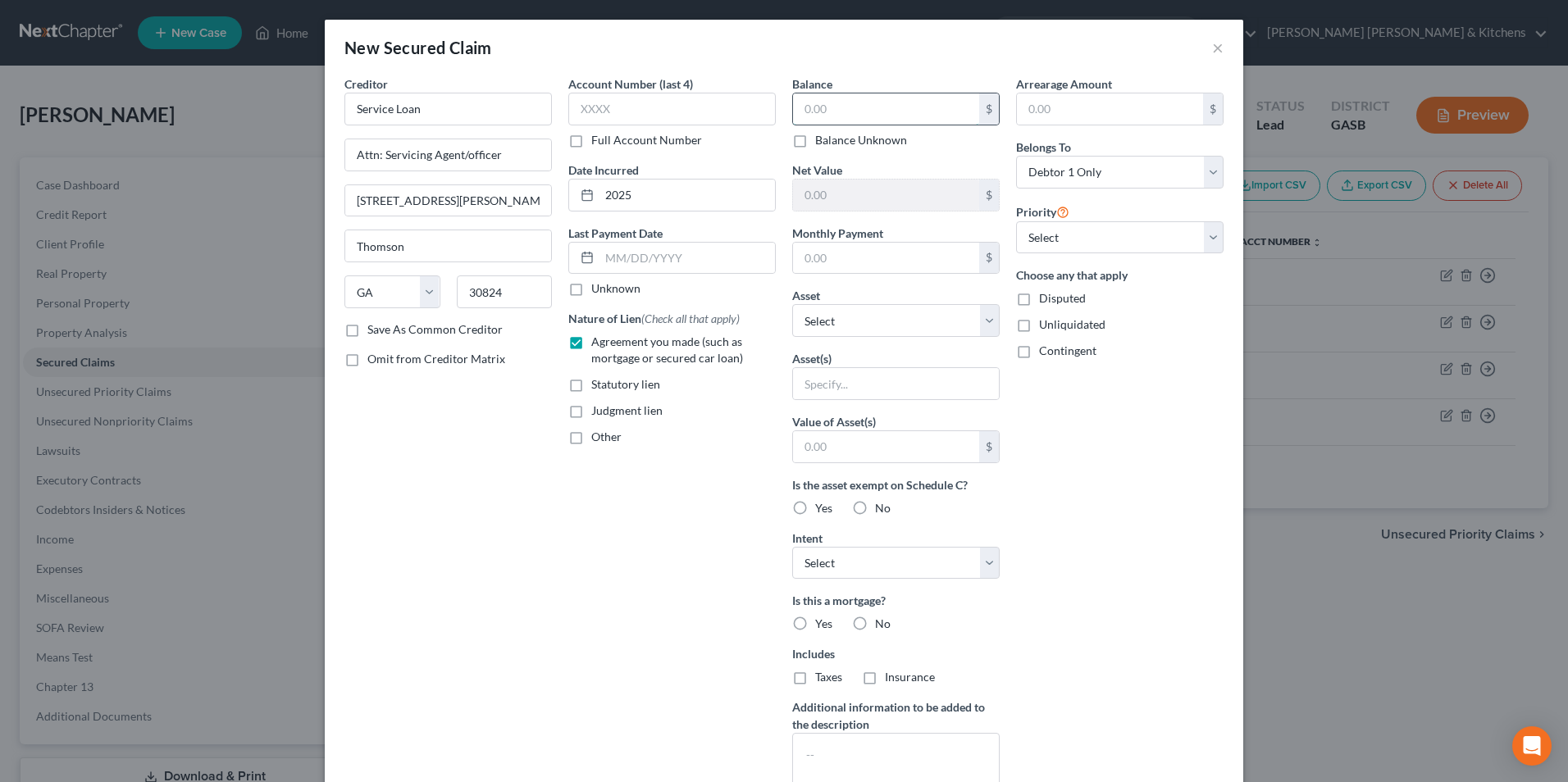
click at [822, 114] on input "text" at bounding box center [886, 108] width 186 height 31
type input "1,003.11"
click at [853, 391] on input "text" at bounding box center [896, 383] width 206 height 31
type input "personal property"
click at [852, 451] on input "text" at bounding box center [886, 446] width 186 height 31
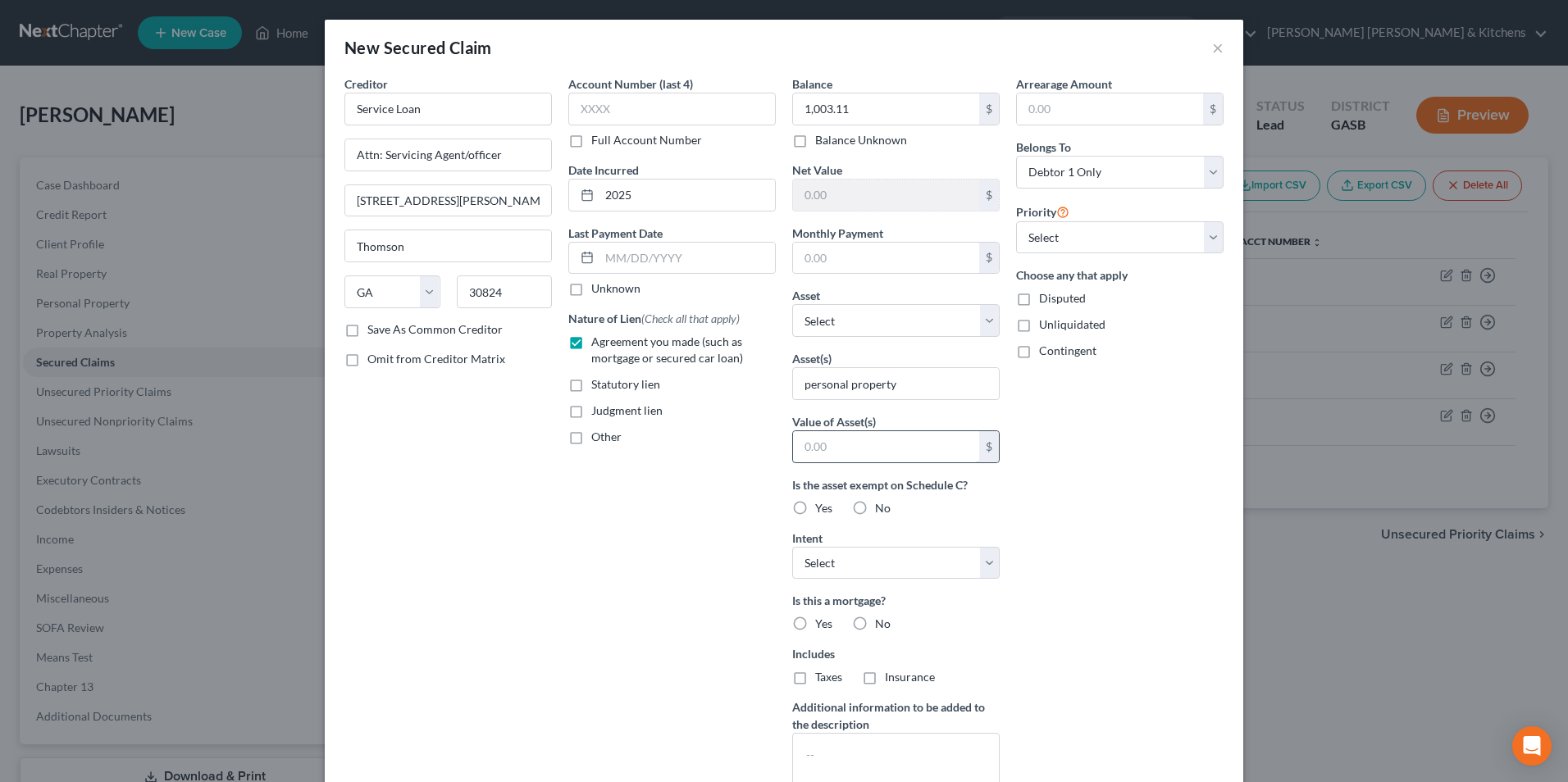
type input "1.00"
click at [1040, 300] on label "Disputed" at bounding box center [1063, 298] width 47 height 16
click at [1046, 300] on input "Disputed" at bounding box center [1051, 295] width 10 height 10
checkbox input "true"
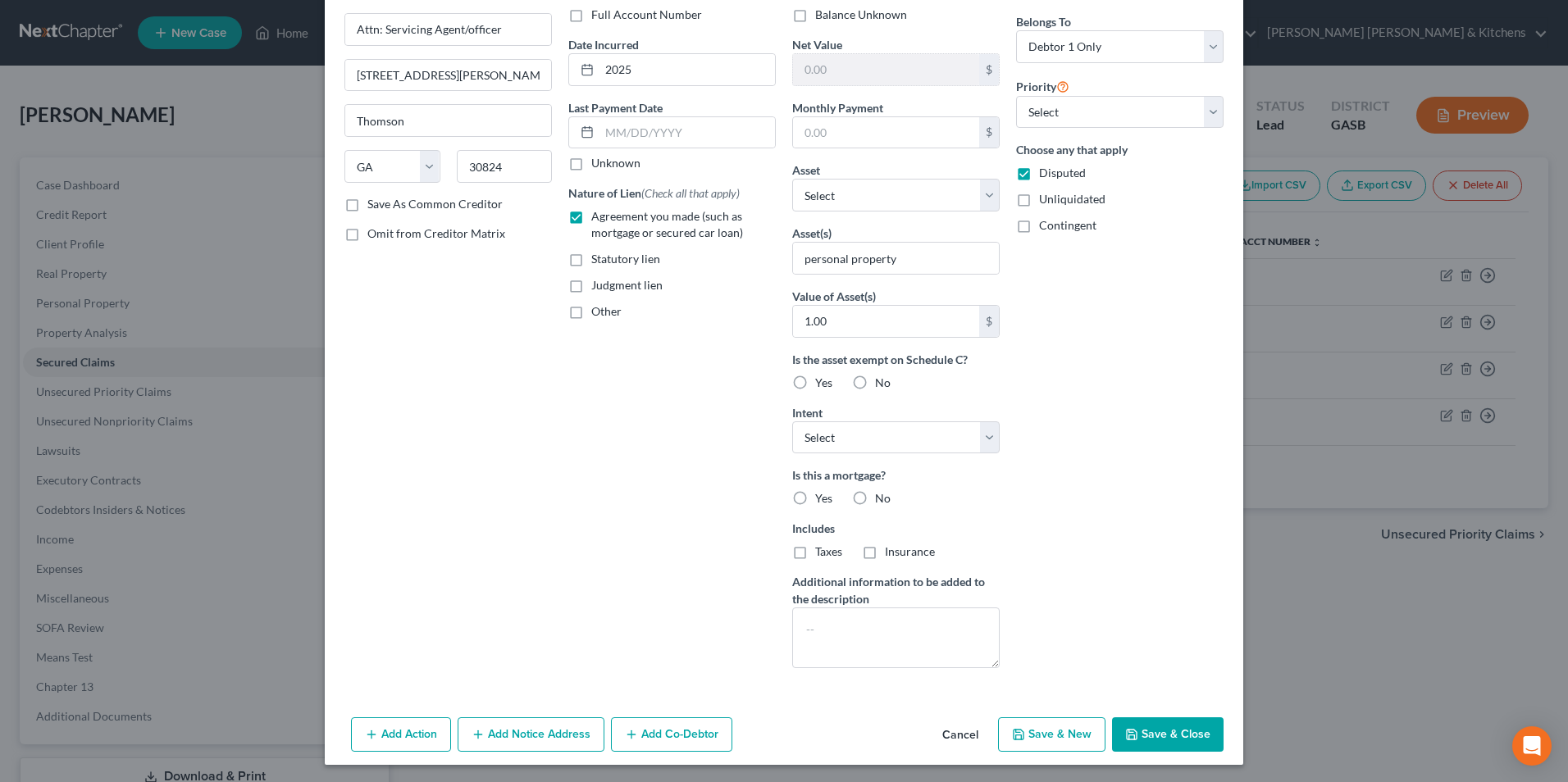
scroll to position [128, 0]
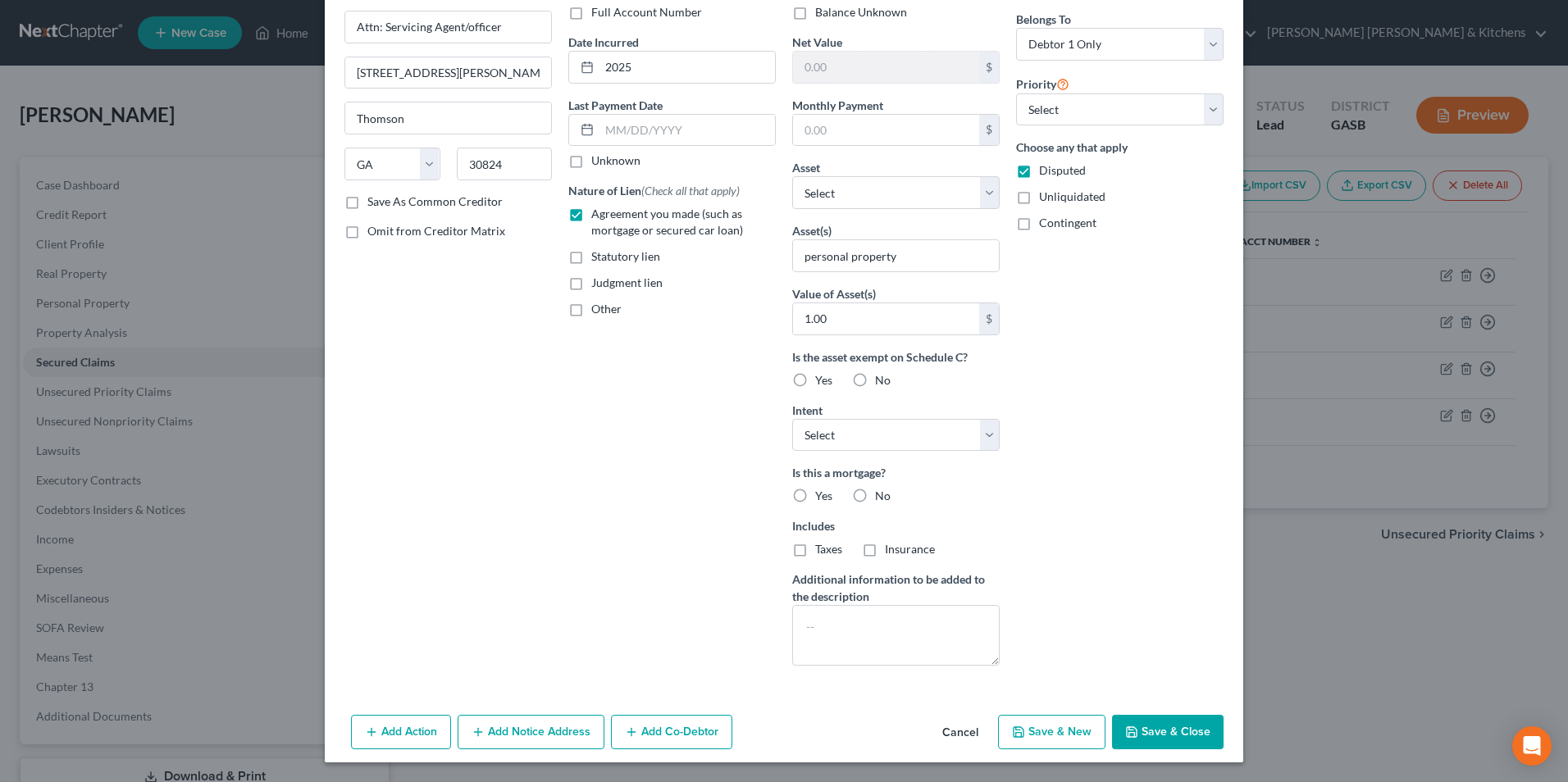
click at [1061, 732] on button "Save & New" at bounding box center [1052, 732] width 108 height 35
select select "0"
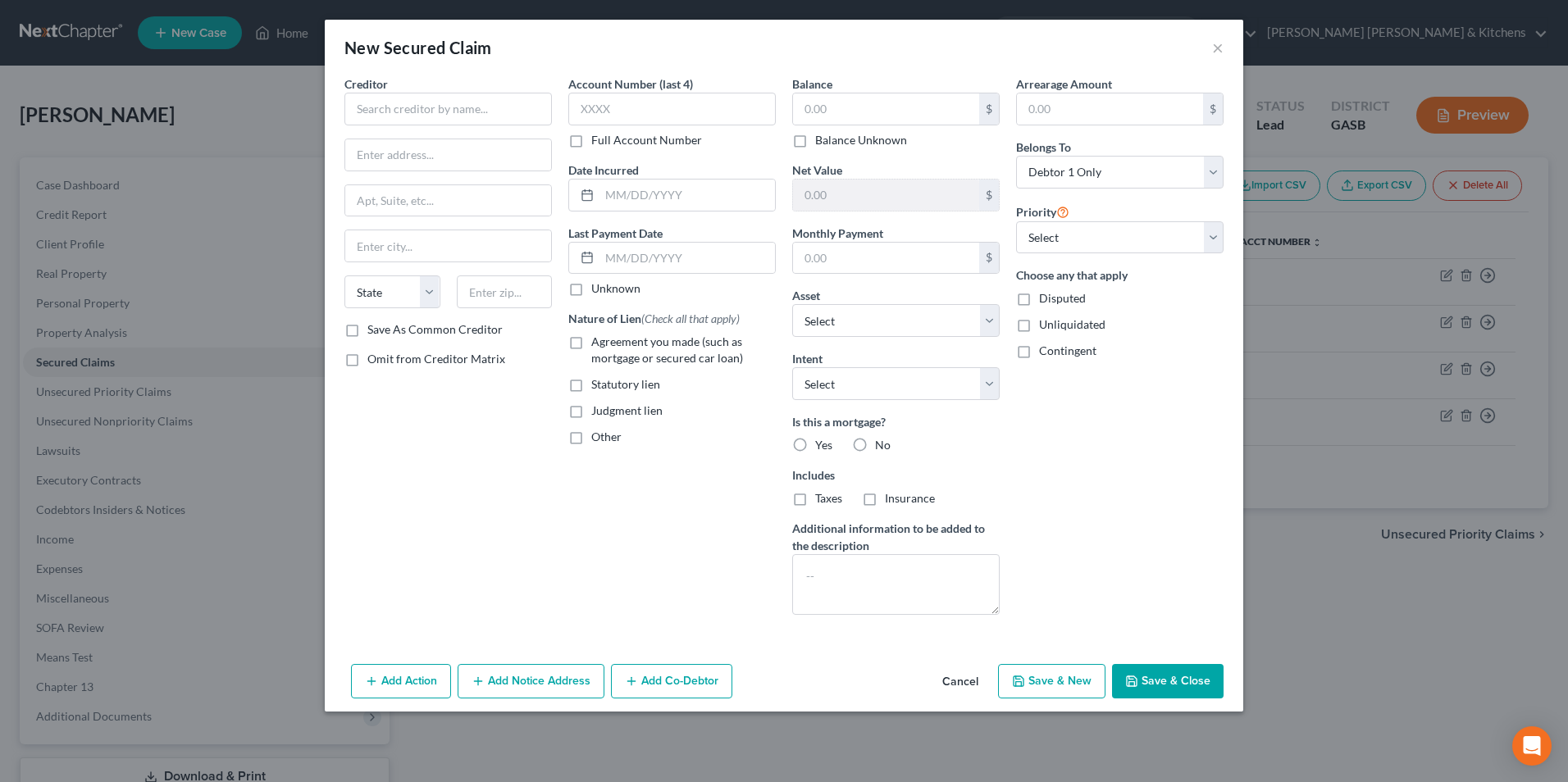
scroll to position [0, 0]
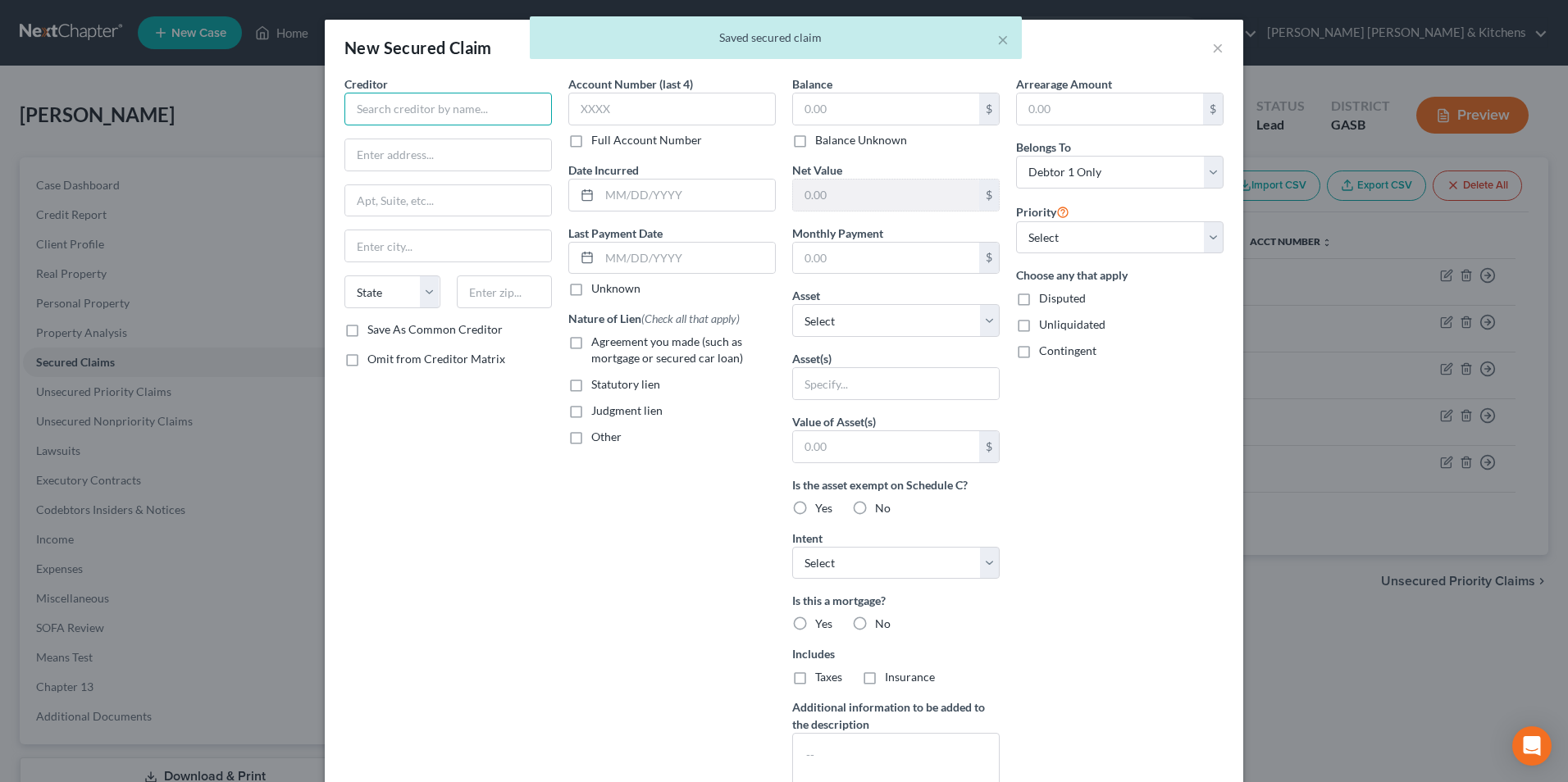
click at [391, 116] on input "text" at bounding box center [448, 108] width 208 height 33
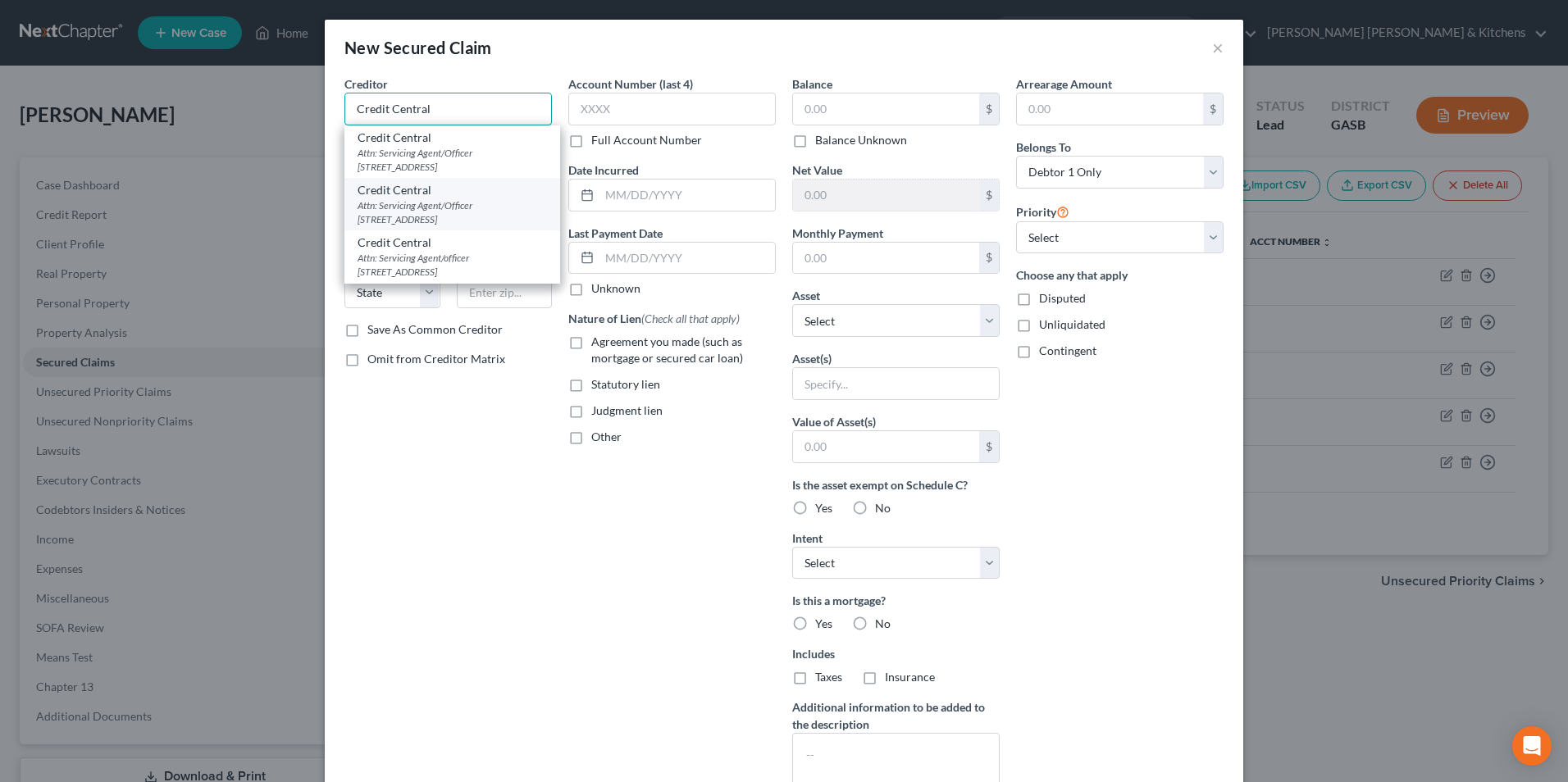
type input "Credit Central"
click at [477, 210] on div "Attn: Servicing Agent/Officer [STREET_ADDRESS]" at bounding box center [452, 212] width 190 height 28
type input "Attn: Servicing Agent/Officer"
type input "[STREET_ADDRESS]"
type input "Augusta"
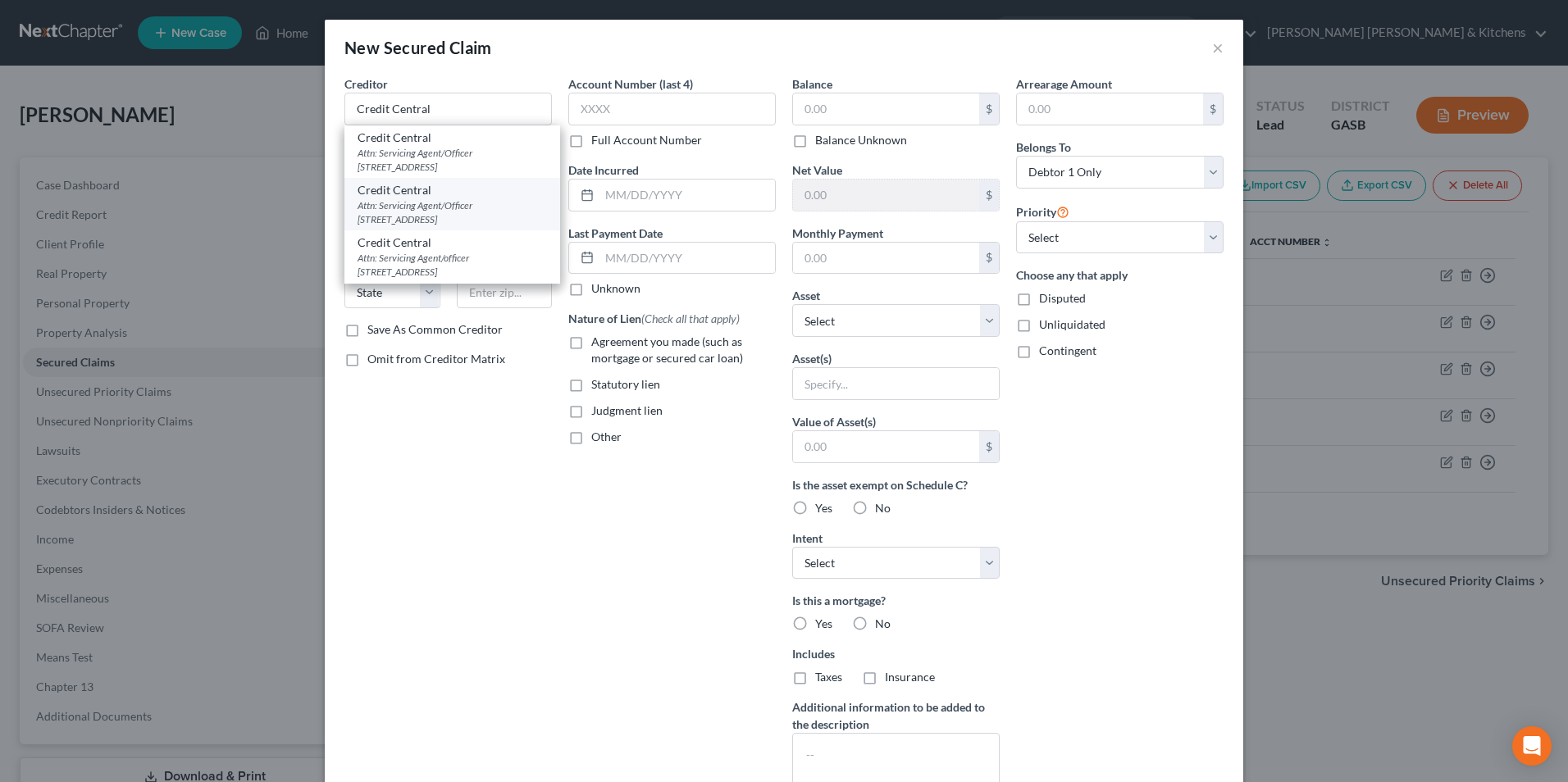
select select "10"
type input "30906"
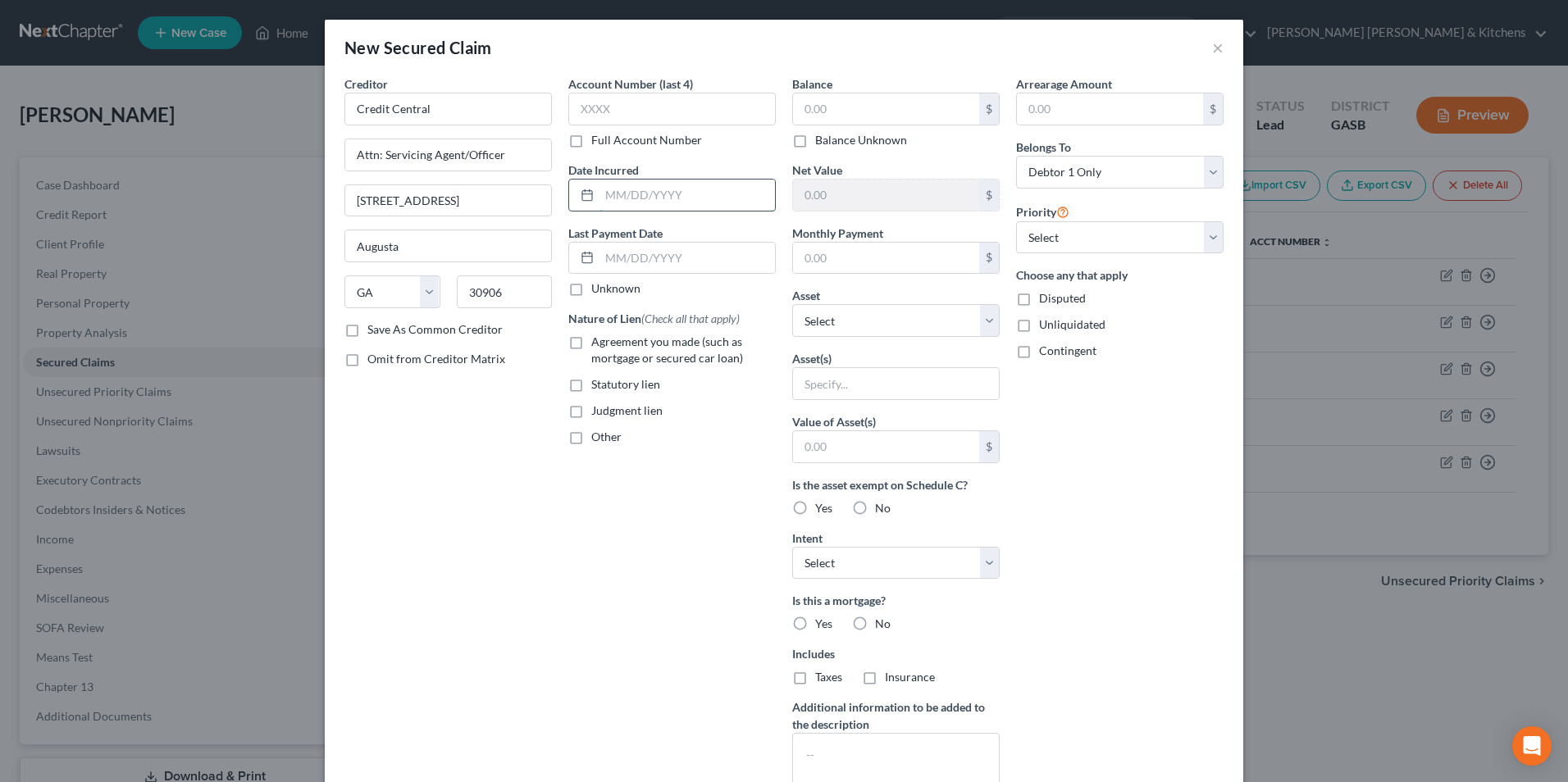
click at [626, 193] on input "text" at bounding box center [688, 194] width 175 height 31
type input "2025"
click at [592, 342] on label "Agreement you made (such as mortgage or secured car loan)" at bounding box center [684, 350] width 185 height 33
click at [598, 342] on input "Agreement you made (such as mortgage or secured car loan)" at bounding box center [603, 339] width 10 height 10
checkbox input "true"
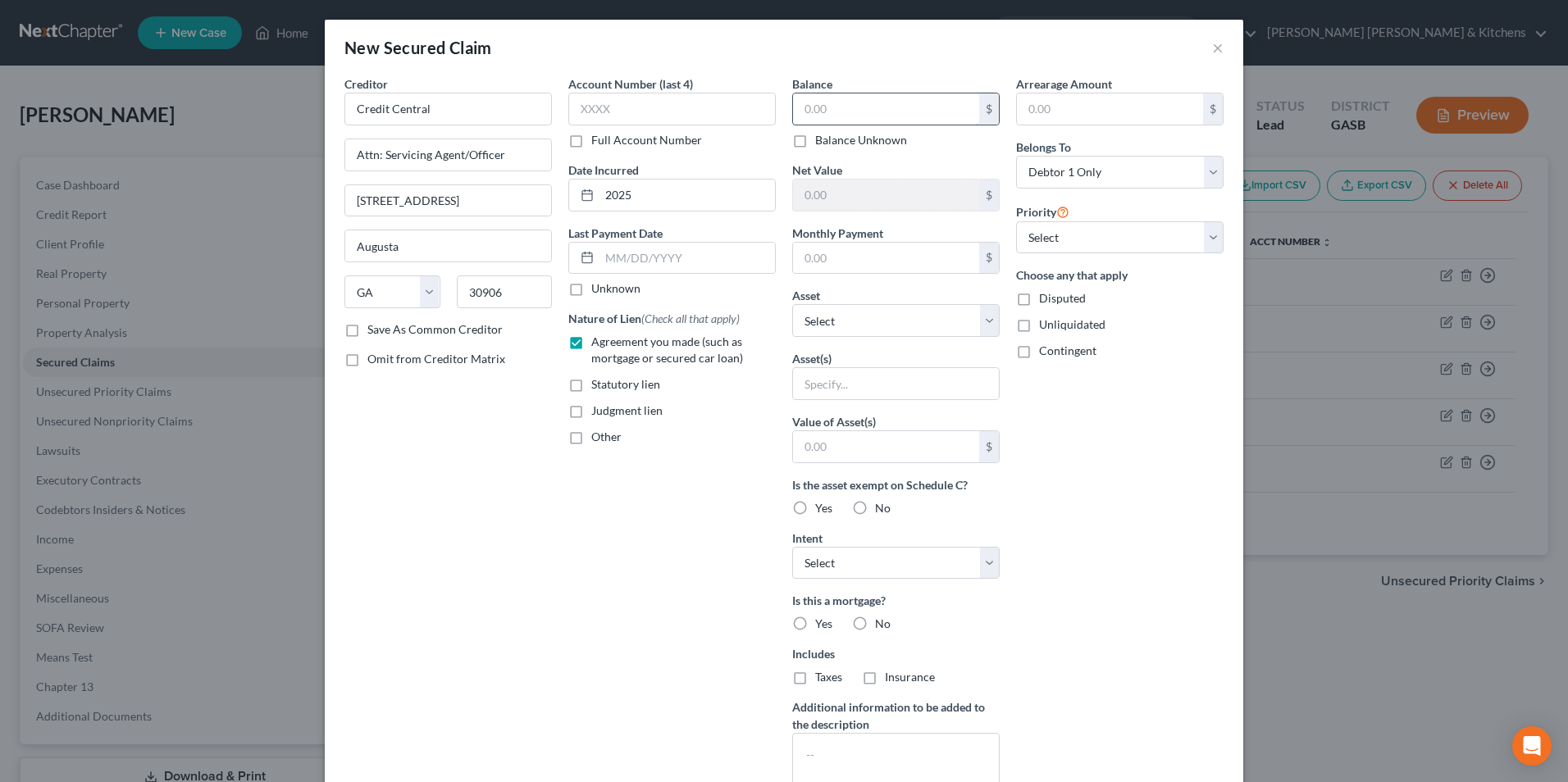
click at [815, 109] on input "text" at bounding box center [886, 108] width 186 height 31
type input "1,496"
drag, startPoint x: 808, startPoint y: 381, endPoint x: 808, endPoint y: 392, distance: 11.0
click at [808, 381] on input "text" at bounding box center [896, 383] width 206 height 31
type input "personal property"
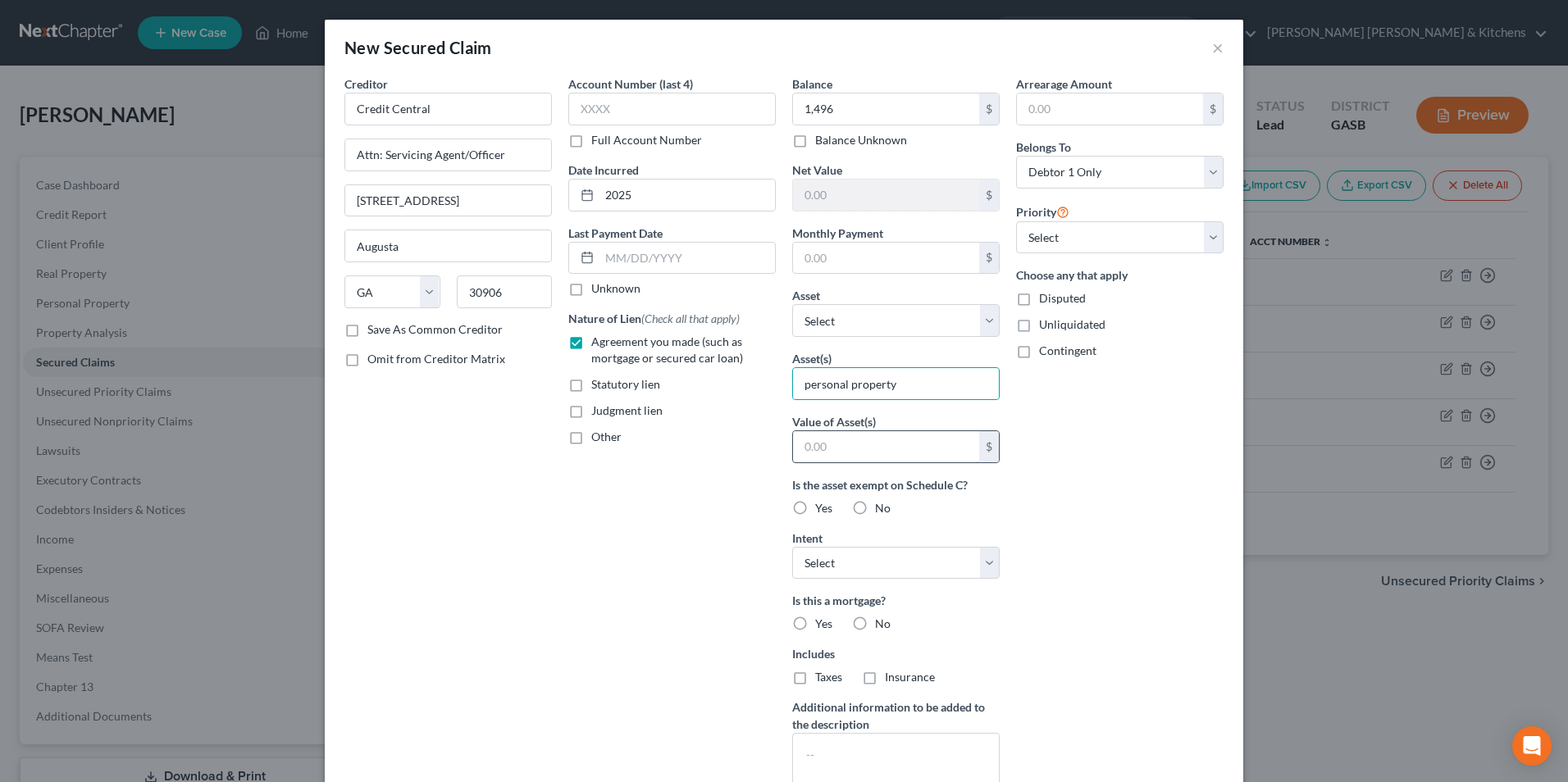
click at [826, 450] on input "text" at bounding box center [886, 446] width 186 height 31
type input "1.00"
click at [1040, 307] on label "Disputed" at bounding box center [1063, 298] width 47 height 16
click at [1046, 301] on input "Disputed" at bounding box center [1051, 295] width 10 height 10
checkbox input "true"
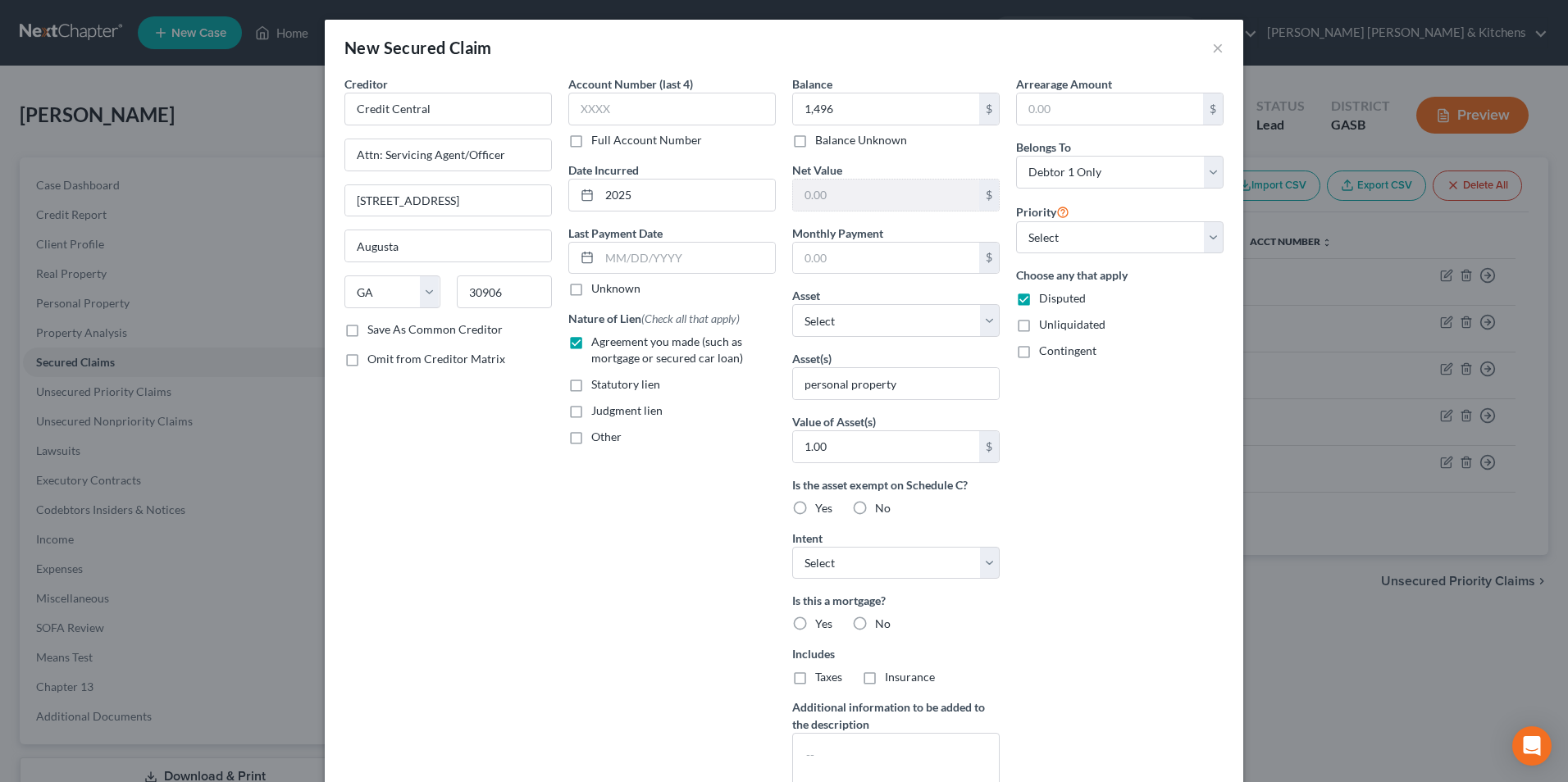
scroll to position [128, 0]
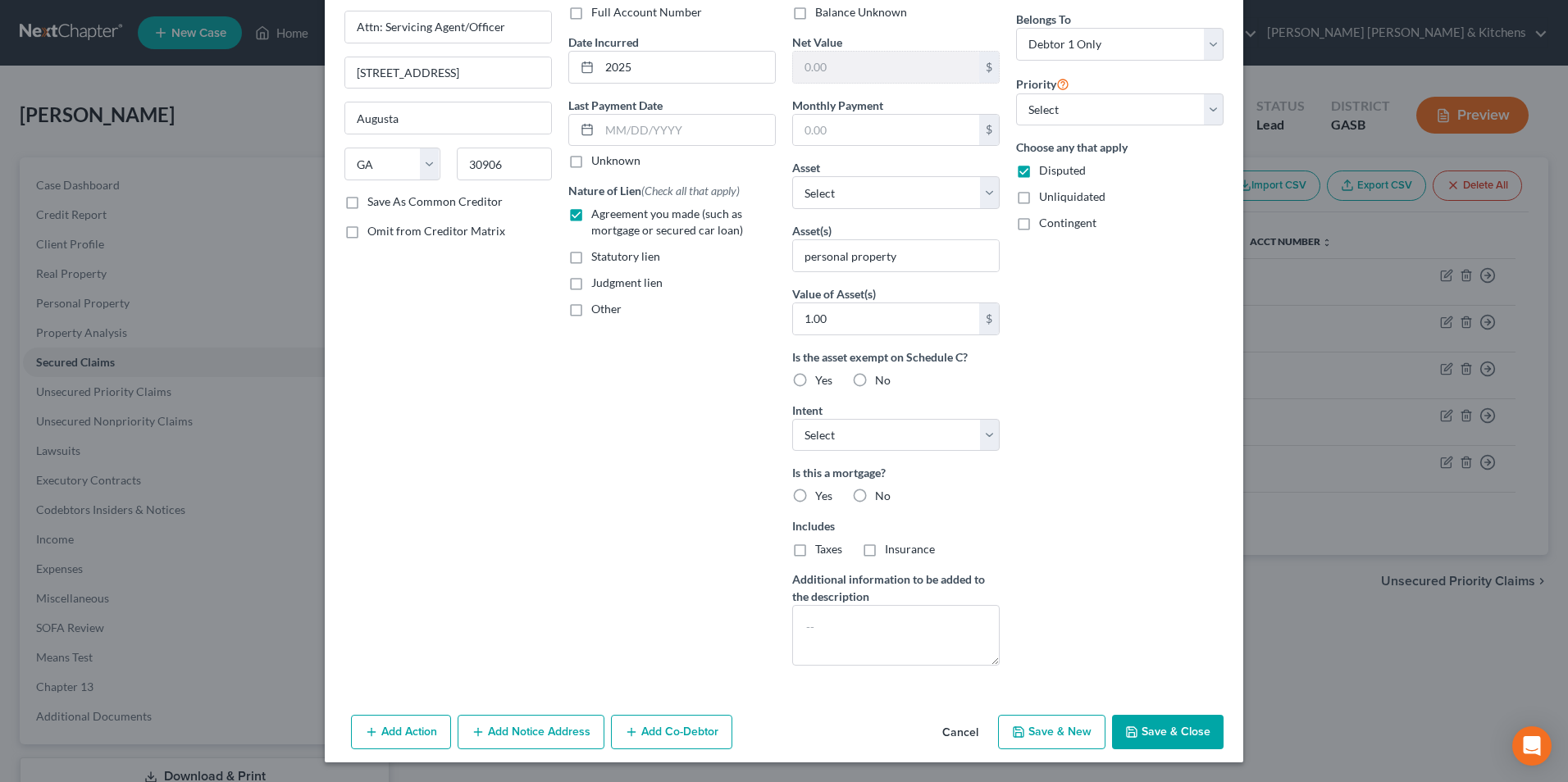
click at [1050, 726] on button "Save & New" at bounding box center [1052, 732] width 108 height 35
select select "0"
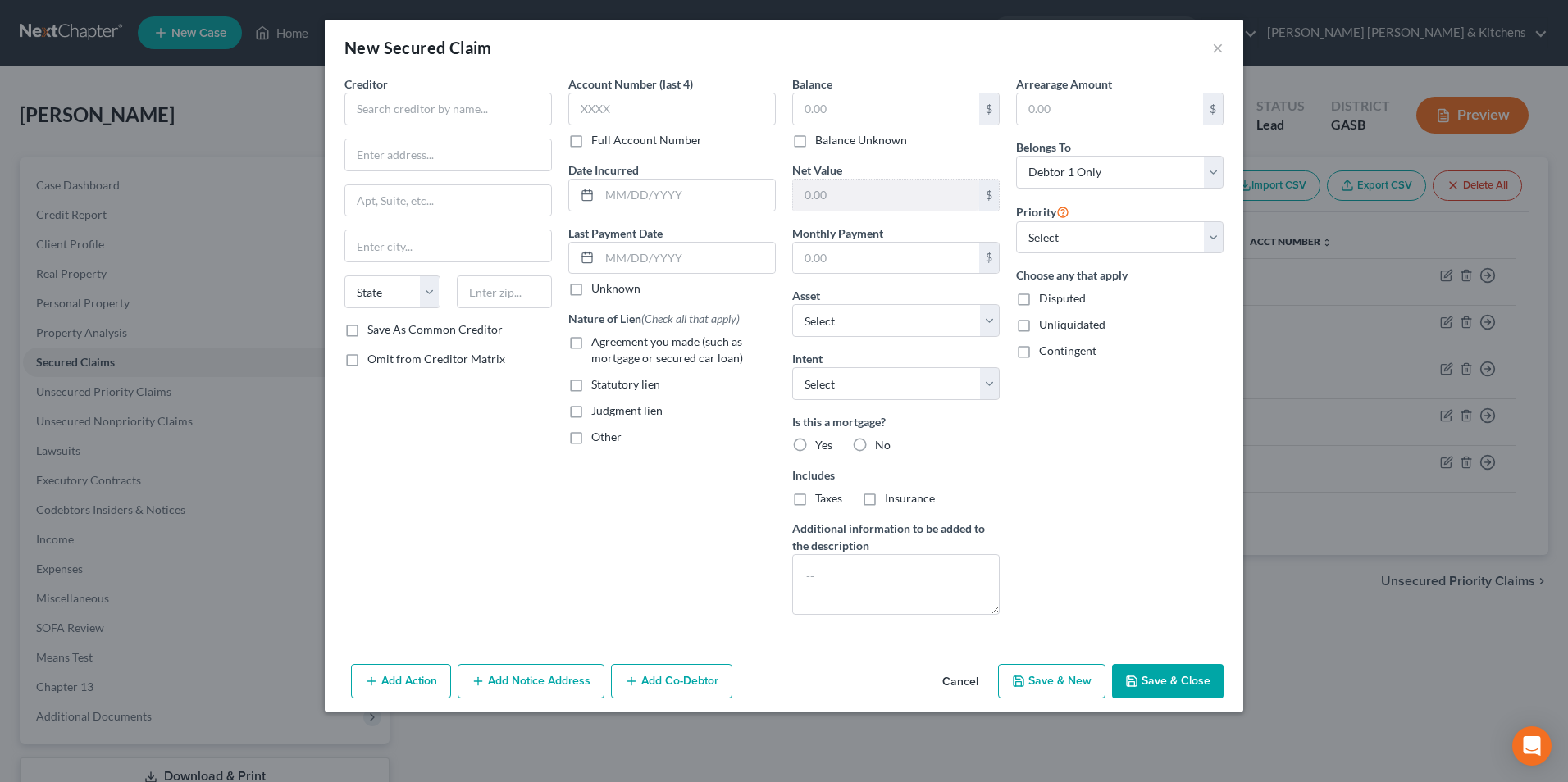
scroll to position [0, 0]
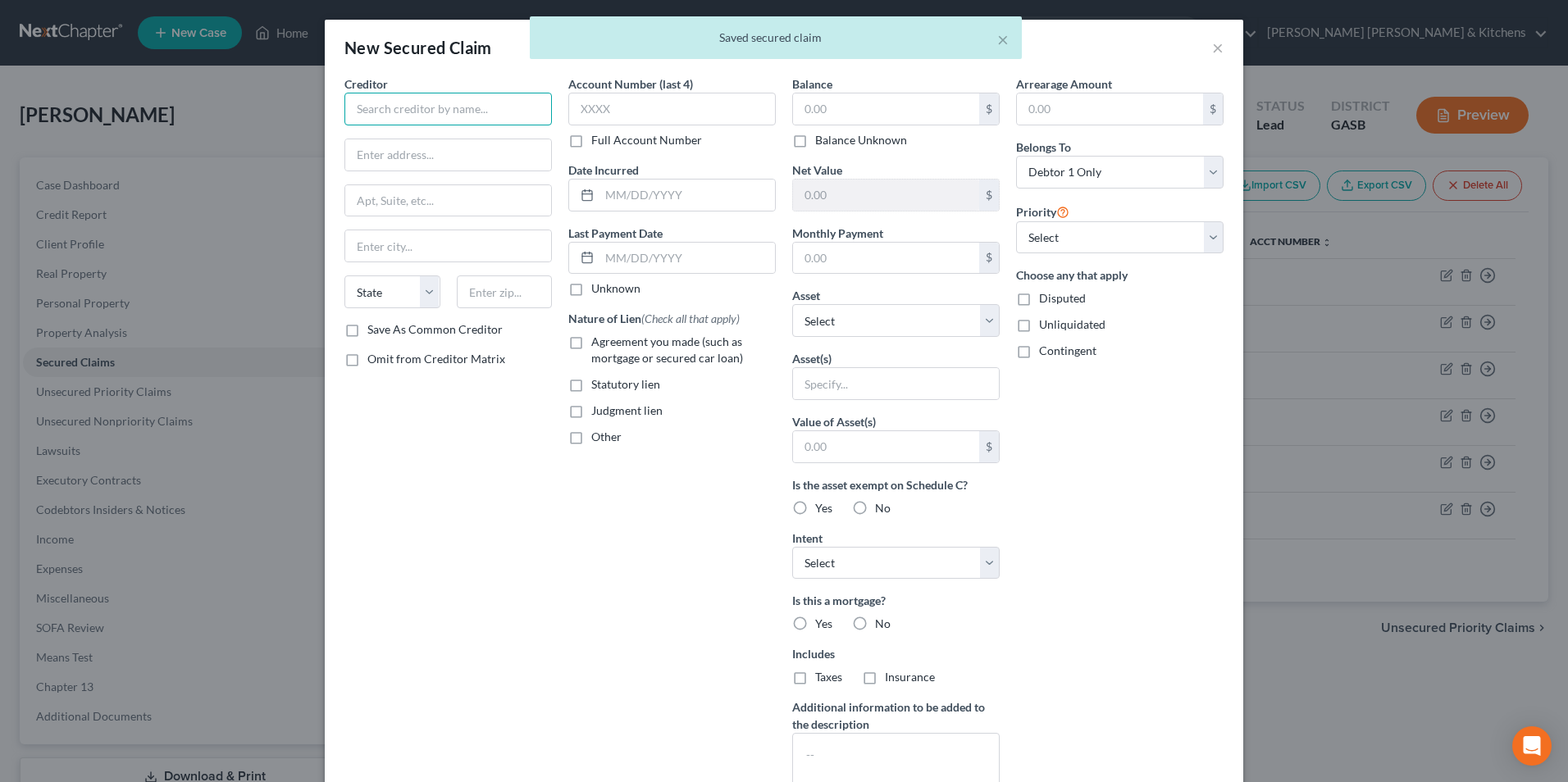
click at [473, 120] on input "text" at bounding box center [448, 108] width 208 height 33
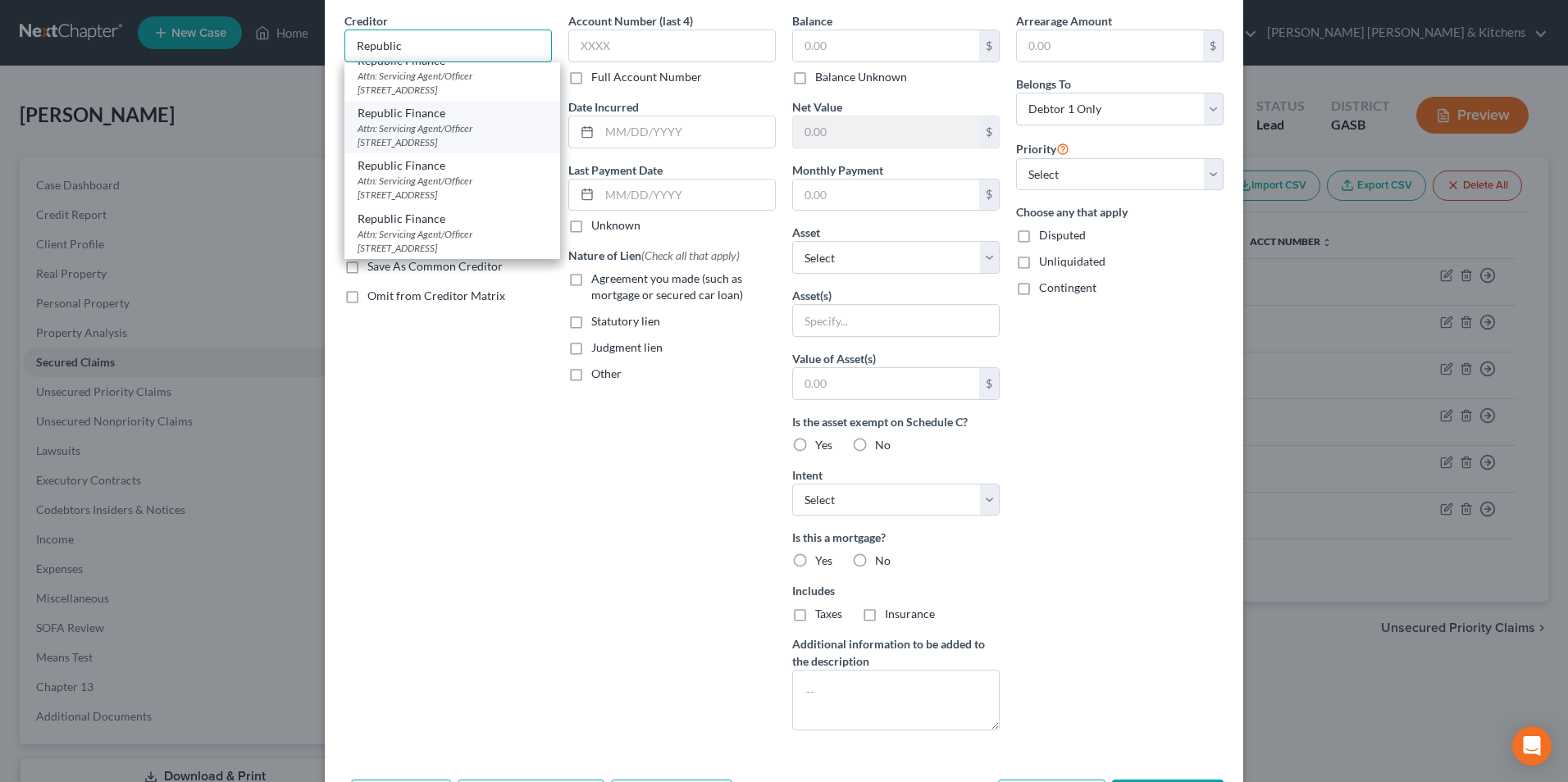
scroll to position [82, 0]
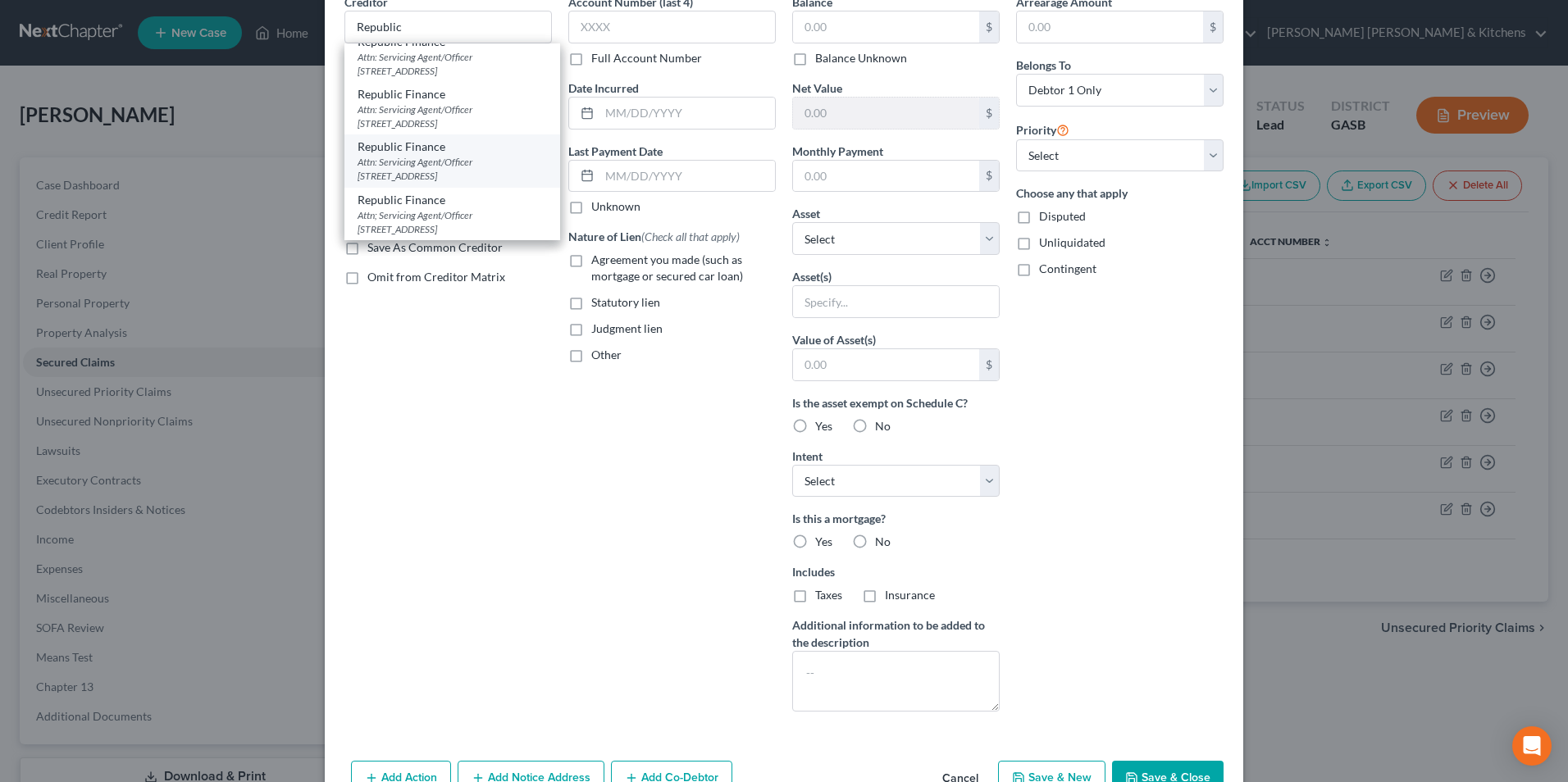
click at [462, 179] on div "Attn: Servicing Agent/Officer [STREET_ADDRESS]" at bounding box center [452, 169] width 190 height 28
type input "Republic Finance"
type input "Attn: Servicing Agent/Officer"
type input "[STREET_ADDRESS]"
type input "Augusta"
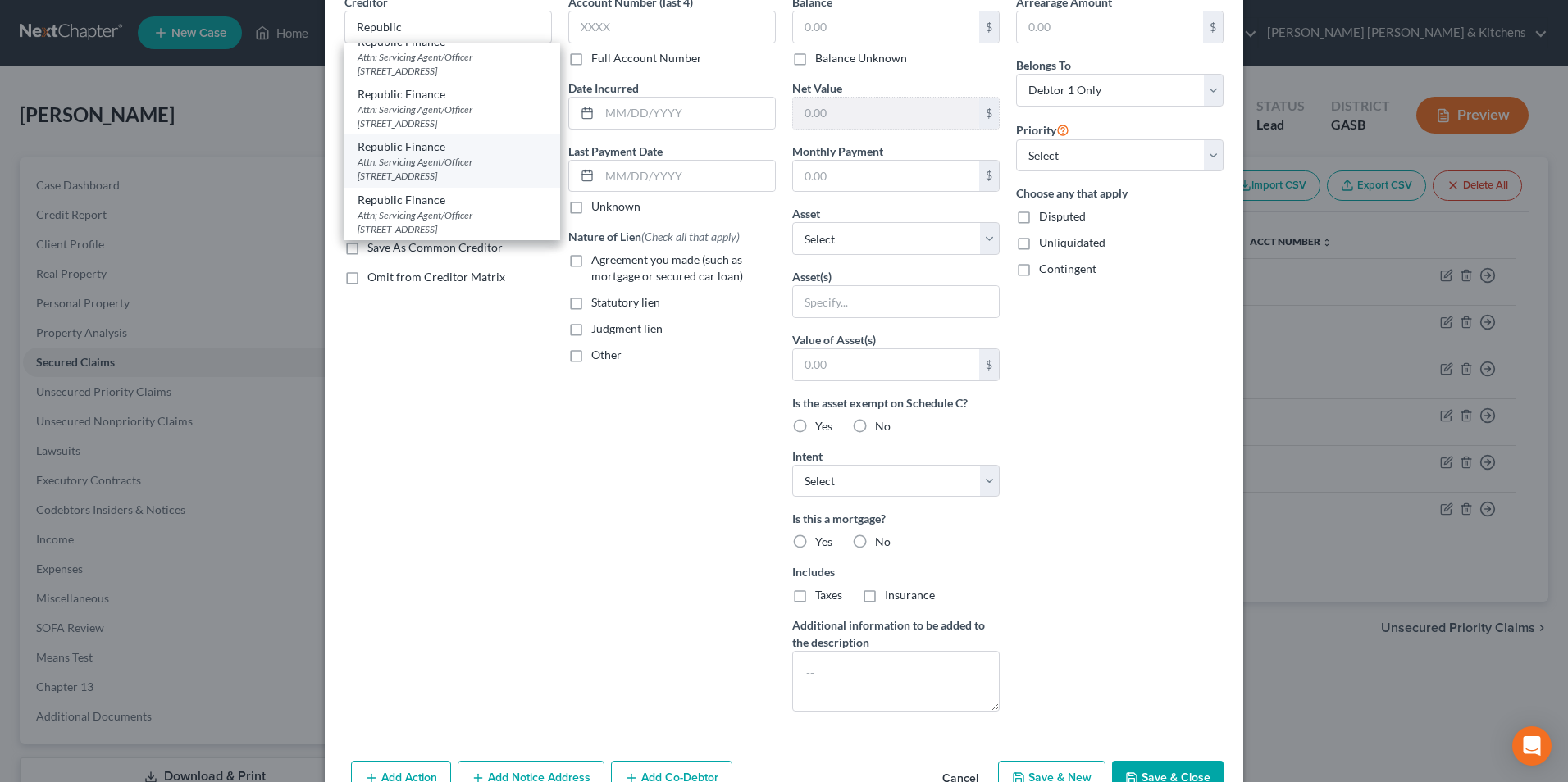
select select "10"
type input "30906"
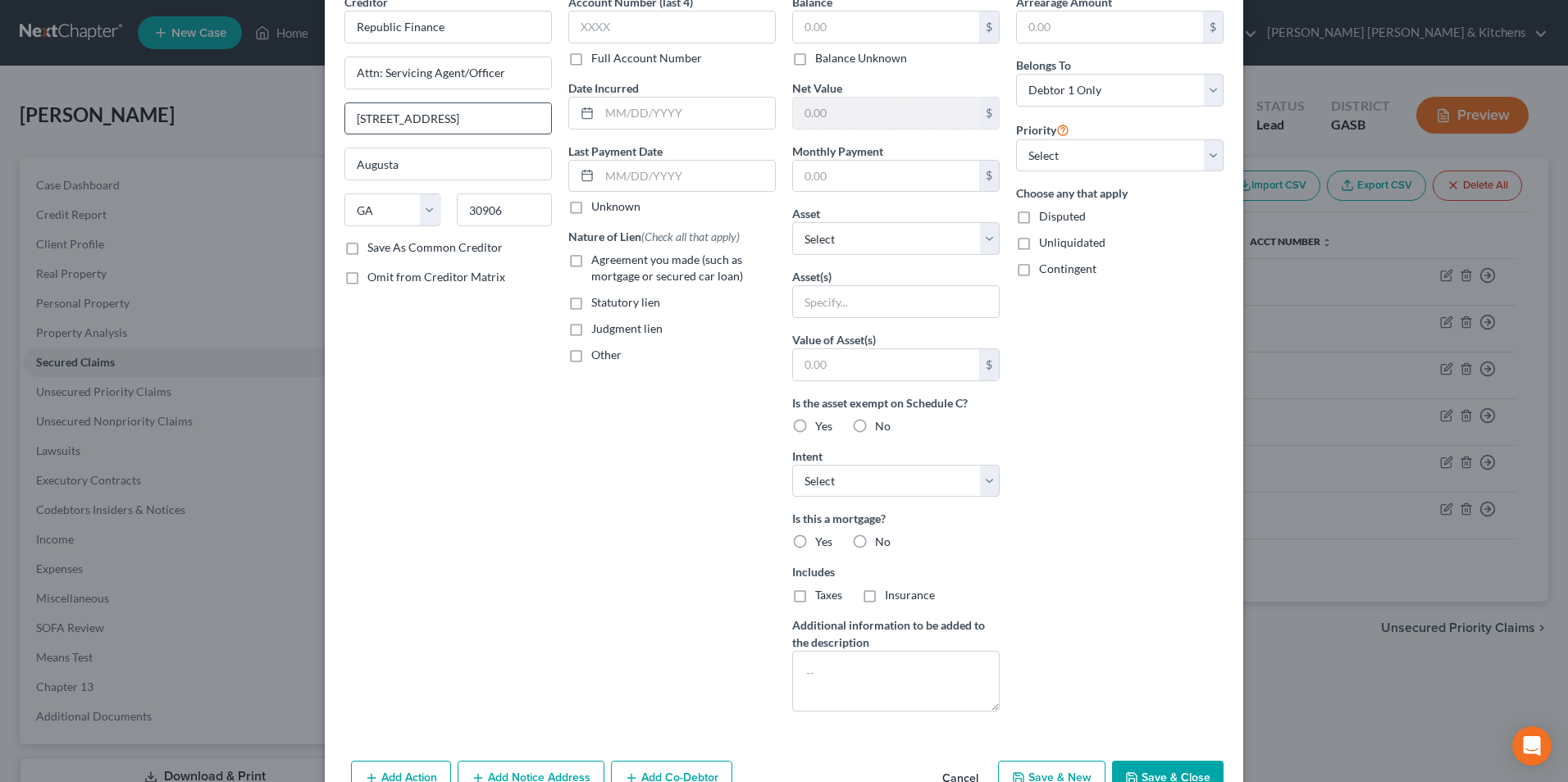
click at [367, 123] on input "[STREET_ADDRESS]" at bounding box center [448, 119] width 206 height 31
click at [592, 260] on label "Agreement you made (such as mortgage or secured car loan)" at bounding box center [684, 268] width 185 height 33
click at [598, 260] on input "Agreement you made (such as mortgage or secured car loan)" at bounding box center [603, 257] width 10 height 10
checkbox input "true"
click at [635, 121] on input "text" at bounding box center [688, 112] width 175 height 31
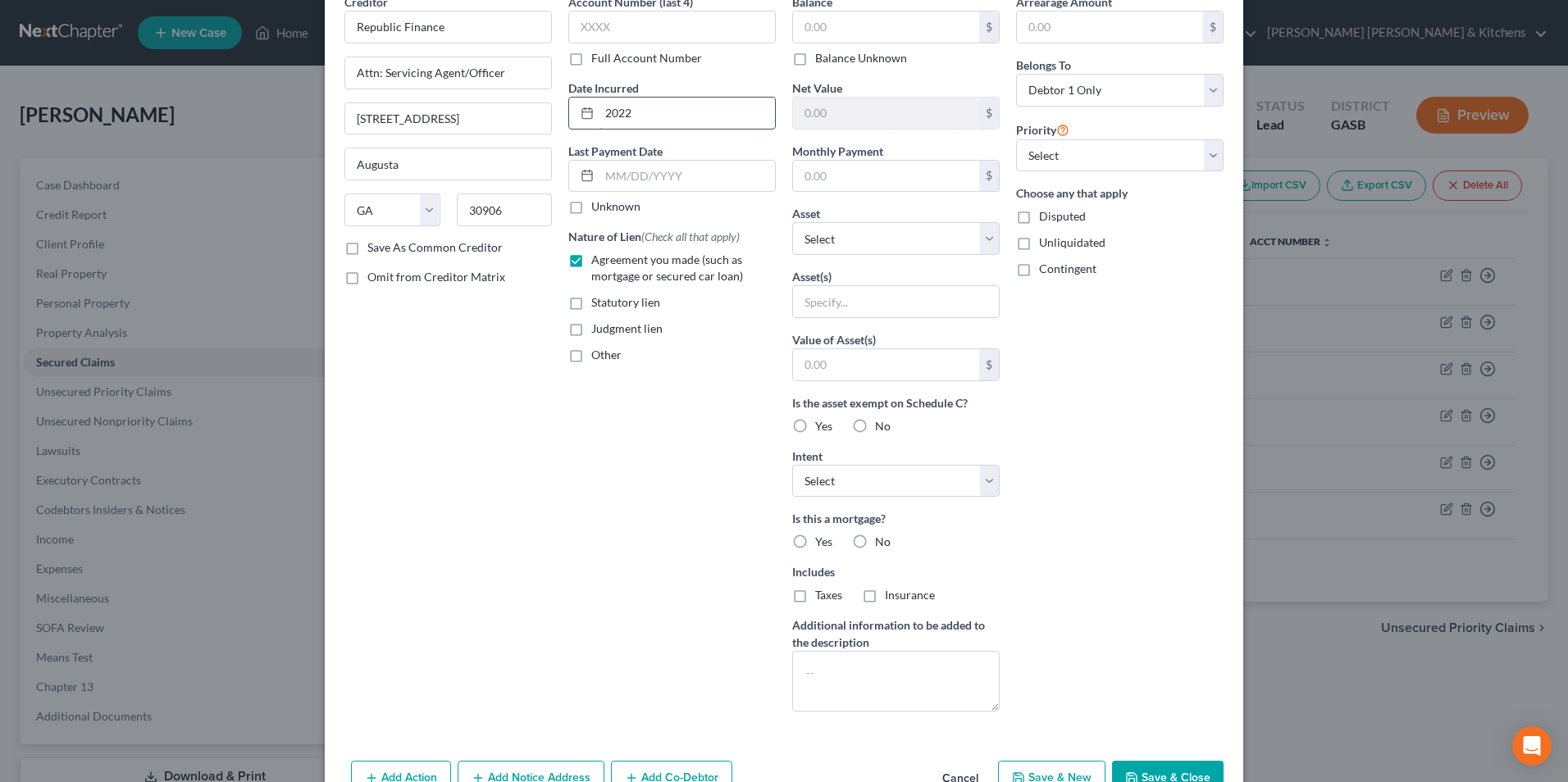
type input "2022"
click at [873, 25] on input "text" at bounding box center [886, 26] width 186 height 31
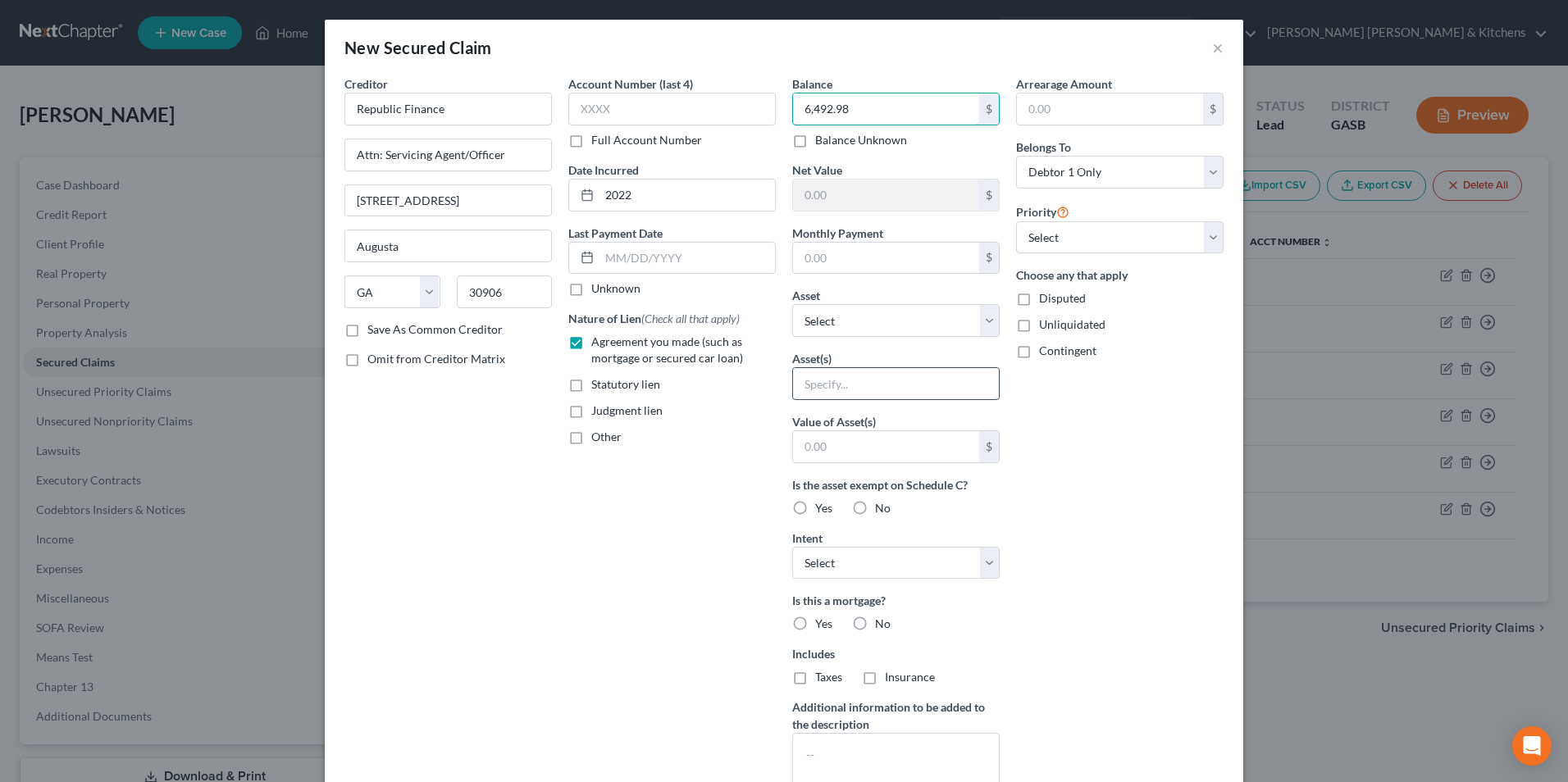
type input "6,492.98"
click at [856, 392] on input "text" at bounding box center [896, 383] width 206 height 31
type input "personal property"
click at [859, 447] on input "text" at bounding box center [886, 446] width 186 height 31
type input "1.00"
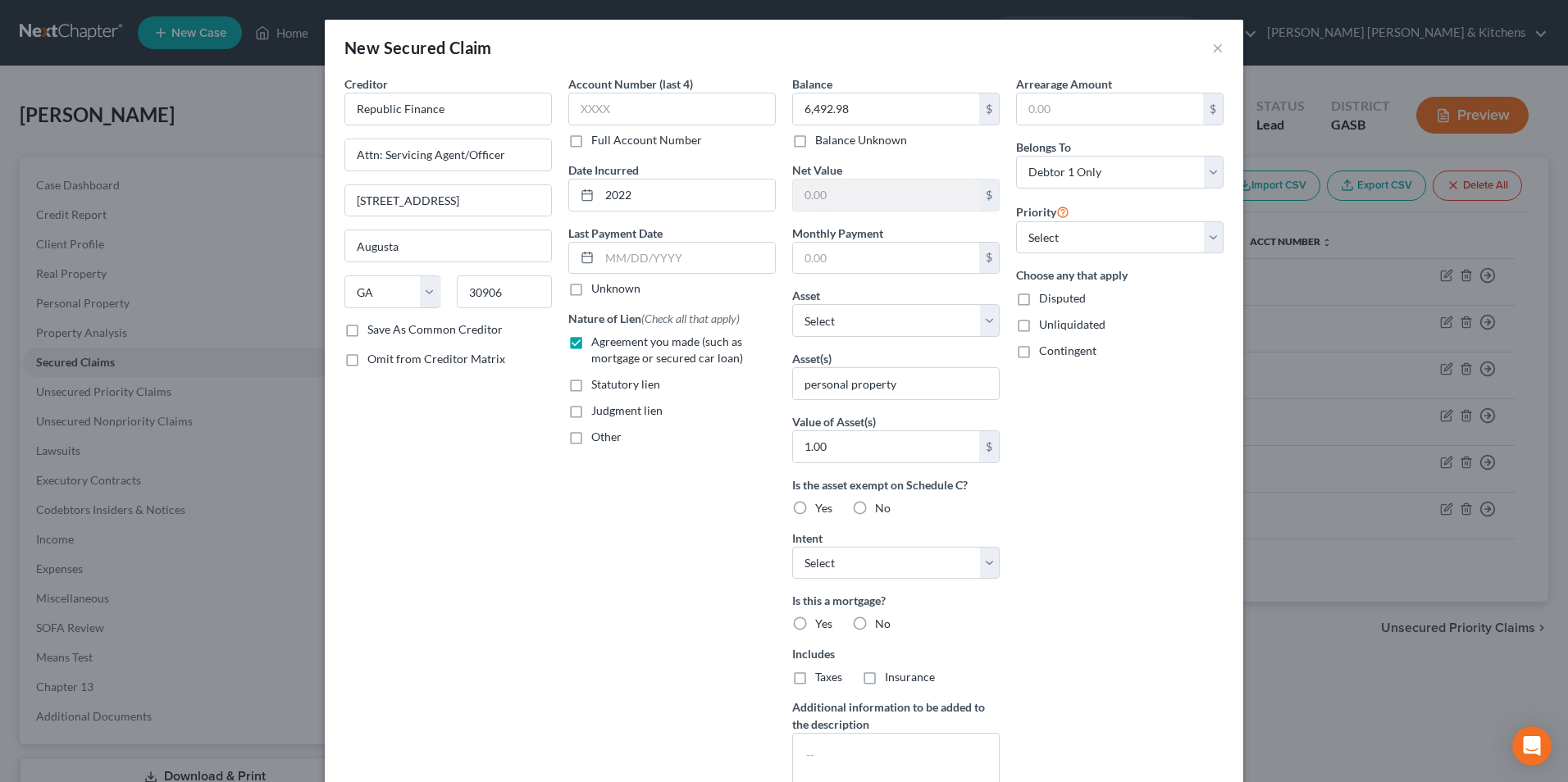
click at [1040, 305] on label "Disputed" at bounding box center [1063, 298] width 47 height 16
click at [1046, 301] on input "Disputed" at bounding box center [1051, 295] width 10 height 10
checkbox input "true"
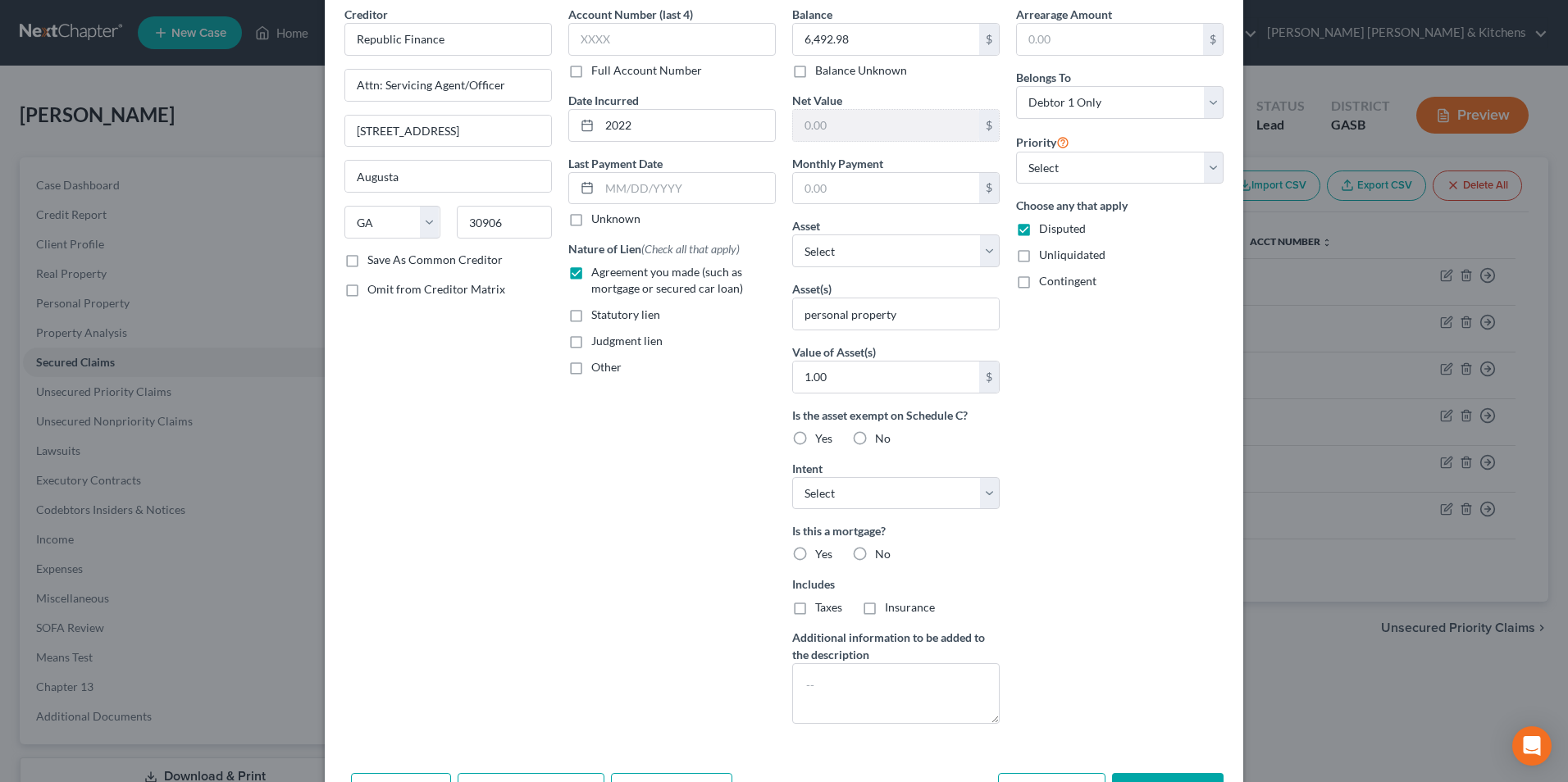
scroll to position [128, 0]
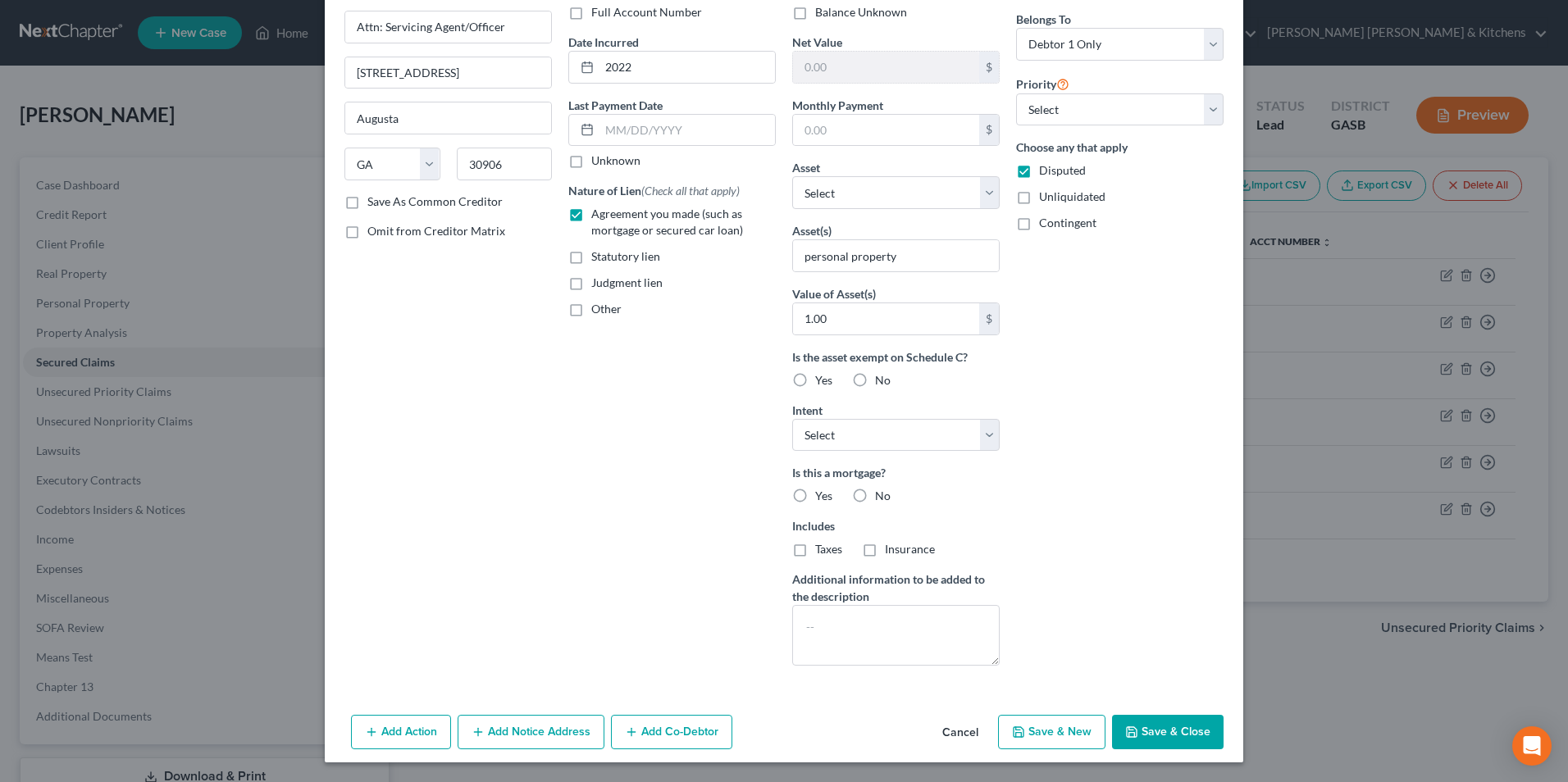
click at [1053, 725] on button "Save & New" at bounding box center [1052, 732] width 108 height 35
select select "0"
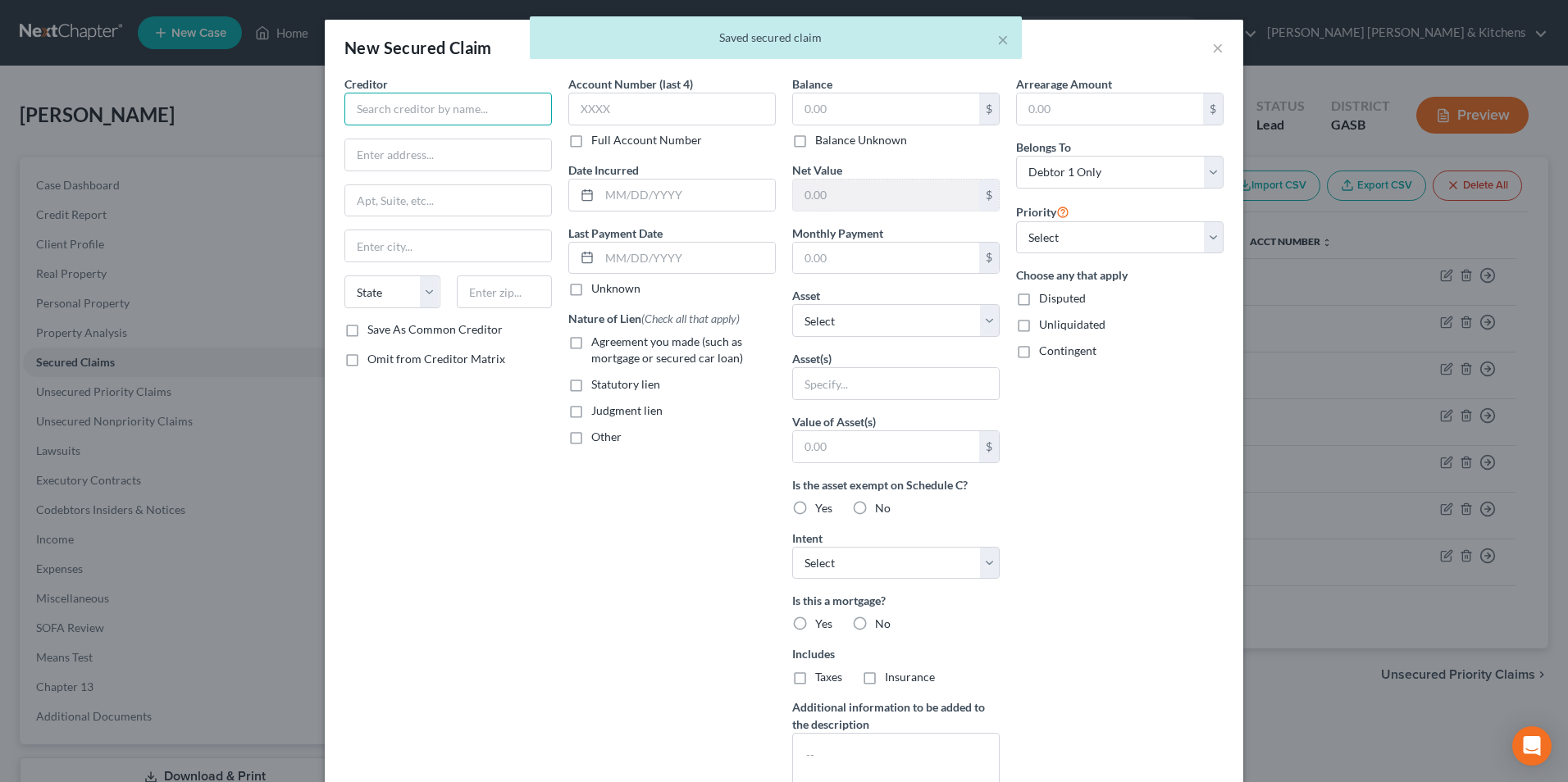
click at [376, 117] on input "text" at bounding box center [448, 108] width 208 height 33
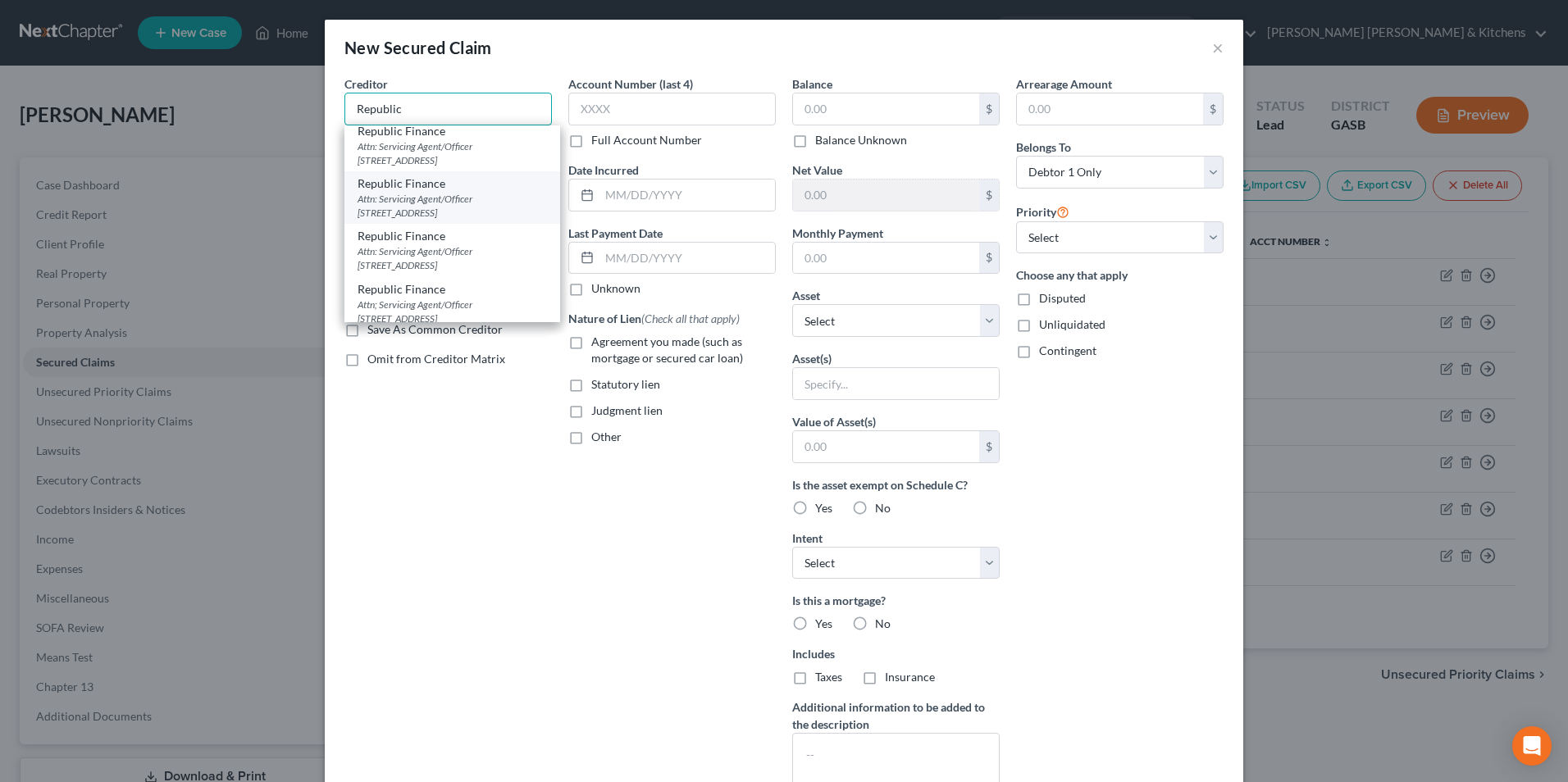
scroll to position [239, 0]
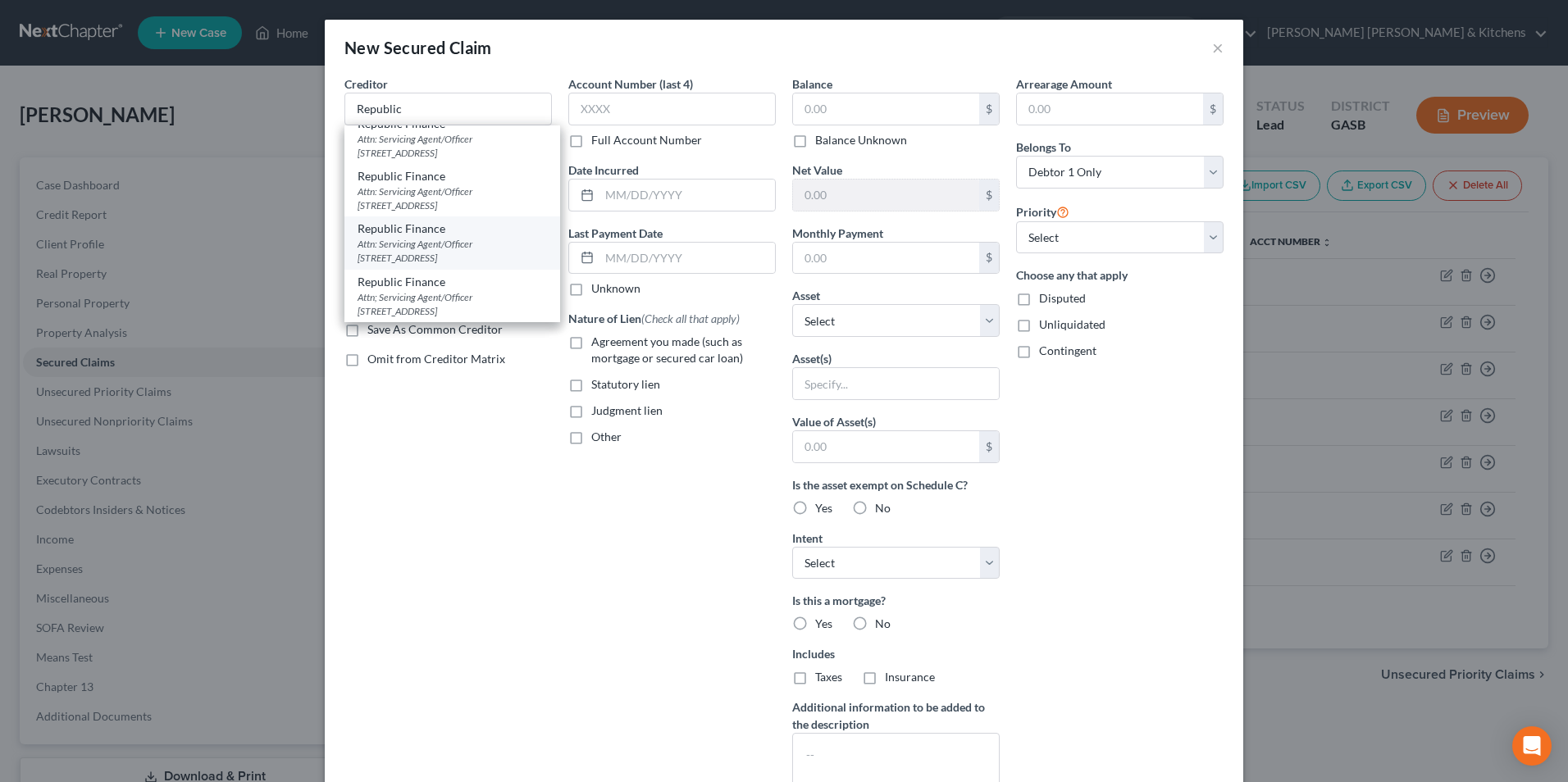
click at [474, 252] on div "Attn: Servicing Agent/Officer [STREET_ADDRESS]" at bounding box center [452, 251] width 190 height 28
type input "Republic Finance"
type input "Attn: Servicing Agent/Officer"
type input "[STREET_ADDRESS]"
type input "Augusta"
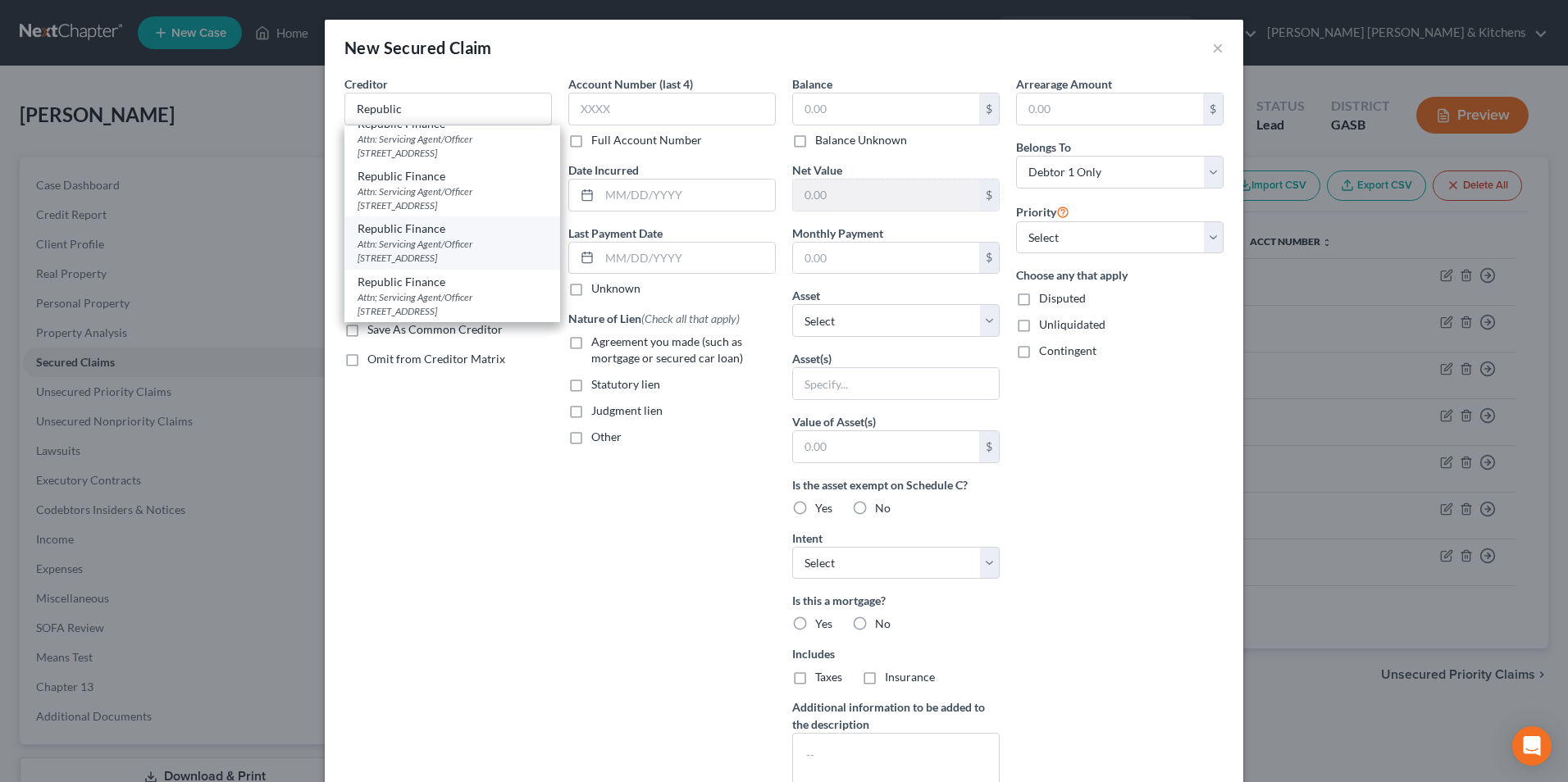
select select "10"
type input "30906"
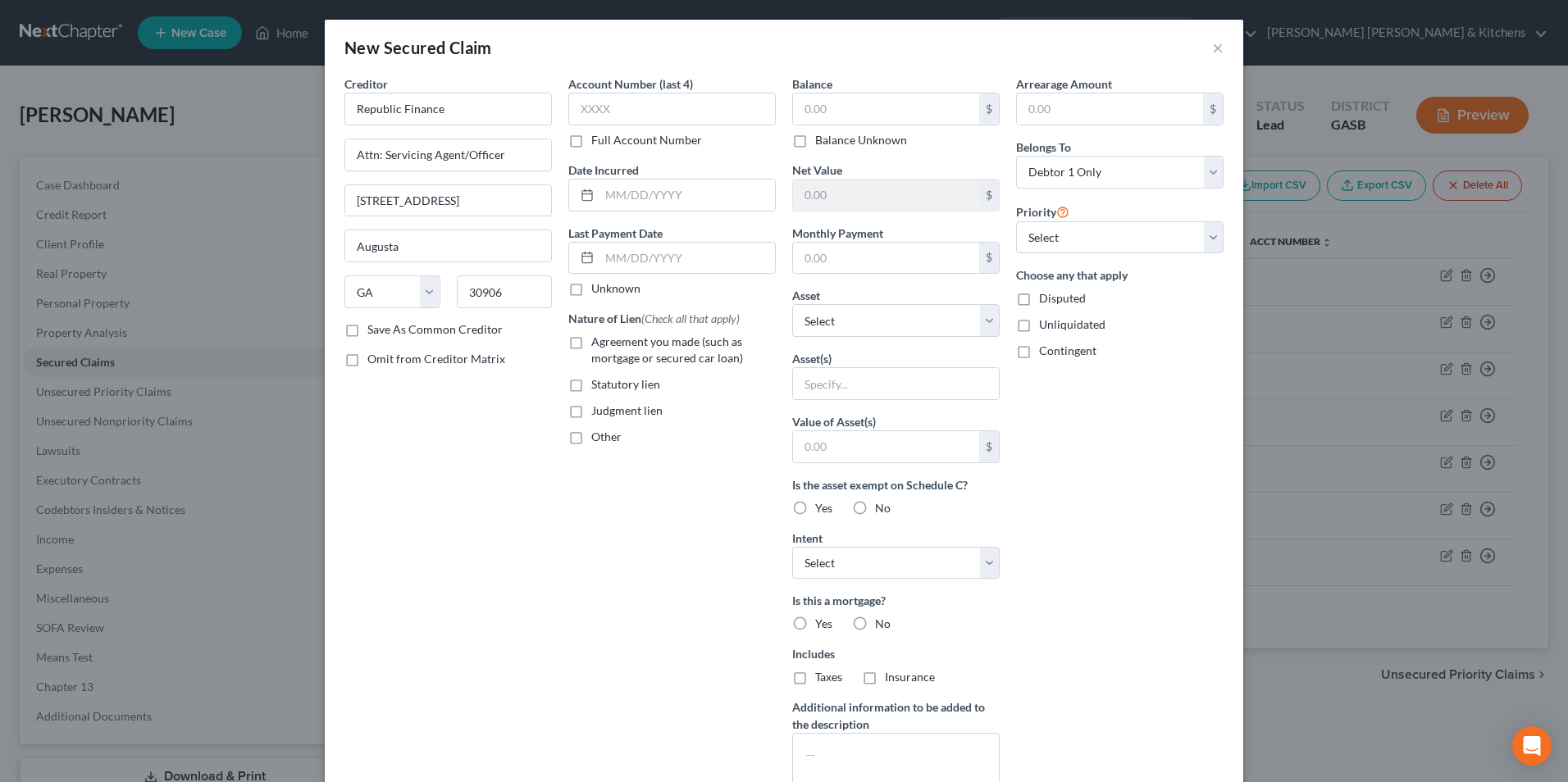
scroll to position [0, 0]
click at [592, 339] on label "Agreement you made (such as mortgage or secured car loan)" at bounding box center [684, 350] width 185 height 33
click at [598, 339] on input "Agreement you made (such as mortgage or secured car loan)" at bounding box center [603, 339] width 10 height 10
checkbox input "true"
click at [619, 205] on input "text" at bounding box center [688, 194] width 175 height 31
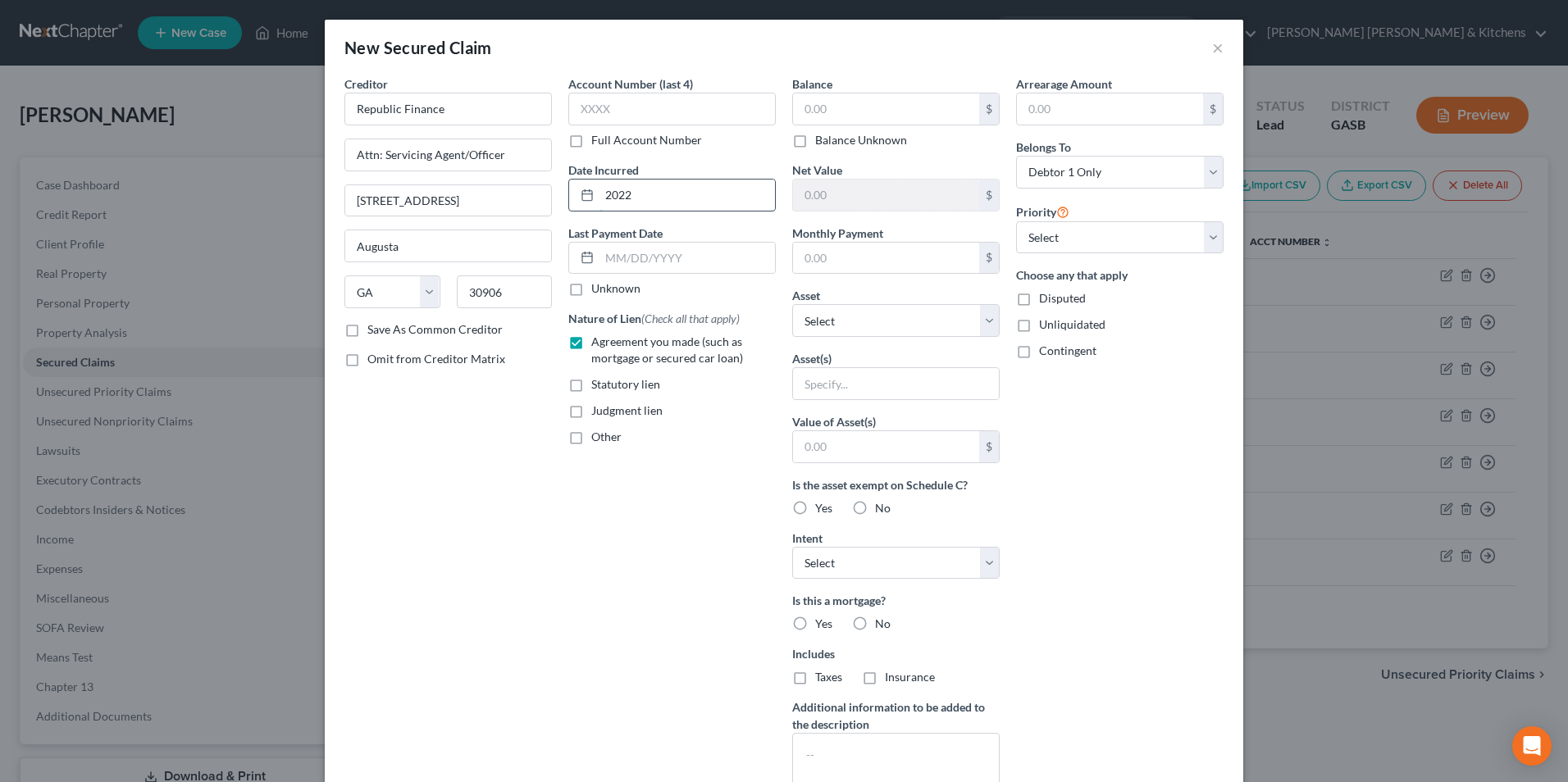
type input "2022"
click at [801, 108] on input "text" at bounding box center [886, 108] width 186 height 31
type input "6,800"
click at [845, 381] on input "text" at bounding box center [896, 383] width 206 height 31
type input "personal property"
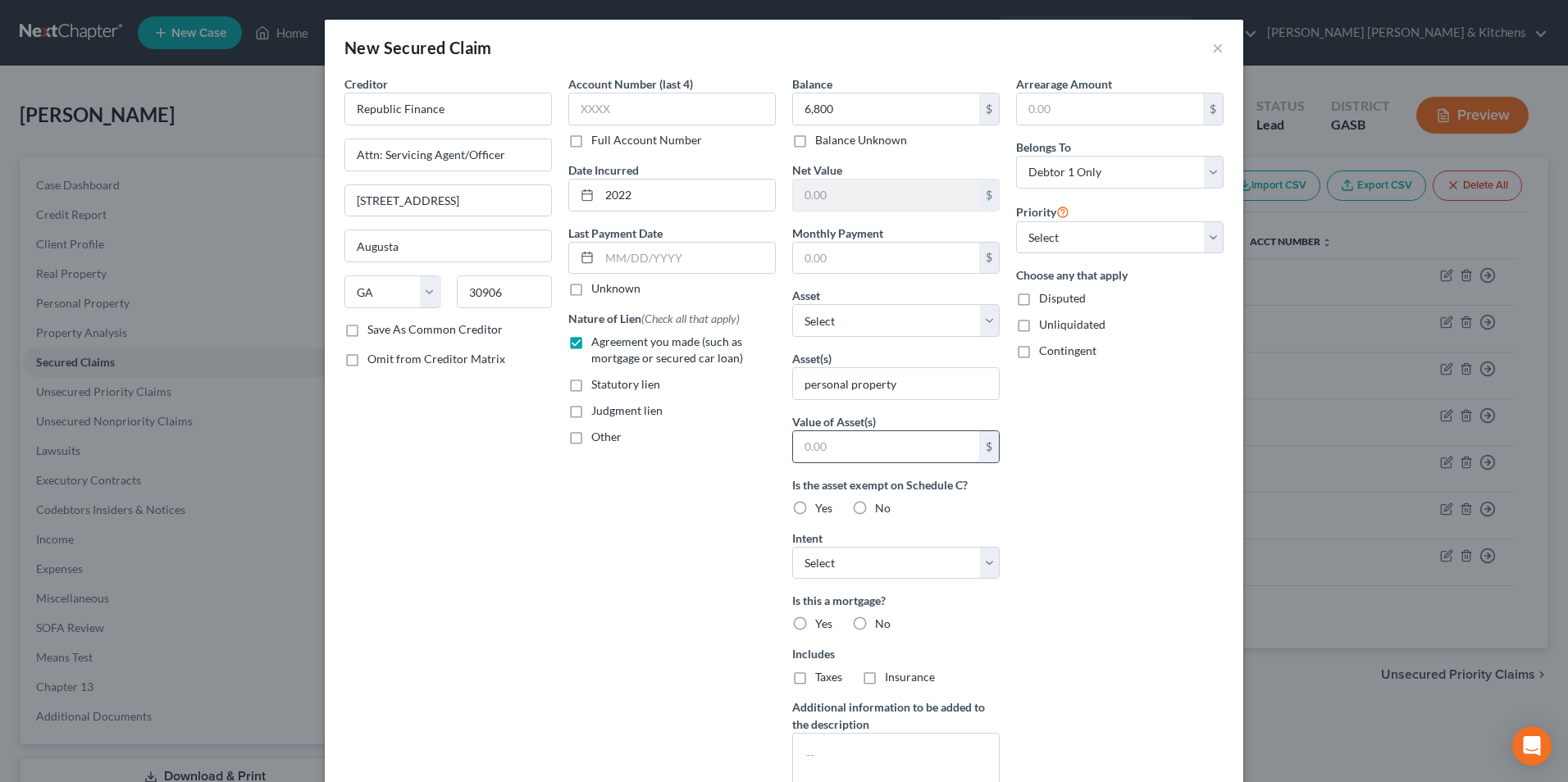
click at [867, 460] on input "text" at bounding box center [886, 446] width 186 height 31
type input "1.00"
click at [1040, 297] on label "Disputed" at bounding box center [1063, 298] width 47 height 16
click at [1046, 297] on input "Disputed" at bounding box center [1051, 295] width 10 height 10
checkbox input "true"
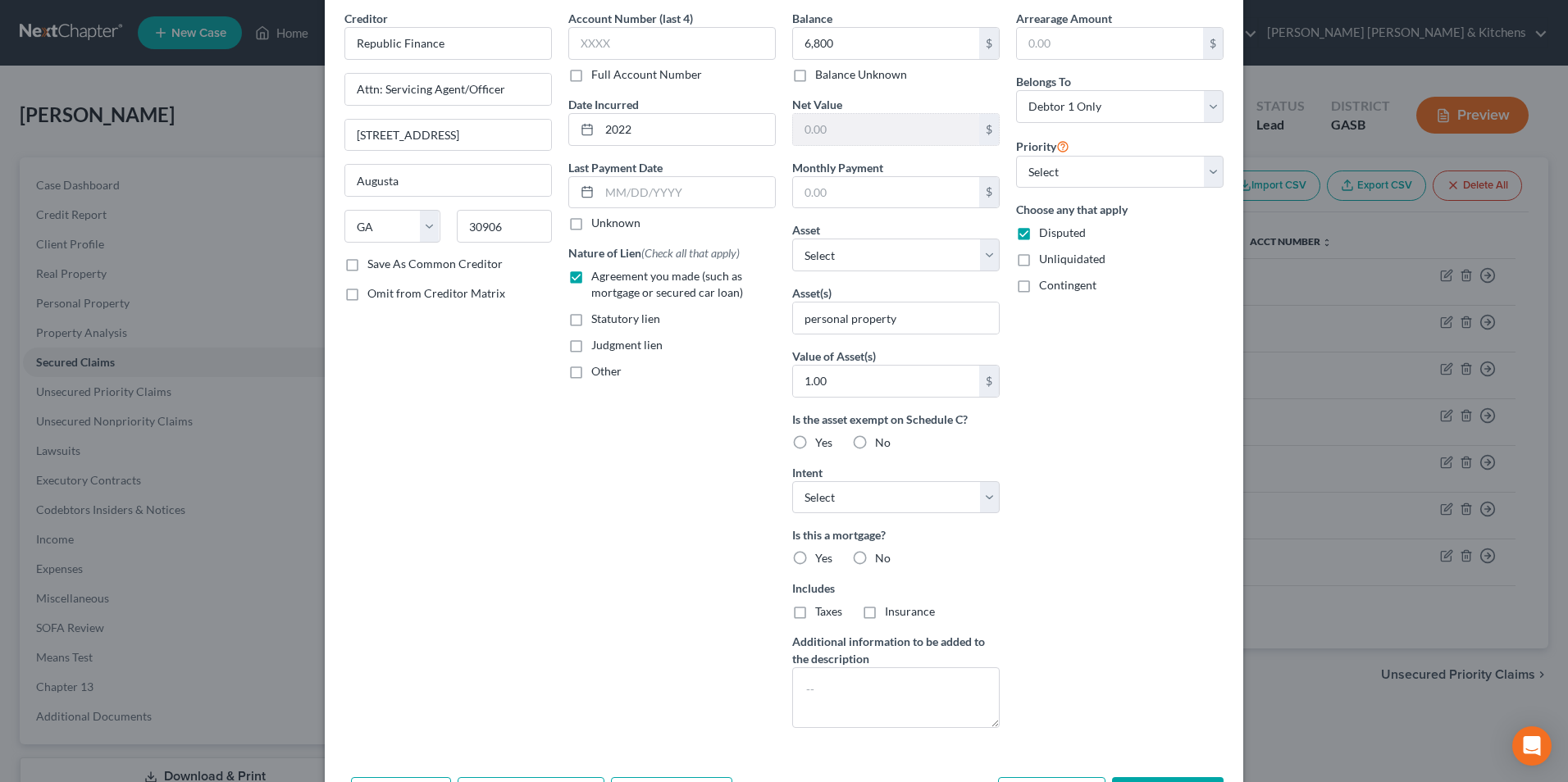
scroll to position [128, 0]
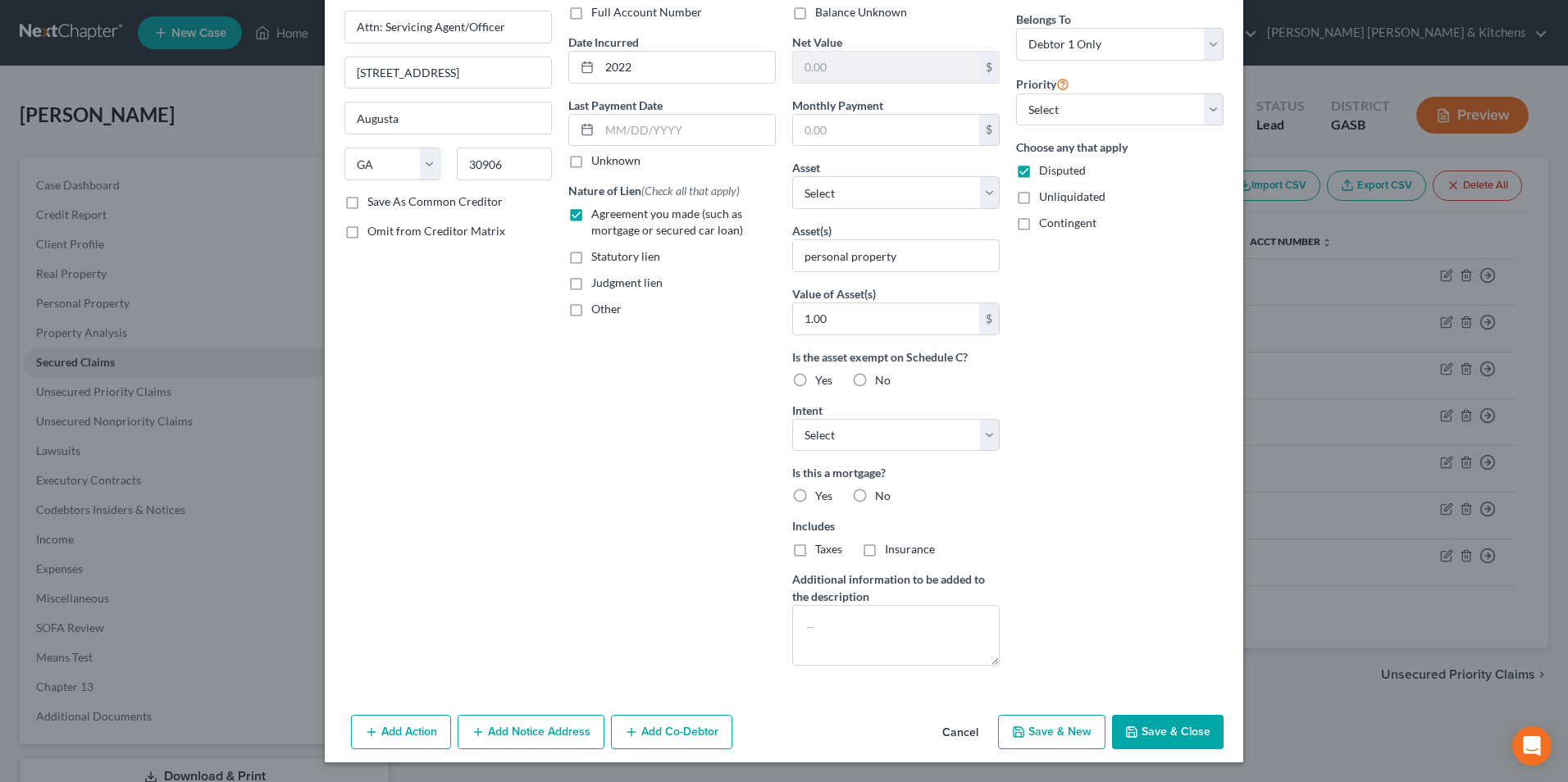
click at [1059, 739] on button "Save & New" at bounding box center [1052, 732] width 108 height 35
select select "0"
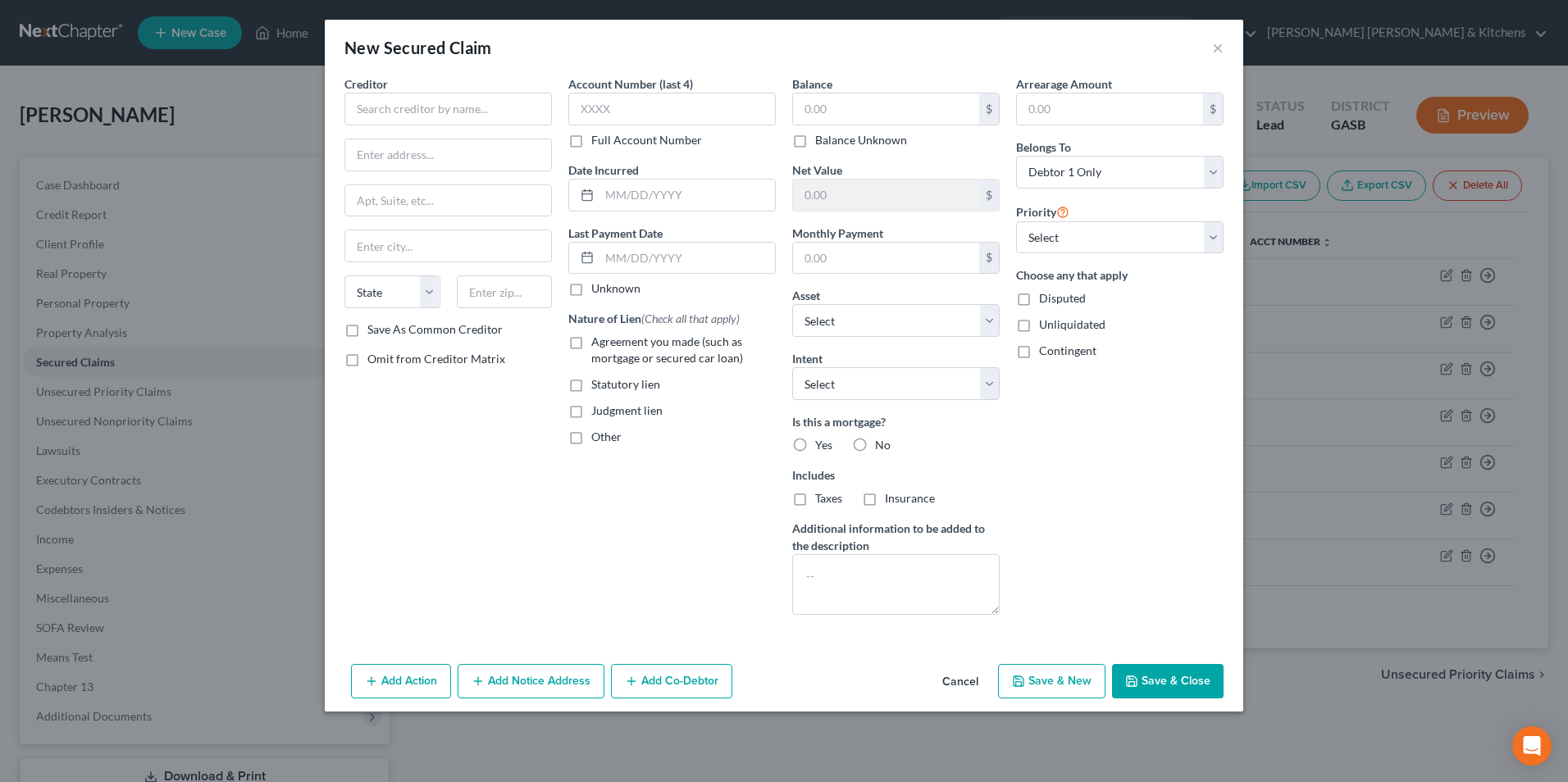
scroll to position [0, 0]
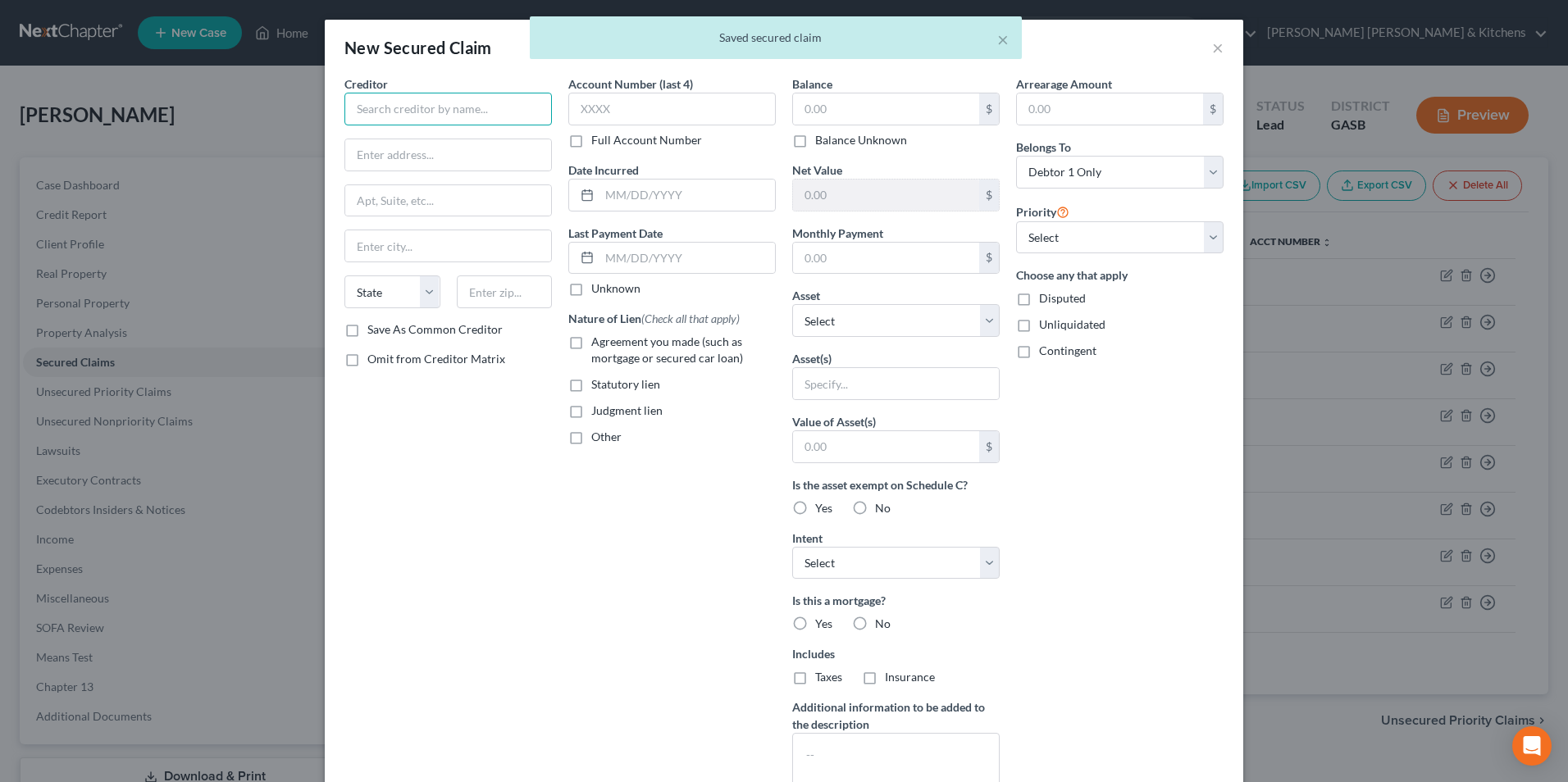
click at [376, 101] on input "text" at bounding box center [448, 108] width 208 height 33
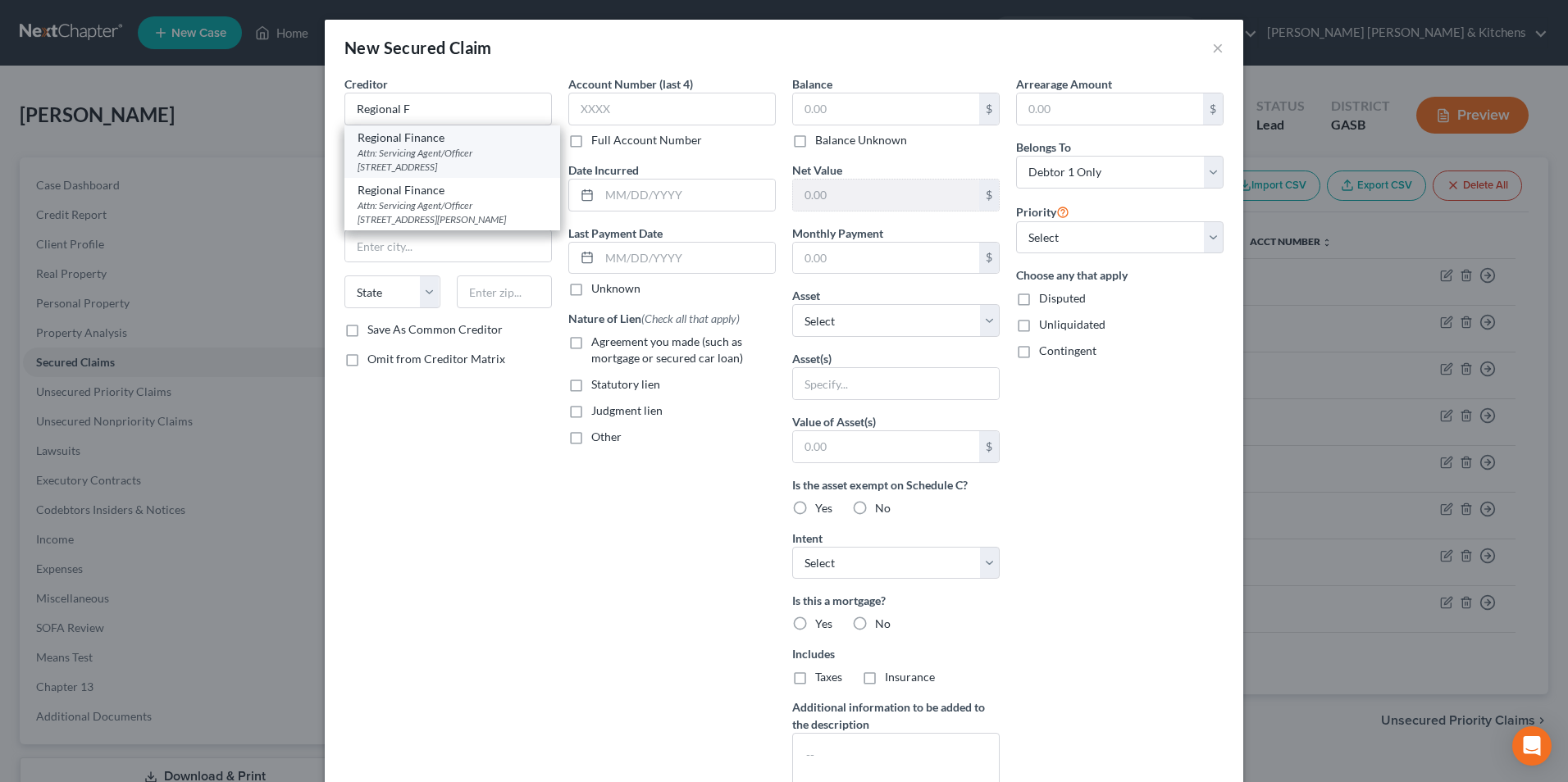
click at [390, 150] on div "Attn: Servicing Agent/Officer [STREET_ADDRESS]" at bounding box center [452, 160] width 190 height 28
type input "Regional Finance"
type input "Attn: Servicing Agent/Officer"
type input "[STREET_ADDRESS]"
type input "Augusta"
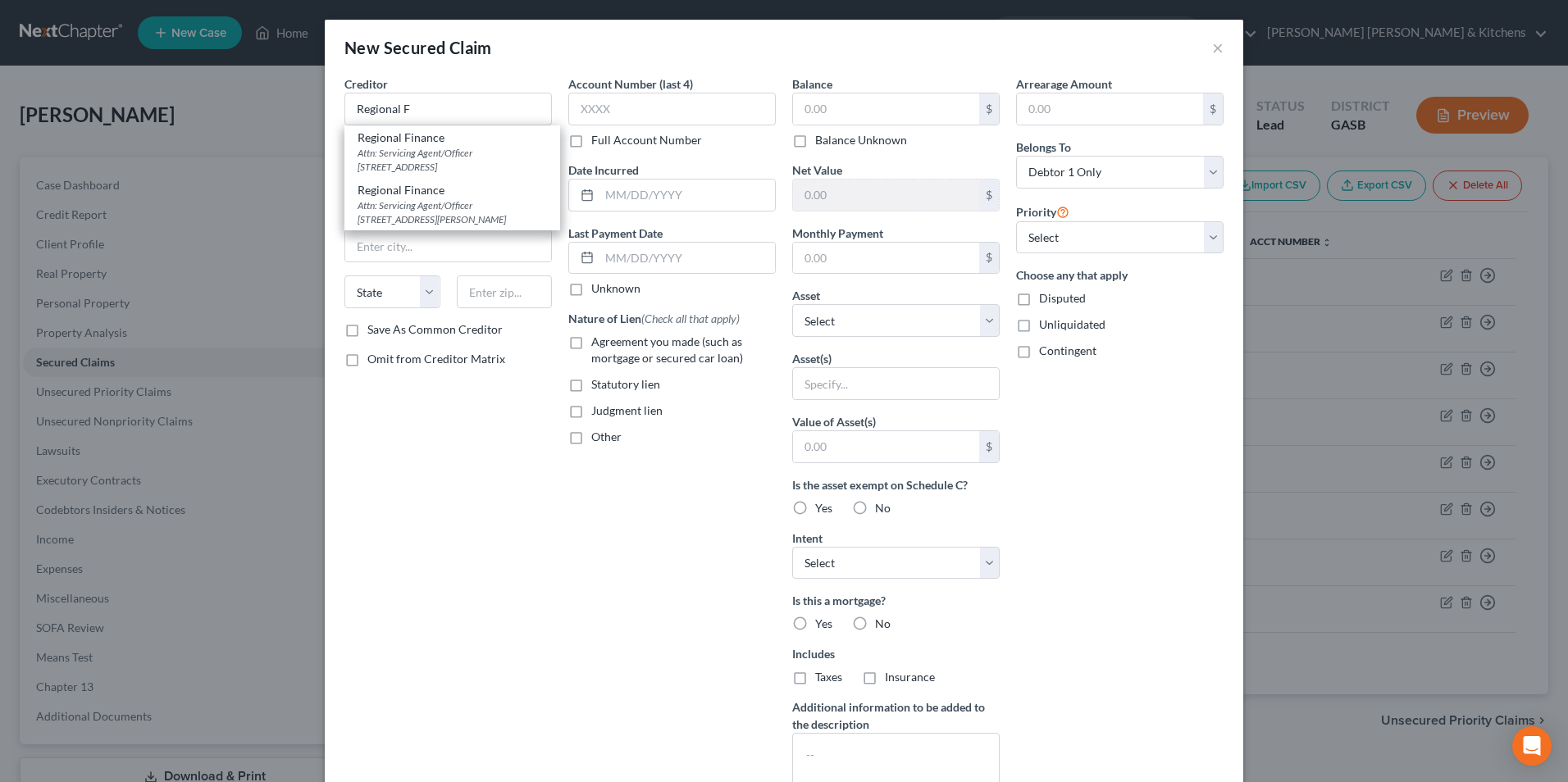
select select "10"
type input "30909"
click at [645, 187] on input "text" at bounding box center [688, 194] width 175 height 31
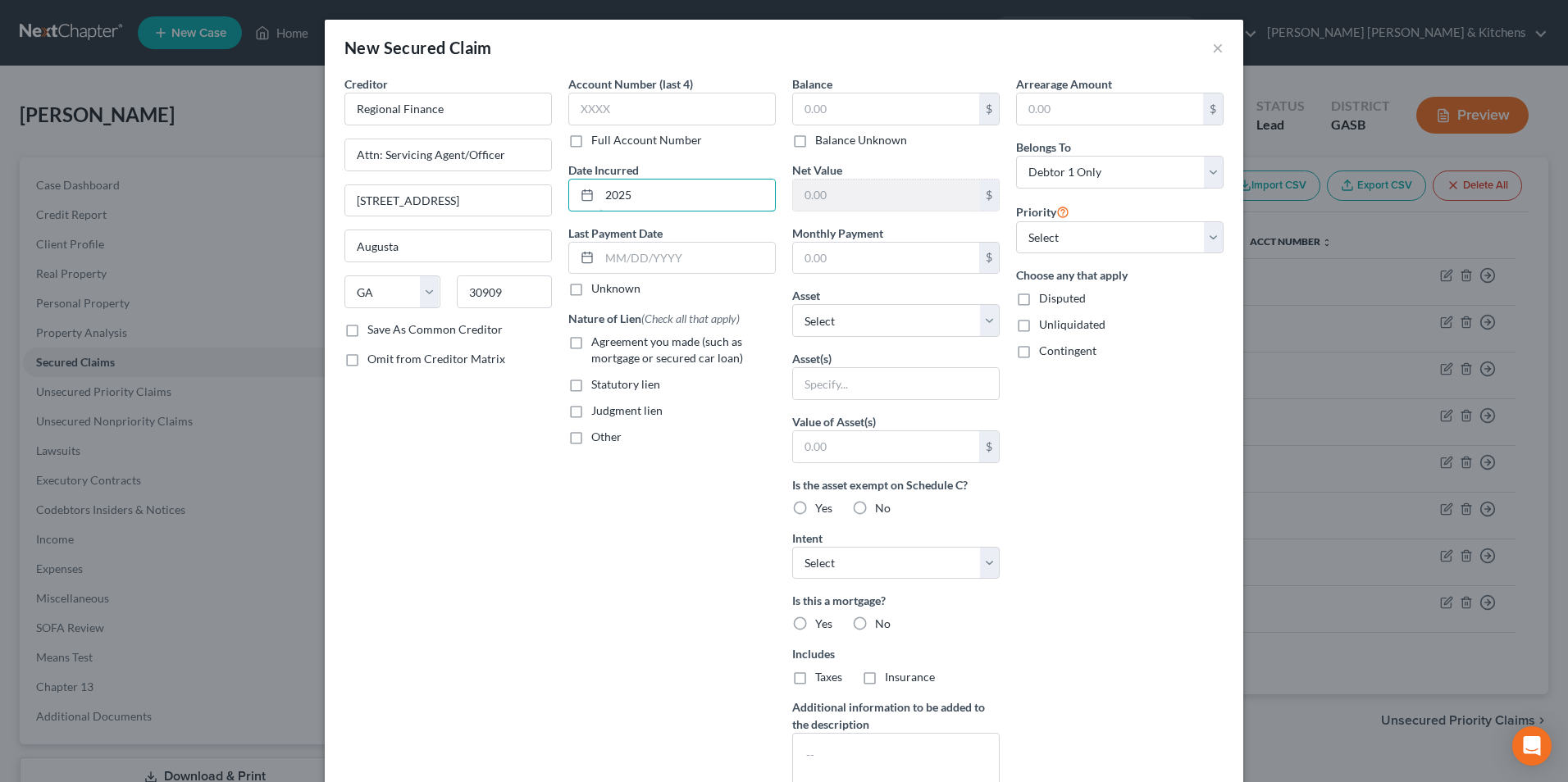
type input "2025"
click at [592, 345] on label "Agreement you made (such as mortgage or secured car loan)" at bounding box center [684, 350] width 185 height 33
click at [598, 344] on input "Agreement you made (such as mortgage or secured car loan)" at bounding box center [603, 339] width 10 height 10
checkbox input "true"
click at [811, 122] on input "text" at bounding box center [886, 108] width 186 height 31
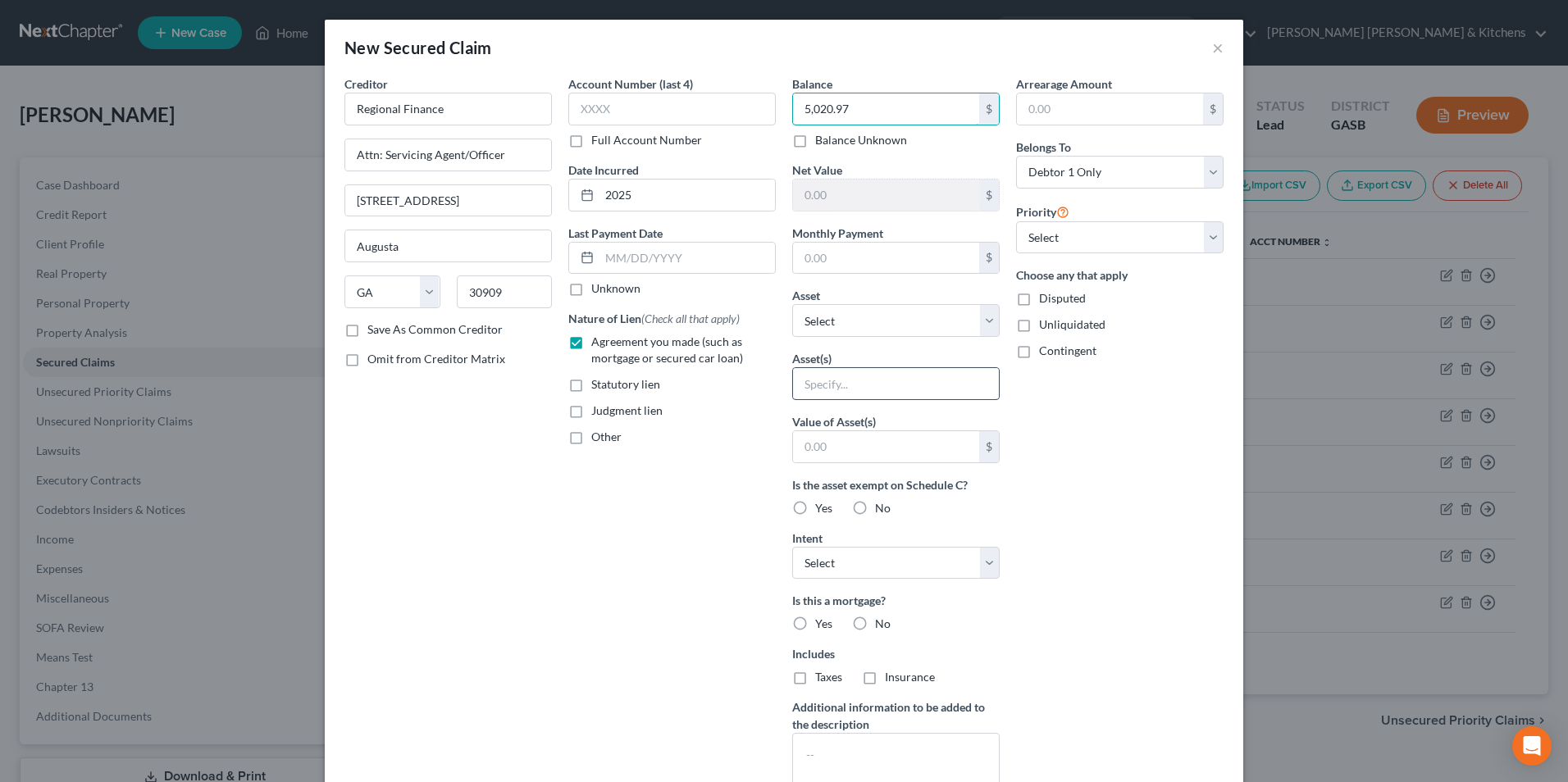
type input "5,020.97"
click at [806, 389] on input "text" at bounding box center [896, 383] width 206 height 31
type input "personal property"
click at [837, 448] on input "text" at bounding box center [886, 446] width 186 height 31
type input "1.00"
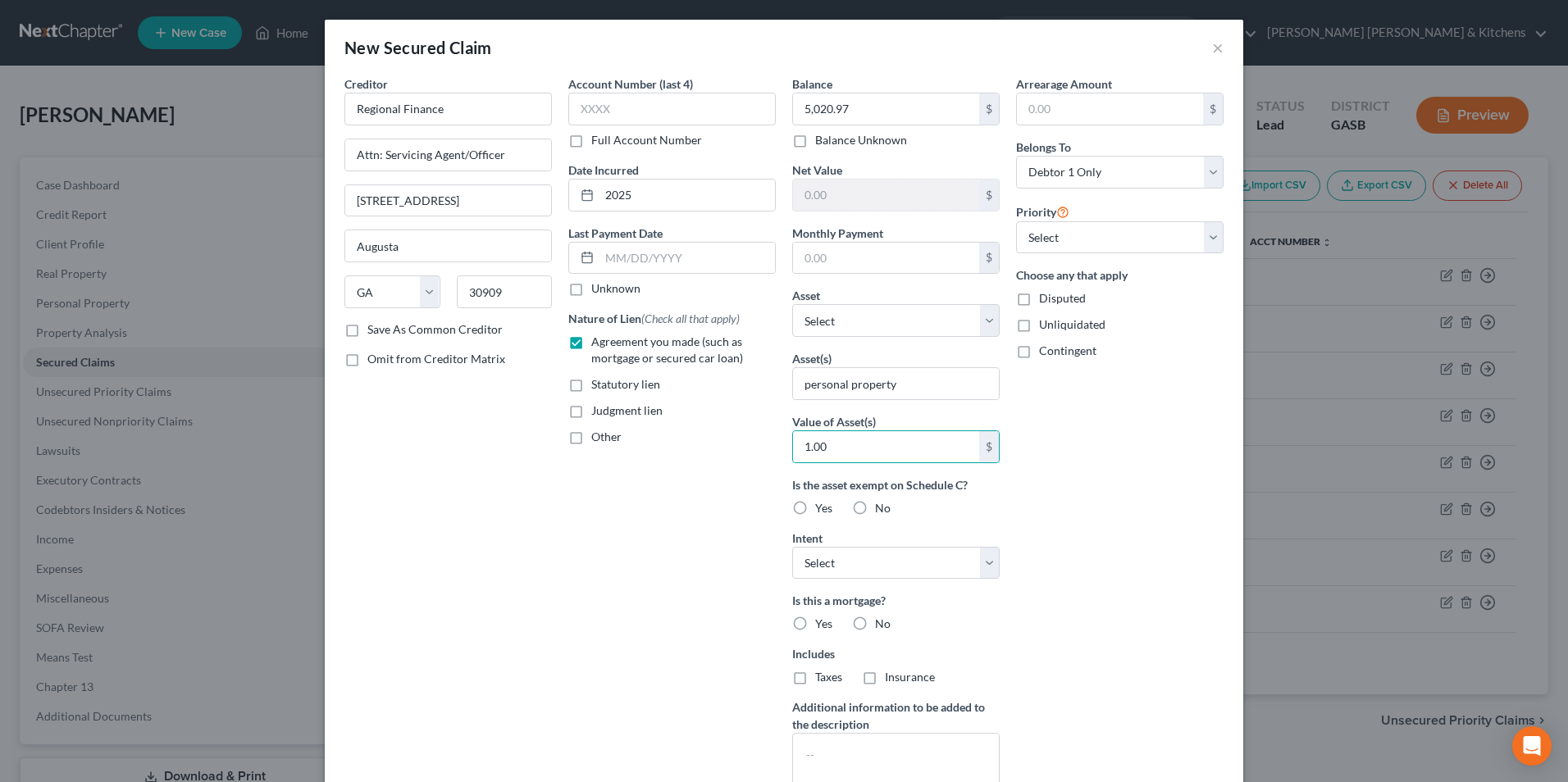
click at [1040, 301] on label "Disputed" at bounding box center [1063, 298] width 47 height 16
click at [1046, 301] on input "Disputed" at bounding box center [1051, 295] width 10 height 10
checkbox input "true"
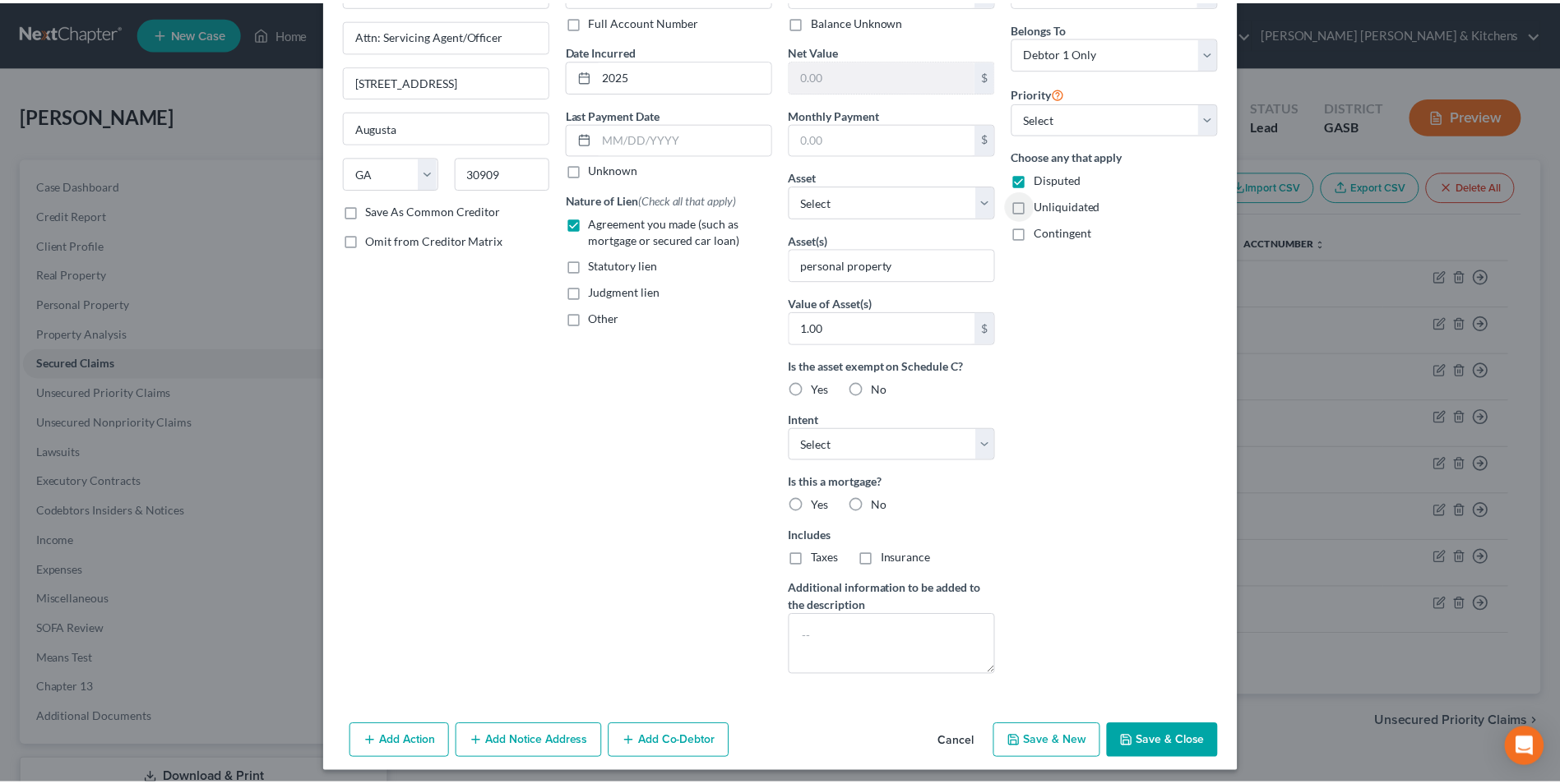
scroll to position [129, 0]
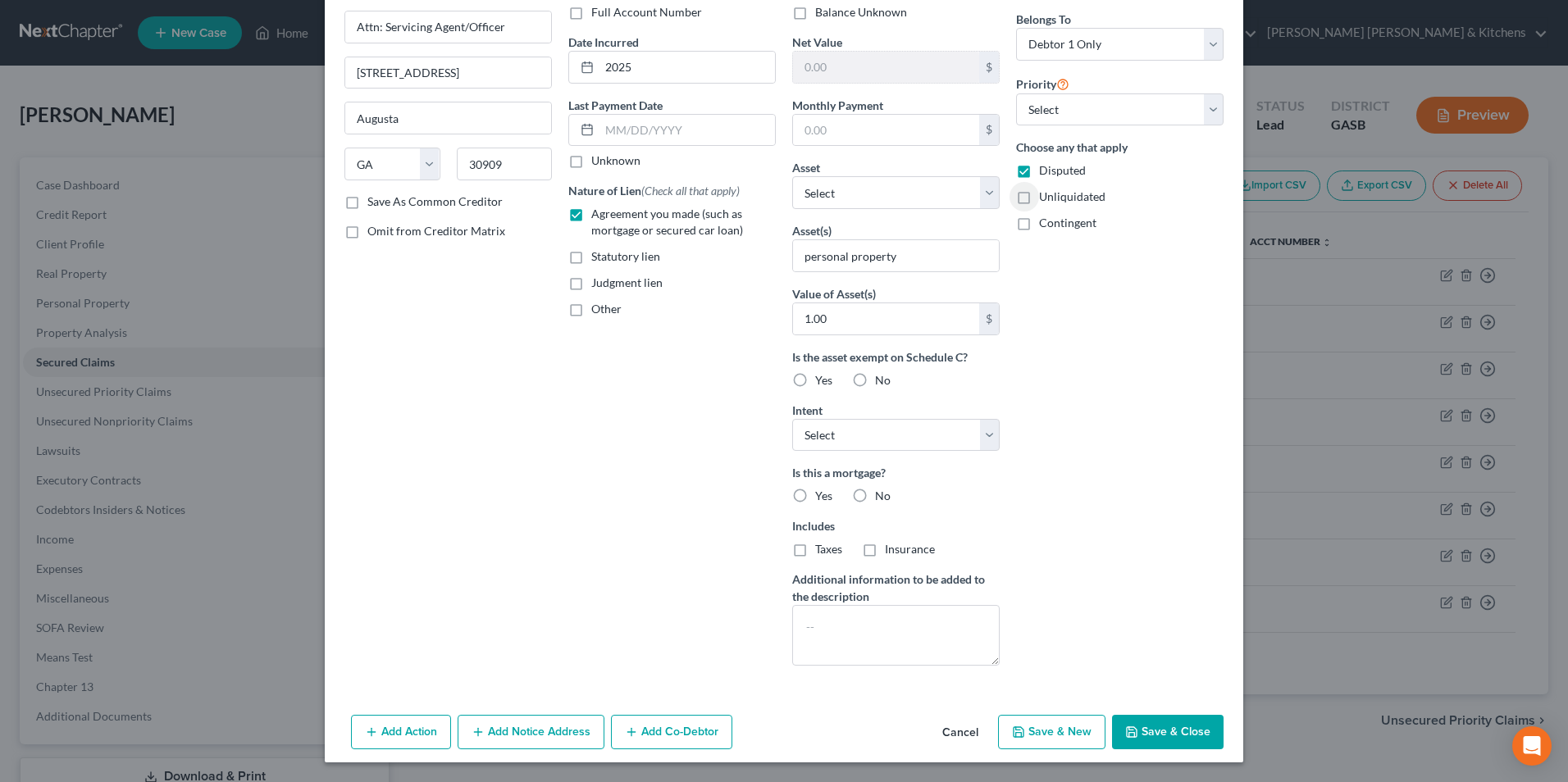
click at [1172, 733] on button "Save & Close" at bounding box center [1168, 732] width 111 height 35
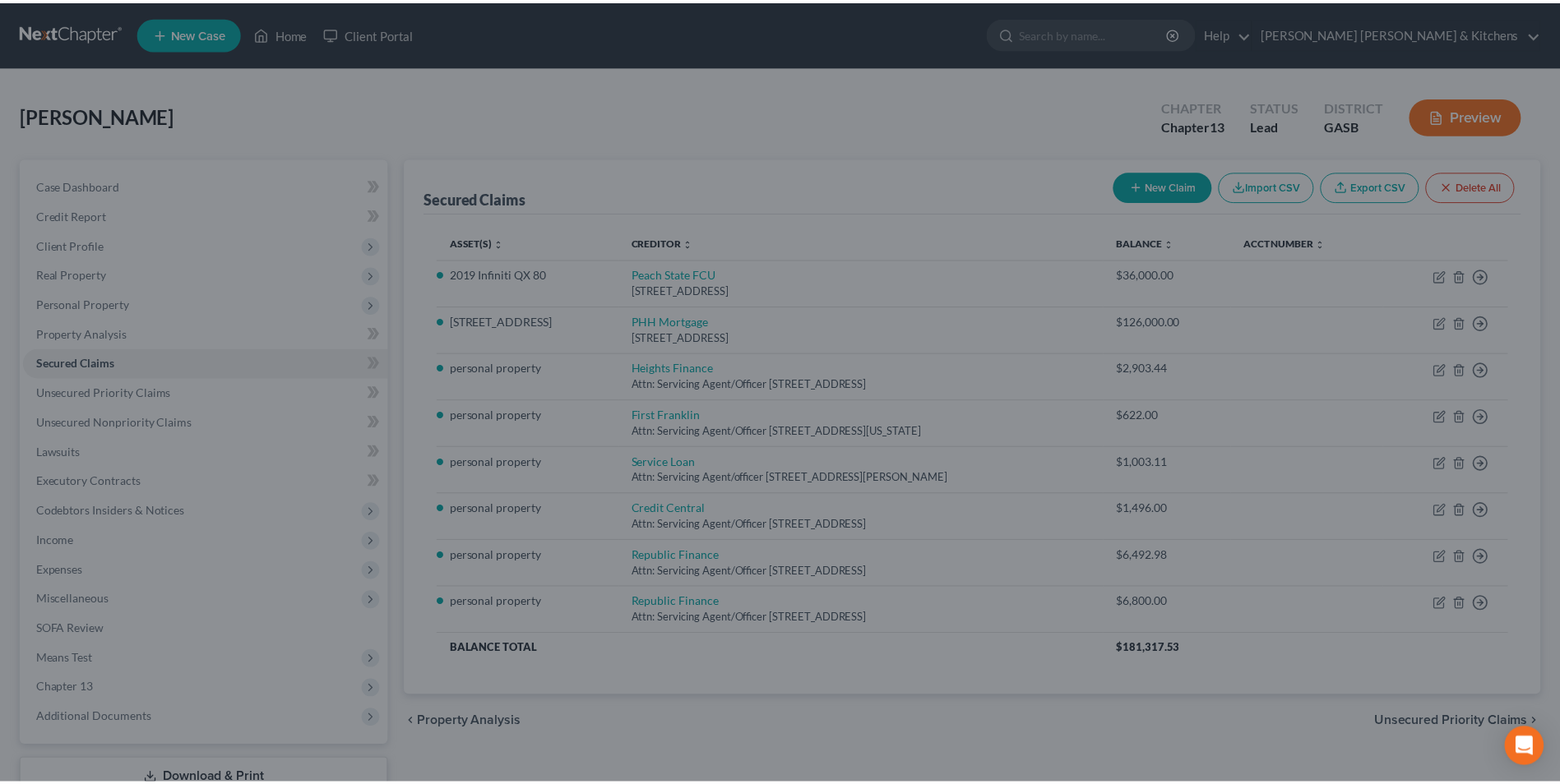
scroll to position [0, 0]
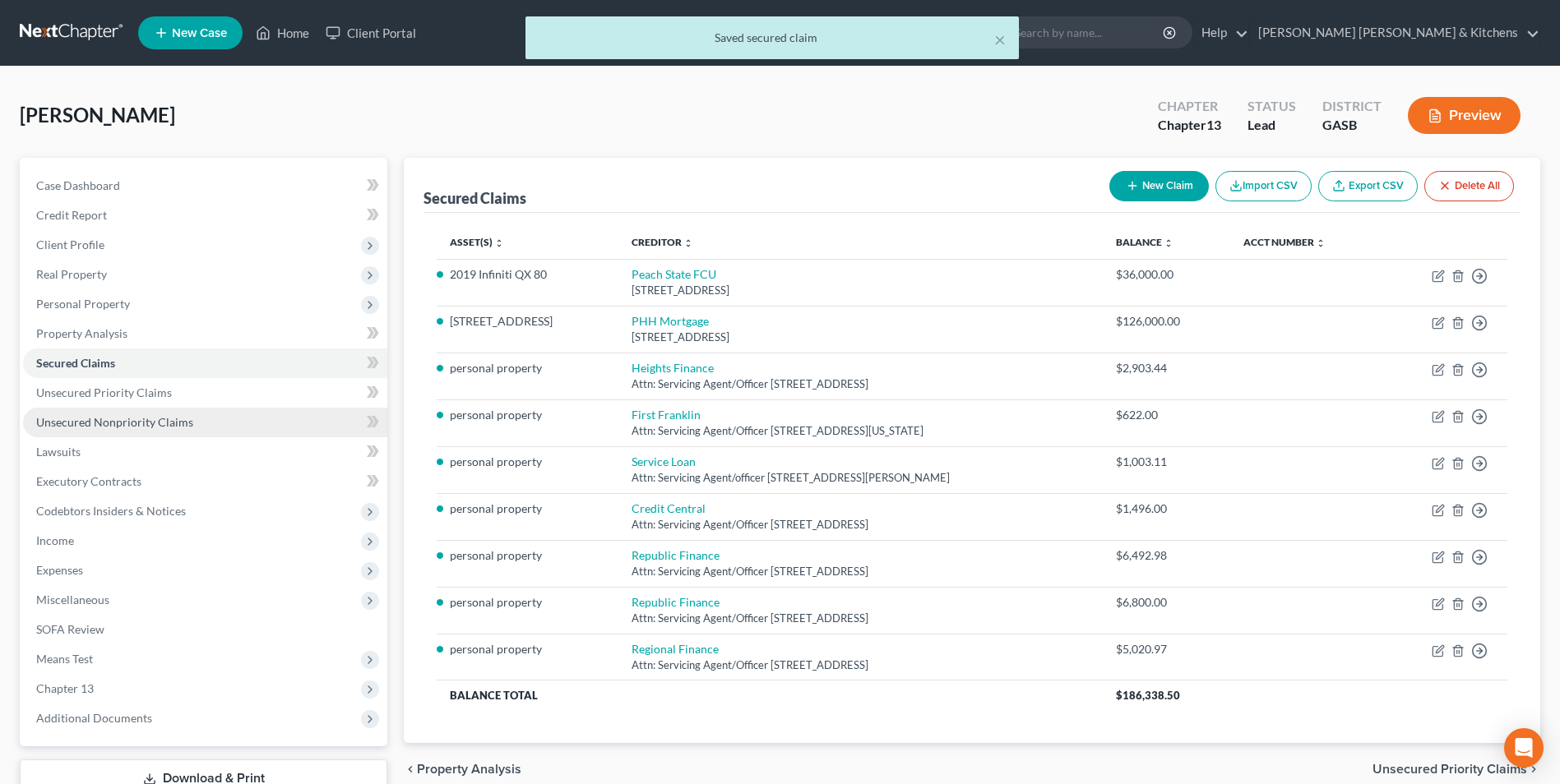
drag, startPoint x: 110, startPoint y: 420, endPoint x: 219, endPoint y: 419, distance: 109.0
click at [110, 420] on span "Unsecured Nonpriority Claims" at bounding box center [114, 422] width 157 height 14
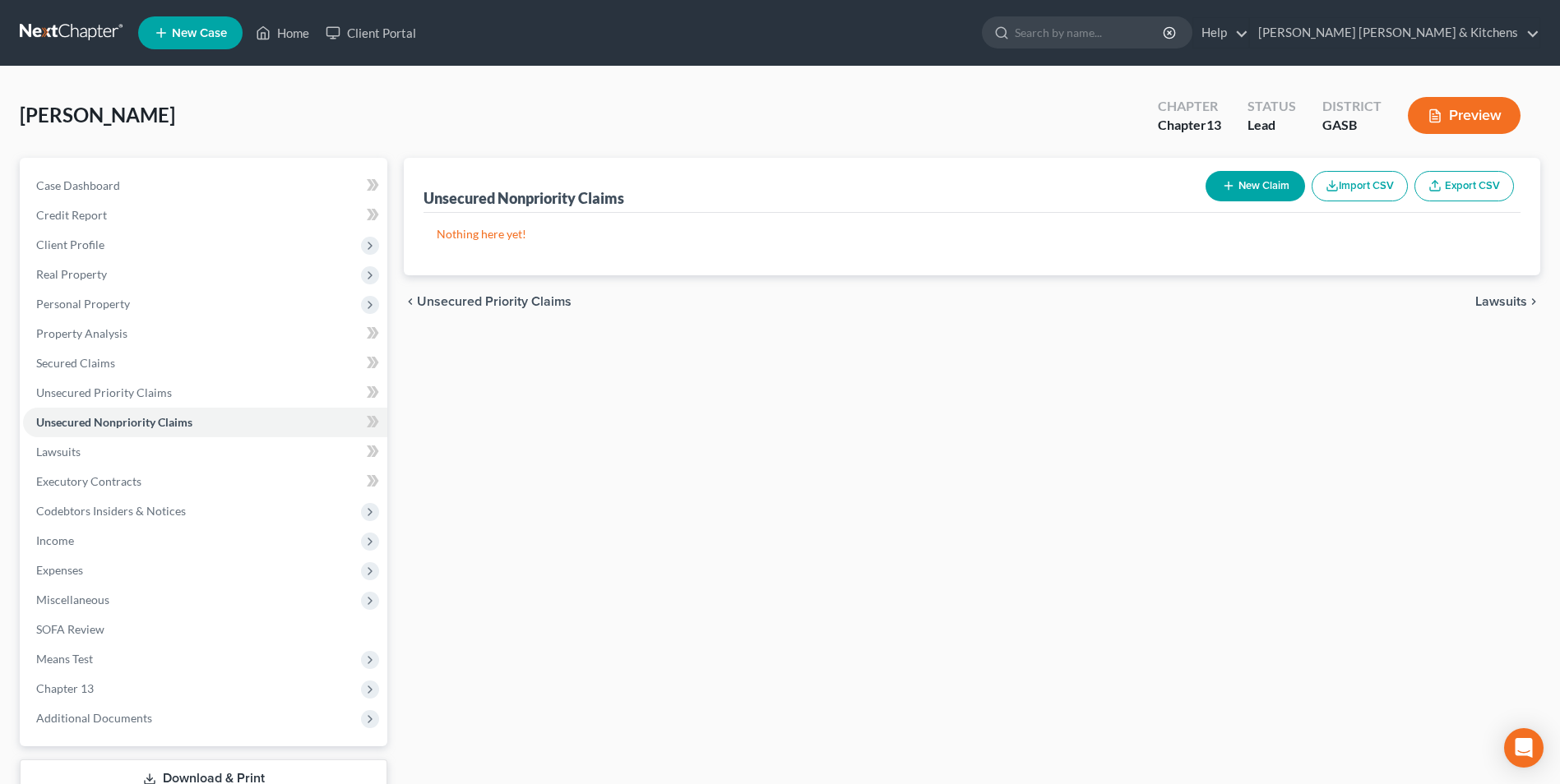
click at [1234, 199] on button "New Claim" at bounding box center [1255, 186] width 99 height 30
select select "0"
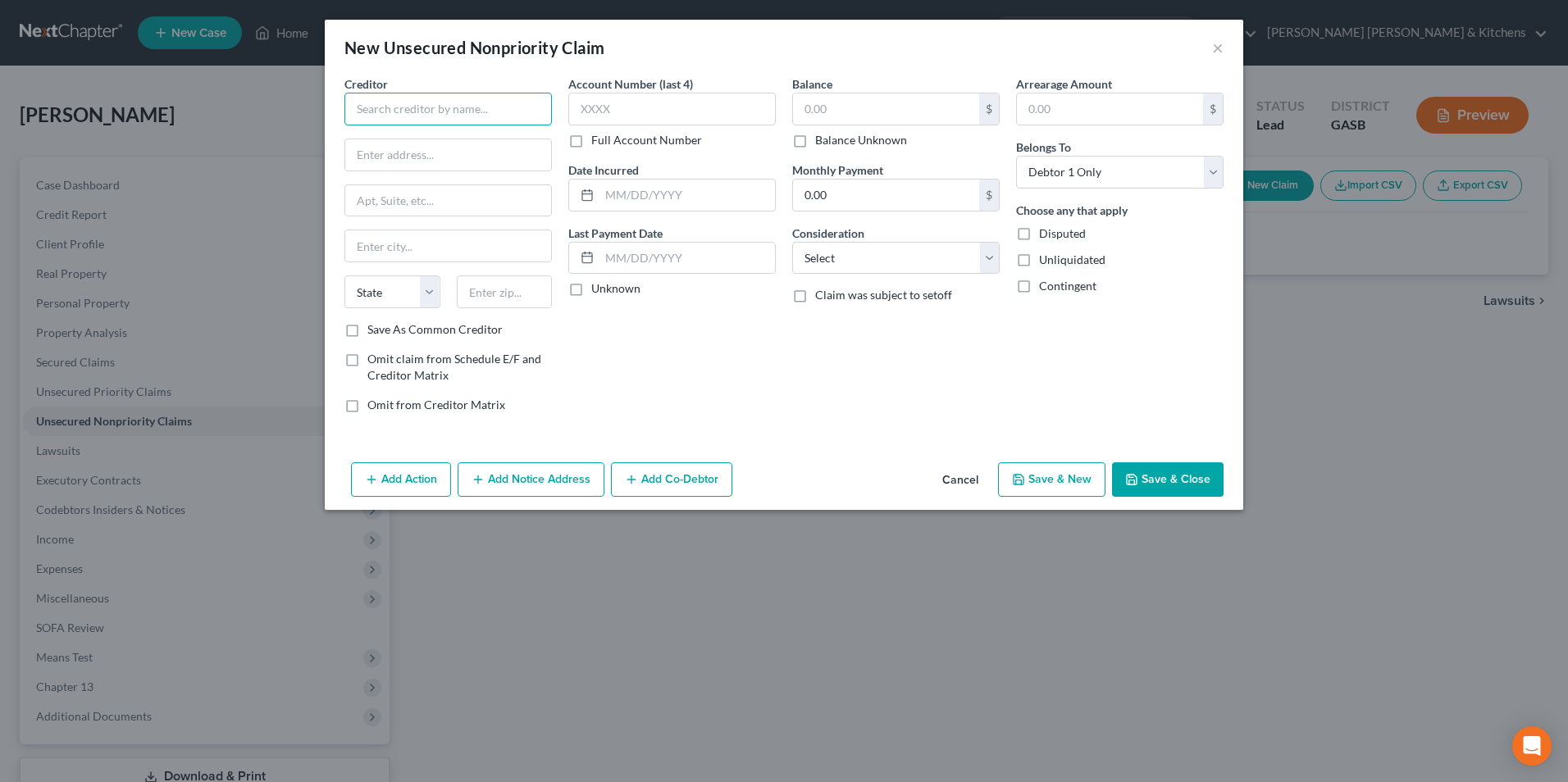
click at [462, 115] on input "text" at bounding box center [448, 108] width 208 height 33
click at [456, 152] on div "[STREET_ADDRESS]" at bounding box center [442, 153] width 171 height 14
type input "Peach State FCU"
type input "[STREET_ADDRESS]"
type input "Ste 100"
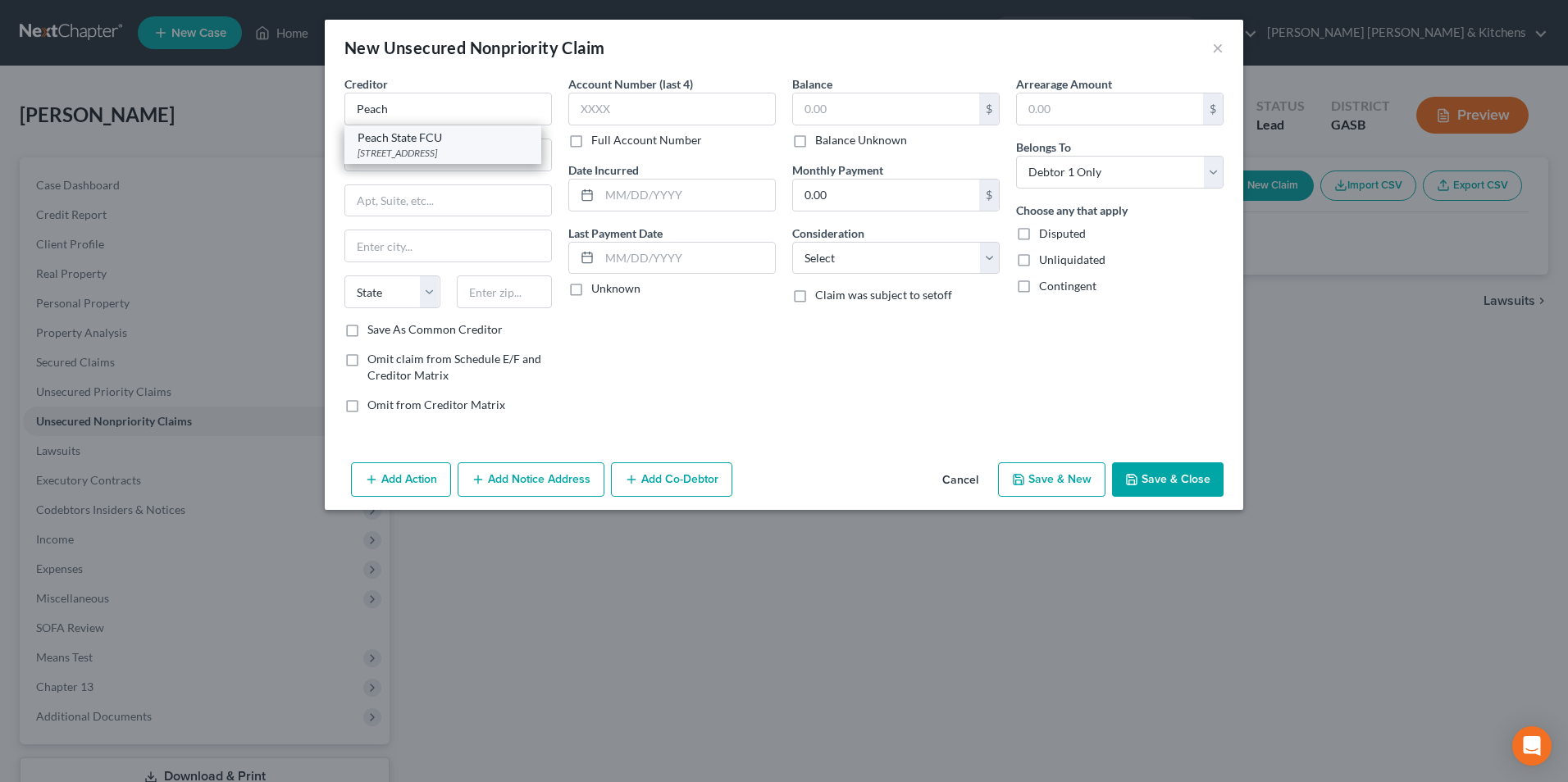
type input "[GEOGRAPHIC_DATA]"
select select "10"
type input "30043"
click at [818, 116] on input "text" at bounding box center [886, 108] width 186 height 31
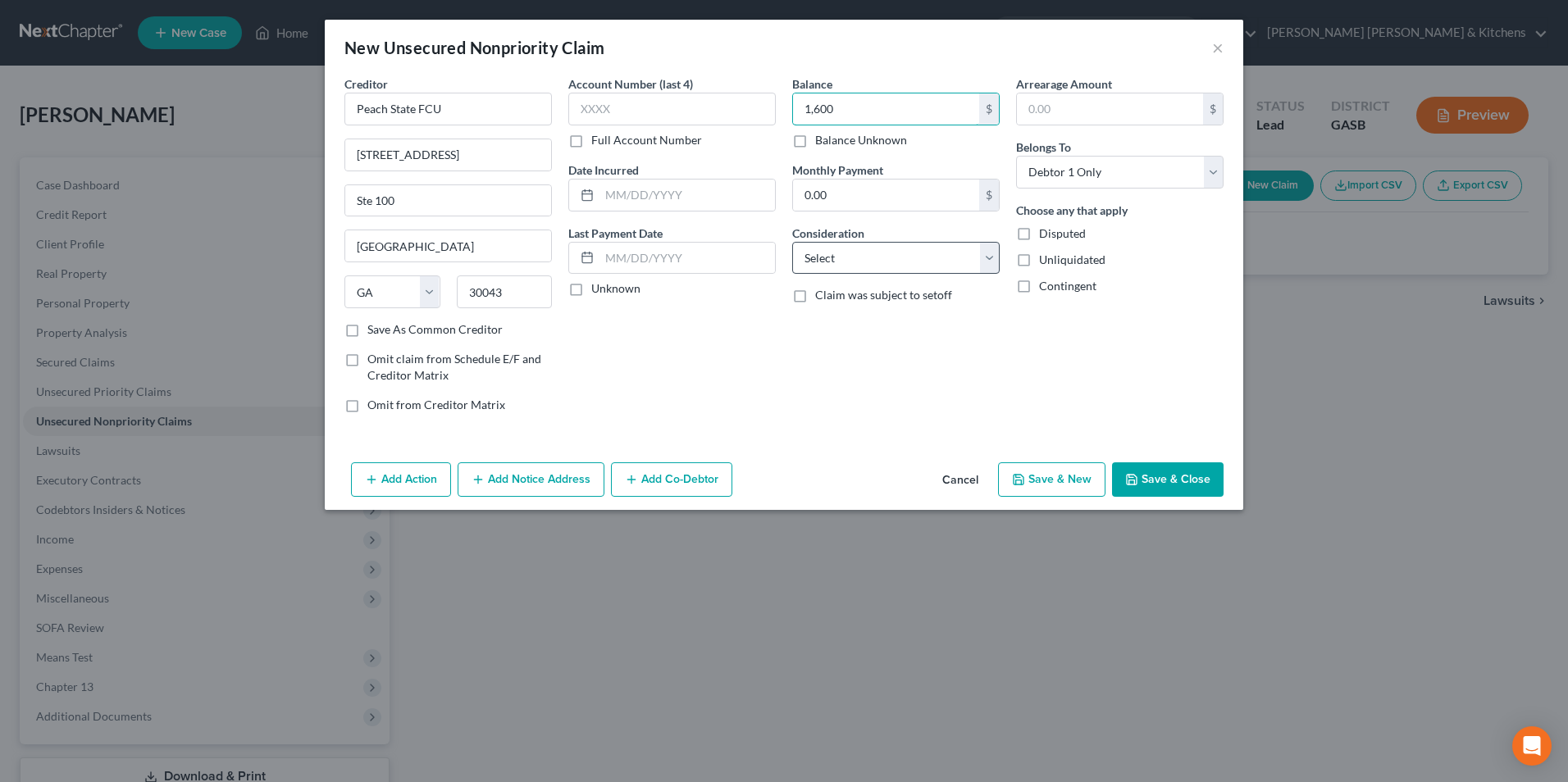
type input "1,600"
click at [844, 252] on select "Select Cable / Satellite Services Collection Agency Credit Card Debt Debt Couns…" at bounding box center [896, 258] width 208 height 33
select select "10"
click at [792, 241] on select "Select Cable / Satellite Services Collection Agency Credit Card Debt Debt Couns…" at bounding box center [896, 258] width 208 height 33
click at [1053, 483] on button "Save & New" at bounding box center [1052, 479] width 108 height 35
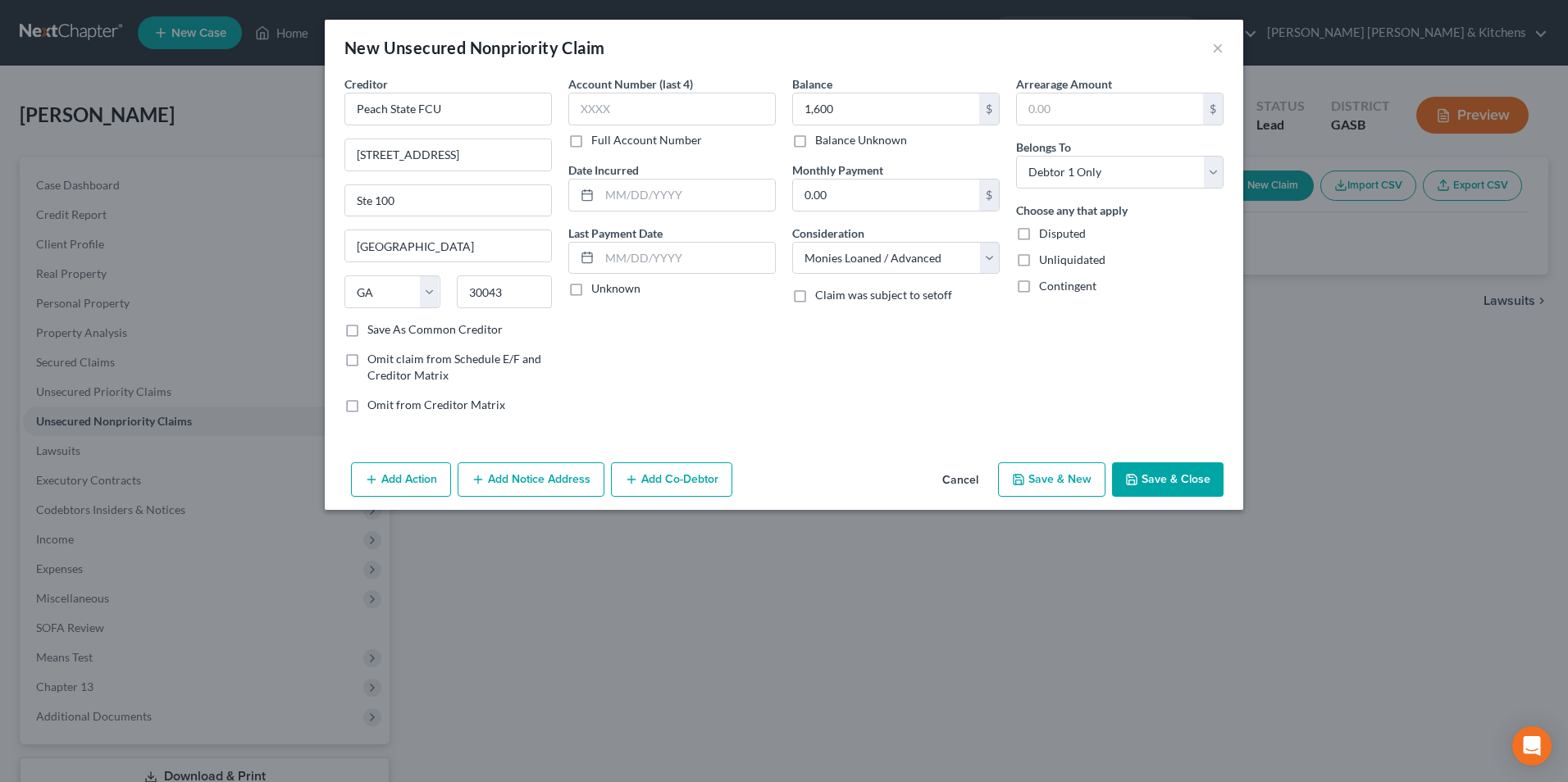
select select "0"
type input "1,600.00"
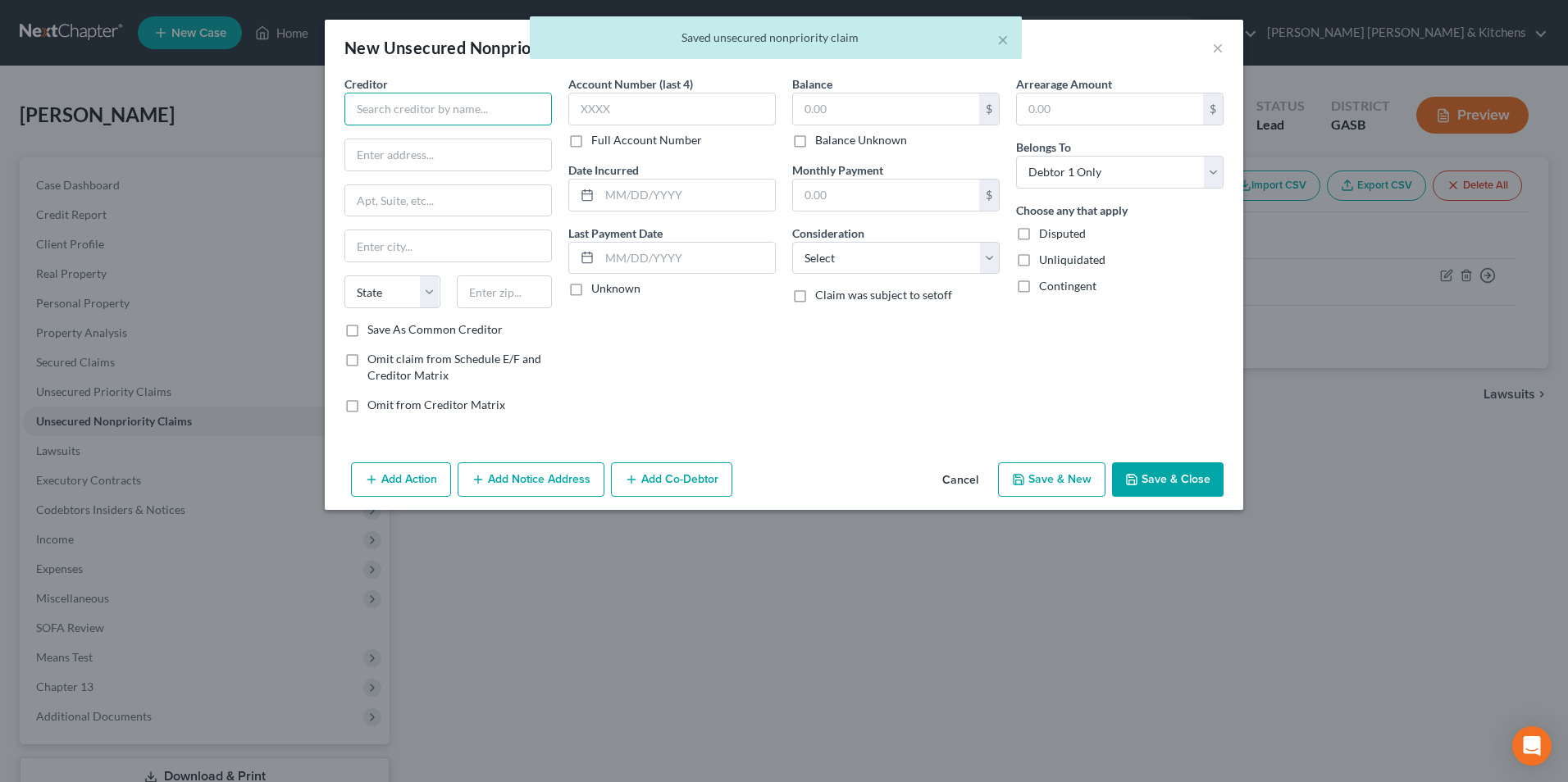
click at [425, 106] on input "text" at bounding box center [448, 108] width 208 height 33
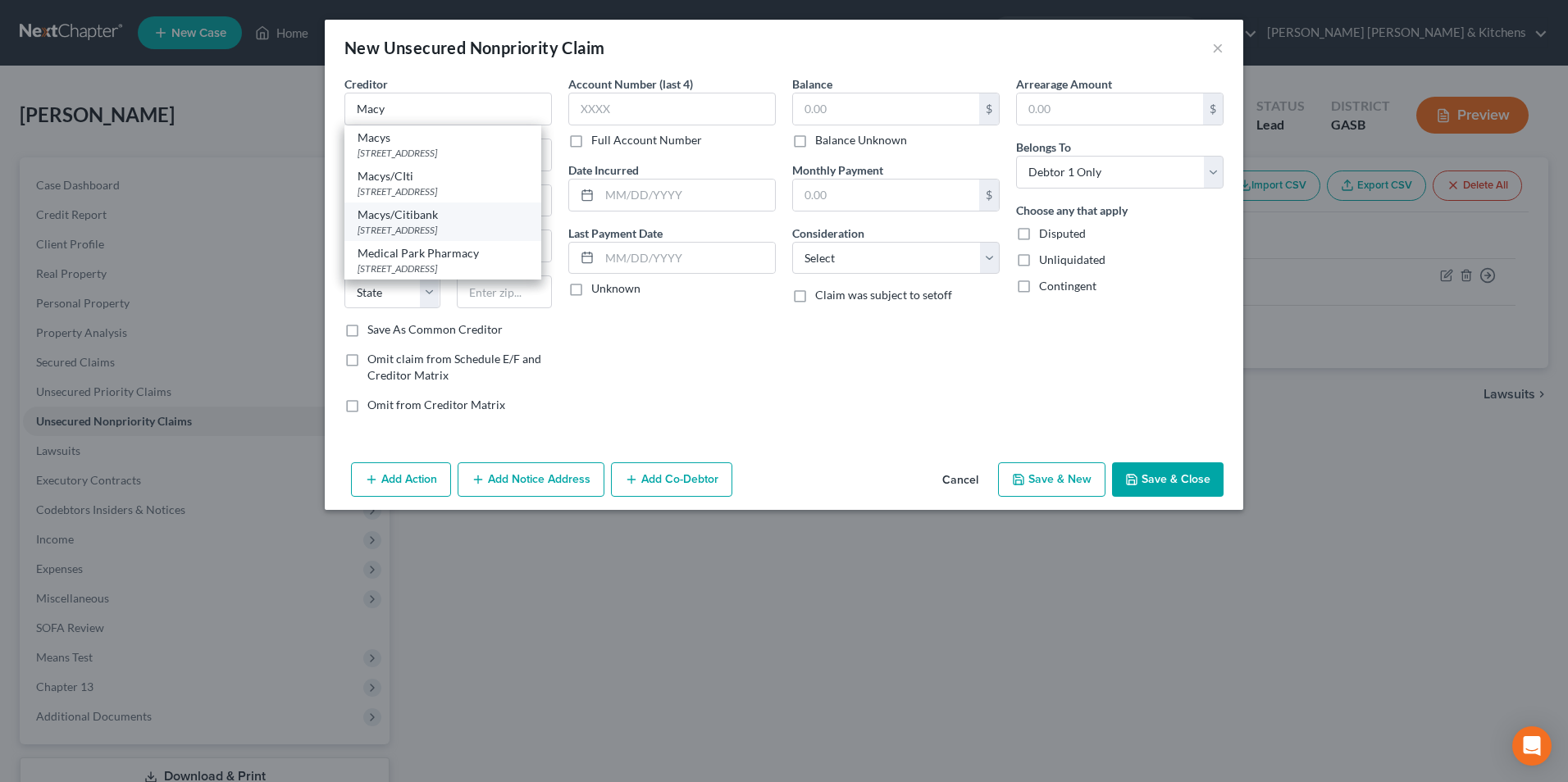
click at [449, 211] on div "Macys/Citibank" at bounding box center [442, 214] width 171 height 16
type input "Macys/Citibank"
type input "PO Box 6789"
type input "[GEOGRAPHIC_DATA]"
select select "43"
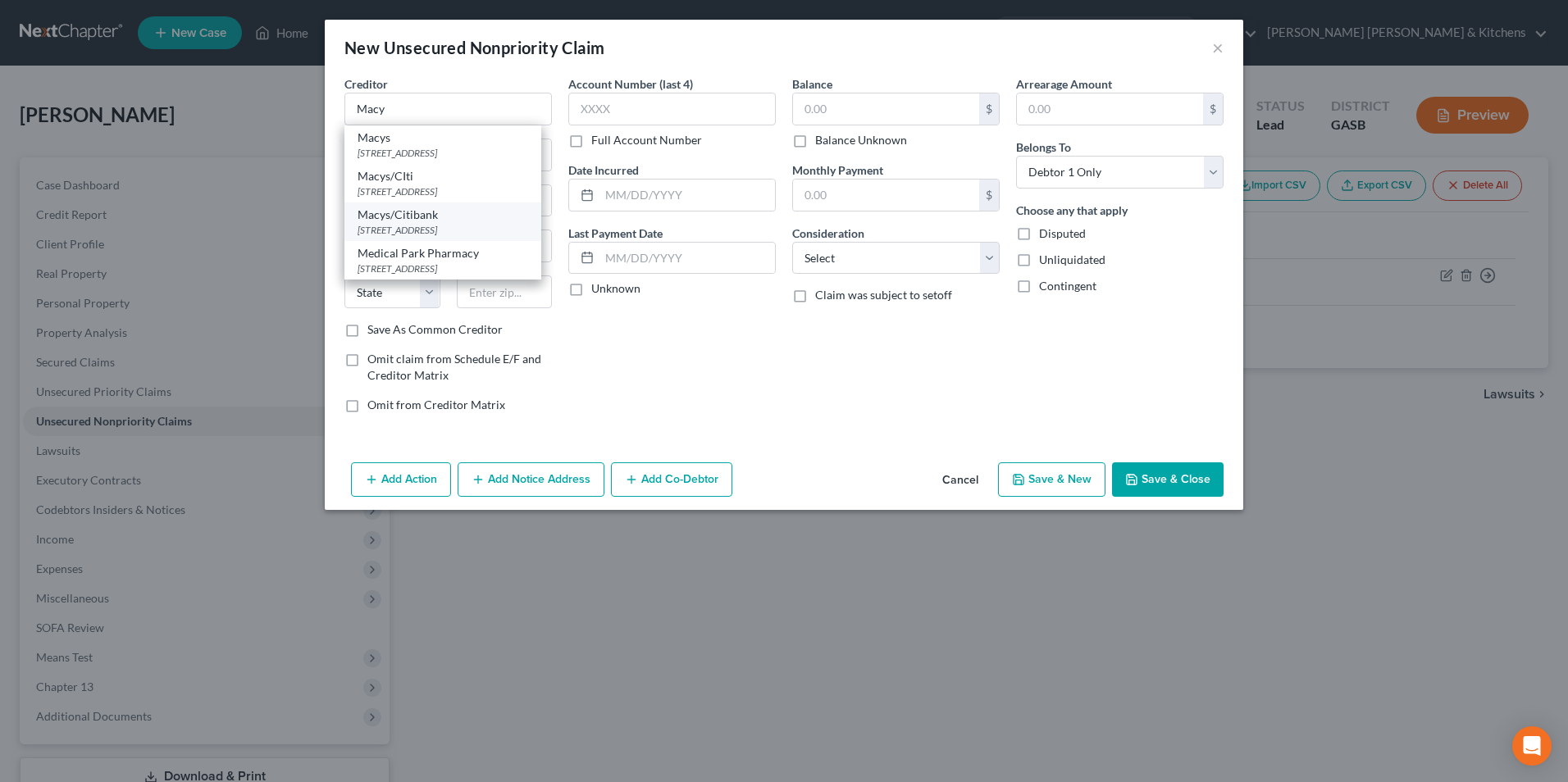
type input "57117"
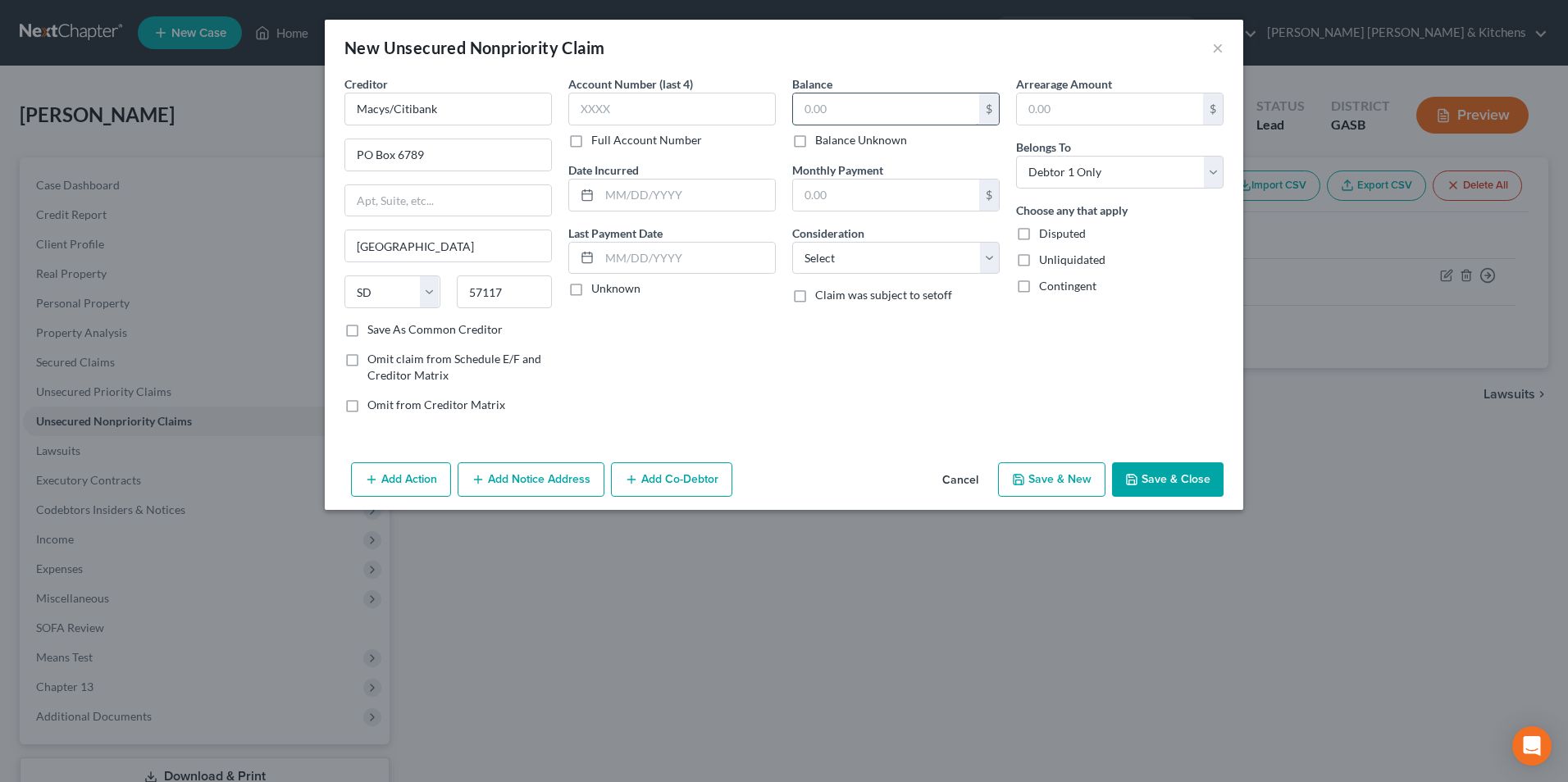
click at [890, 116] on input "text" at bounding box center [886, 108] width 186 height 31
type input "801.01"
click at [846, 261] on select "Select Cable / Satellite Services Collection Agency Credit Card Debt Debt Couns…" at bounding box center [896, 258] width 208 height 33
select select "2"
click at [792, 241] on select "Select Cable / Satellite Services Collection Agency Credit Card Debt Debt Couns…" at bounding box center [896, 258] width 208 height 33
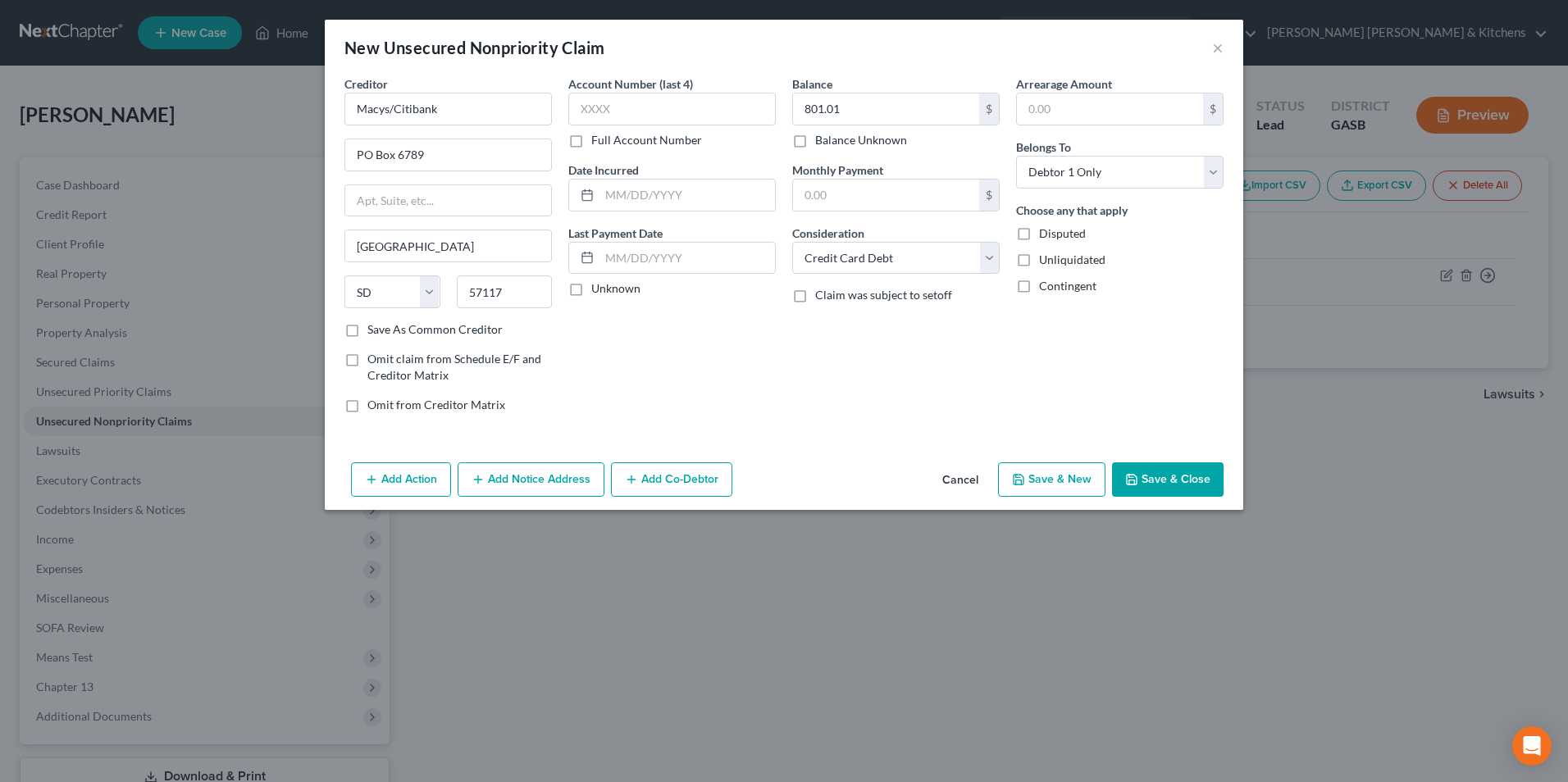
click at [1040, 485] on button "Save & New" at bounding box center [1052, 479] width 108 height 35
select select "0"
type input "0.00"
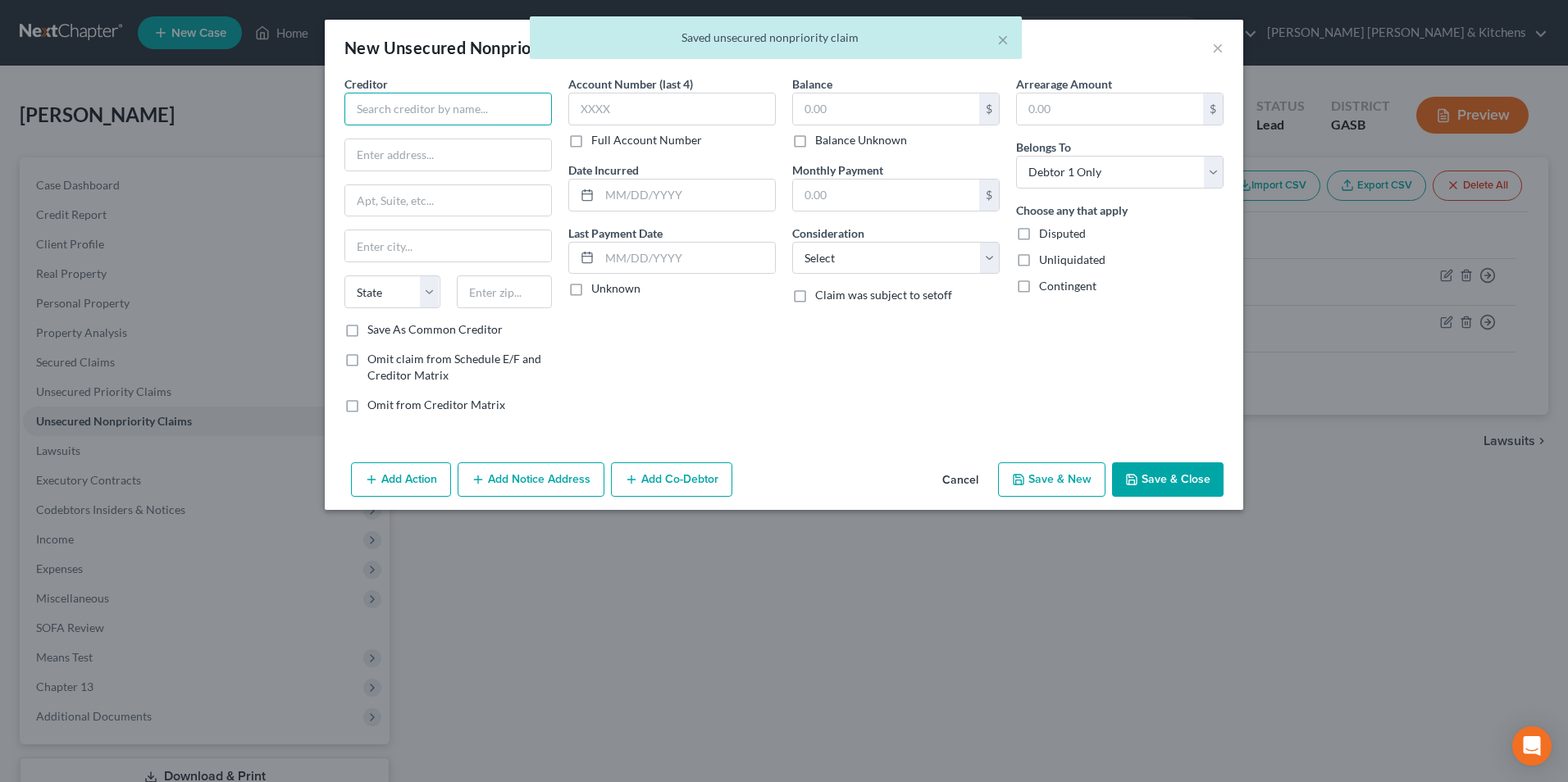
click at [419, 124] on input "text" at bounding box center [448, 108] width 208 height 33
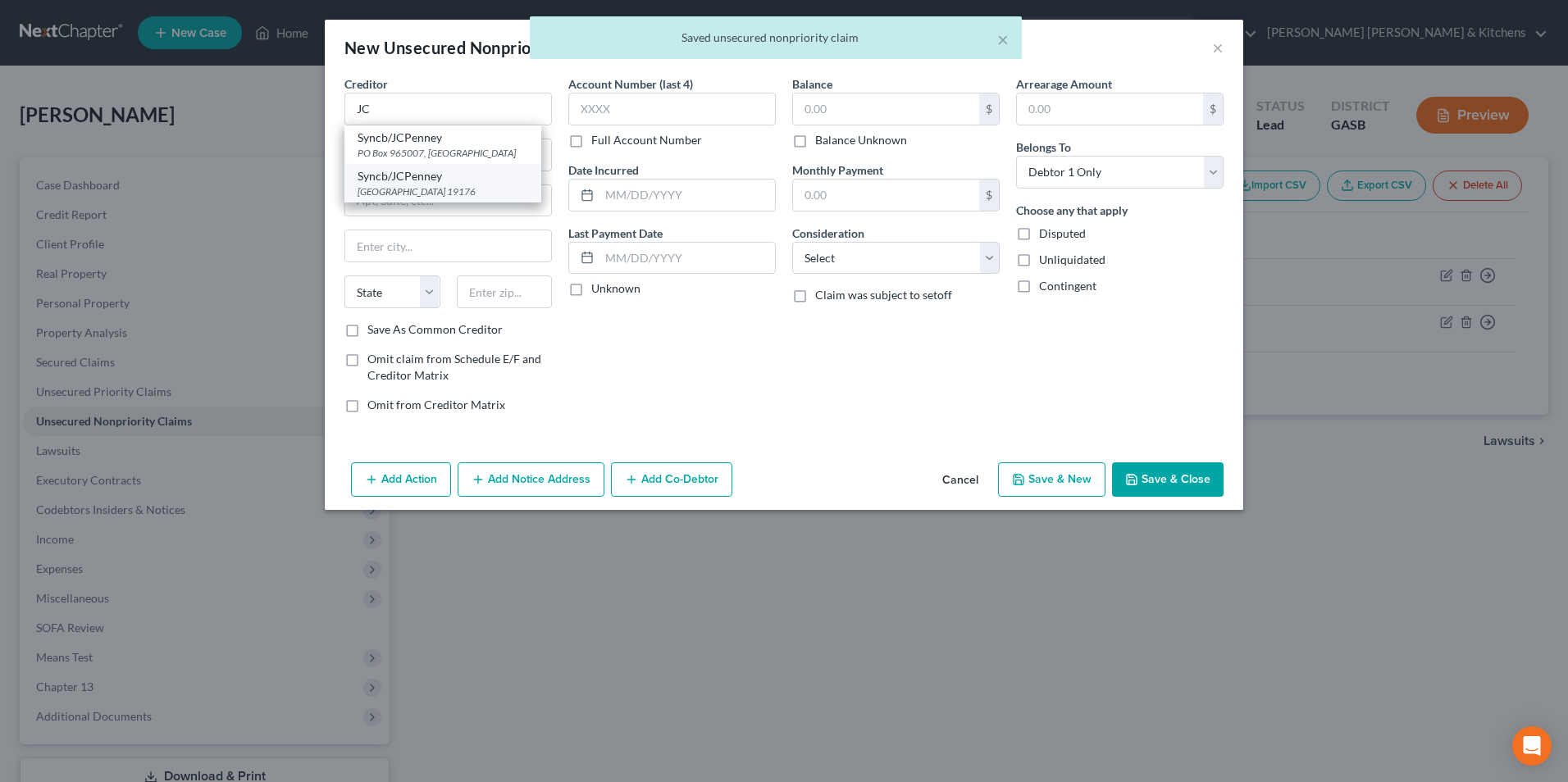
click at [417, 185] on div "[GEOGRAPHIC_DATA] 19176" at bounding box center [442, 191] width 171 height 14
type input "Syncb/JCPenney"
type input "PO Box 71729"
type input "[GEOGRAPHIC_DATA]"
select select "39"
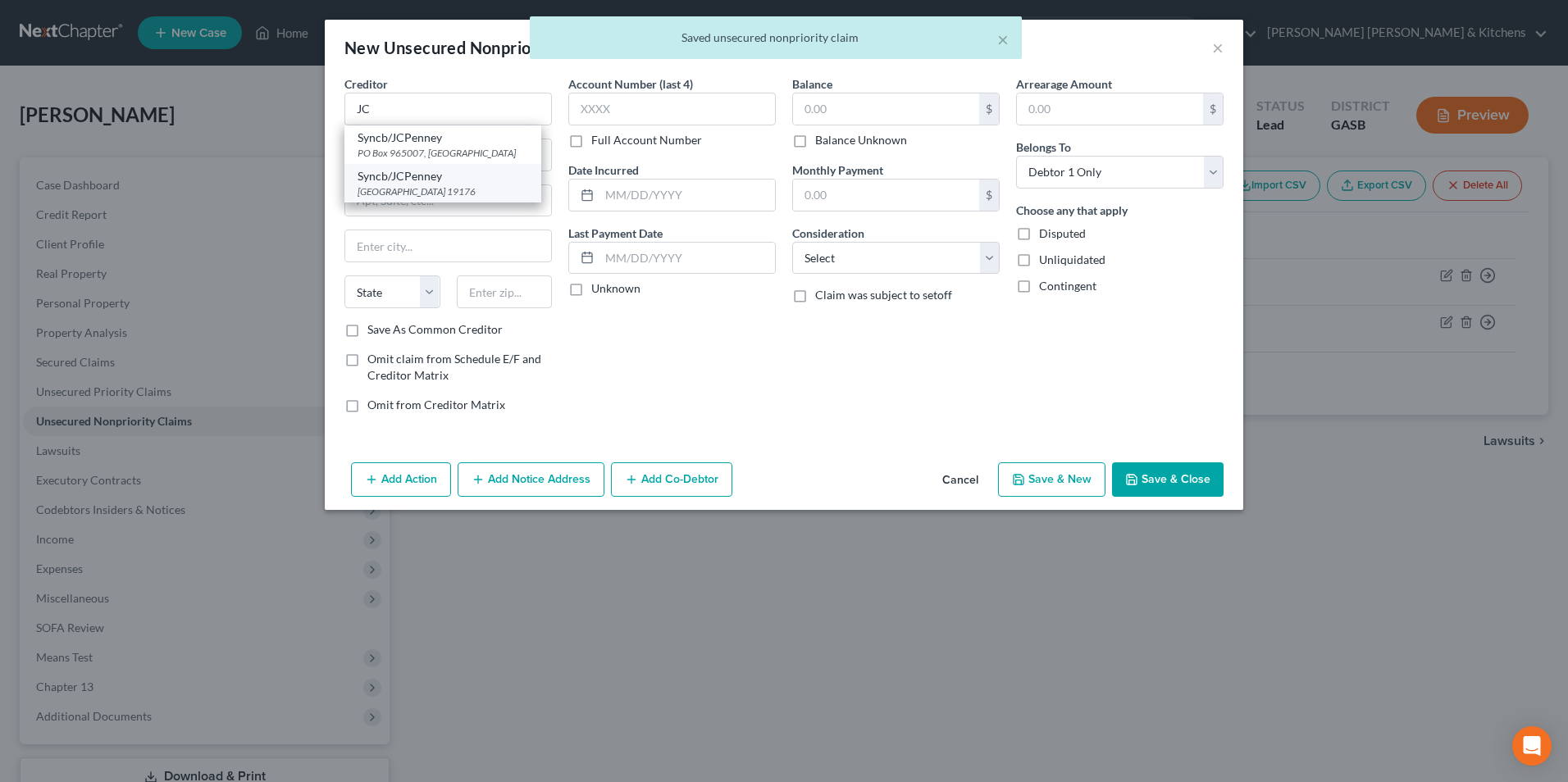
type input "19176"
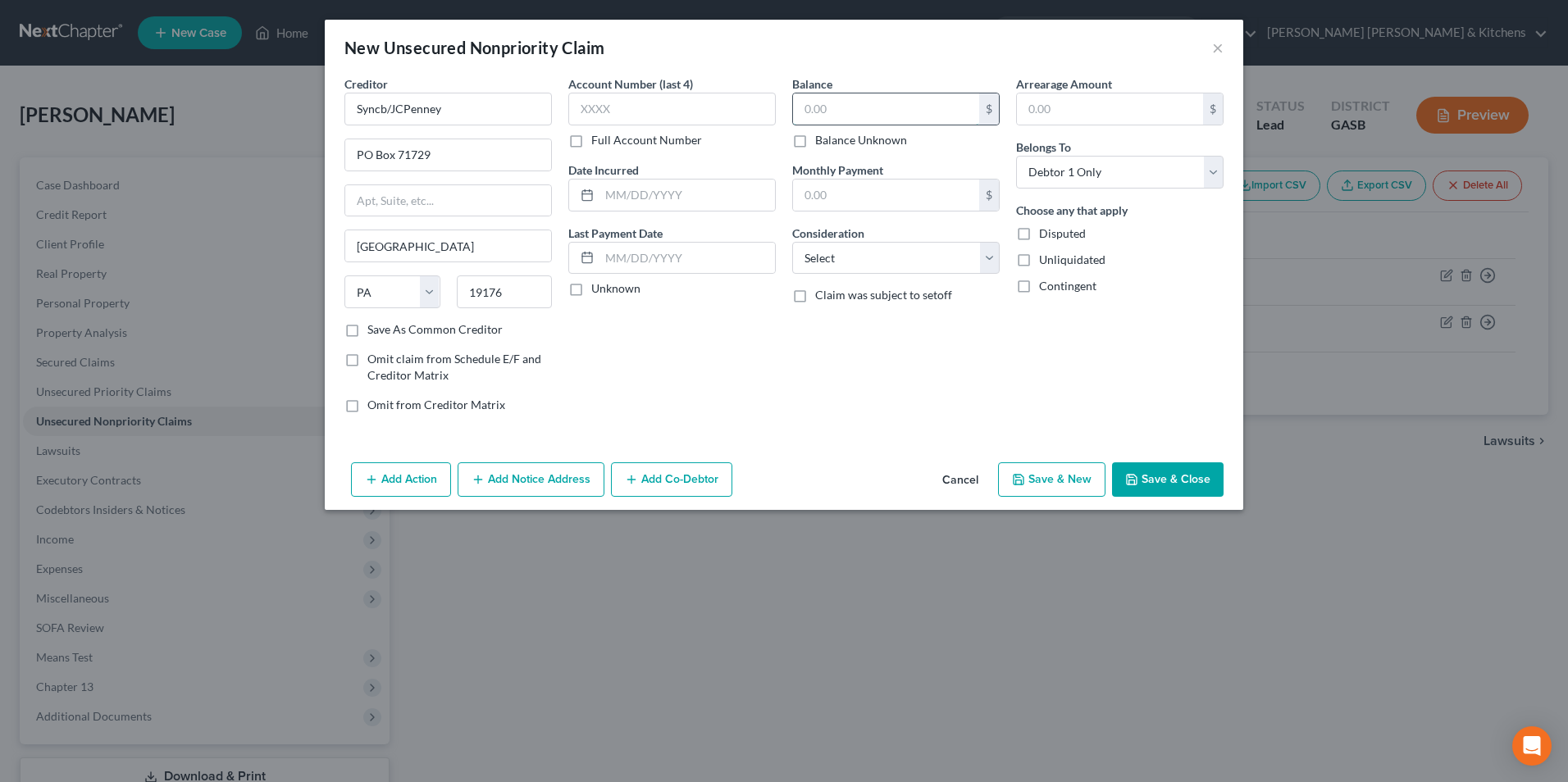
click at [863, 107] on input "text" at bounding box center [886, 108] width 186 height 31
type input "261.84"
drag, startPoint x: 822, startPoint y: 262, endPoint x: 824, endPoint y: 275, distance: 13.2
click at [822, 262] on select "Select Cable / Satellite Services Collection Agency Credit Card Debt Debt Couns…" at bounding box center [896, 258] width 208 height 33
select select "2"
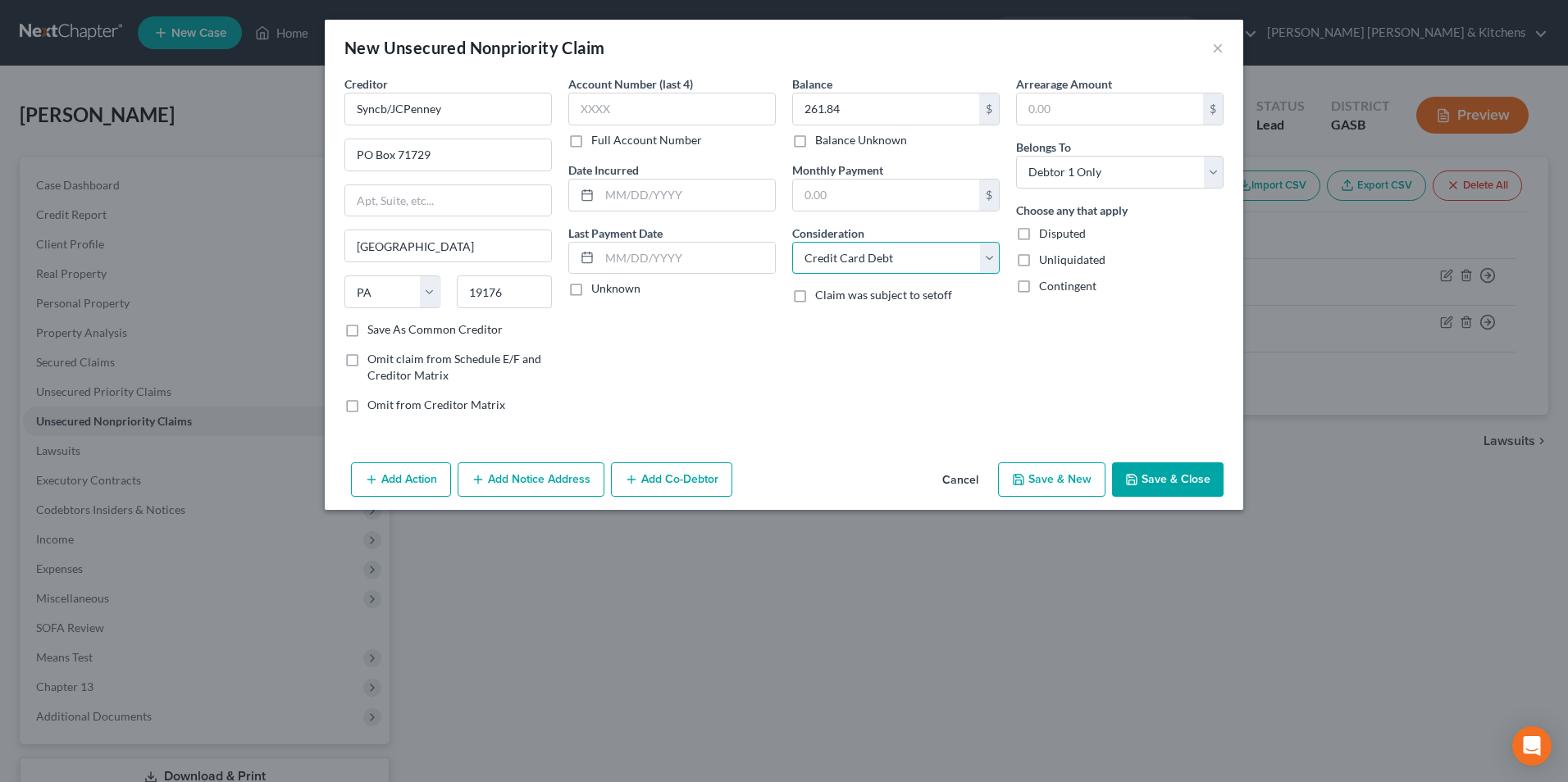
click at [792, 241] on select "Select Cable / Satellite Services Collection Agency Credit Card Debt Debt Couns…" at bounding box center [896, 258] width 208 height 33
click at [1060, 487] on button "Save & New" at bounding box center [1052, 479] width 108 height 35
select select "0"
type input "0.00"
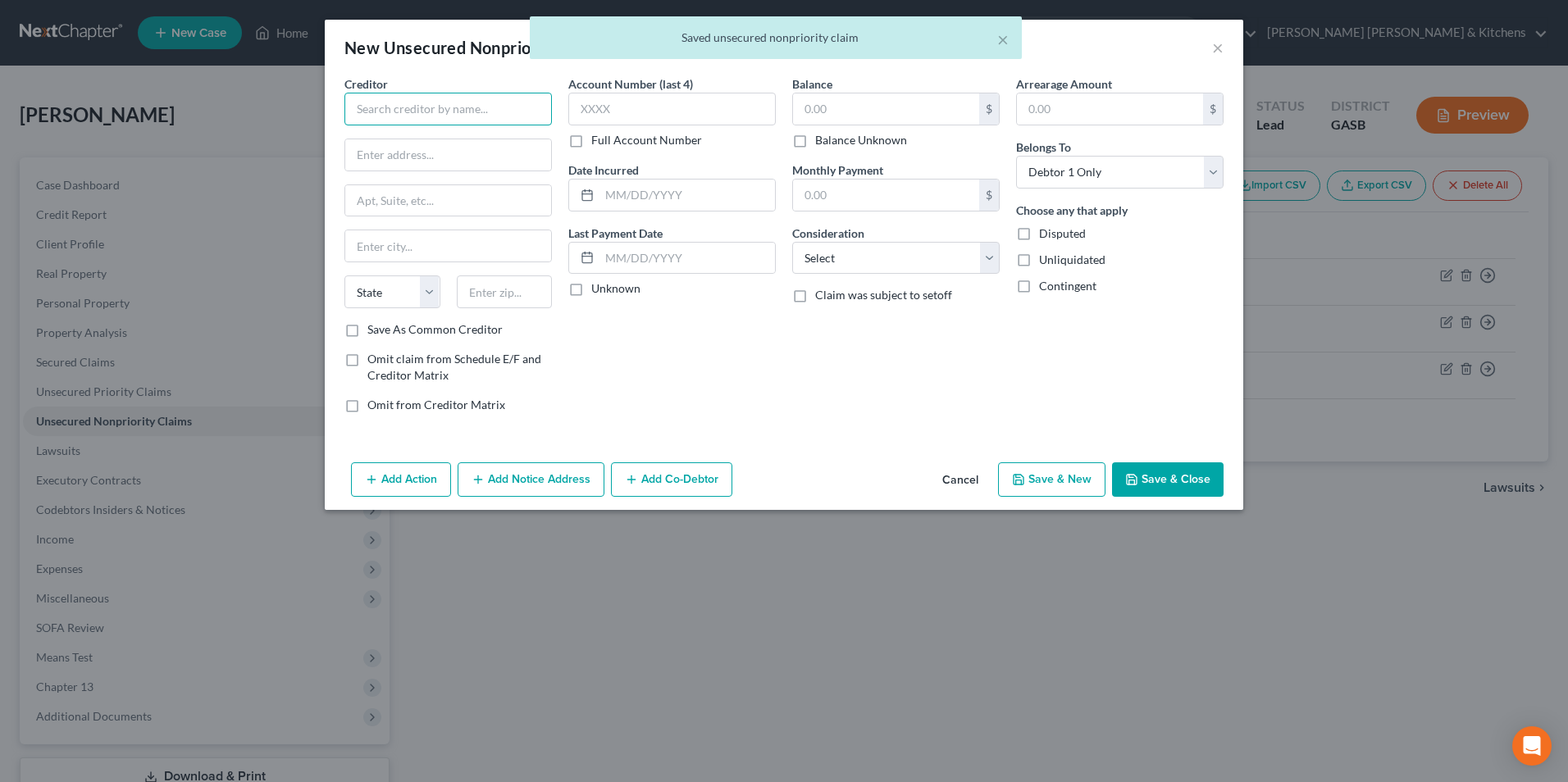
click at [401, 114] on input "text" at bounding box center [448, 108] width 208 height 33
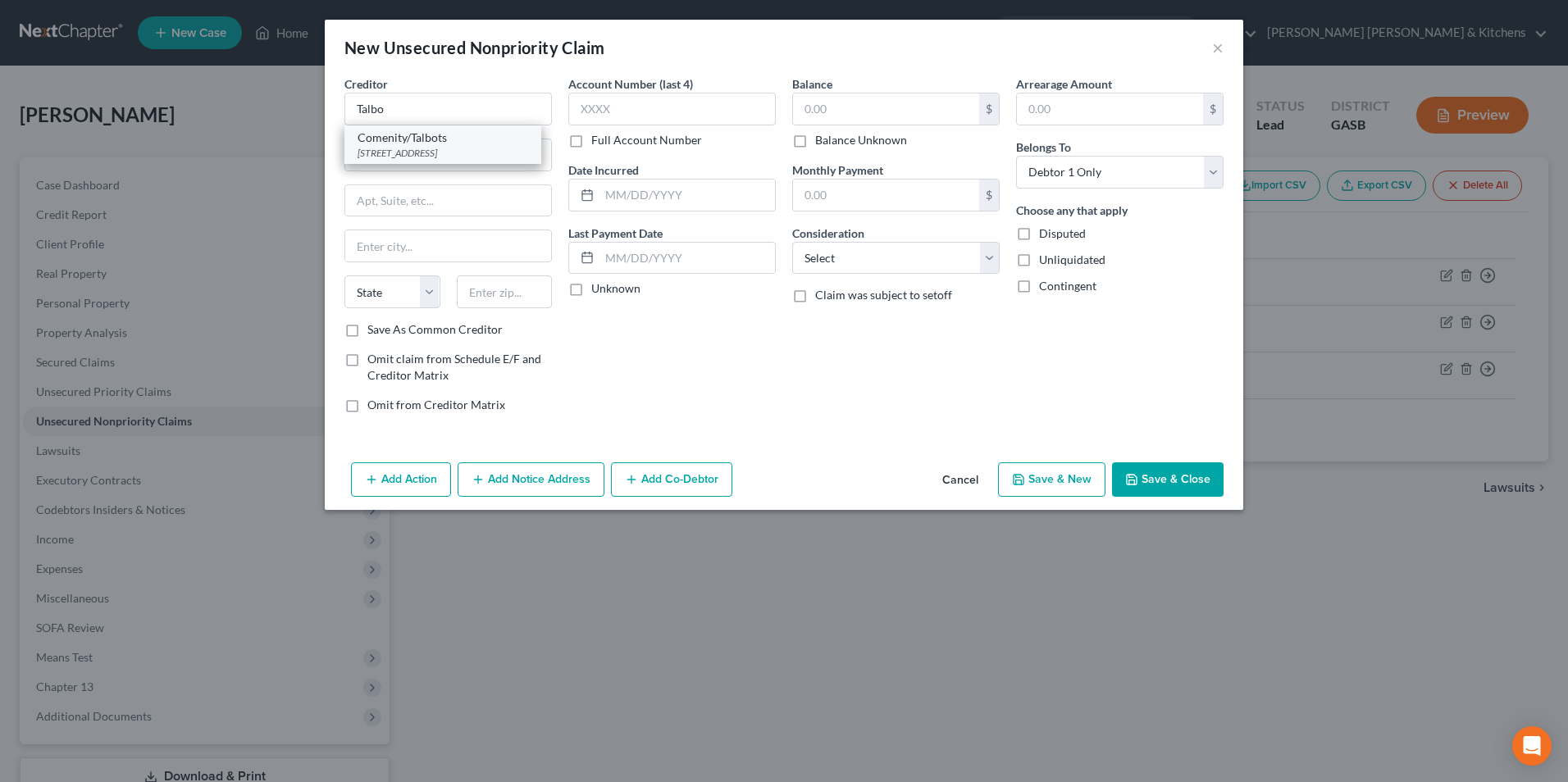
click at [409, 146] on div "[STREET_ADDRESS]" at bounding box center [442, 153] width 171 height 14
type input "Comenity/Talbots"
type input "PO Box 182789"
type input "Columbus"
select select "36"
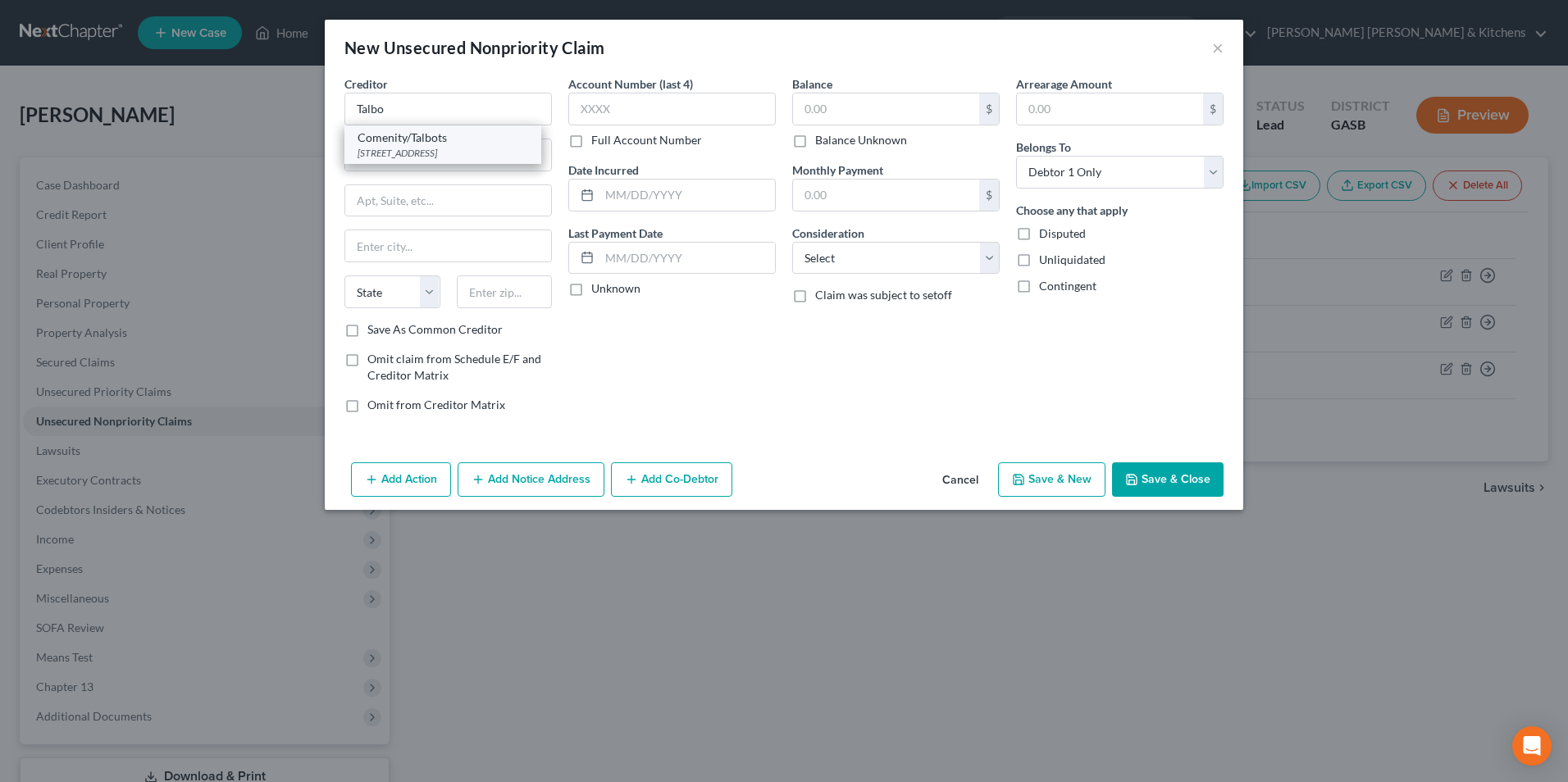
type input "43218"
click at [827, 114] on input "text" at bounding box center [886, 108] width 186 height 31
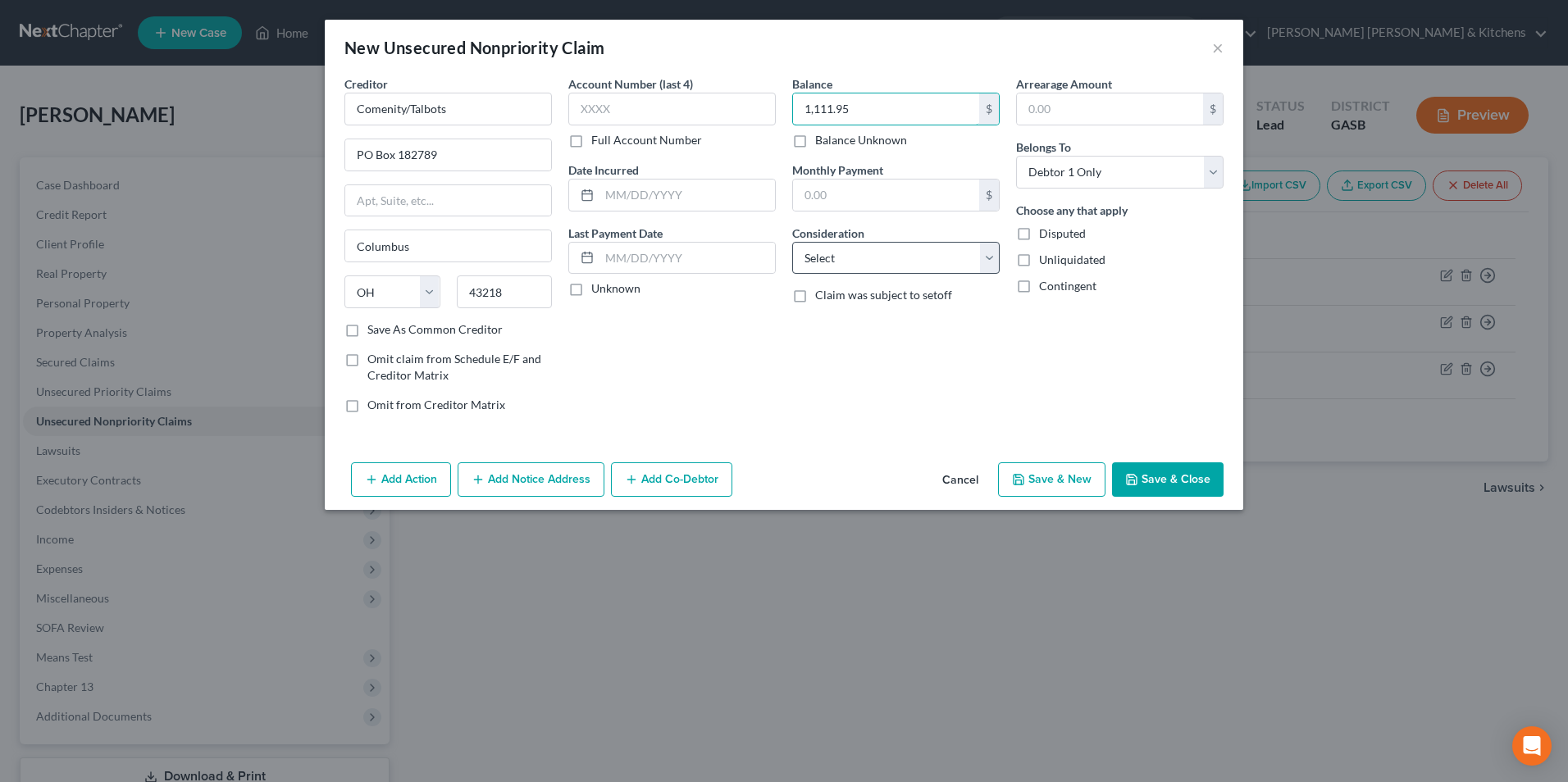
type input "1,111.95"
click at [820, 254] on select "Select Cable / Satellite Services Collection Agency Credit Card Debt Debt Couns…" at bounding box center [896, 258] width 208 height 33
select select "2"
click at [792, 241] on select "Select Cable / Satellite Services Collection Agency Credit Card Debt Debt Couns…" at bounding box center [896, 258] width 208 height 33
click at [1045, 482] on button "Save & New" at bounding box center [1052, 479] width 108 height 35
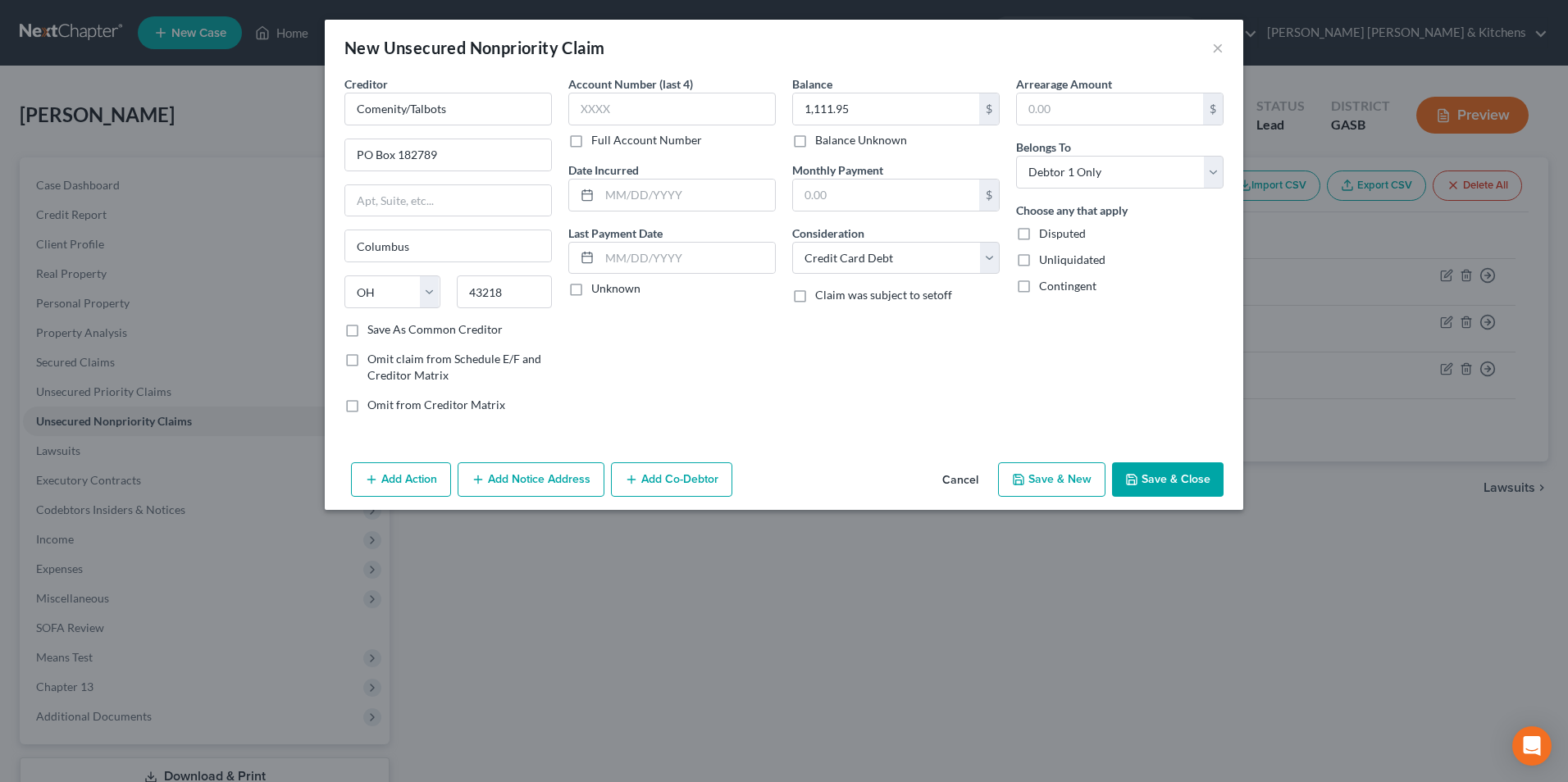
select select "0"
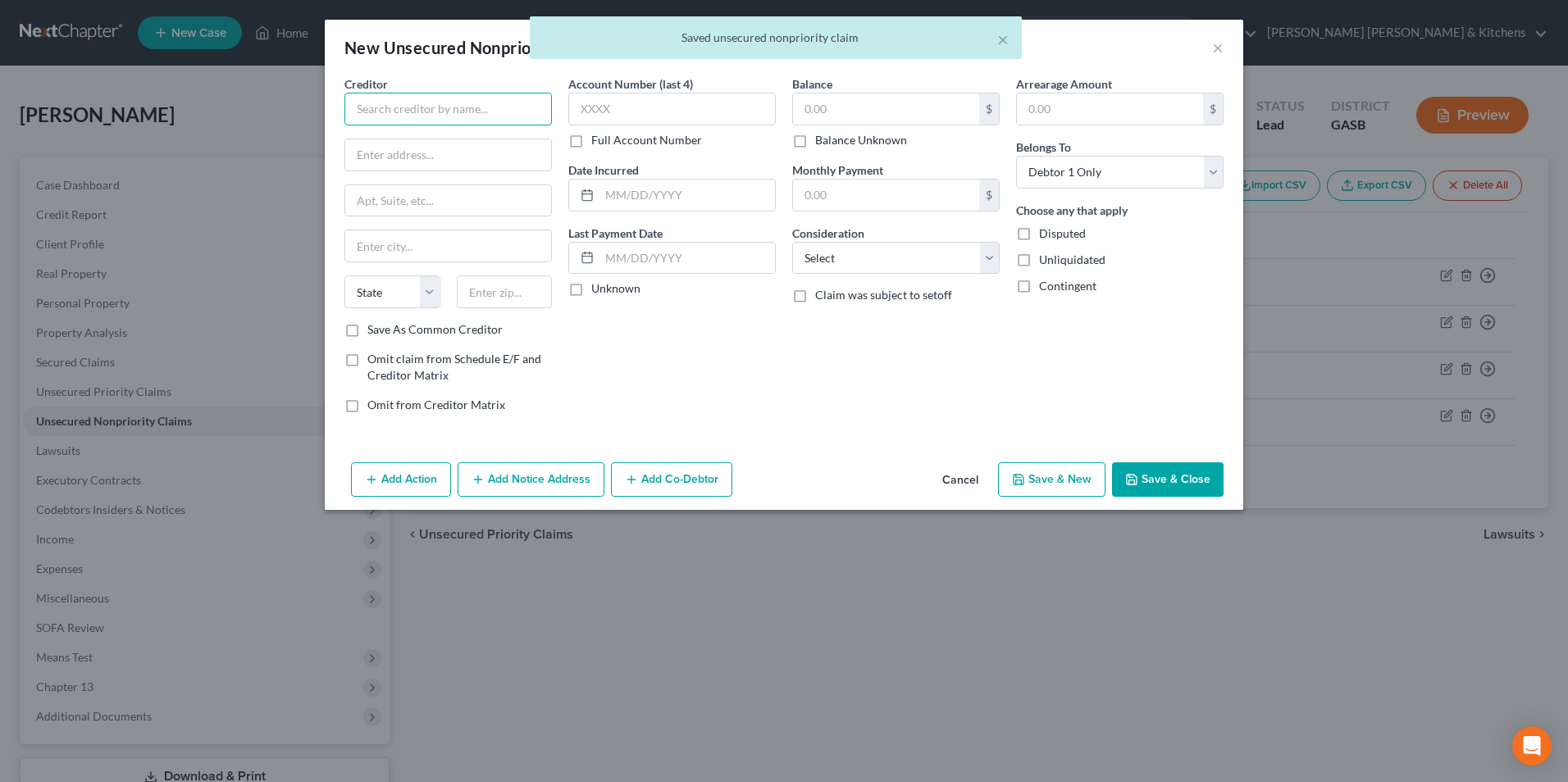
click at [401, 107] on input "text" at bounding box center [448, 108] width 208 height 33
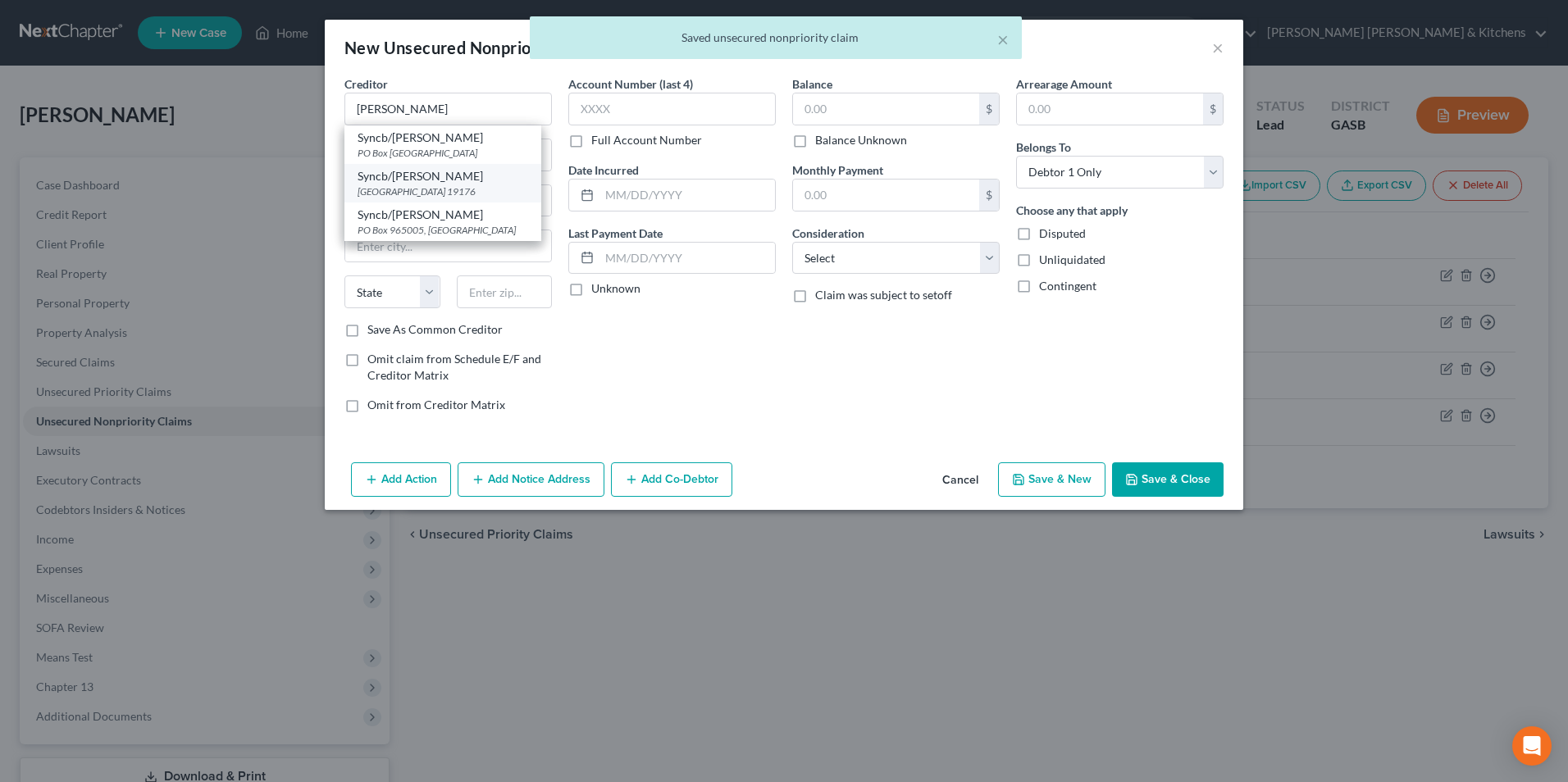
click at [411, 191] on div "[GEOGRAPHIC_DATA] 19176" at bounding box center [442, 191] width 171 height 14
type input "Syncb/[PERSON_NAME]"
type input "PO Box 71726"
type input "[GEOGRAPHIC_DATA]"
select select "39"
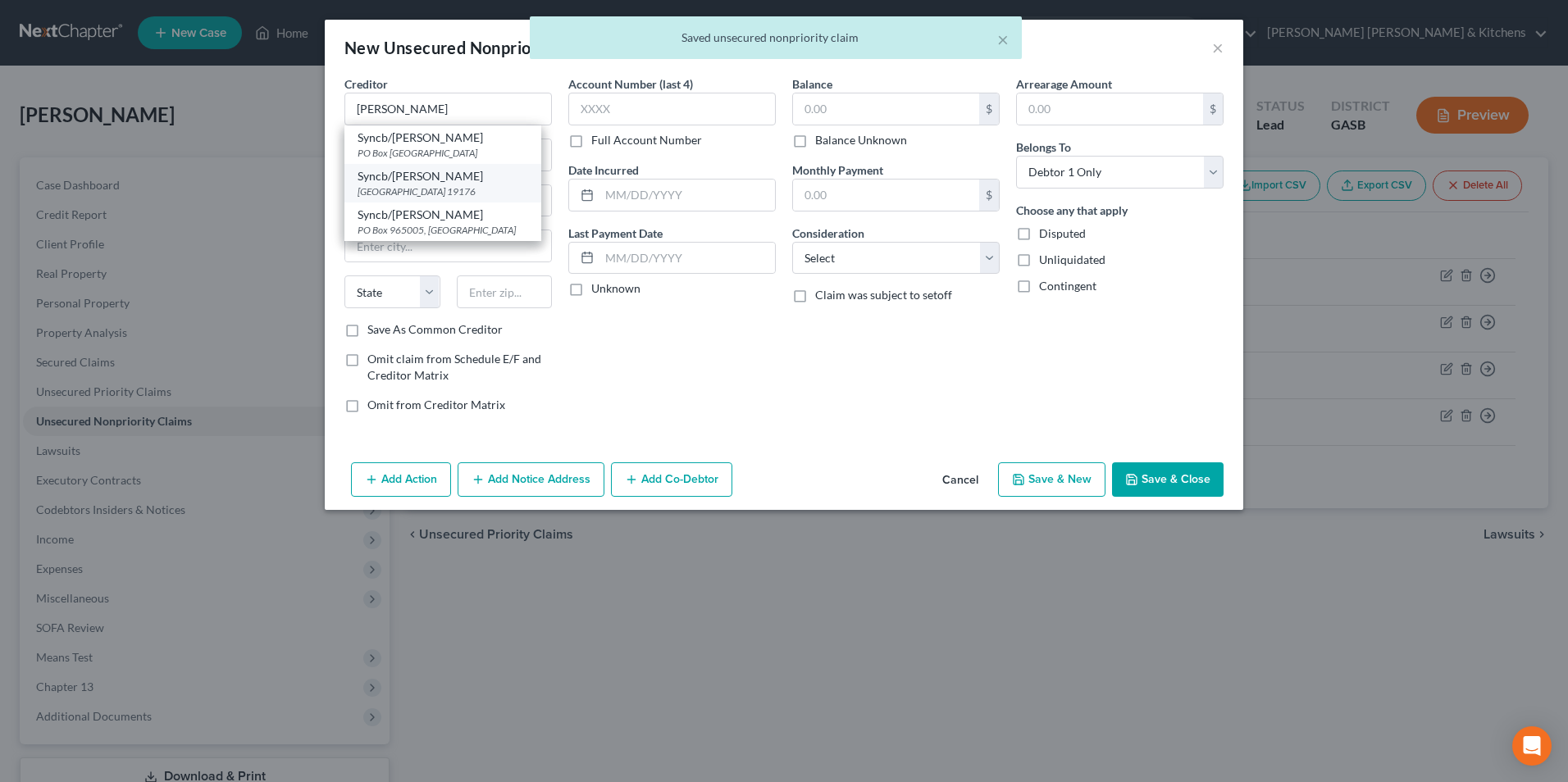
type input "19176"
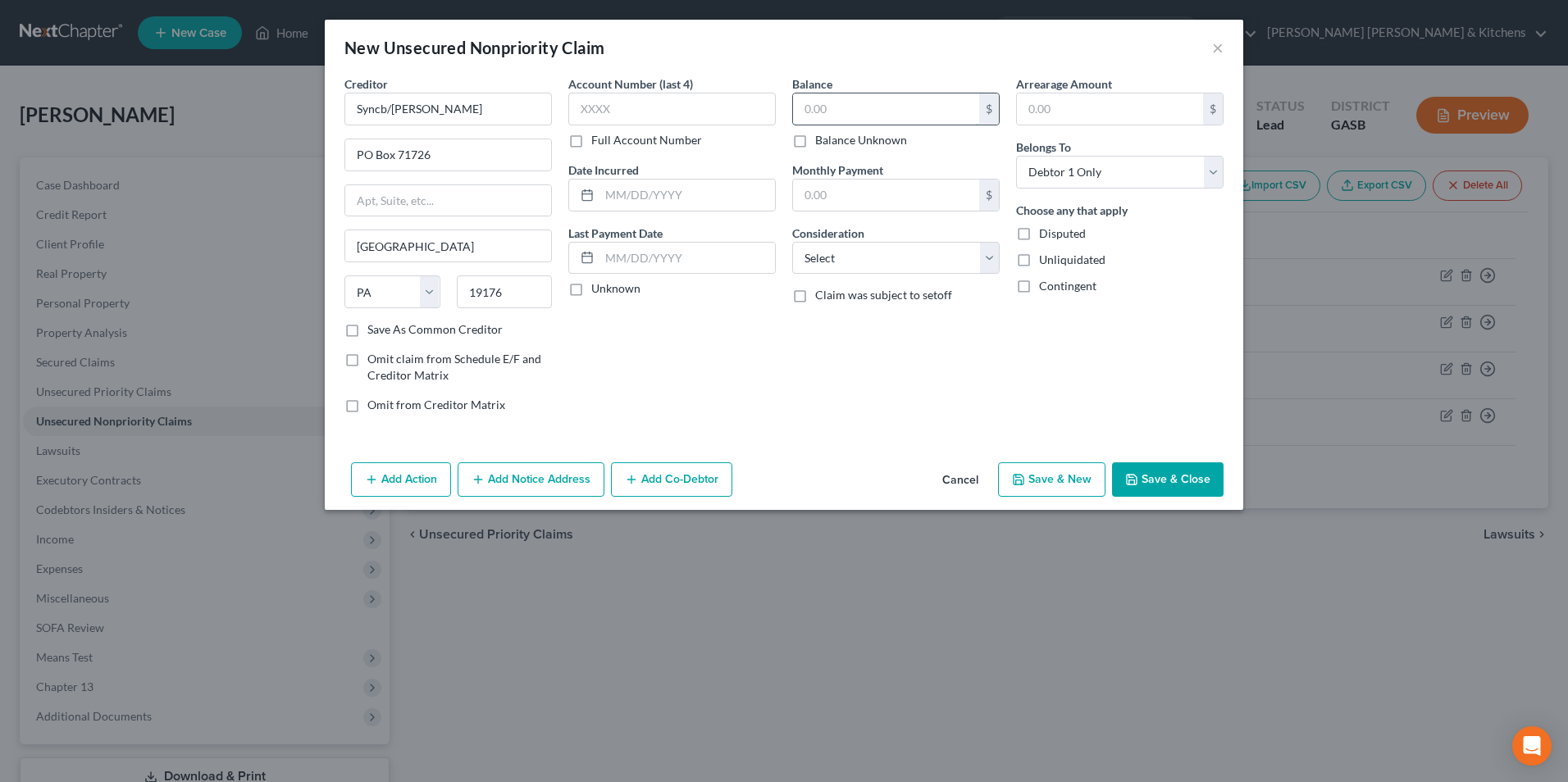
click at [905, 107] on input "text" at bounding box center [886, 108] width 186 height 31
type input "1,048.54"
click at [869, 264] on select "Select Cable / Satellite Services Collection Agency Credit Card Debt Debt Couns…" at bounding box center [896, 258] width 208 height 33
select select "2"
click at [792, 241] on select "Select Cable / Satellite Services Collection Agency Credit Card Debt Debt Couns…" at bounding box center [896, 258] width 208 height 33
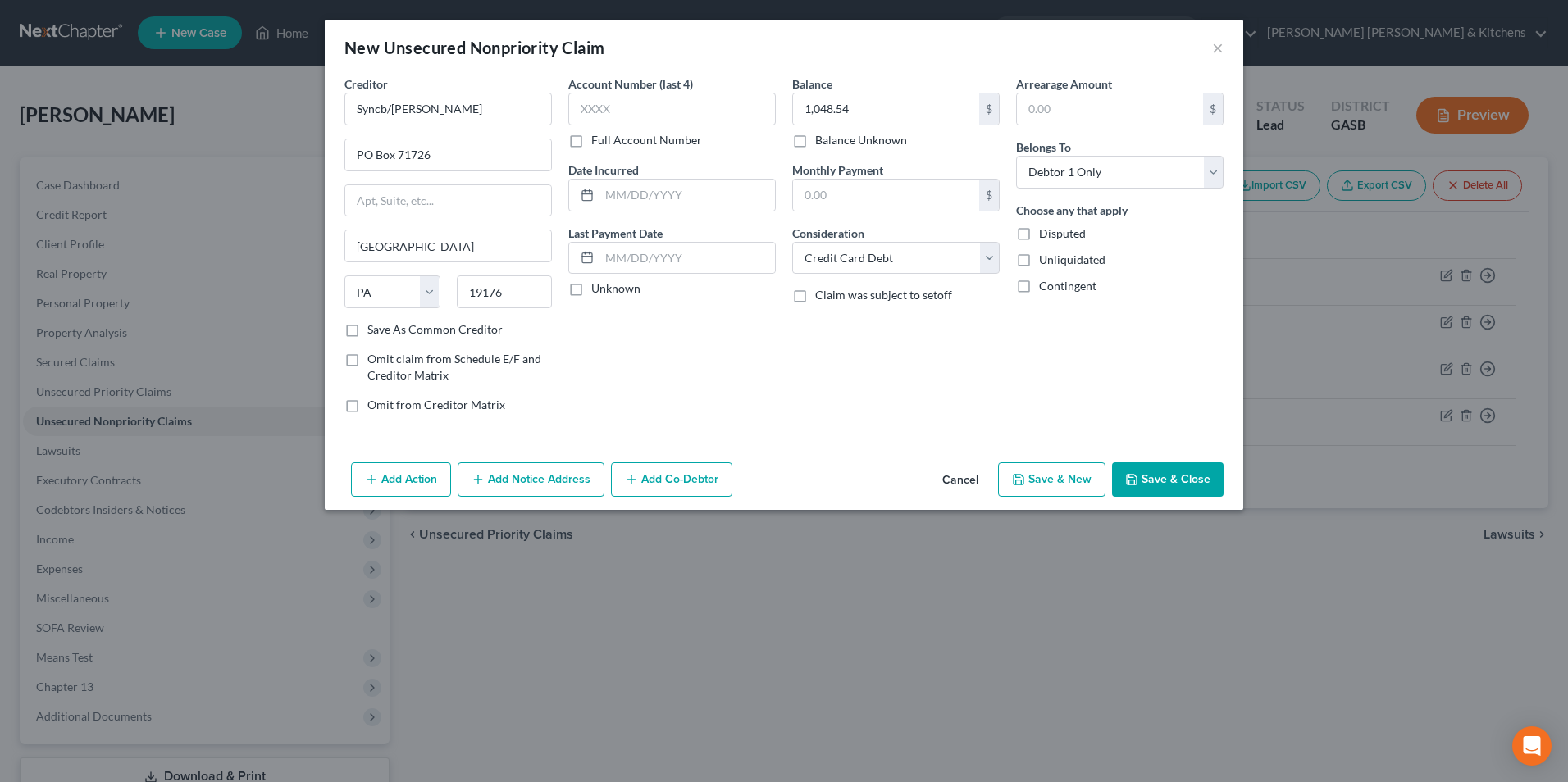
click at [1047, 485] on button "Save & New" at bounding box center [1052, 479] width 108 height 35
select select "0"
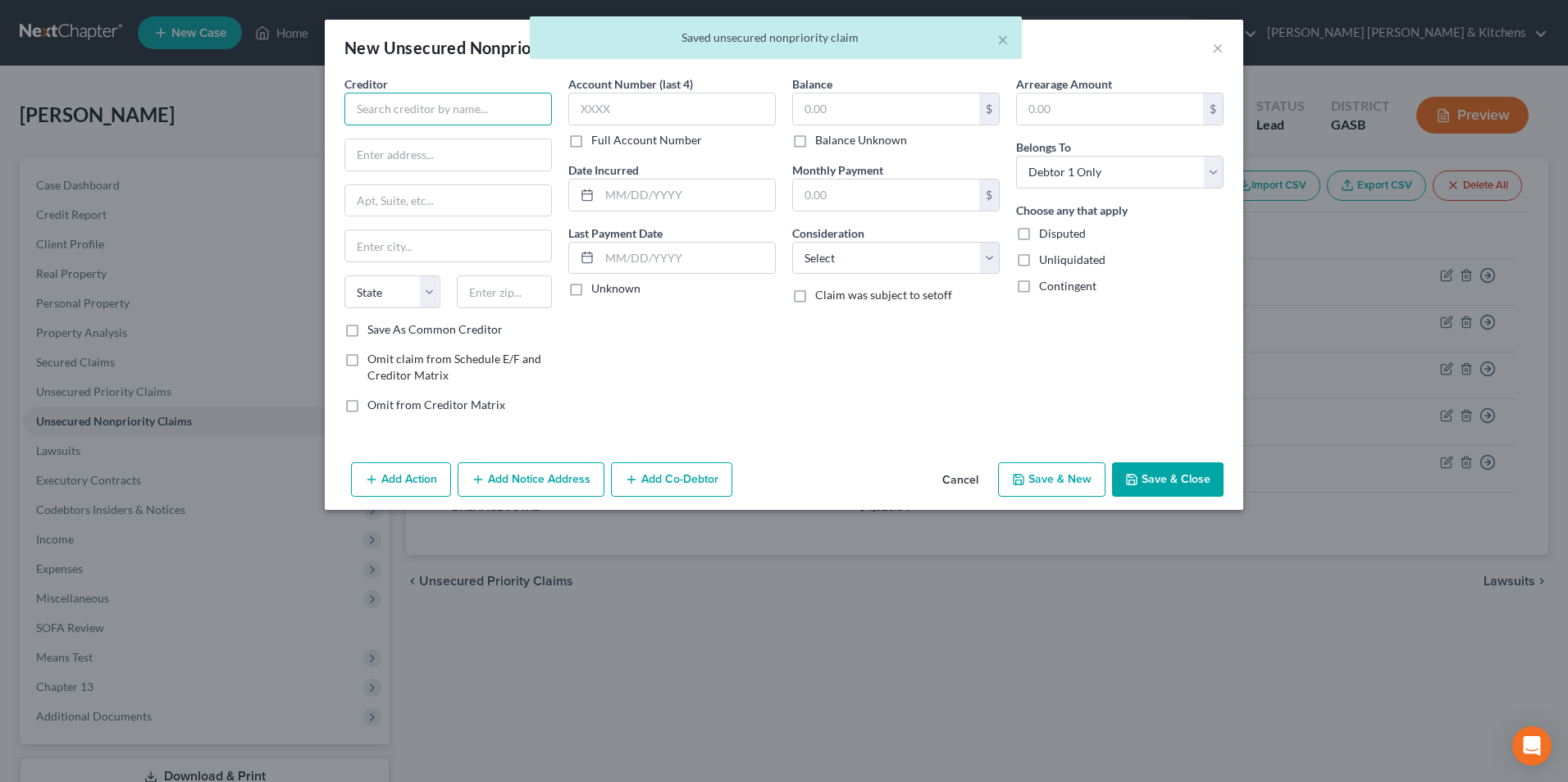
click at [471, 110] on input "text" at bounding box center [448, 108] width 208 height 33
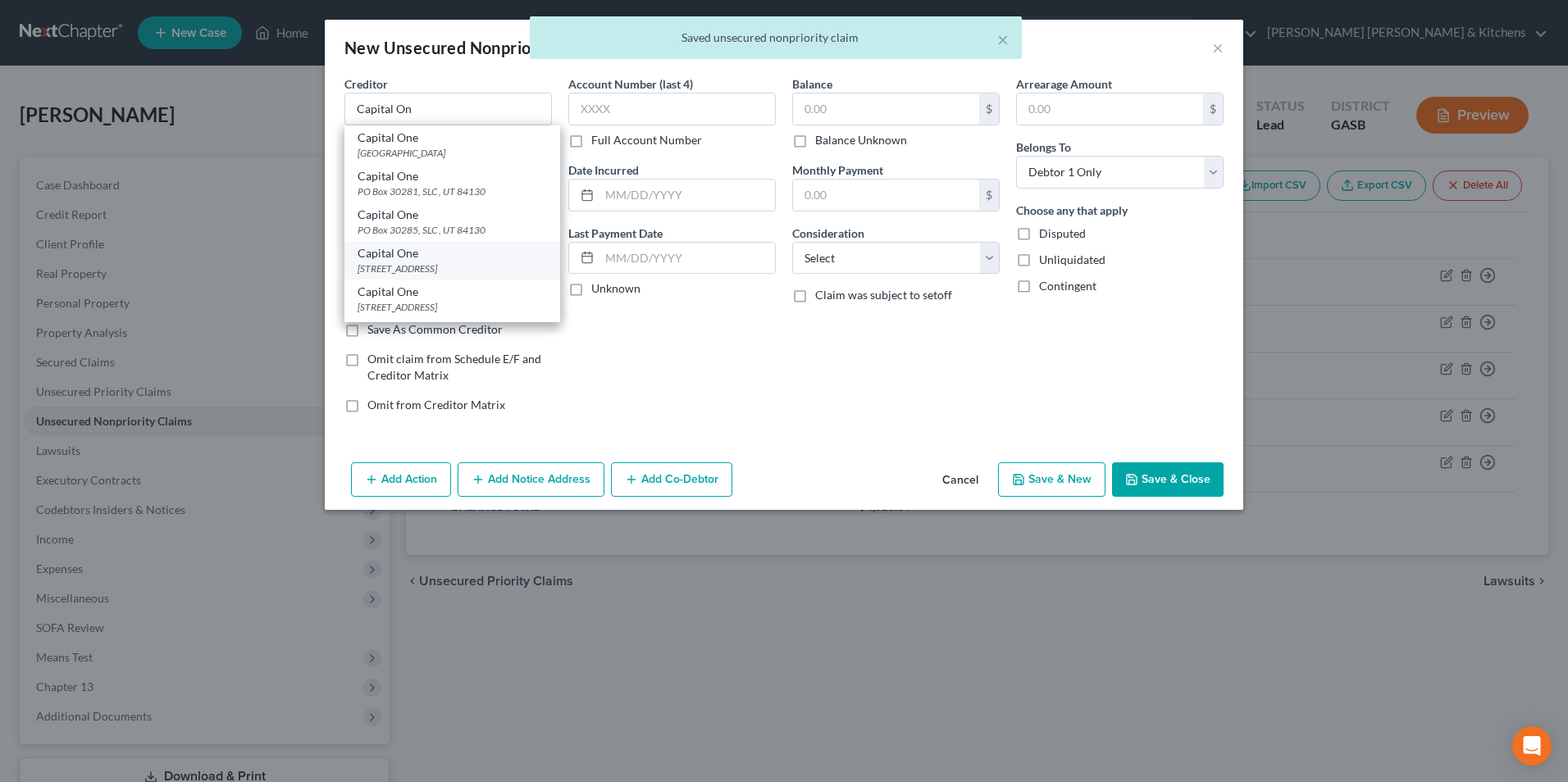
click at [452, 252] on div "Capital One" at bounding box center [452, 253] width 190 height 16
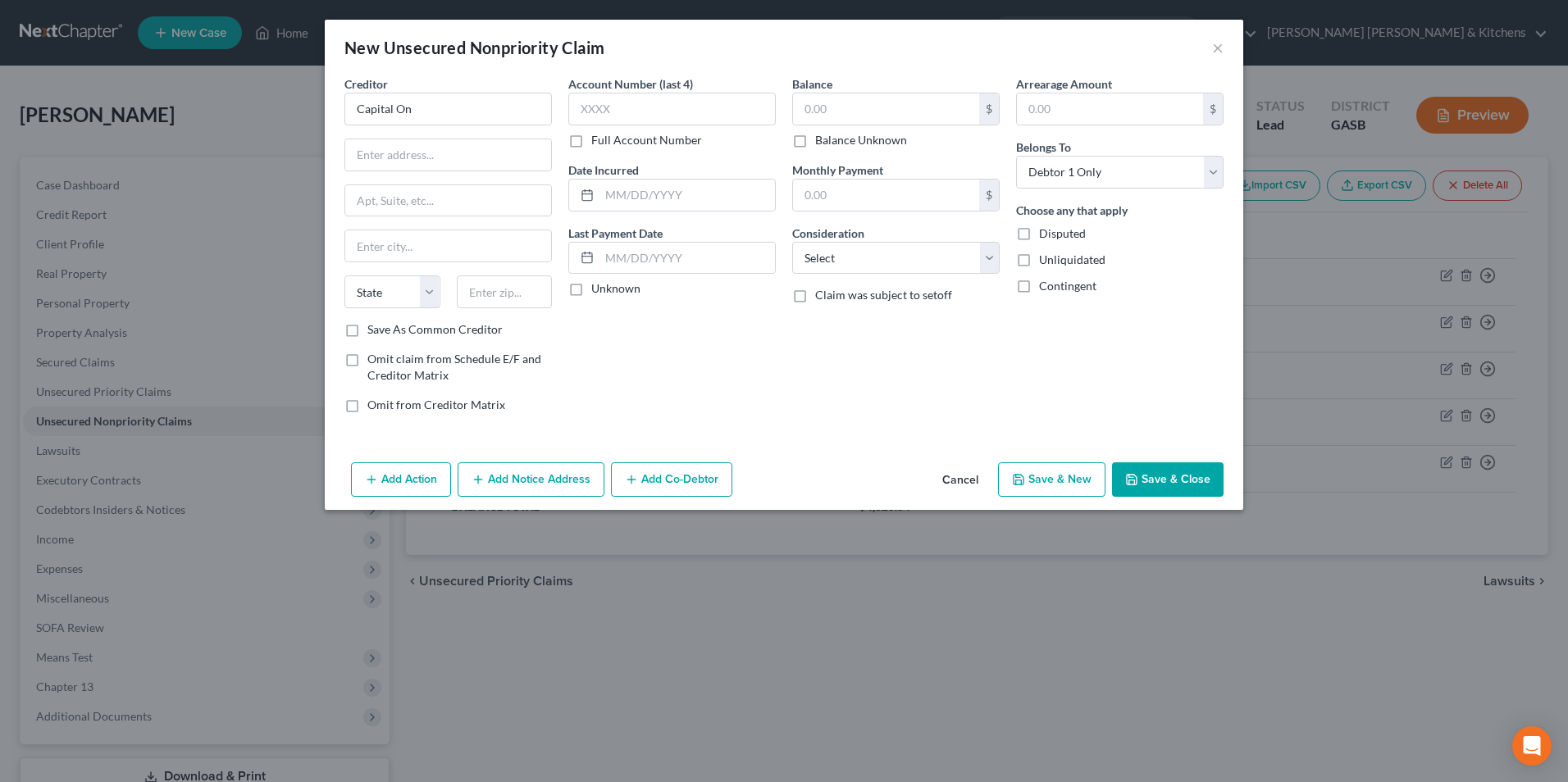
type input "Capital One"
type input "PO Box 31293"
type input "[GEOGRAPHIC_DATA]"
select select "46"
type input "84131"
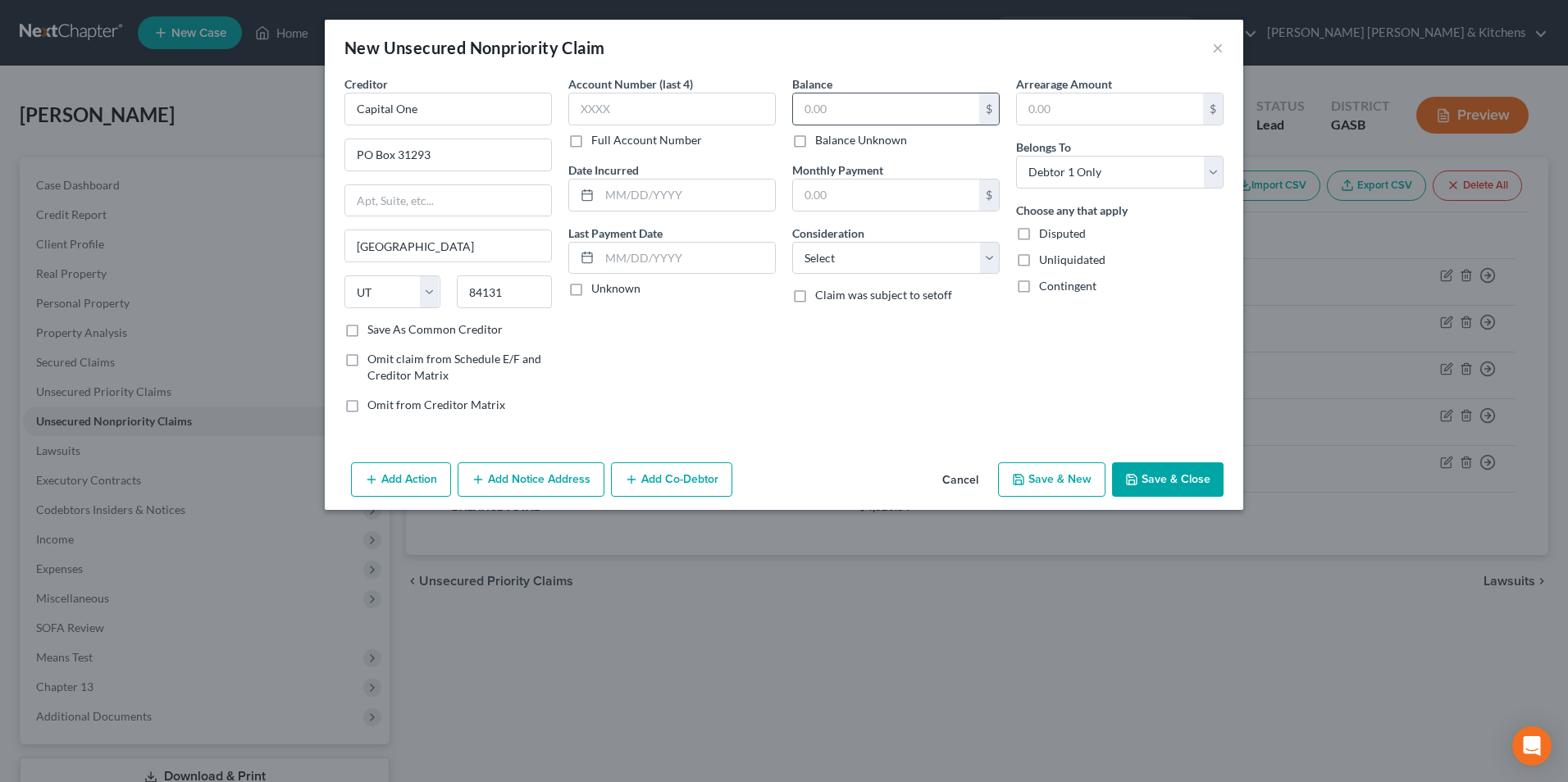
click at [875, 116] on input "text" at bounding box center [886, 108] width 186 height 31
type input "1,993.93"
drag, startPoint x: 836, startPoint y: 259, endPoint x: 838, endPoint y: 271, distance: 12.2
click at [836, 259] on select "Select Cable / Satellite Services Collection Agency Credit Card Debt Debt Couns…" at bounding box center [896, 258] width 208 height 33
select select "2"
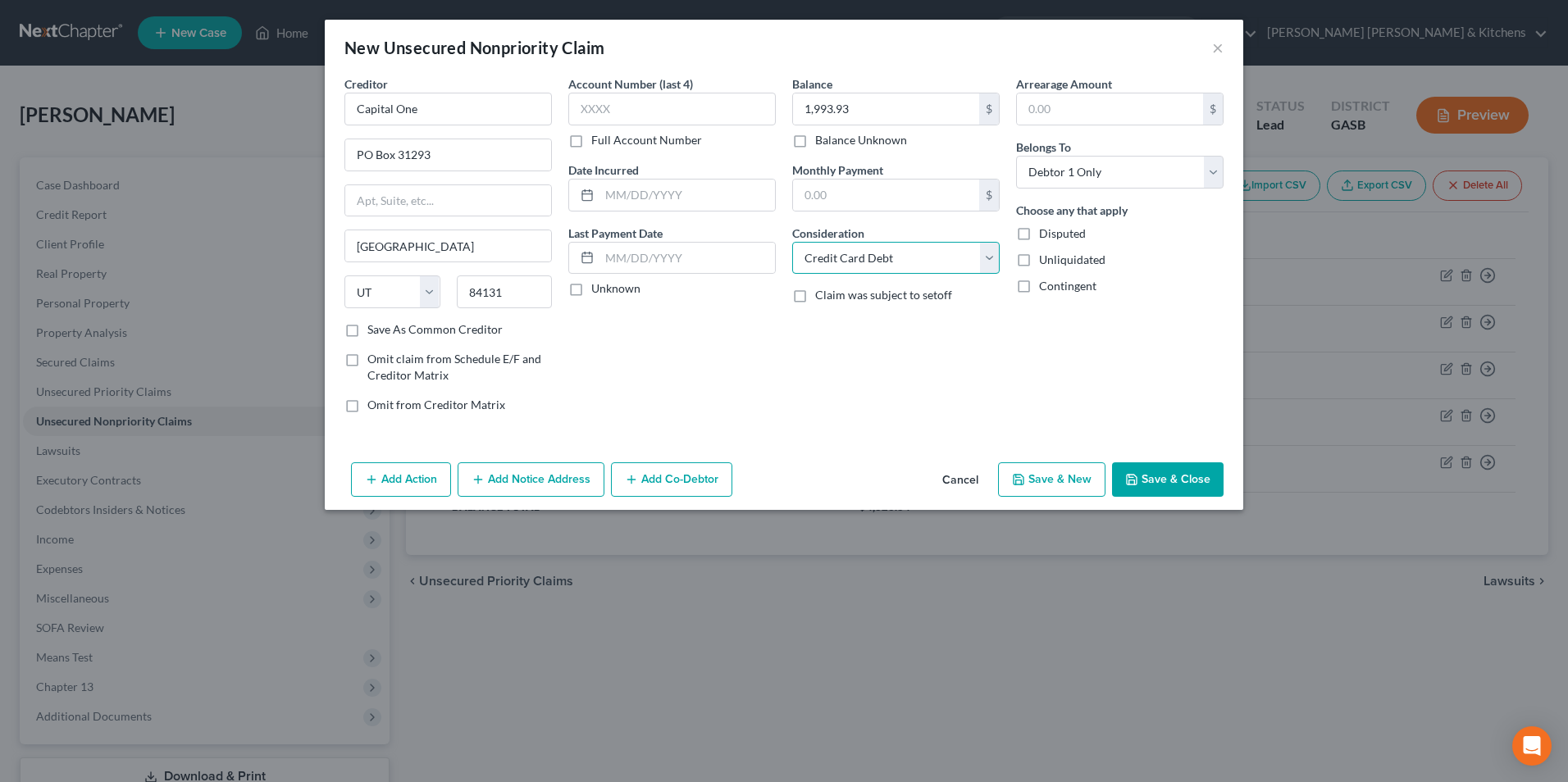
click at [792, 241] on select "Select Cable / Satellite Services Collection Agency Credit Card Debt Debt Couns…" at bounding box center [896, 258] width 208 height 33
click at [1084, 474] on button "Save & New" at bounding box center [1052, 479] width 108 height 35
select select "0"
click at [462, 111] on input "text" at bounding box center [448, 108] width 208 height 33
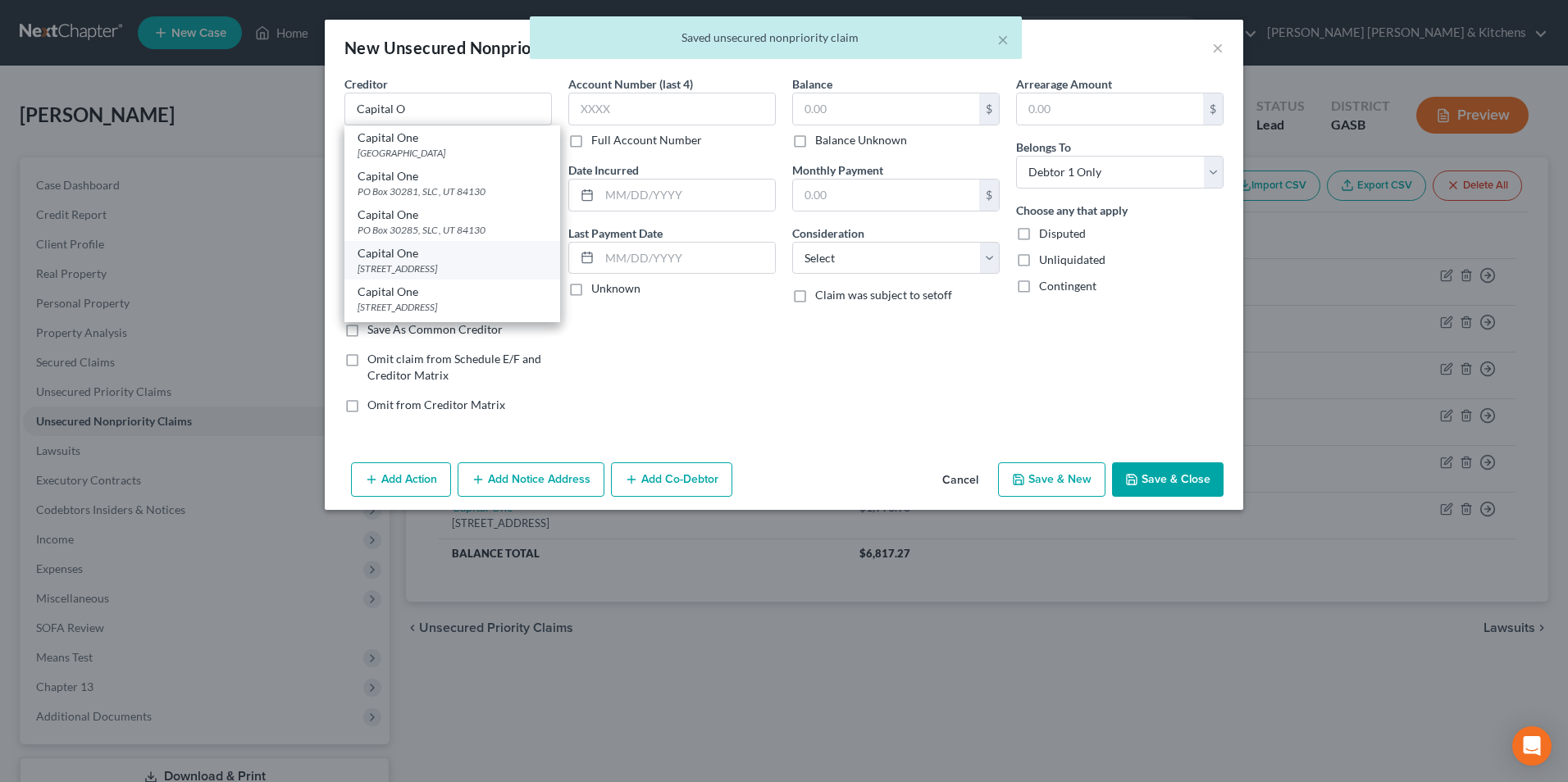
click at [437, 252] on div "Capital One" at bounding box center [452, 253] width 190 height 16
type input "Capital One"
type input "PO Box 31293"
type input "[GEOGRAPHIC_DATA]"
select select "46"
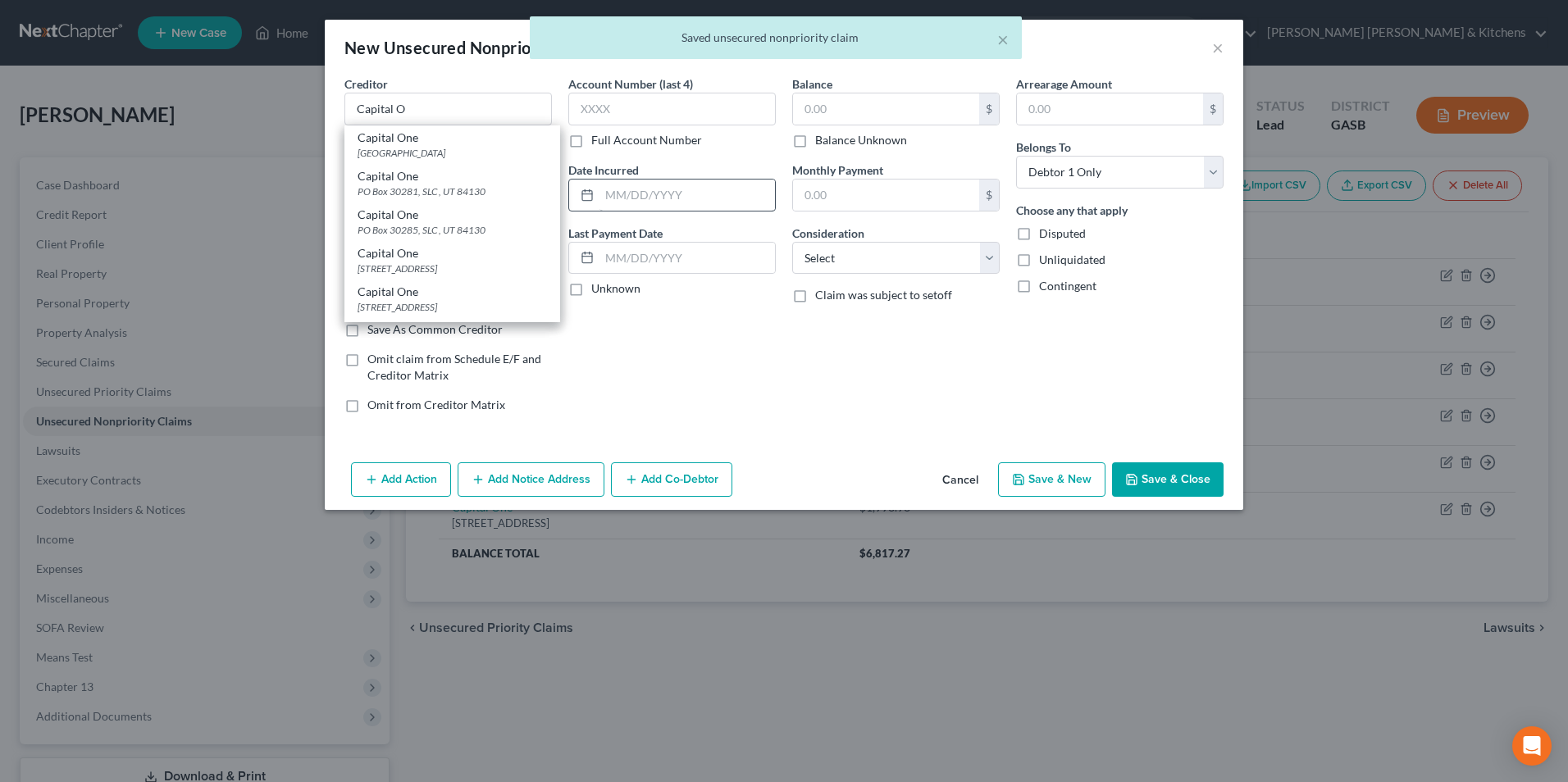
type input "84131"
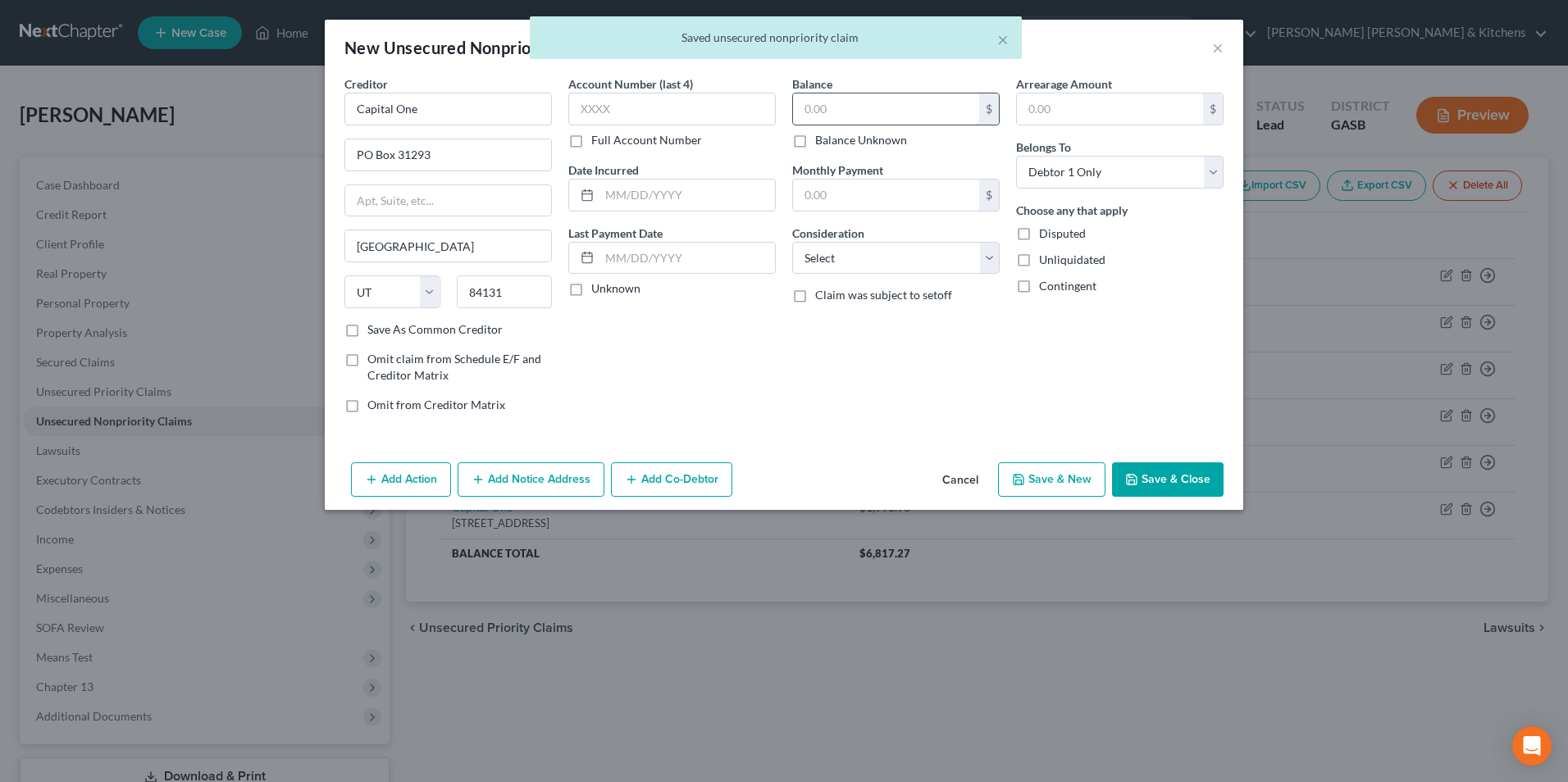
click at [873, 116] on input "text" at bounding box center [886, 108] width 186 height 31
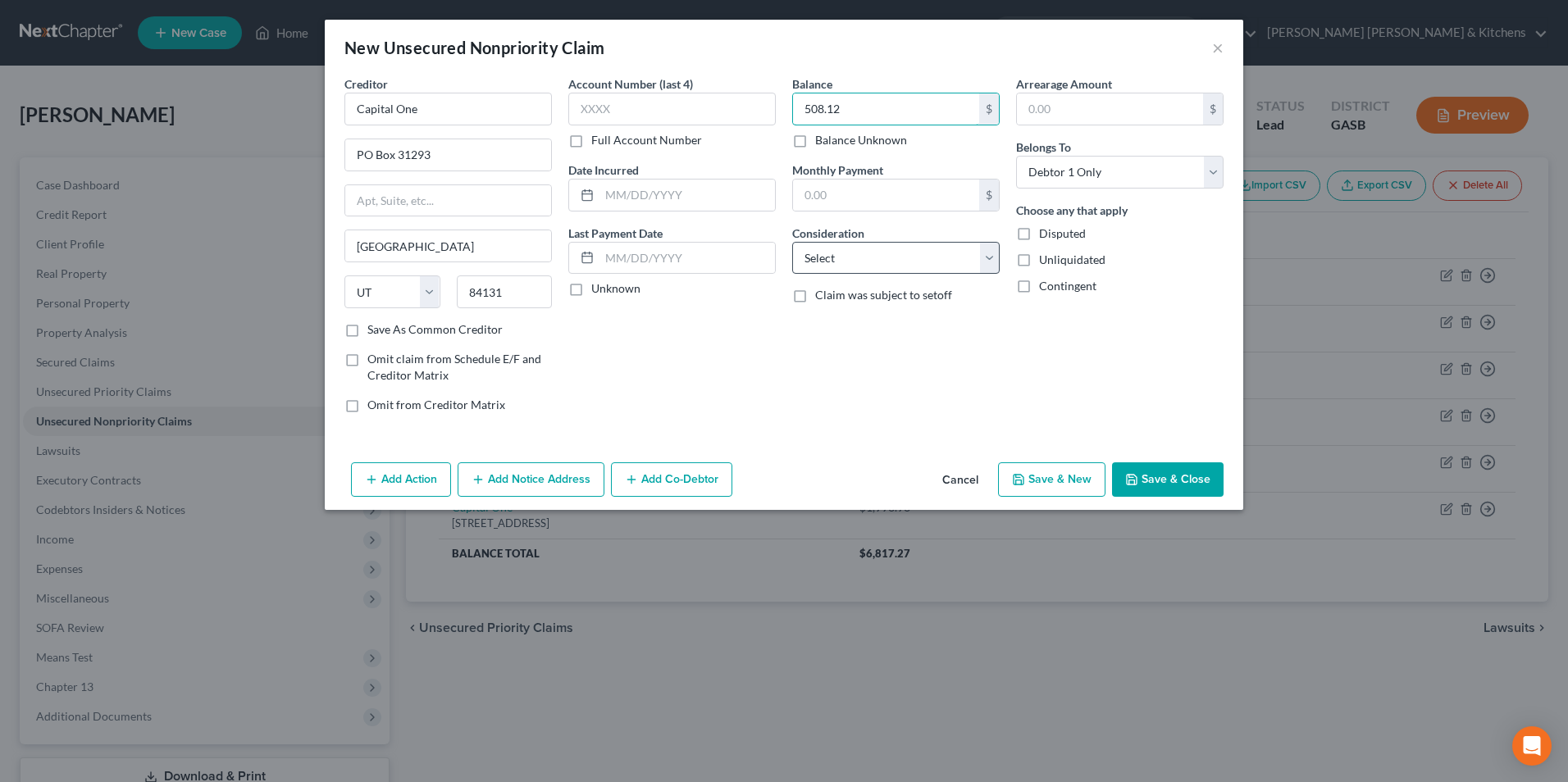
type input "508.12"
click at [835, 257] on select "Select Cable / Satellite Services Collection Agency Credit Card Debt Debt Couns…" at bounding box center [896, 258] width 208 height 33
select select "2"
click at [792, 241] on select "Select Cable / Satellite Services Collection Agency Credit Card Debt Debt Couns…" at bounding box center [896, 258] width 208 height 33
click at [1041, 486] on button "Save & New" at bounding box center [1052, 479] width 108 height 35
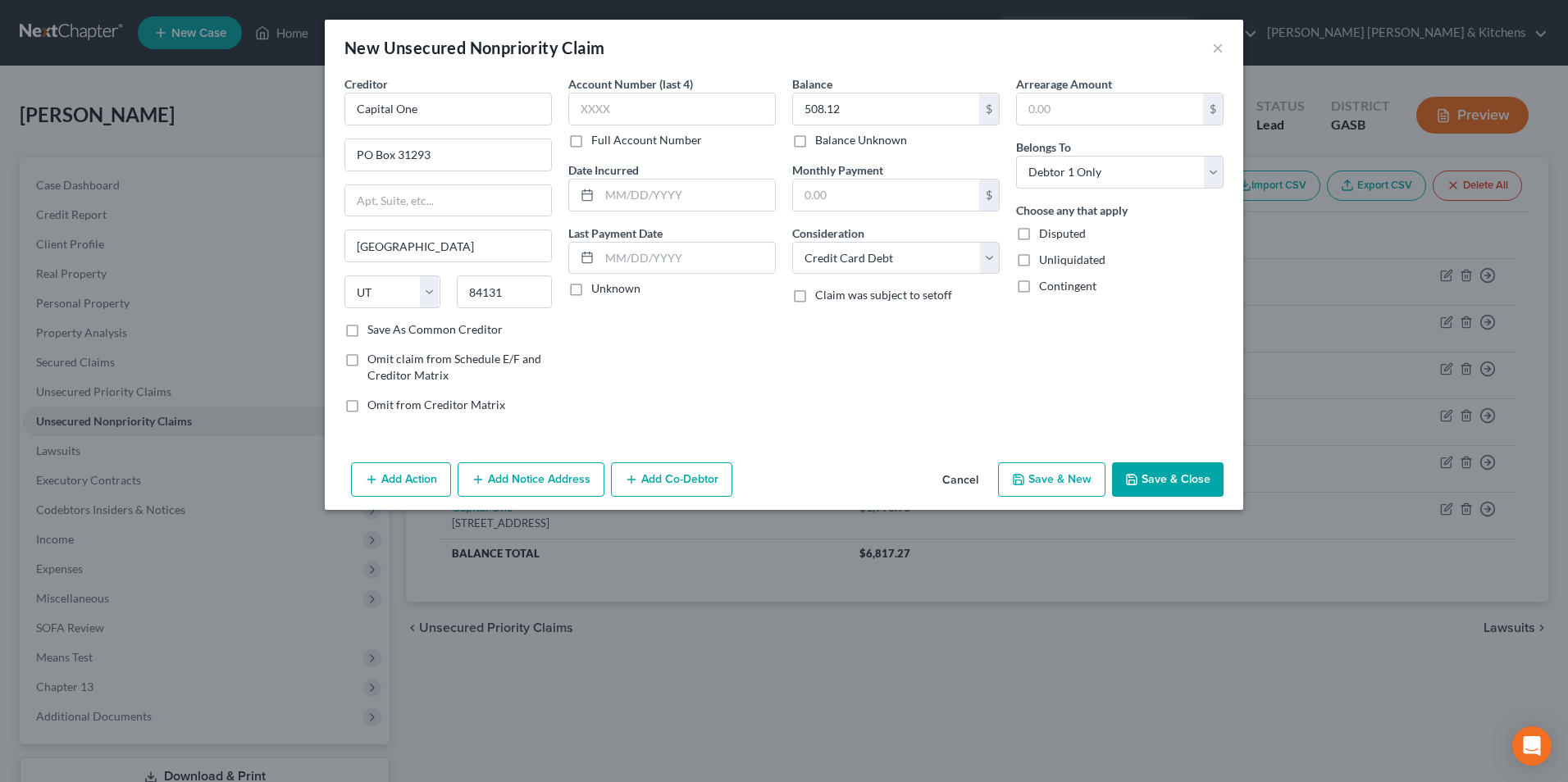
select select "0"
type input "0.00"
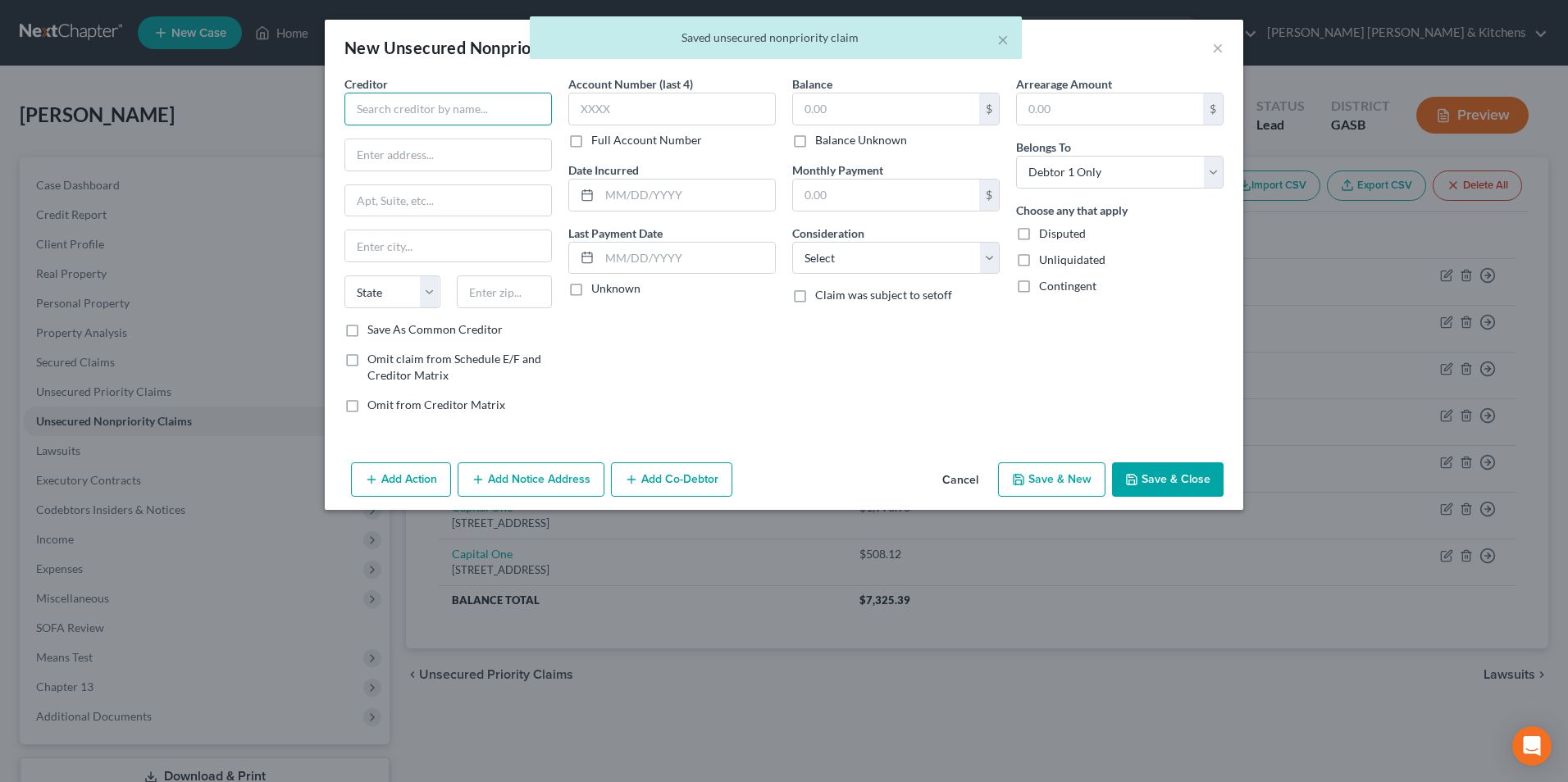
click at [463, 116] on input "text" at bounding box center [448, 108] width 208 height 33
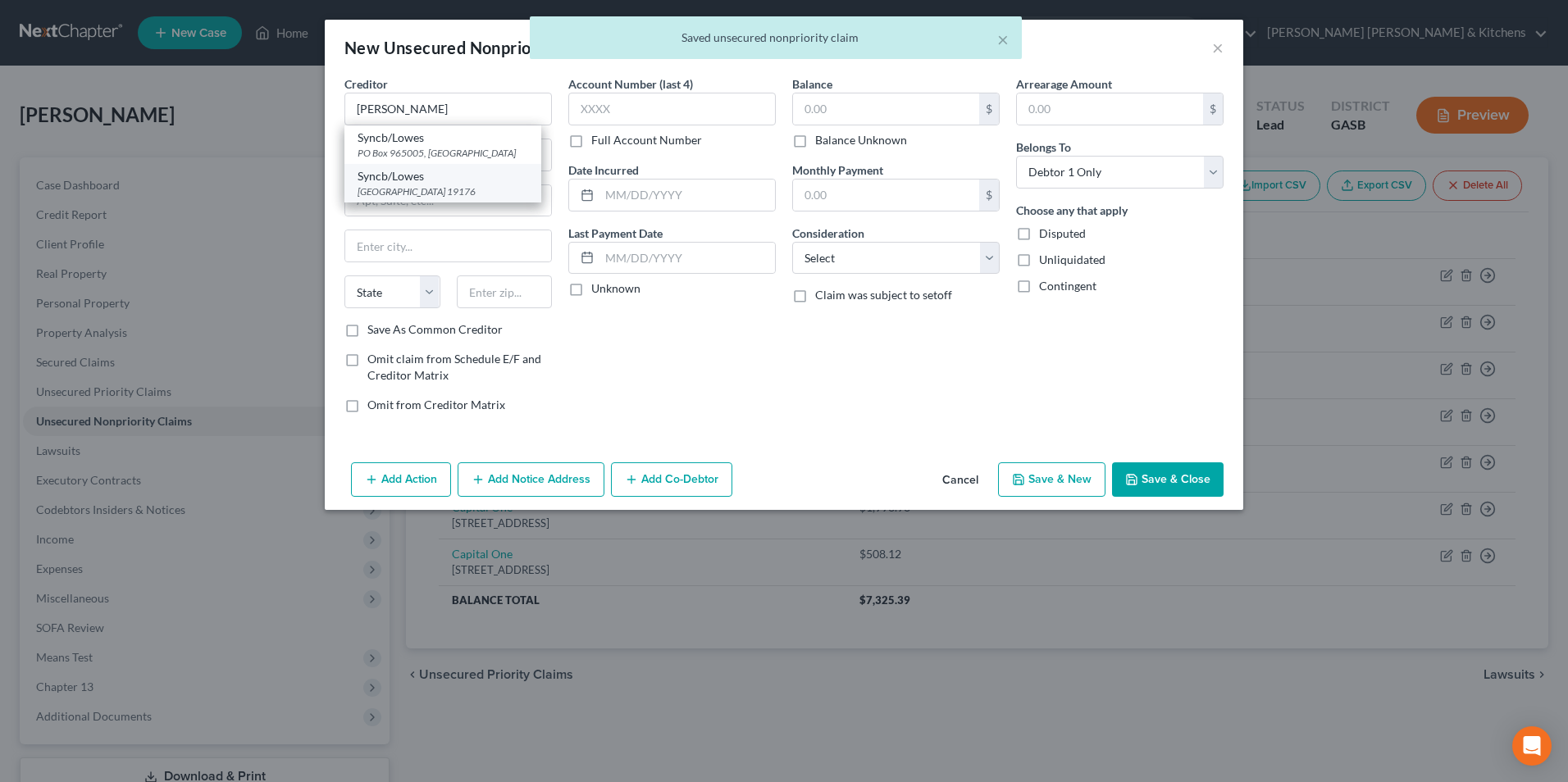
click at [460, 186] on div "[GEOGRAPHIC_DATA] 19176" at bounding box center [442, 191] width 171 height 14
type input "Syncb/Lowes"
type input "PO Box 71726"
type input "[GEOGRAPHIC_DATA]"
select select "39"
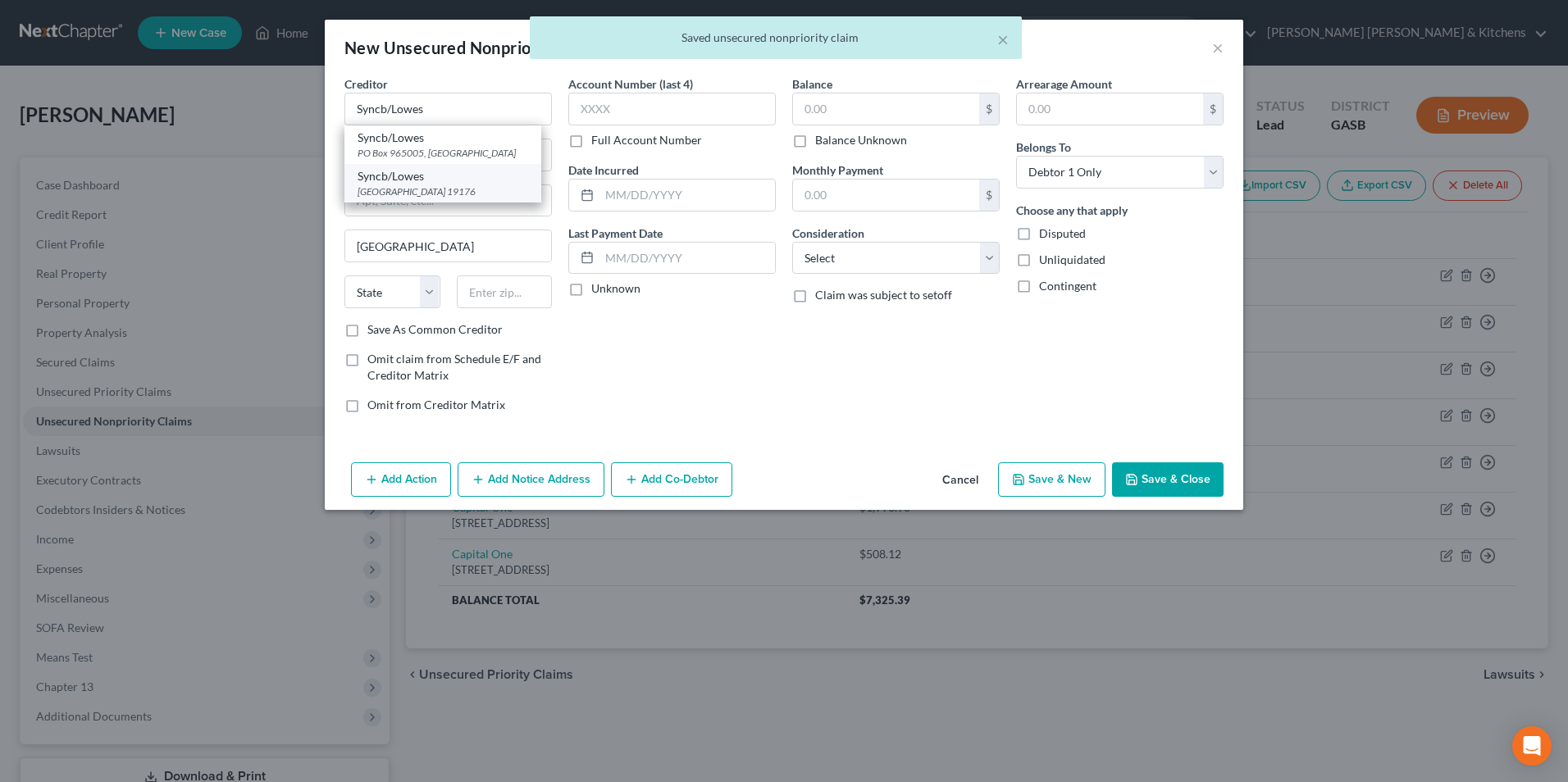
type input "19176"
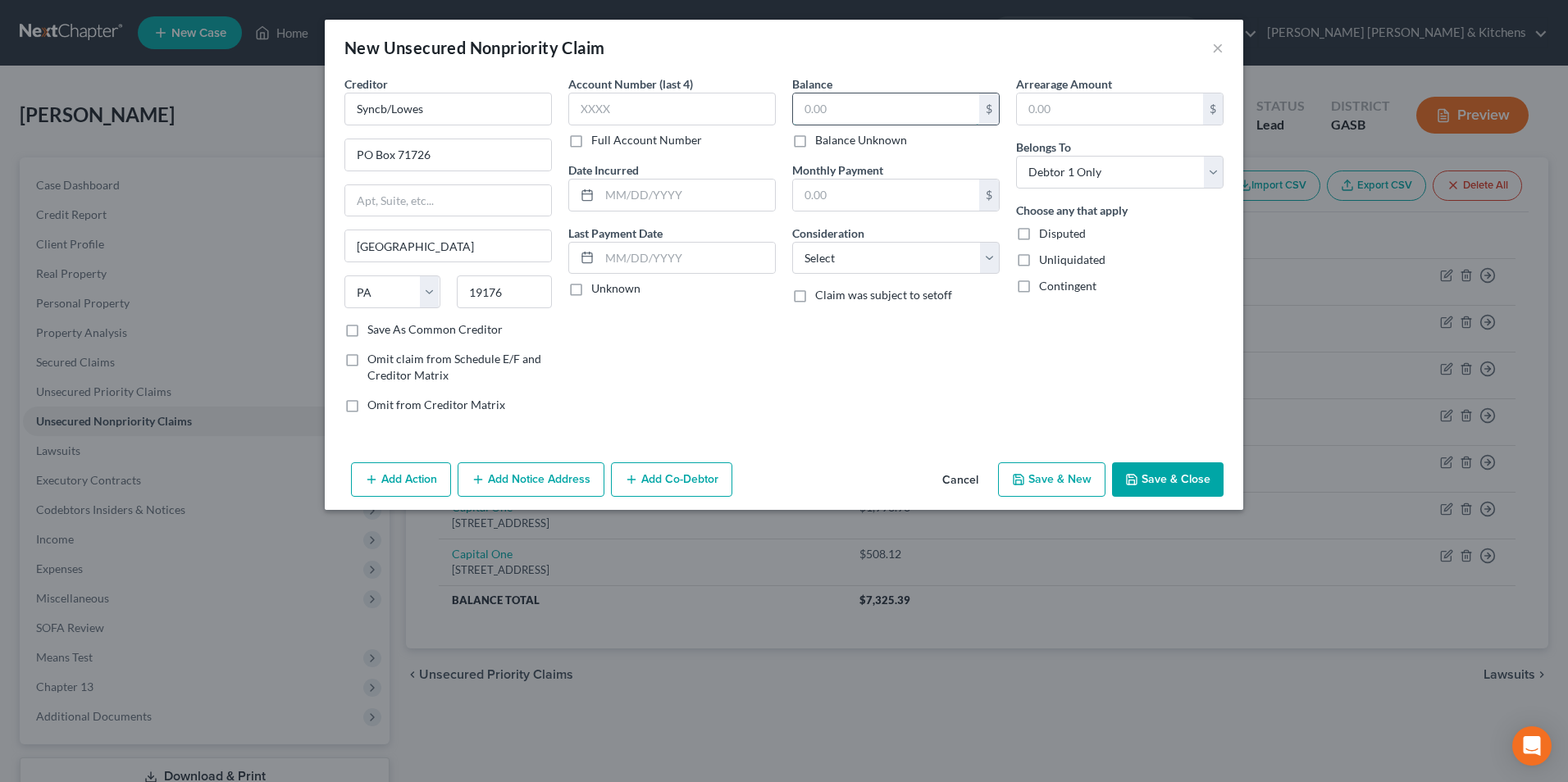
click at [876, 104] on input "text" at bounding box center [886, 108] width 186 height 31
type input "532.32"
click at [828, 260] on select "Select Cable / Satellite Services Collection Agency Credit Card Debt Debt Couns…" at bounding box center [896, 258] width 208 height 33
select select "2"
click at [792, 241] on select "Select Cable / Satellite Services Collection Agency Credit Card Debt Debt Couns…" at bounding box center [896, 258] width 208 height 33
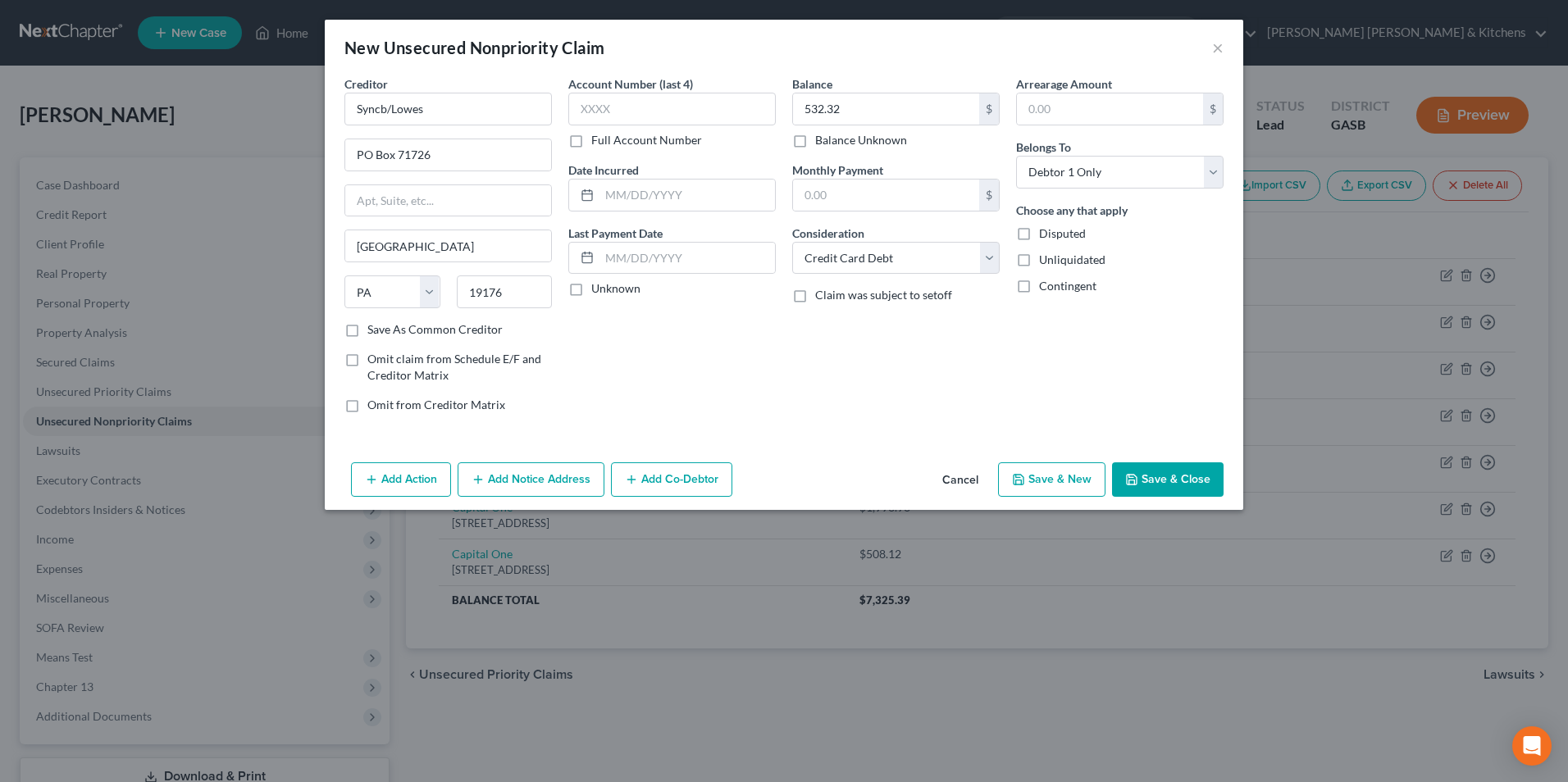
click at [1051, 484] on button "Save & New" at bounding box center [1052, 479] width 108 height 35
select select "0"
type input "0.00"
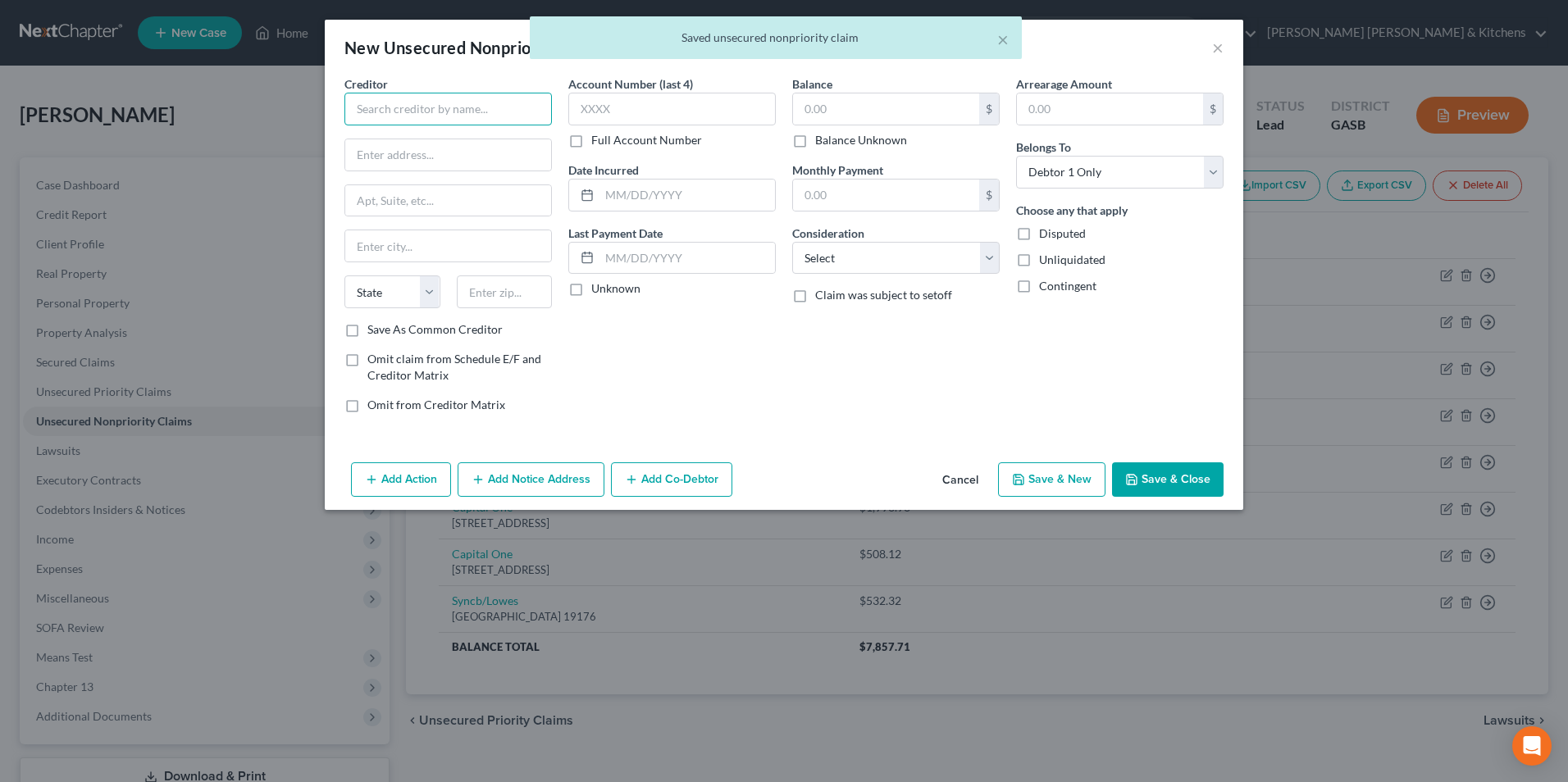
click at [437, 121] on input "text" at bounding box center [448, 108] width 208 height 33
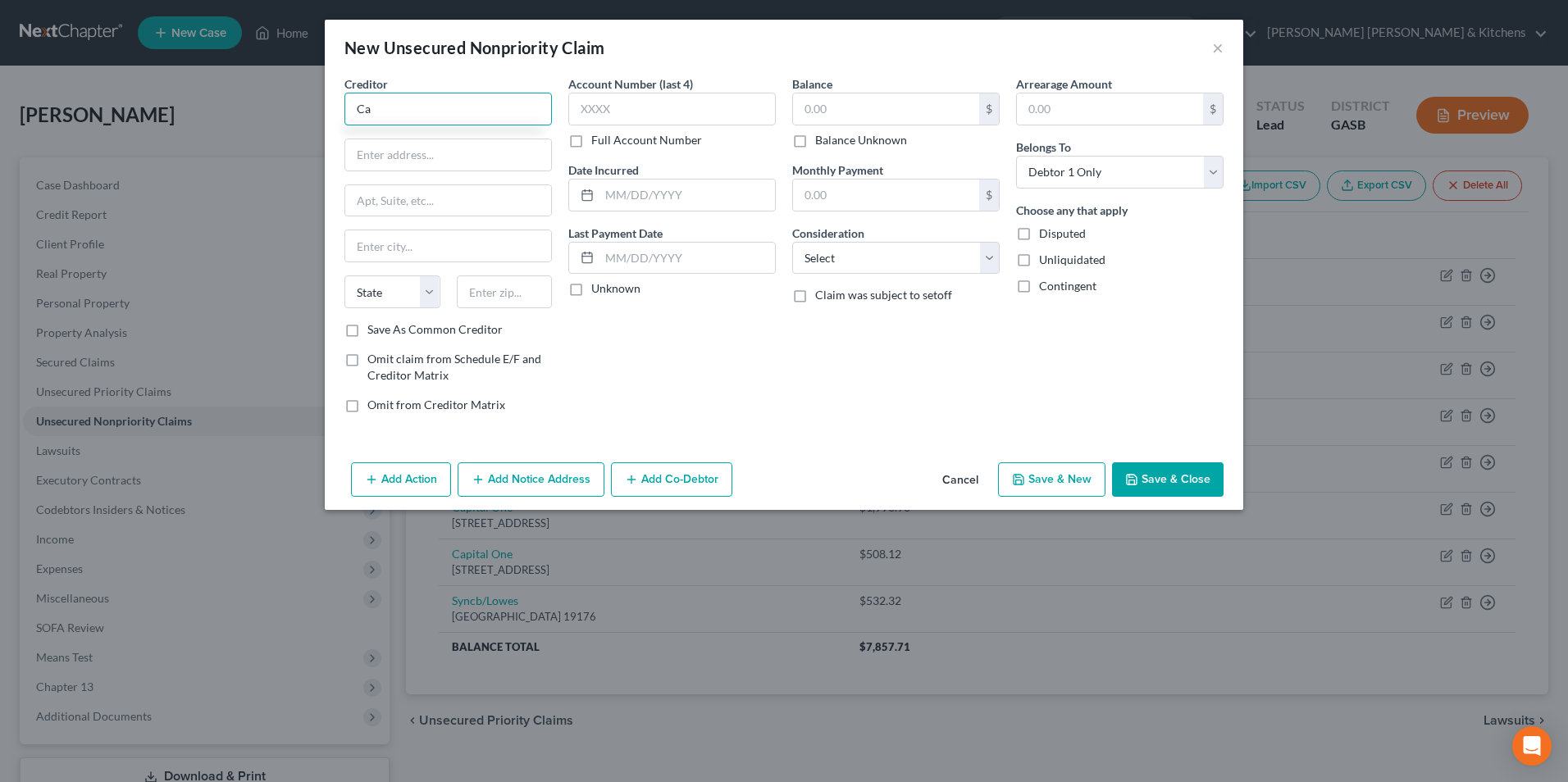
type input "C"
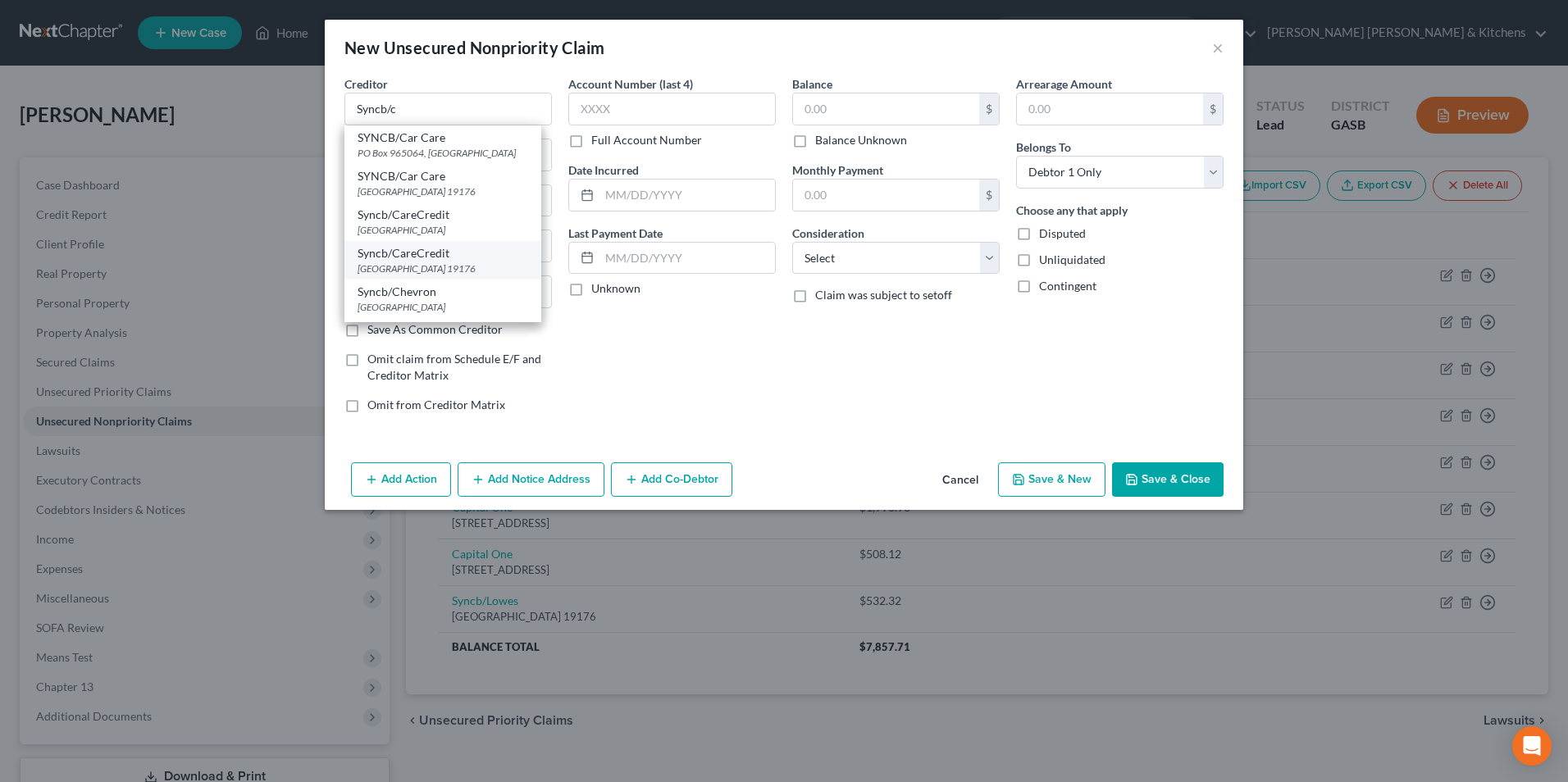
click at [442, 270] on div "[GEOGRAPHIC_DATA] 19176" at bounding box center [442, 268] width 171 height 14
type input "Syncb/CareCredit"
type input "PO Box 71715"
type input "[GEOGRAPHIC_DATA]"
select select "39"
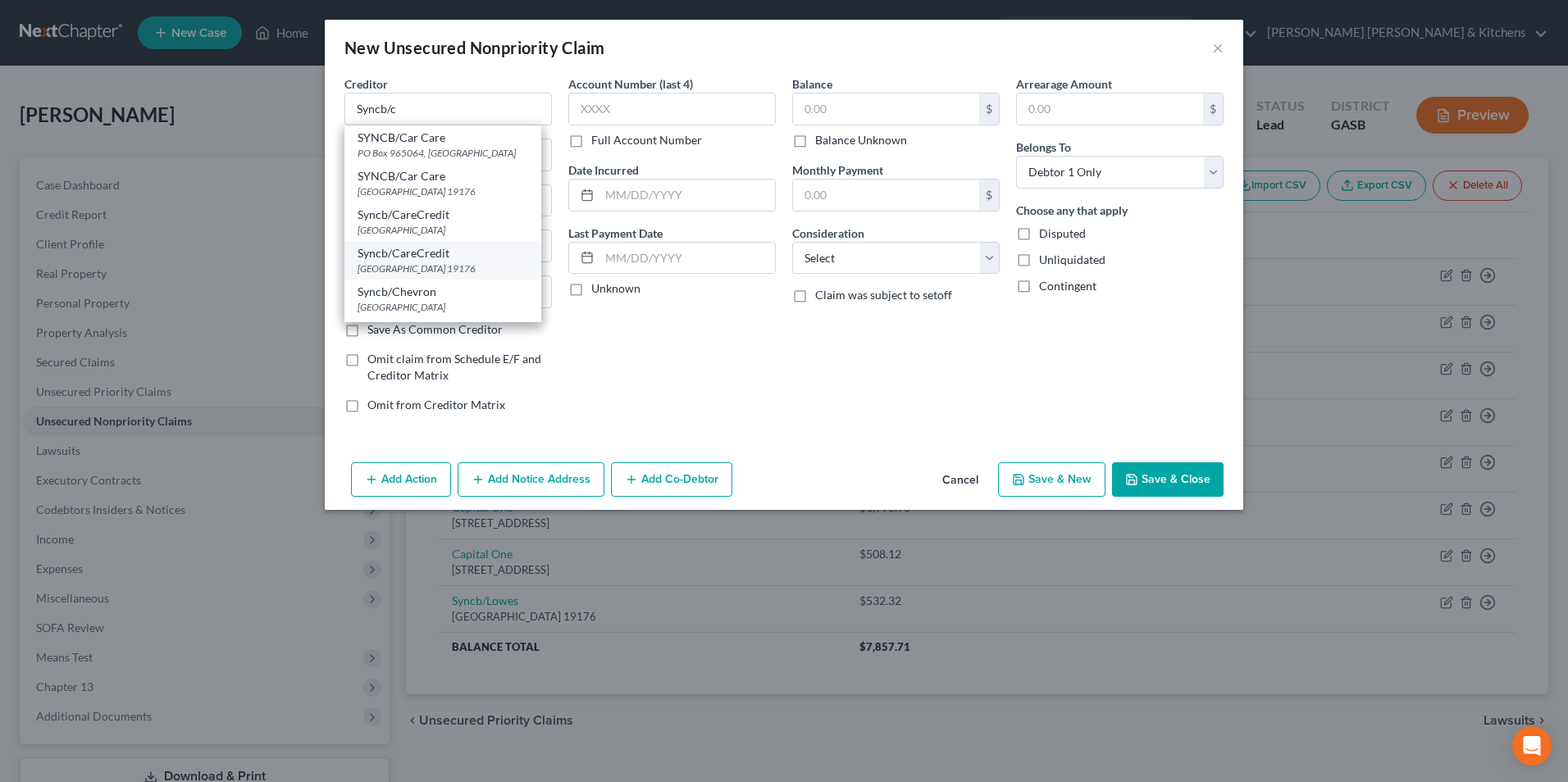
type input "19176"
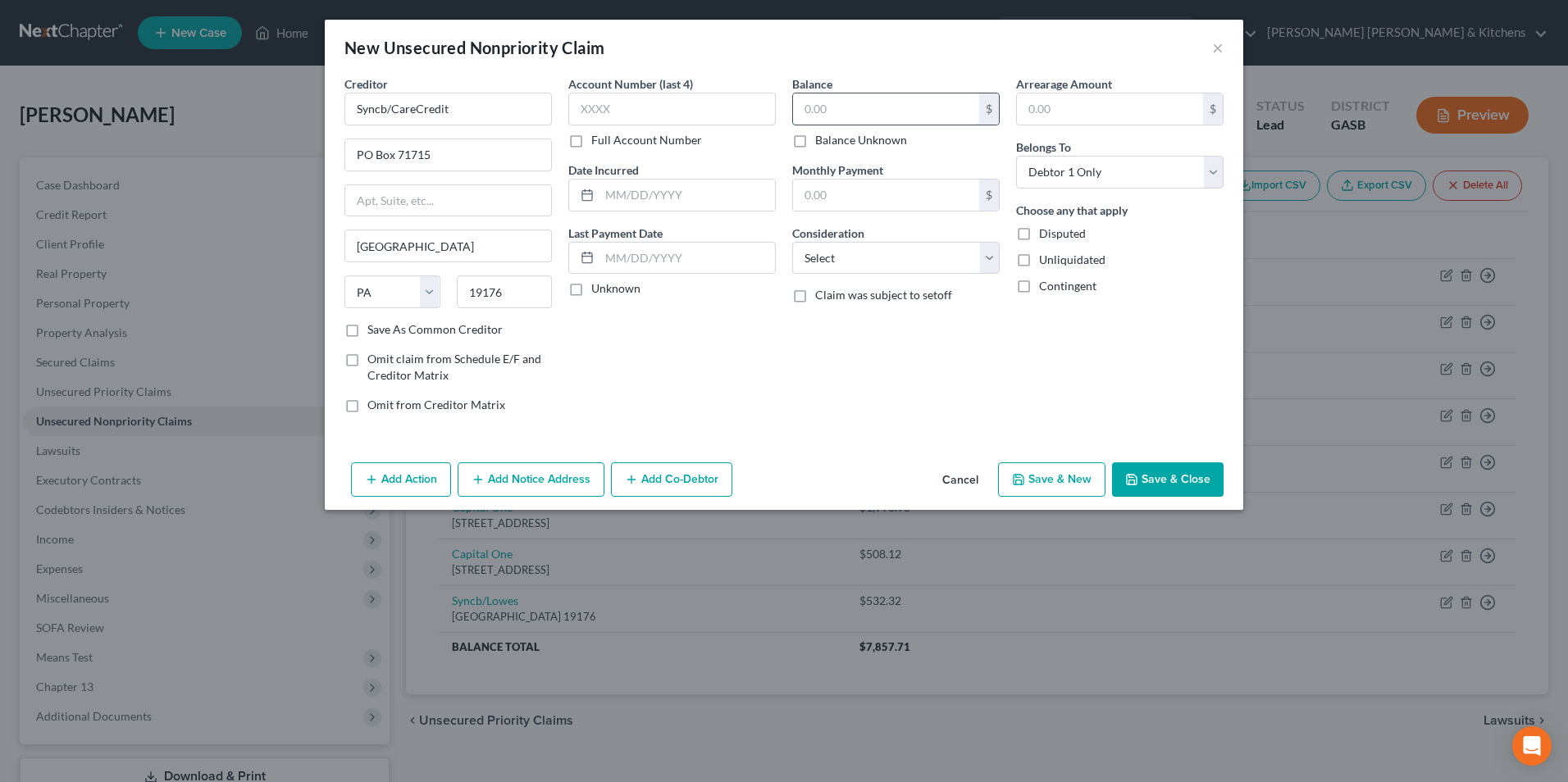
click at [844, 102] on input "text" at bounding box center [886, 108] width 186 height 31
type input "2,908.98"
click at [866, 268] on select "Select Cable / Satellite Services Collection Agency Credit Card Debt Debt Couns…" at bounding box center [896, 258] width 208 height 33
select select "2"
click at [792, 241] on select "Select Cable / Satellite Services Collection Agency Credit Card Debt Debt Couns…" at bounding box center [896, 258] width 208 height 33
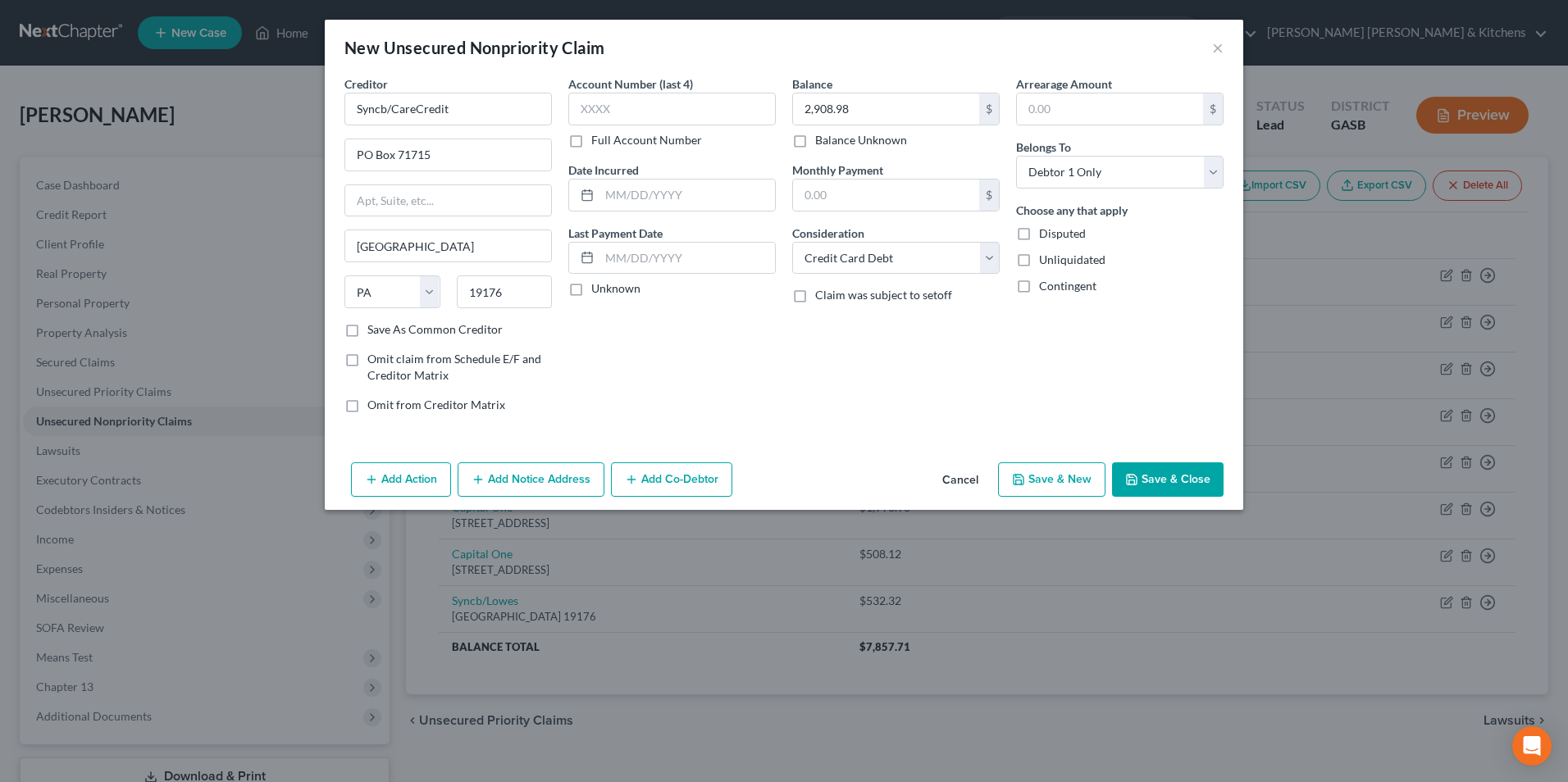
click at [1149, 492] on button "Save & Close" at bounding box center [1168, 479] width 111 height 35
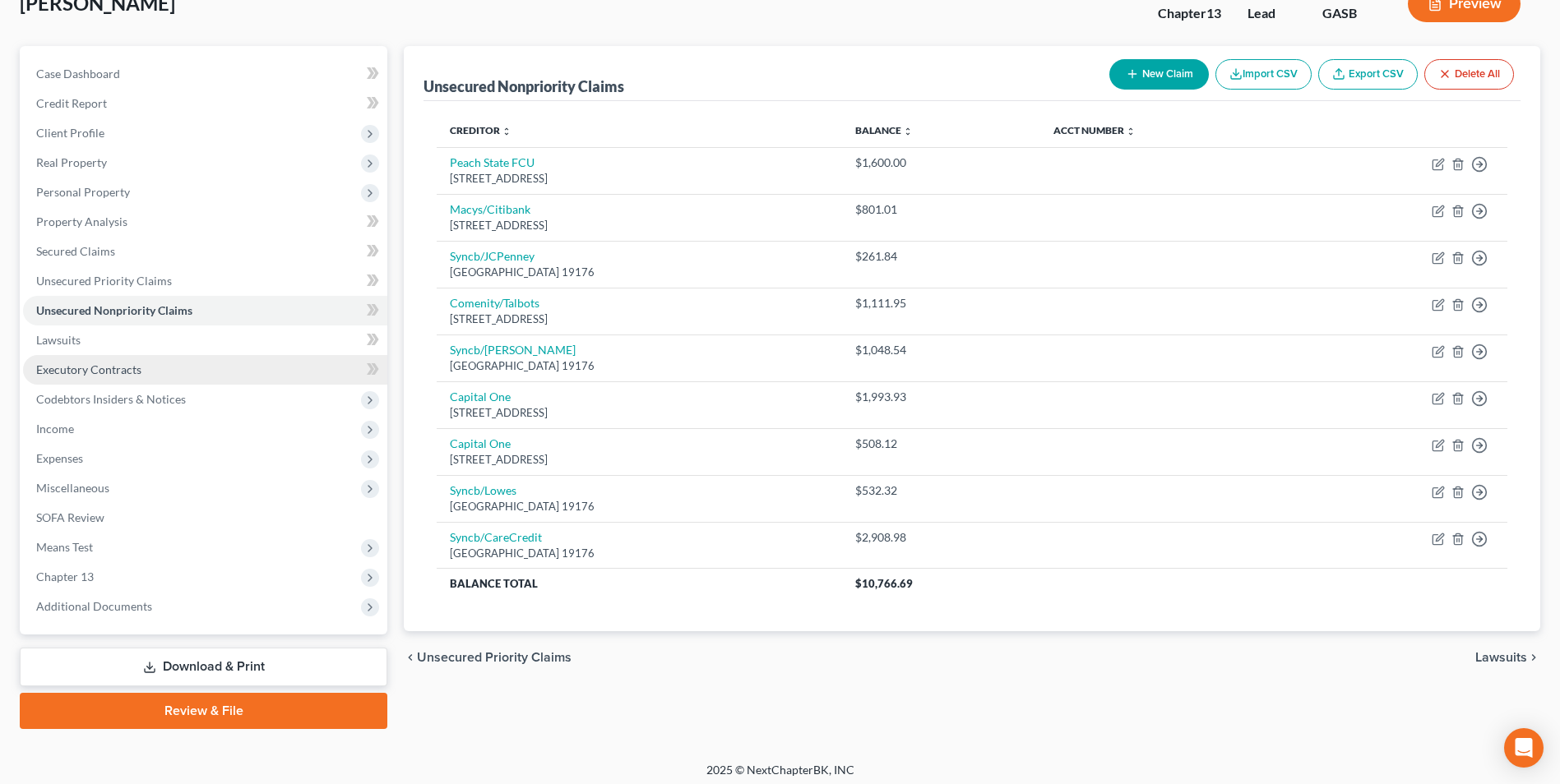
scroll to position [119, 0]
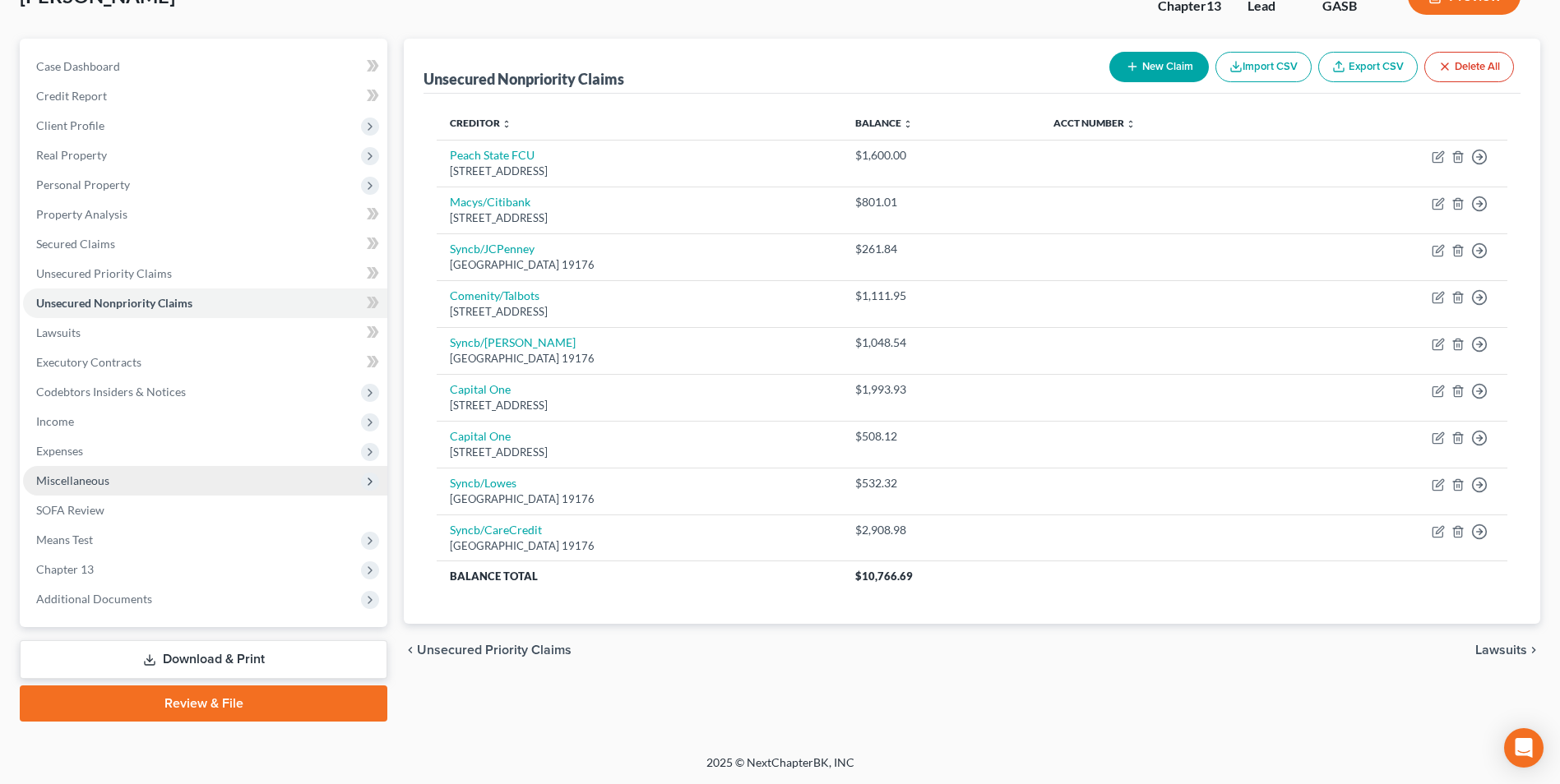
click at [47, 479] on span "Miscellaneous" at bounding box center [72, 480] width 73 height 14
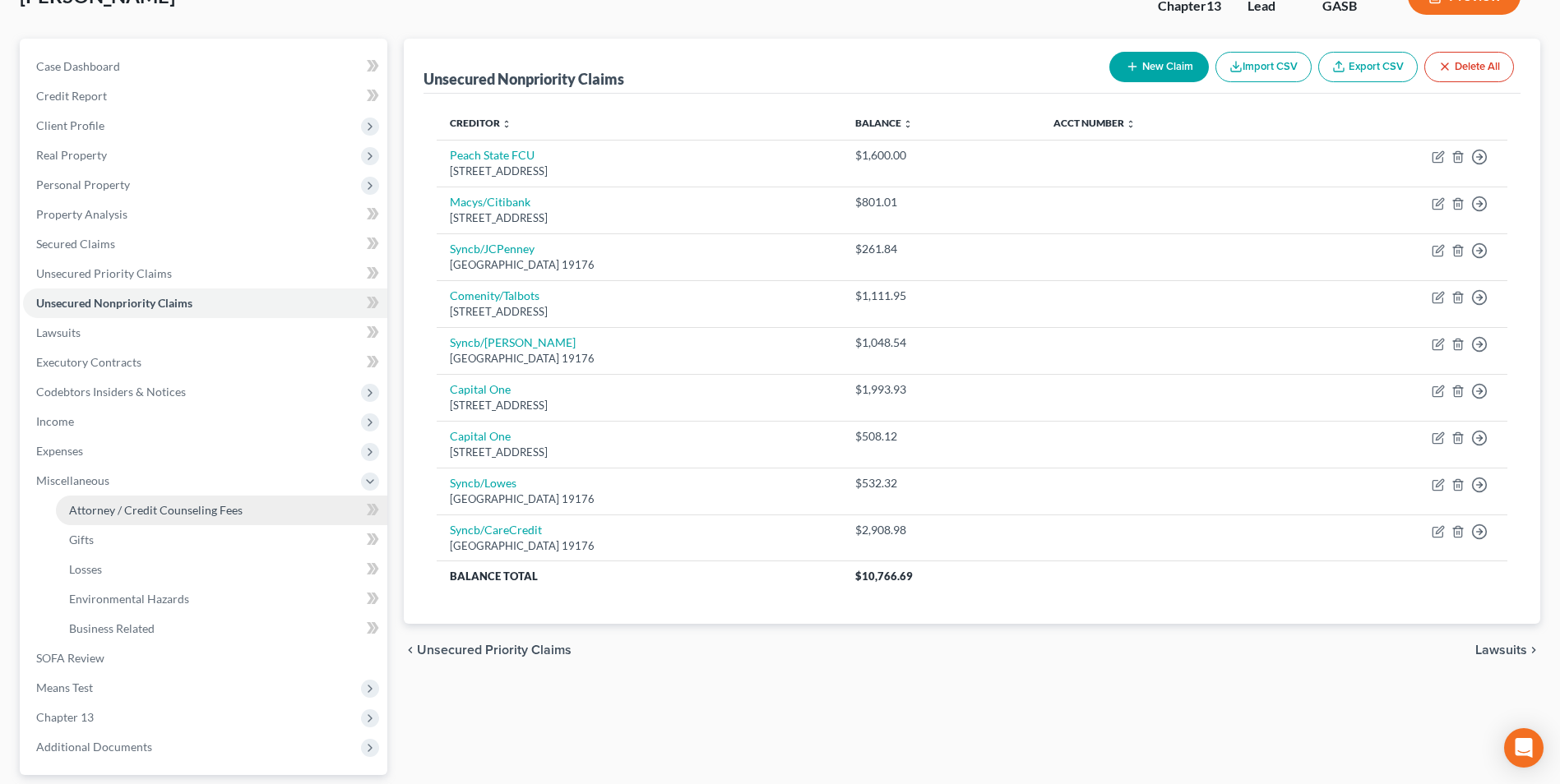
click at [85, 520] on link "Attorney / Credit Counseling Fees" at bounding box center [221, 510] width 331 height 29
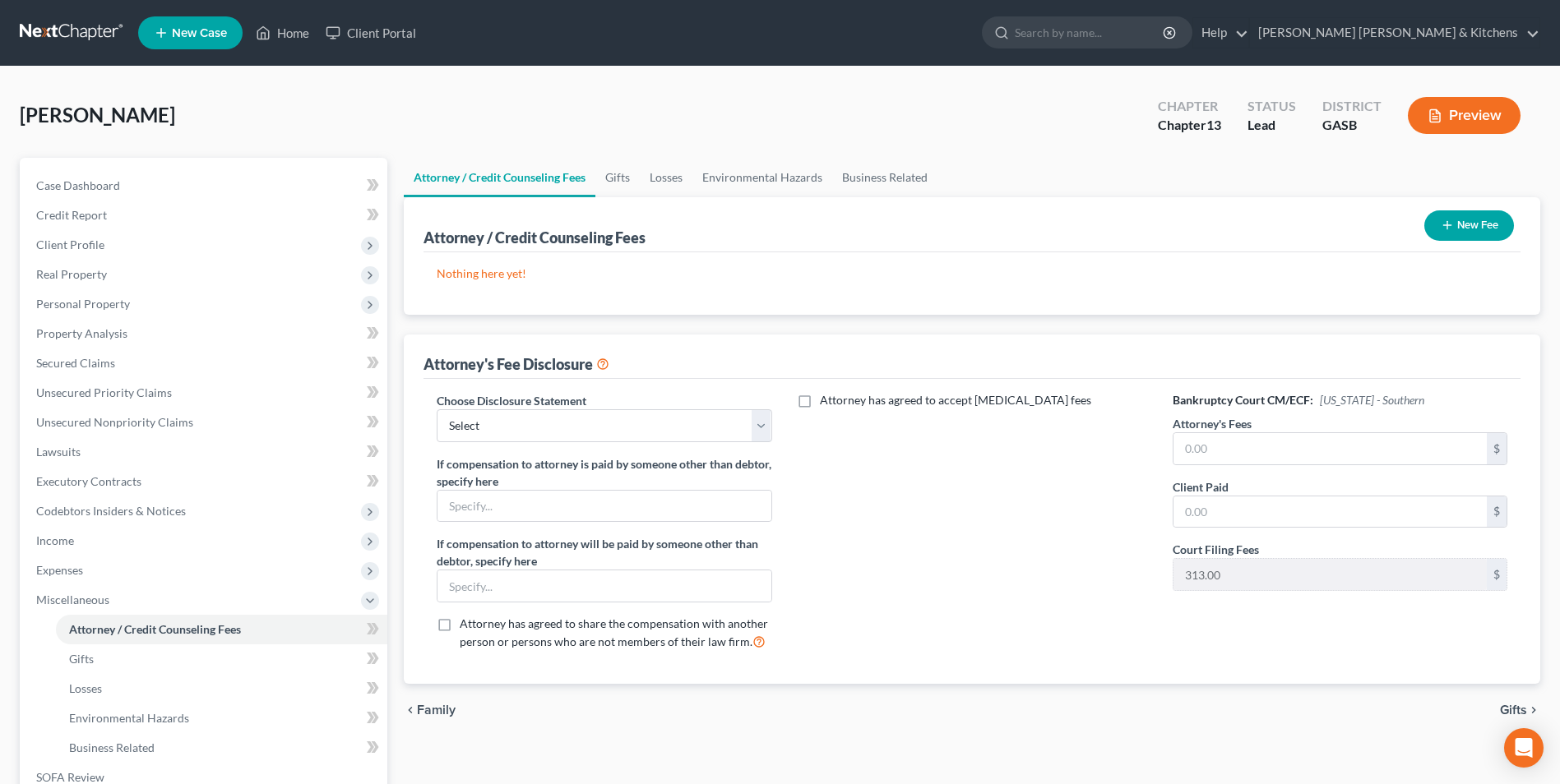
click at [1469, 223] on button "New Fee" at bounding box center [1469, 226] width 90 height 30
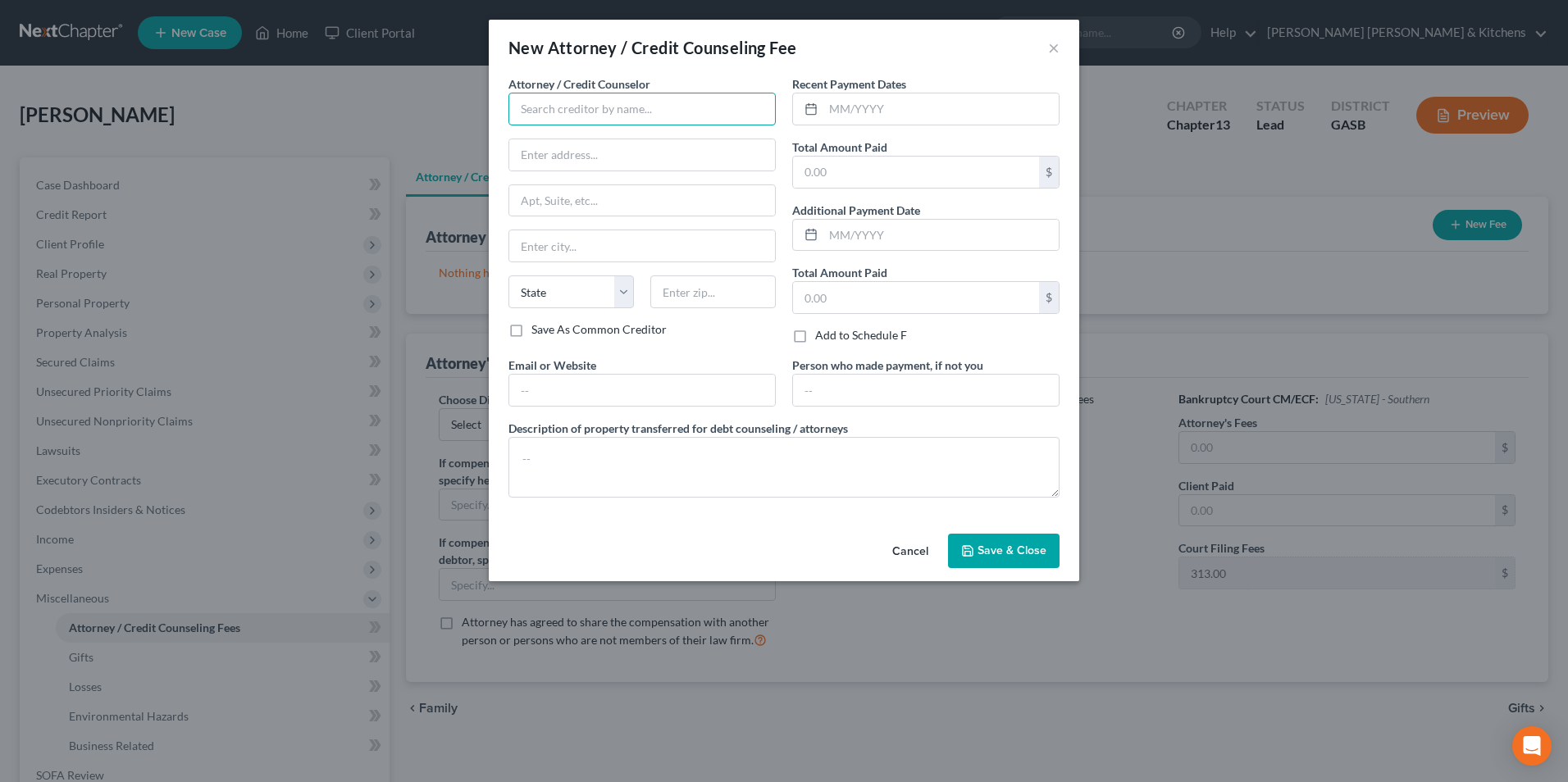
click at [640, 116] on input "text" at bounding box center [642, 108] width 267 height 33
type input "[PERSON_NAME] Credit & Debt Counseling"
type input "online"
click at [848, 177] on input "text" at bounding box center [916, 172] width 246 height 31
type input "25.00"
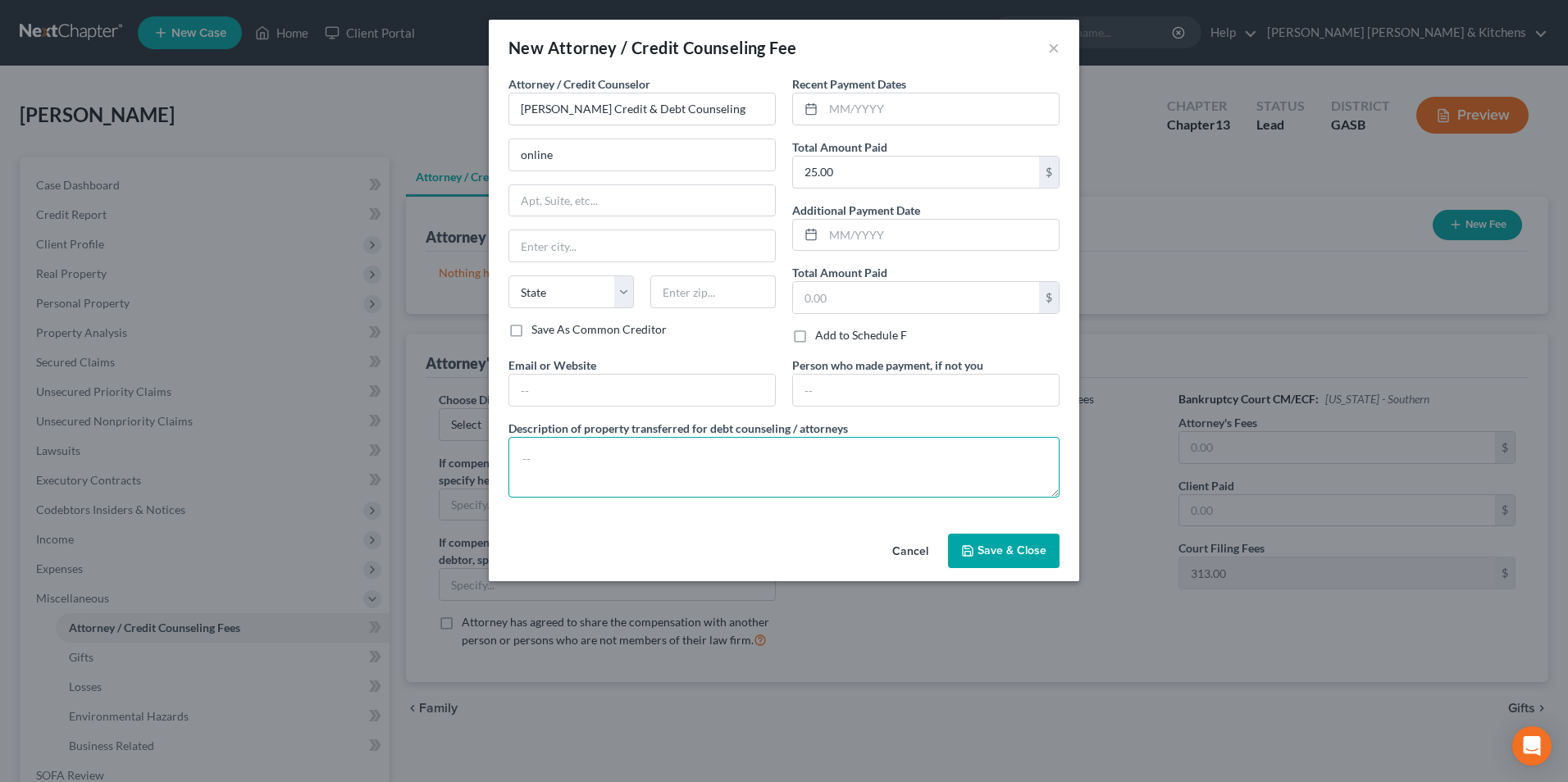
click at [703, 476] on textarea at bounding box center [784, 467] width 551 height 60
type textarea "$25 for pre counseling"
click at [1031, 555] on span "Save & Close" at bounding box center [1011, 550] width 69 height 14
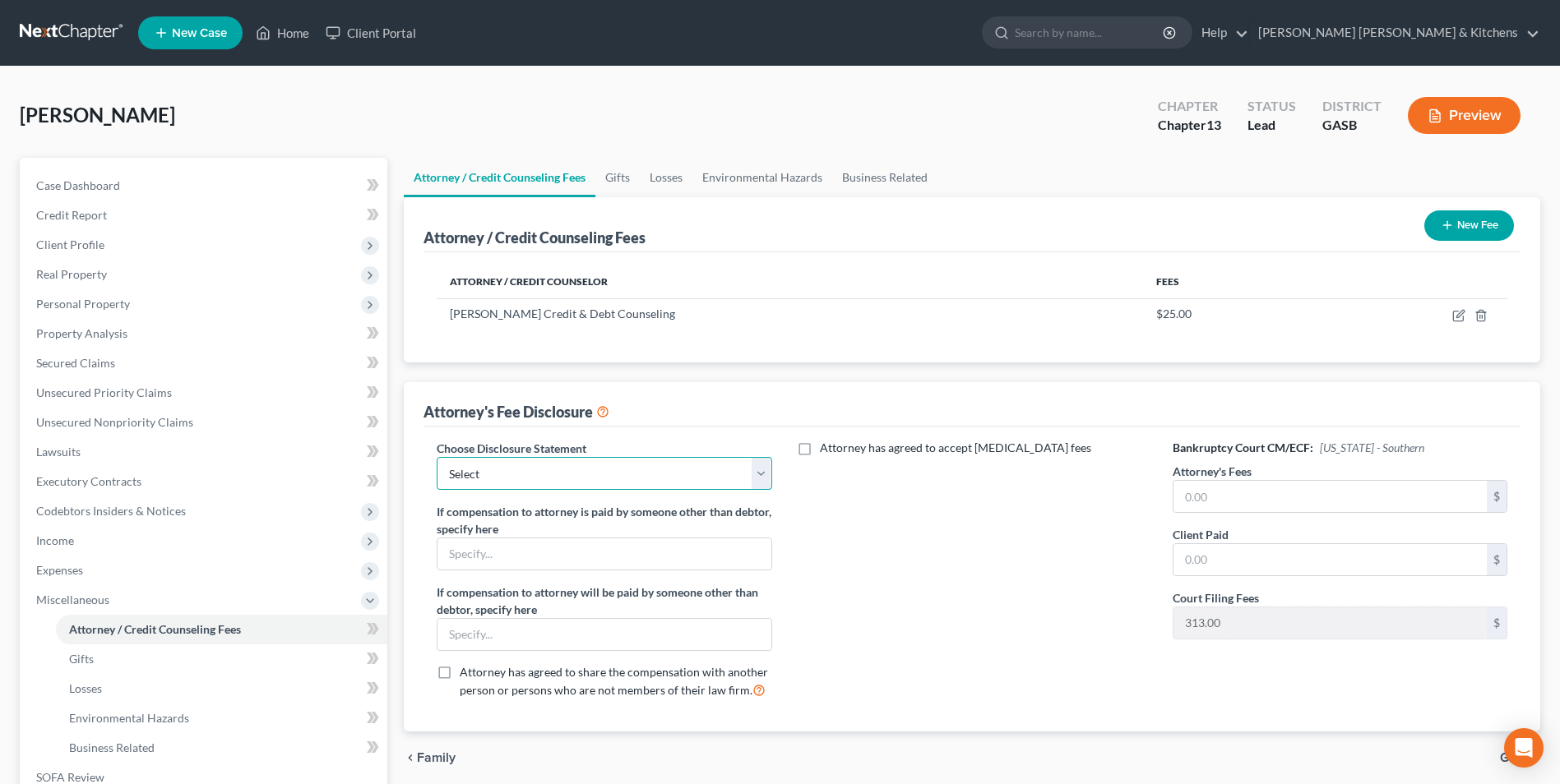
drag, startPoint x: 547, startPoint y: 485, endPoint x: 540, endPoint y: 492, distance: 9.9
click at [547, 485] on select "Select Disclosure of Compensation of Attorney For Debtors" at bounding box center [605, 473] width 335 height 33
select select "0"
click at [437, 457] on select "Select Disclosure of Compensation of Attorney For Debtors" at bounding box center [605, 473] width 335 height 33
click at [1189, 495] on input "text" at bounding box center [1330, 497] width 313 height 31
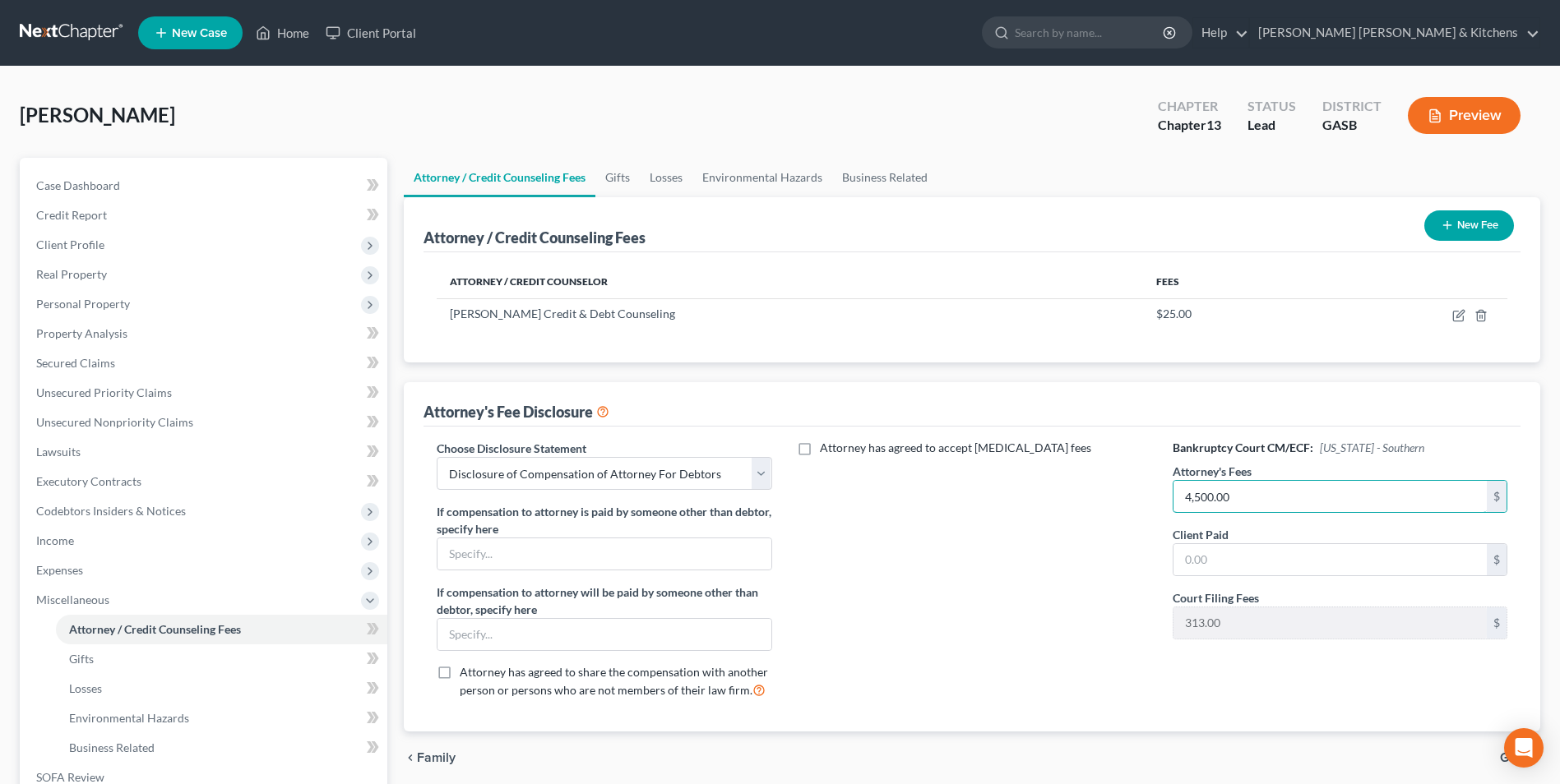
type input "4,500.00"
type input "0.00"
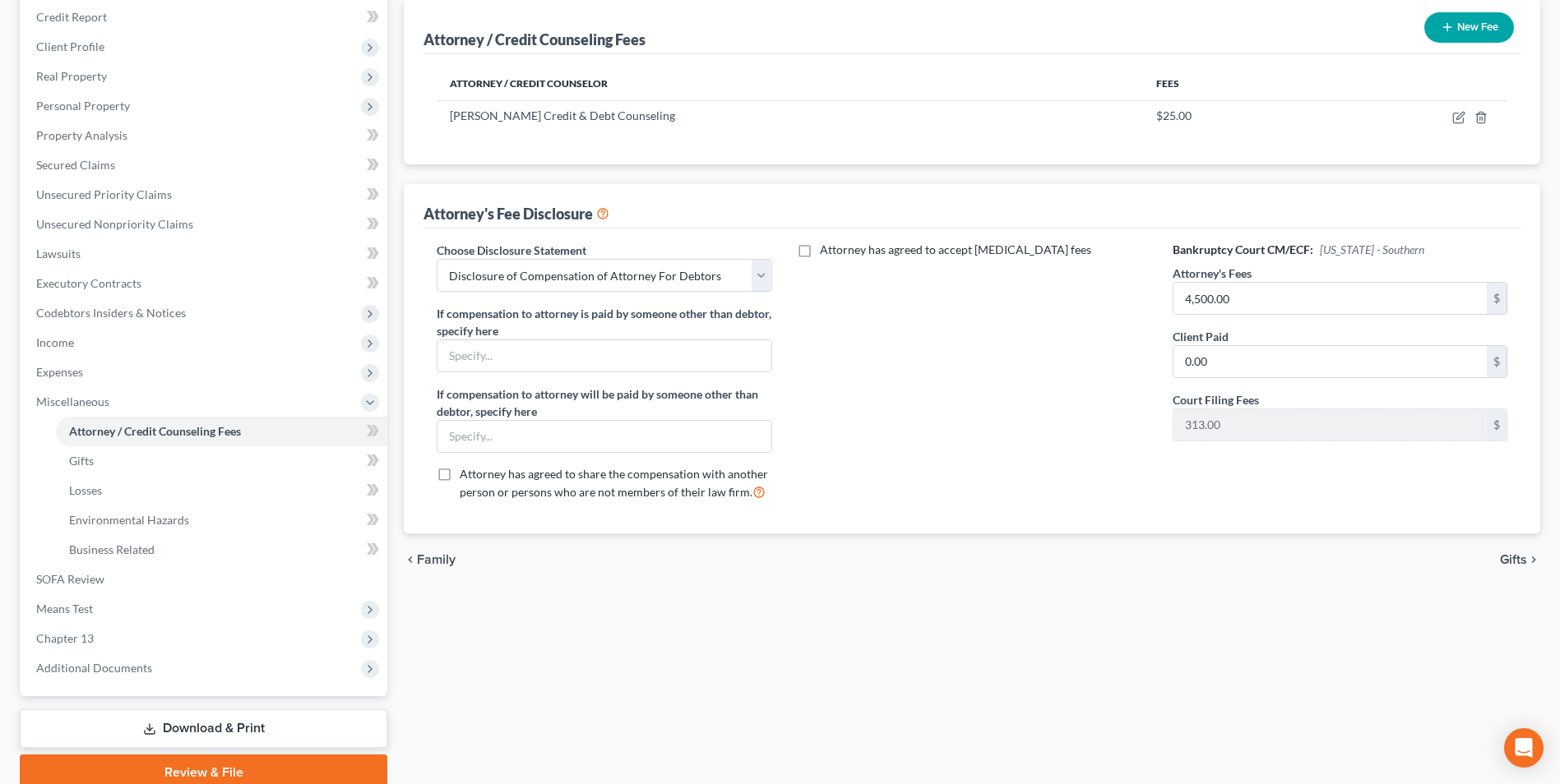
scroll to position [268, 0]
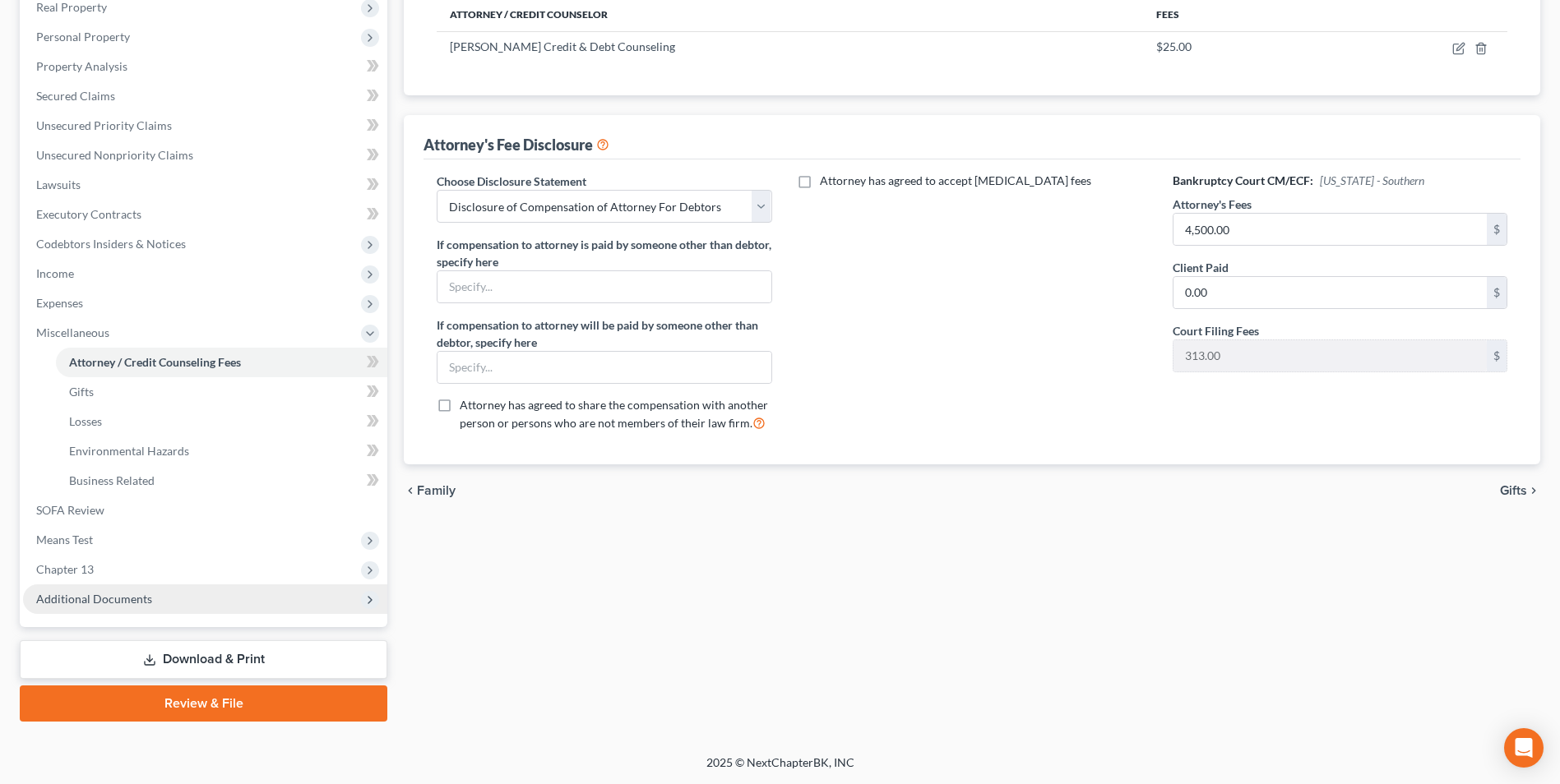
click at [121, 609] on span "Additional Documents" at bounding box center [204, 599] width 364 height 29
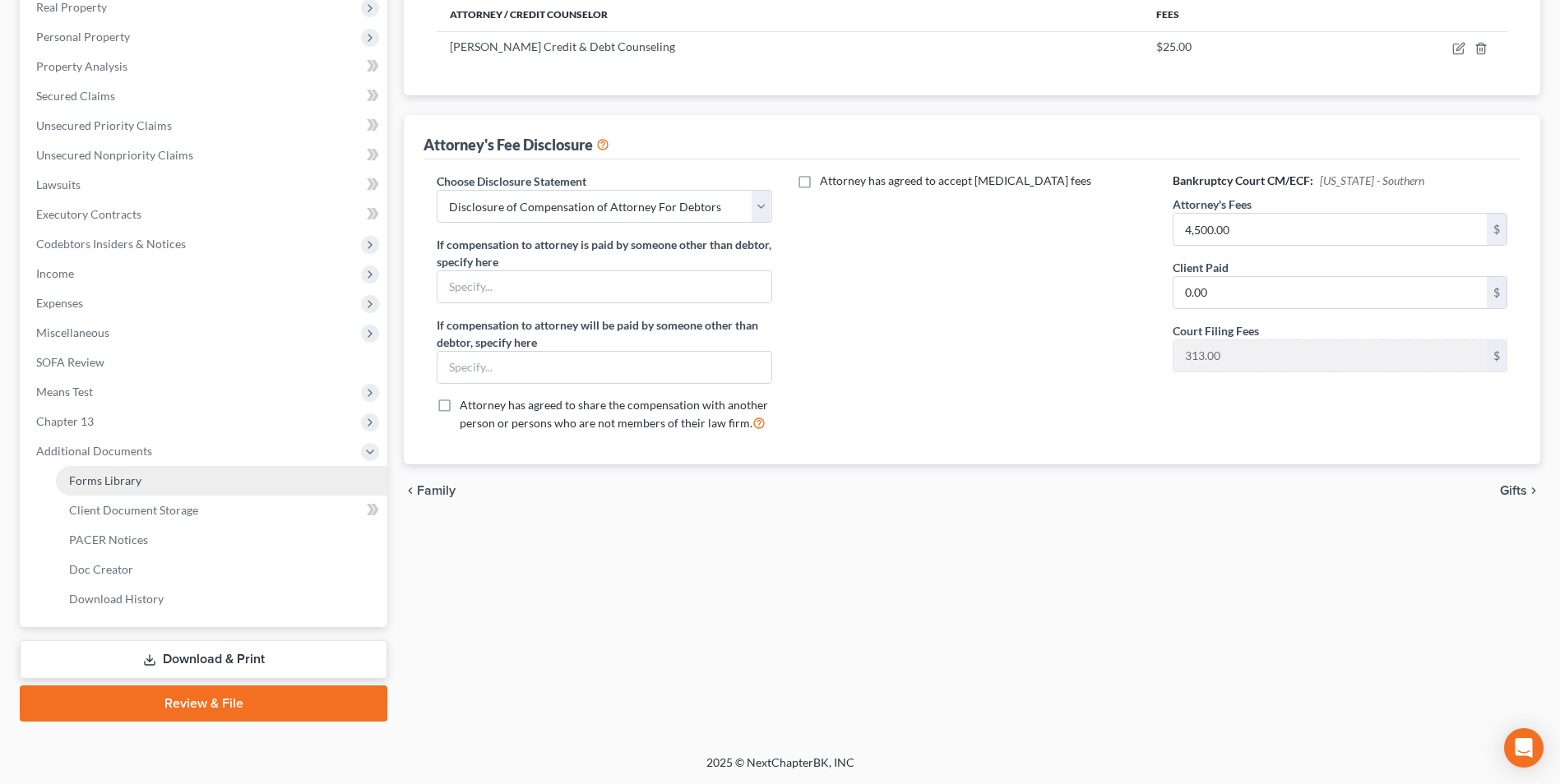
click at [99, 481] on span "Forms Library" at bounding box center [105, 480] width 73 height 14
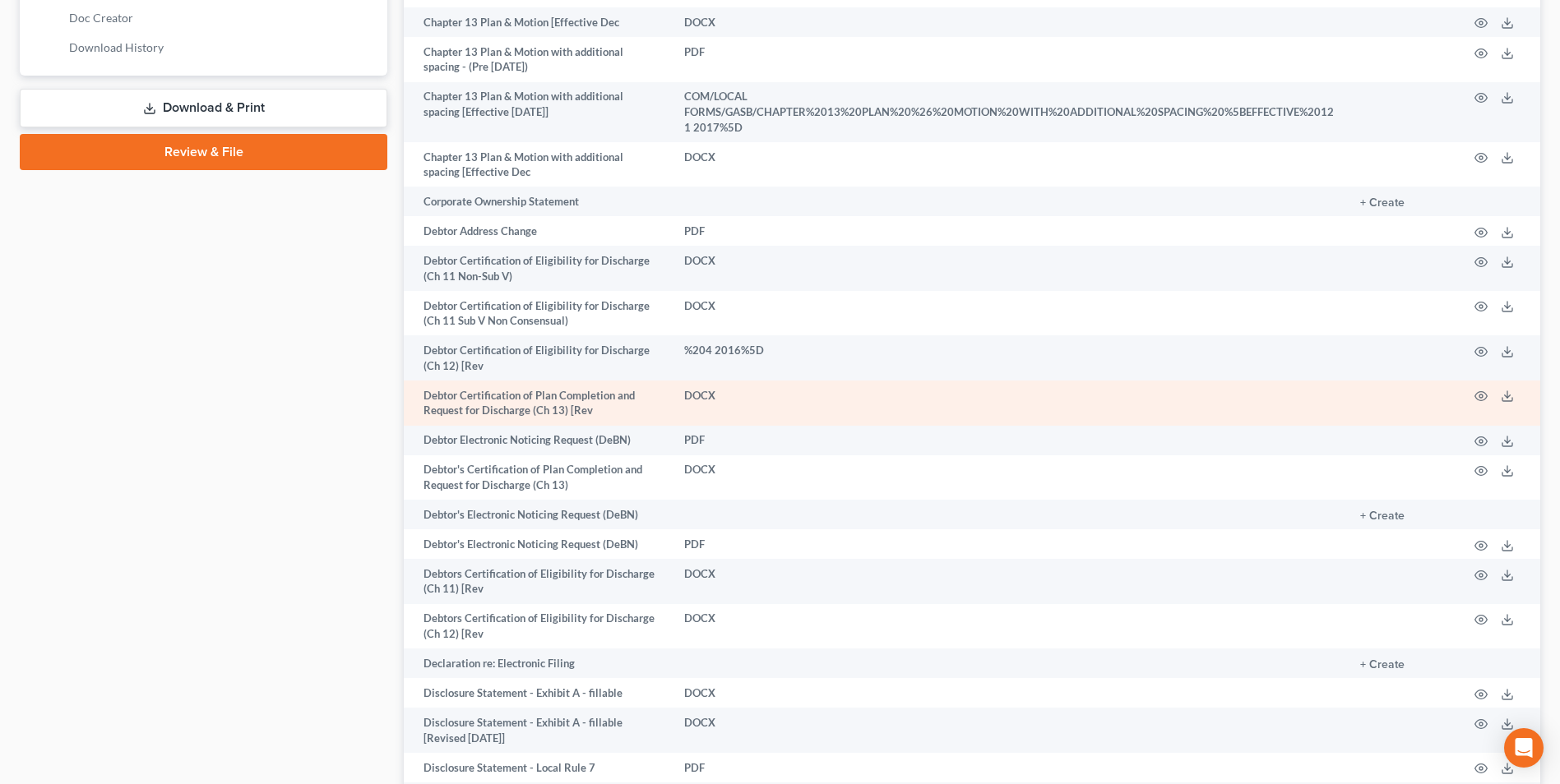
scroll to position [986, 0]
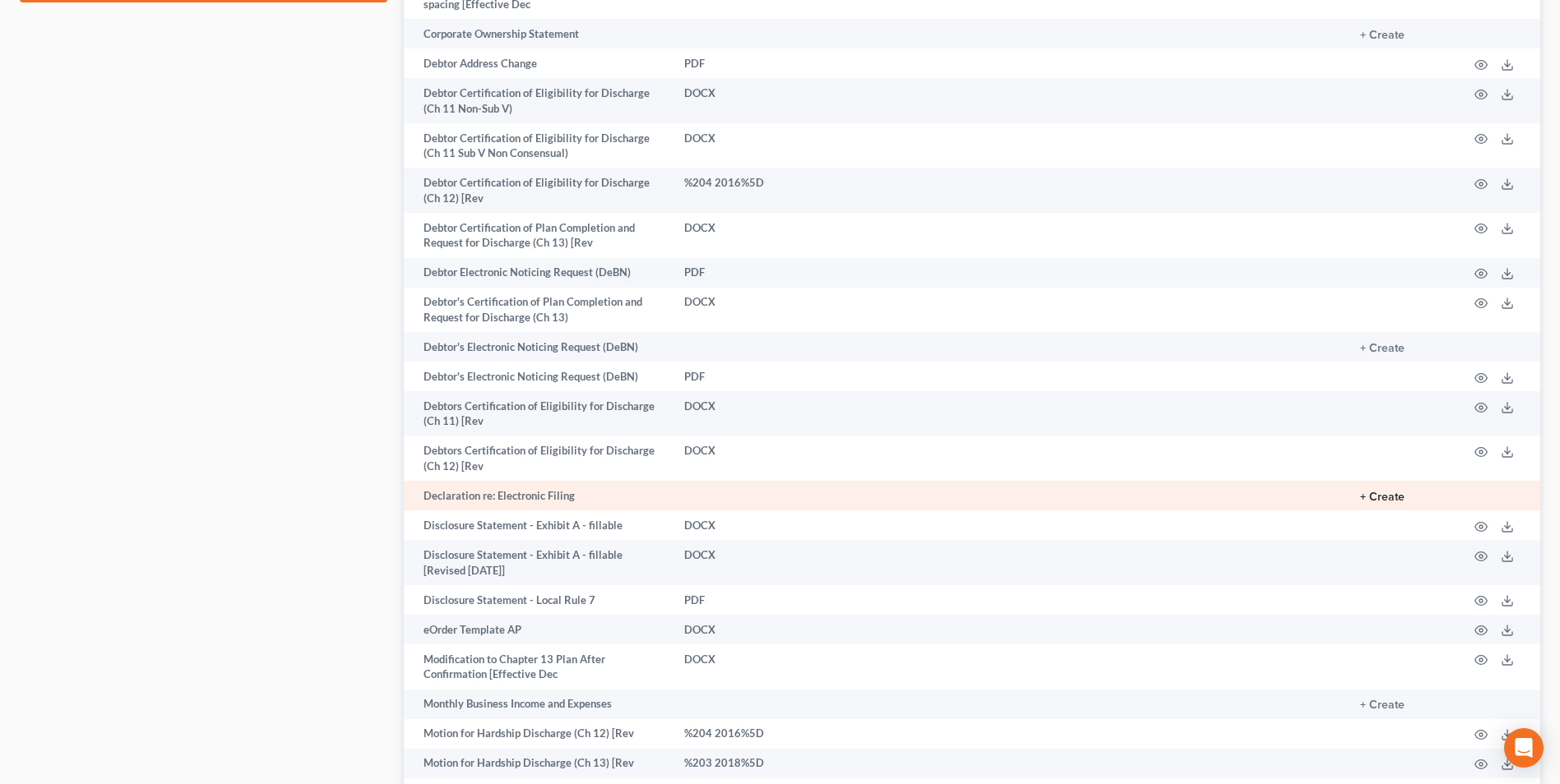
click at [1393, 492] on button "+ Create" at bounding box center [1382, 497] width 44 height 11
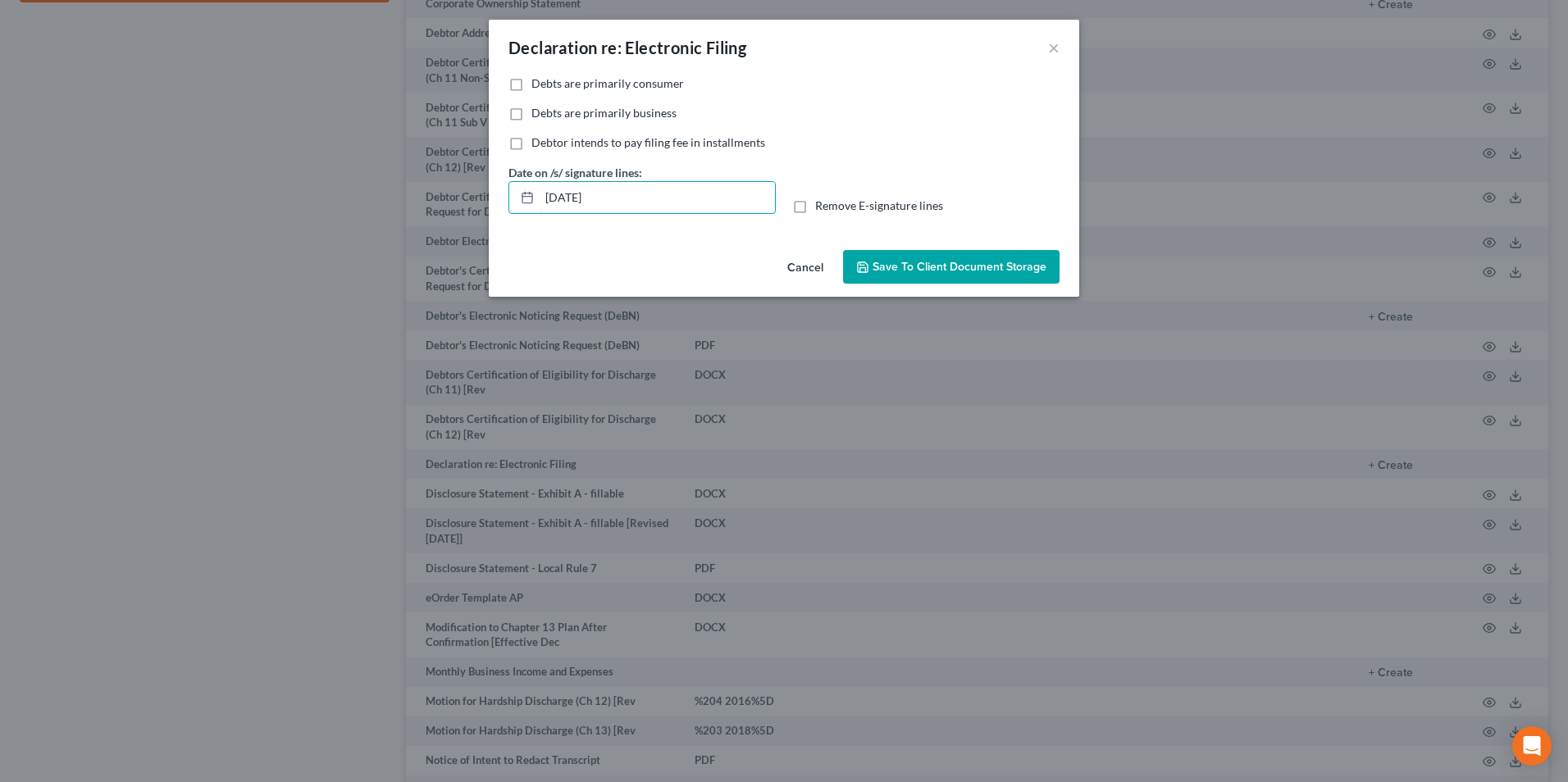
drag, startPoint x: 633, startPoint y: 199, endPoint x: 507, endPoint y: 204, distance: 126.1
click at [509, 204] on div "[DATE]" at bounding box center [642, 197] width 267 height 33
click at [815, 210] on label "Remove E-signature lines" at bounding box center [879, 206] width 128 height 16
click at [822, 208] on input "Remove E-signature lines" at bounding box center [826, 203] width 10 height 10
checkbox input "true"
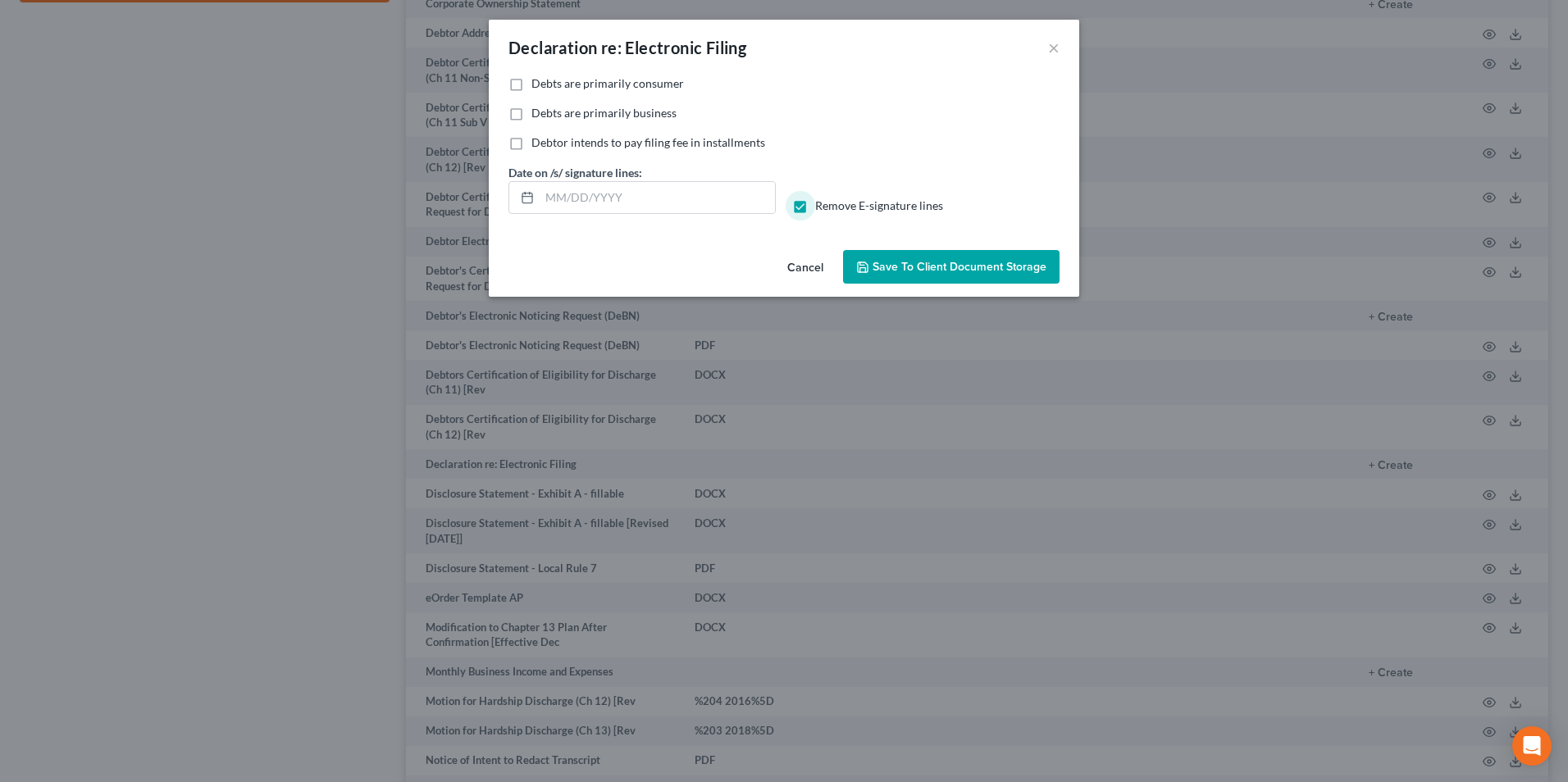
click at [531, 92] on label "Debts are primarily consumer" at bounding box center [608, 83] width 153 height 16
click at [538, 86] on input "Debts are primarily consumer" at bounding box center [542, 80] width 10 height 10
checkbox input "true"
click at [921, 258] on button "Save to Client Document Storage" at bounding box center [952, 267] width 217 height 35
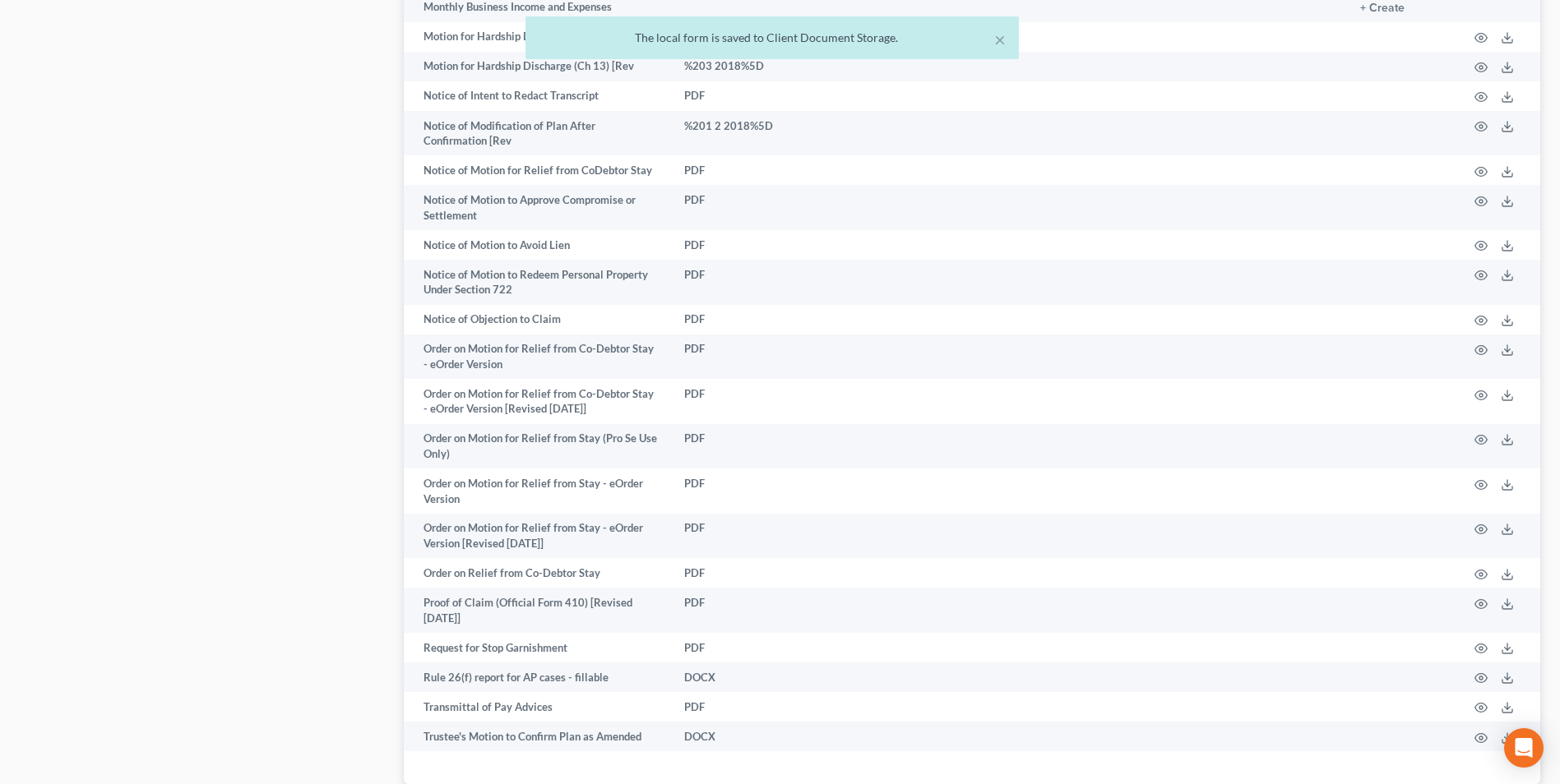
scroll to position [1768, 0]
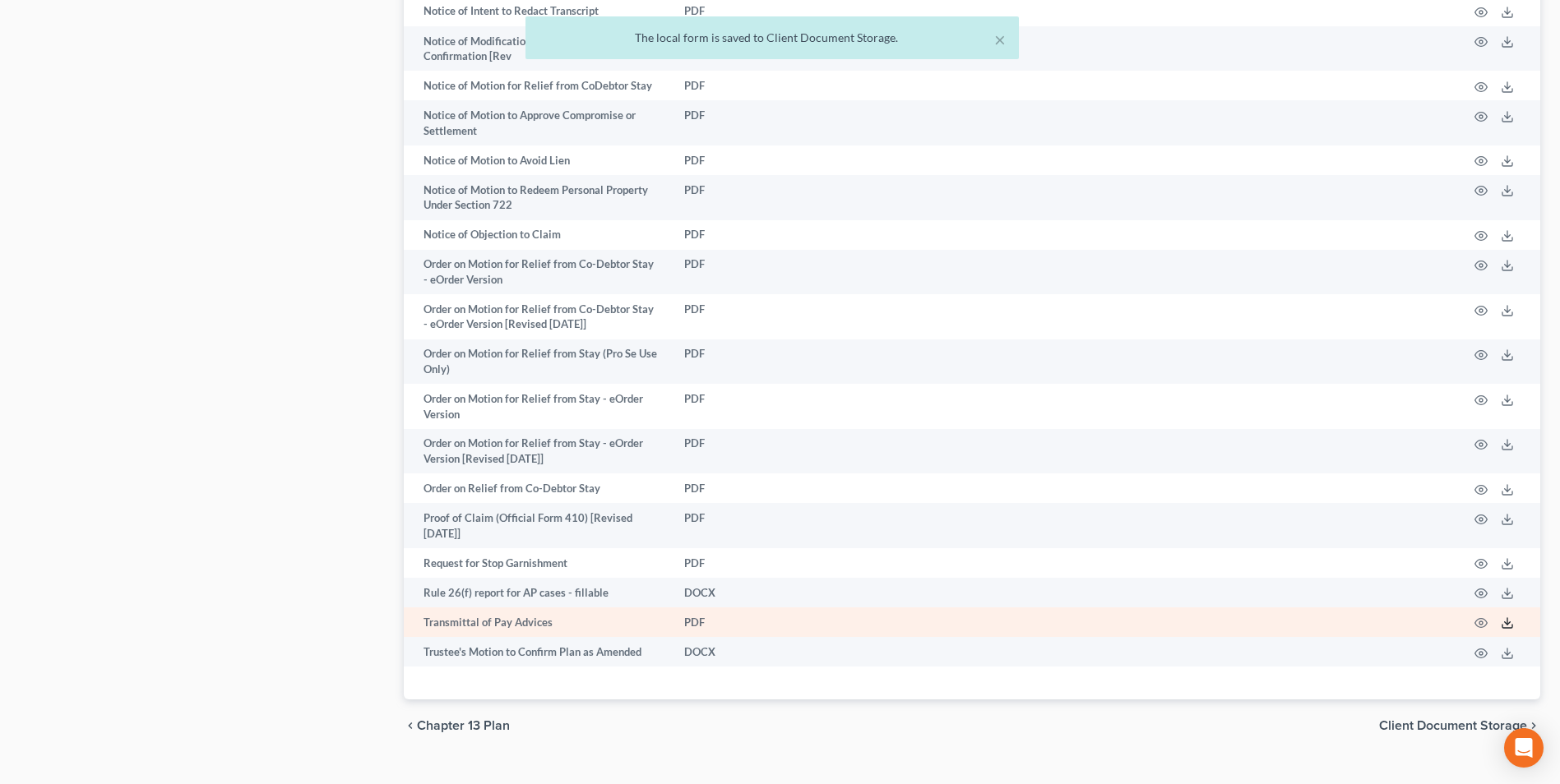
click at [1503, 617] on icon at bounding box center [1508, 623] width 13 height 13
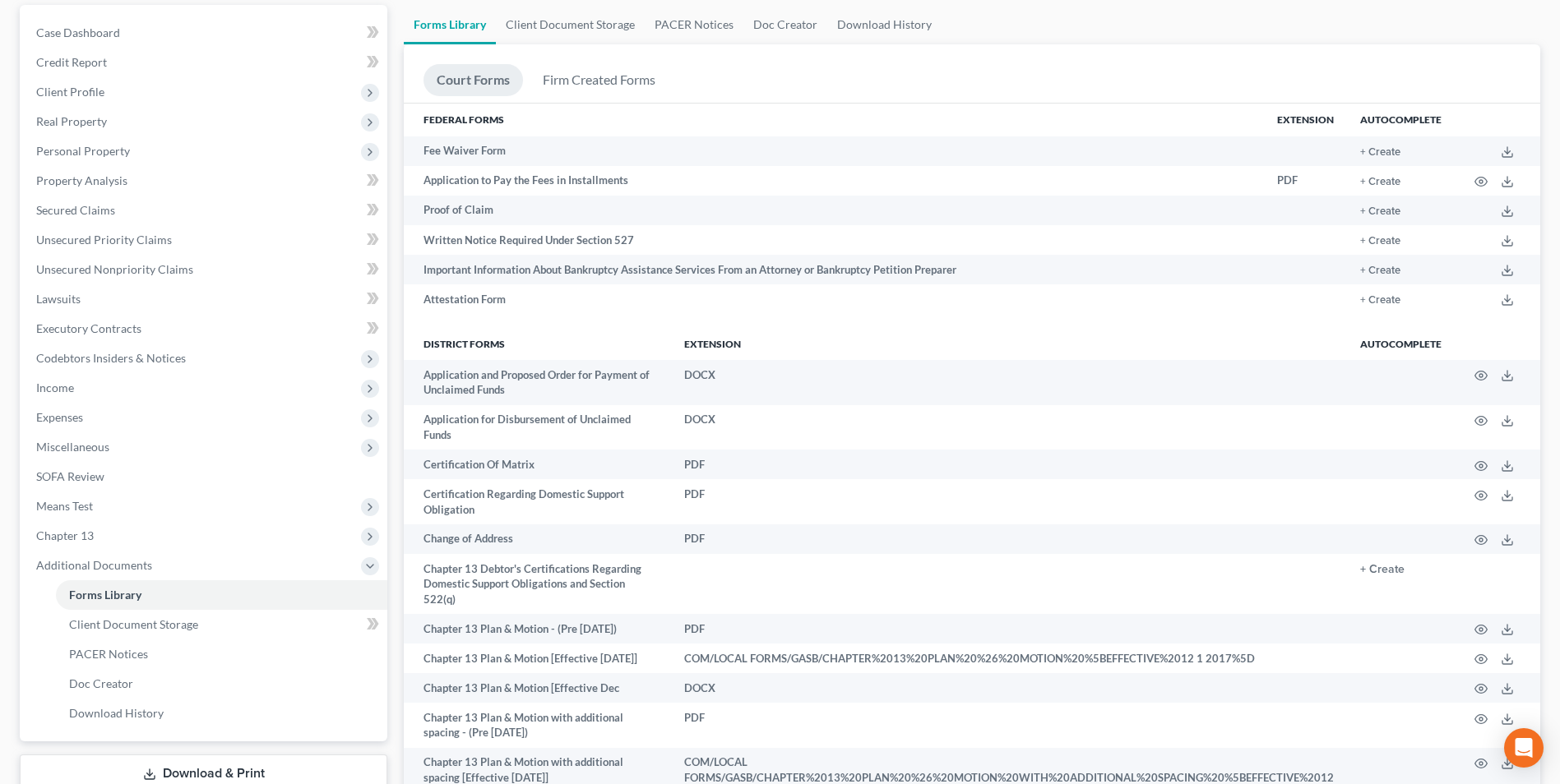
scroll to position [0, 0]
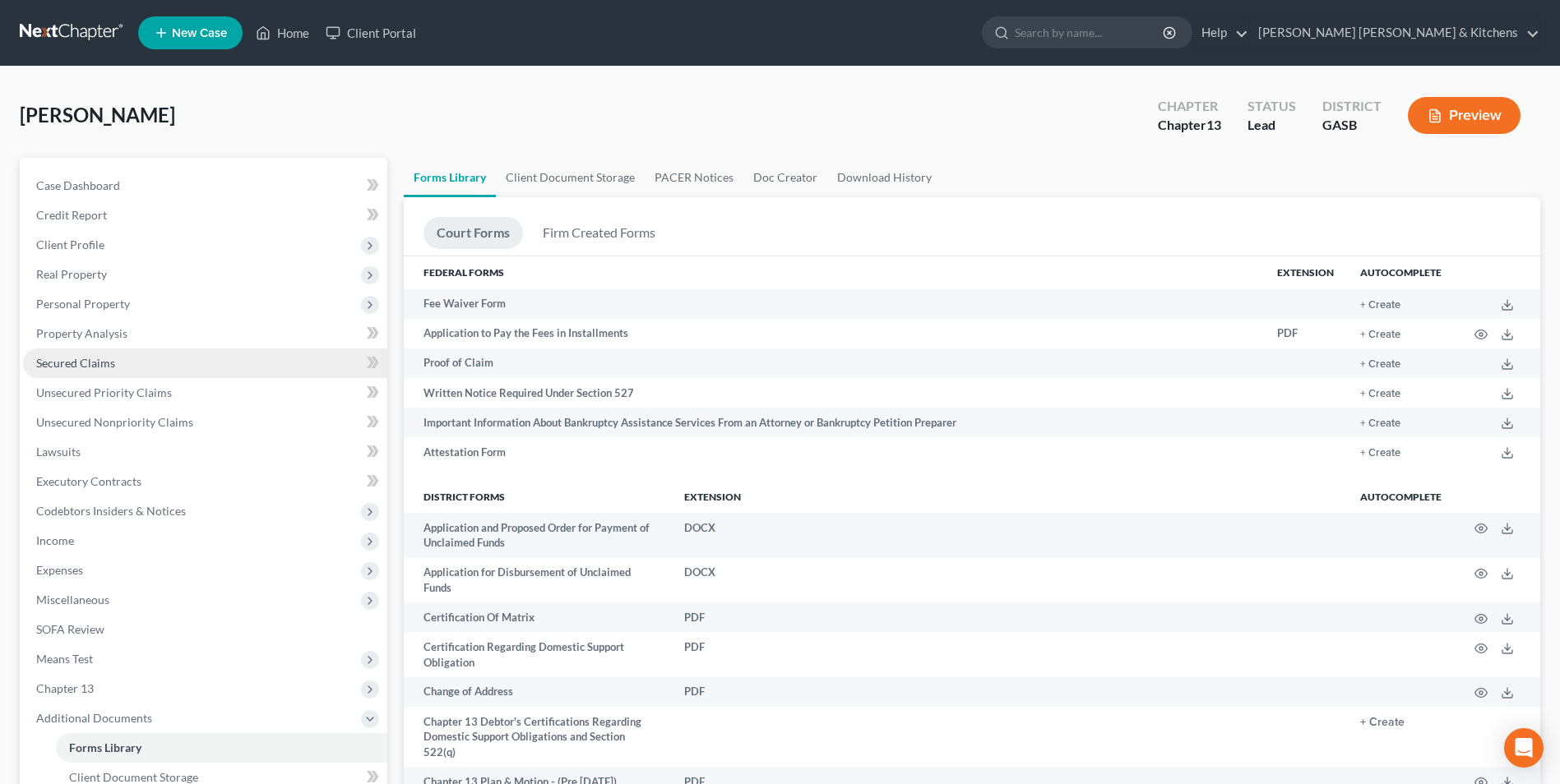
click at [97, 375] on link "Secured Claims" at bounding box center [204, 363] width 364 height 29
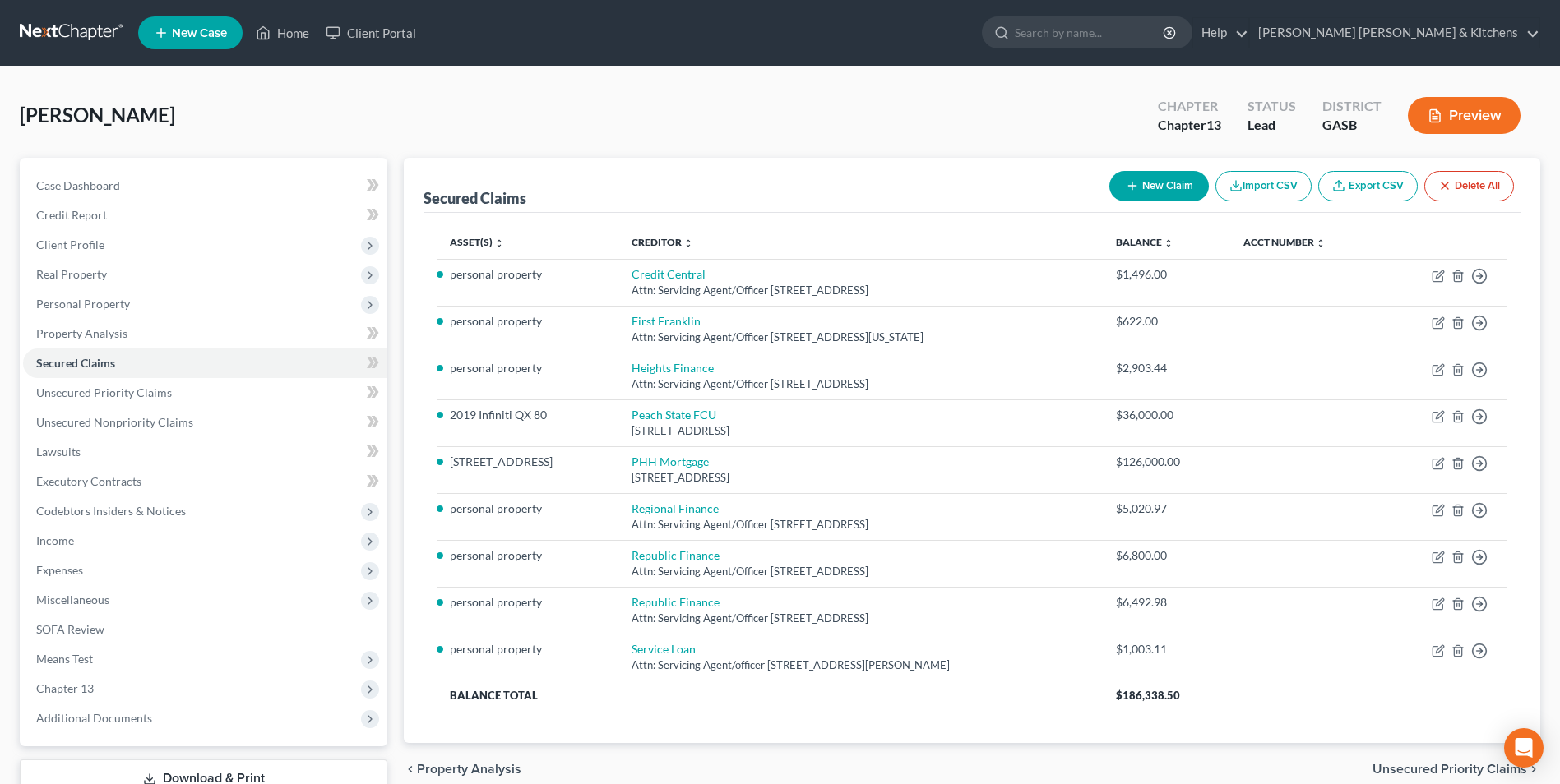
drag, startPoint x: 68, startPoint y: 308, endPoint x: 115, endPoint y: 331, distance: 52.3
click at [68, 308] on span "Personal Property" at bounding box center [82, 304] width 94 height 14
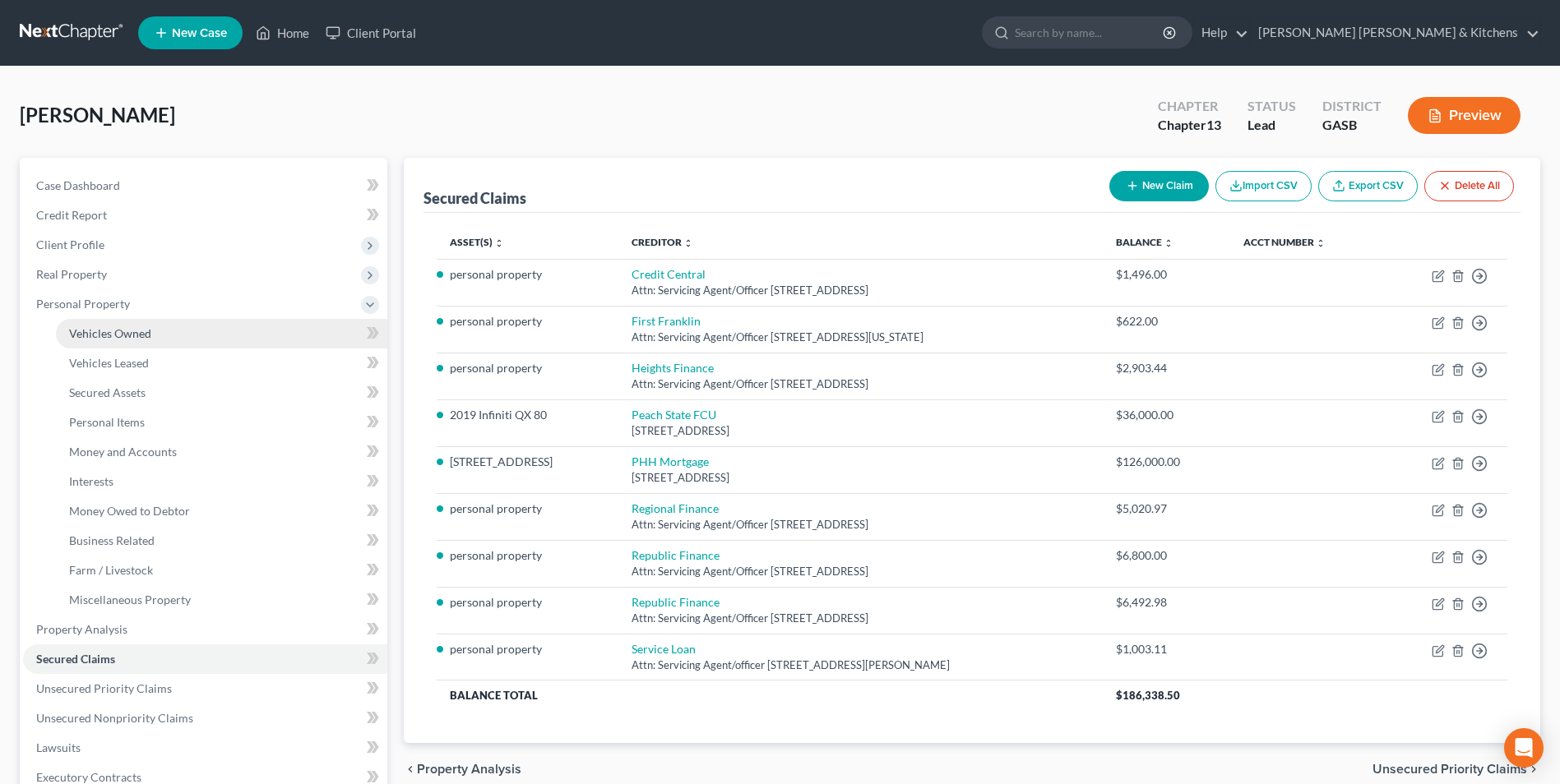
click at [104, 333] on span "Vehicles Owned" at bounding box center [110, 333] width 82 height 14
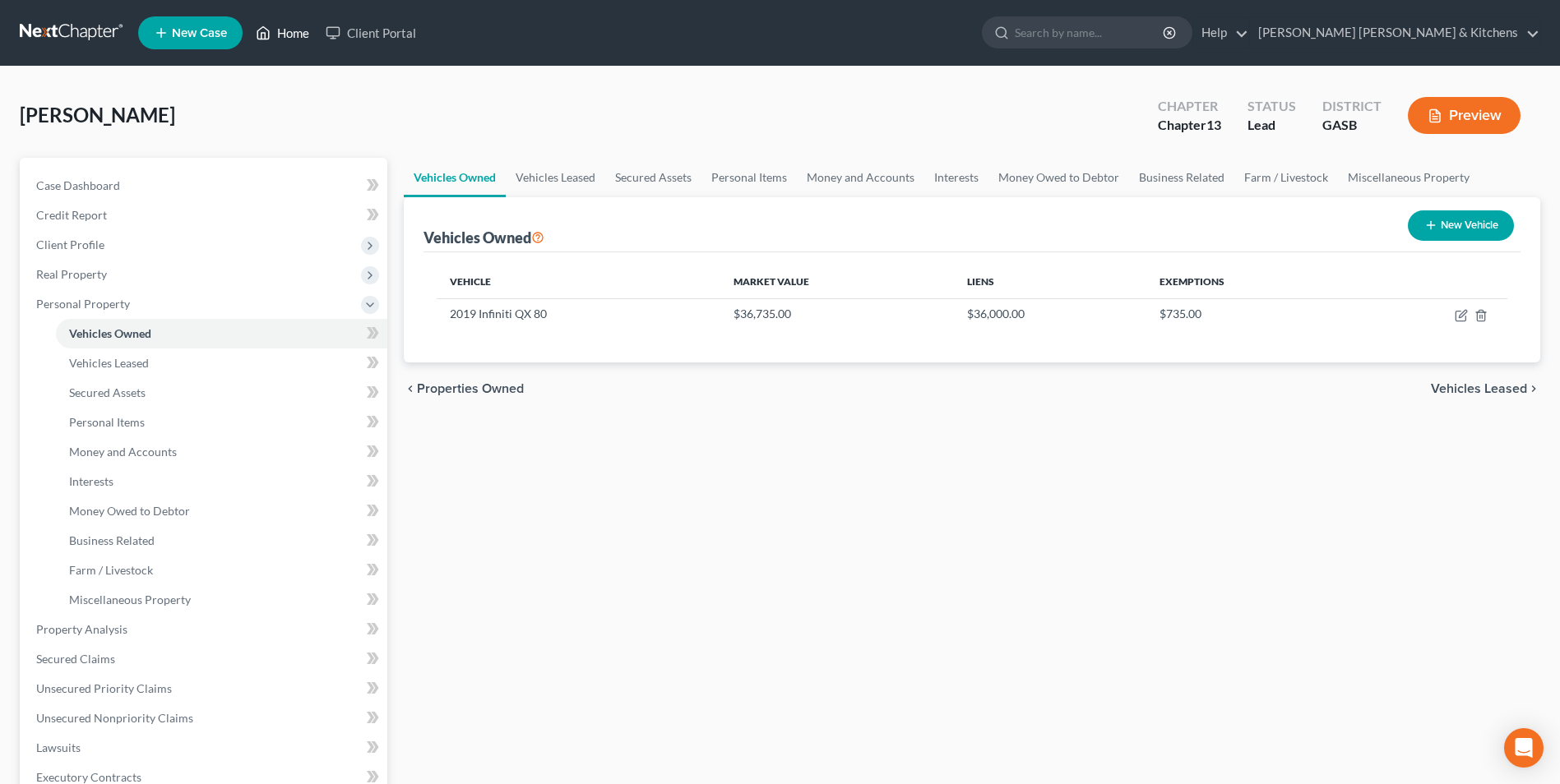
click at [315, 35] on link "Home" at bounding box center [283, 32] width 70 height 29
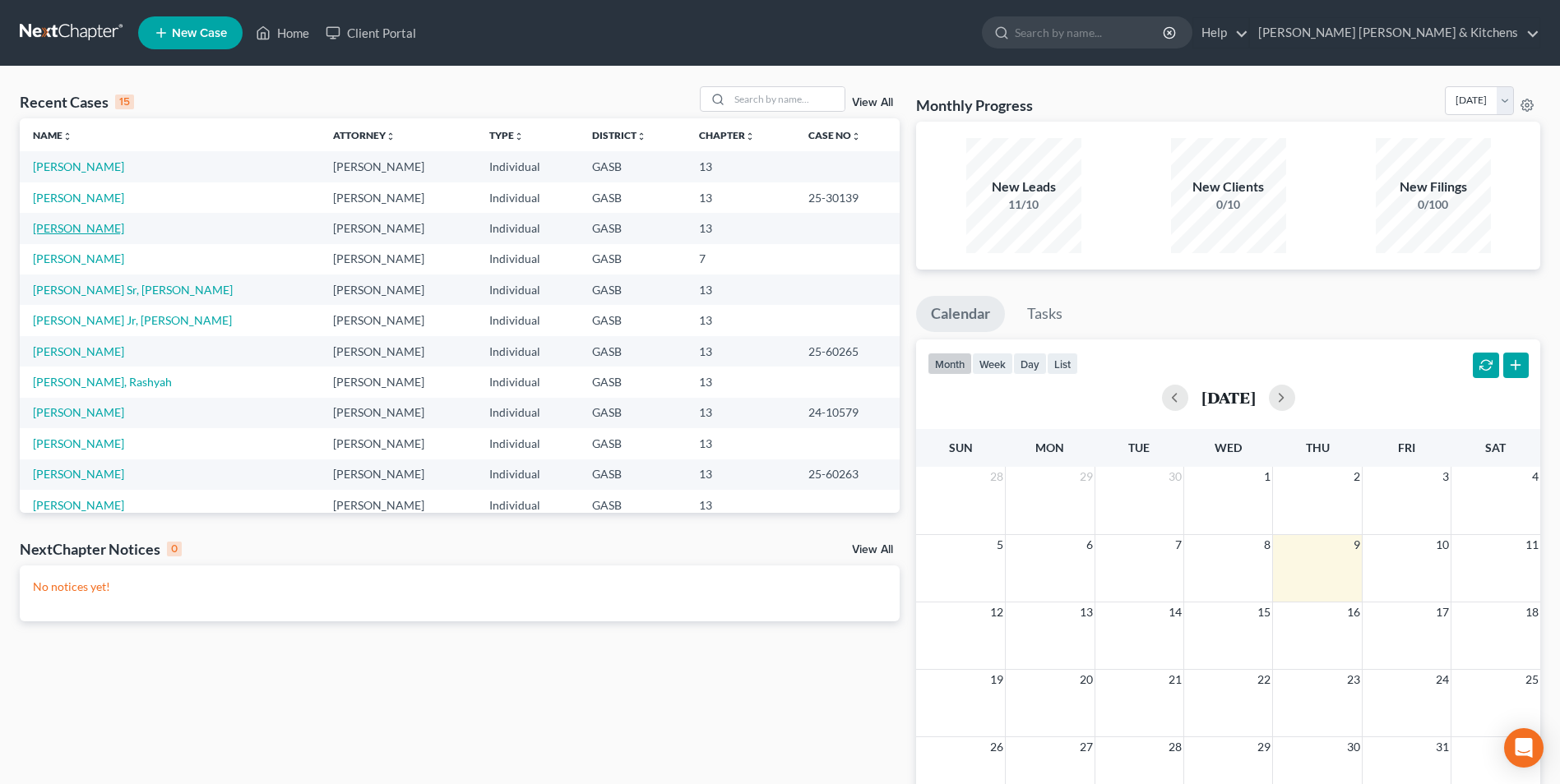
click at [64, 227] on link "[PERSON_NAME]" at bounding box center [79, 228] width 92 height 14
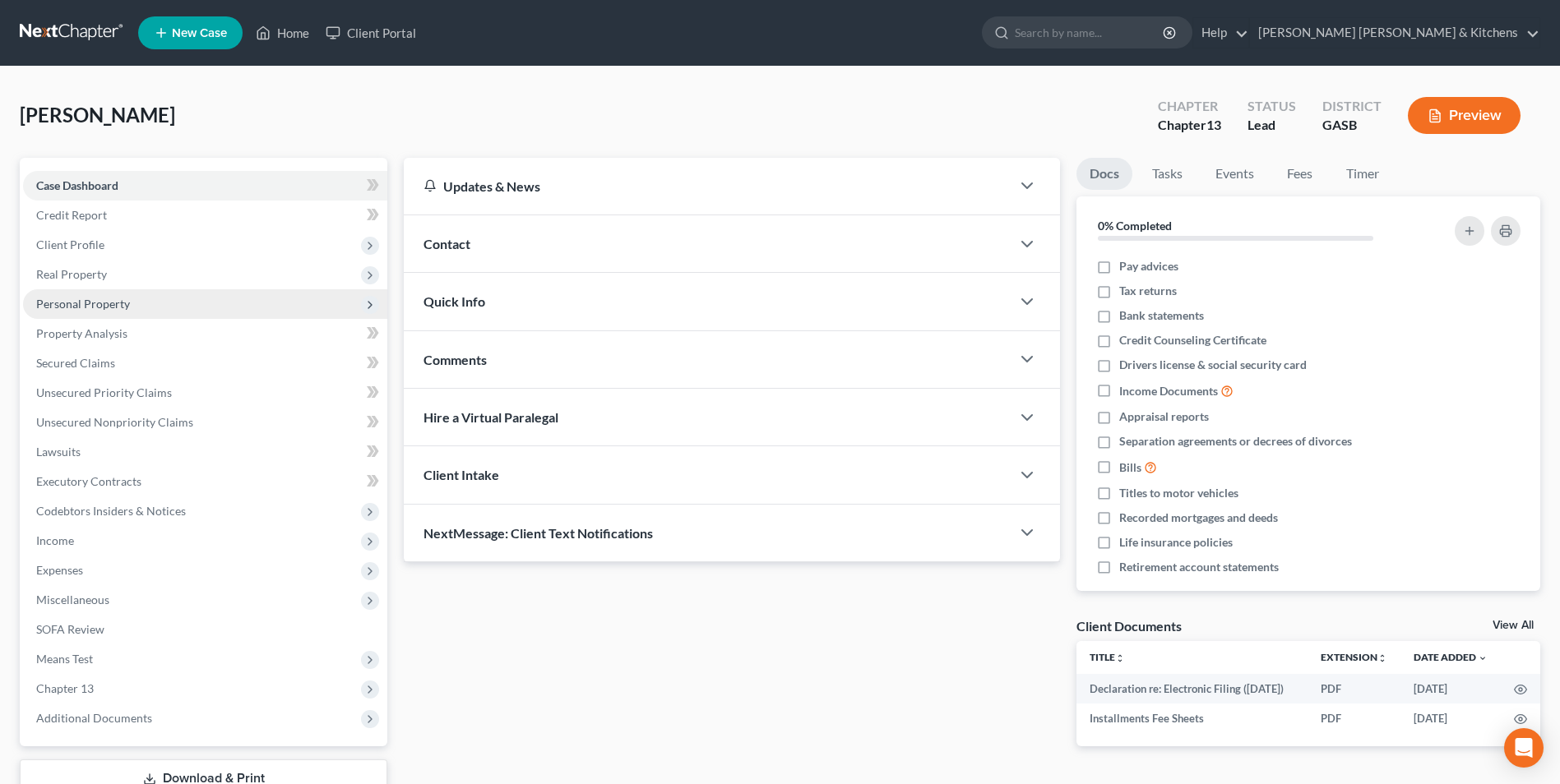
click at [59, 300] on span "Personal Property" at bounding box center [82, 304] width 94 height 14
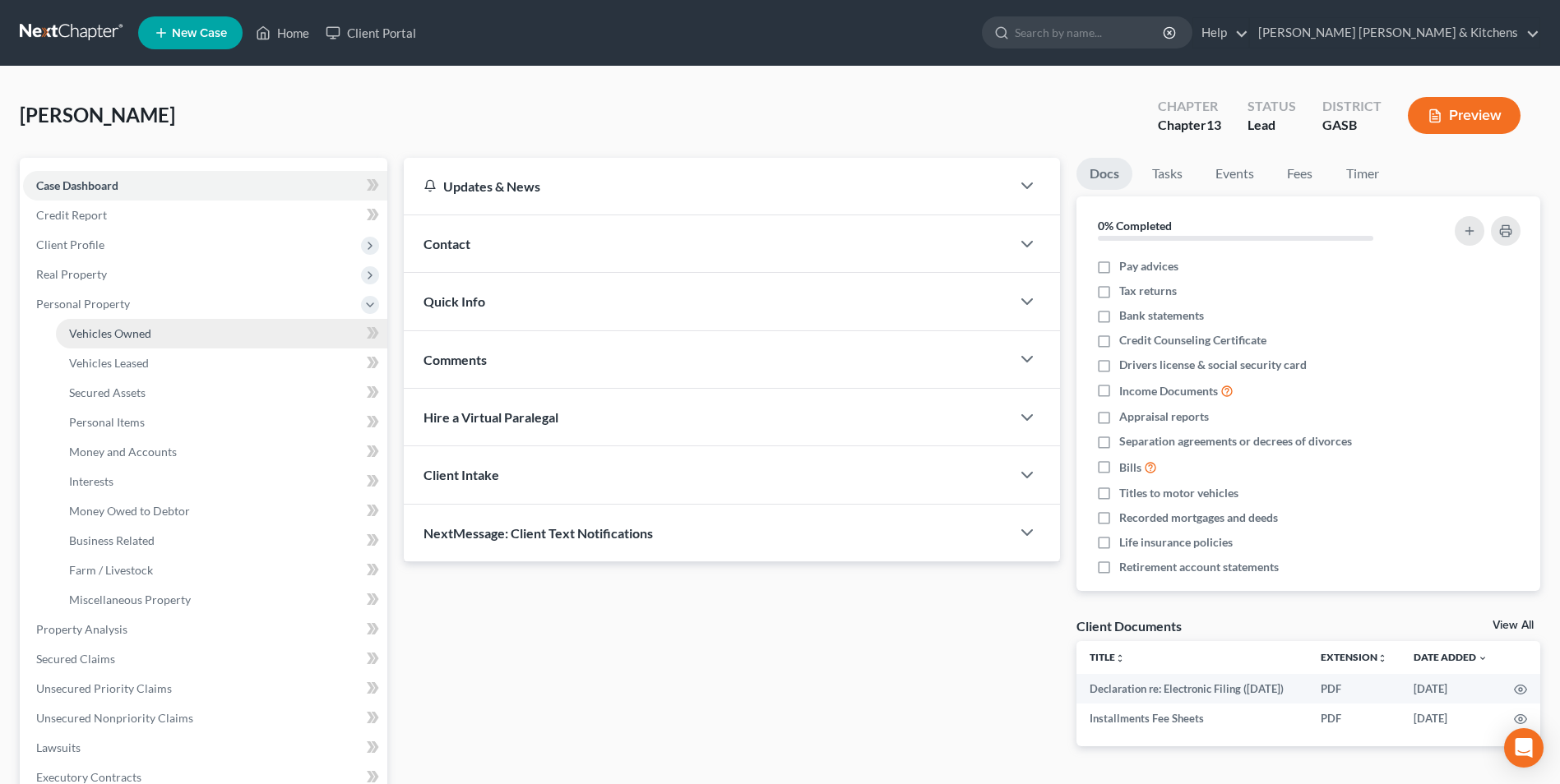
click at [79, 330] on span "Vehicles Owned" at bounding box center [110, 333] width 82 height 14
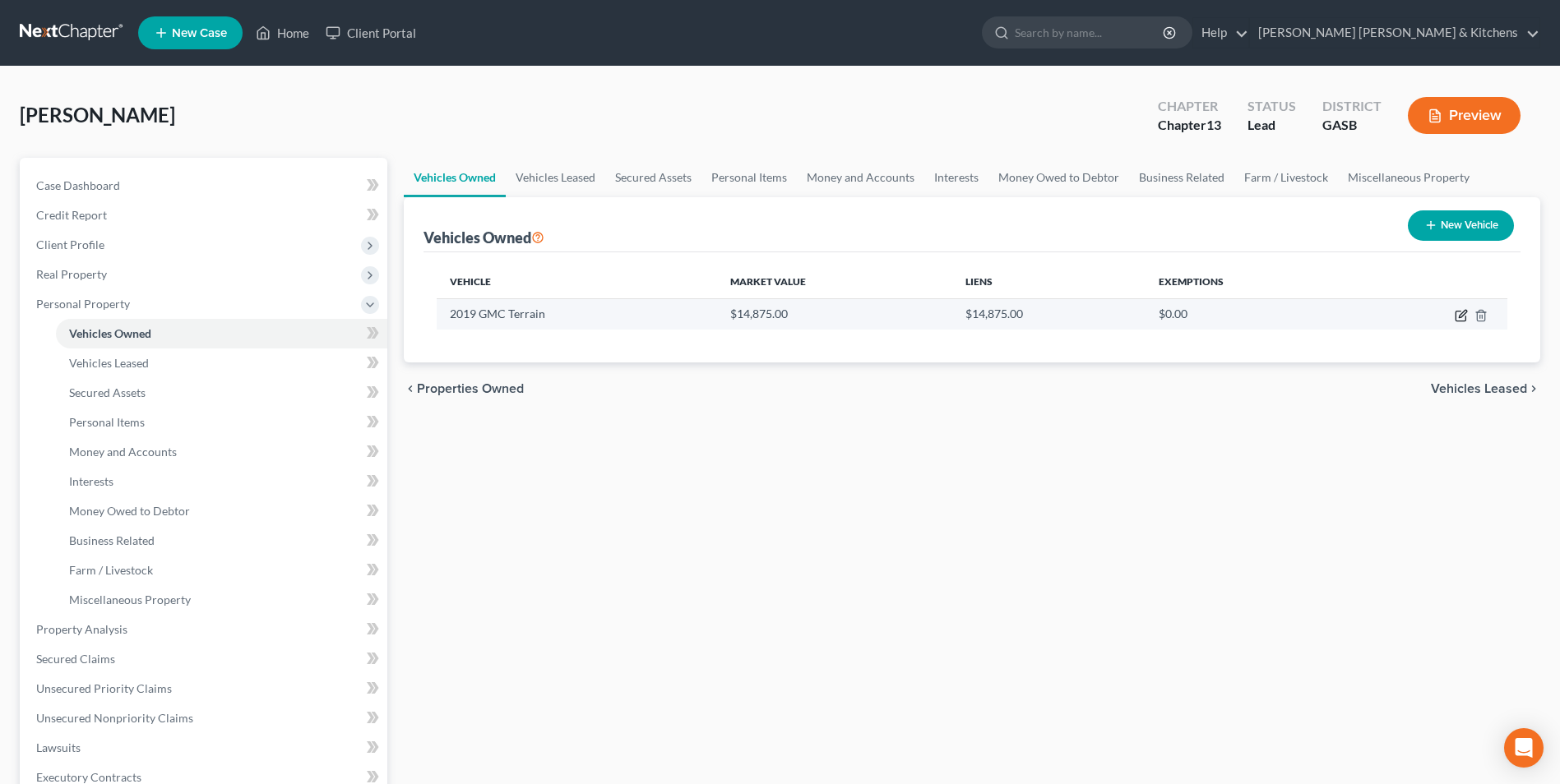
click at [1464, 319] on icon "button" at bounding box center [1462, 316] width 13 height 13
select select "0"
select select "7"
select select "0"
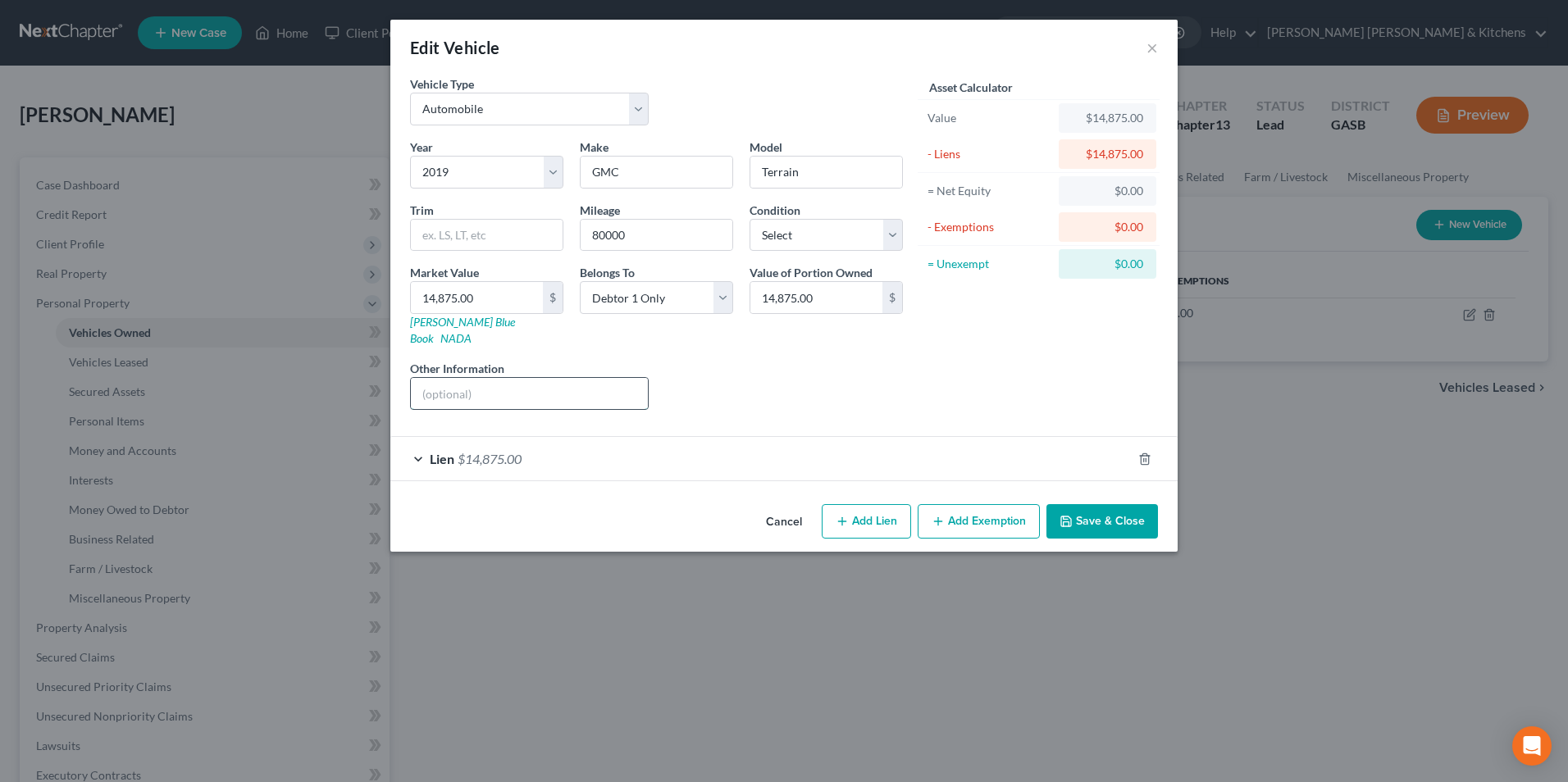
click at [574, 378] on input "text" at bounding box center [529, 393] width 237 height 31
drag, startPoint x: 558, startPoint y: 380, endPoint x: 633, endPoint y: 379, distance: 75.0
click at [633, 379] on input "full coverage insurance w/Allstate" at bounding box center [529, 393] width 237 height 31
type input "full coverage insurance w/[GEOGRAPHIC_DATA]"
click at [1079, 505] on button "Save & Close" at bounding box center [1102, 522] width 111 height 35
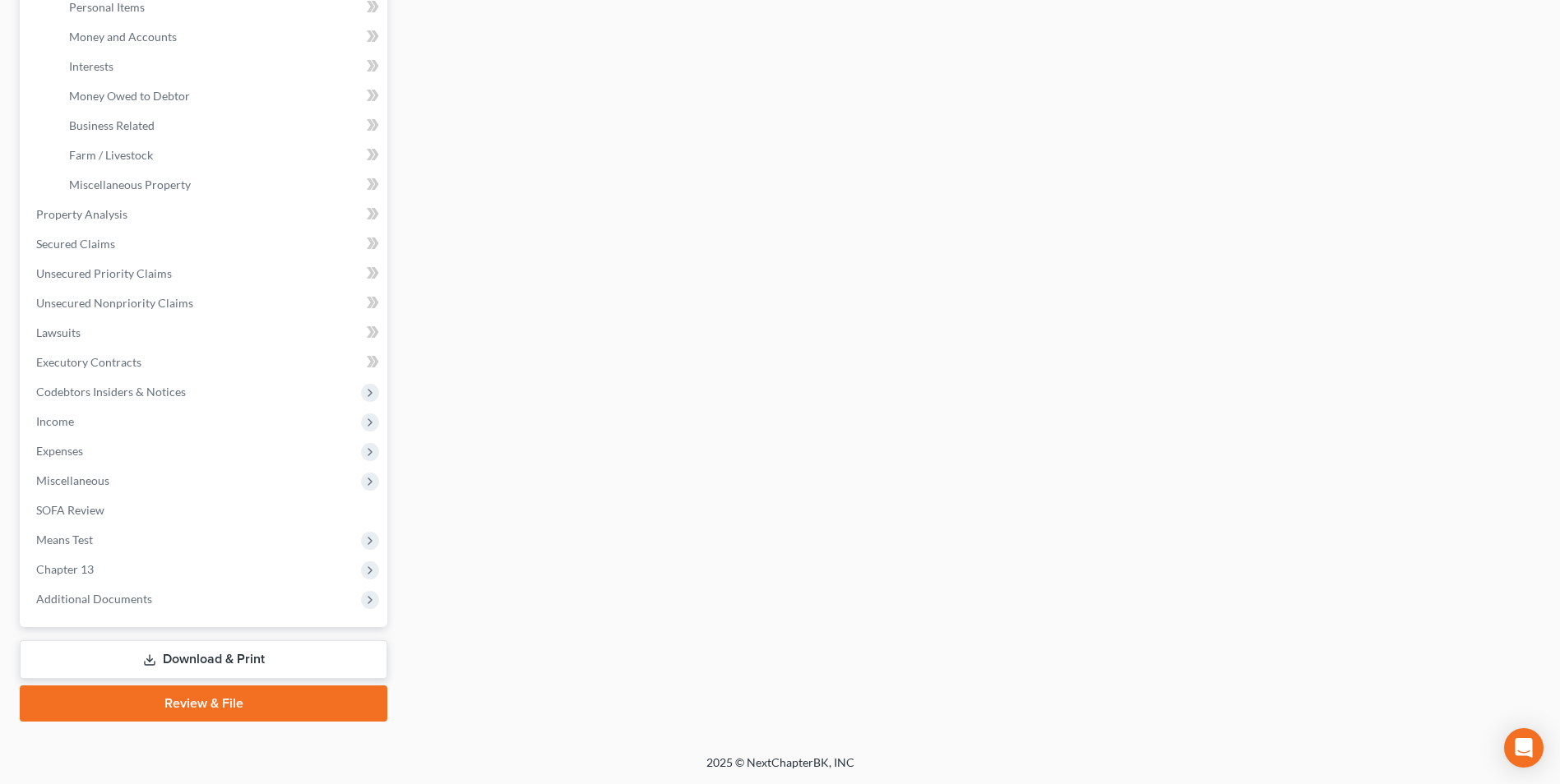
click at [187, 658] on link "Download & Print" at bounding box center [203, 659] width 368 height 39
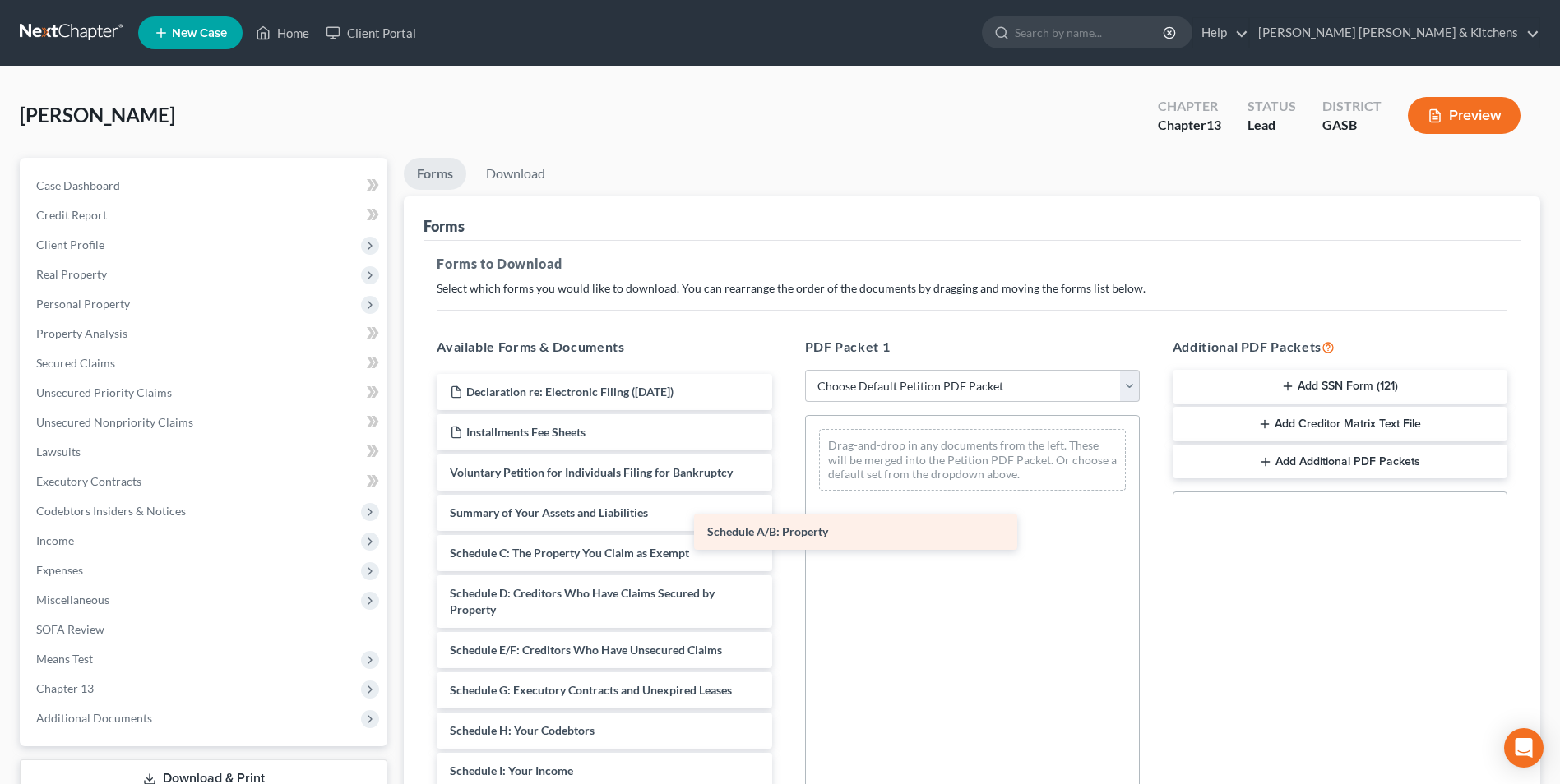
drag, startPoint x: 619, startPoint y: 557, endPoint x: 965, endPoint y: 459, distance: 359.6
click at [784, 459] on div "Schedule A/B: Property Declaration re: Electronic Filing ([DATE]) Installments …" at bounding box center [605, 759] width 361 height 771
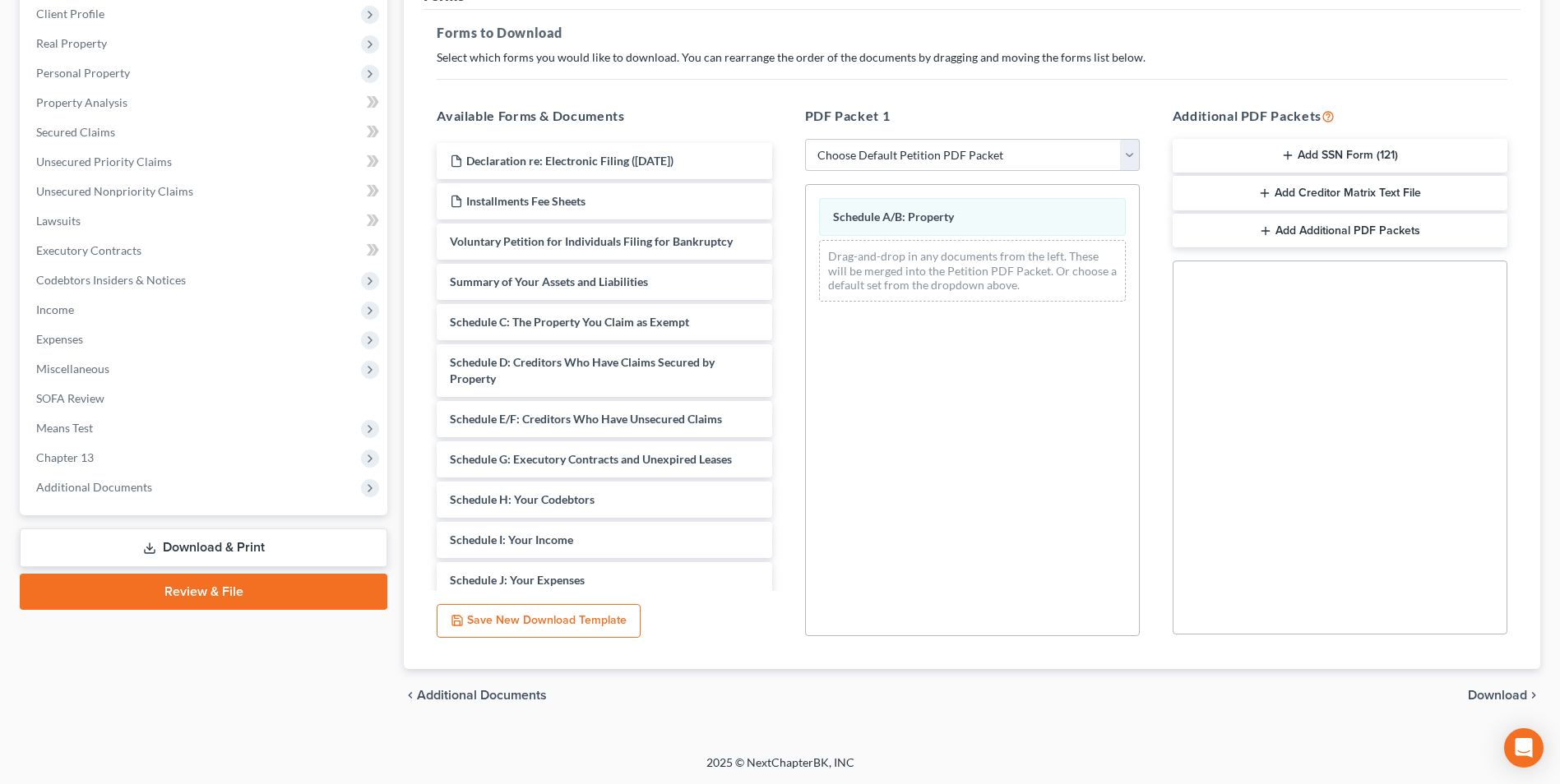
click at [1479, 698] on span "Download" at bounding box center [1498, 696] width 60 height 13
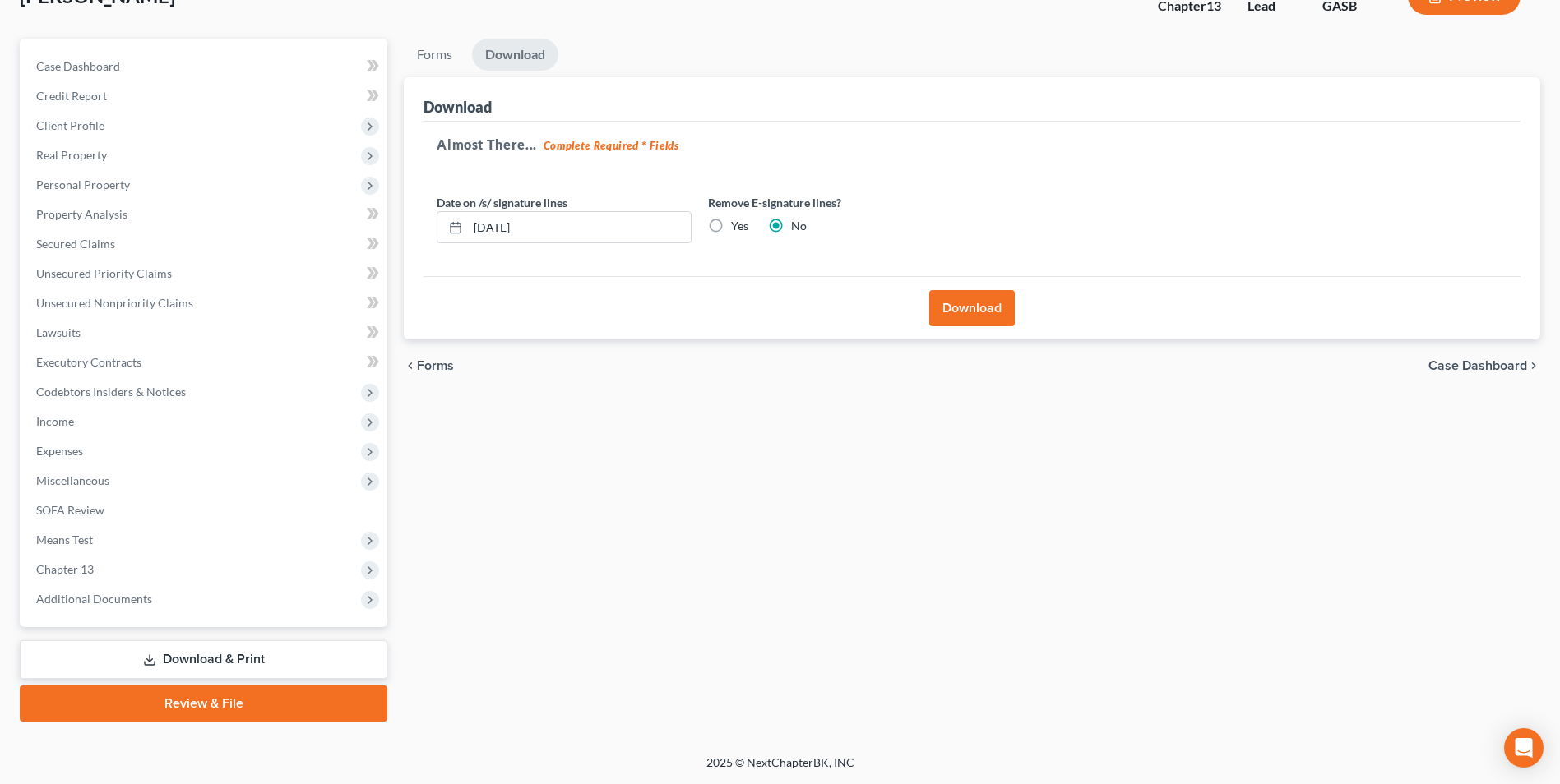
click at [987, 302] on button "Download" at bounding box center [972, 308] width 85 height 36
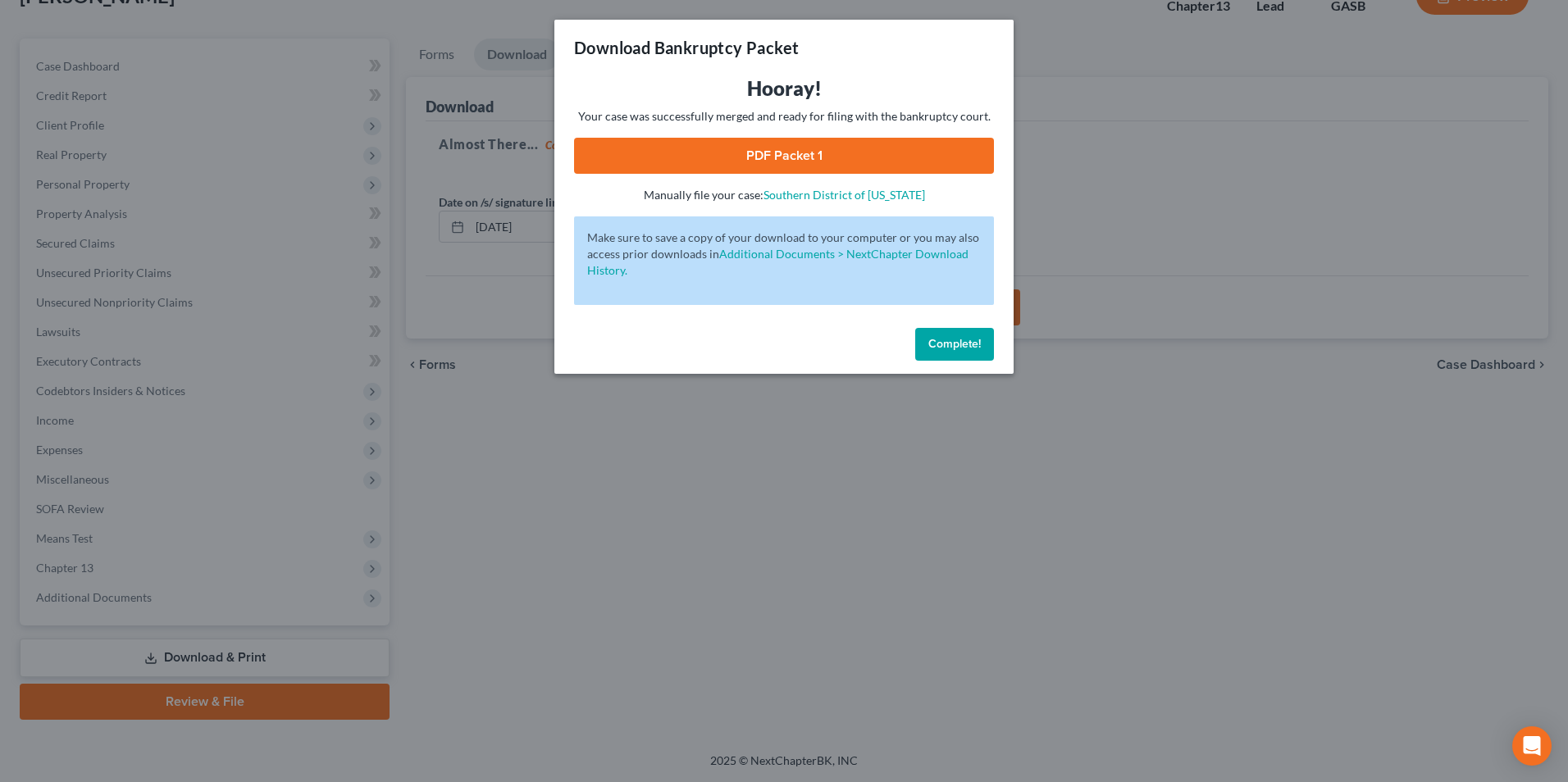
click at [713, 163] on link "PDF Packet 1" at bounding box center [784, 156] width 420 height 36
click at [616, 476] on div "Download Bankruptcy Packet Hooray! Your case was successfully merged and ready …" at bounding box center [784, 391] width 1568 height 782
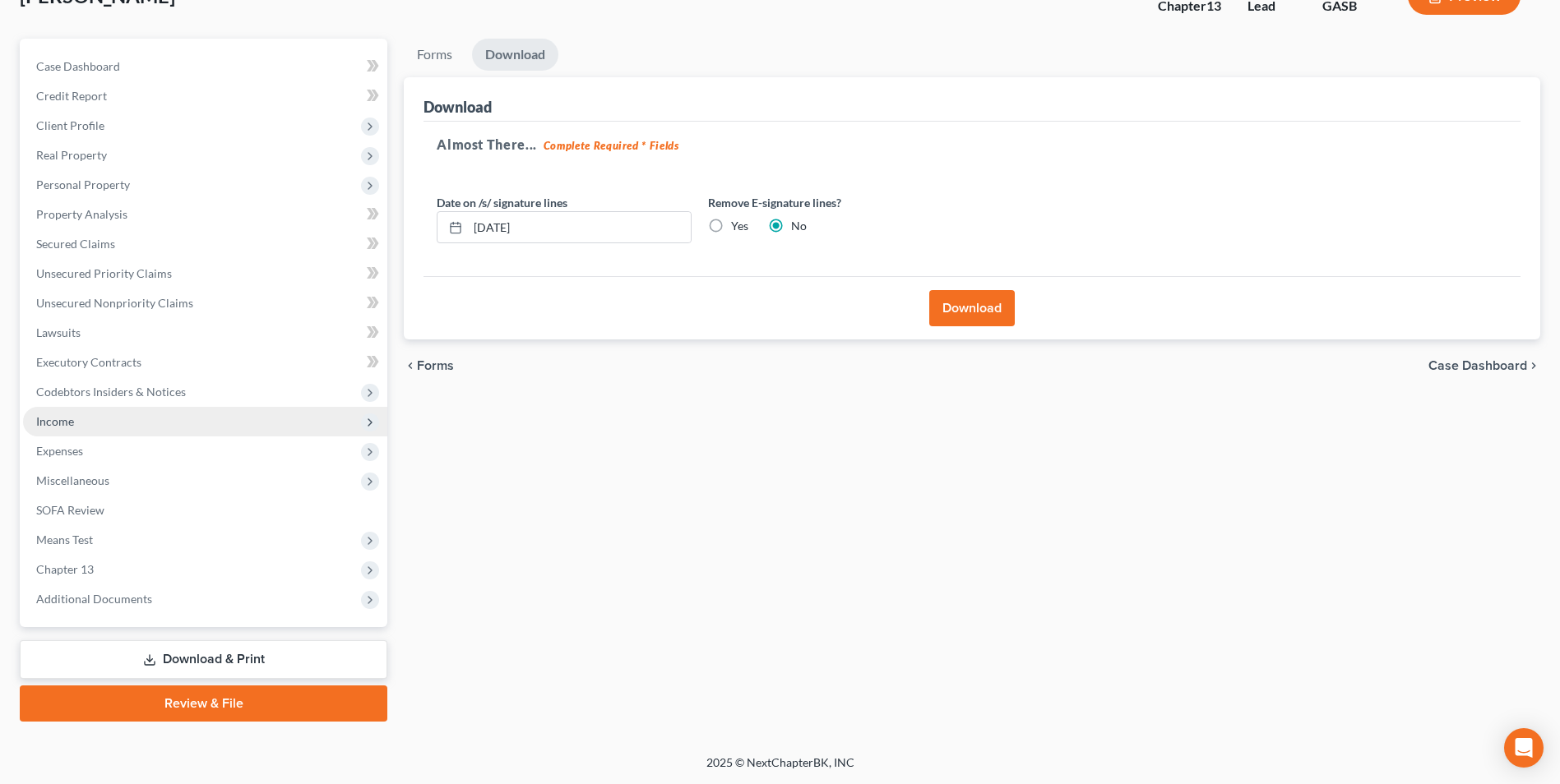
click at [54, 427] on span "Income" at bounding box center [55, 421] width 38 height 14
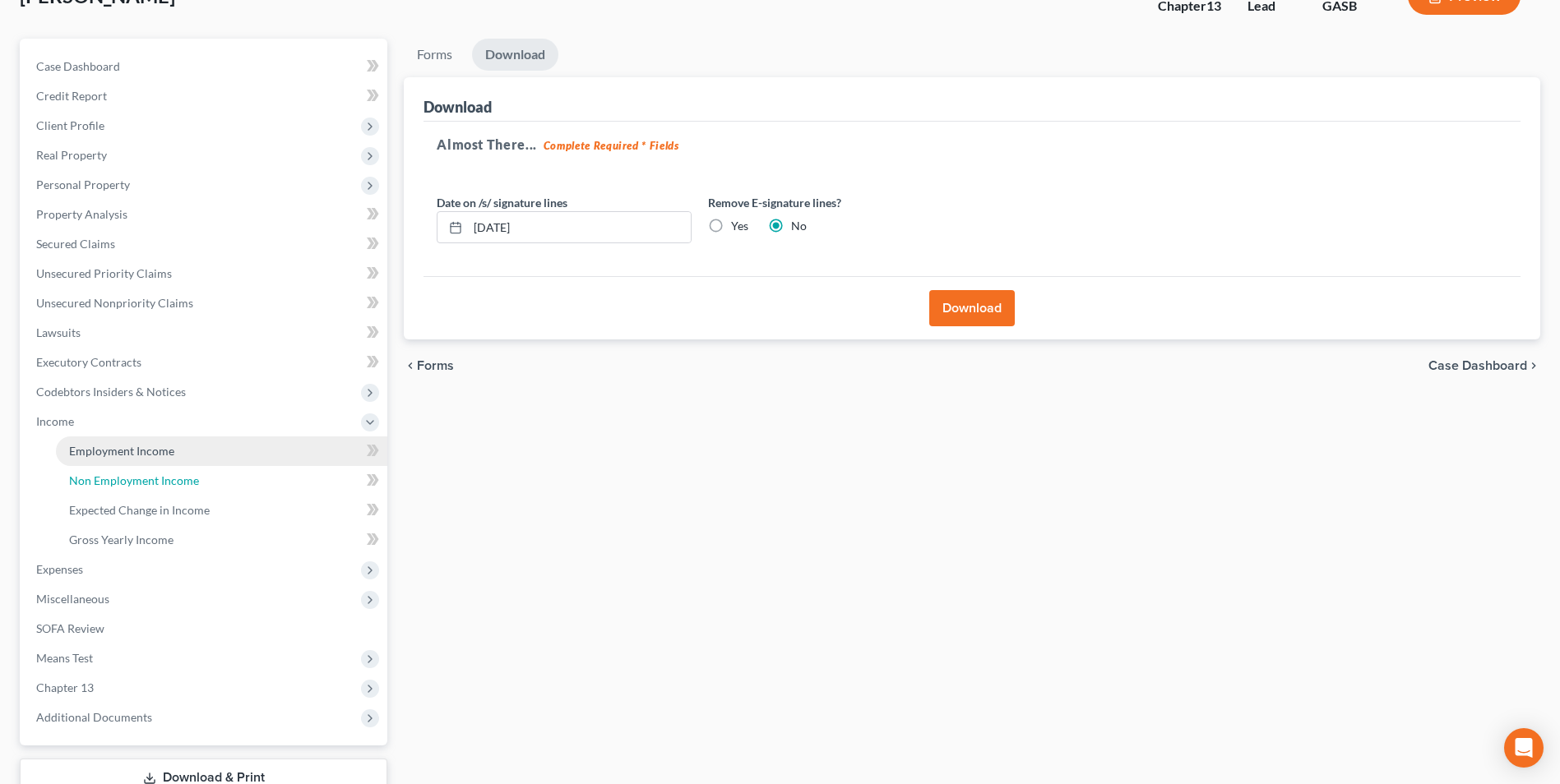
drag, startPoint x: 74, startPoint y: 474, endPoint x: 202, endPoint y: 452, distance: 129.9
click at [76, 474] on span "Non Employment Income" at bounding box center [133, 480] width 130 height 14
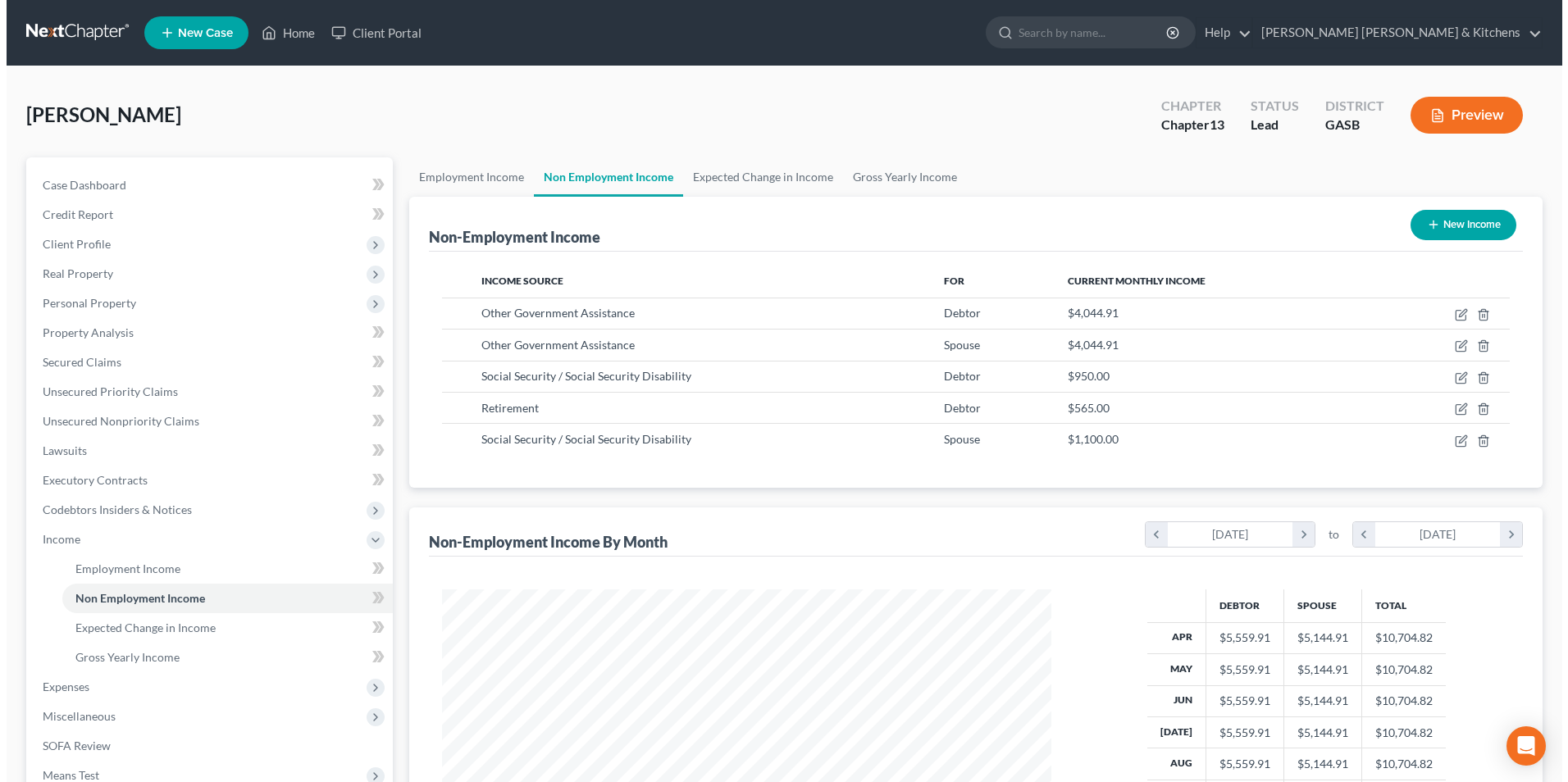
scroll to position [305, 642]
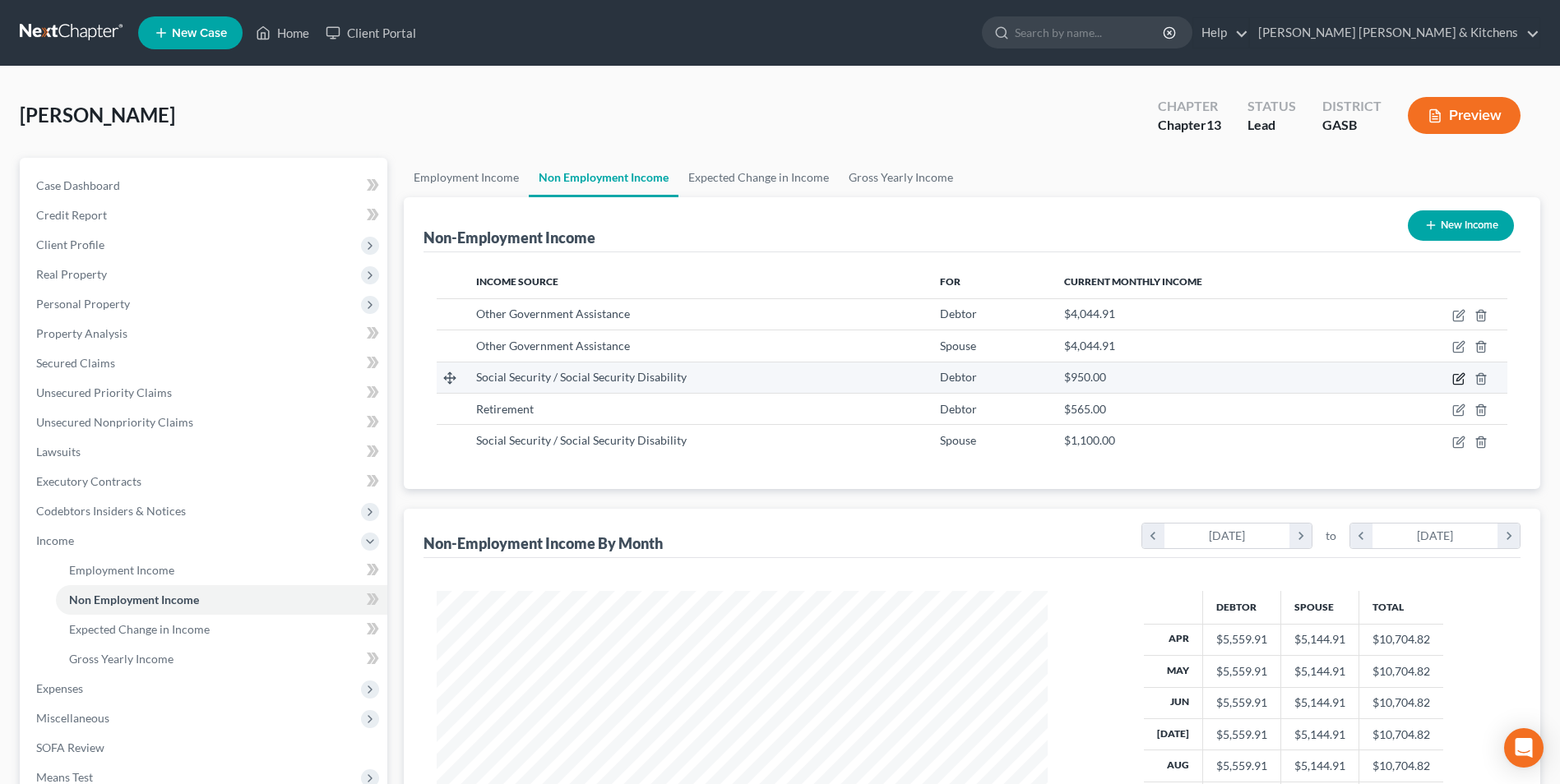
click at [1462, 375] on icon "button" at bounding box center [1459, 379] width 13 height 13
select select "4"
select select "0"
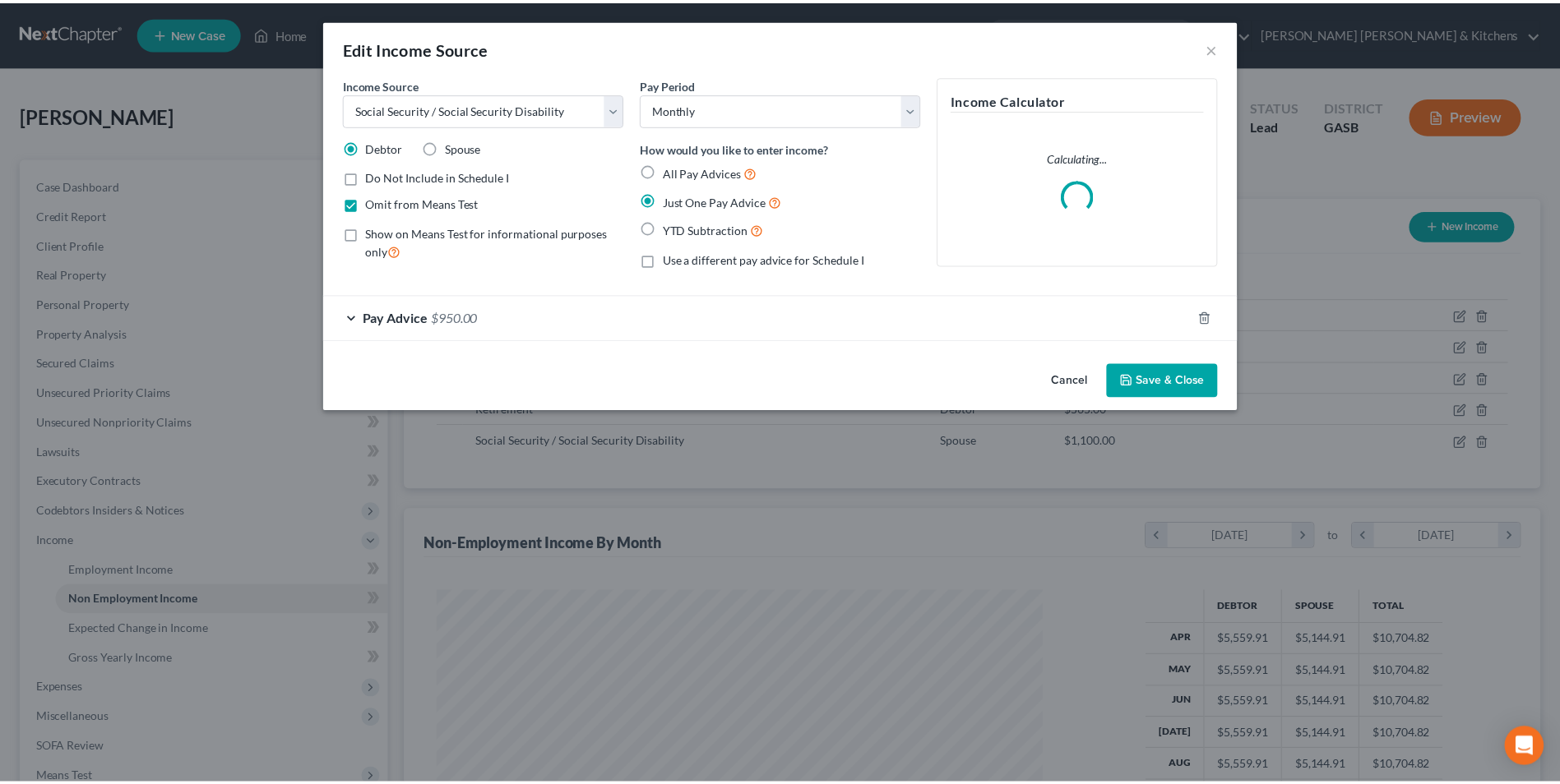
scroll to position [307, 650]
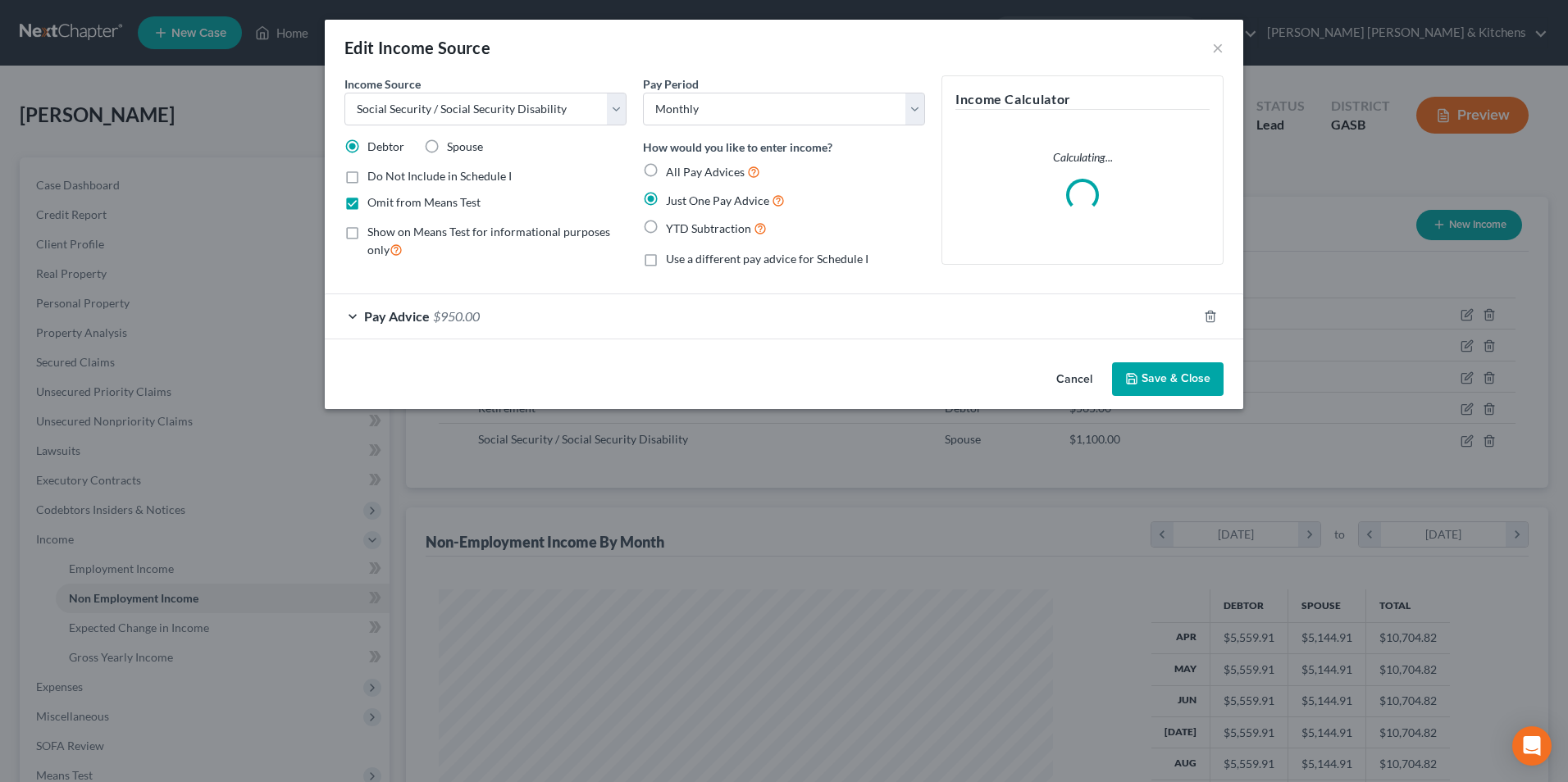
click at [421, 309] on span "Pay Advice" at bounding box center [397, 316] width 66 height 16
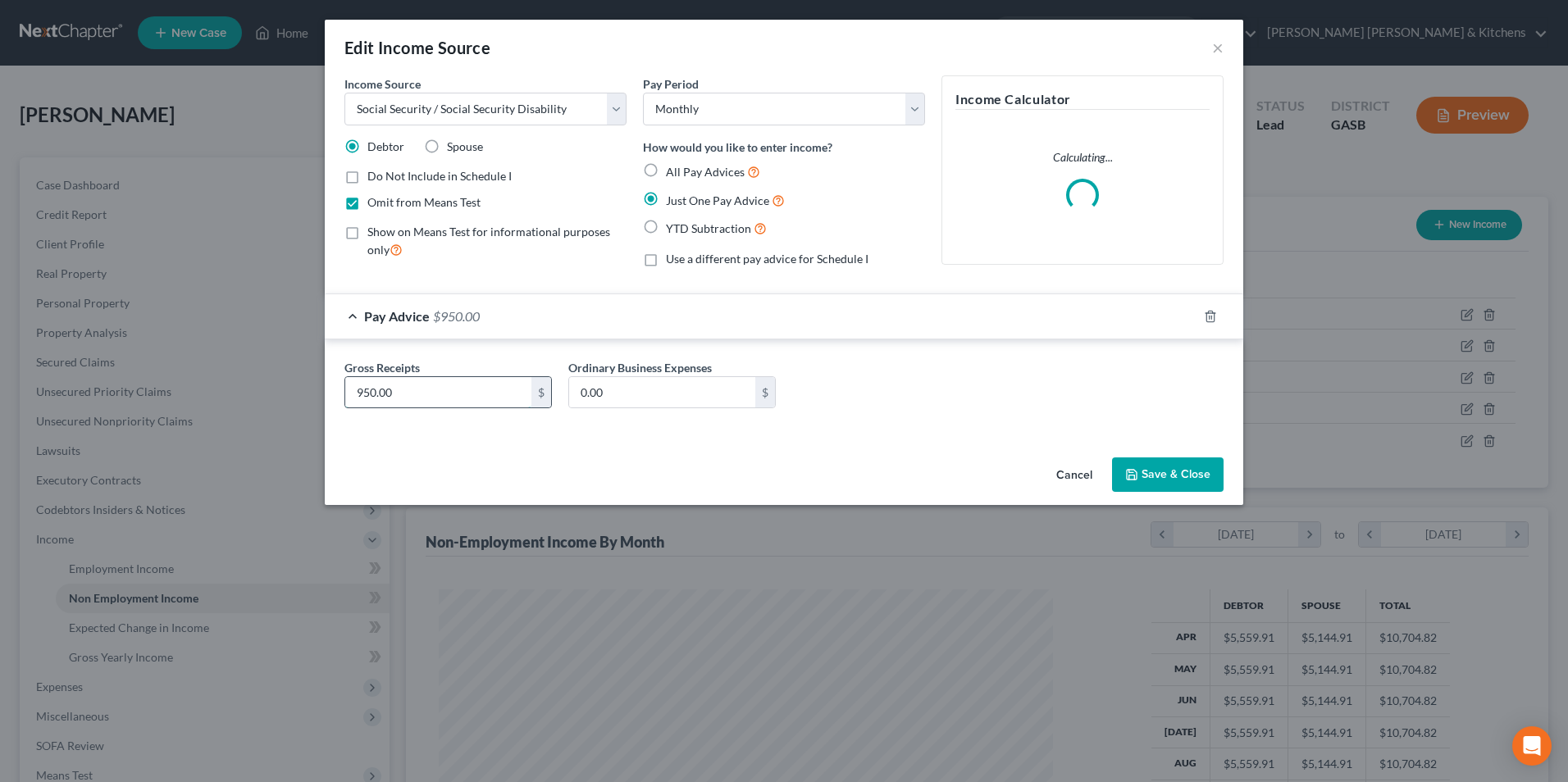
click at [419, 391] on input "950.00" at bounding box center [438, 392] width 186 height 31
type input "939"
click at [1204, 480] on button "Save & Close" at bounding box center [1168, 474] width 111 height 35
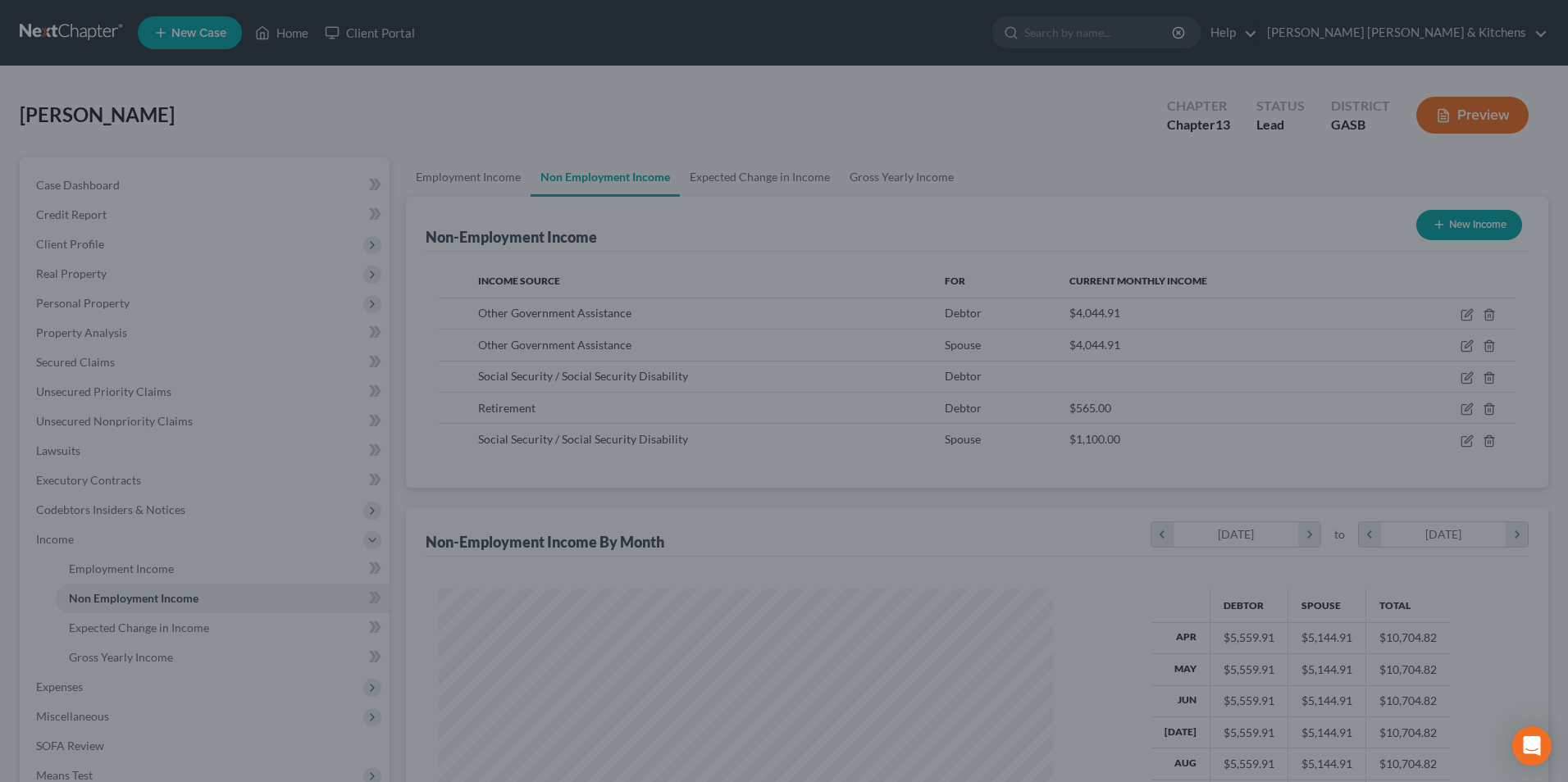
scroll to position [819866, 819647]
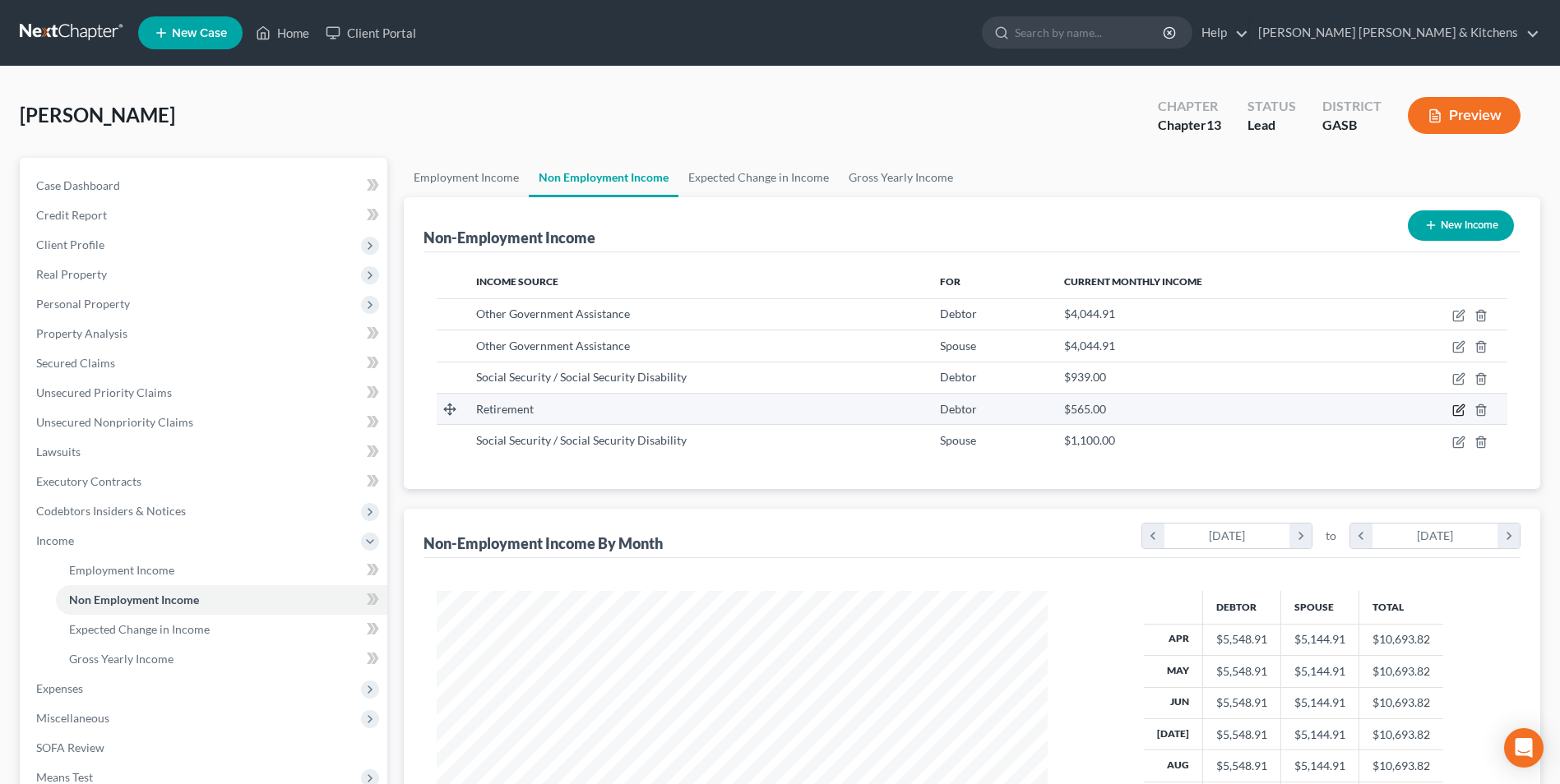
click at [1462, 406] on icon "button" at bounding box center [1459, 410] width 13 height 13
select select "3"
select select "0"
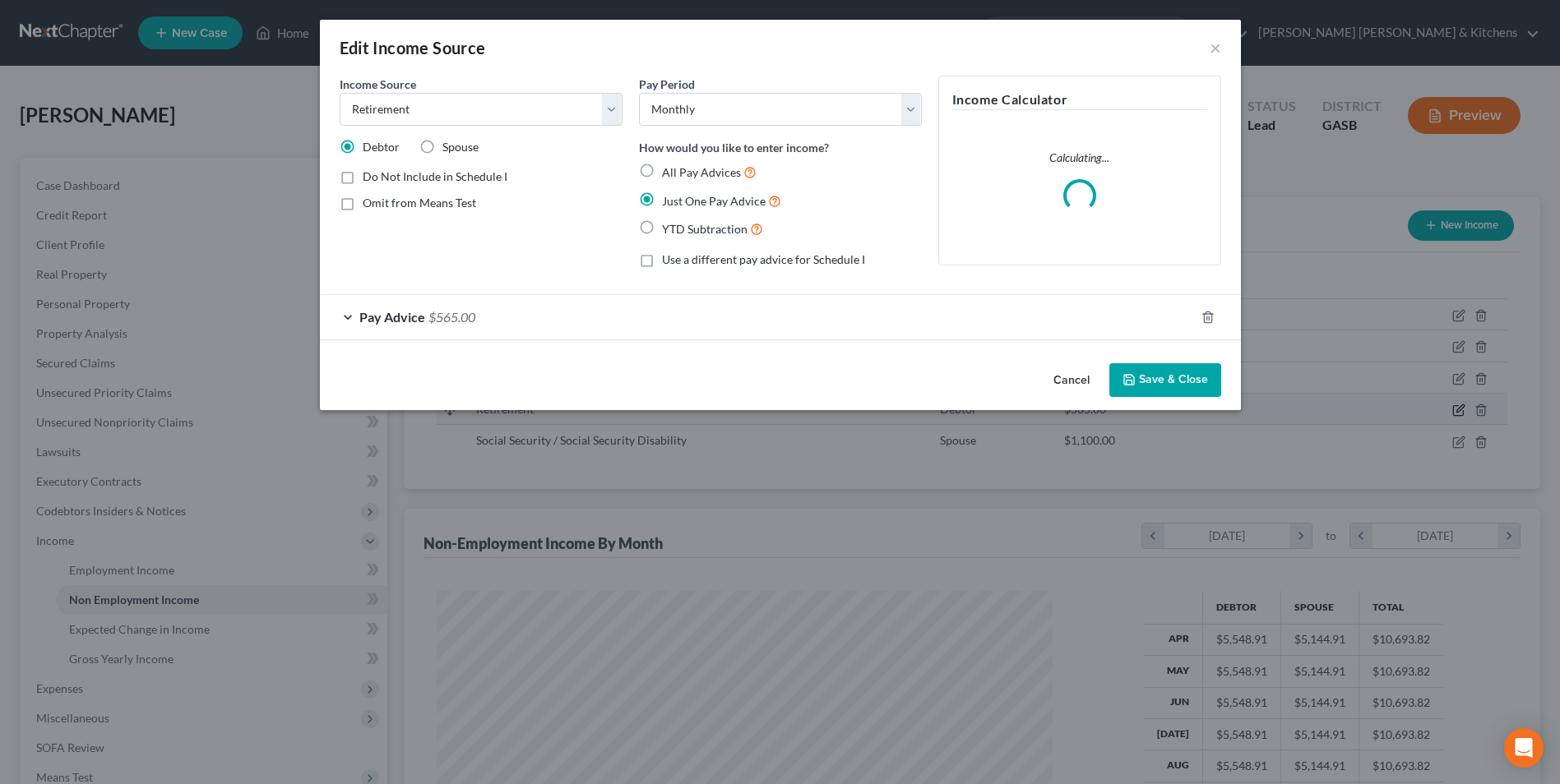
scroll to position [307, 650]
click at [414, 318] on span "Pay Advice" at bounding box center [398, 317] width 66 height 16
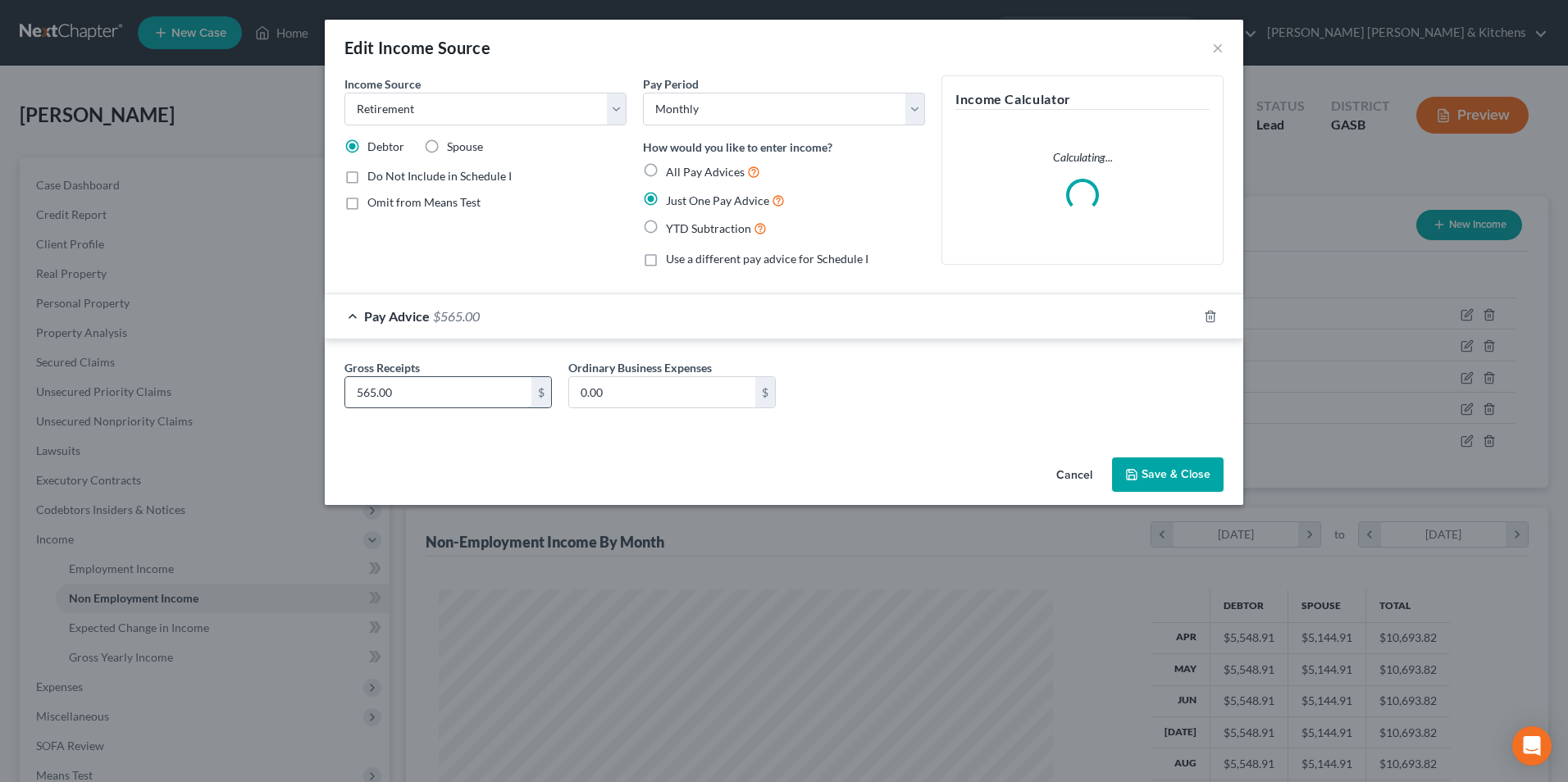
click at [406, 390] on input "565.00" at bounding box center [438, 392] width 186 height 31
type input "551.31"
click at [1154, 480] on button "Save & Close" at bounding box center [1168, 474] width 111 height 35
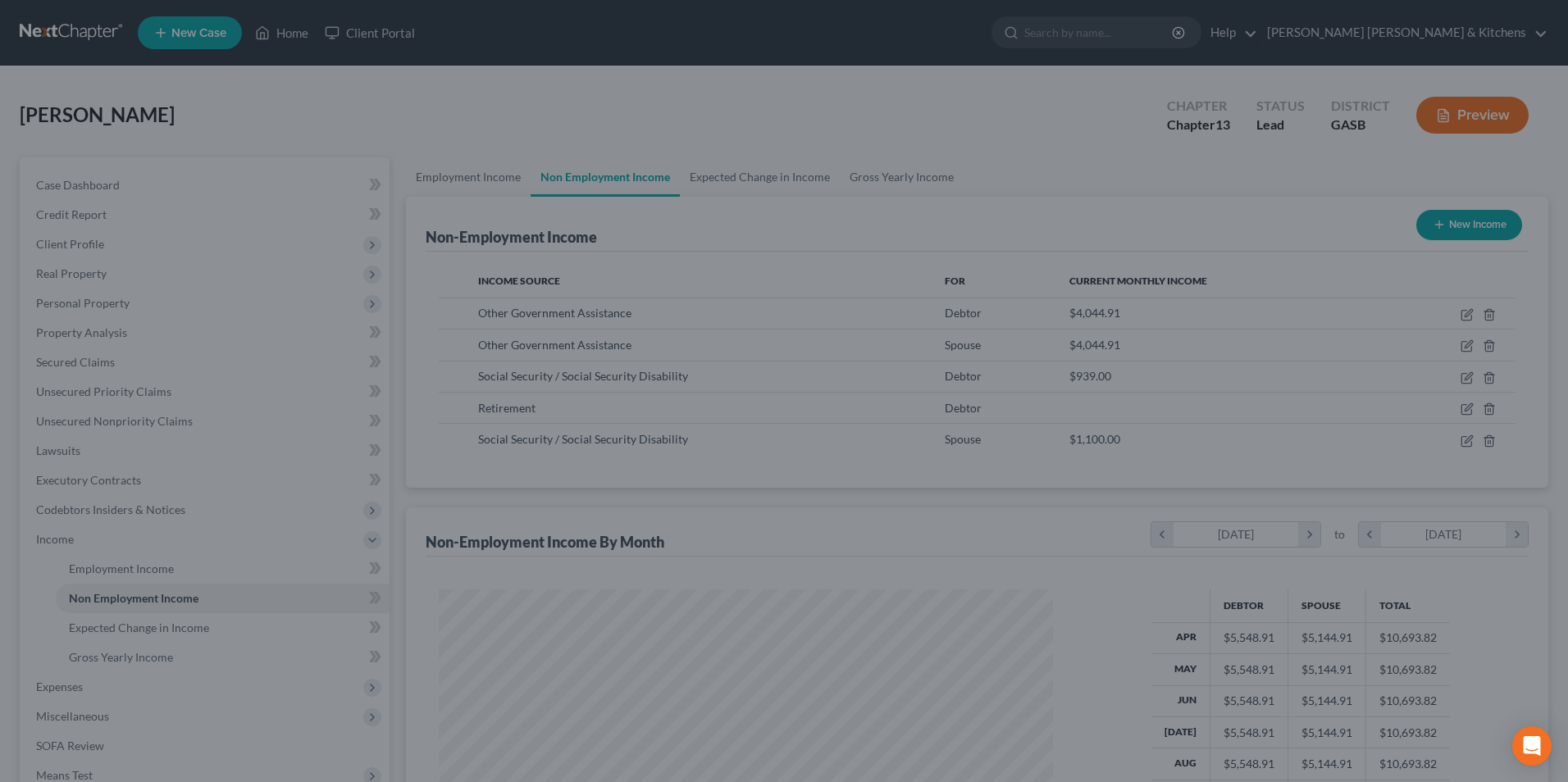
scroll to position [819866, 819647]
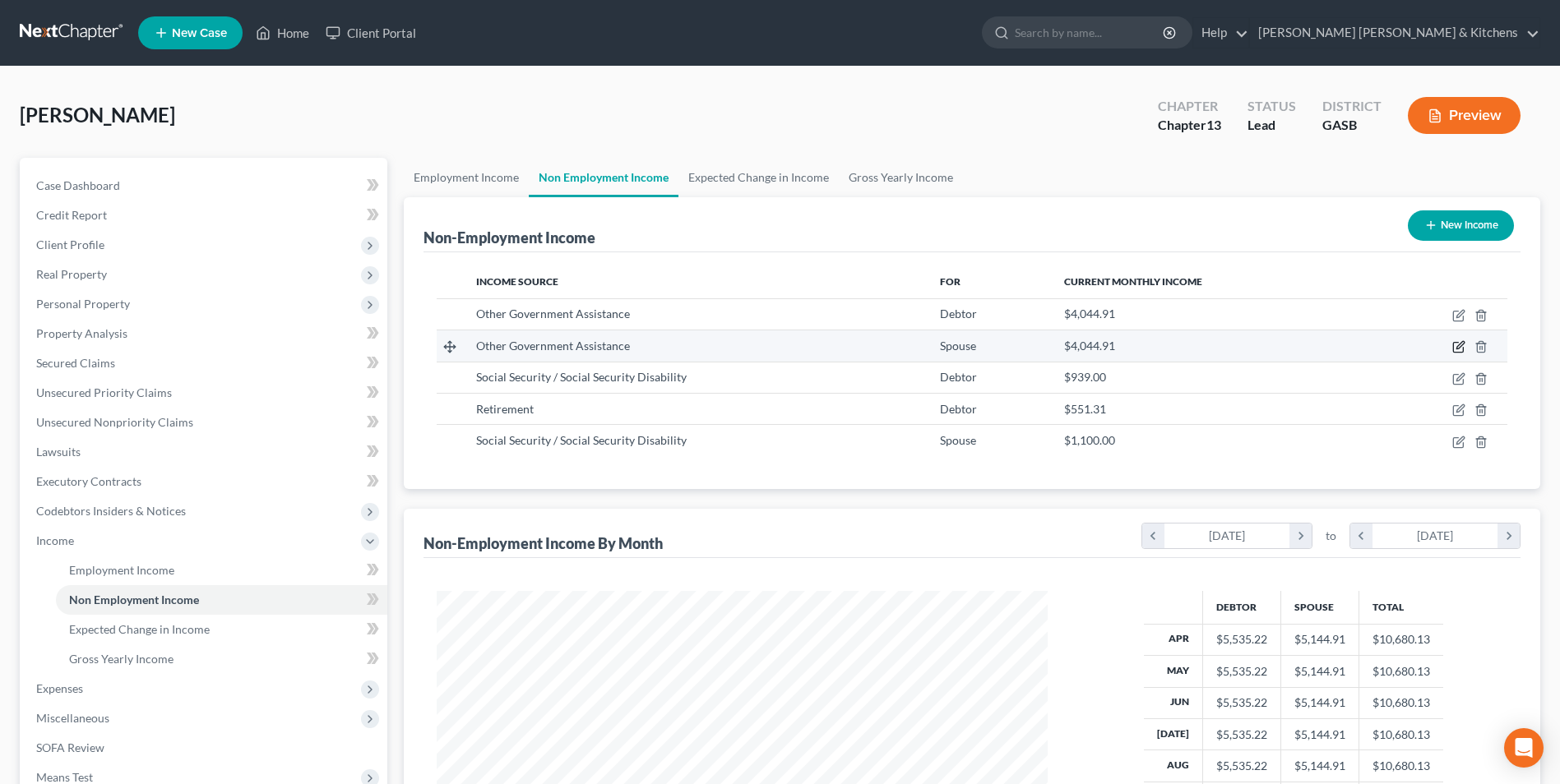
click at [1452, 344] on icon "button" at bounding box center [1459, 347] width 13 height 13
select select "5"
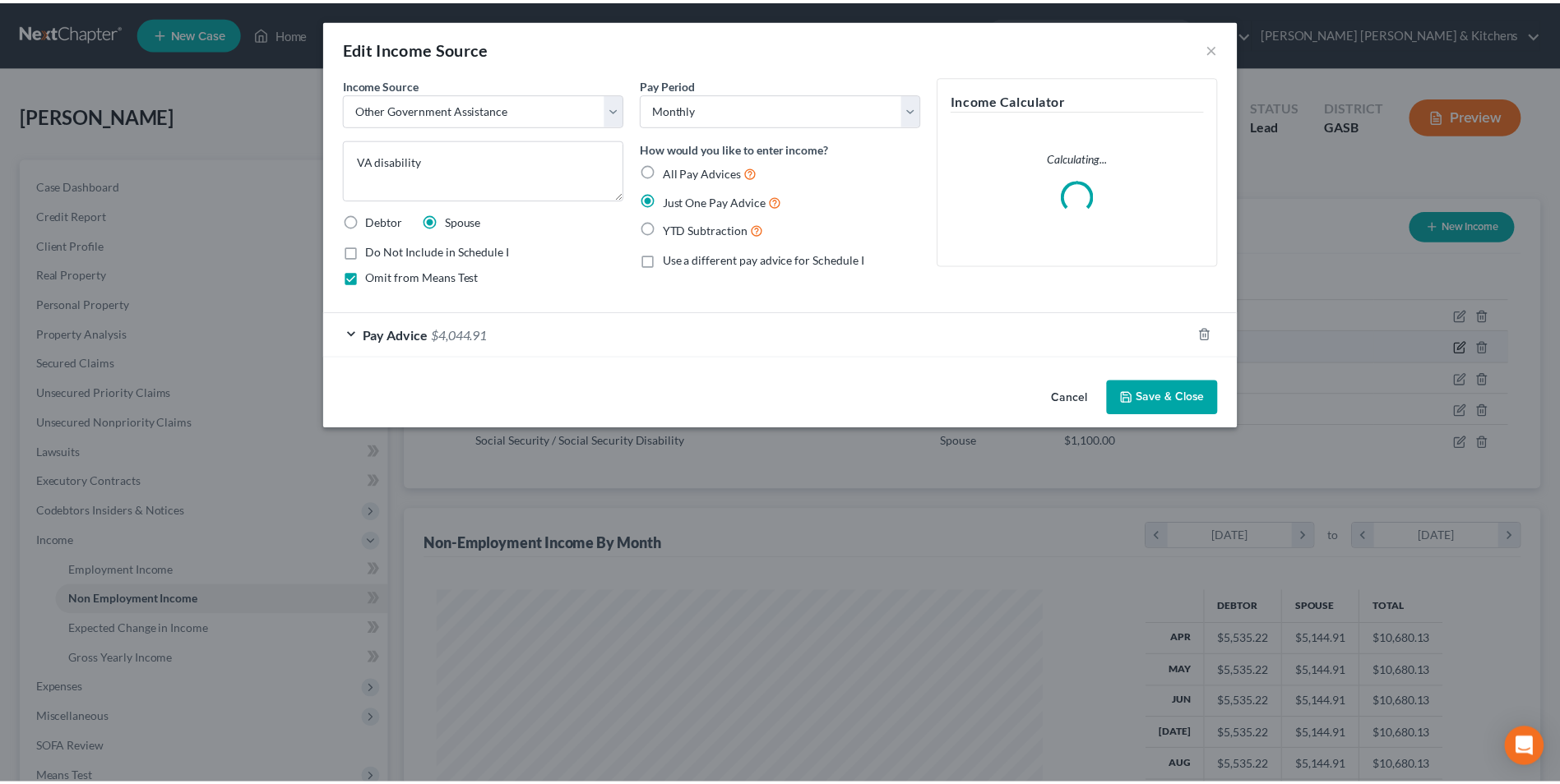
scroll to position [307, 650]
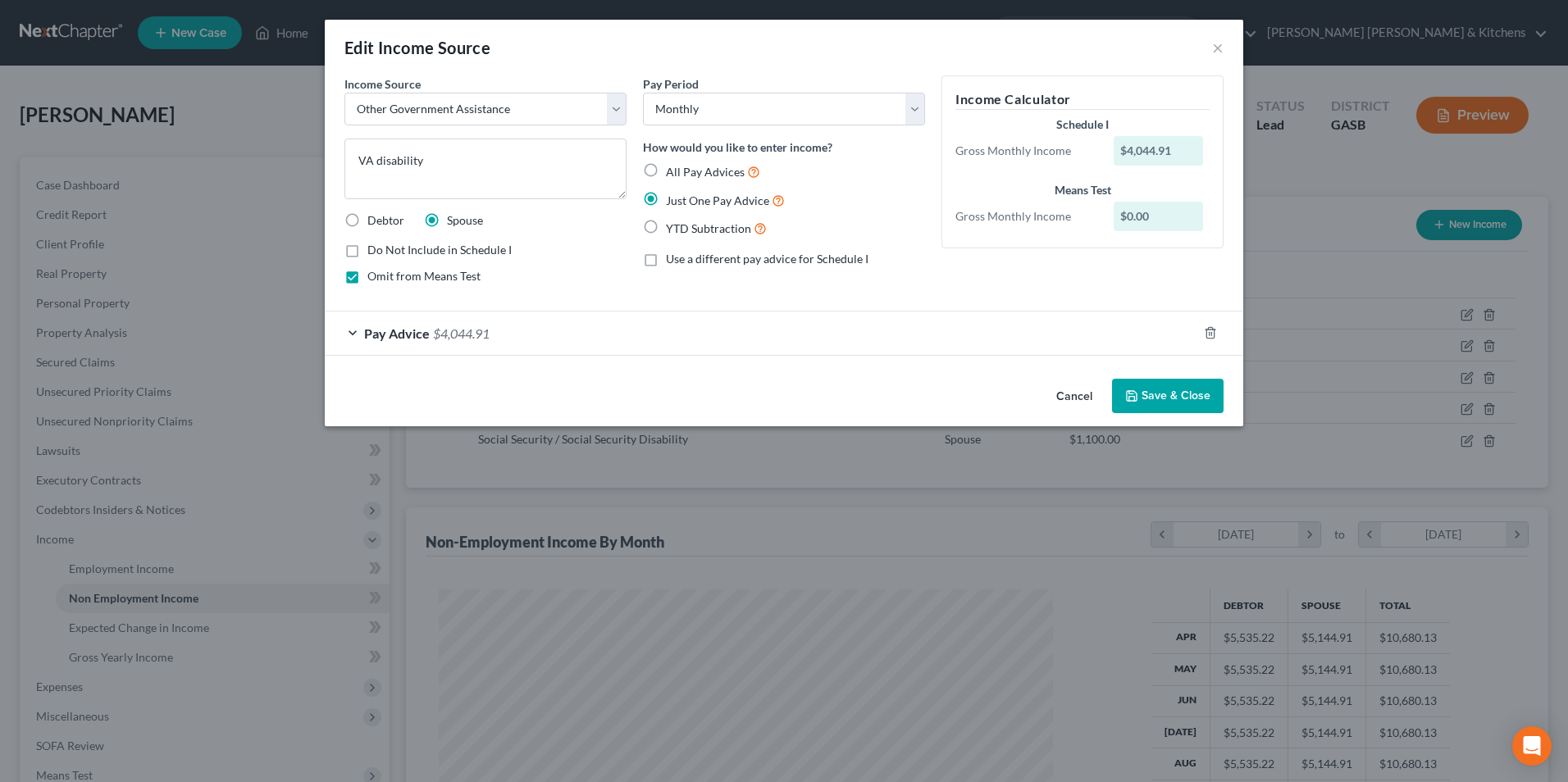
click at [1090, 396] on button "Cancel" at bounding box center [1075, 396] width 62 height 33
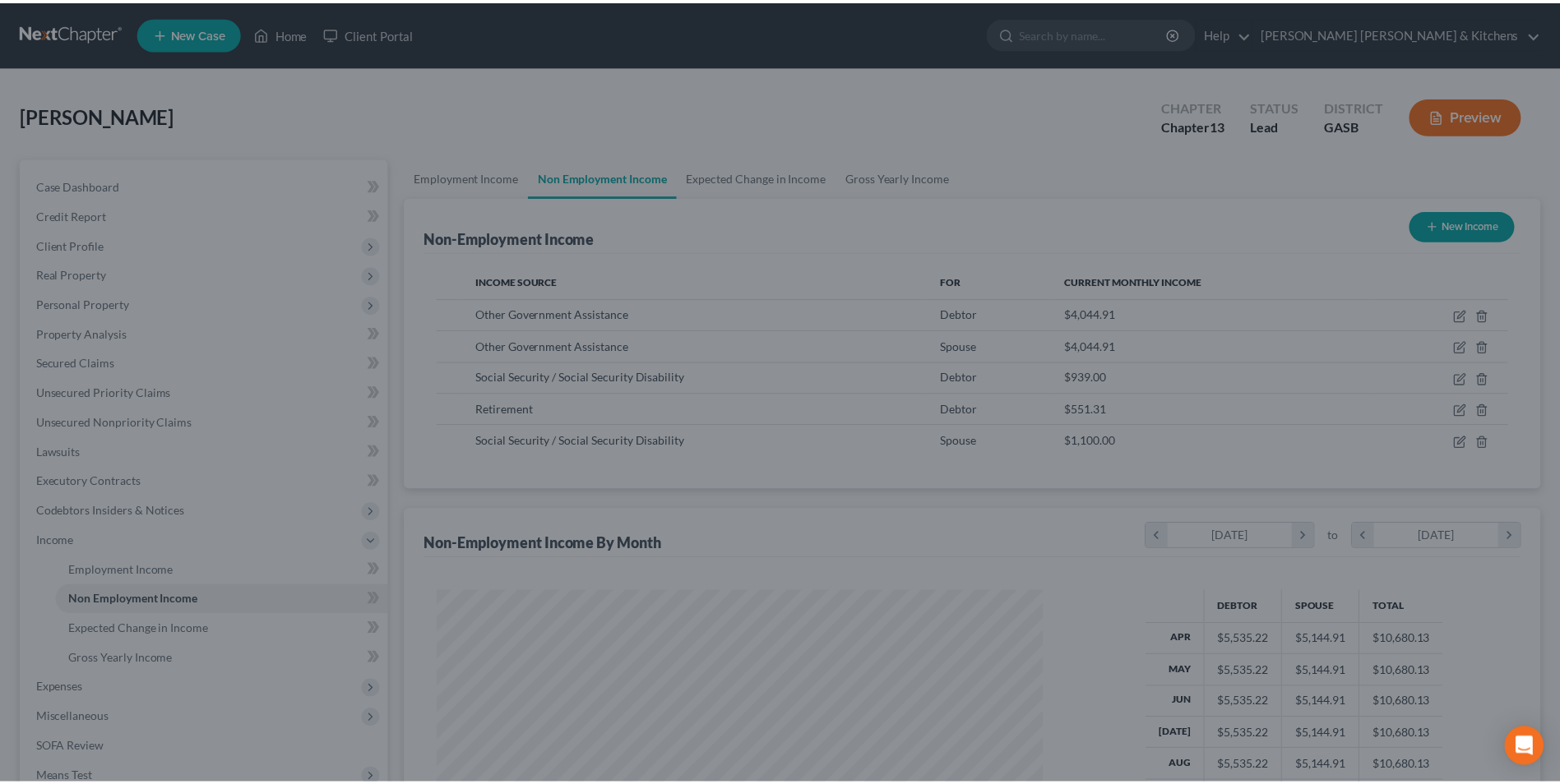
scroll to position [821963, 821894]
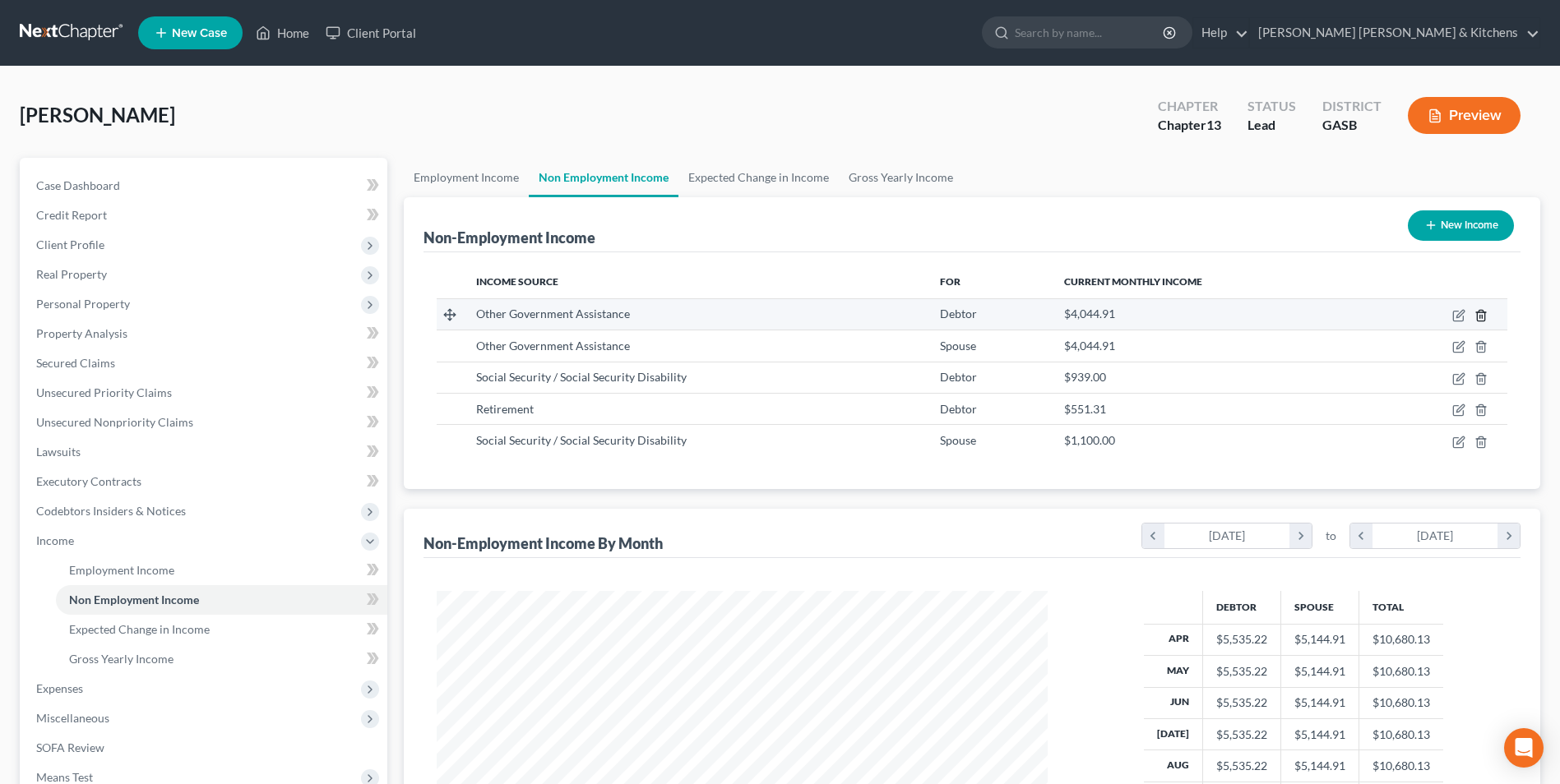
click at [1481, 321] on icon "button" at bounding box center [1481, 315] width 8 height 10
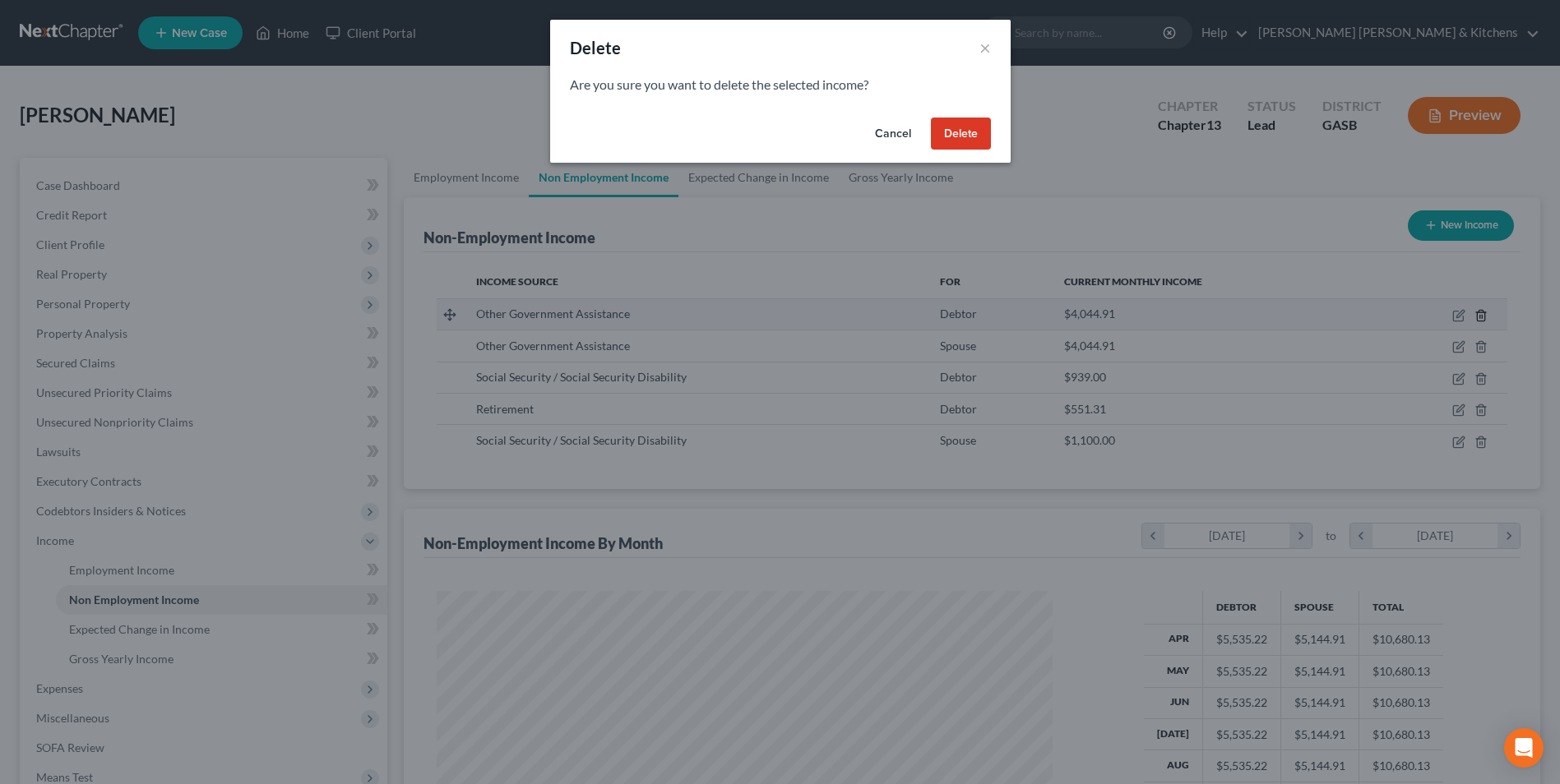
scroll to position [307, 650]
click at [959, 124] on button "Delete" at bounding box center [966, 133] width 60 height 33
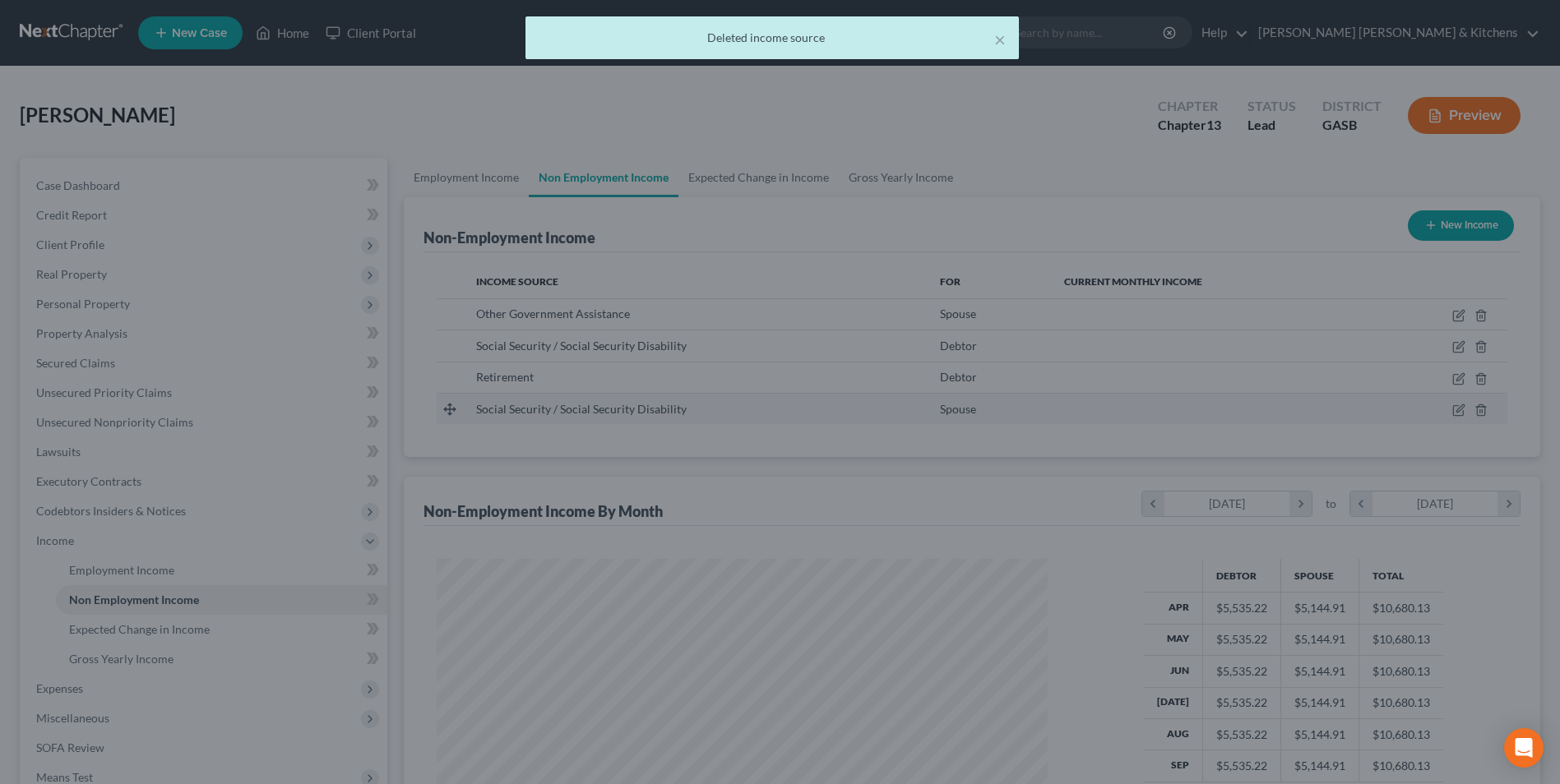
scroll to position [821963, 821894]
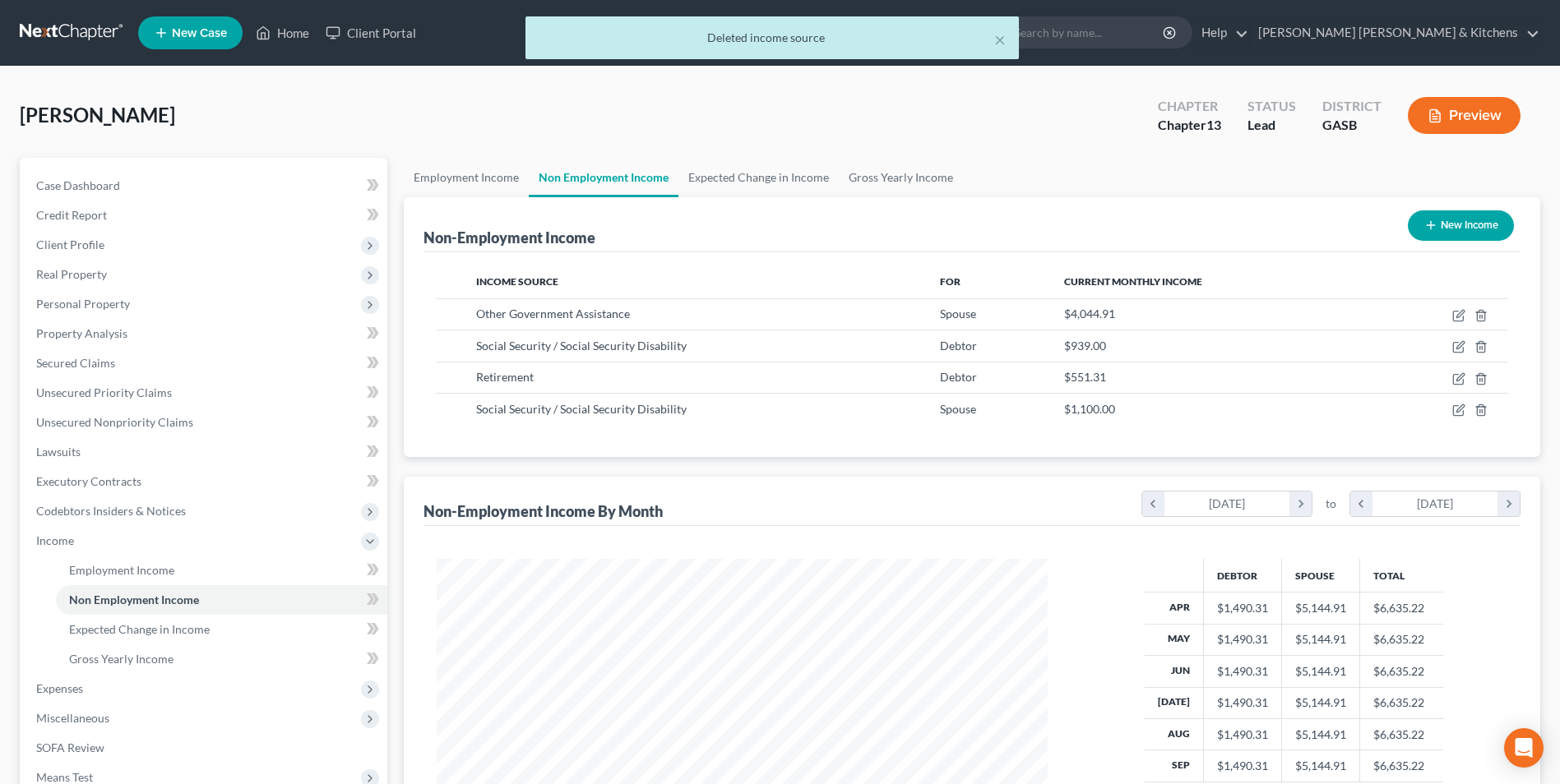
click at [1458, 230] on button "New Income" at bounding box center [1462, 226] width 106 height 30
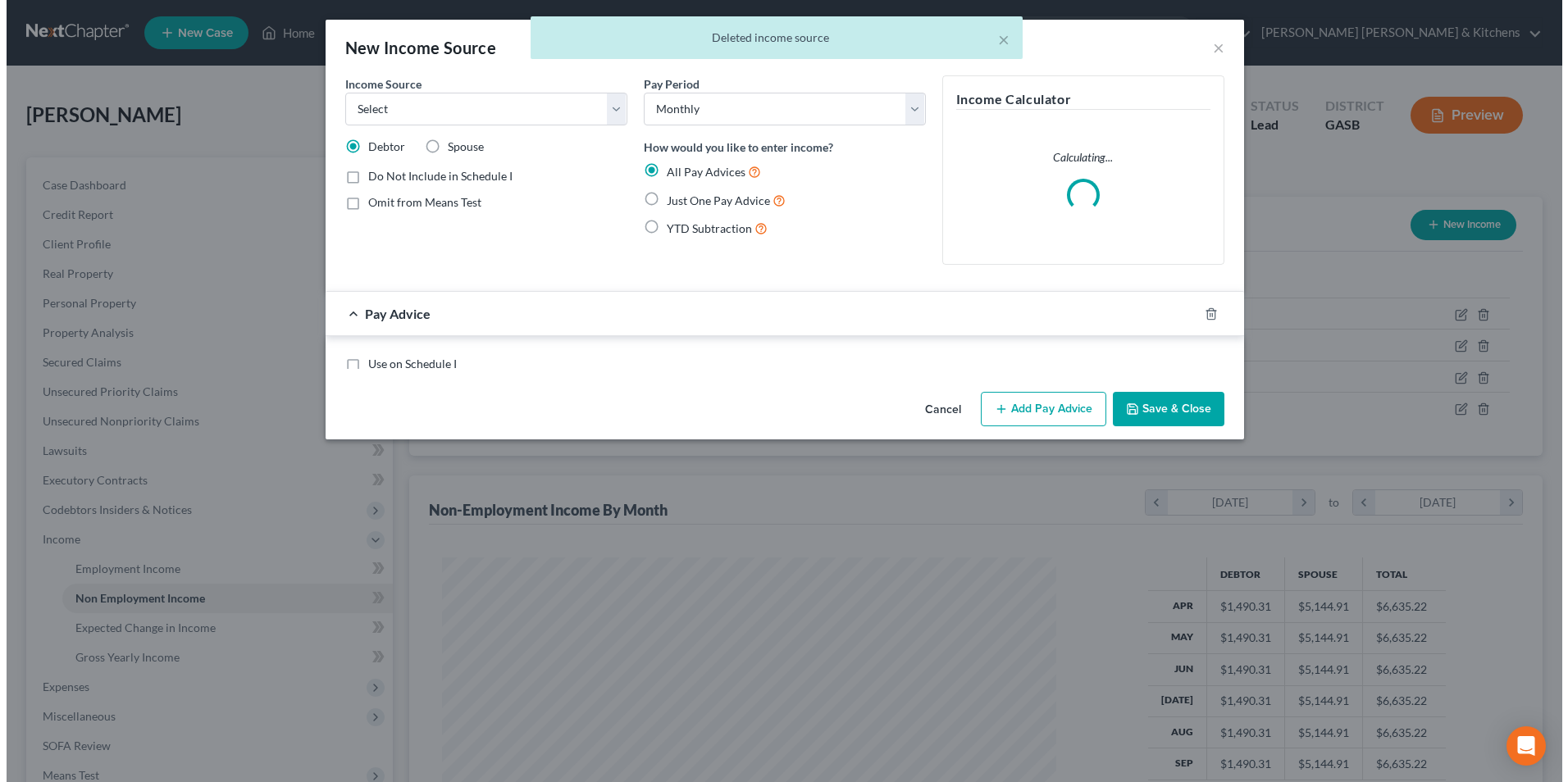
scroll to position [307, 648]
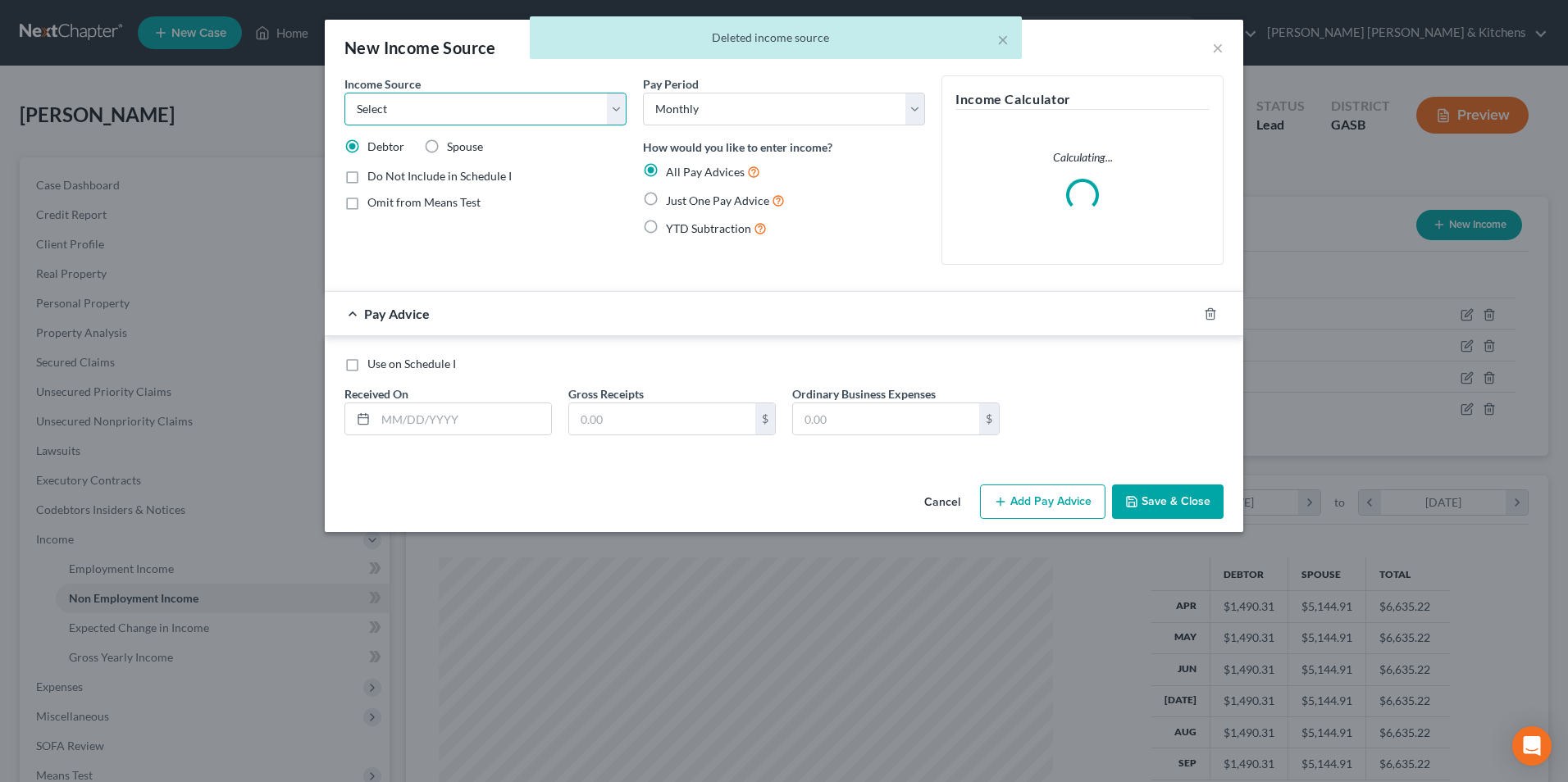
click at [432, 108] on select "Select Unemployment Disability (from employer) Pension Retirement Social Securi…" at bounding box center [485, 108] width 282 height 33
click at [344, 92] on select "Select Unemployment Disability (from employer) Pension Retirement Social Securi…" at bounding box center [485, 108] width 282 height 33
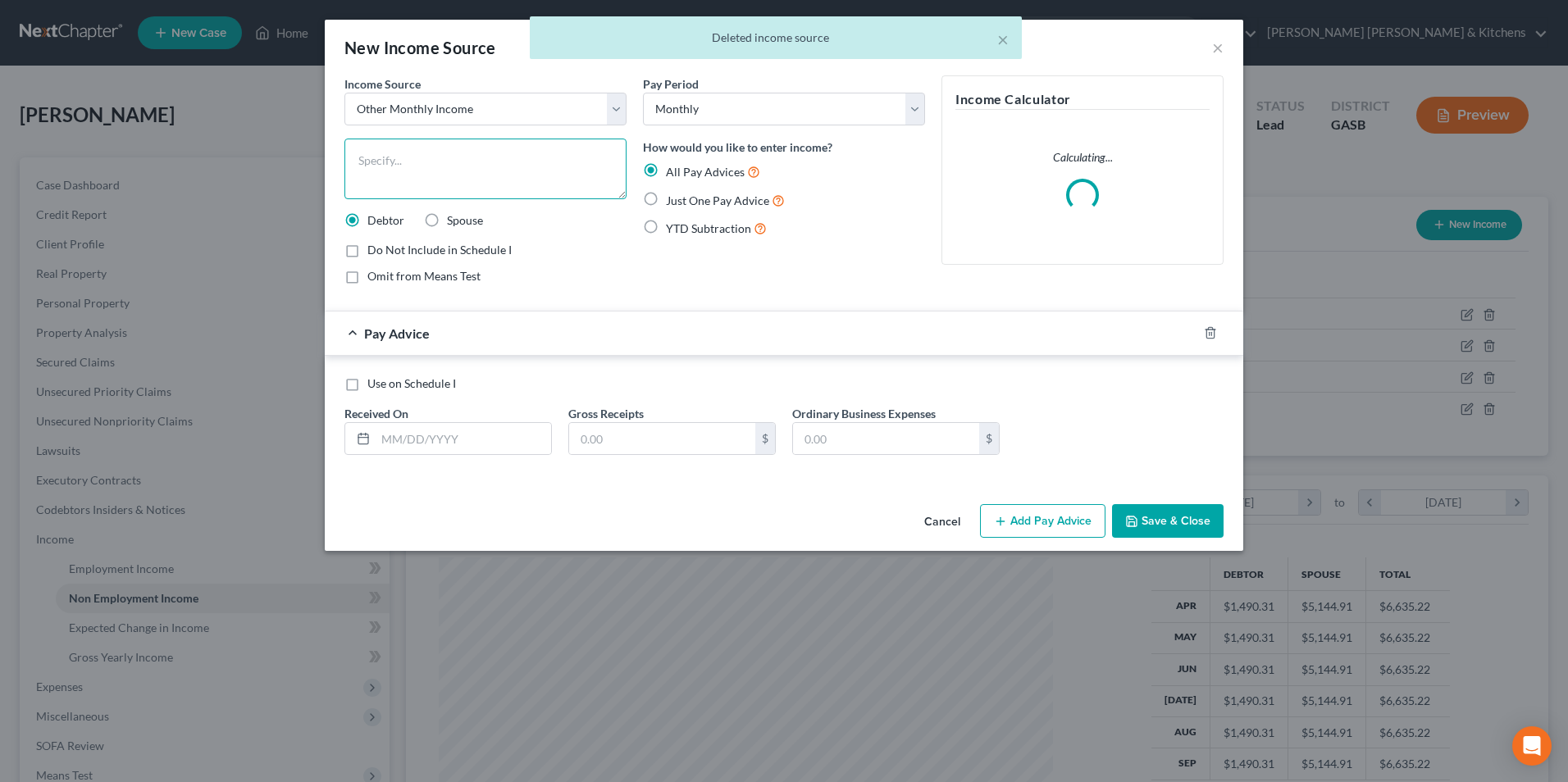
click at [382, 190] on textarea at bounding box center [485, 169] width 282 height 60
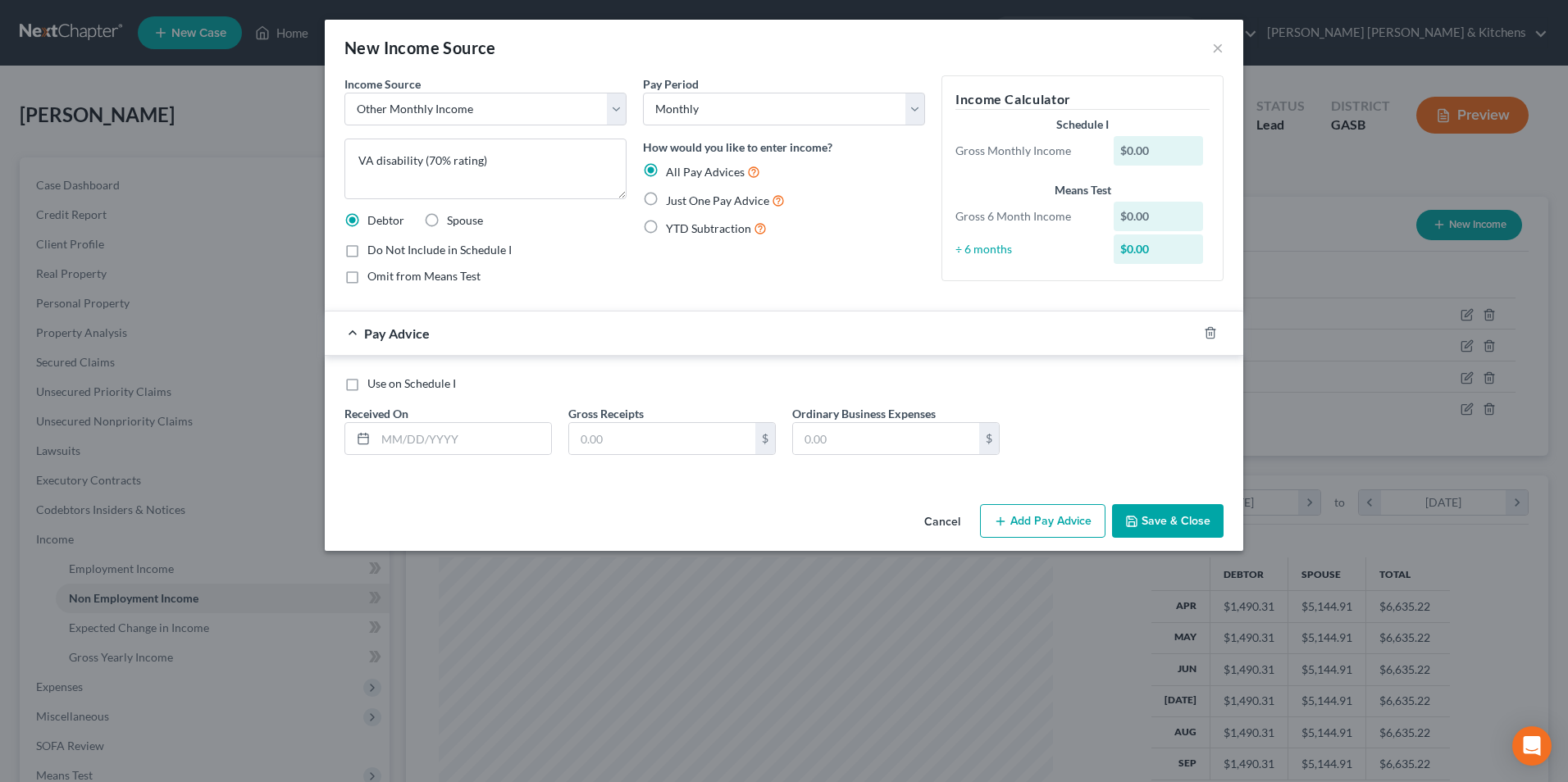
click at [666, 231] on label "YTD Subtraction" at bounding box center [716, 228] width 101 height 19
click at [673, 229] on input "YTD Subtraction" at bounding box center [677, 224] width 10 height 10
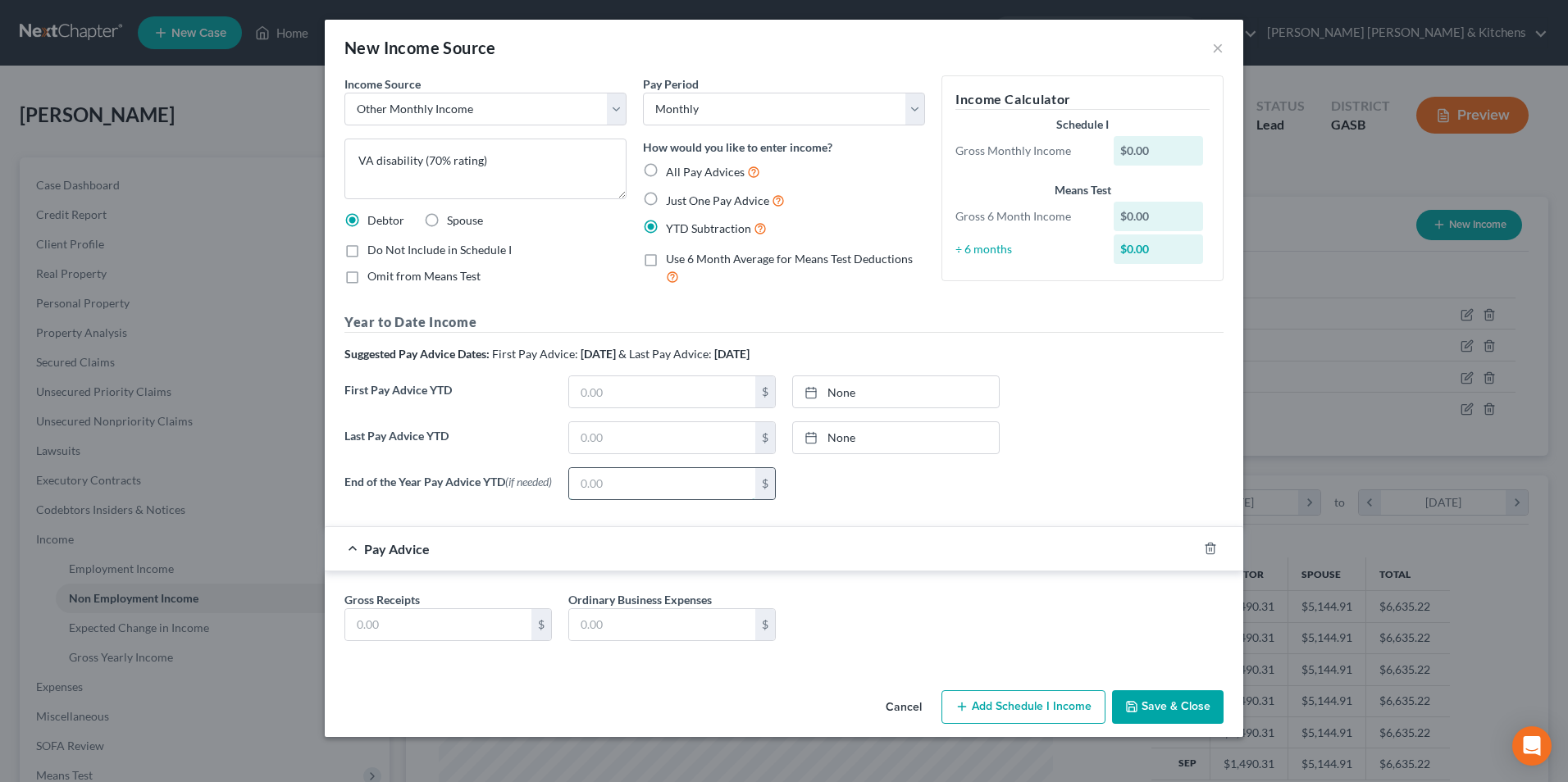
click at [597, 477] on input "text" at bounding box center [661, 483] width 186 height 31
click at [456, 631] on input "text" at bounding box center [438, 624] width 186 height 31
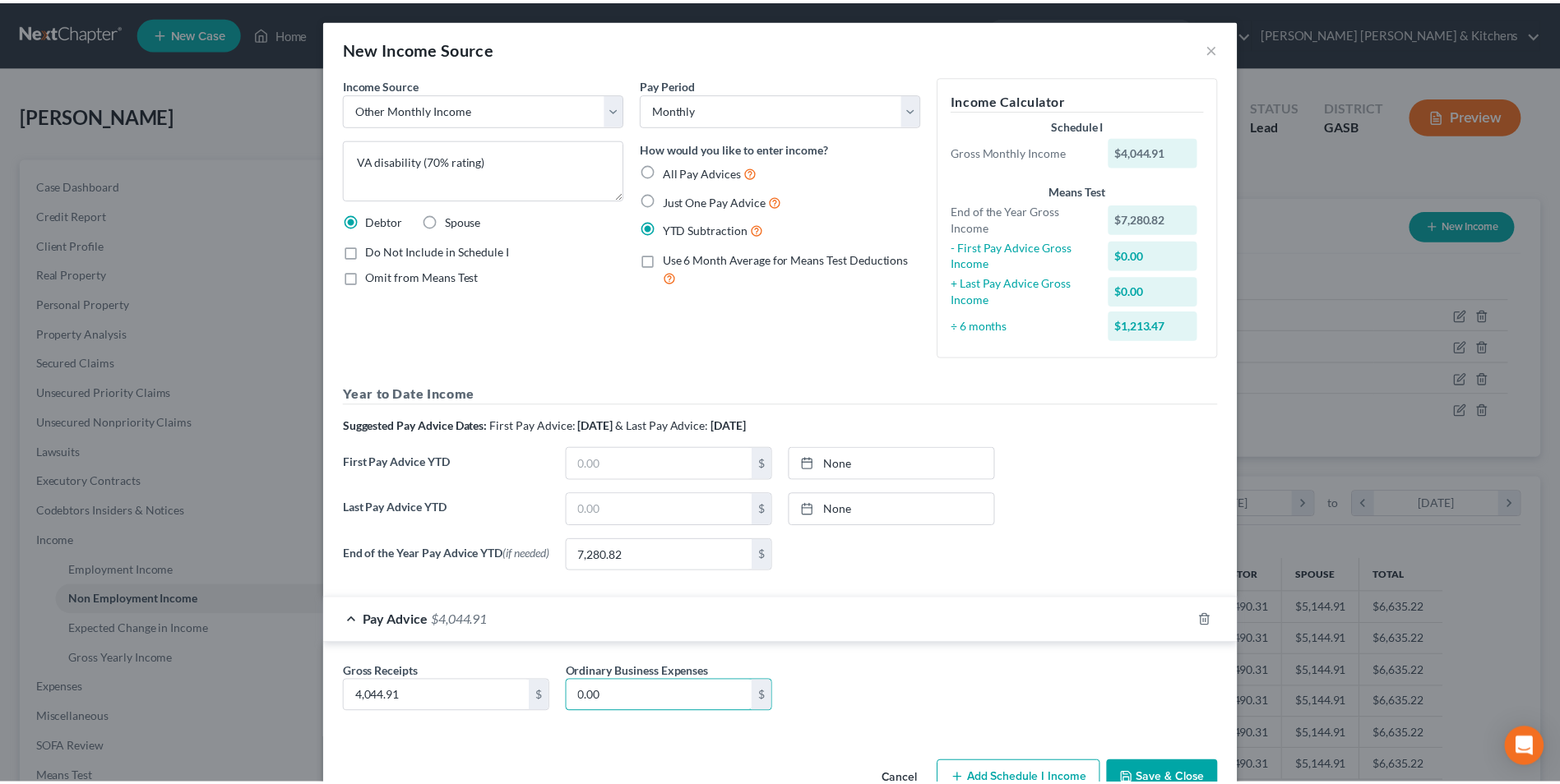
scroll to position [48, 0]
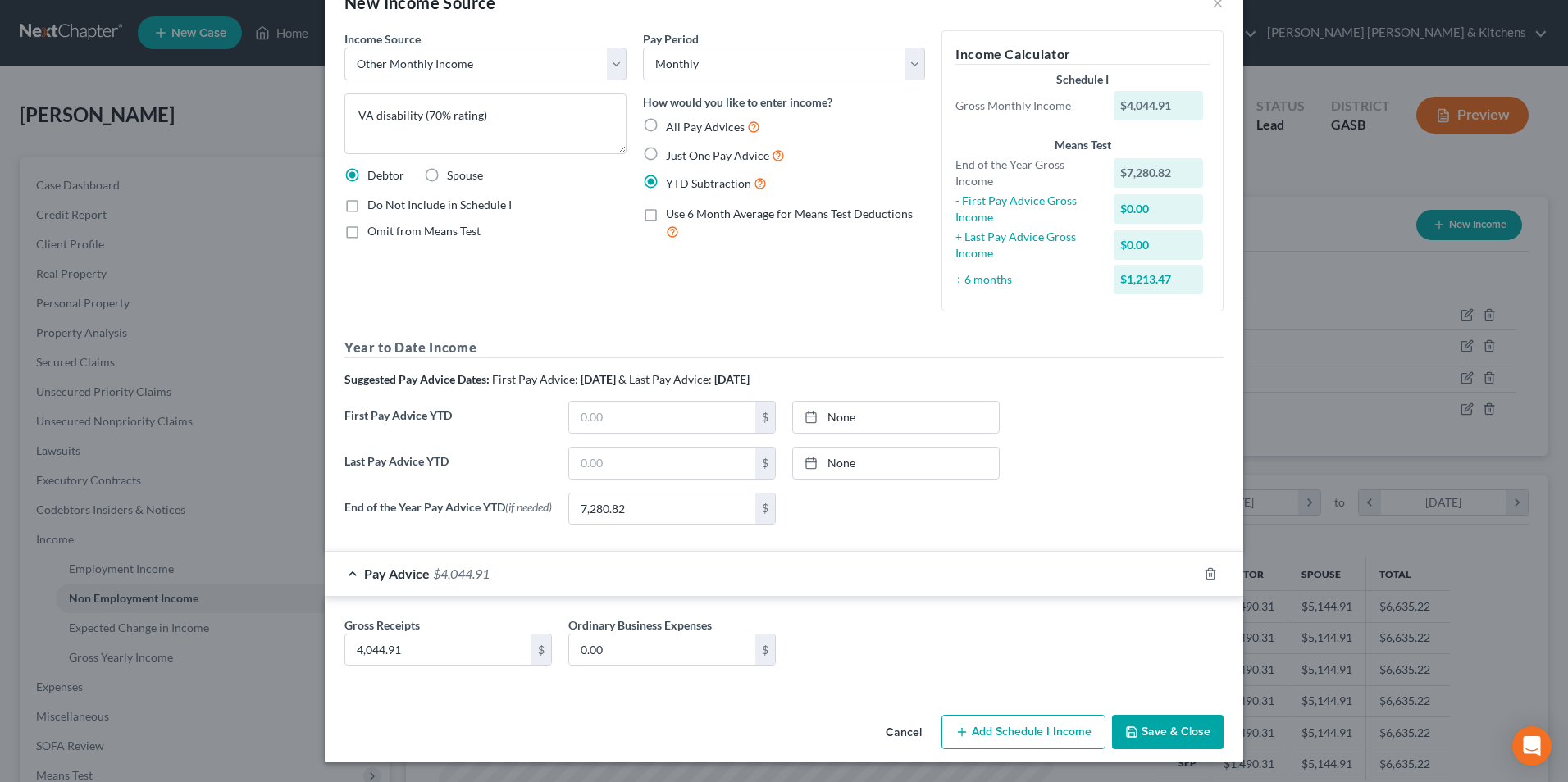
click at [1155, 748] on button "Save & Close" at bounding box center [1168, 732] width 111 height 35
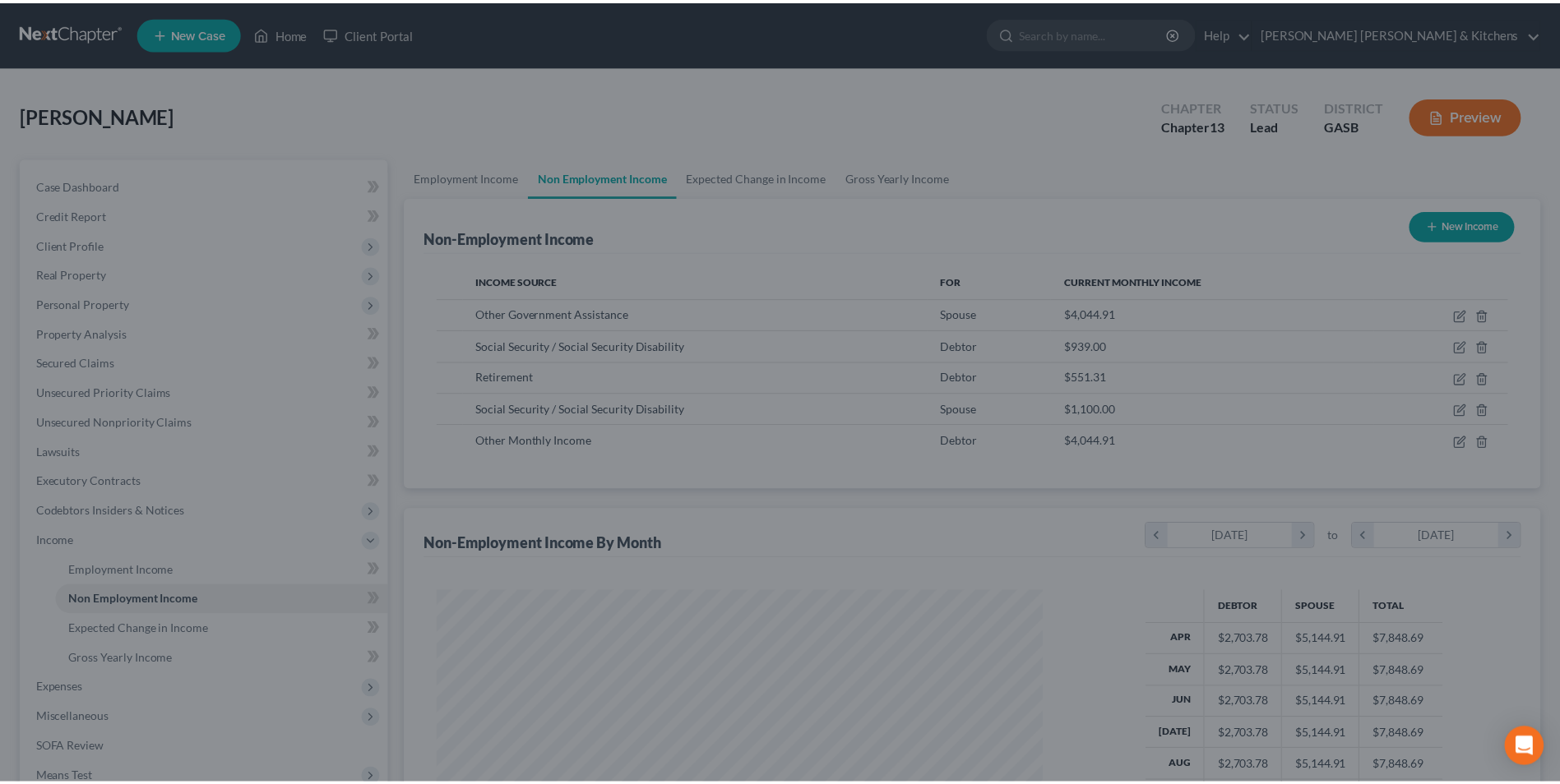
scroll to position [821963, 821894]
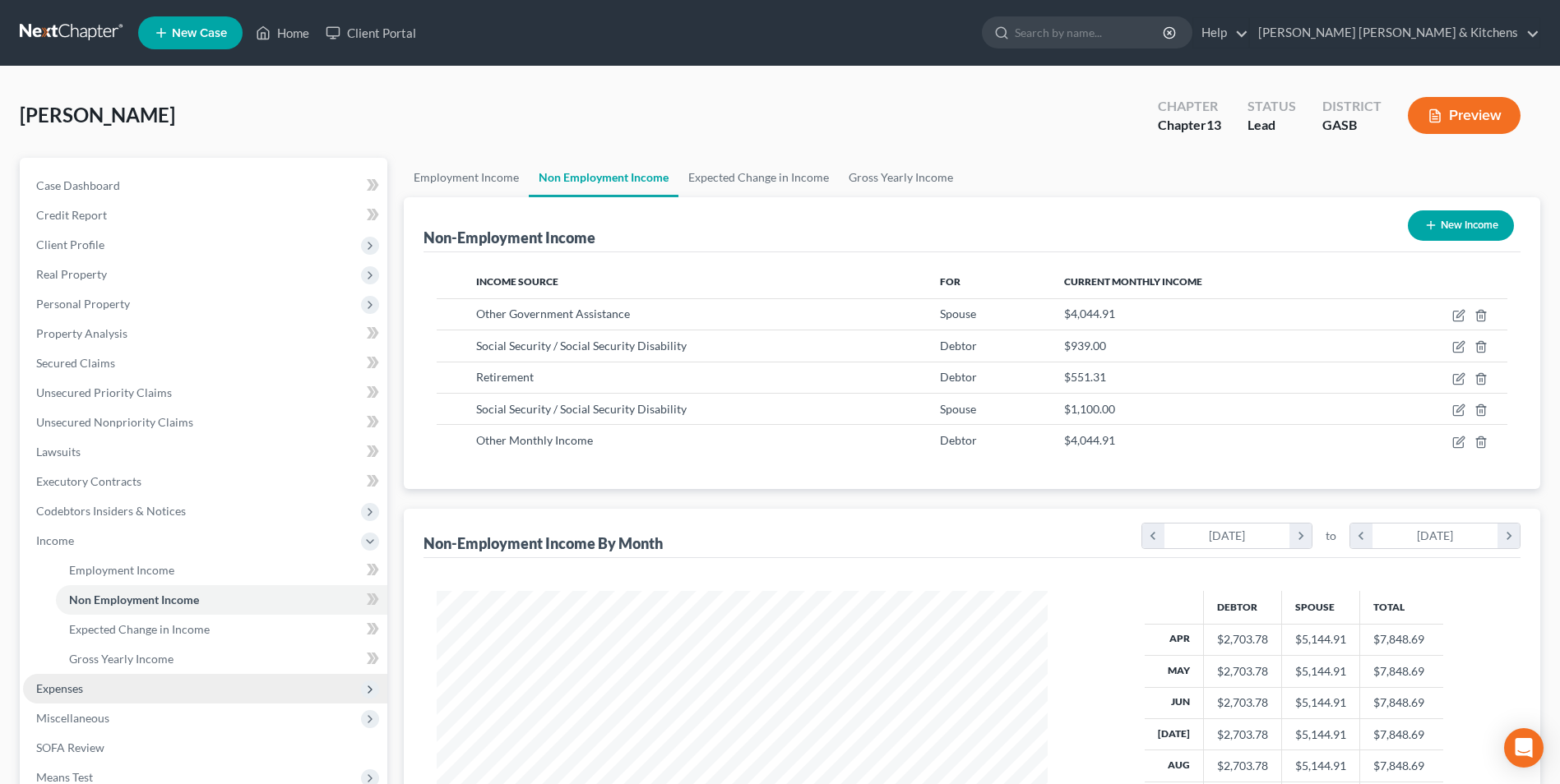
click at [89, 686] on span "Expenses" at bounding box center [204, 688] width 364 height 29
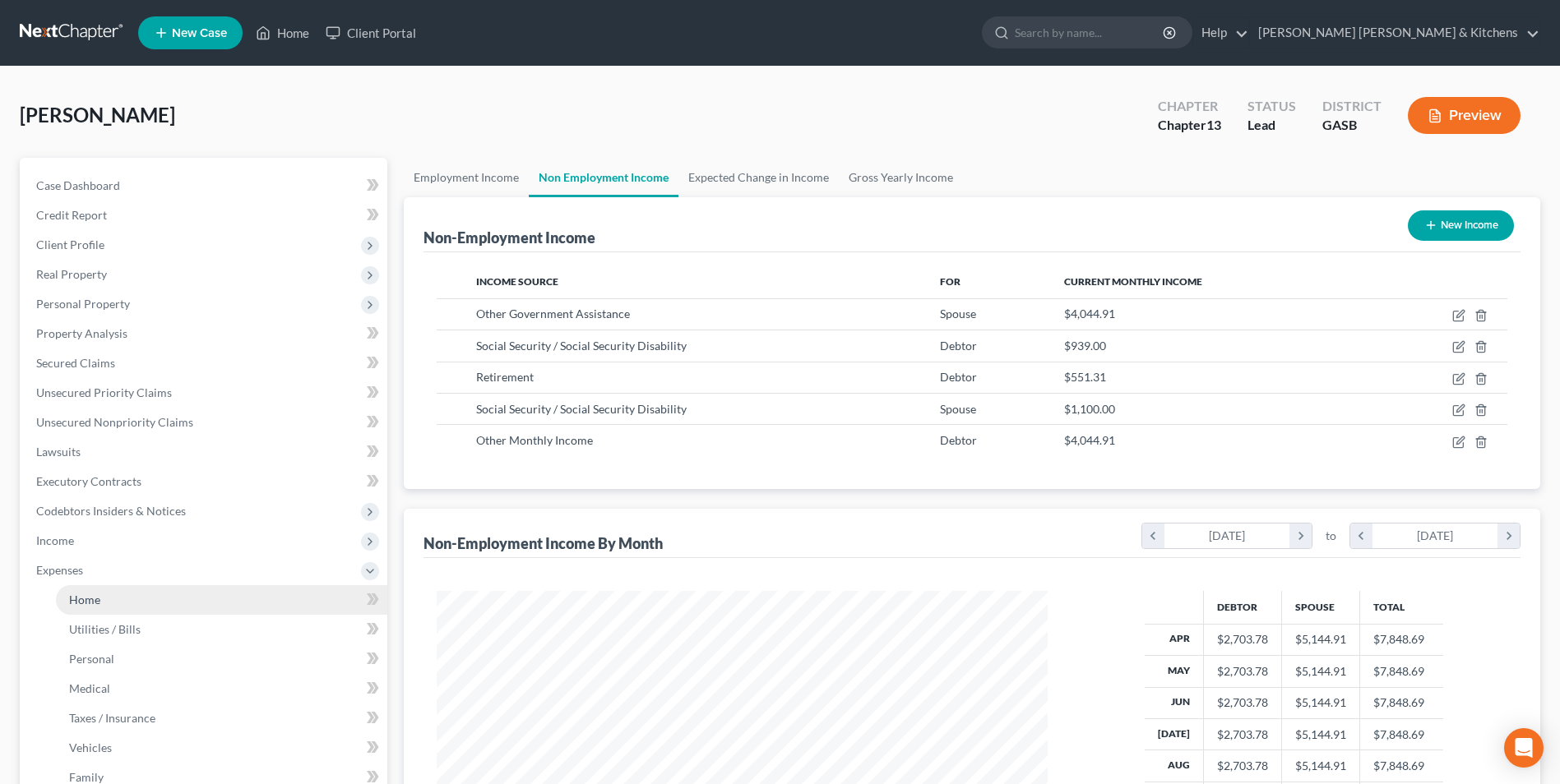
click at [83, 613] on link "Home" at bounding box center [221, 600] width 331 height 29
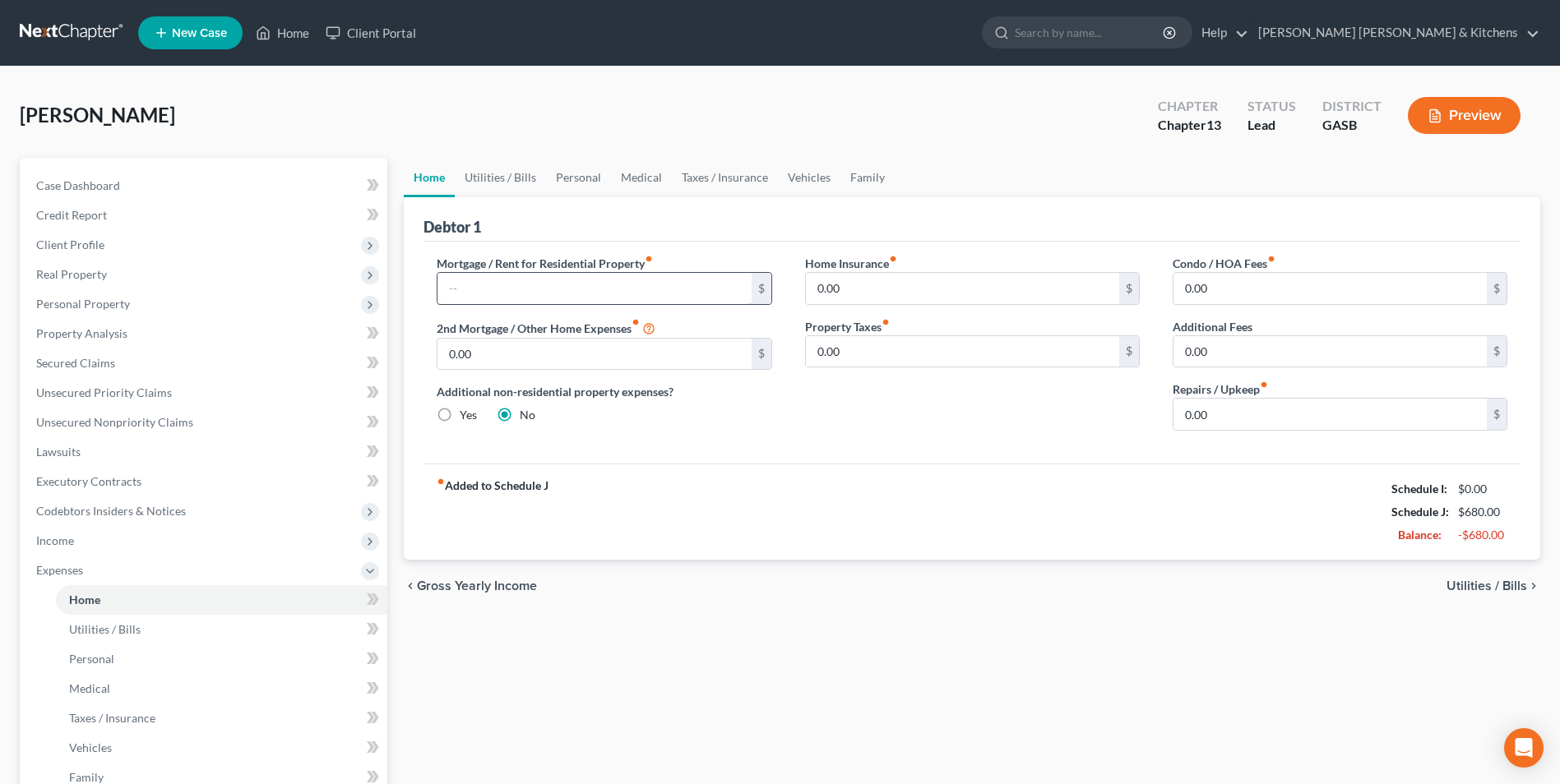
click at [535, 302] on input "text" at bounding box center [594, 288] width 313 height 31
click at [1458, 588] on span "Utilities / Bills" at bounding box center [1486, 586] width 80 height 13
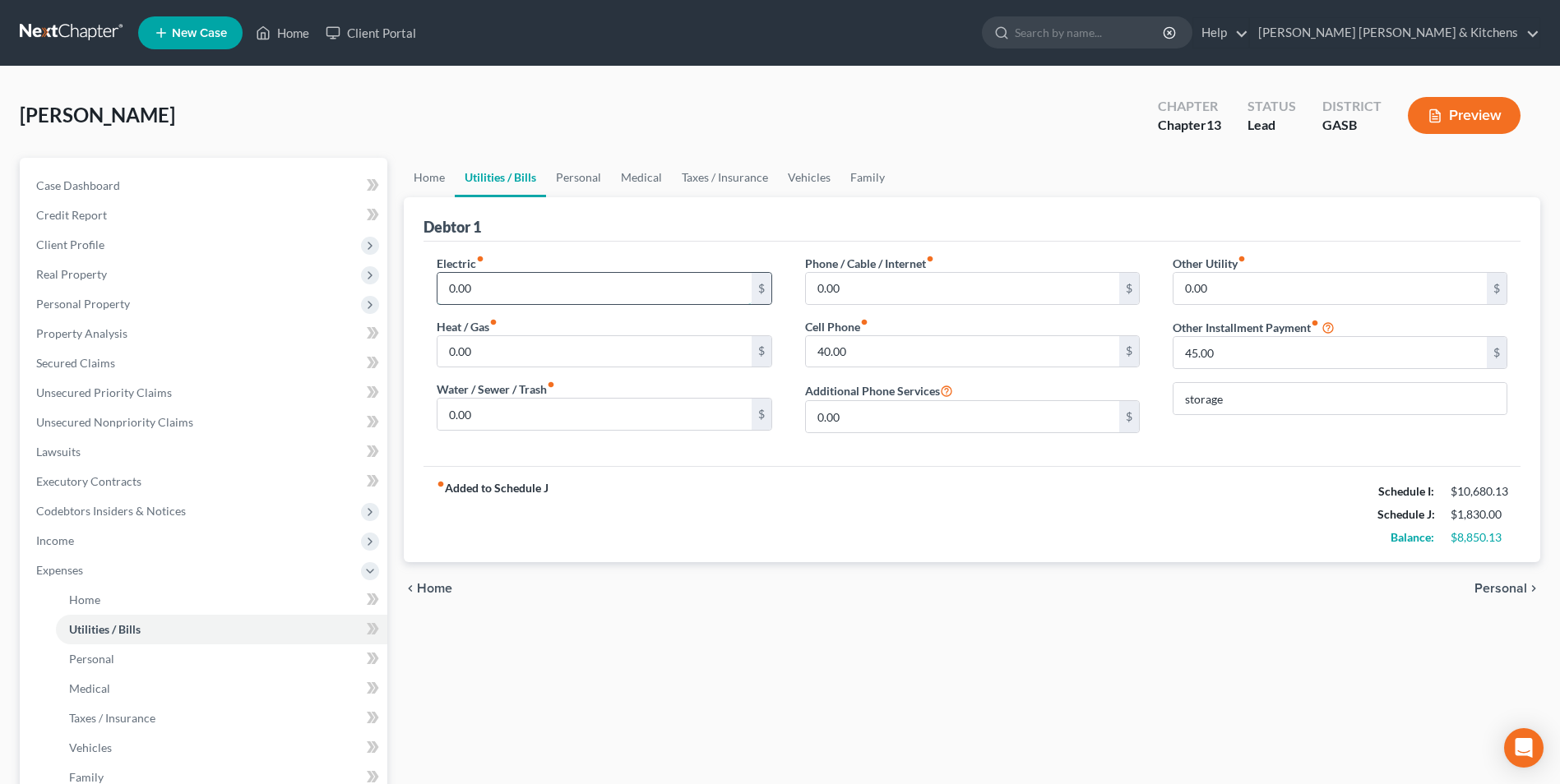
click at [563, 273] on input "0.00" at bounding box center [594, 288] width 313 height 31
click at [1496, 585] on span "Personal" at bounding box center [1501, 589] width 53 height 13
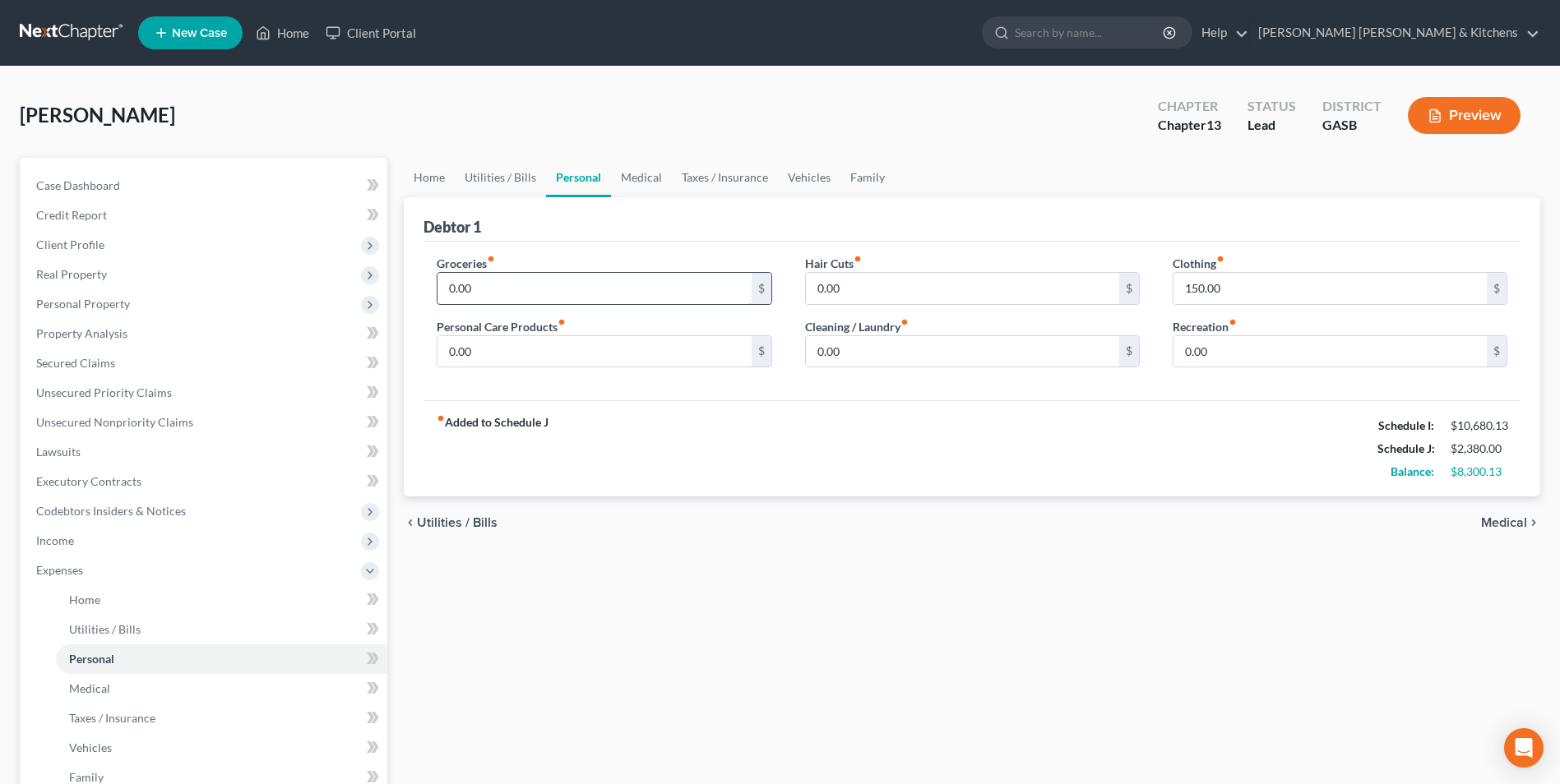
click at [485, 296] on input "0.00" at bounding box center [594, 288] width 313 height 31
click at [1223, 351] on input "0.00" at bounding box center [1330, 352] width 313 height 31
click at [1501, 524] on span "Medical" at bounding box center [1504, 523] width 46 height 13
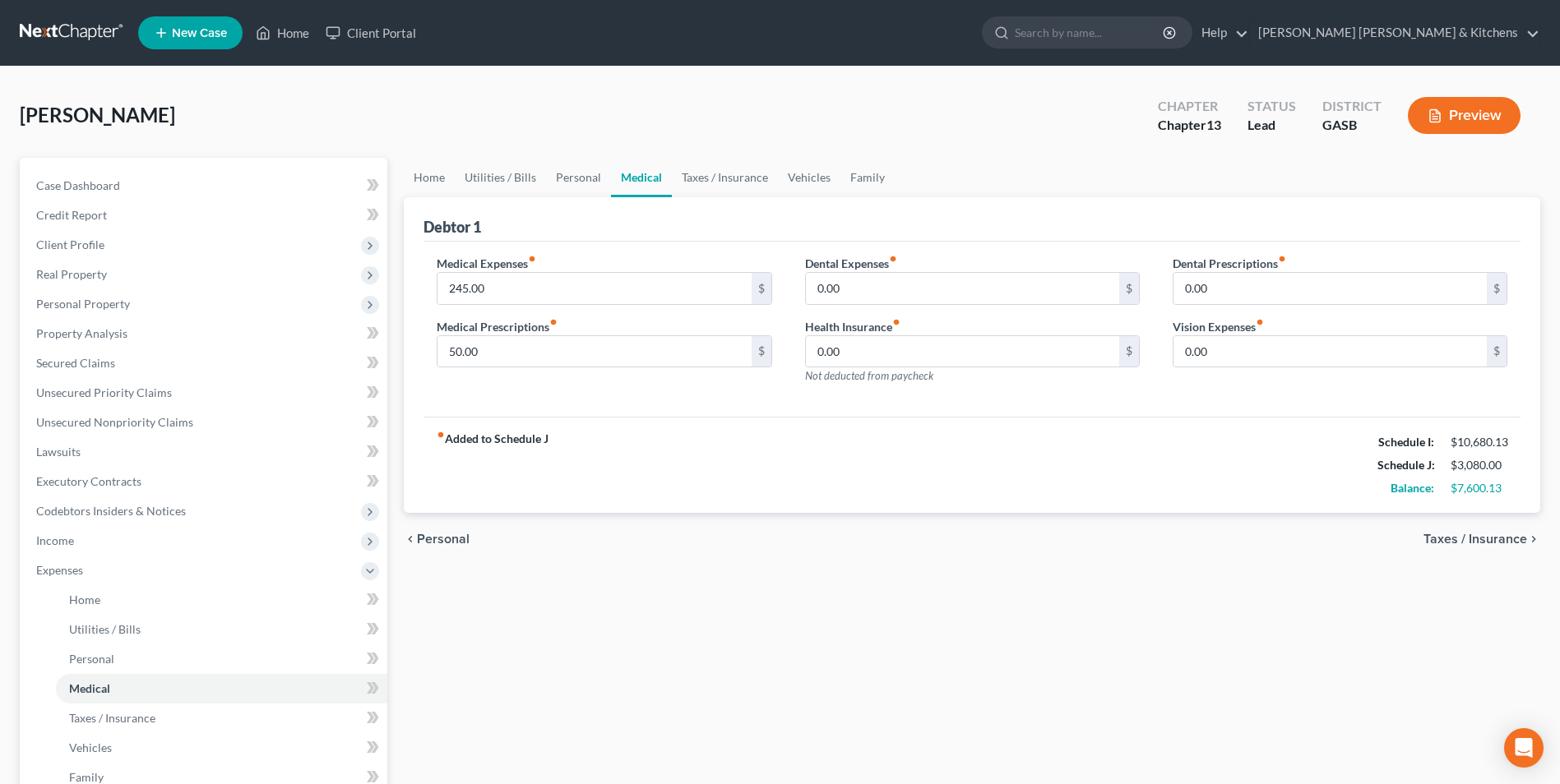
click at [1487, 542] on span "Taxes / Insurance" at bounding box center [1476, 539] width 104 height 13
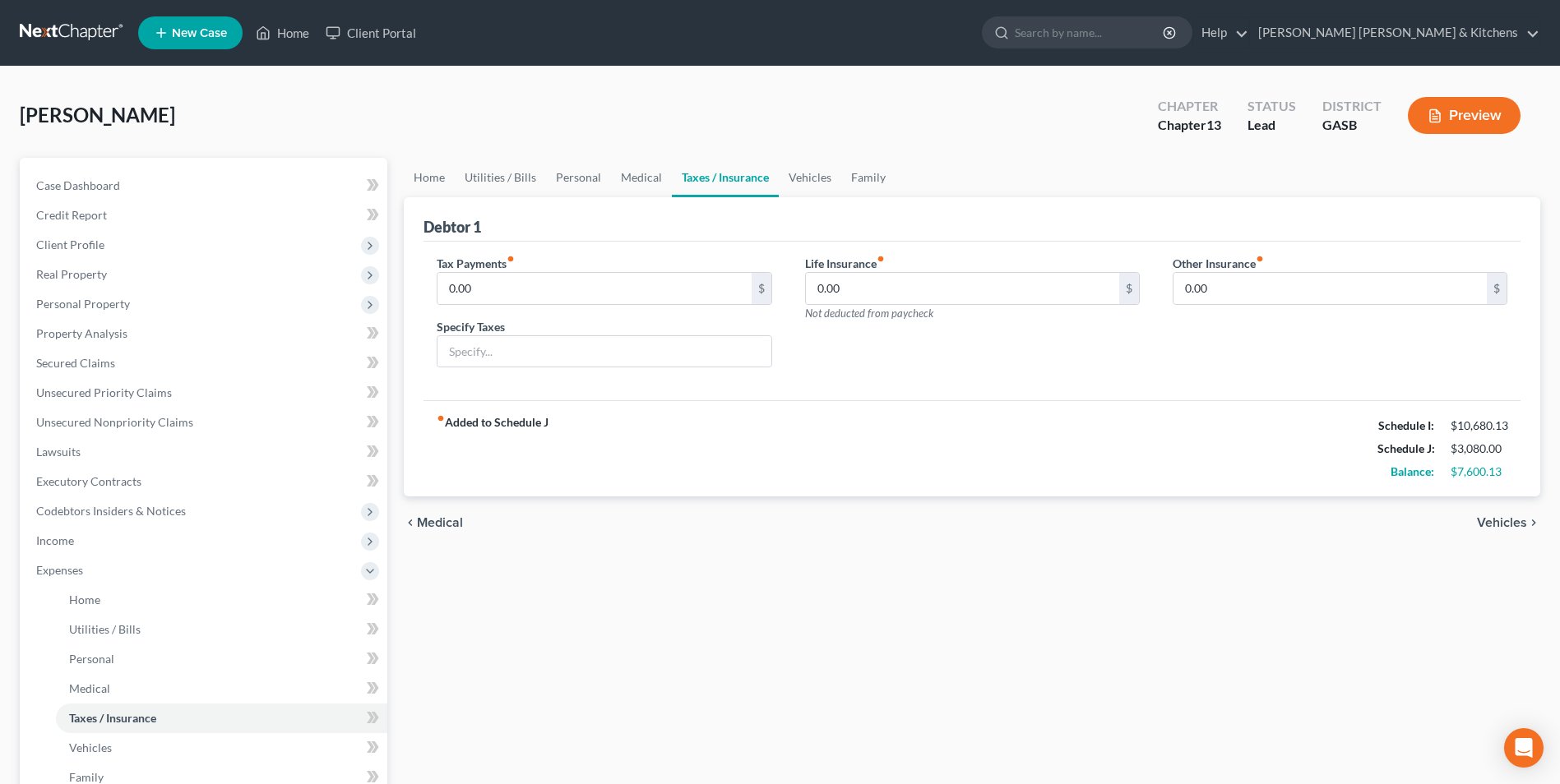
click at [1487, 542] on div "chevron_left Medical Vehicles chevron_right" at bounding box center [973, 523] width 1137 height 53
click at [1479, 526] on span "Vehicles" at bounding box center [1502, 523] width 50 height 13
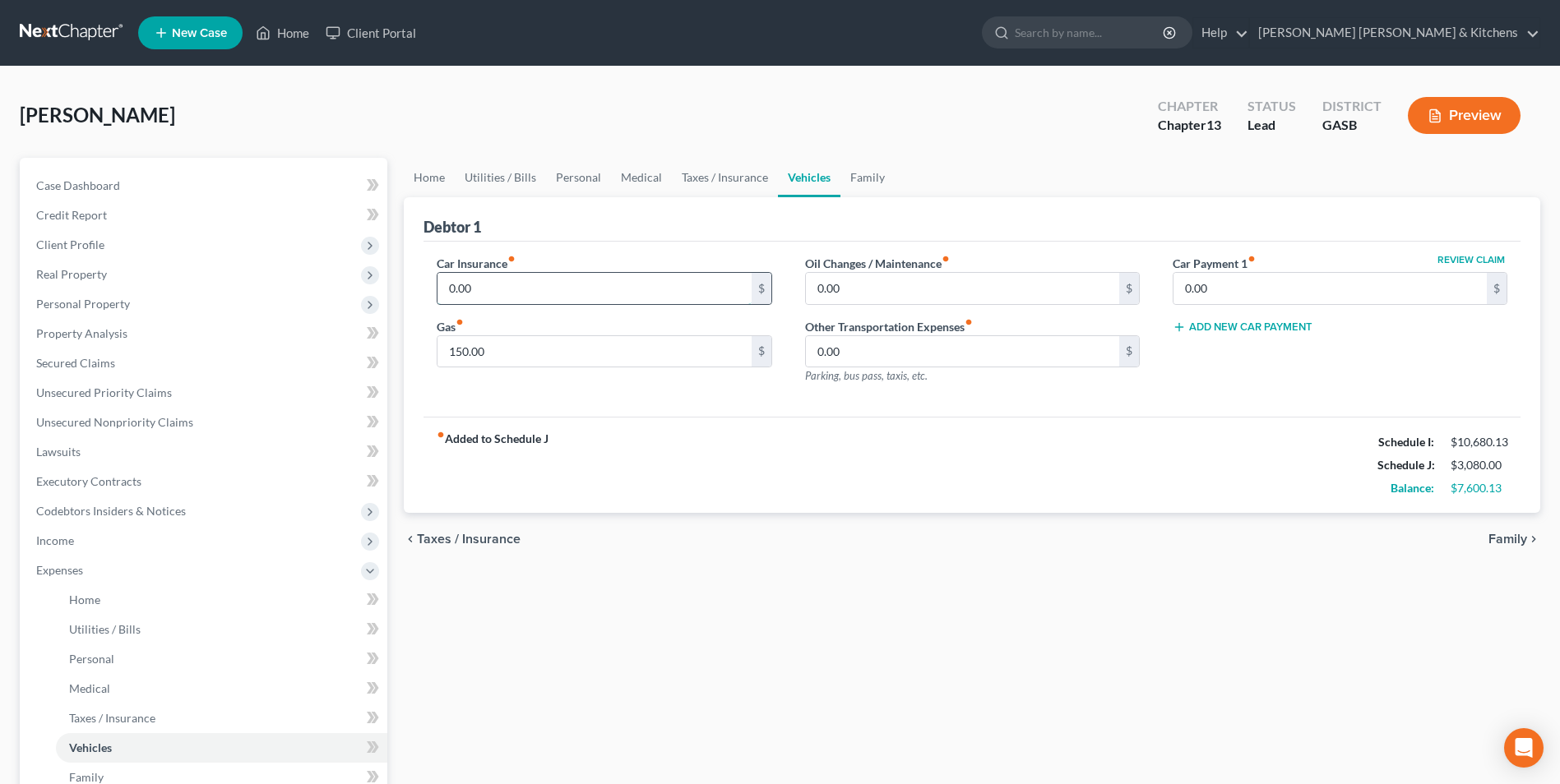
click at [499, 293] on input "0.00" at bounding box center [594, 288] width 313 height 31
click at [140, 629] on link "Utilities / Bills" at bounding box center [221, 629] width 331 height 29
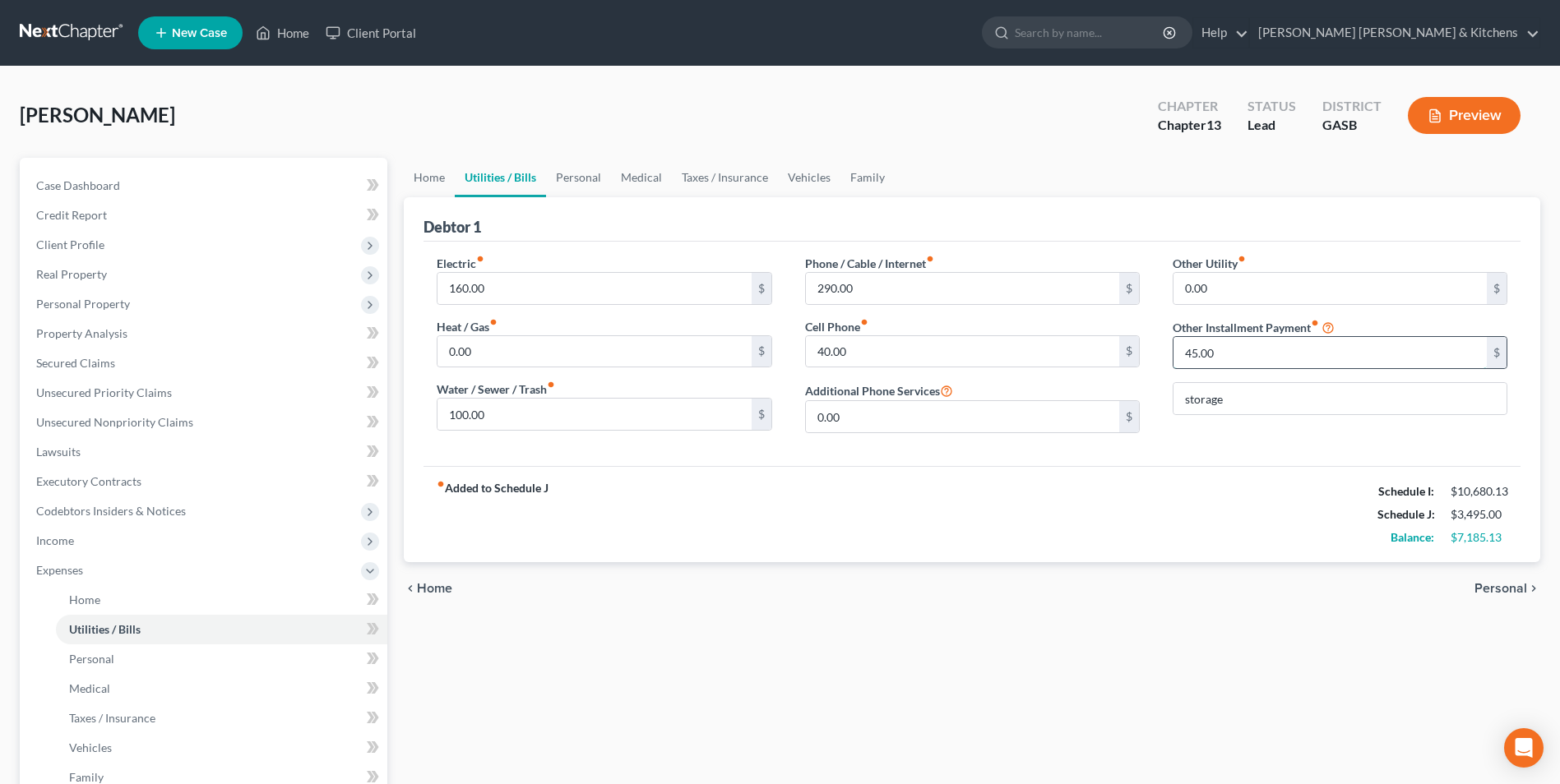
click at [1214, 356] on input "45.00" at bounding box center [1330, 352] width 313 height 31
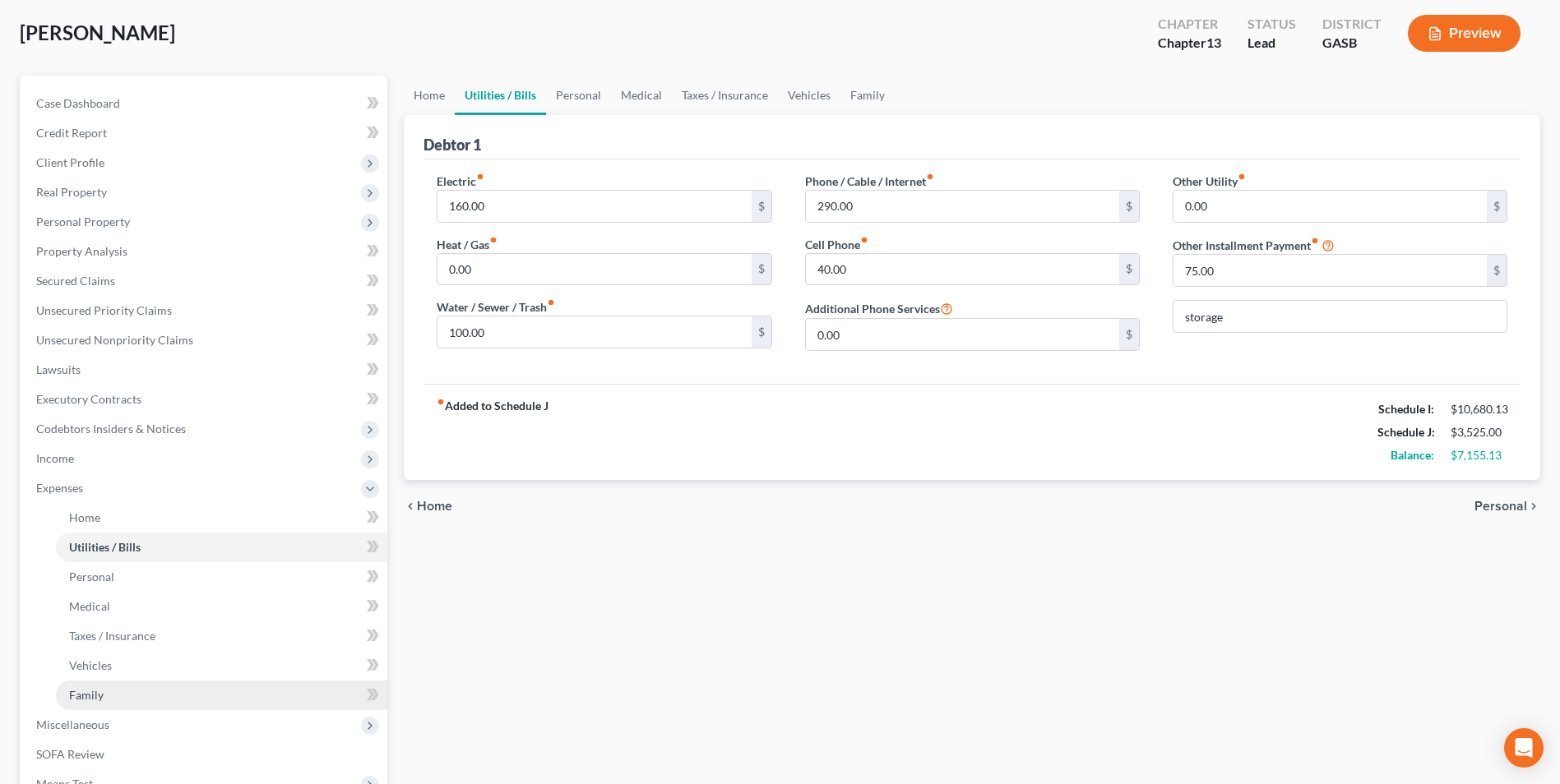
click at [72, 702] on span "Family" at bounding box center [86, 695] width 35 height 14
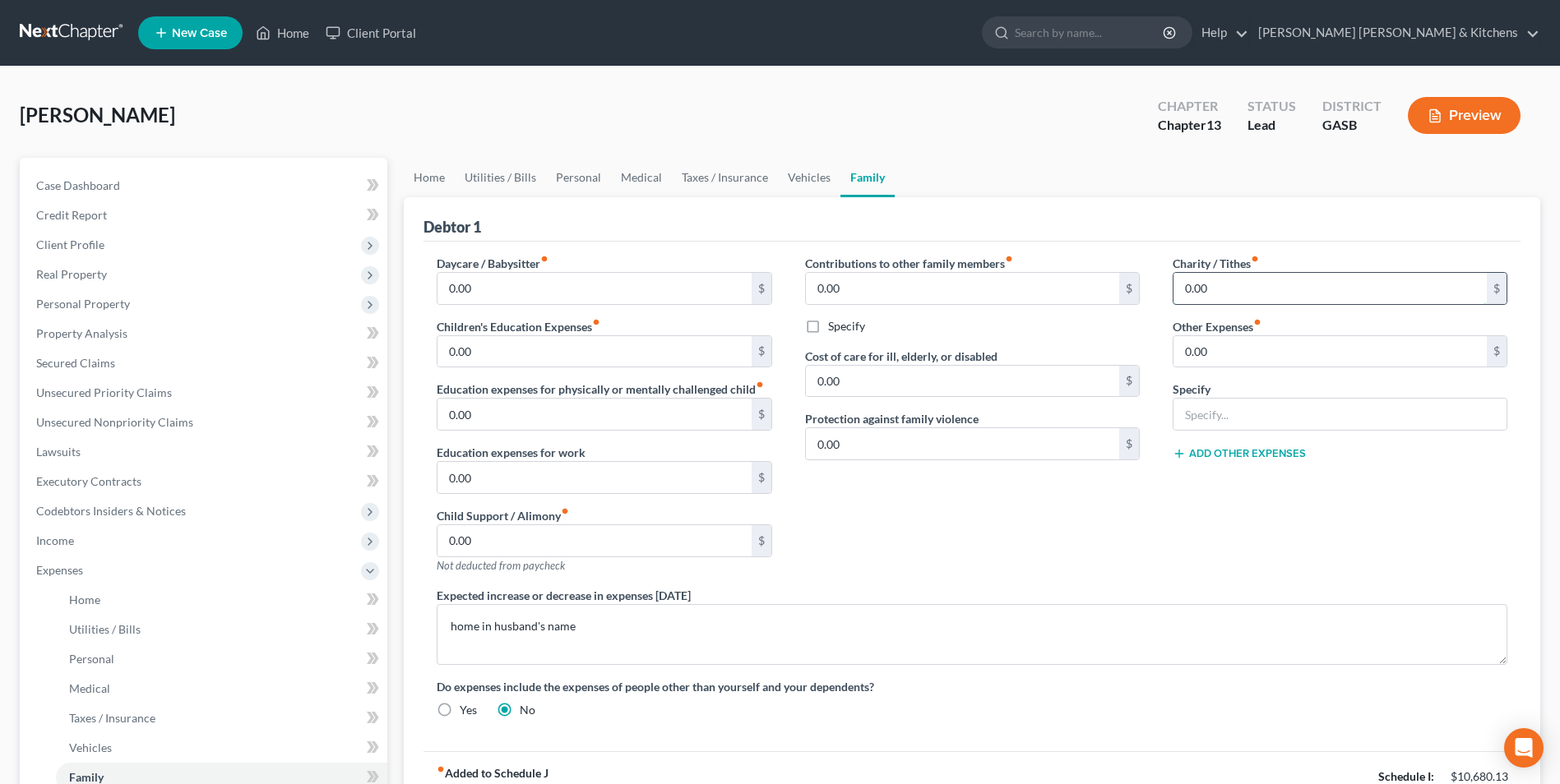
click at [1231, 287] on input "0.00" at bounding box center [1330, 288] width 313 height 31
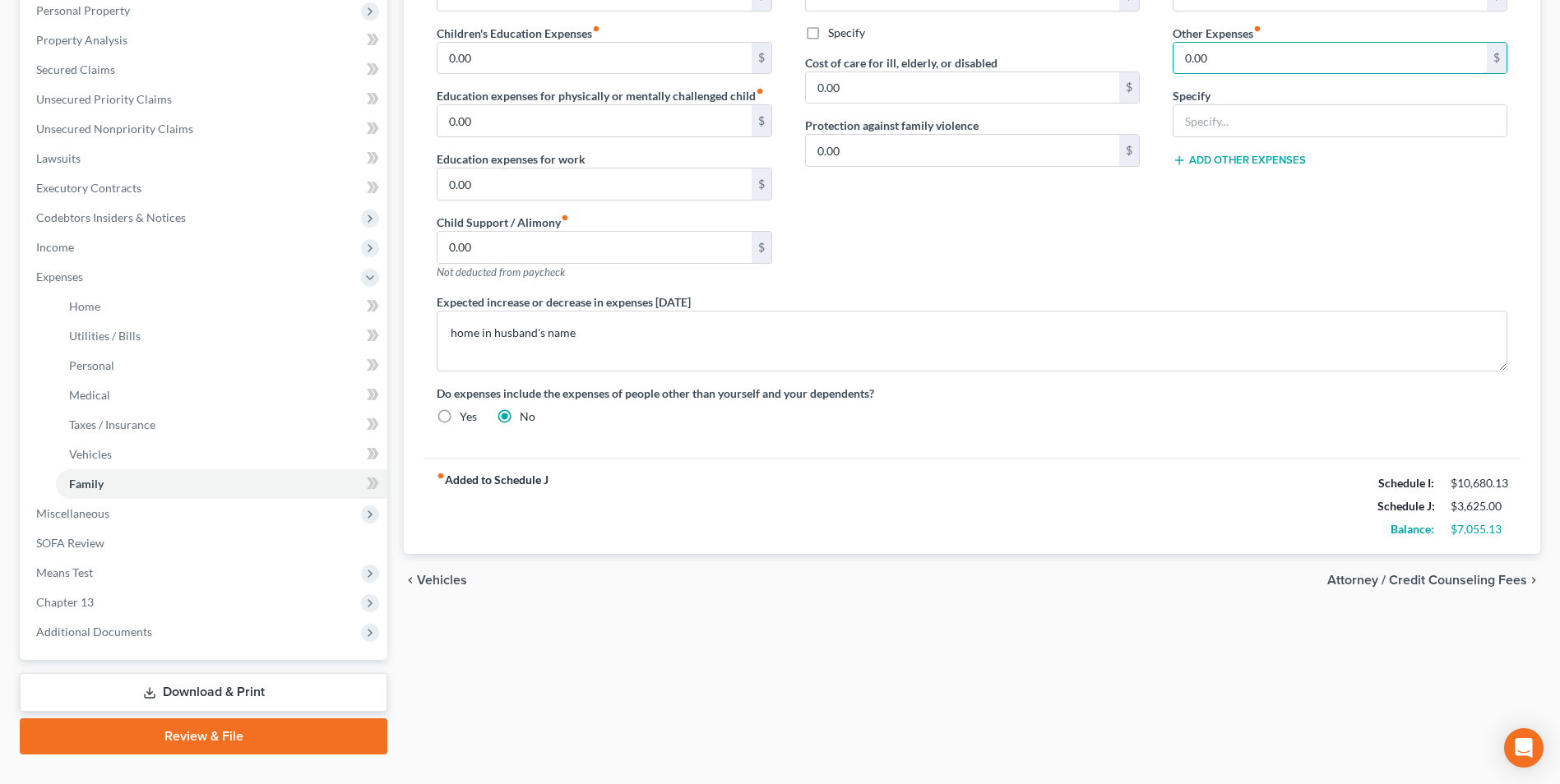
scroll to position [326, 0]
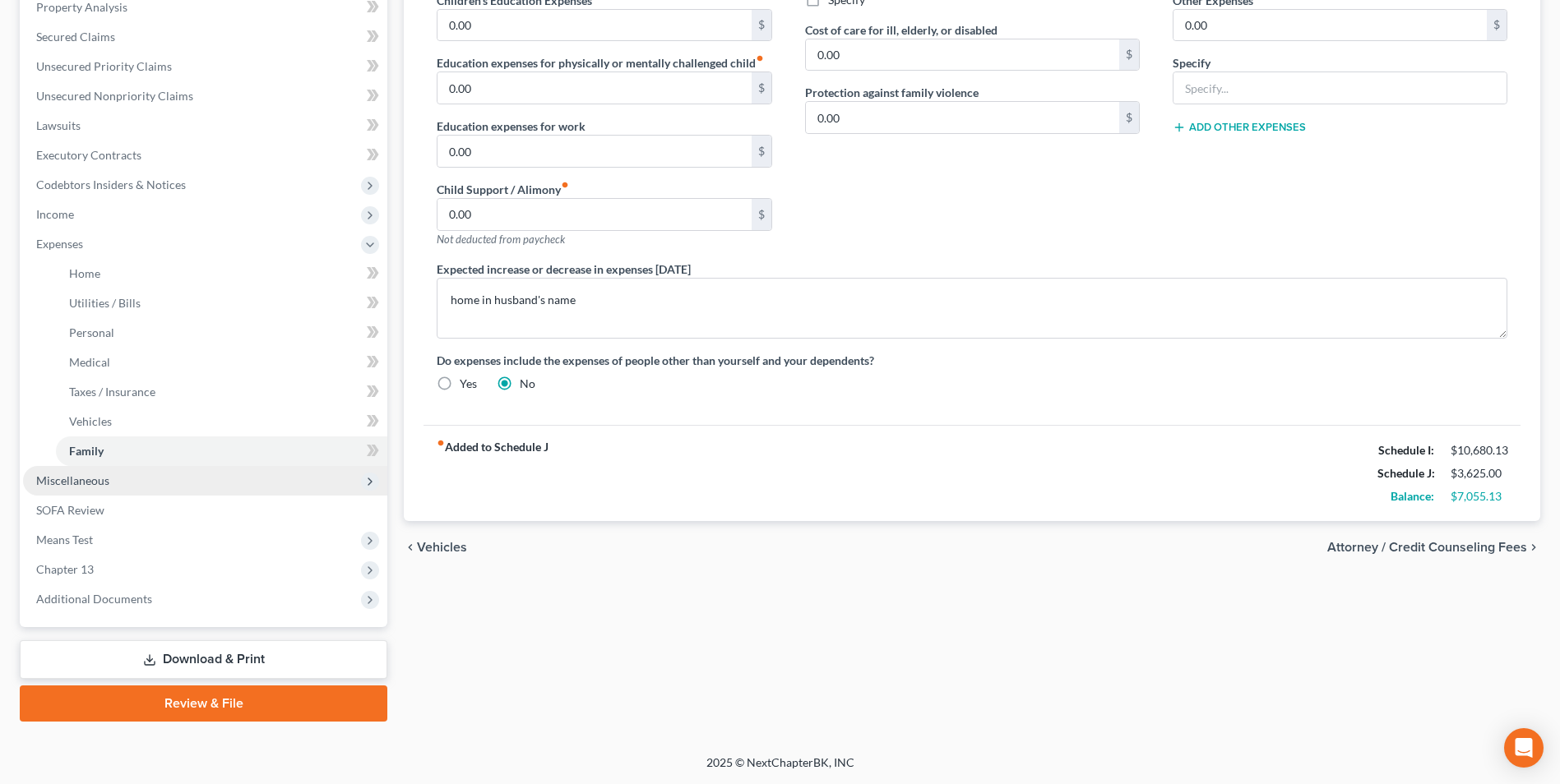
click at [74, 482] on span "Miscellaneous" at bounding box center [72, 480] width 73 height 14
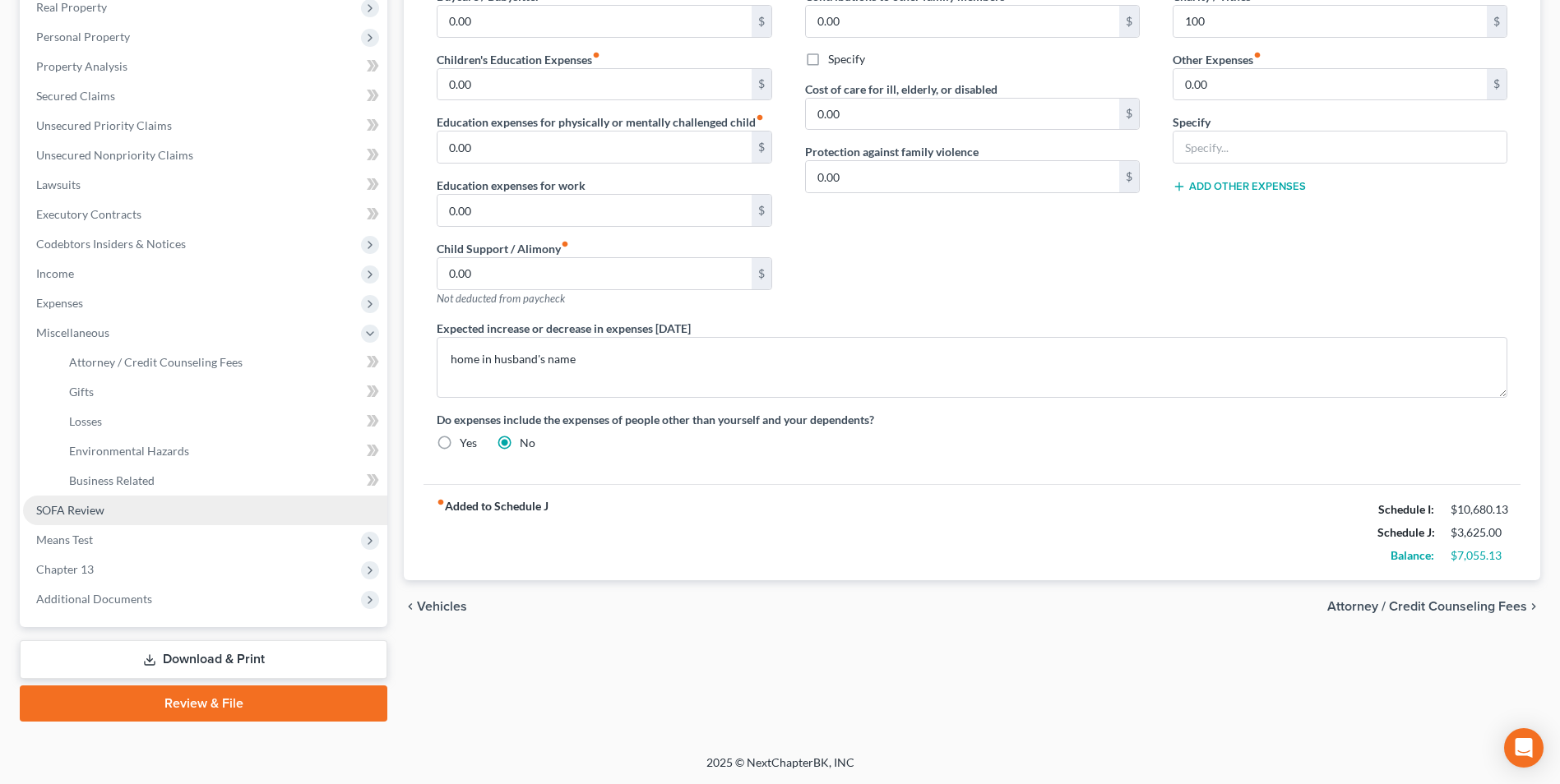
scroll to position [268, 0]
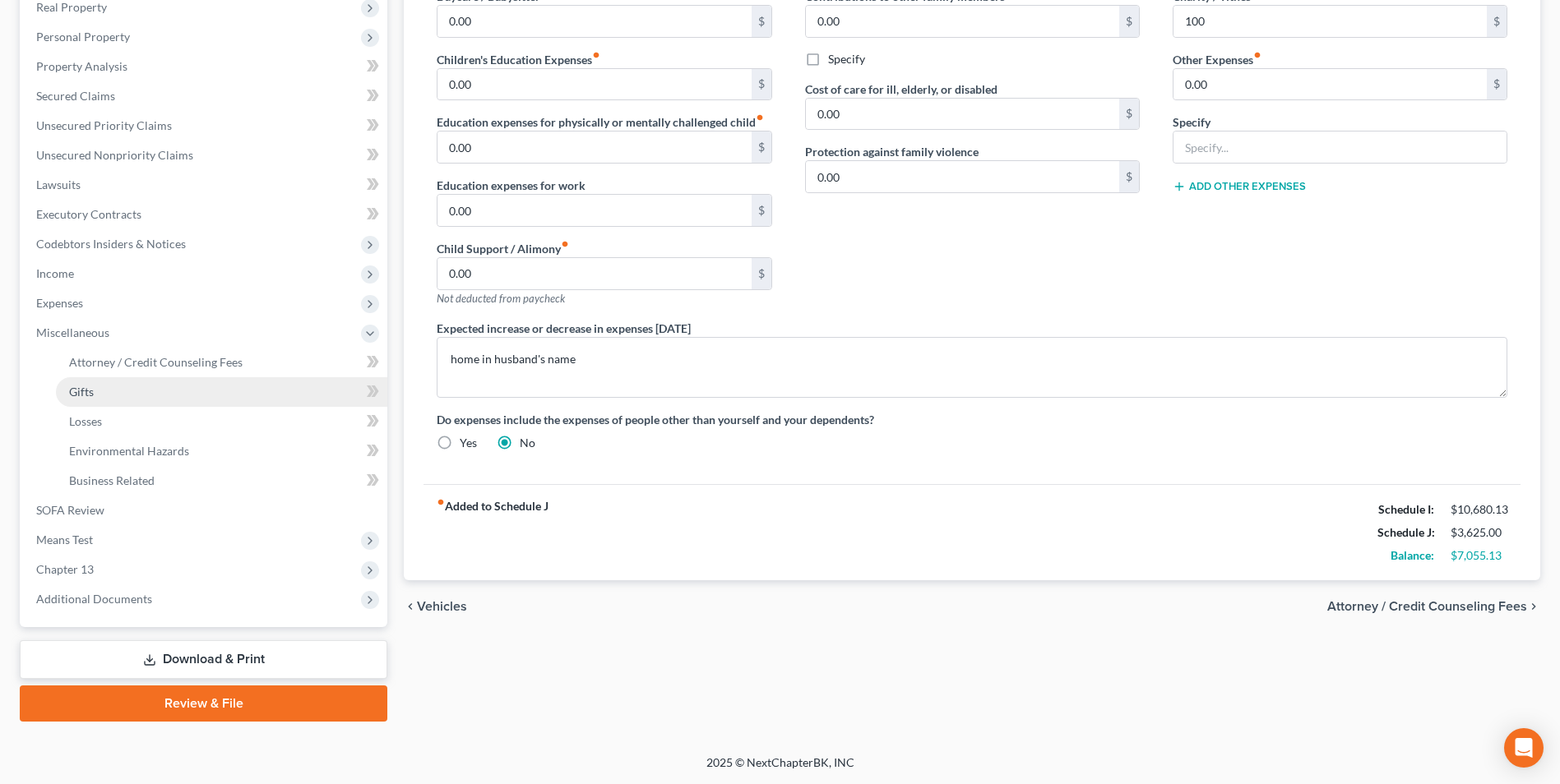
click at [93, 397] on span "Gifts" at bounding box center [81, 392] width 25 height 14
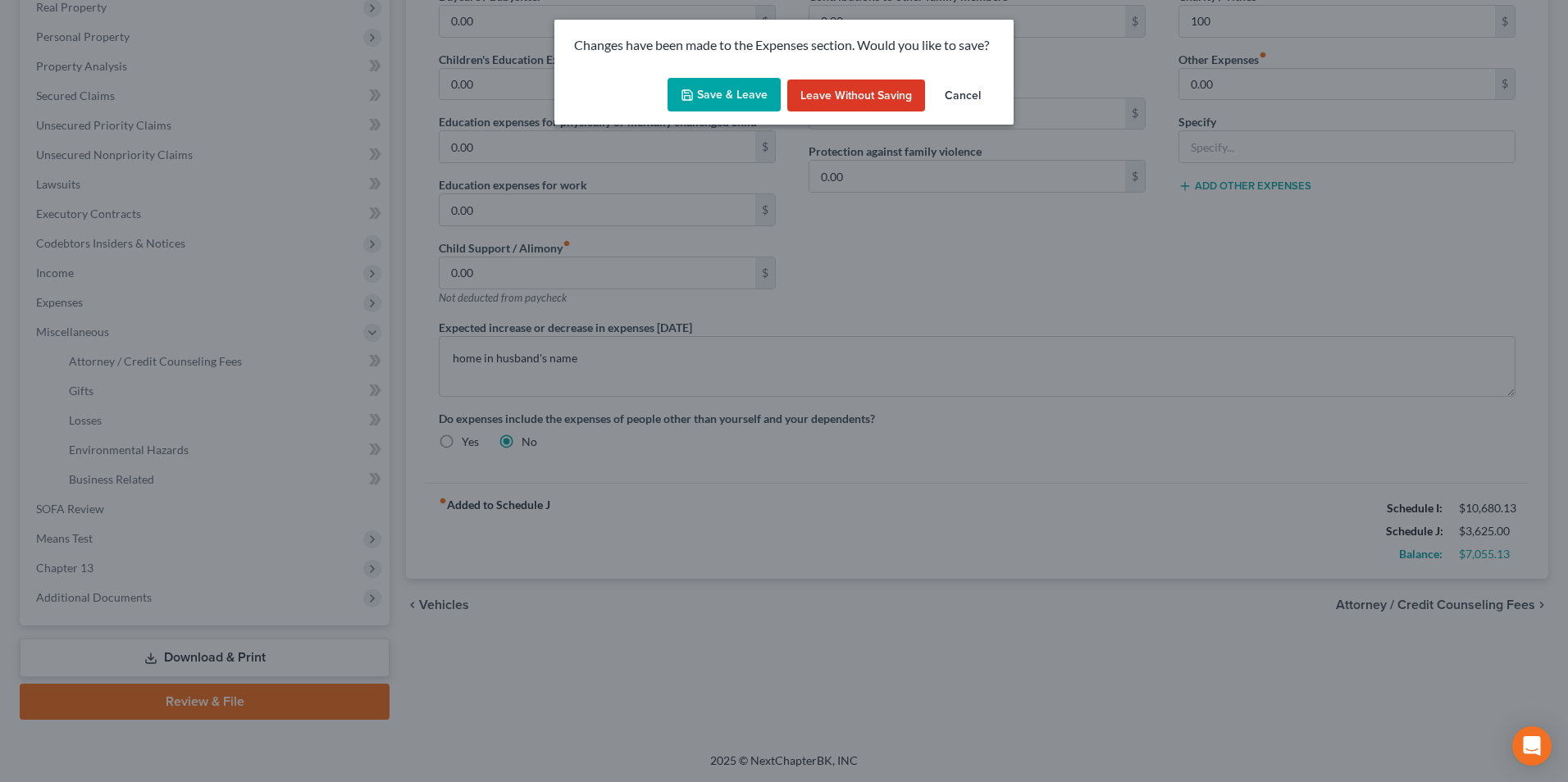
click at [723, 97] on button "Save & Leave" at bounding box center [725, 95] width 113 height 35
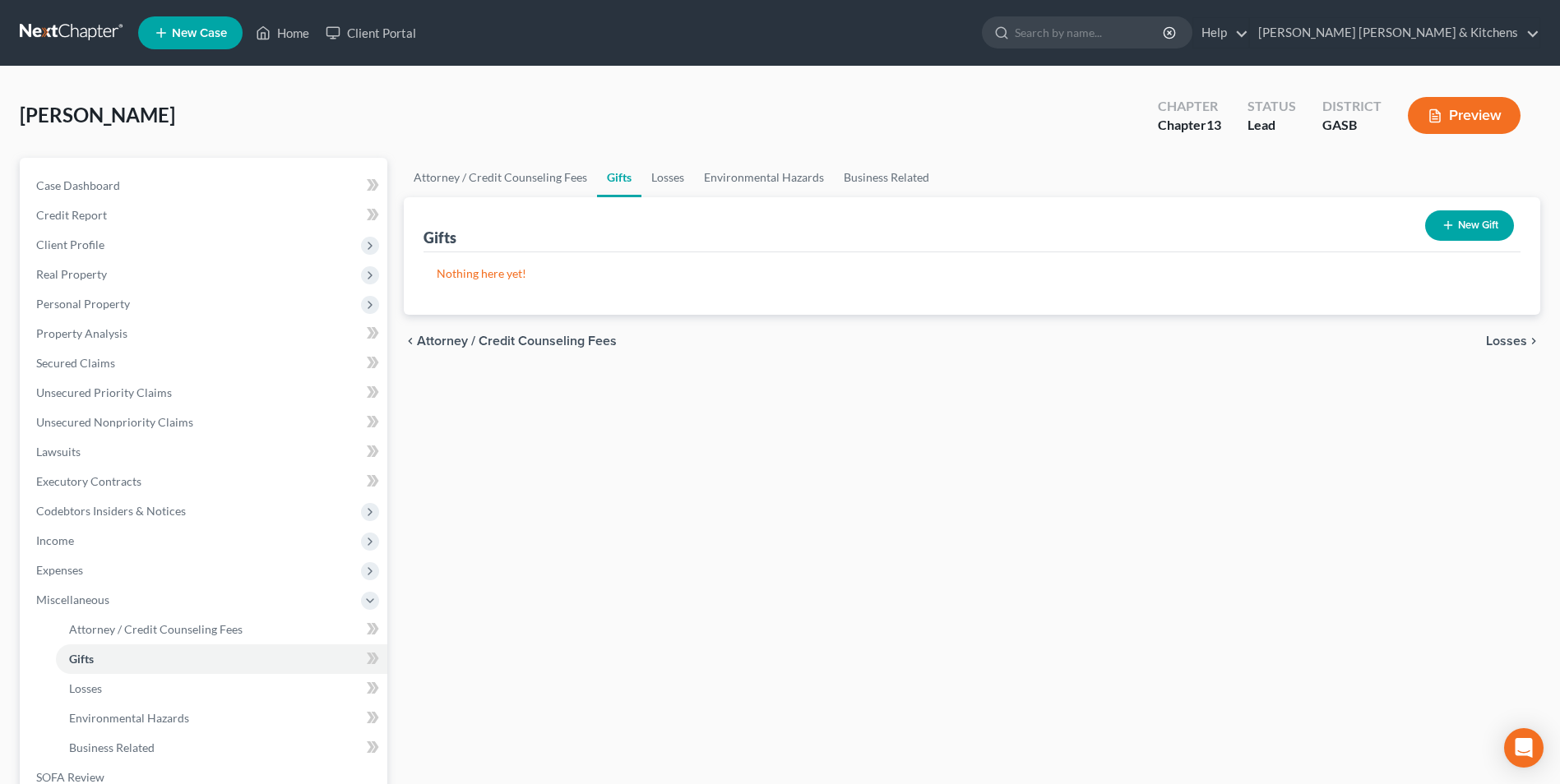
click at [1455, 231] on button "New Gift" at bounding box center [1470, 226] width 89 height 30
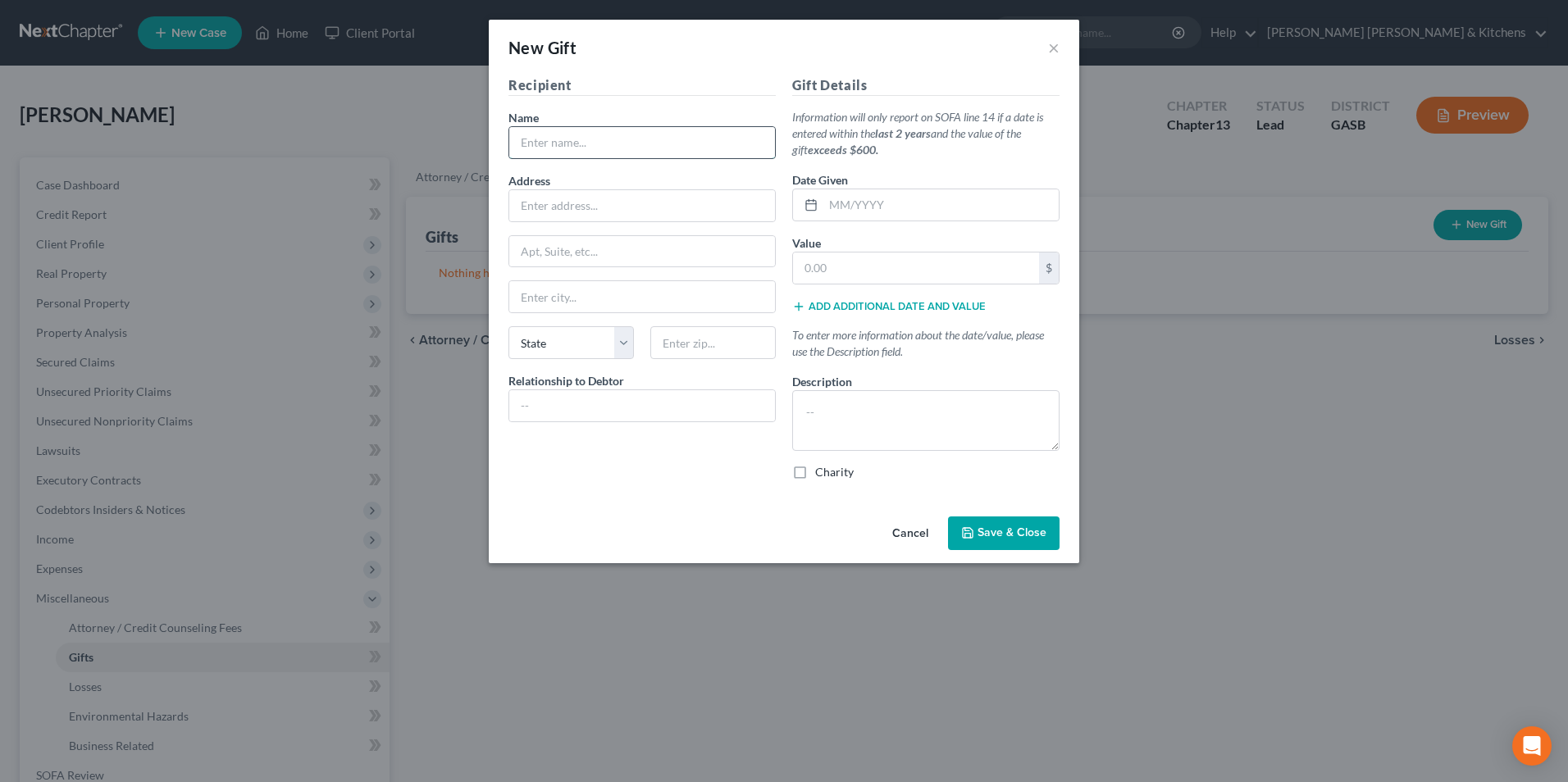
click at [637, 146] on input "text" at bounding box center [642, 142] width 266 height 31
click at [871, 212] on input "text" at bounding box center [942, 205] width 236 height 31
click at [724, 418] on input "text" at bounding box center [642, 406] width 266 height 31
click at [827, 443] on textarea at bounding box center [926, 421] width 267 height 60
click at [815, 472] on label "Charity" at bounding box center [834, 472] width 39 height 16
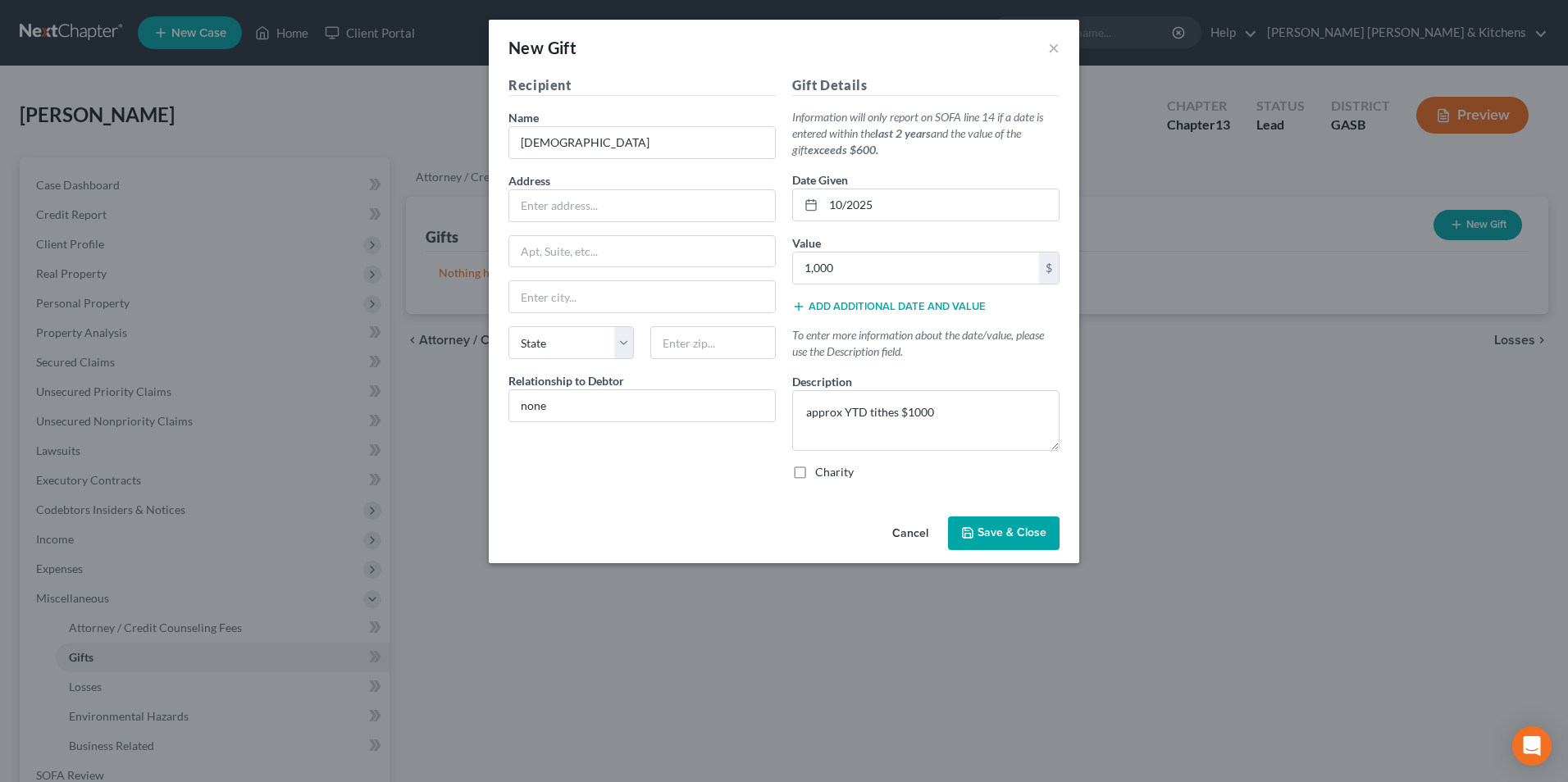
click at [822, 472] on input "Charity" at bounding box center [826, 469] width 10 height 10
click at [1037, 534] on span "Save & Close" at bounding box center [1011, 533] width 69 height 14
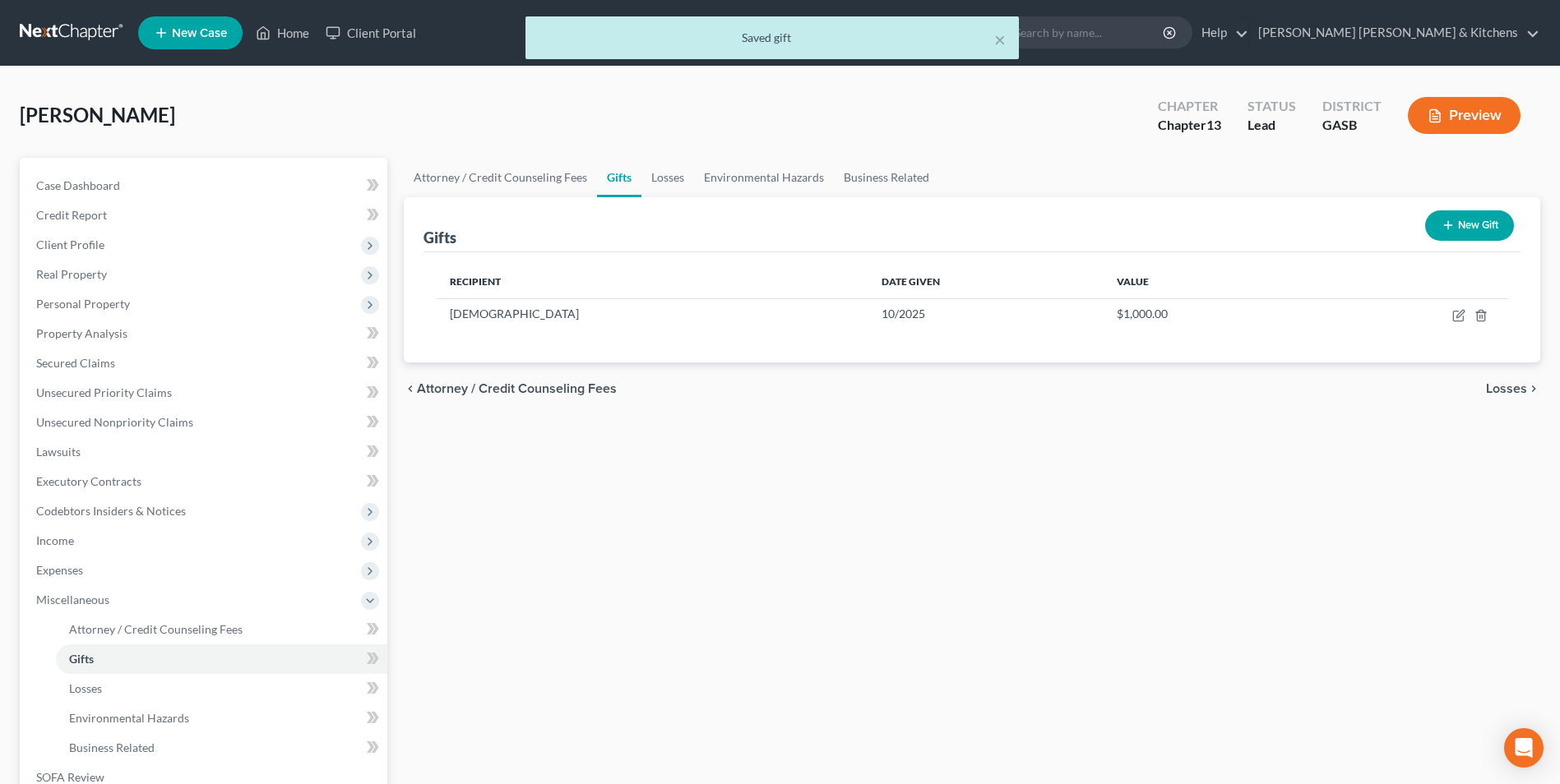
click at [1465, 225] on button "New Gift" at bounding box center [1470, 226] width 89 height 30
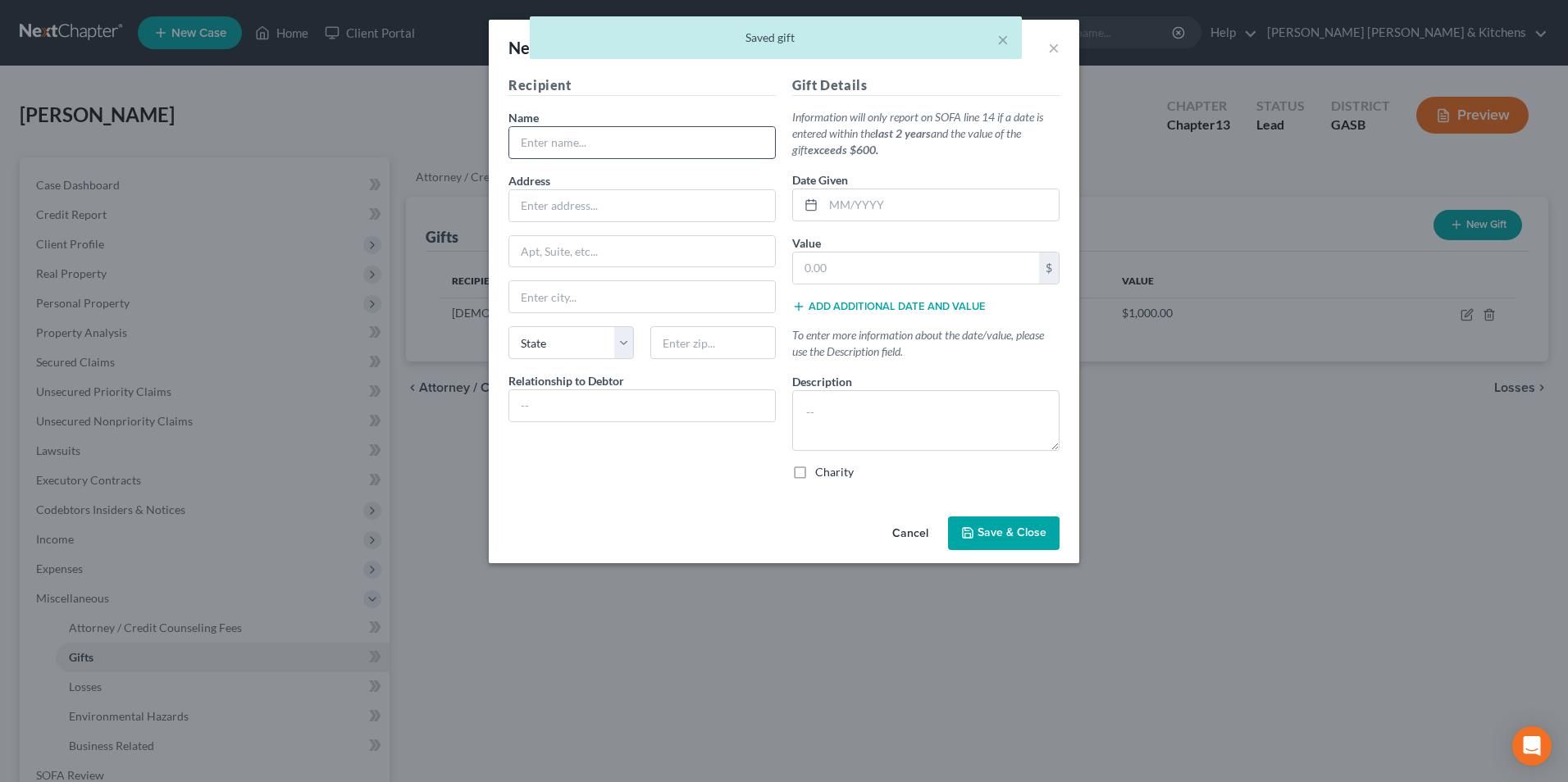
drag, startPoint x: 663, startPoint y: 130, endPoint x: 653, endPoint y: 141, distance: 14.9
click at [663, 130] on input "text" at bounding box center [642, 142] width 266 height 31
drag, startPoint x: 892, startPoint y: 201, endPoint x: 826, endPoint y: 210, distance: 66.6
click at [826, 210] on input "10/2025" at bounding box center [942, 205] width 236 height 31
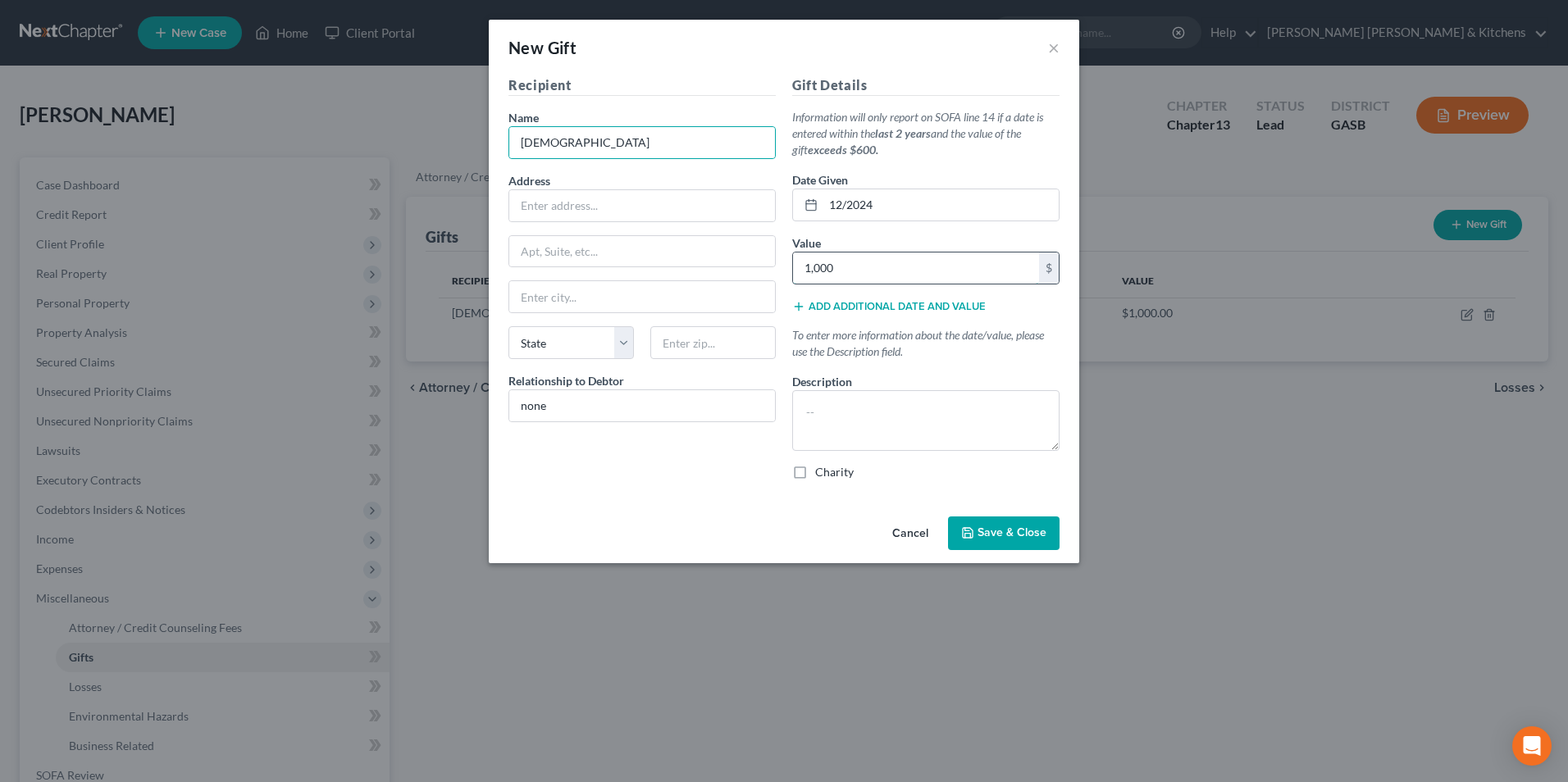
drag, startPoint x: 856, startPoint y: 234, endPoint x: 869, endPoint y: 274, distance: 42.1
click at [869, 274] on input "1,000" at bounding box center [916, 268] width 246 height 31
click at [876, 407] on textarea at bounding box center [926, 421] width 267 height 60
click at [815, 469] on label "Charity" at bounding box center [834, 472] width 39 height 16
click at [822, 469] on input "Charity" at bounding box center [826, 469] width 10 height 10
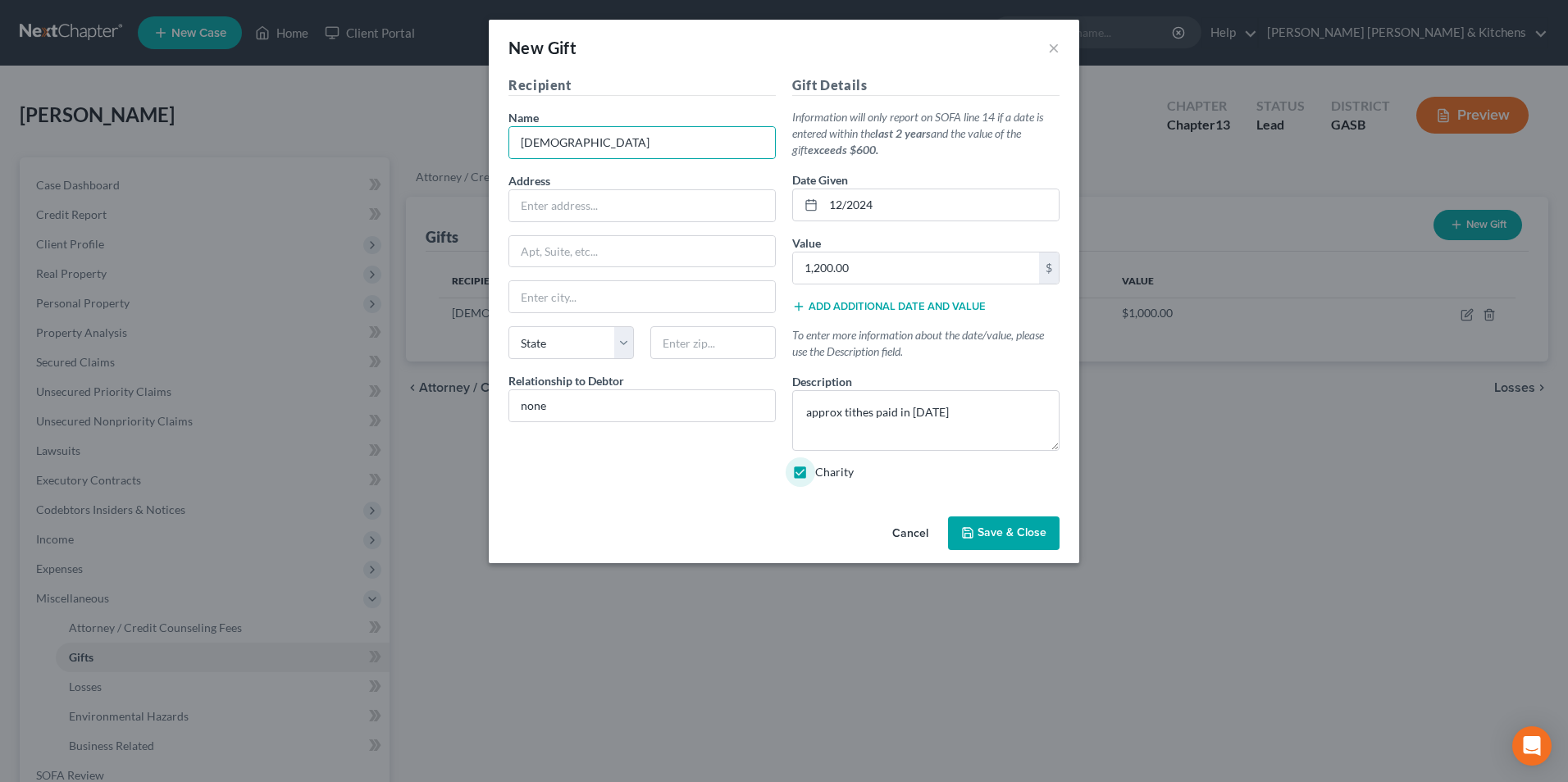
click at [979, 544] on button "Save & Close" at bounding box center [1004, 534] width 111 height 35
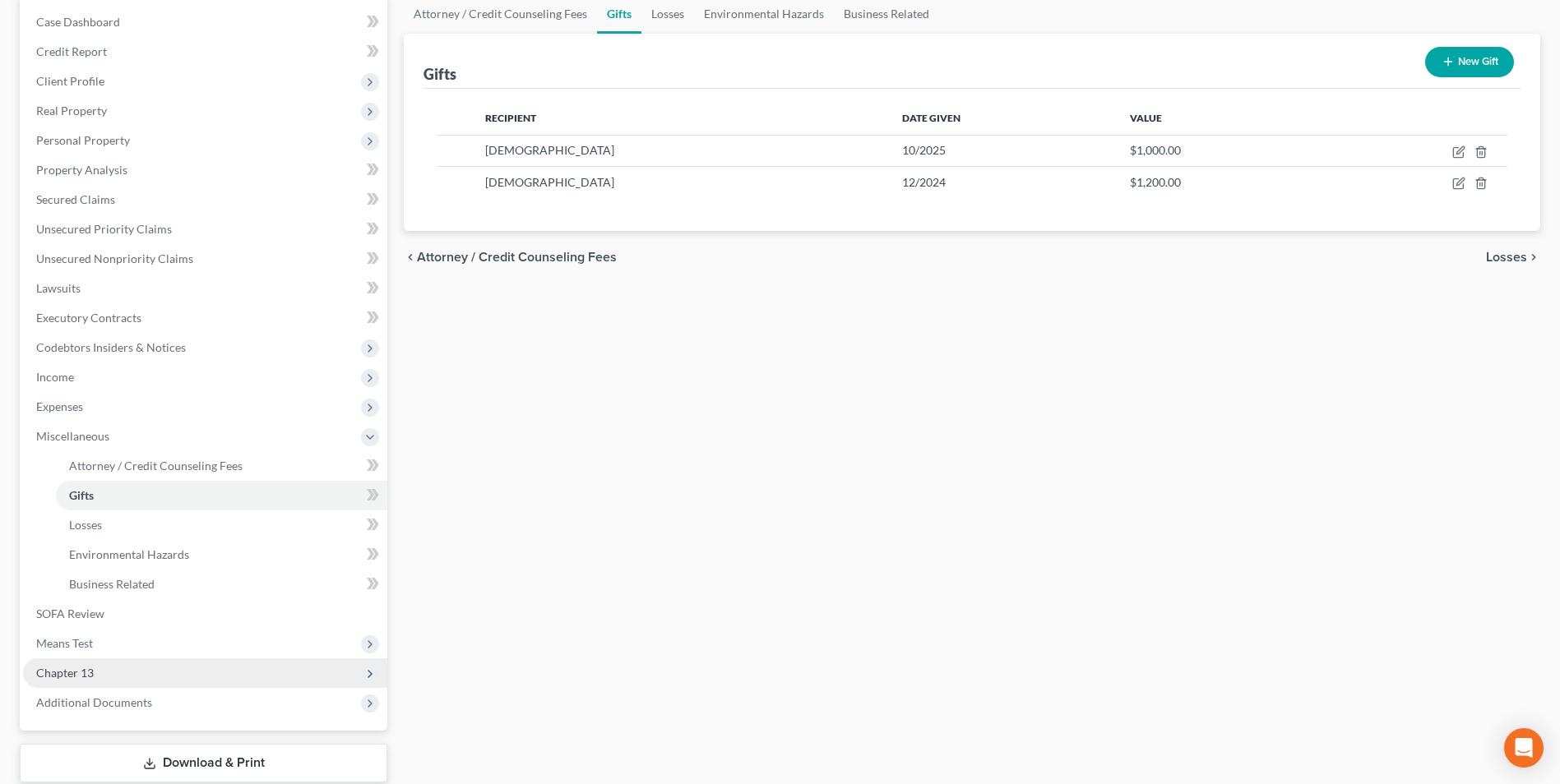
scroll to position [165, 0]
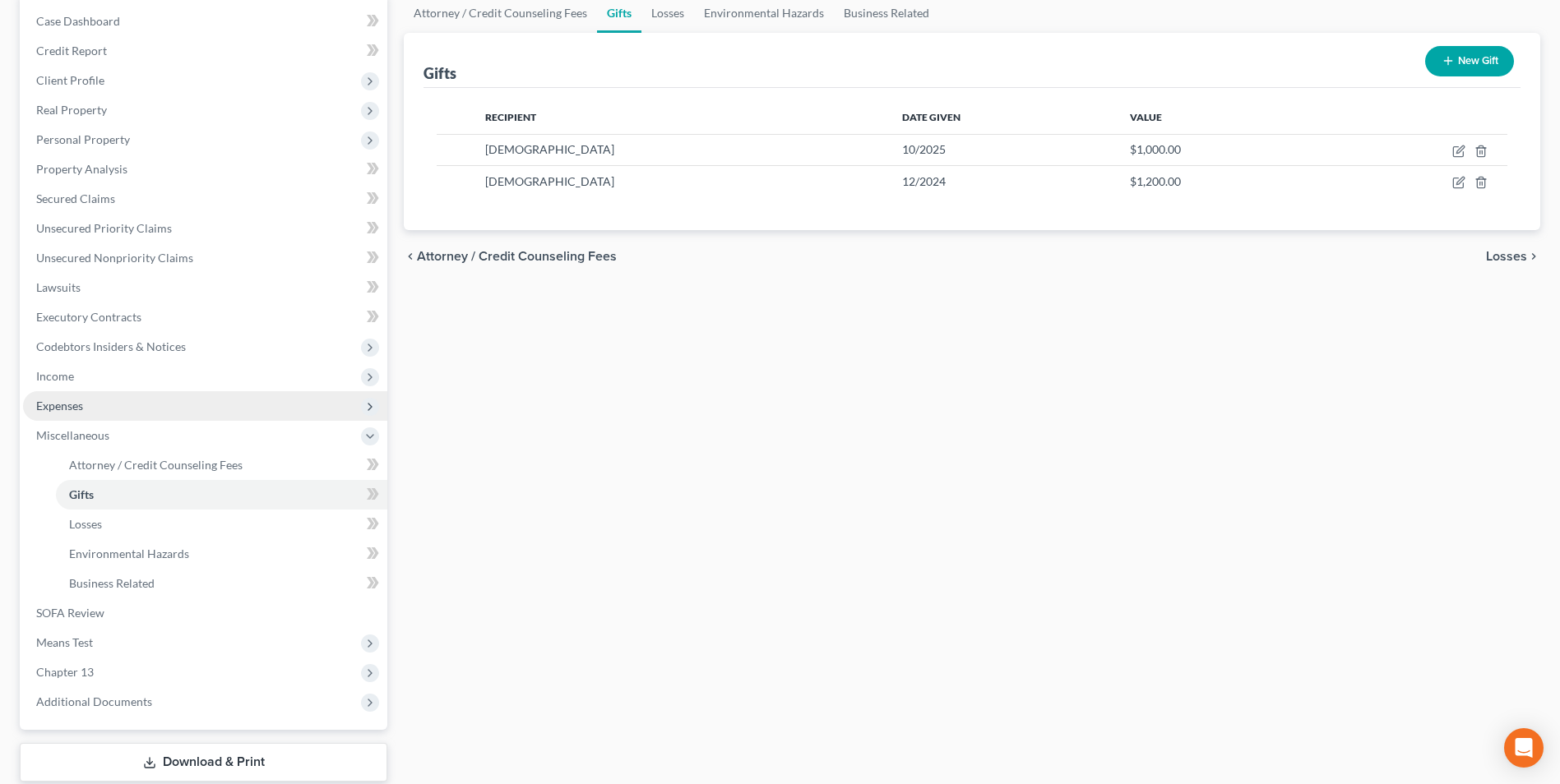
click at [61, 400] on span "Expenses" at bounding box center [60, 406] width 47 height 14
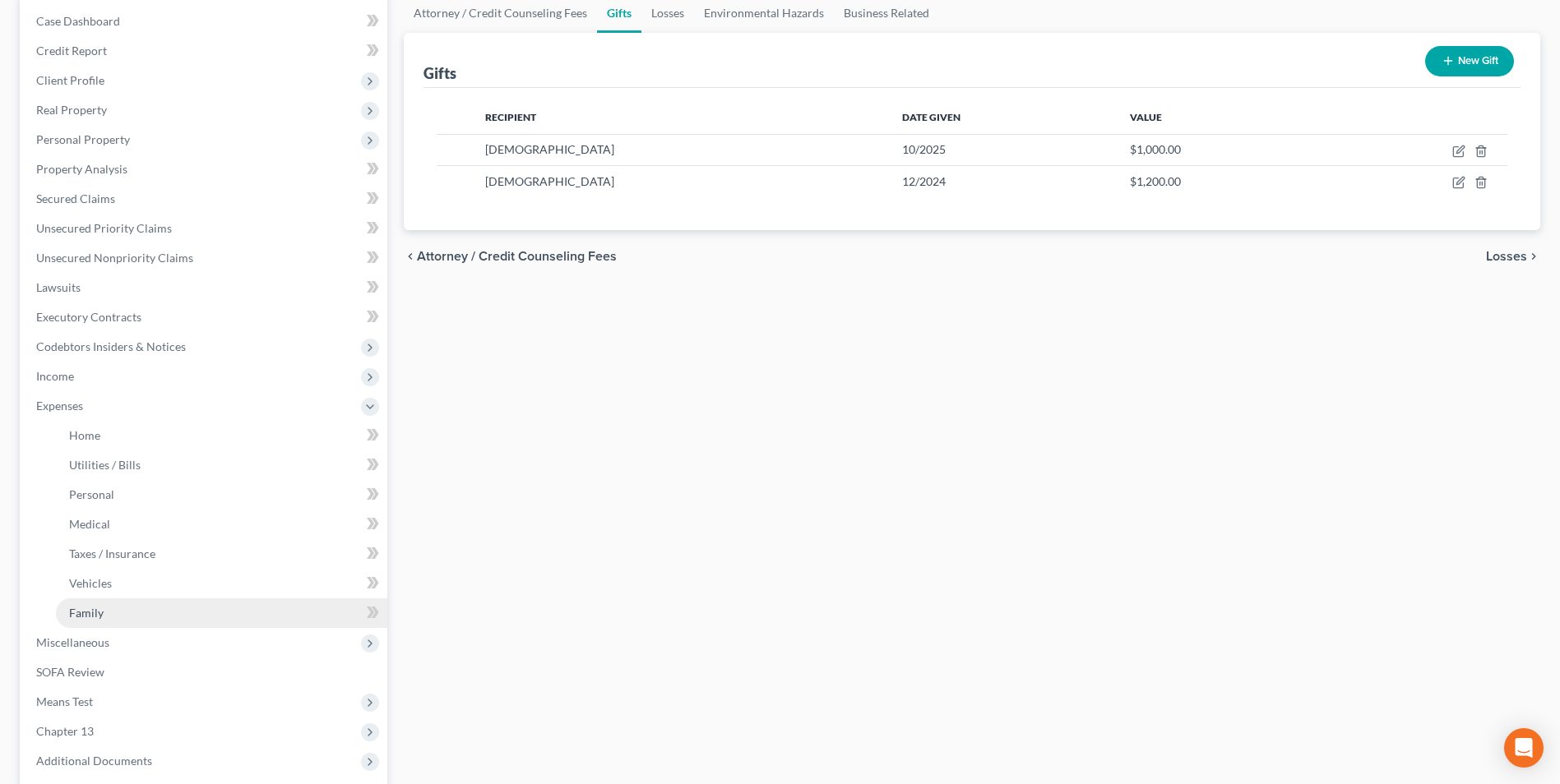
click at [116, 612] on link "Family" at bounding box center [221, 613] width 331 height 29
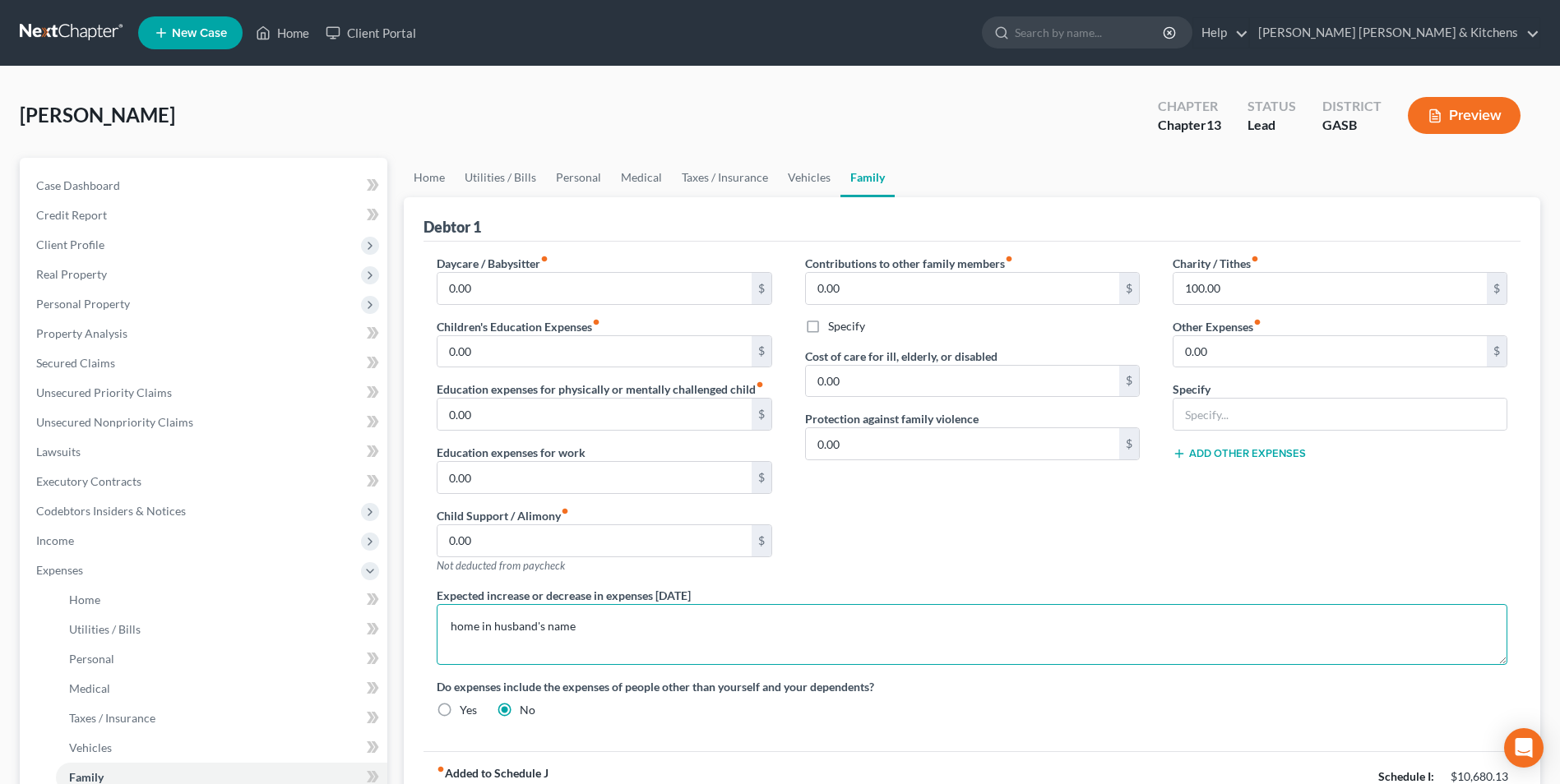
click at [581, 629] on textarea "home in husband's name" at bounding box center [973, 635] width 1071 height 61
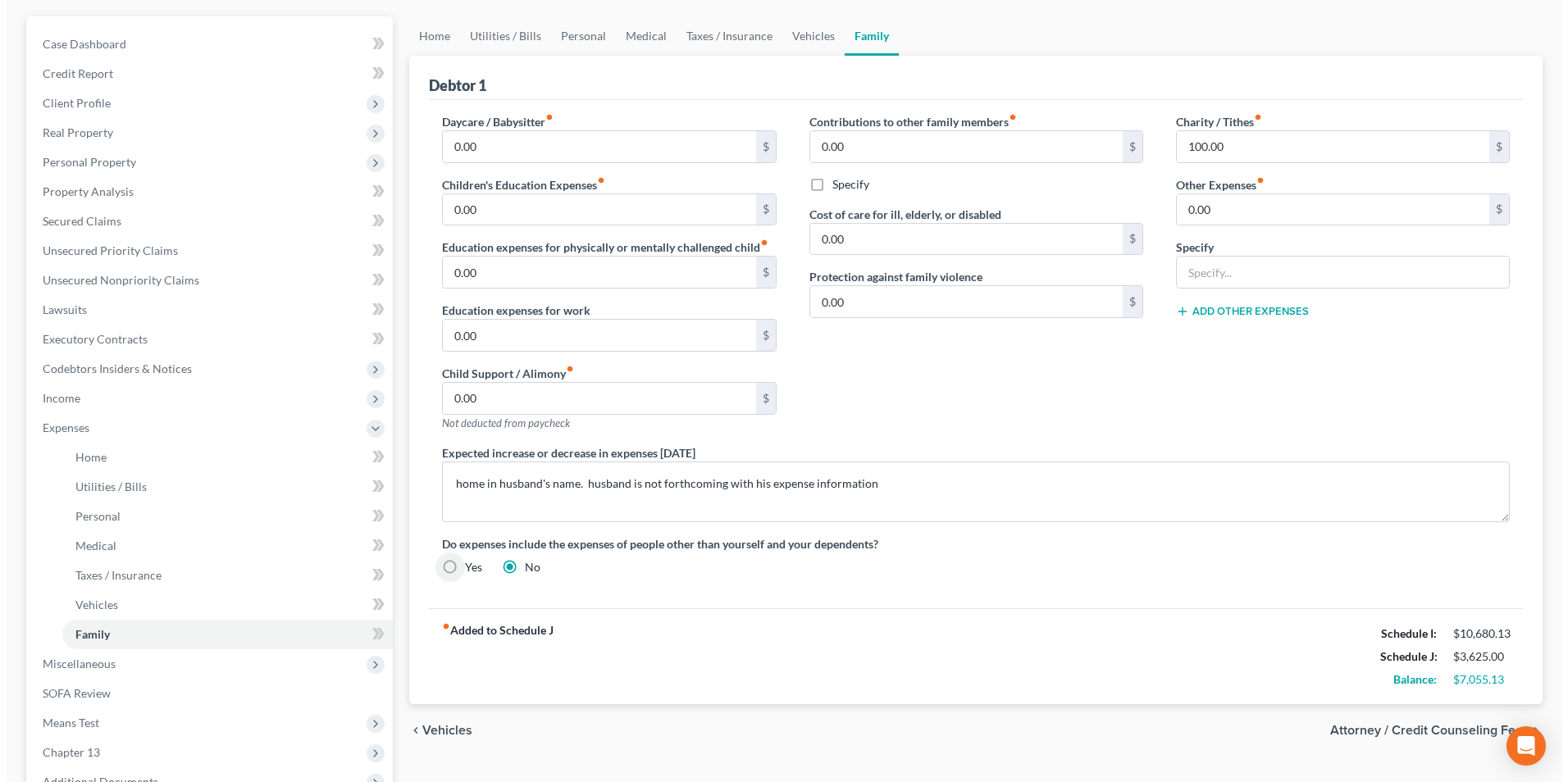
scroll to position [325, 0]
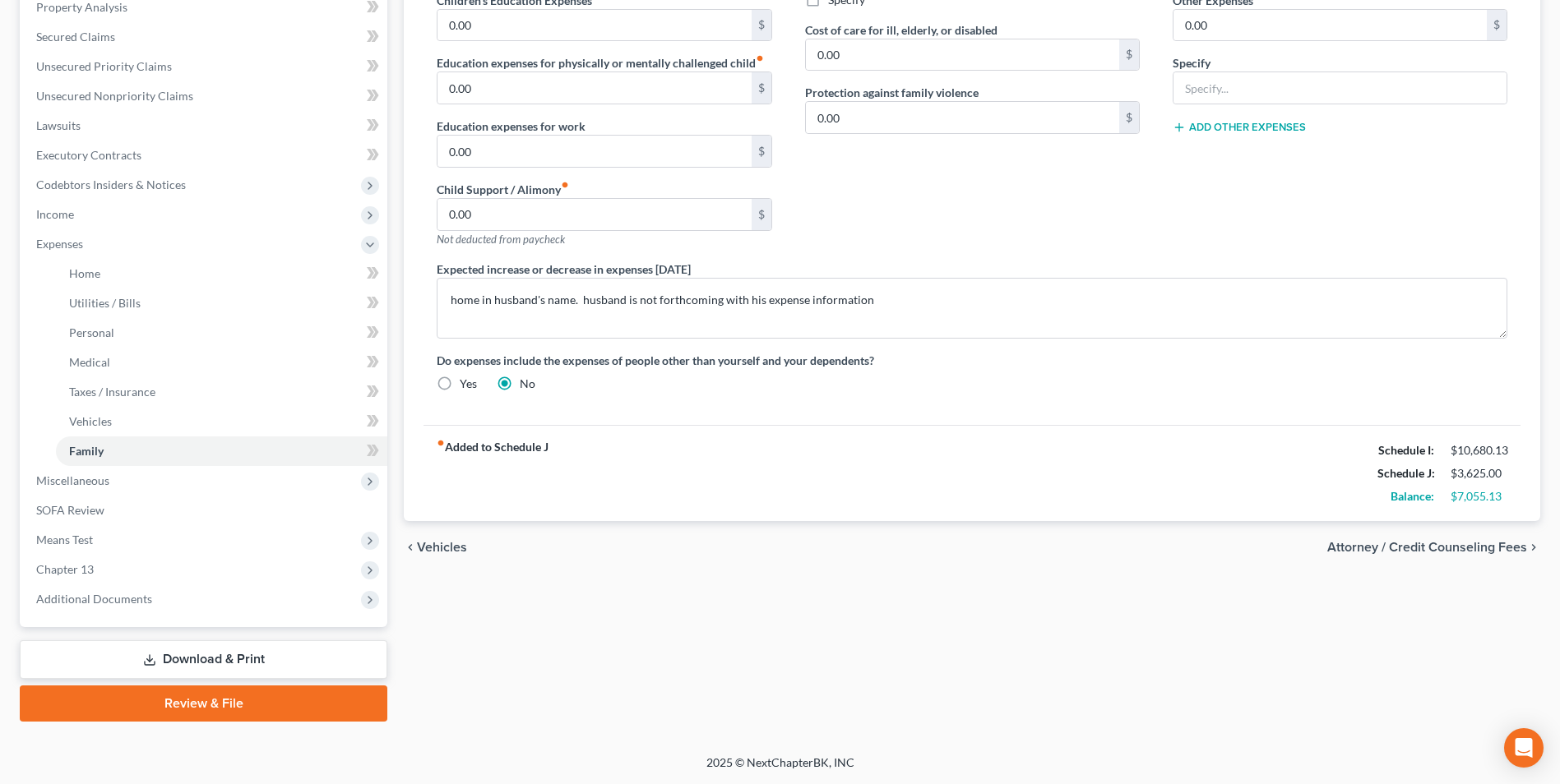
click at [204, 653] on link "Download & Print" at bounding box center [203, 659] width 368 height 39
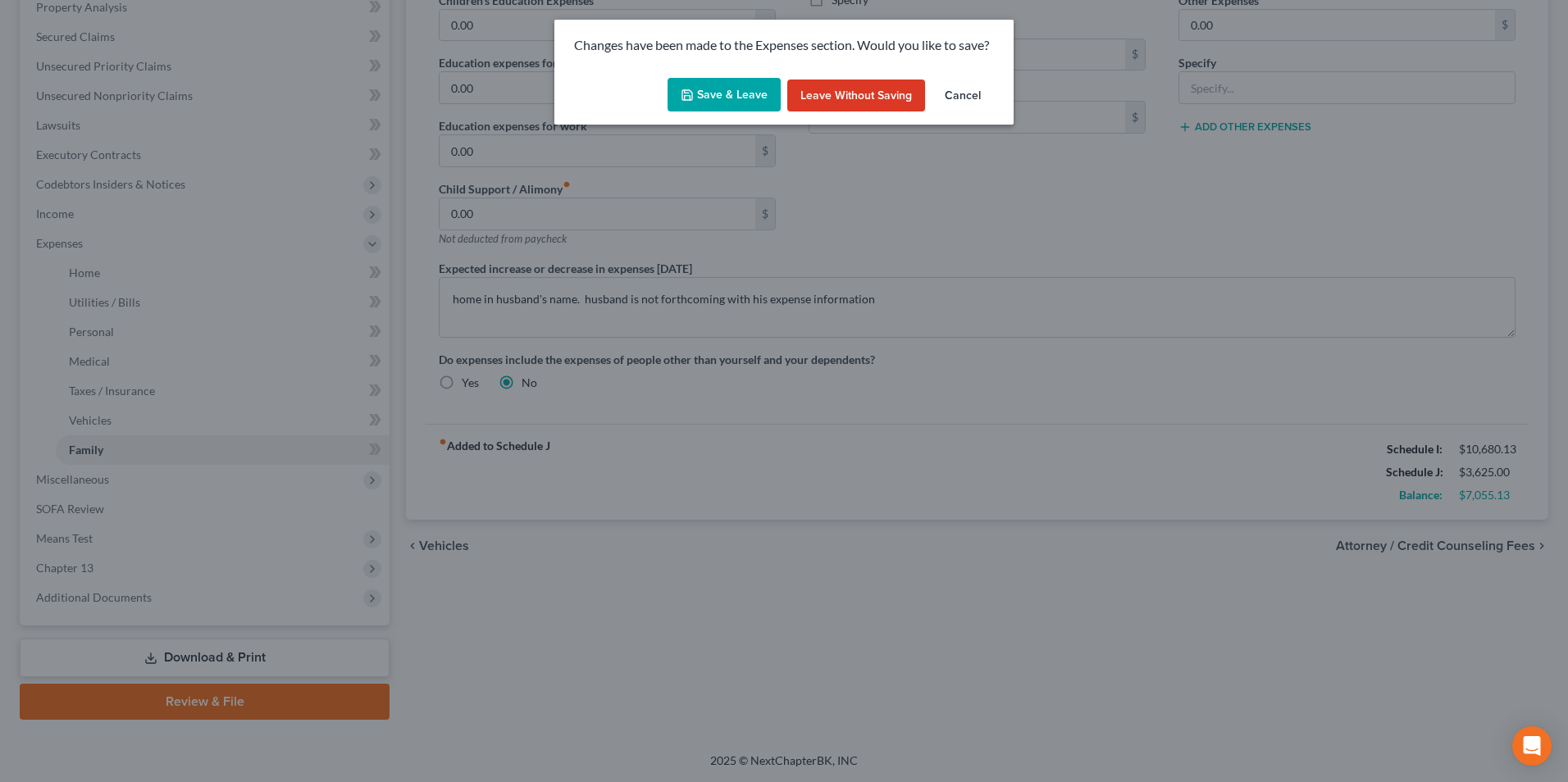
click at [716, 108] on button "Save & Leave" at bounding box center [725, 95] width 113 height 35
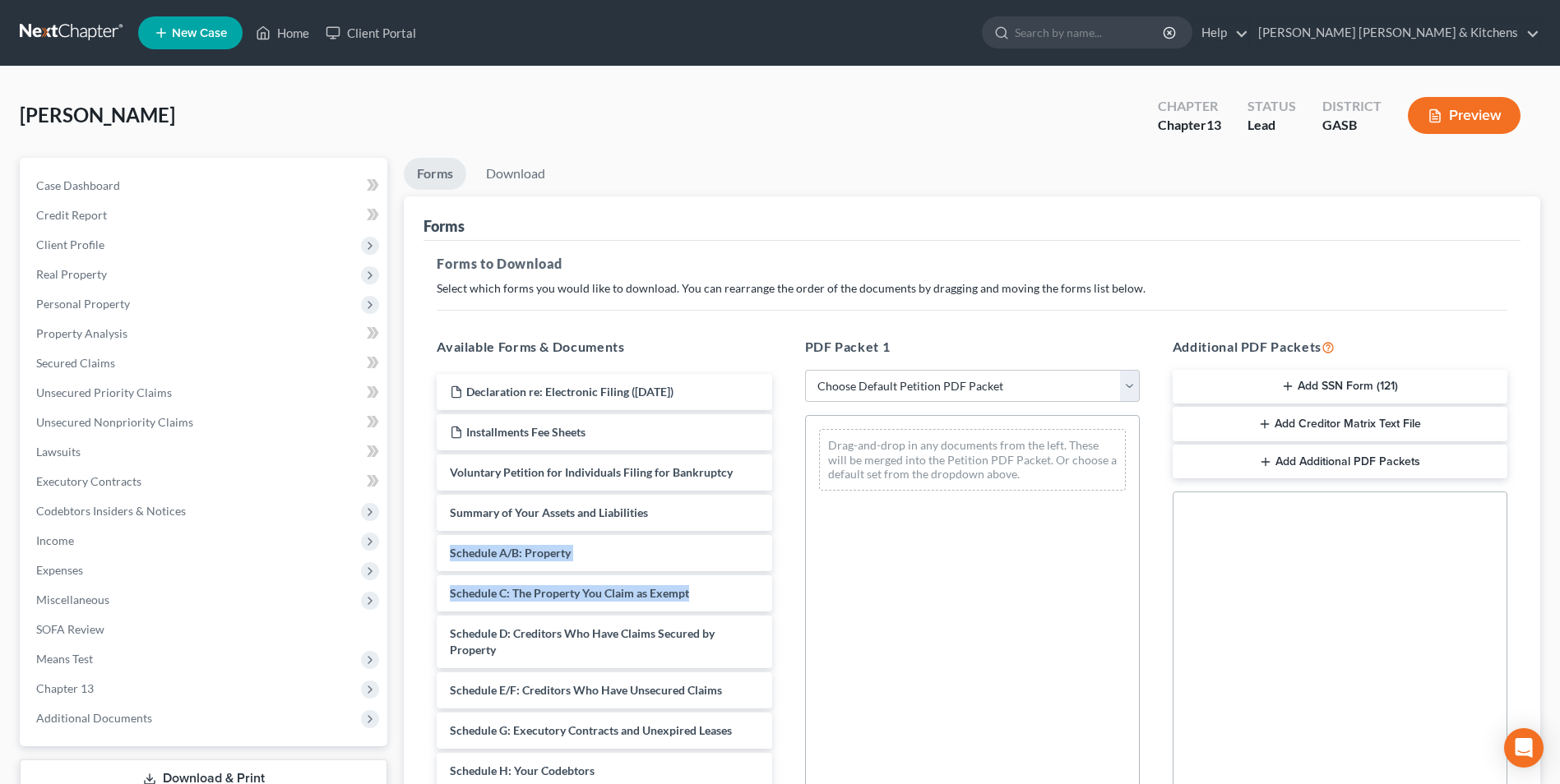
drag, startPoint x: 772, startPoint y: 501, endPoint x: 767, endPoint y: 589, distance: 88.1
click at [767, 589] on div "Declaration re: Electronic Filing ([DATE]) Installments Fee Sheets Voluntary Pe…" at bounding box center [605, 779] width 361 height 810
click at [899, 700] on div "Drag-and-drop in any documents from the left. These will be merged into the Pet…" at bounding box center [973, 641] width 335 height 452
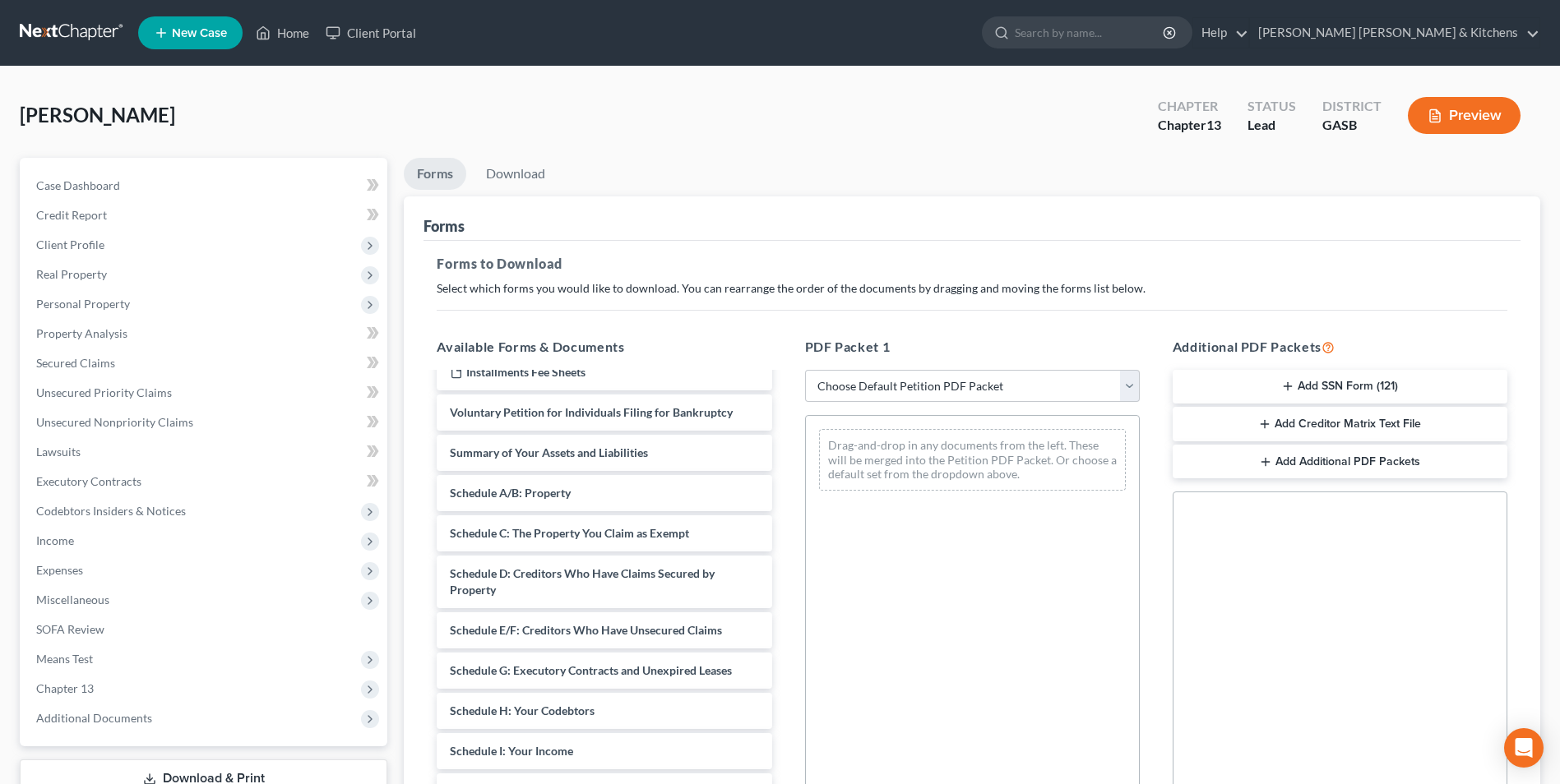
scroll to position [116, 0]
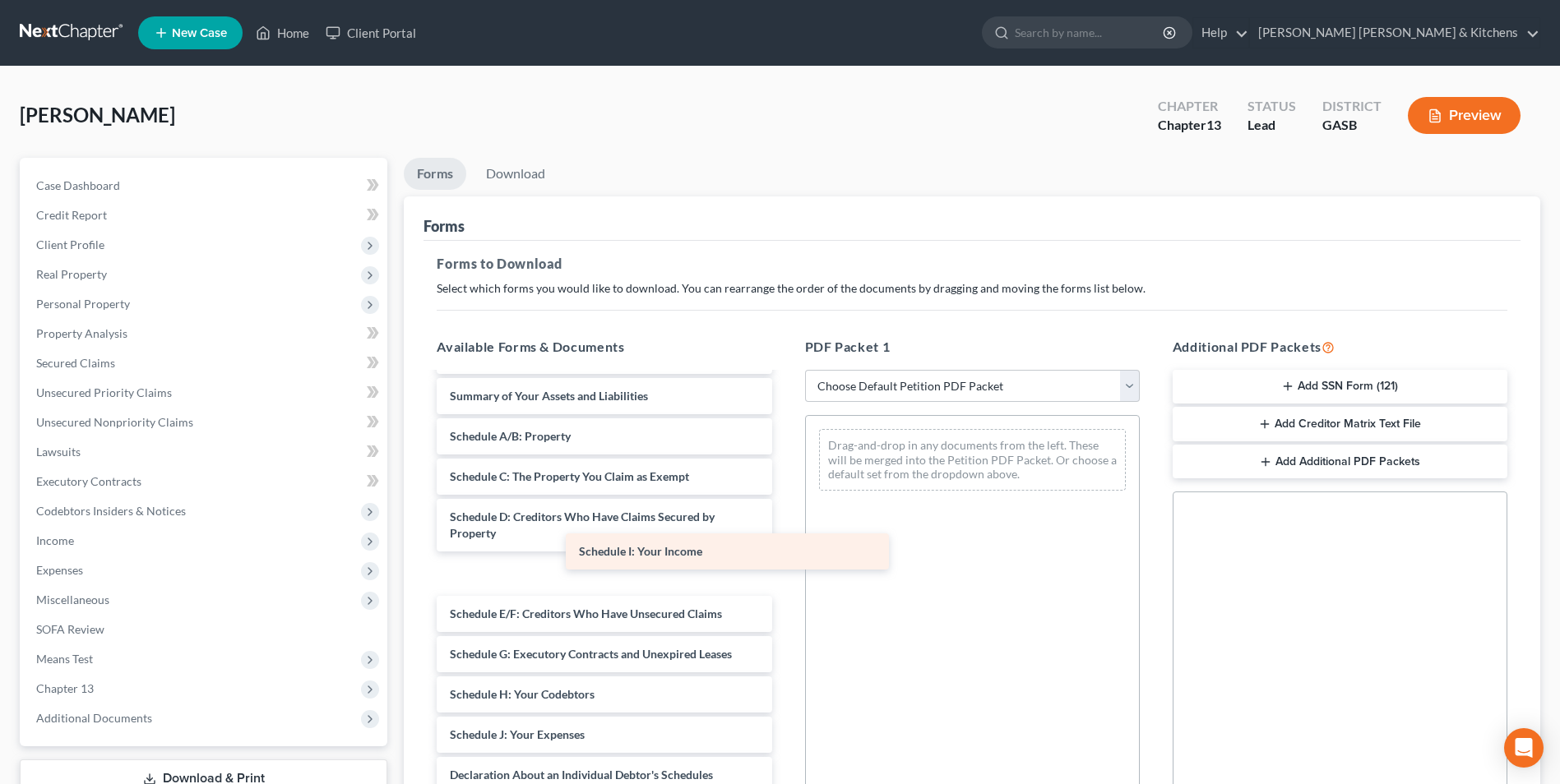
drag, startPoint x: 642, startPoint y: 696, endPoint x: 481, endPoint y: 571, distance: 203.8
click at [717, 598] on div "Schedule I: Your Income Declaration re: Electronic Filing ([DATE]) Installments…" at bounding box center [605, 662] width 361 height 810
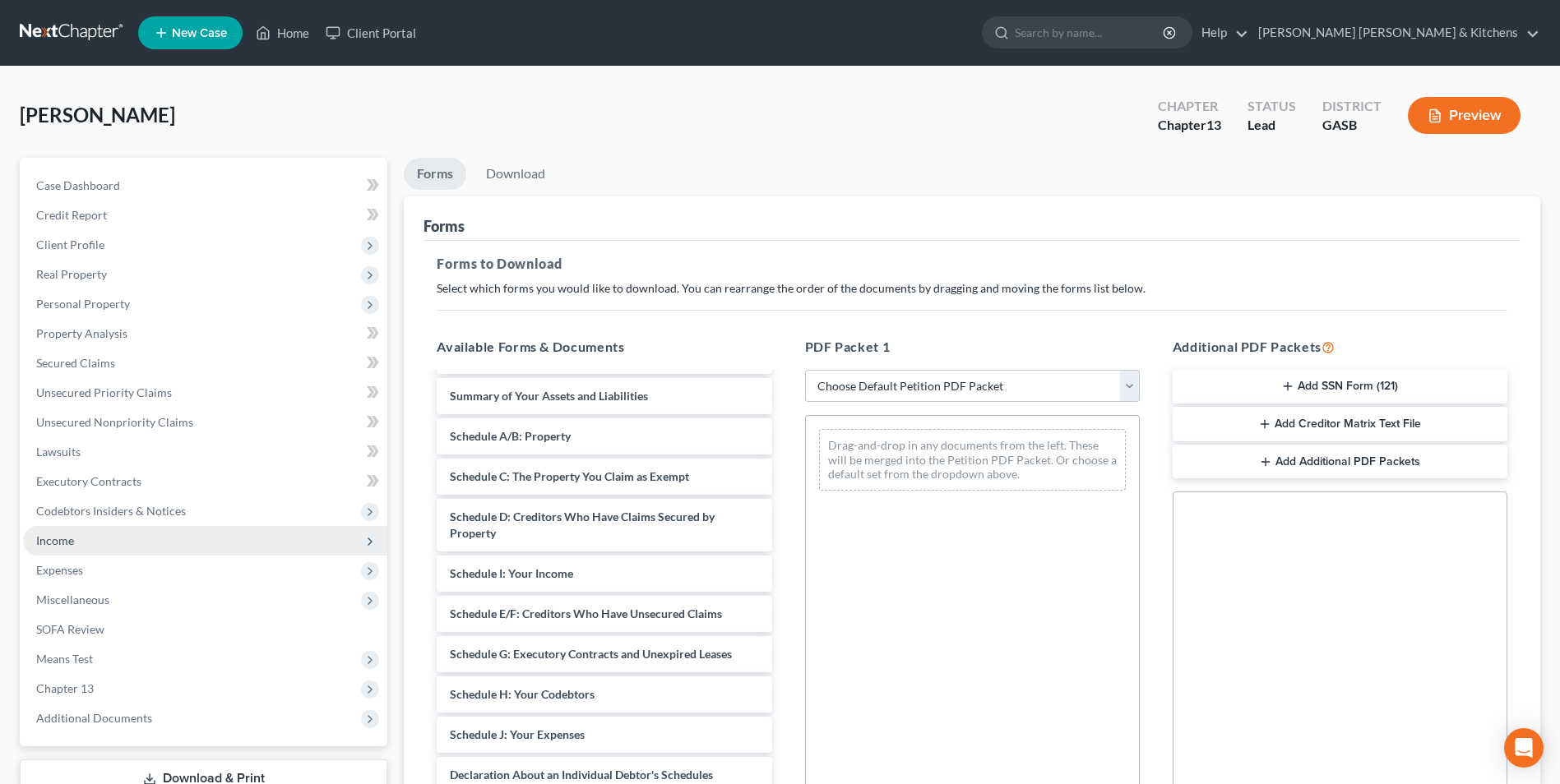
click at [50, 526] on span "Income" at bounding box center [204, 540] width 364 height 29
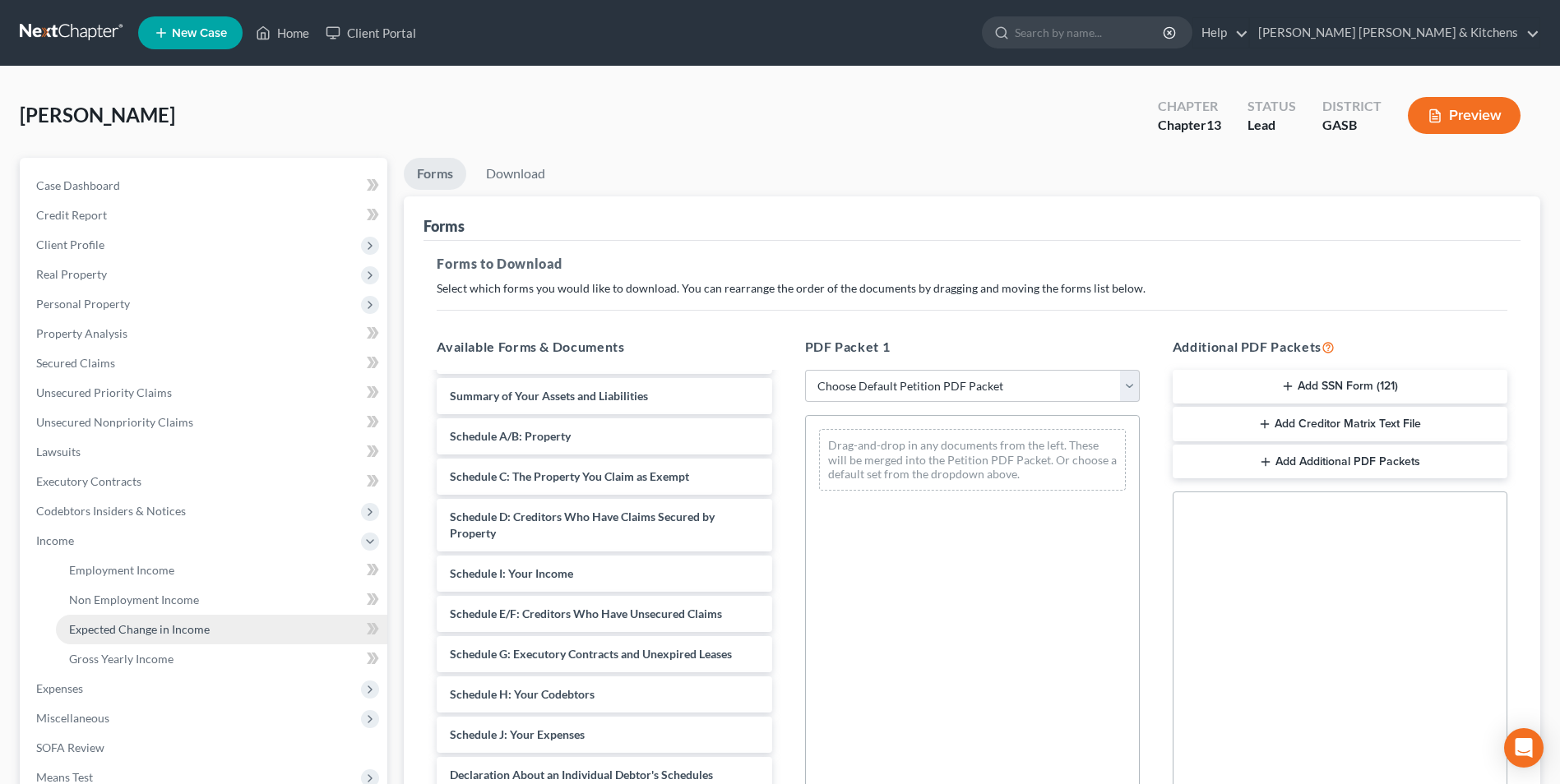
click at [92, 627] on span "Expected Change in Income" at bounding box center [139, 629] width 141 height 14
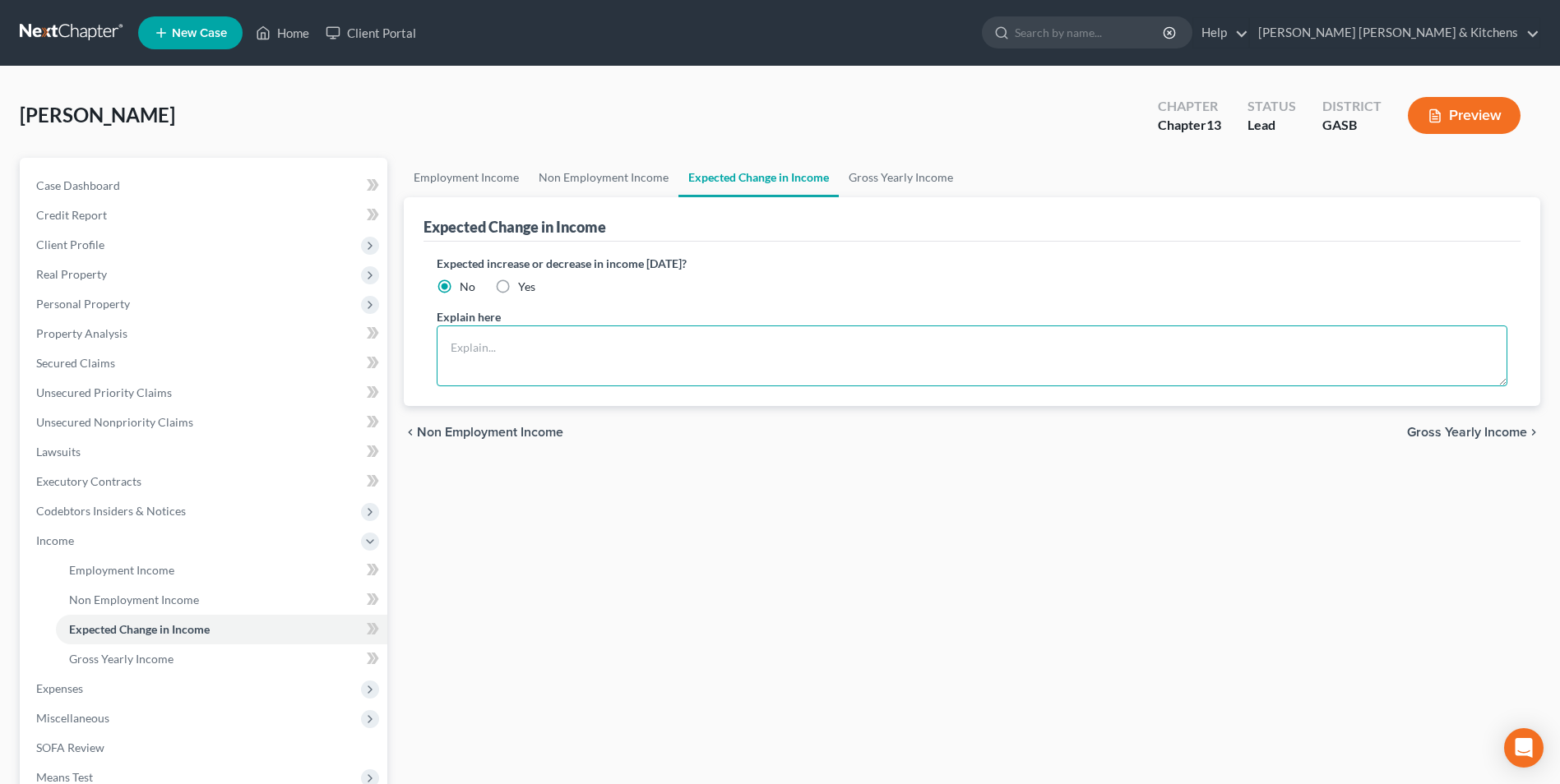
click at [560, 380] on textarea at bounding box center [973, 356] width 1071 height 61
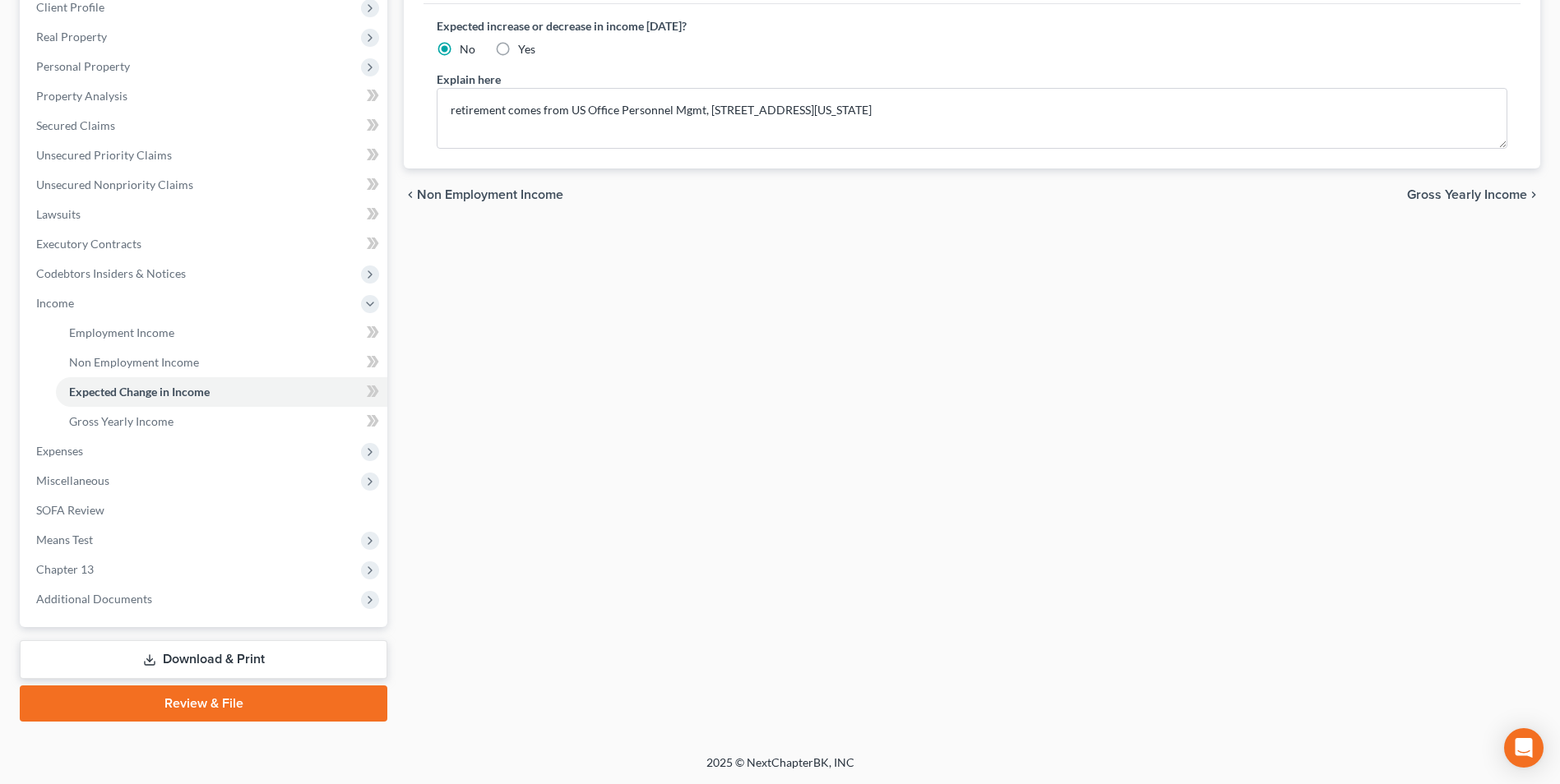
drag, startPoint x: 208, startPoint y: 667, endPoint x: 208, endPoint y: 656, distance: 11.0
click at [208, 667] on link "Download & Print" at bounding box center [203, 659] width 368 height 39
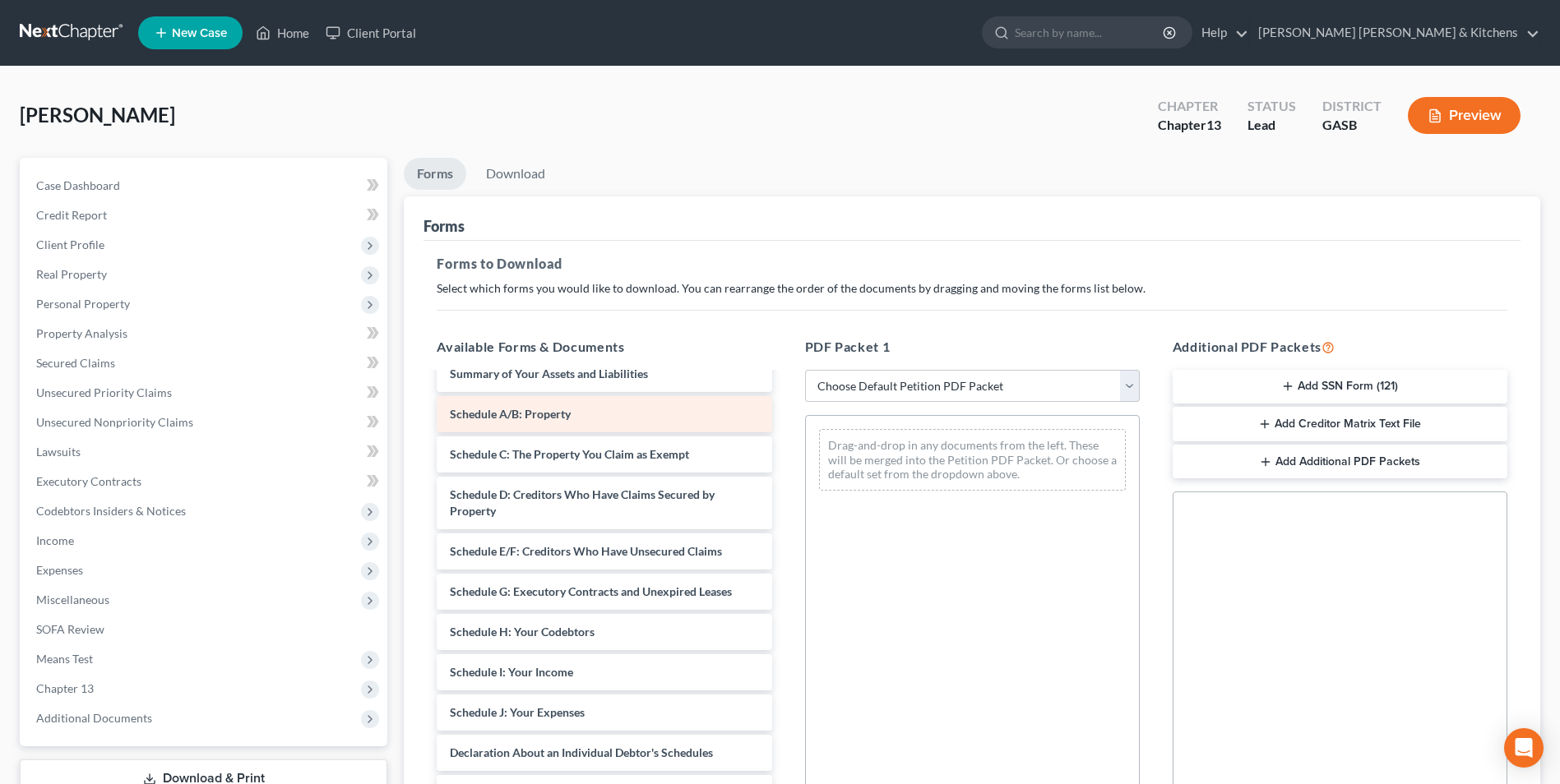
scroll to position [165, 0]
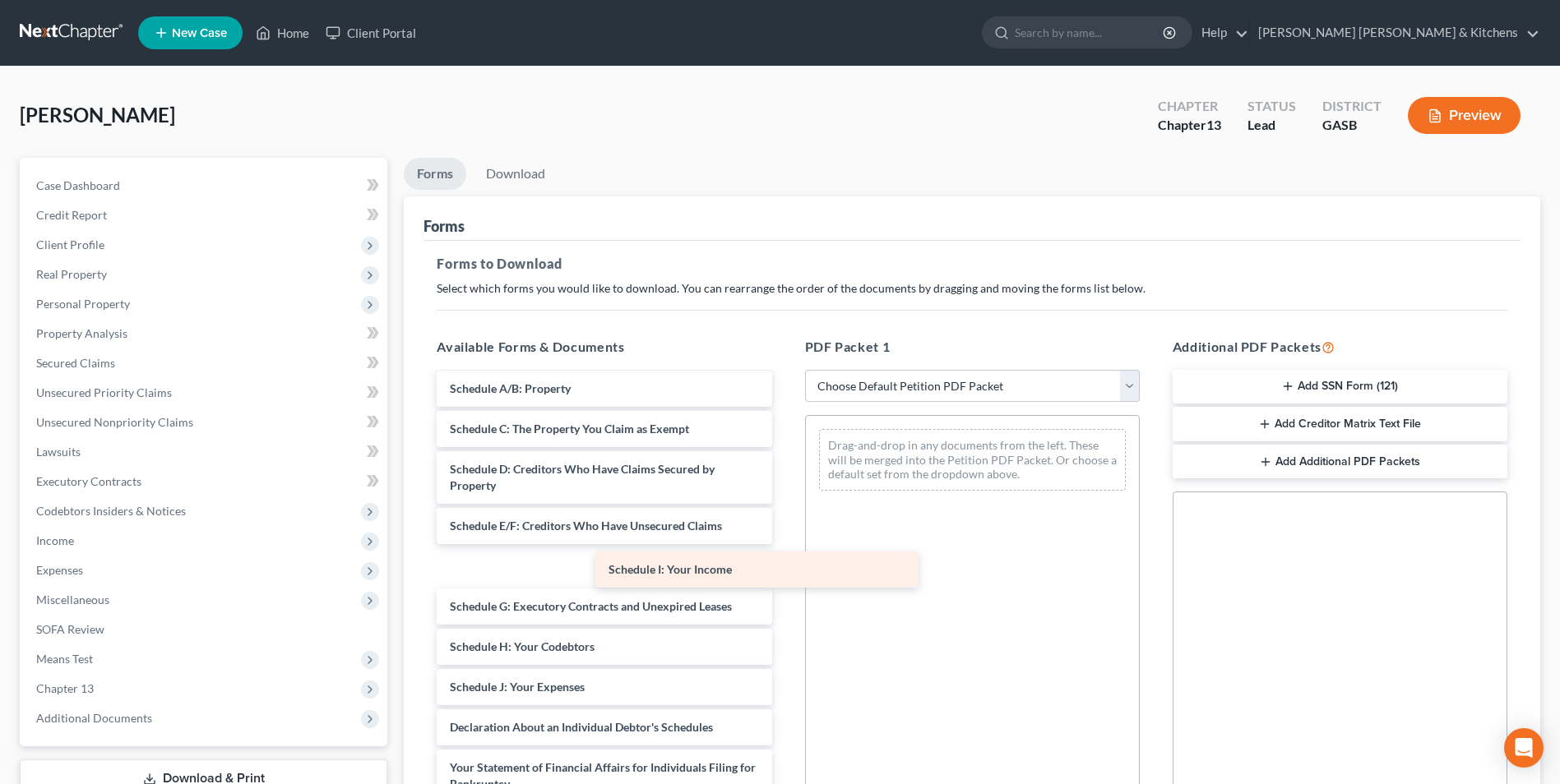
drag, startPoint x: 592, startPoint y: 640, endPoint x: 896, endPoint y: 450, distance: 358.5
click at [784, 450] on div "Schedule I: Your Income Declaration re: Electronic Filing ([DATE]) Installments…" at bounding box center [605, 615] width 361 height 810
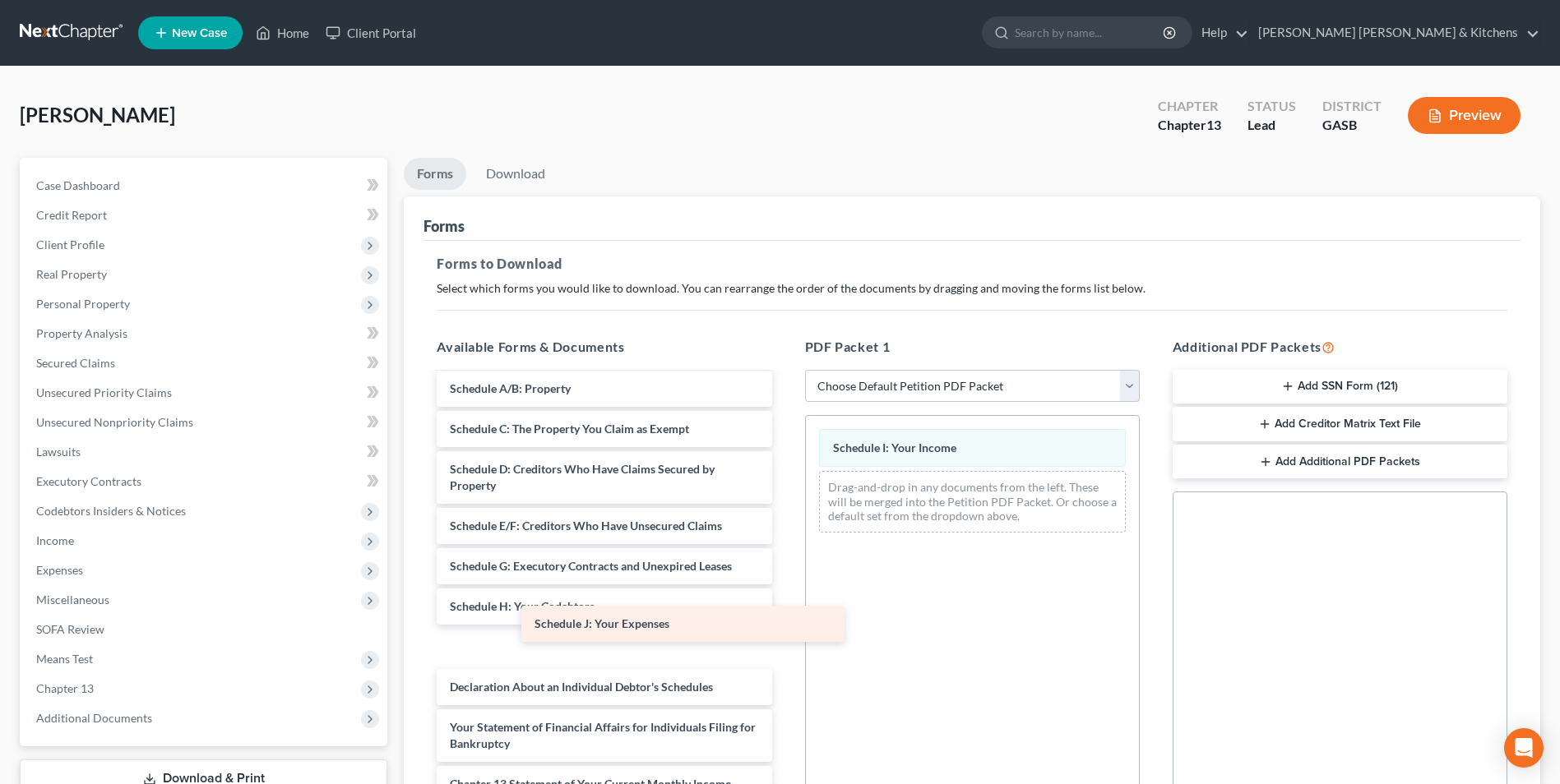
drag, startPoint x: 640, startPoint y: 653, endPoint x: 987, endPoint y: 515, distance: 373.4
click at [784, 515] on div "Schedule J: Your Expenses Declaration re: Electronic Filing ([DATE]) Installmen…" at bounding box center [605, 595] width 361 height 771
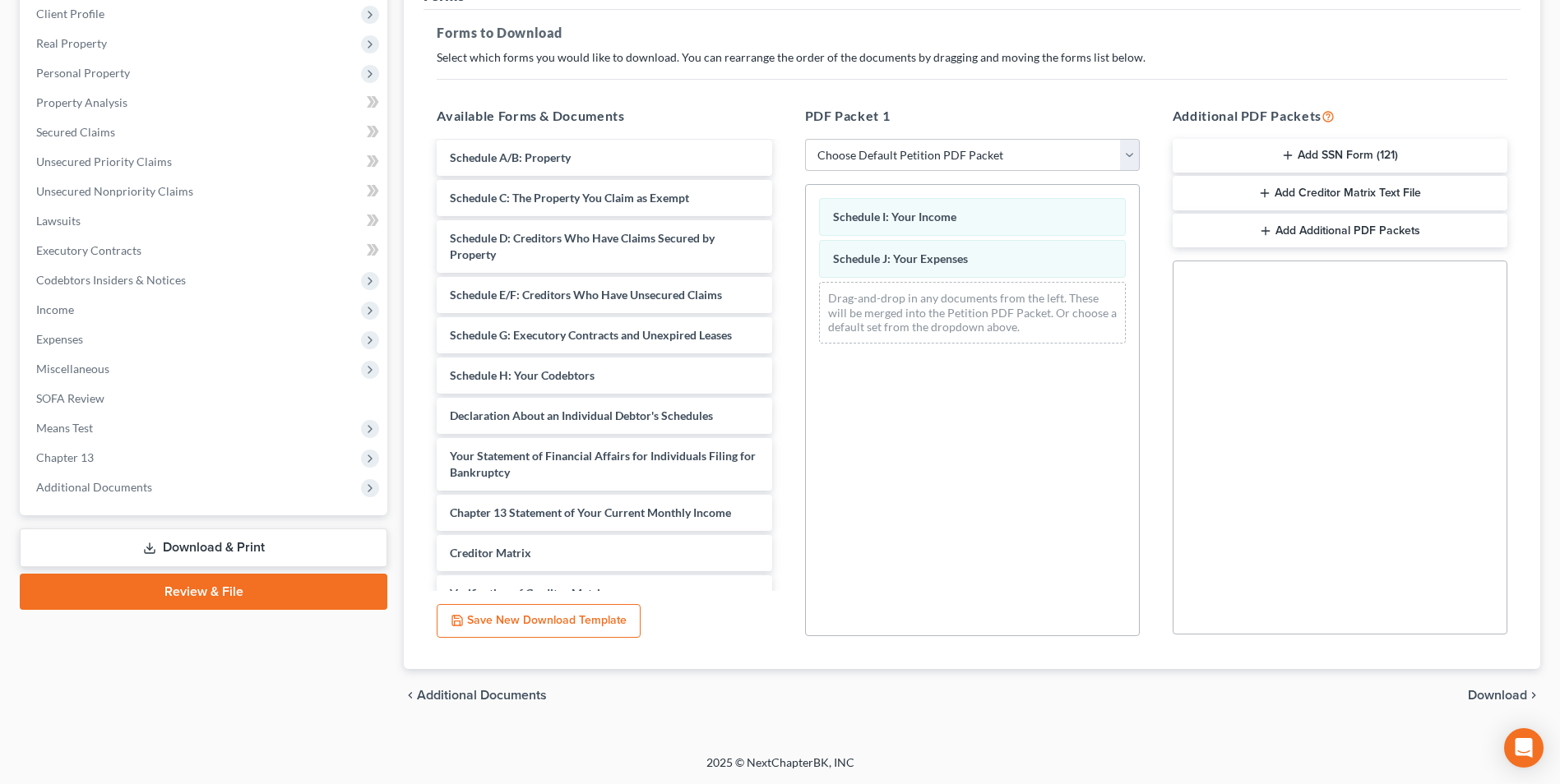
click at [1485, 696] on span "Download" at bounding box center [1498, 696] width 60 height 13
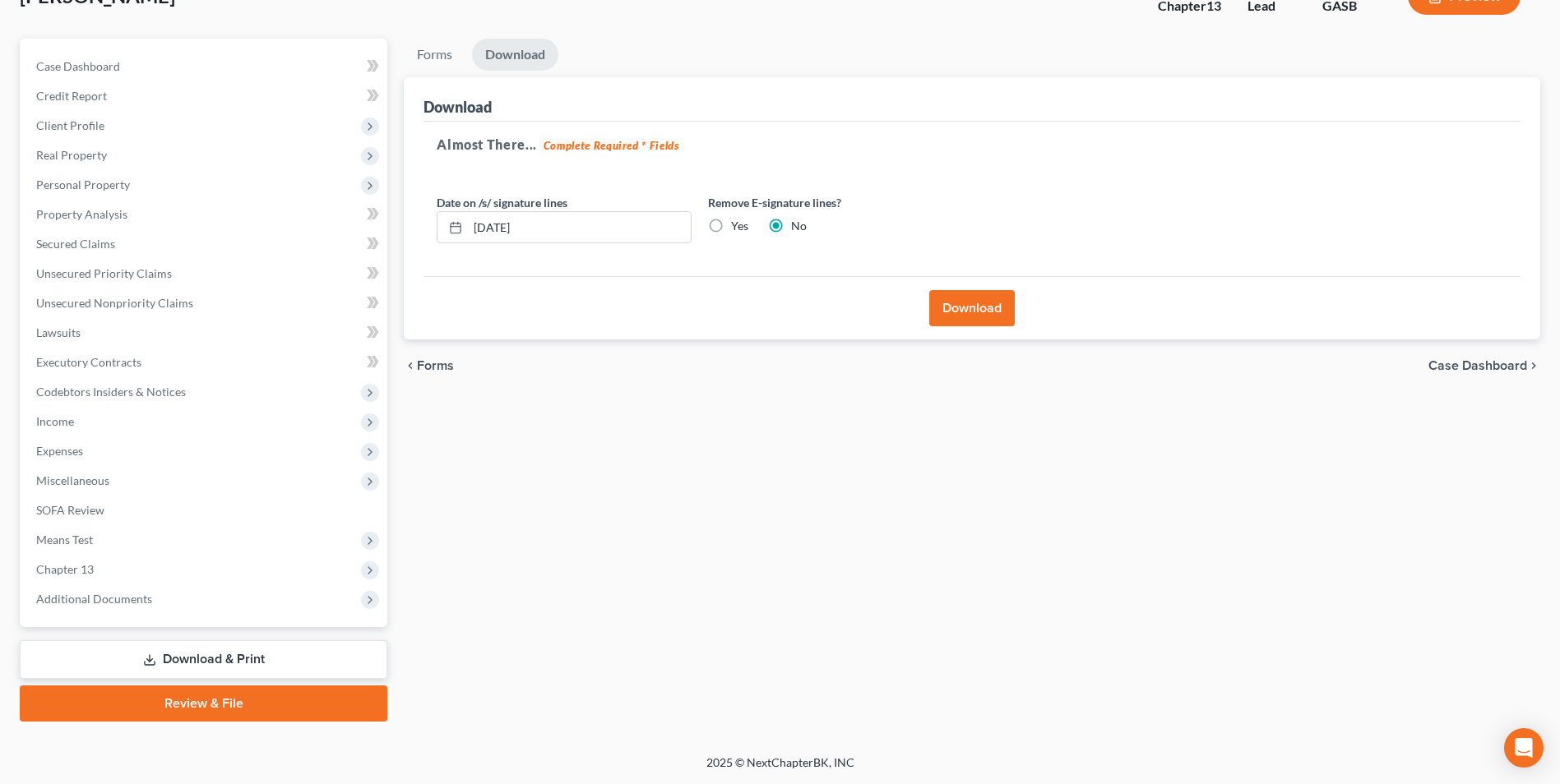
scroll to position [119, 0]
click at [981, 322] on button "Download" at bounding box center [972, 308] width 85 height 36
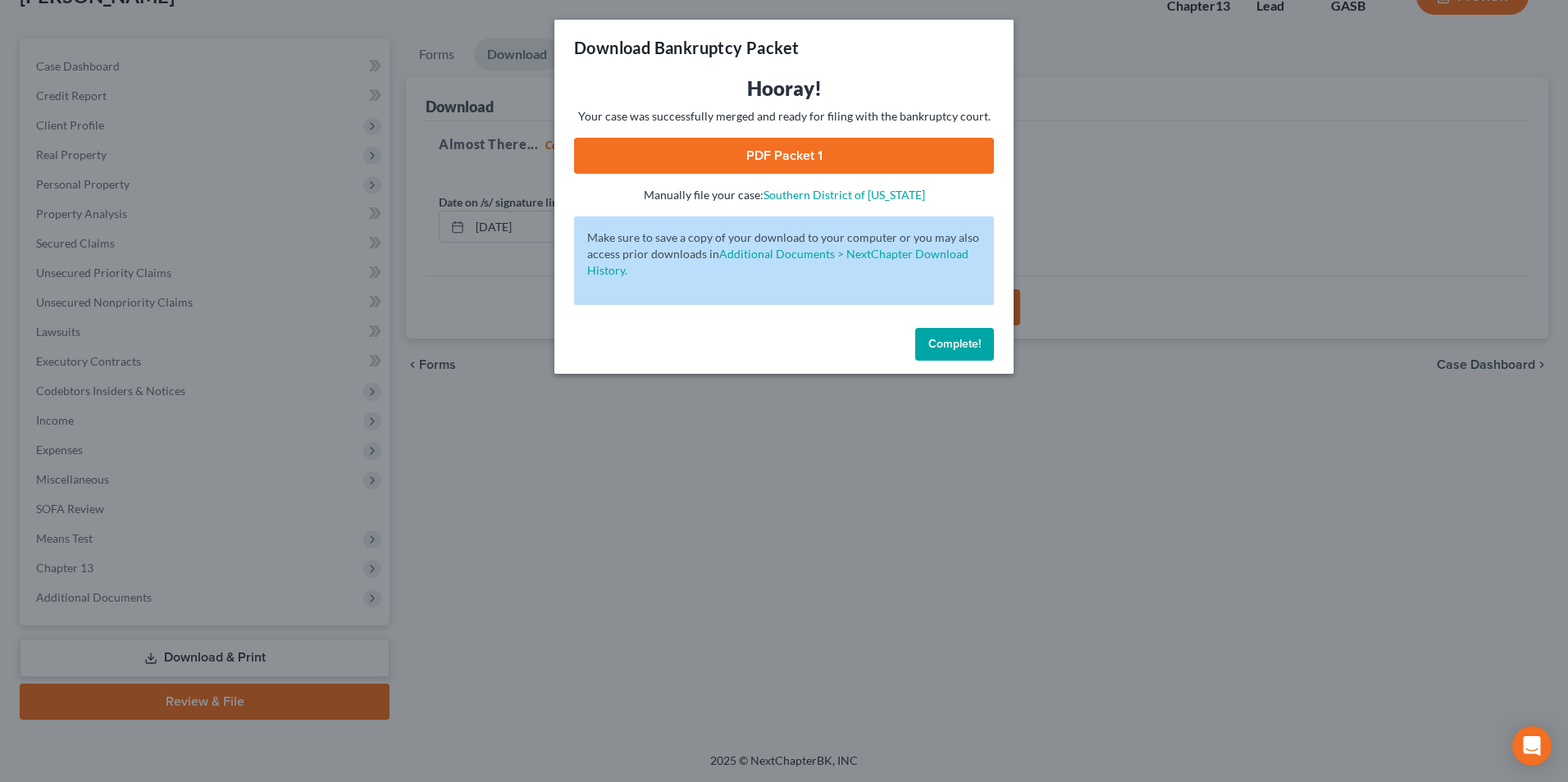
click at [781, 160] on link "PDF Packet 1" at bounding box center [784, 156] width 420 height 36
click at [449, 628] on div "Download Bankruptcy Packet Hooray! Your case was successfully merged and ready …" at bounding box center [784, 391] width 1568 height 782
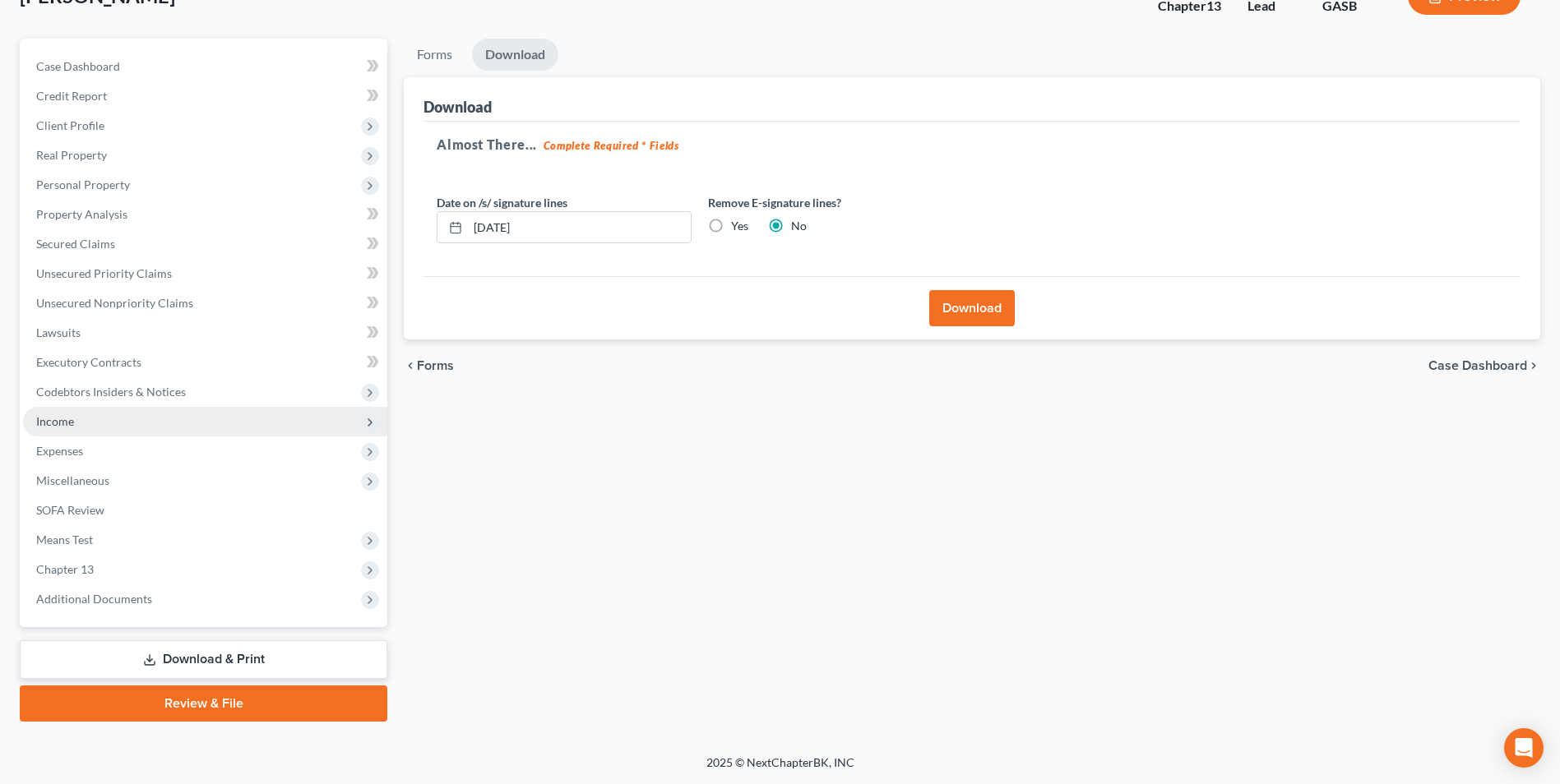
click at [56, 423] on span "Income" at bounding box center [55, 421] width 38 height 14
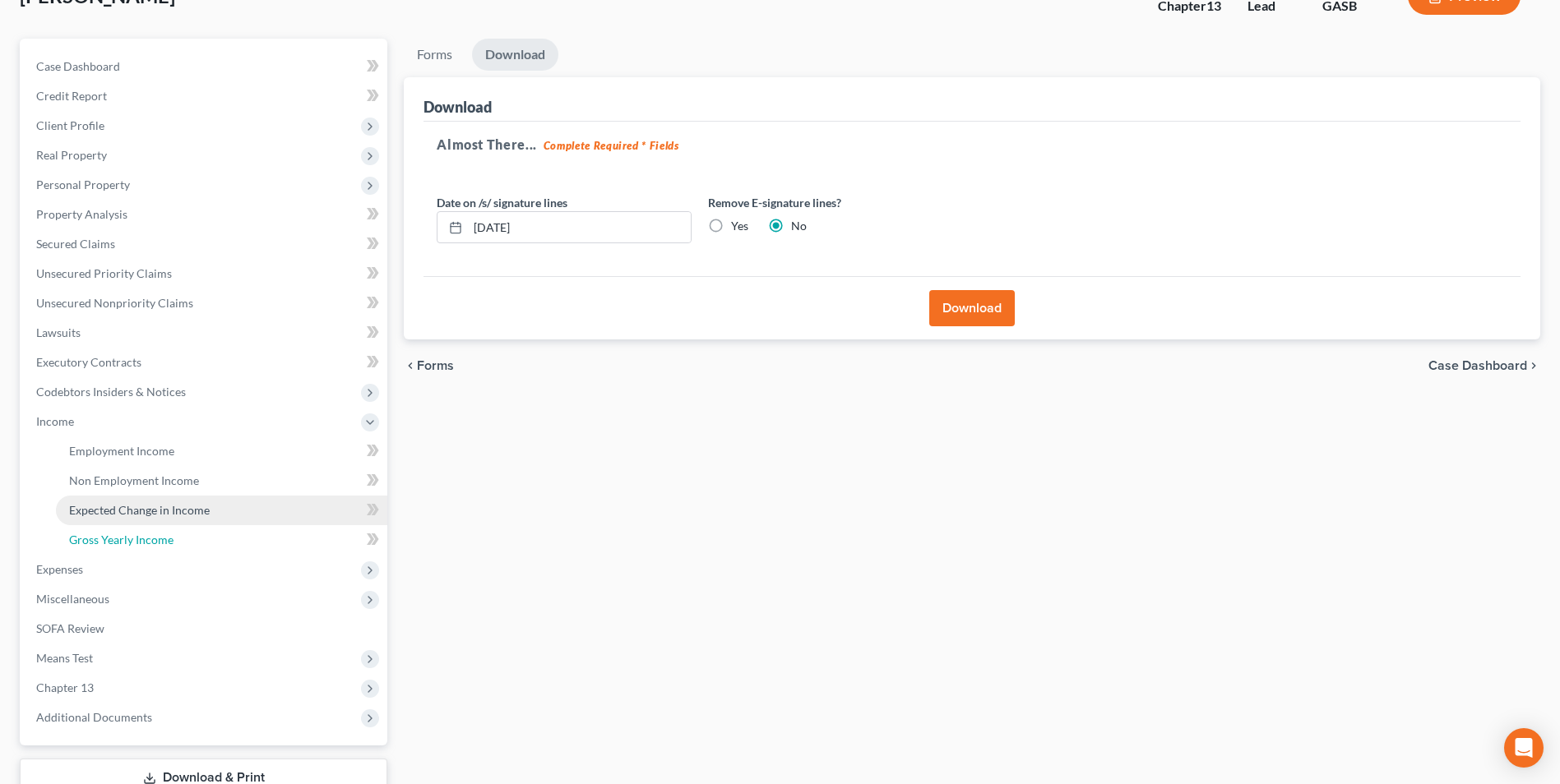
drag, startPoint x: 95, startPoint y: 530, endPoint x: 386, endPoint y: 497, distance: 292.9
click at [95, 530] on link "Gross Yearly Income" at bounding box center [221, 540] width 331 height 29
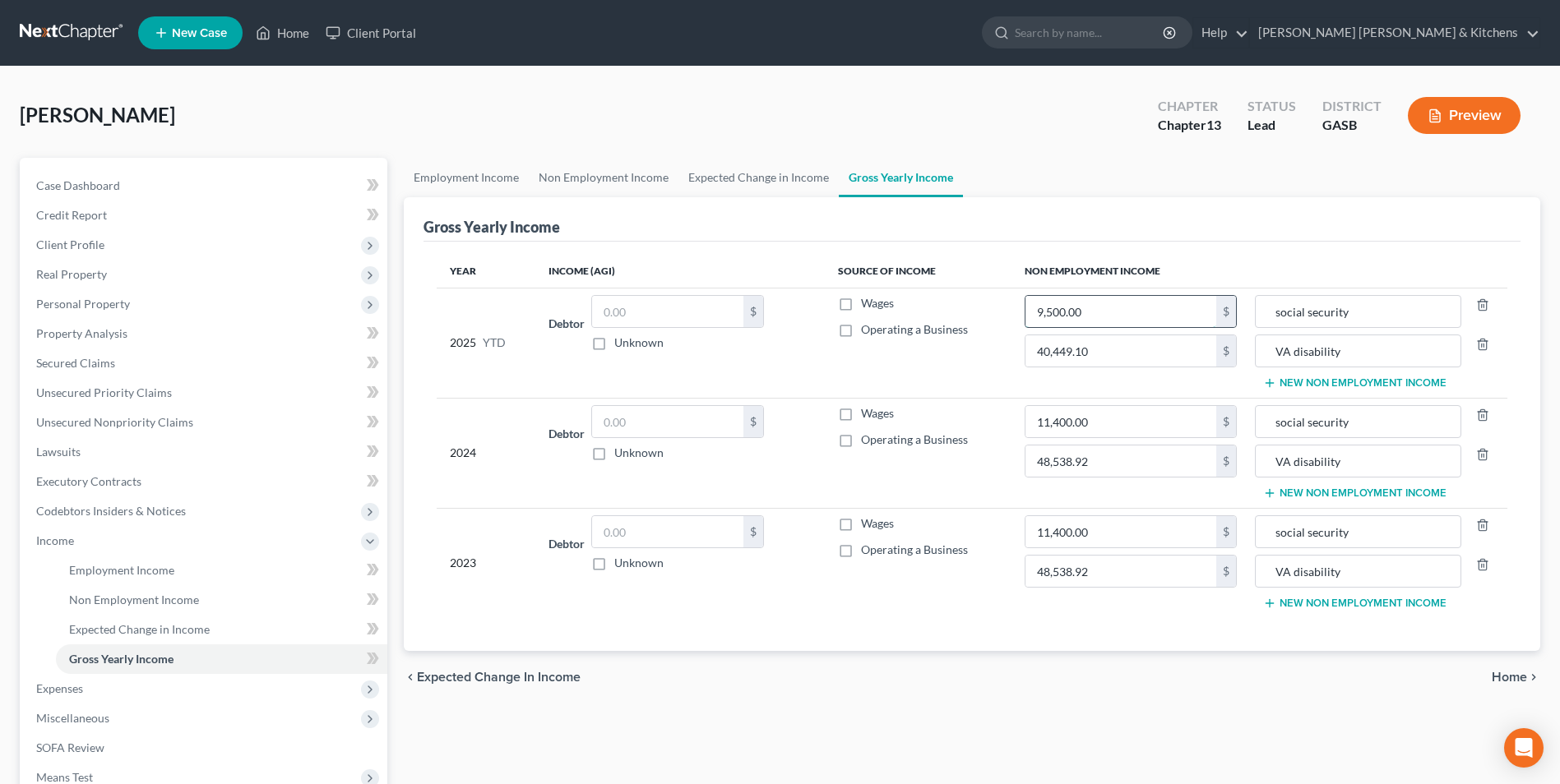
click at [1116, 318] on input "9,500.00" at bounding box center [1121, 311] width 191 height 31
click at [1113, 427] on input "11,400.00" at bounding box center [1121, 422] width 191 height 31
click at [1104, 538] on input "11,400.00" at bounding box center [1121, 531] width 191 height 31
click at [1105, 631] on div "Year Income (AGI) Source of Income Non Employment Income 2025 YTD Debtor $ Unkn…" at bounding box center [973, 446] width 1097 height 409
click at [1325, 601] on button "New Non Employment Income" at bounding box center [1355, 603] width 184 height 13
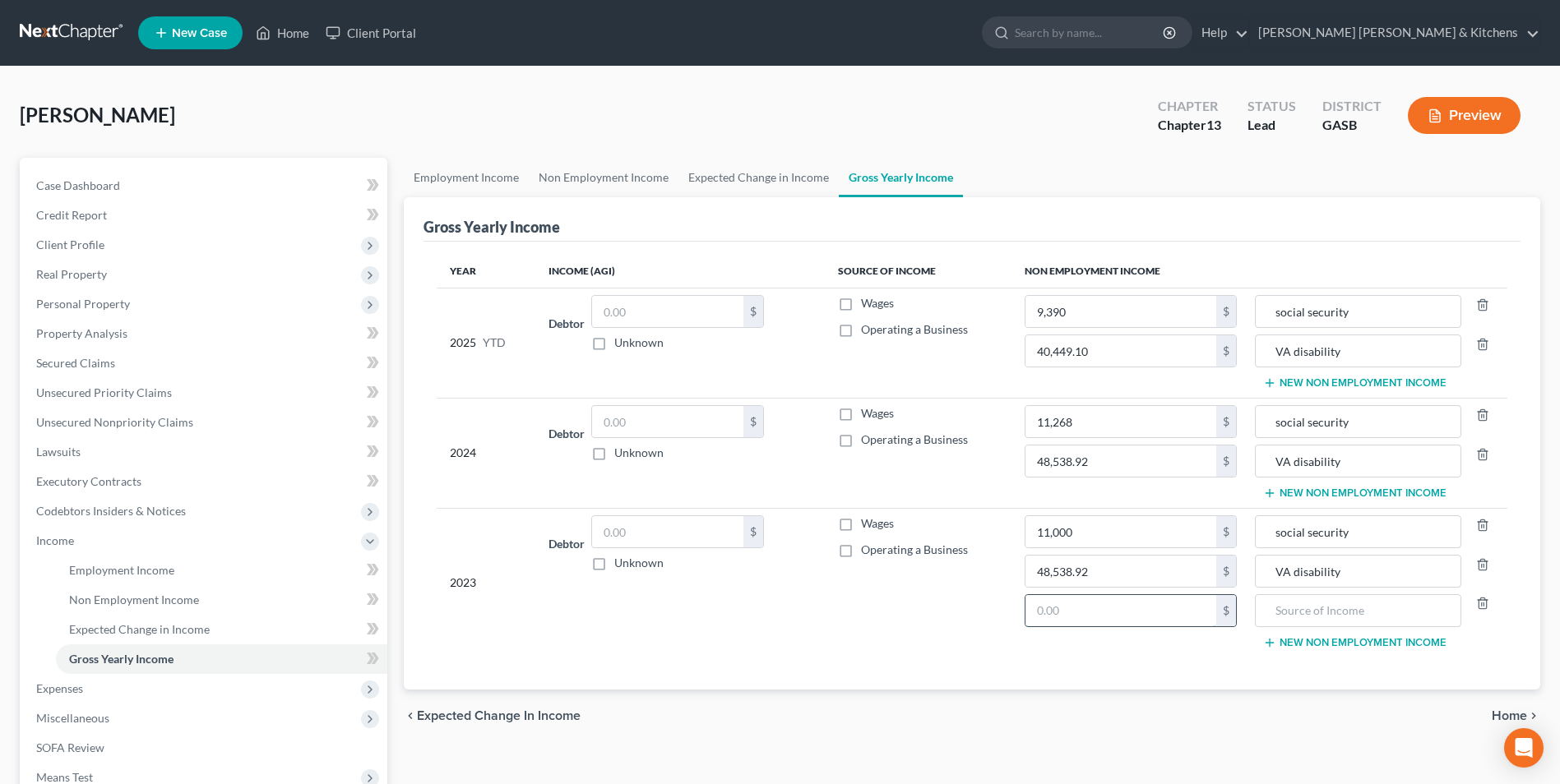
click at [1080, 623] on input "text" at bounding box center [1121, 610] width 191 height 31
click at [1303, 614] on input "text" at bounding box center [1358, 610] width 188 height 31
click at [1314, 499] on button "New Non Employment Income" at bounding box center [1355, 494] width 184 height 13
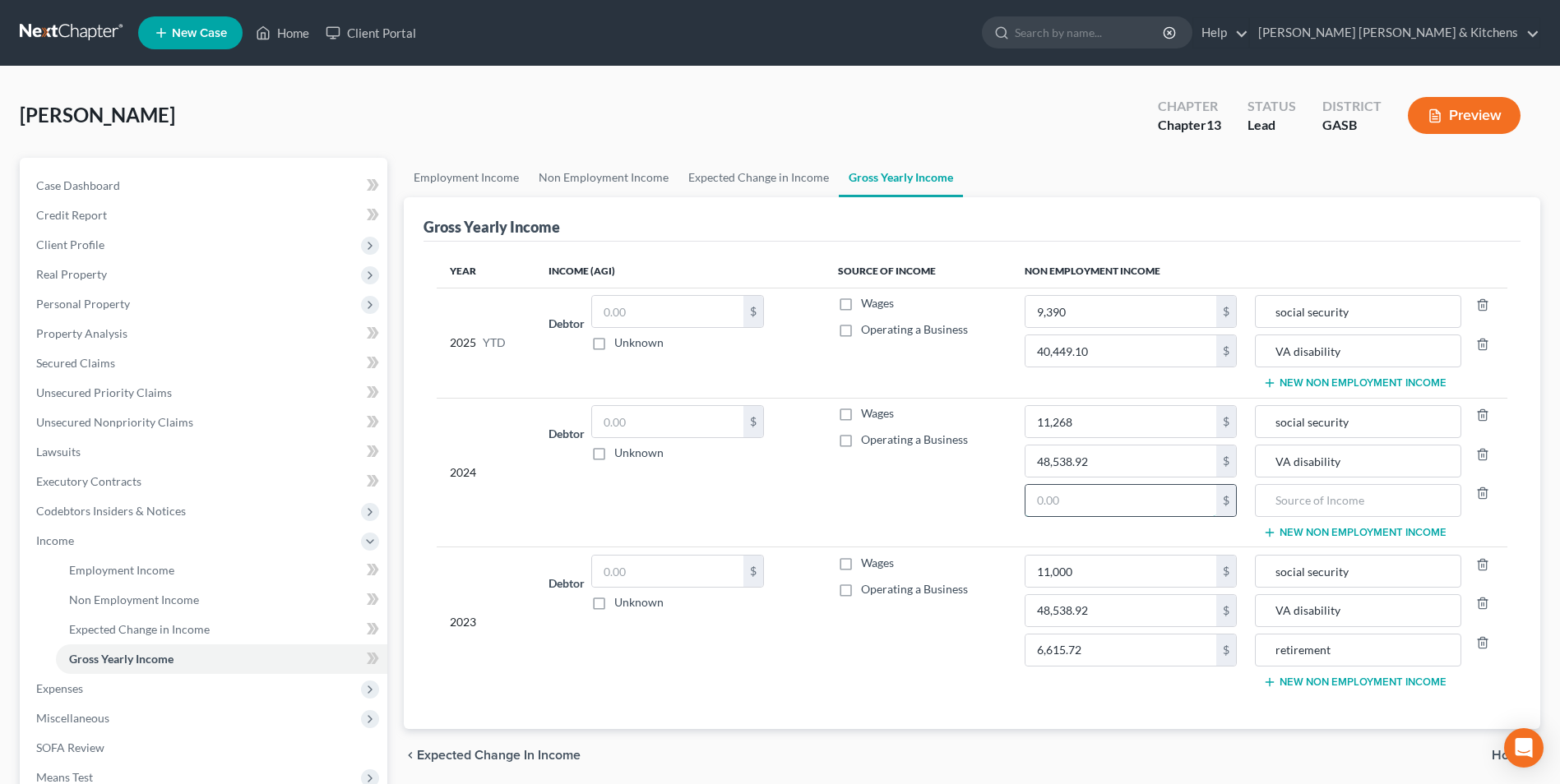
click at [1125, 495] on input "text" at bounding box center [1121, 500] width 191 height 31
click at [1296, 499] on input "text" at bounding box center [1358, 500] width 188 height 31
click at [1311, 380] on button "New Non Employment Income" at bounding box center [1355, 383] width 184 height 13
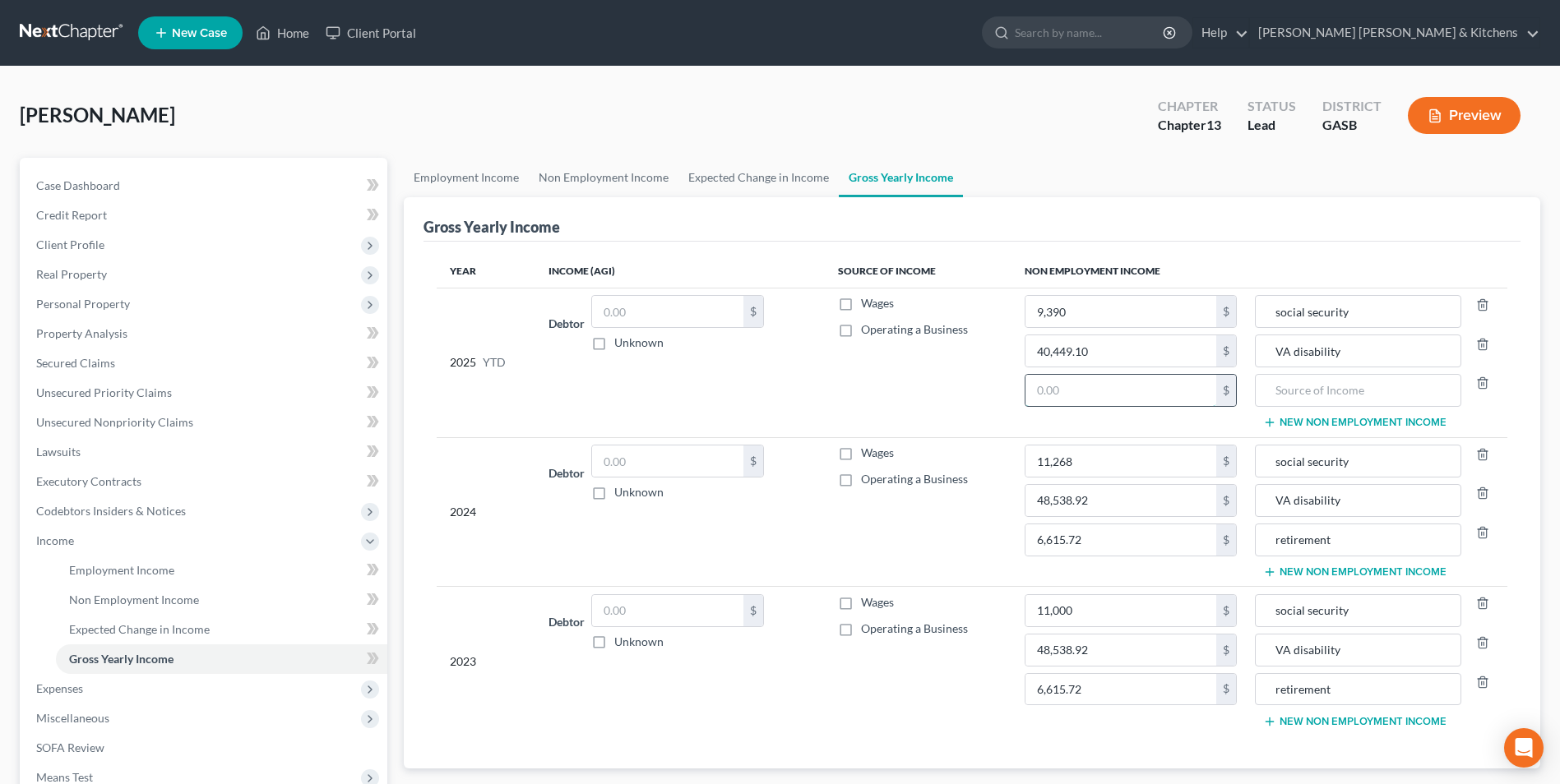
click at [1073, 392] on input "text" at bounding box center [1121, 390] width 191 height 31
click at [1294, 396] on input "text" at bounding box center [1358, 390] width 188 height 31
drag, startPoint x: 1295, startPoint y: 394, endPoint x: 1307, endPoint y: 400, distance: 13.4
click at [1307, 400] on input "retirment" at bounding box center [1358, 390] width 188 height 31
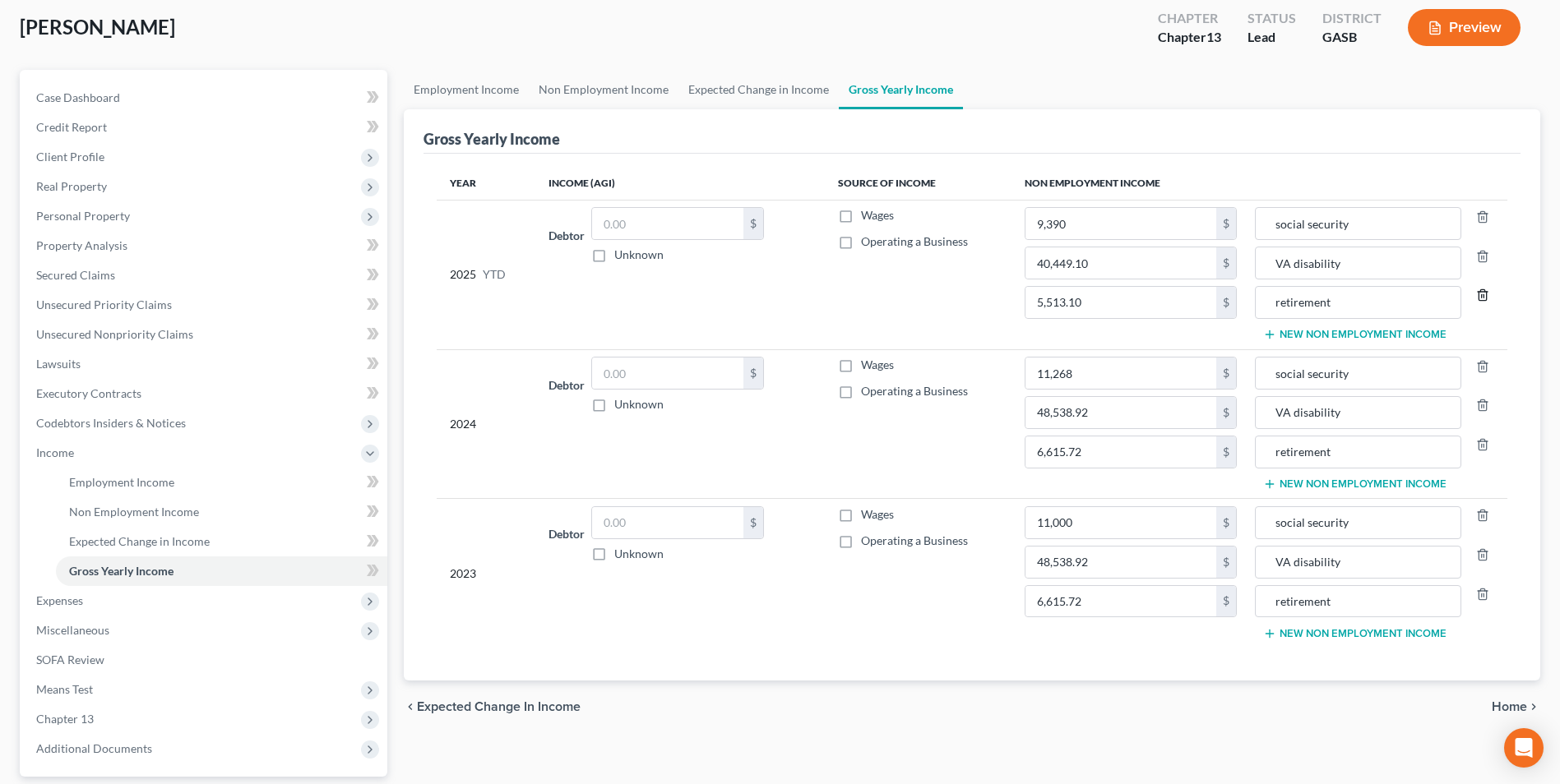
scroll to position [237, 0]
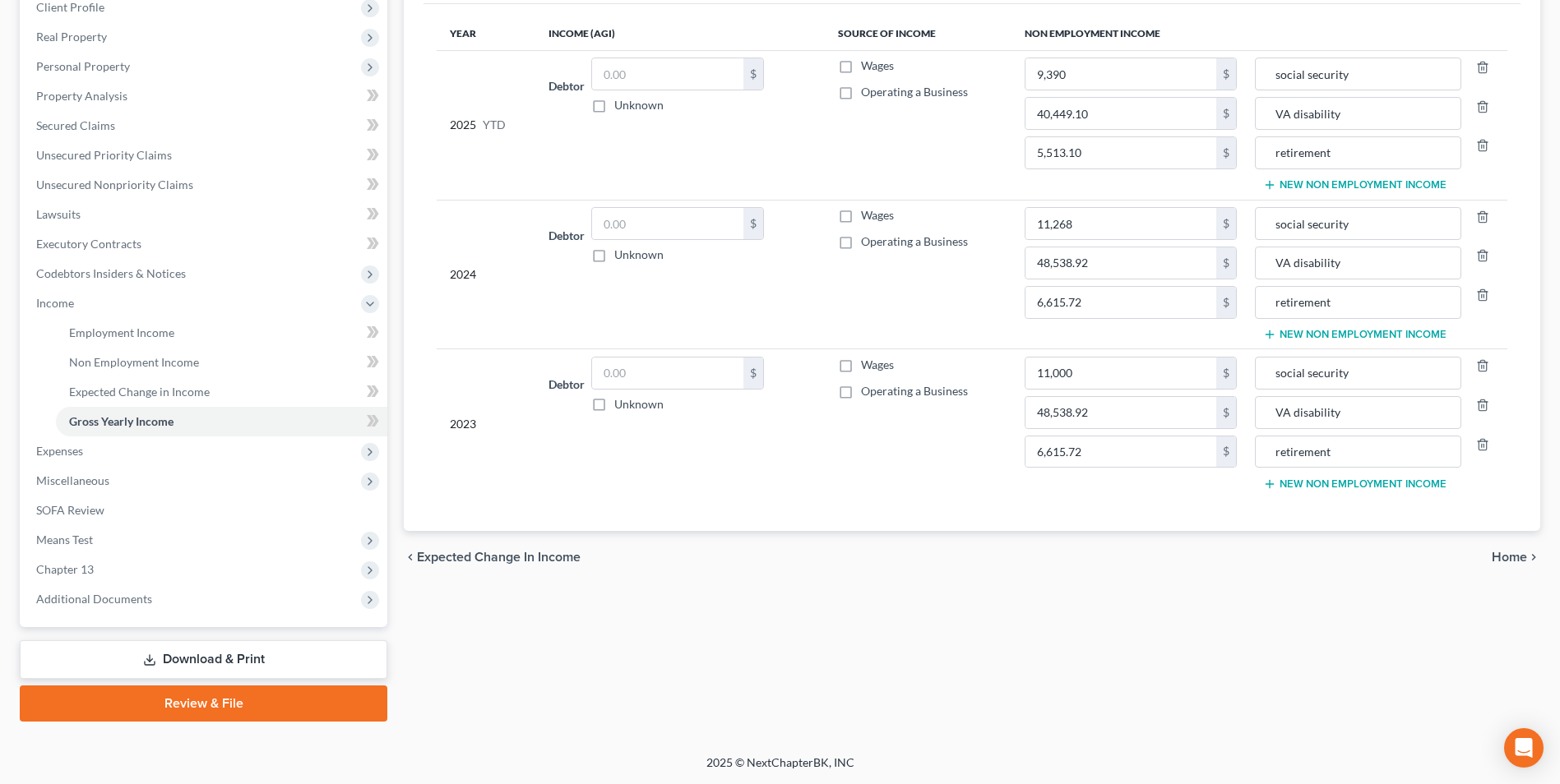
click at [215, 663] on link "Download & Print" at bounding box center [203, 659] width 368 height 39
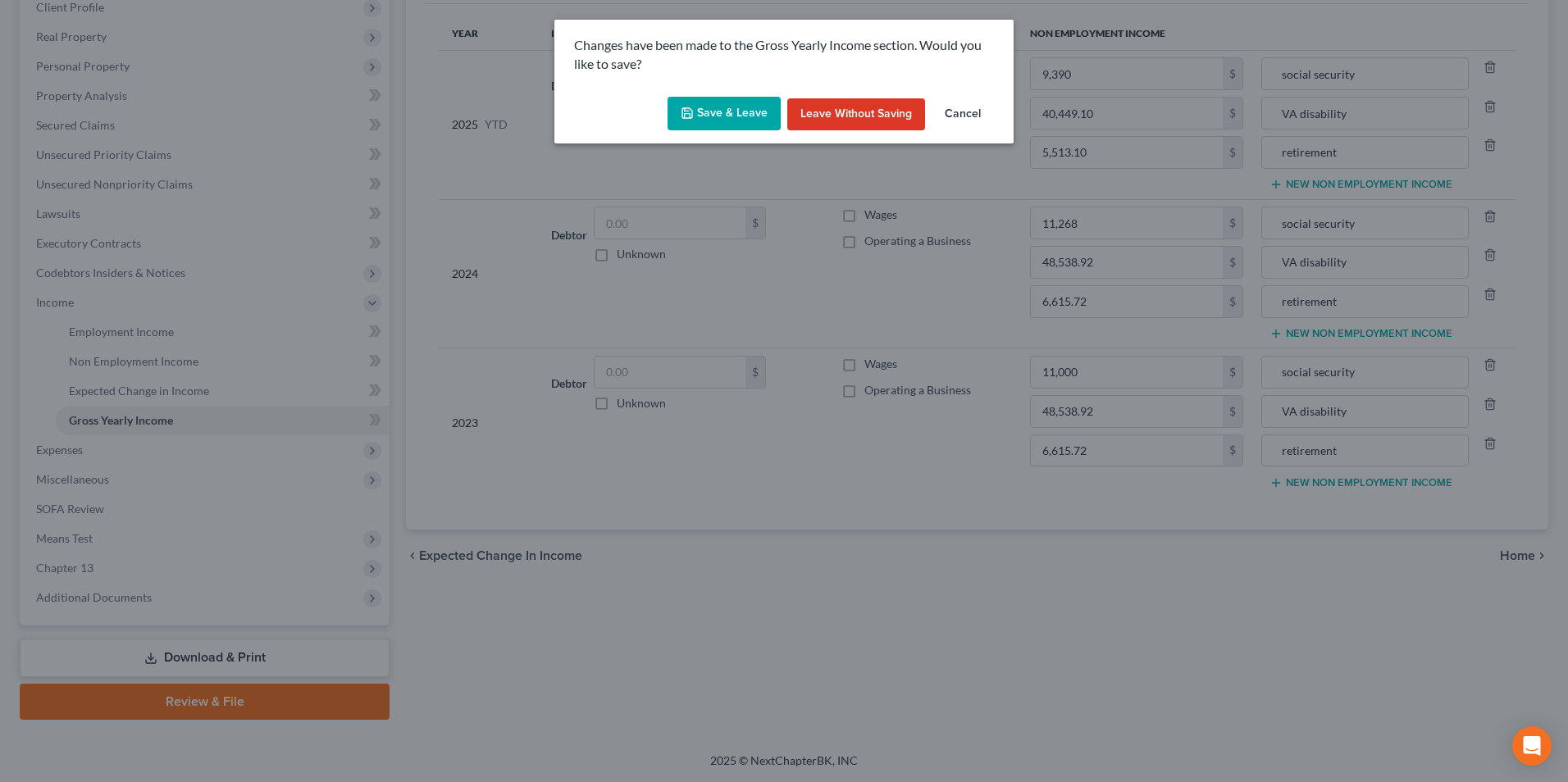
click at [716, 116] on button "Save & Leave" at bounding box center [725, 114] width 113 height 35
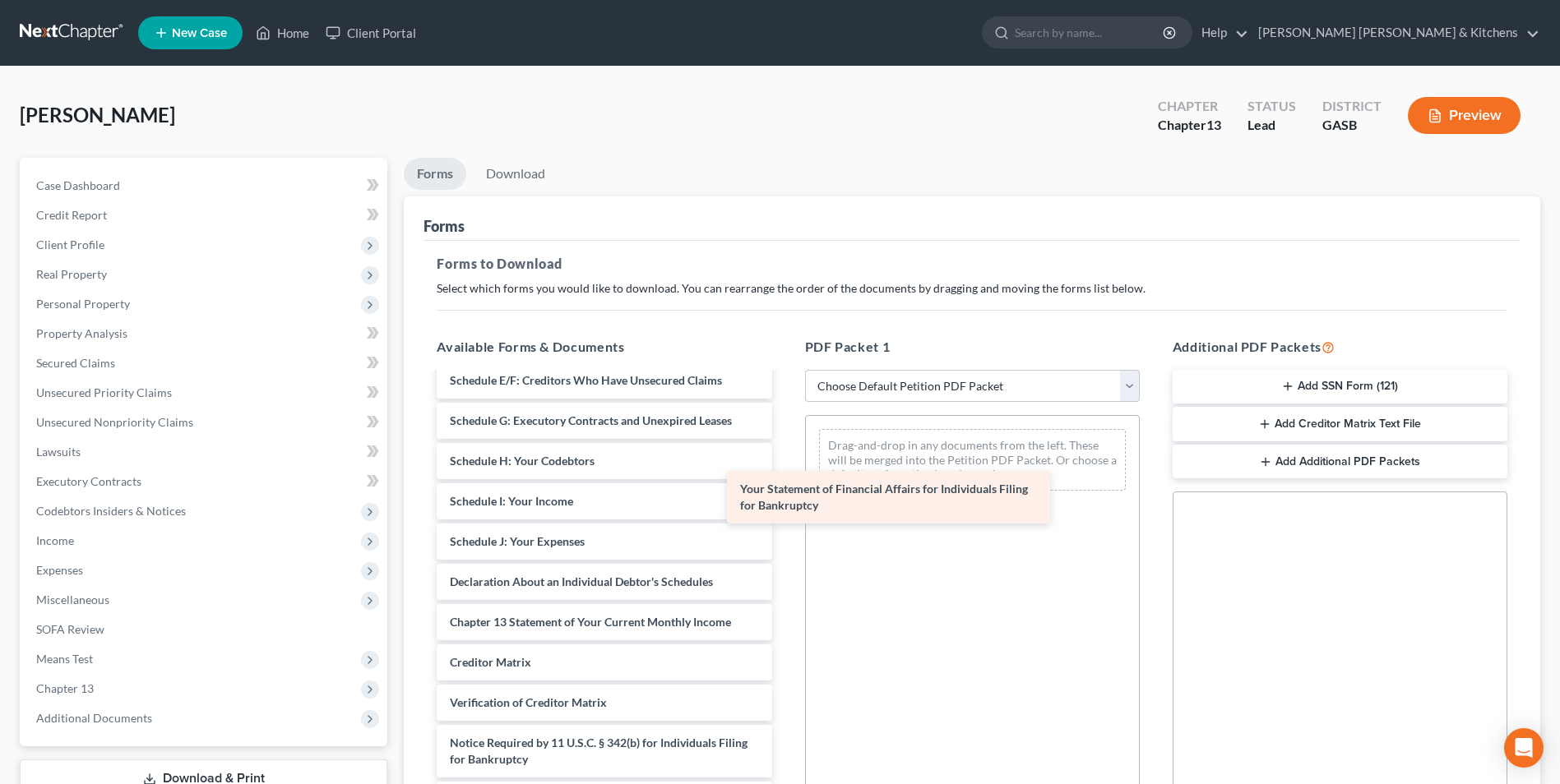
scroll to position [310, 0]
drag, startPoint x: 568, startPoint y: 611, endPoint x: 903, endPoint y: 471, distance: 363.1
click at [784, 471] on div "Your Statement of Financial Affairs for Individuals Filing for Bankruptcy Decla…" at bounding box center [605, 441] width 361 height 754
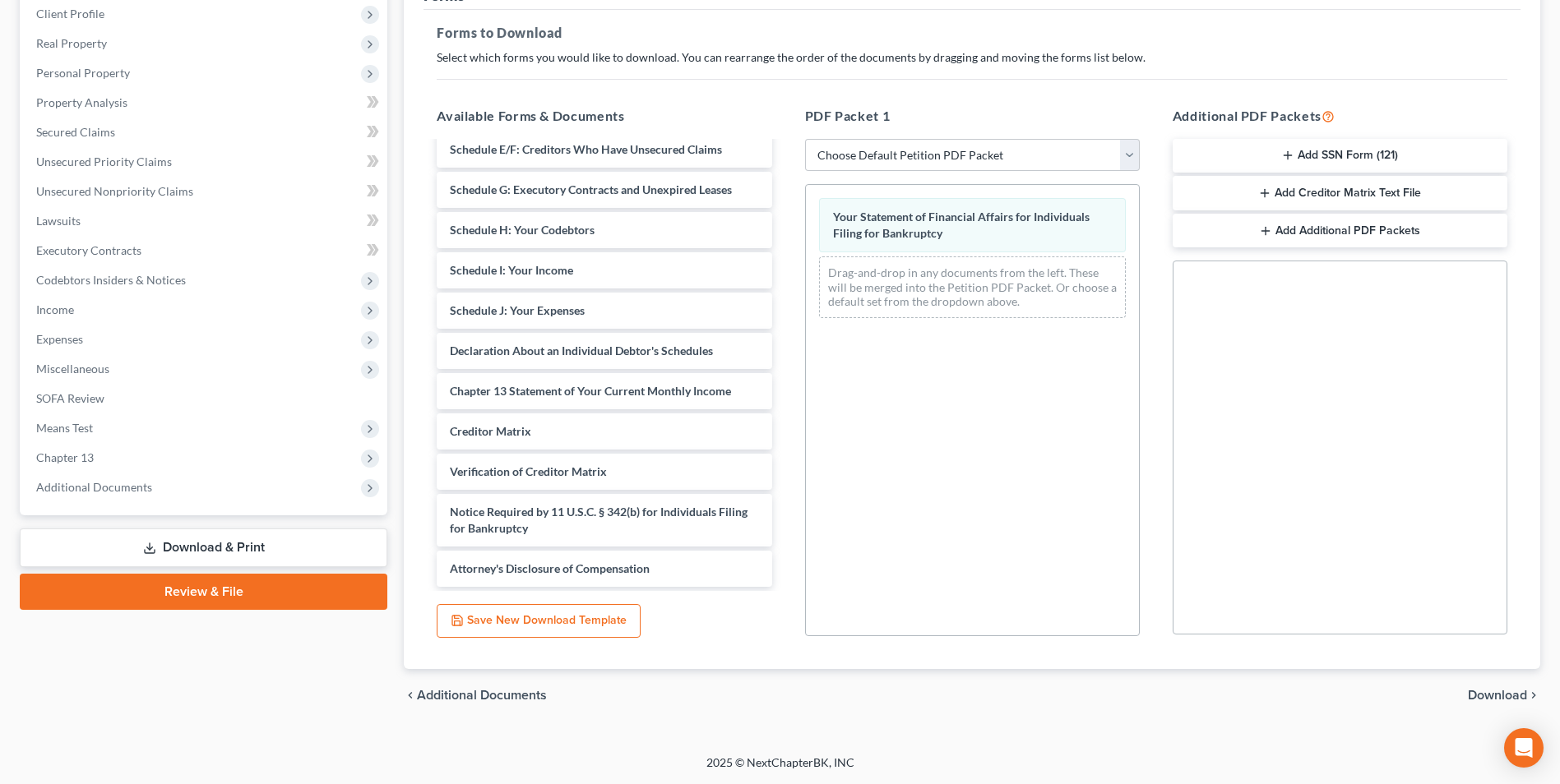
click at [1481, 689] on span "Download" at bounding box center [1498, 696] width 60 height 13
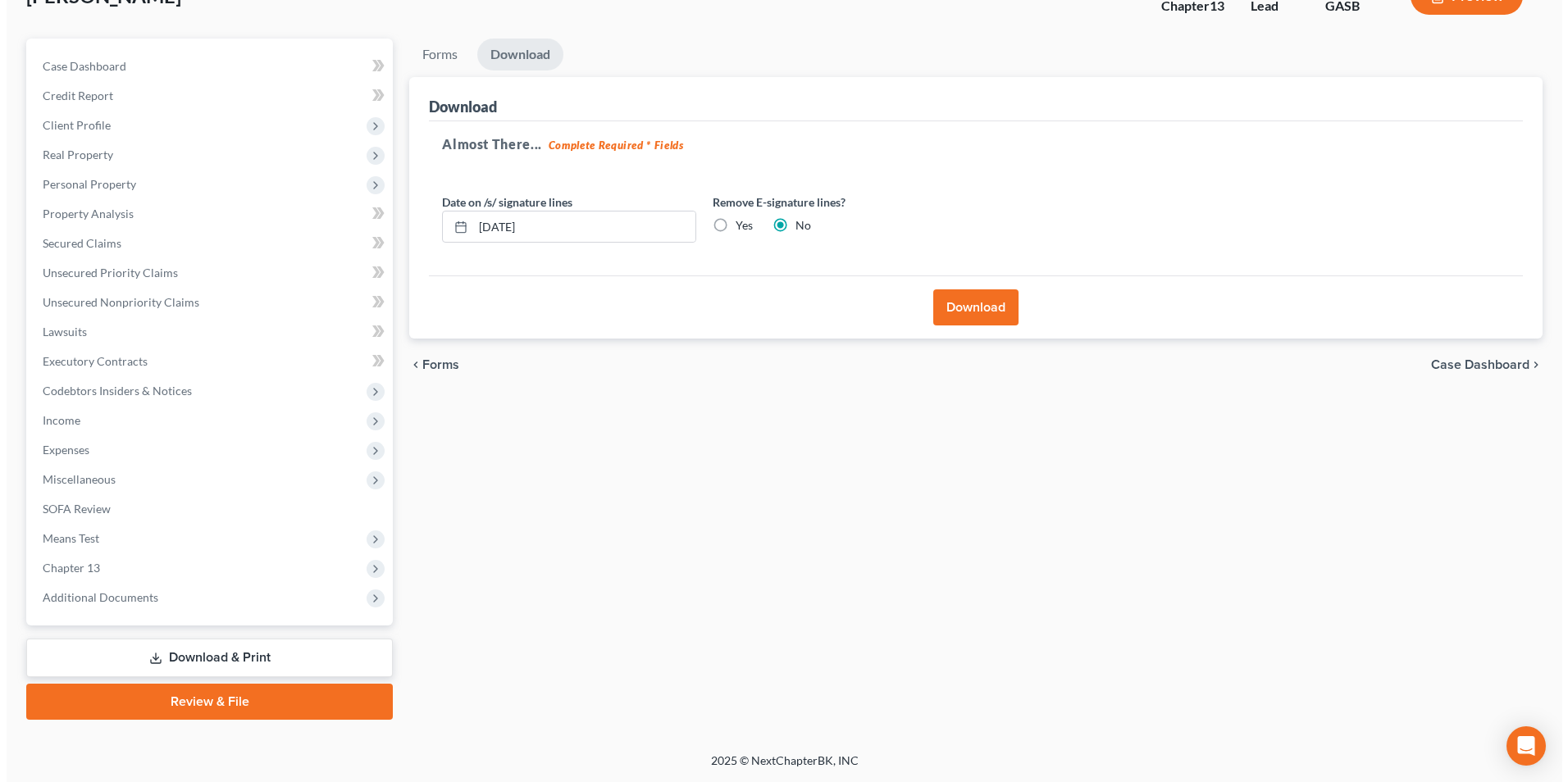
scroll to position [119, 0]
click at [977, 314] on button "Download" at bounding box center [969, 308] width 85 height 36
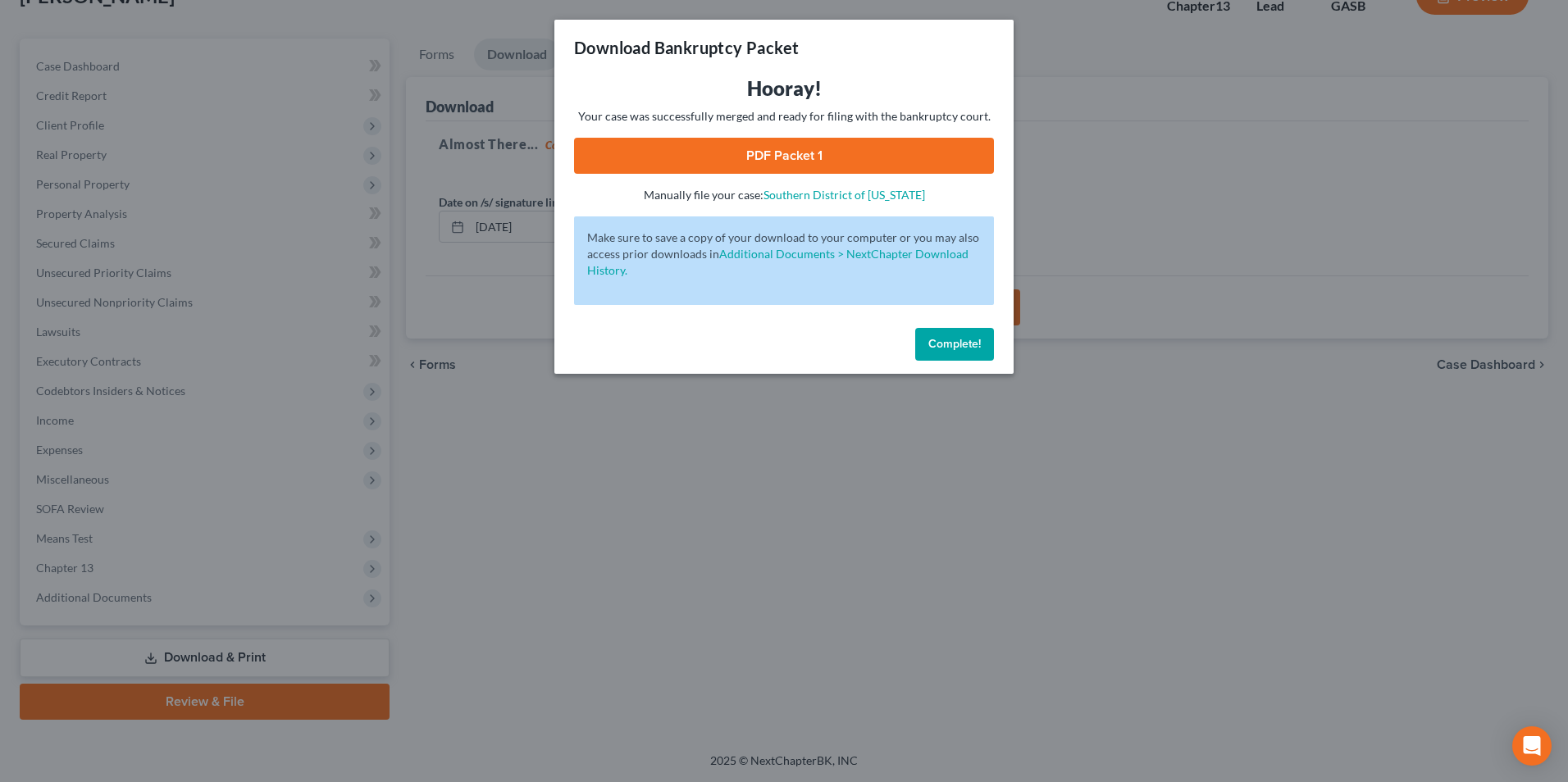
click at [777, 156] on link "PDF Packet 1" at bounding box center [784, 156] width 420 height 36
click at [492, 568] on div "Download Bankruptcy Packet Hooray! Your case was successfully merged and ready …" at bounding box center [784, 391] width 1568 height 782
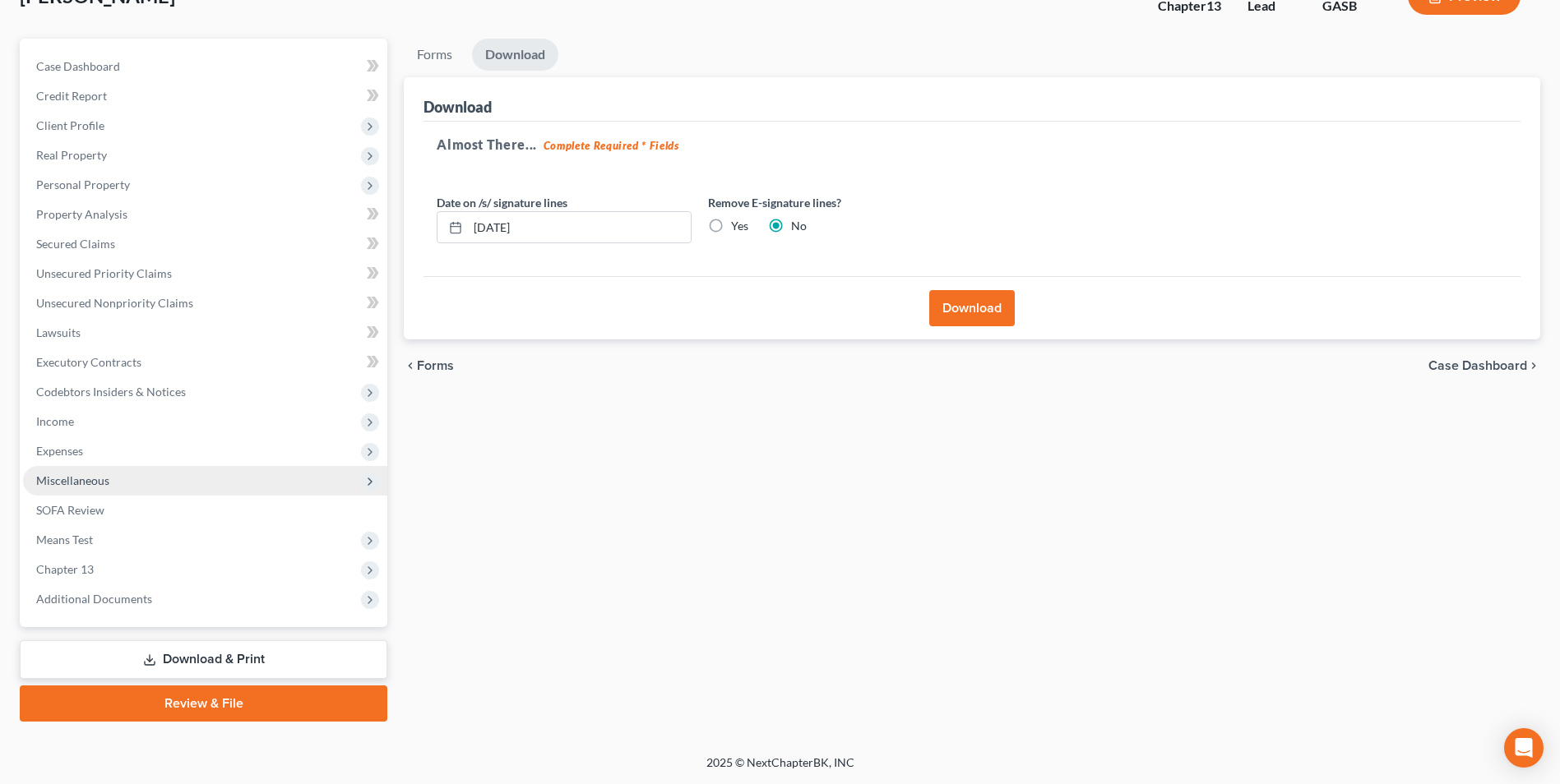
click at [73, 477] on span "Miscellaneous" at bounding box center [72, 480] width 73 height 14
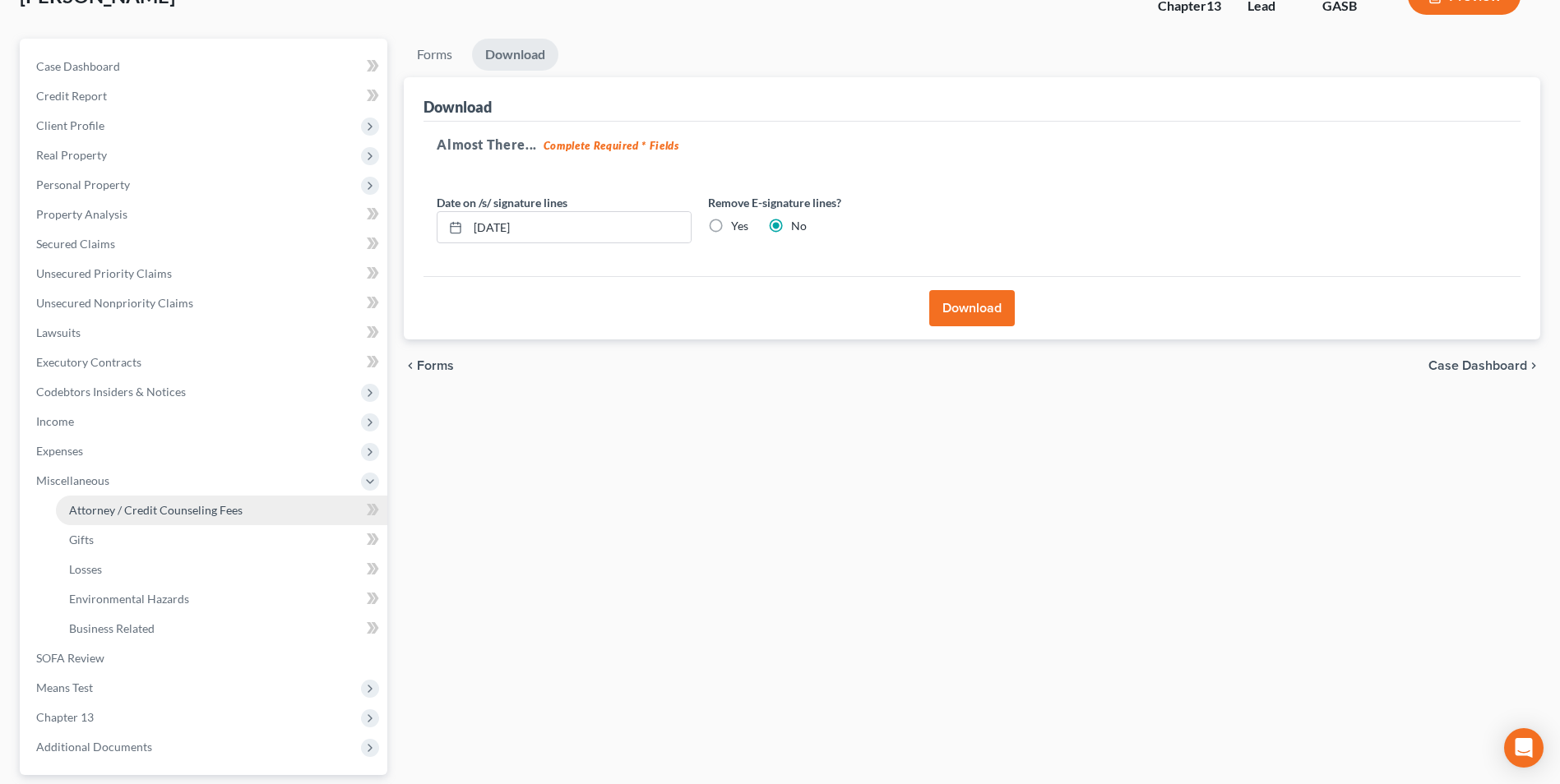
click at [84, 503] on span "Attorney / Credit Counseling Fees" at bounding box center [155, 510] width 173 height 14
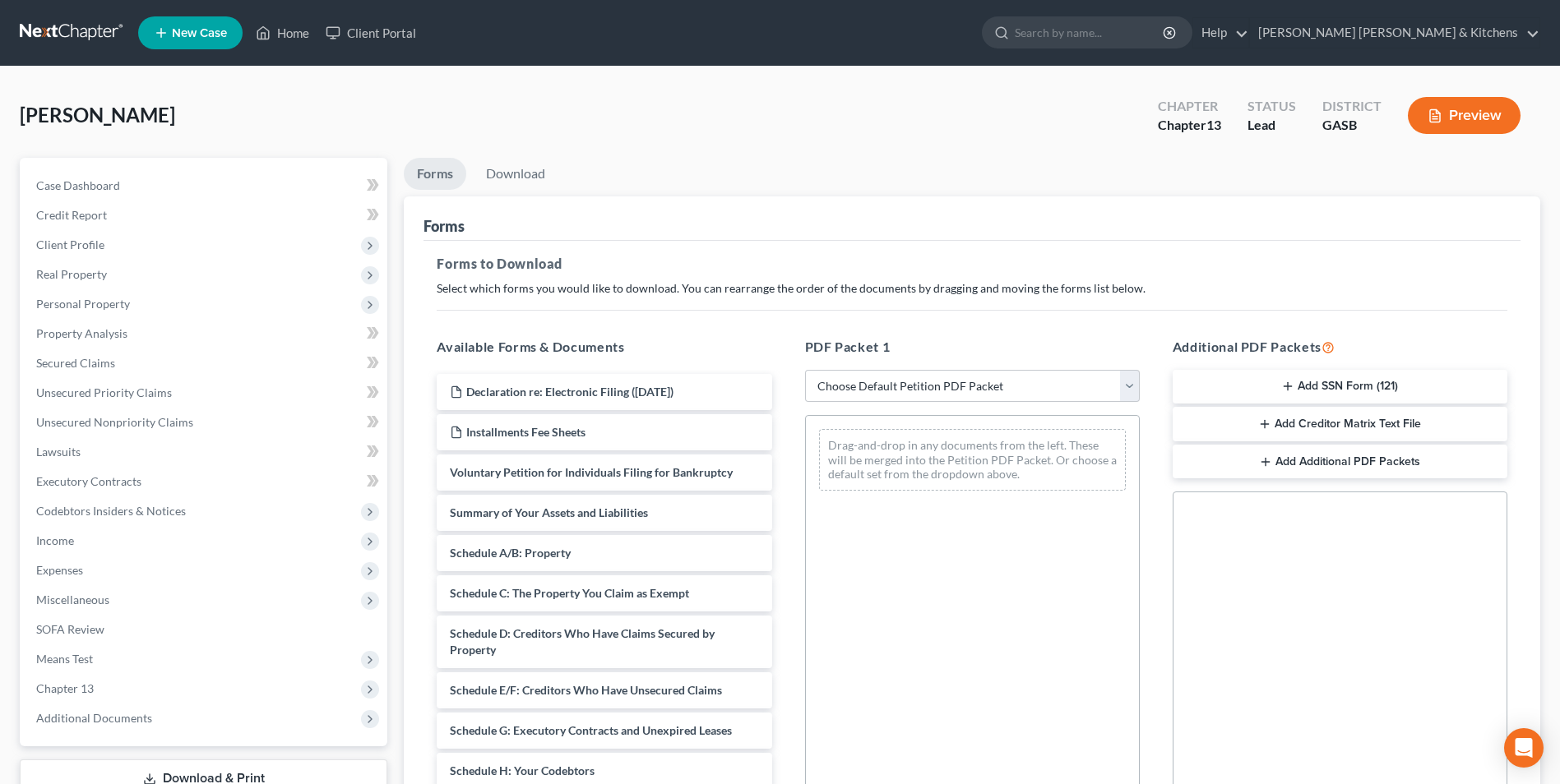
click at [1452, 107] on button "Preview" at bounding box center [1464, 115] width 113 height 37
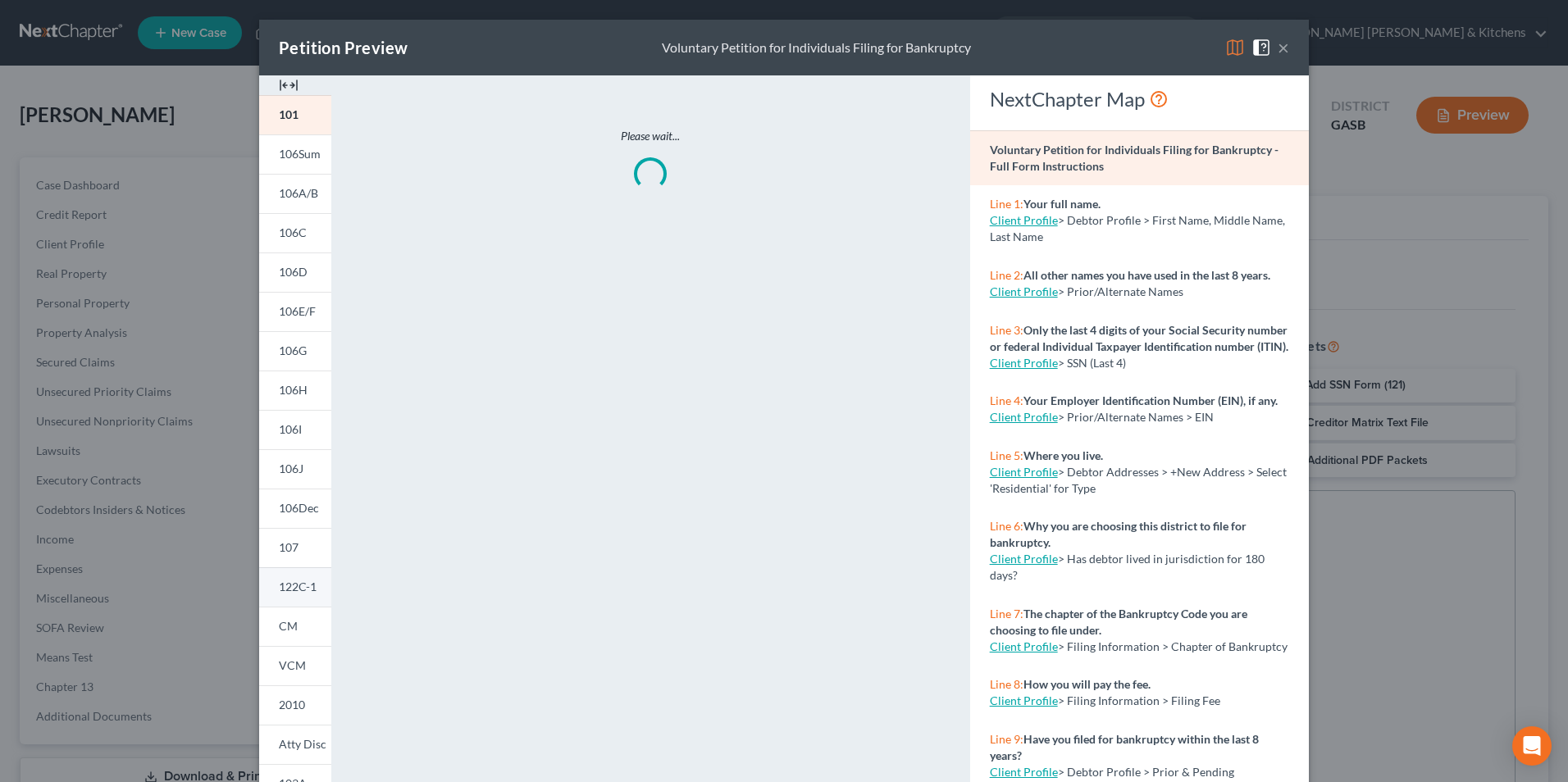
click at [279, 587] on span "122C-1" at bounding box center [298, 587] width 38 height 14
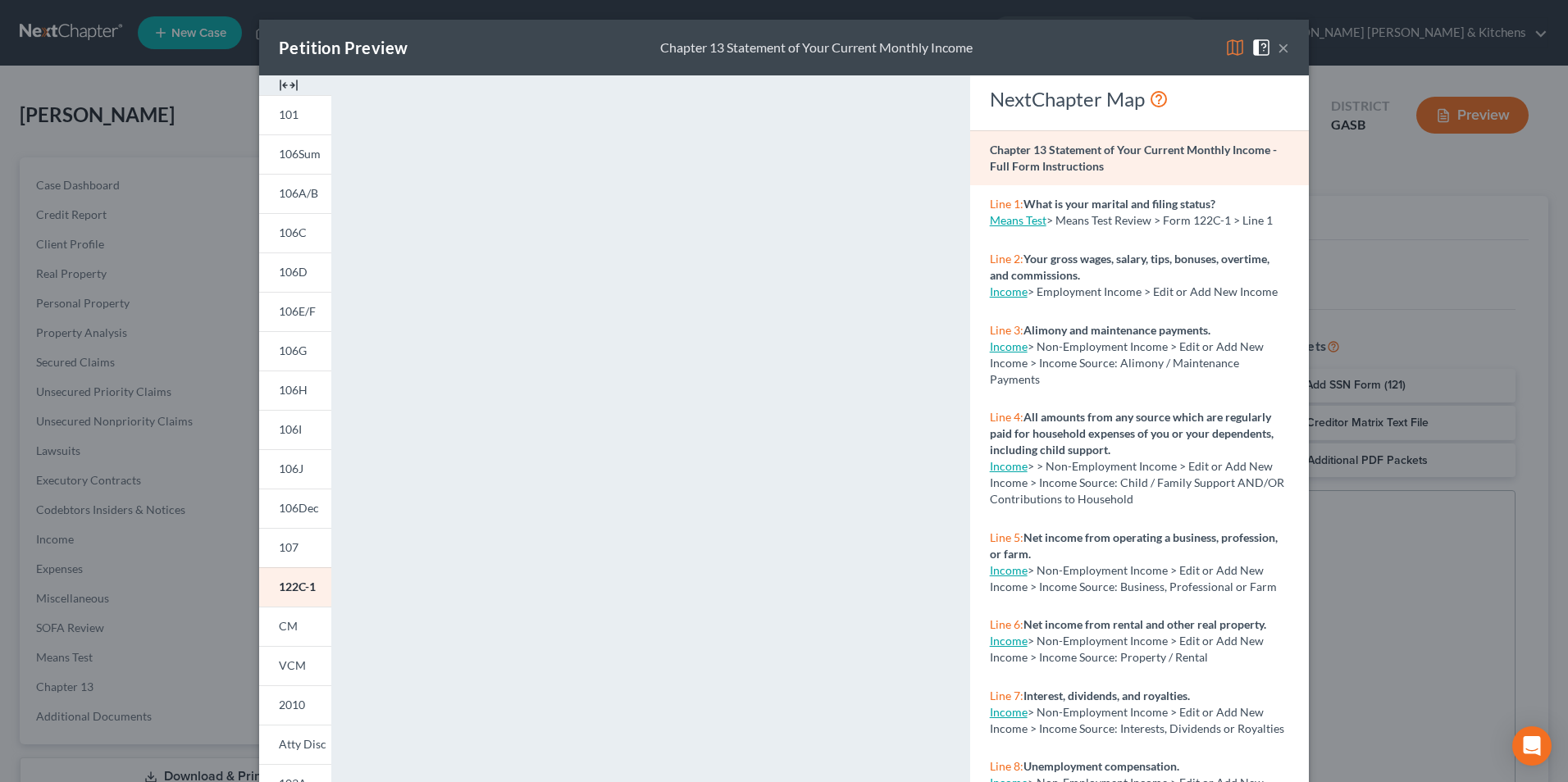
click at [1421, 231] on div "Petition Preview Chapter 13 Statement of Your Current Monthly Income × 101 106S…" at bounding box center [784, 391] width 1568 height 782
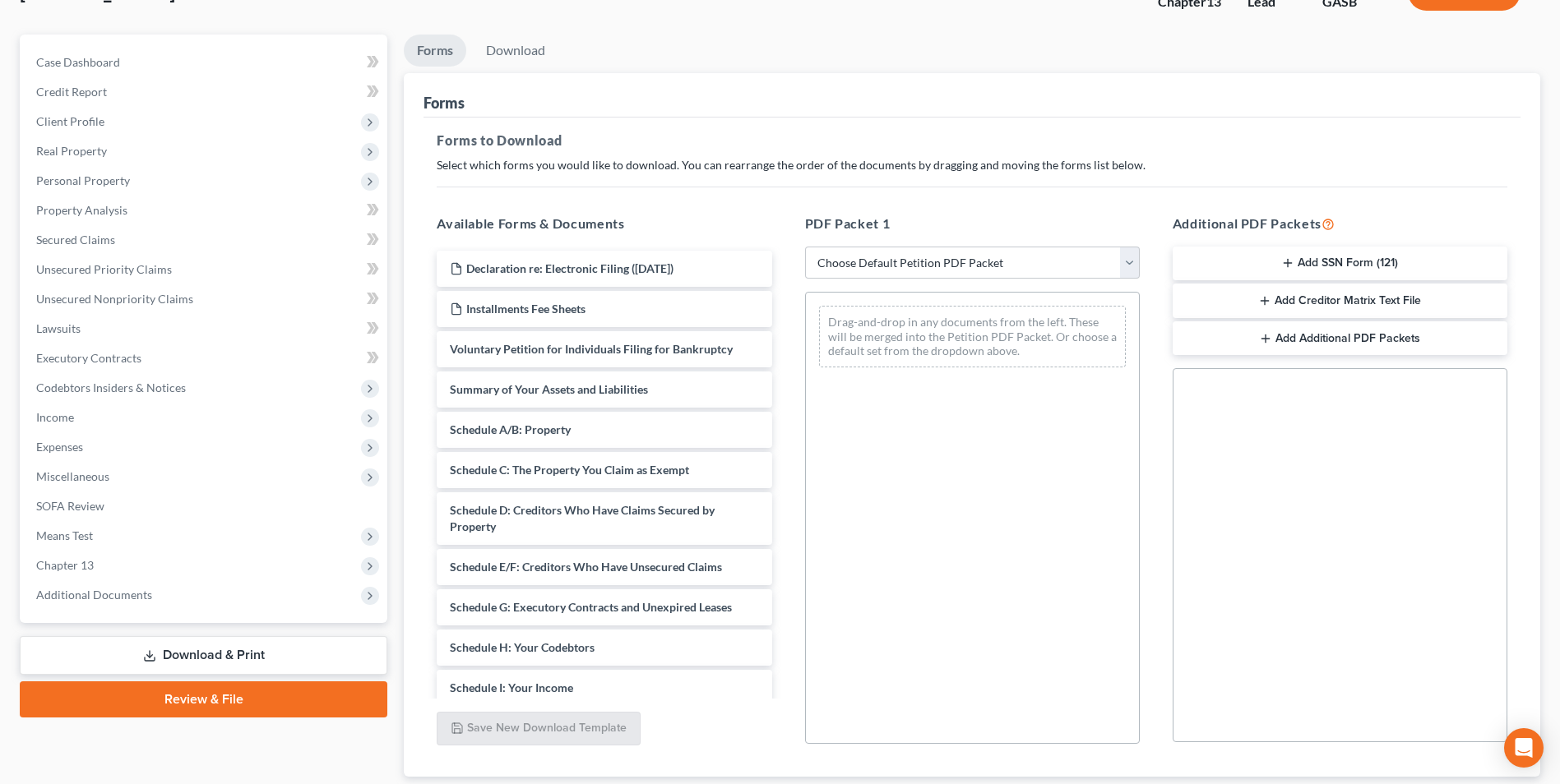
scroll to position [231, 0]
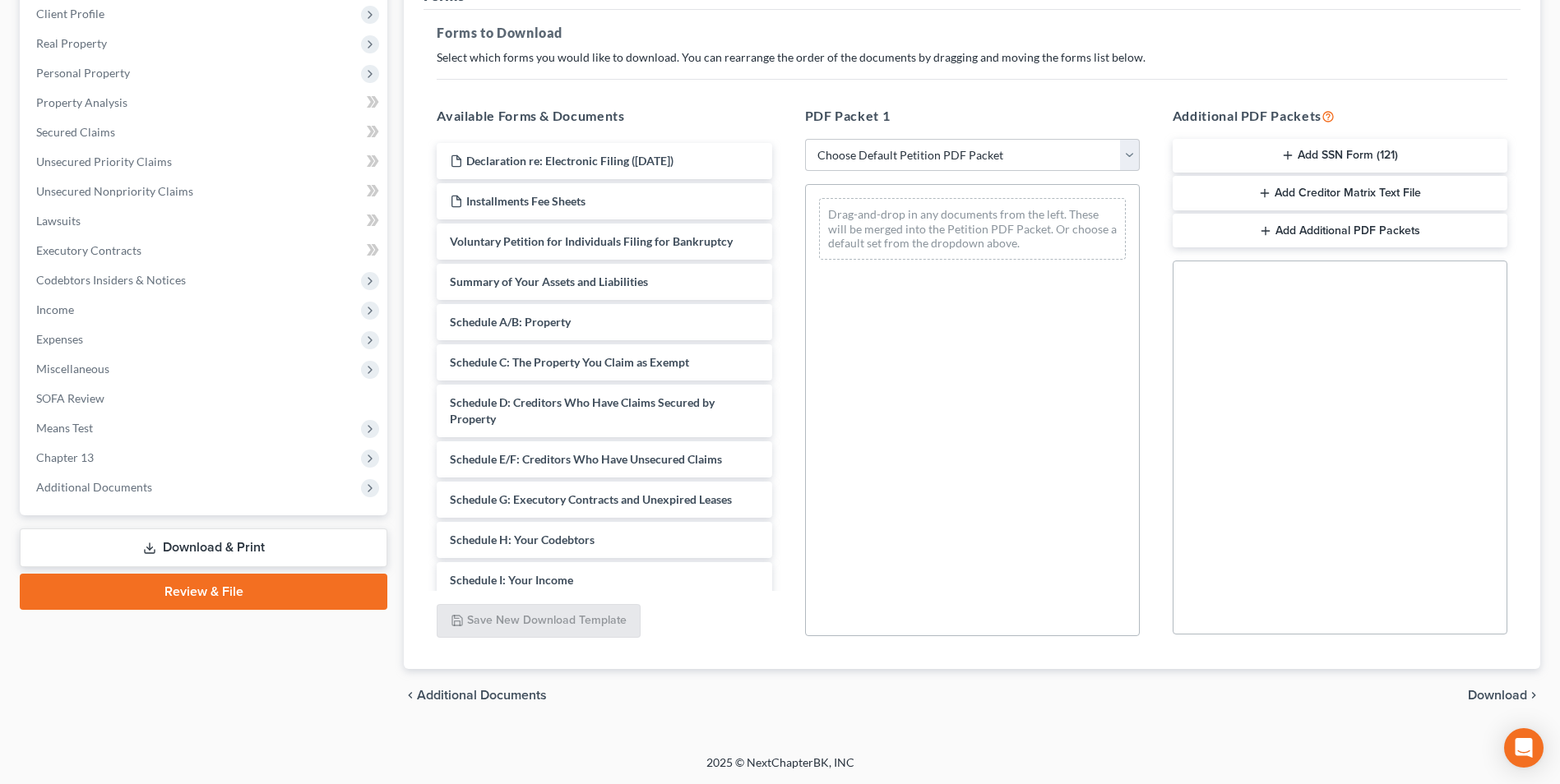
click at [198, 537] on link "Download & Print" at bounding box center [203, 548] width 368 height 39
click at [208, 553] on link "Download & Print" at bounding box center [203, 548] width 368 height 39
click at [85, 375] on span "Miscellaneous" at bounding box center [72, 369] width 73 height 14
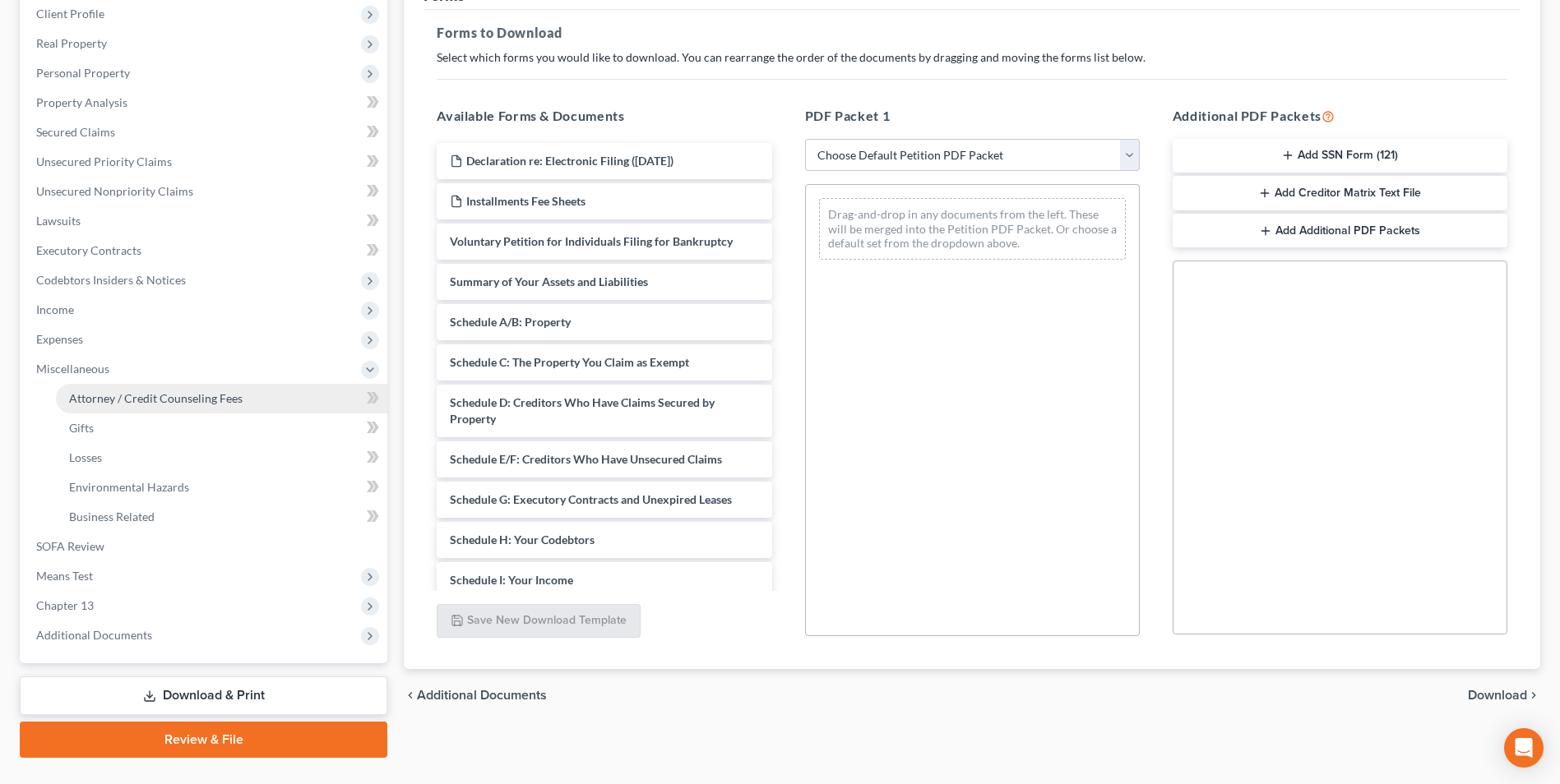
click at [85, 393] on span "Attorney / Credit Counseling Fees" at bounding box center [155, 398] width 173 height 14
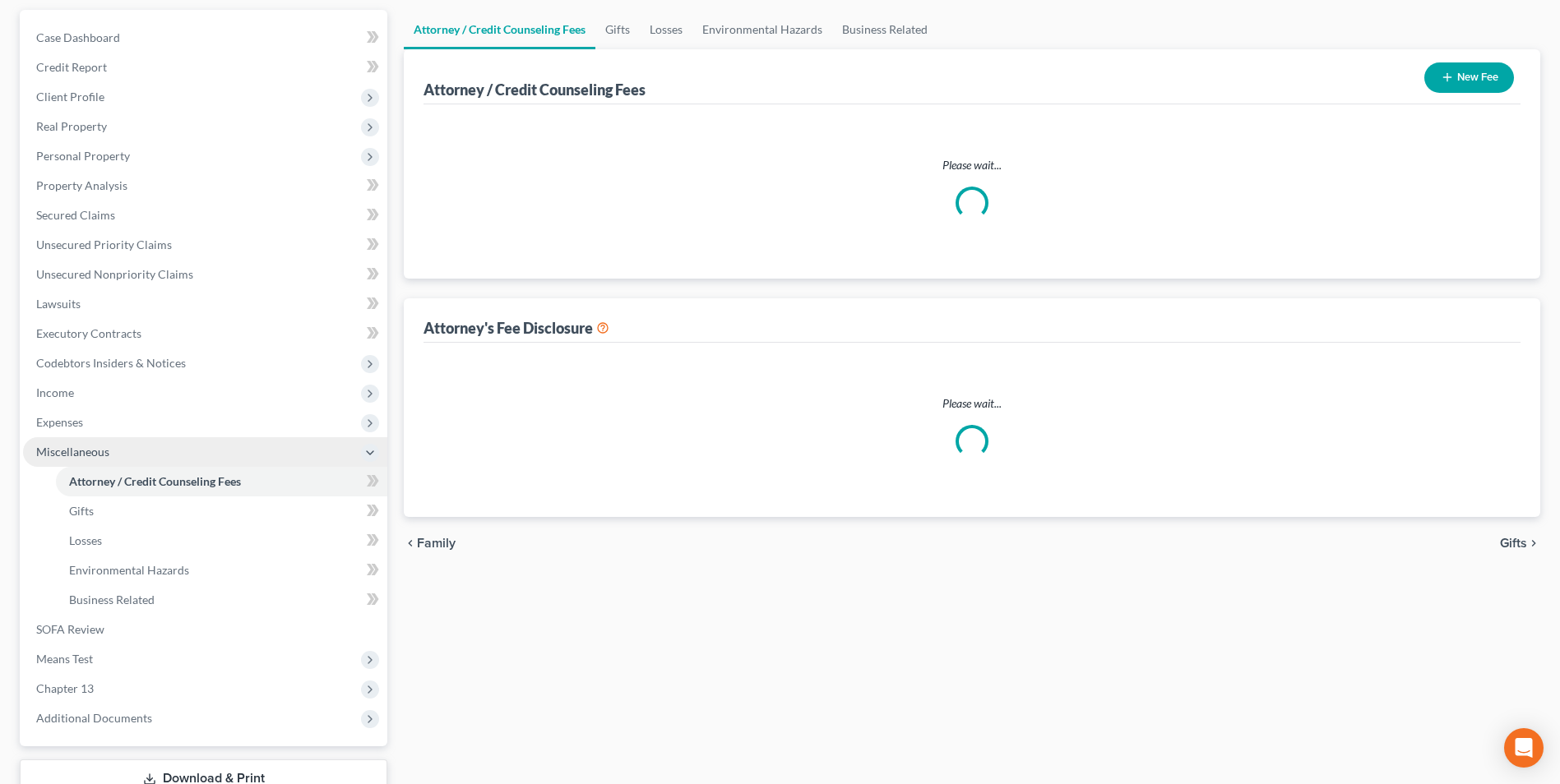
select select "0"
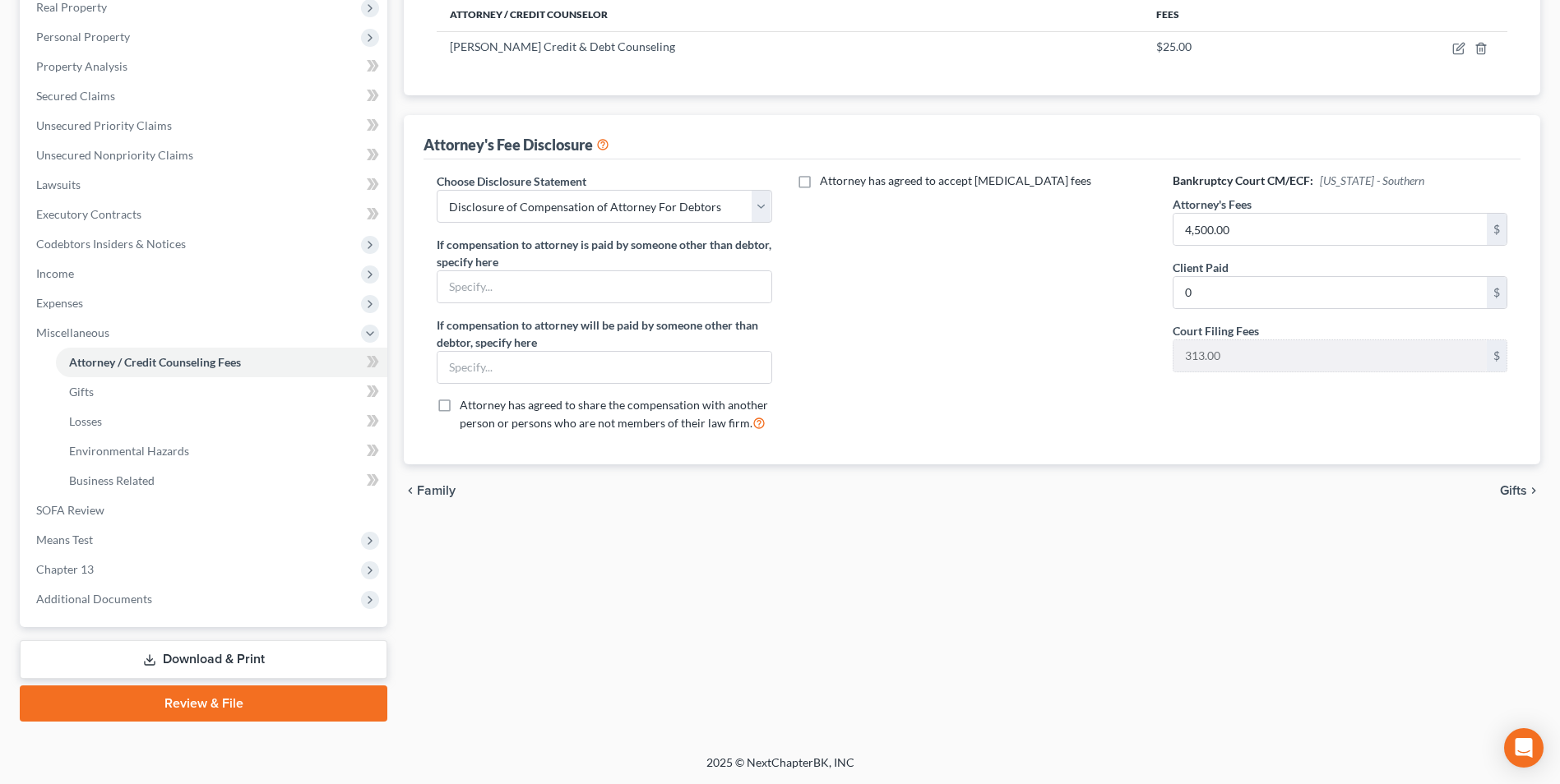
click at [225, 663] on link "Download & Print" at bounding box center [203, 659] width 368 height 39
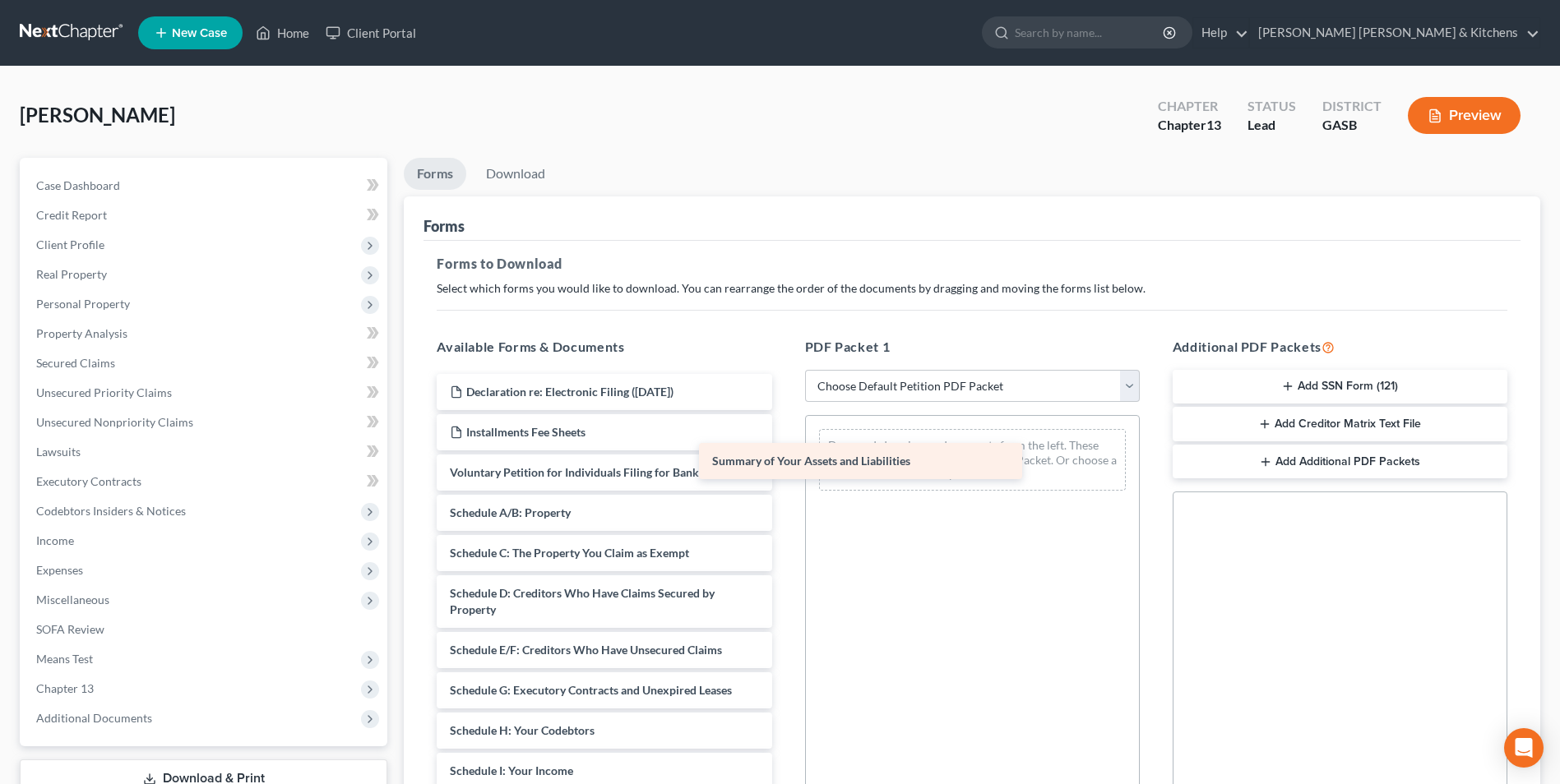
drag, startPoint x: 591, startPoint y: 516, endPoint x: 936, endPoint y: 441, distance: 353.1
click at [784, 441] on div "Summary of Your Assets and Liabilities Declaration re: Electronic Filing (10/08…" at bounding box center [605, 759] width 361 height 771
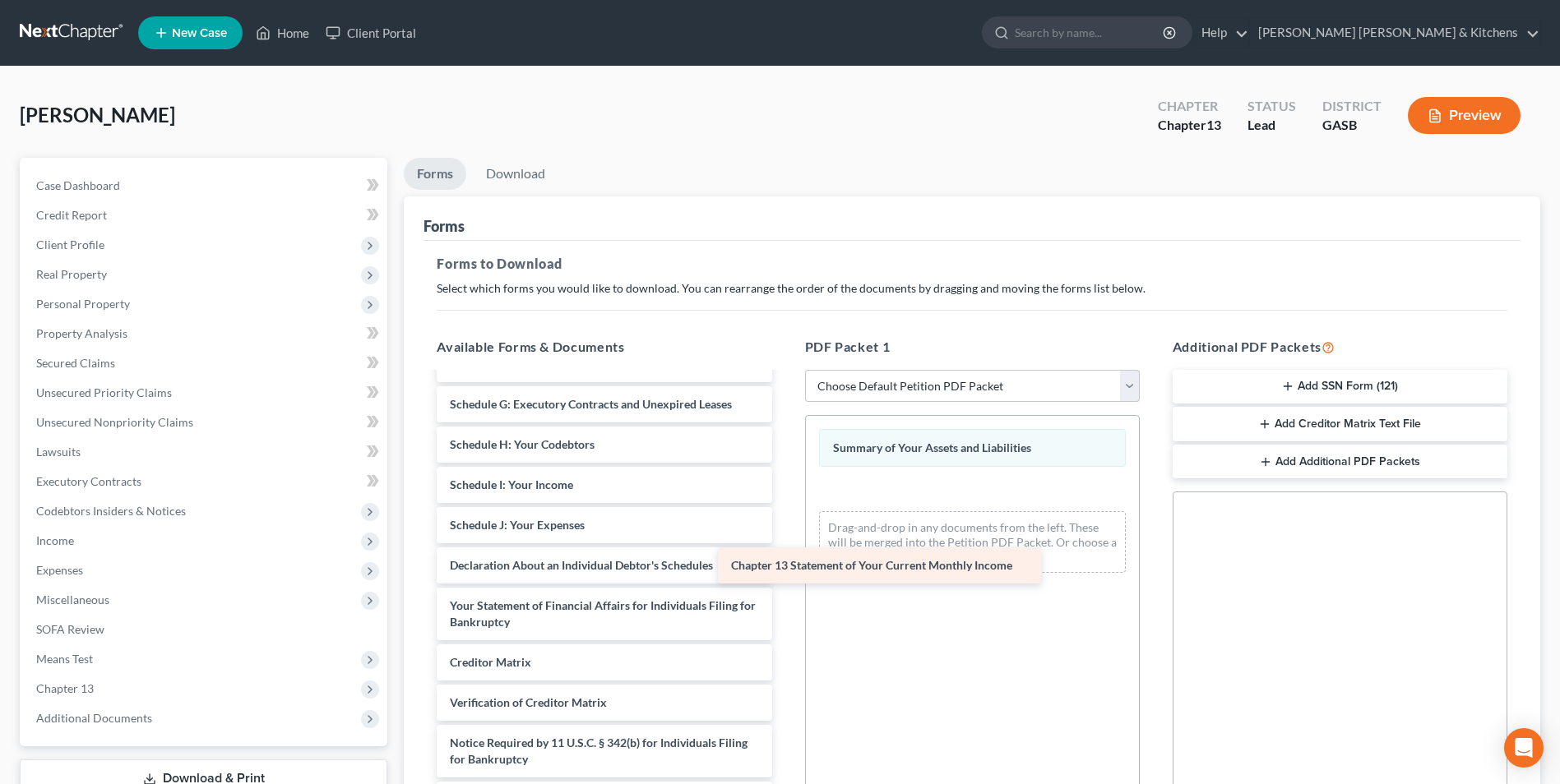
scroll to position [287, 0]
drag, startPoint x: 610, startPoint y: 628, endPoint x: 980, endPoint y: 532, distance: 382.3
click at [784, 532] on div "Chapter 13 Statement of Your Current Monthly Income Declaration re: Electronic …" at bounding box center [605, 453] width 361 height 730
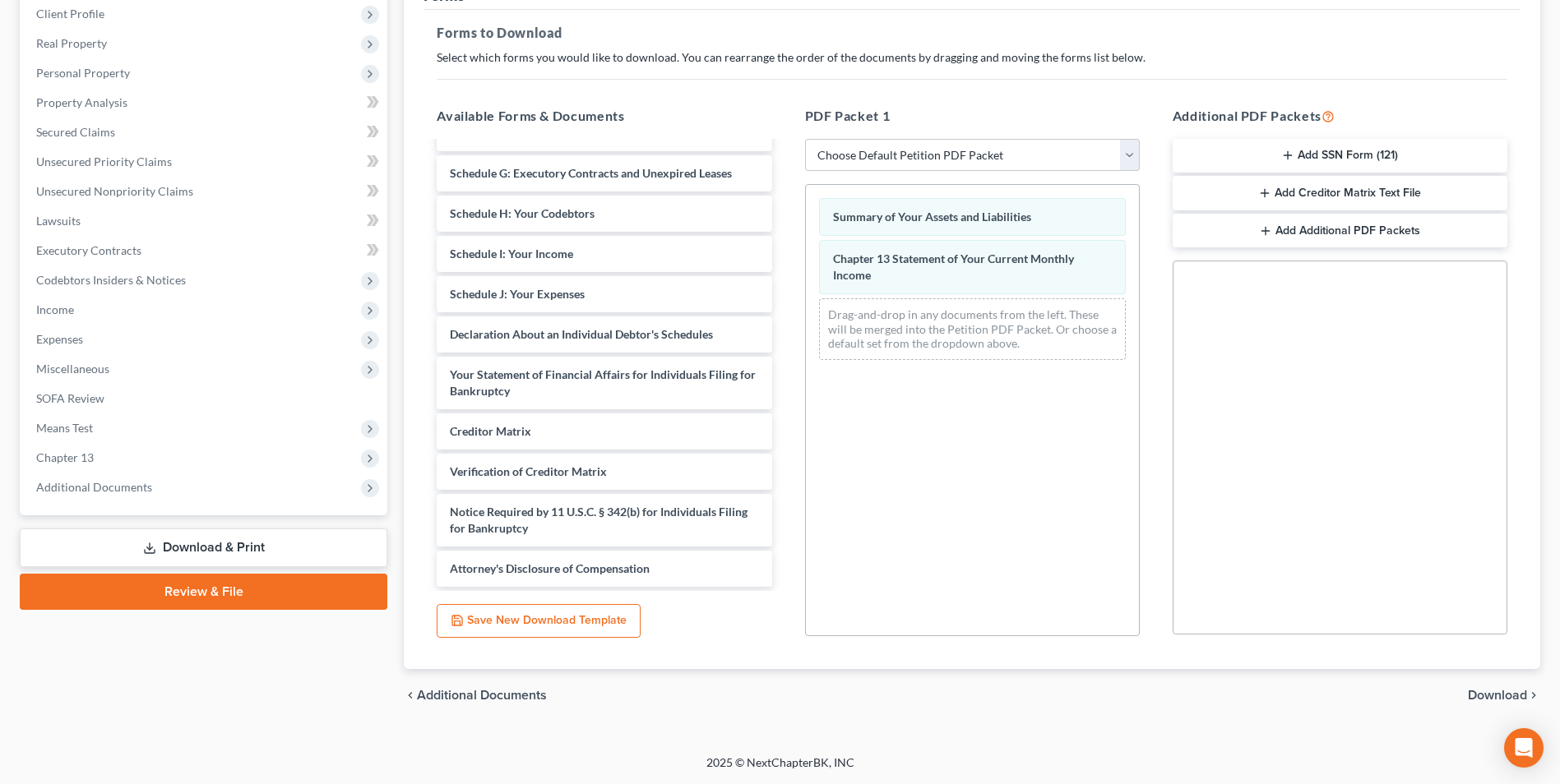
click at [1493, 695] on span "Download" at bounding box center [1498, 696] width 60 height 13
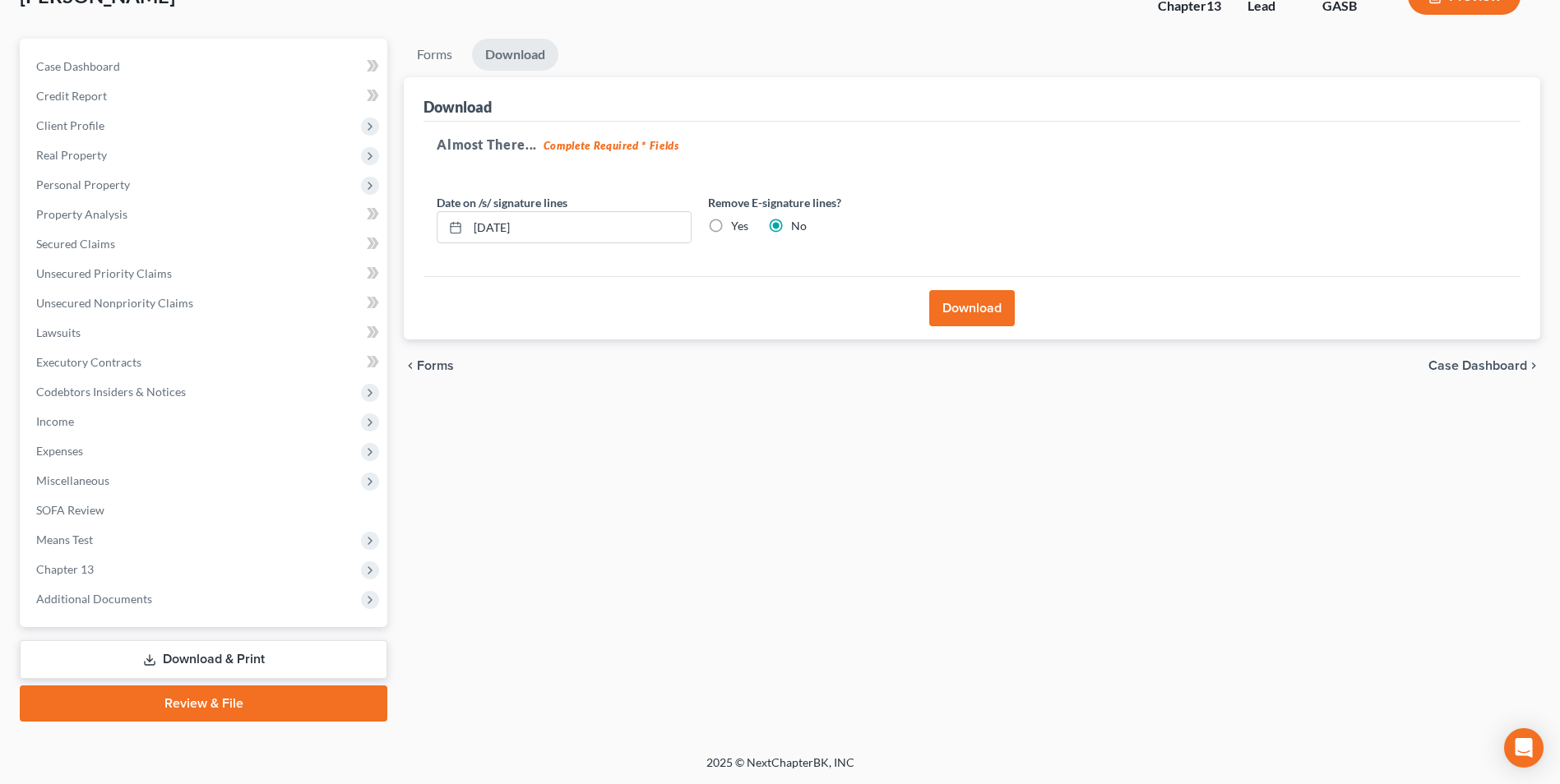
scroll to position [119, 0]
click at [961, 302] on button "Download" at bounding box center [972, 308] width 85 height 36
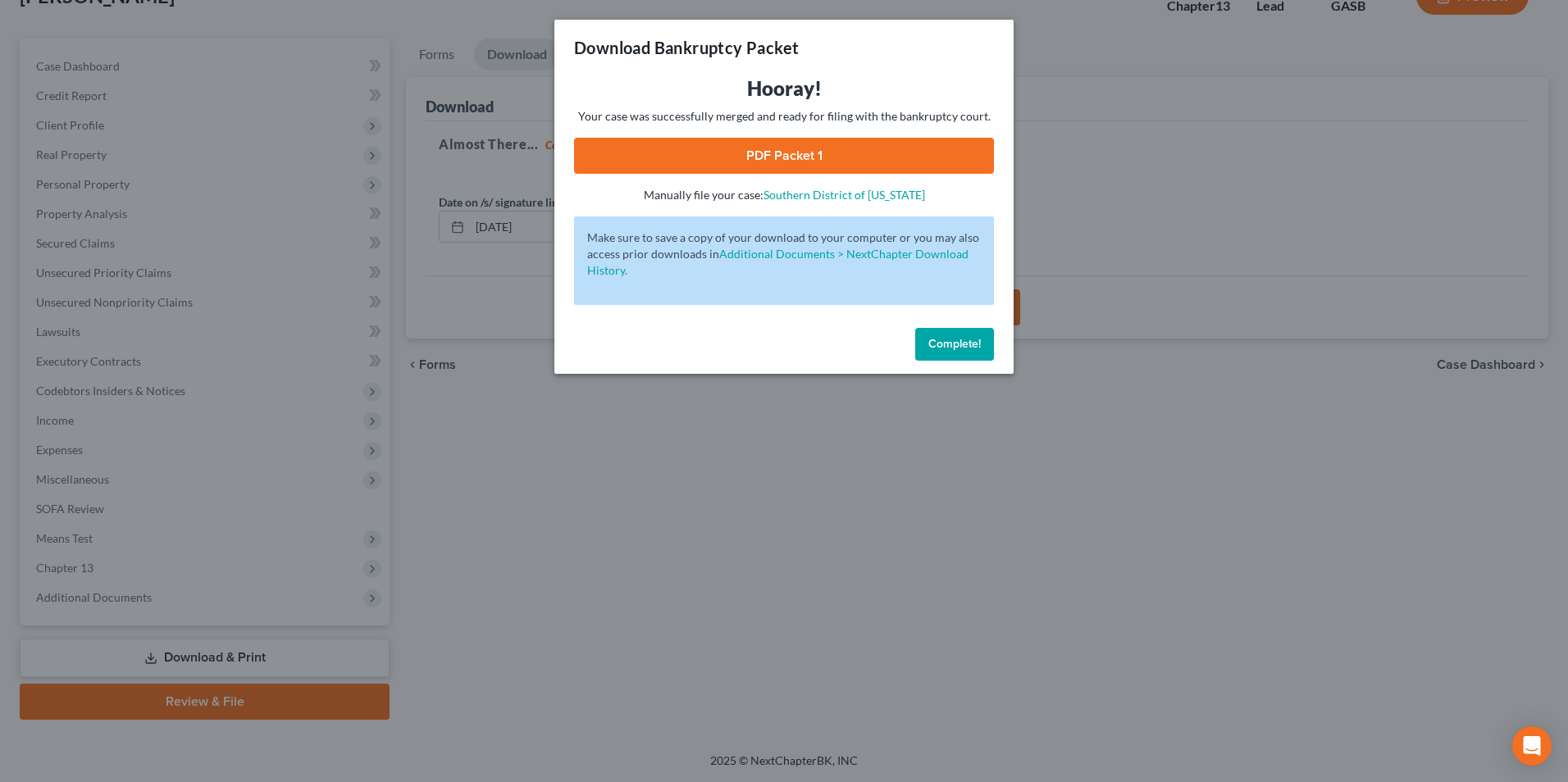
click at [762, 161] on link "PDF Packet 1" at bounding box center [784, 156] width 420 height 36
click at [926, 557] on div "Download Bankruptcy Packet Hooray! Your case was successfully merged and ready …" at bounding box center [784, 391] width 1568 height 782
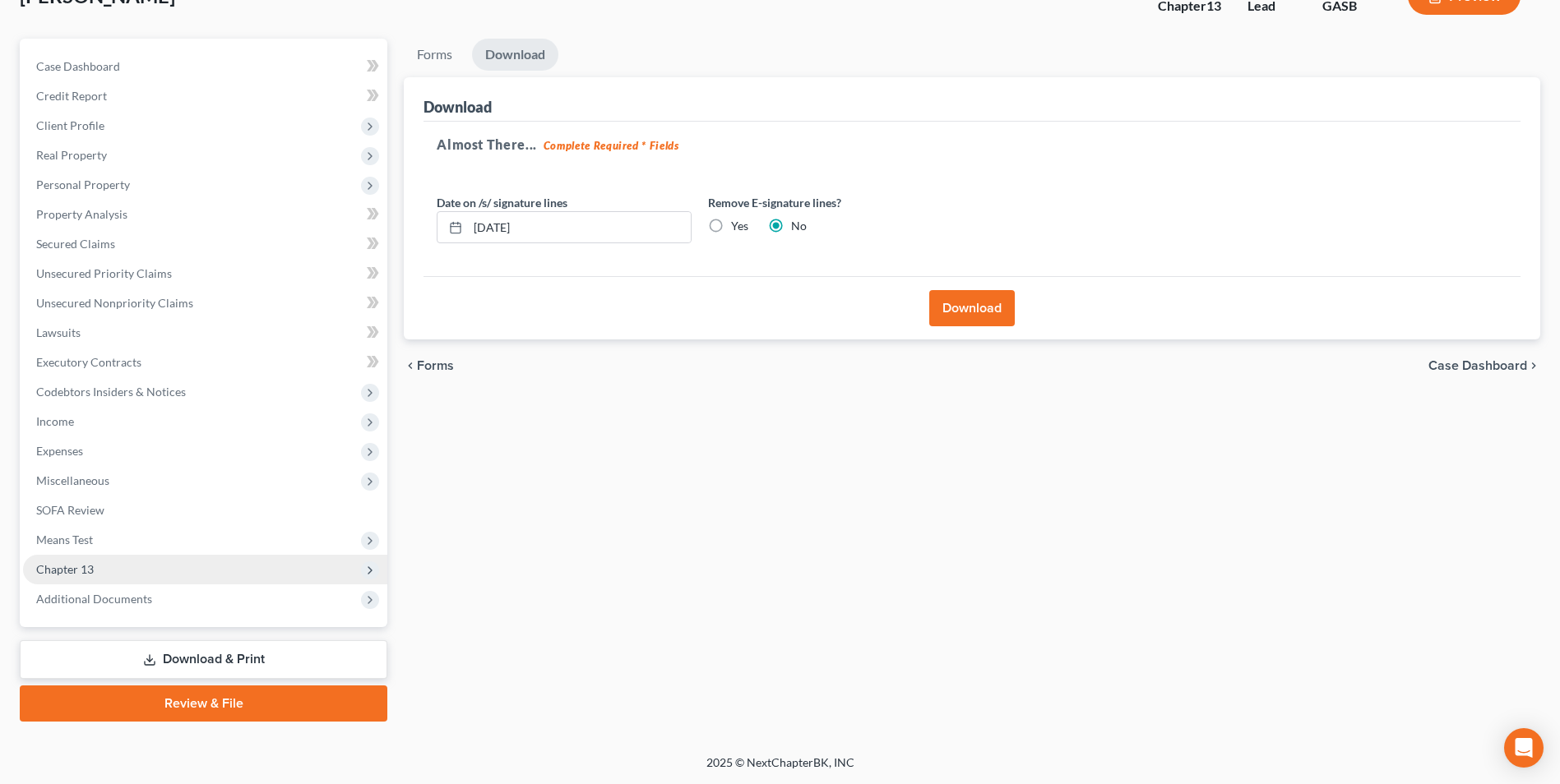
scroll to position [0, 0]
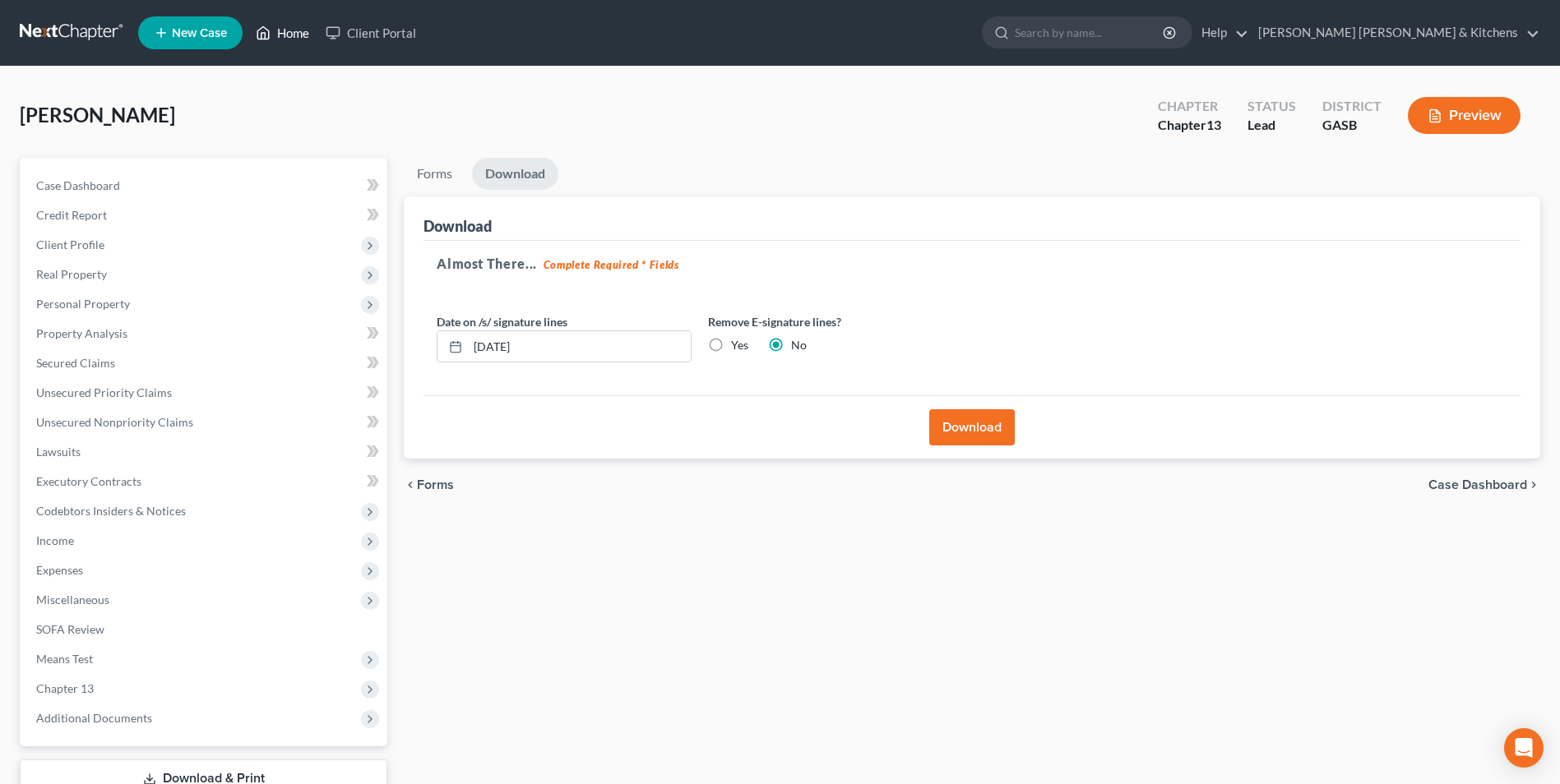
click at [290, 42] on link "Home" at bounding box center [283, 32] width 70 height 29
